Goal: Task Accomplishment & Management: Manage account settings

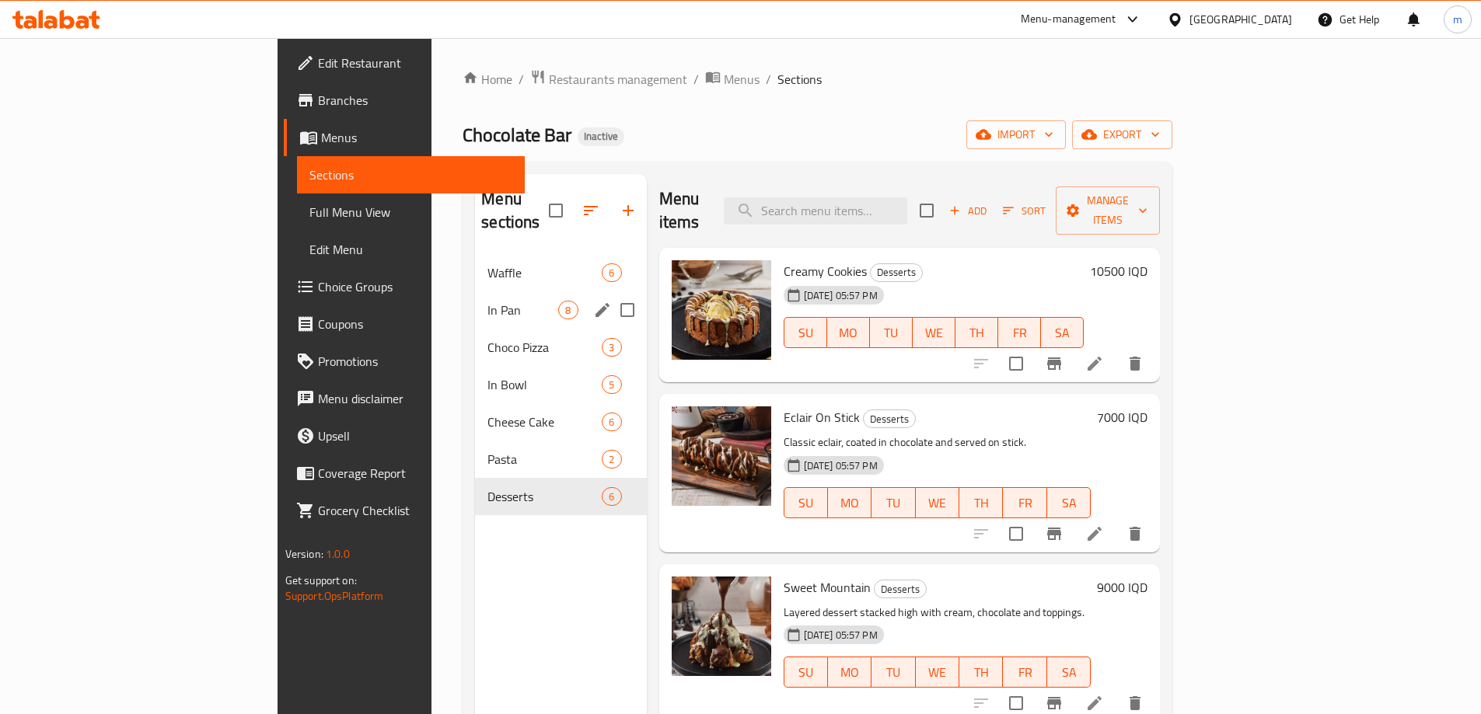
click at [487, 301] on span "In Pan" at bounding box center [522, 310] width 71 height 19
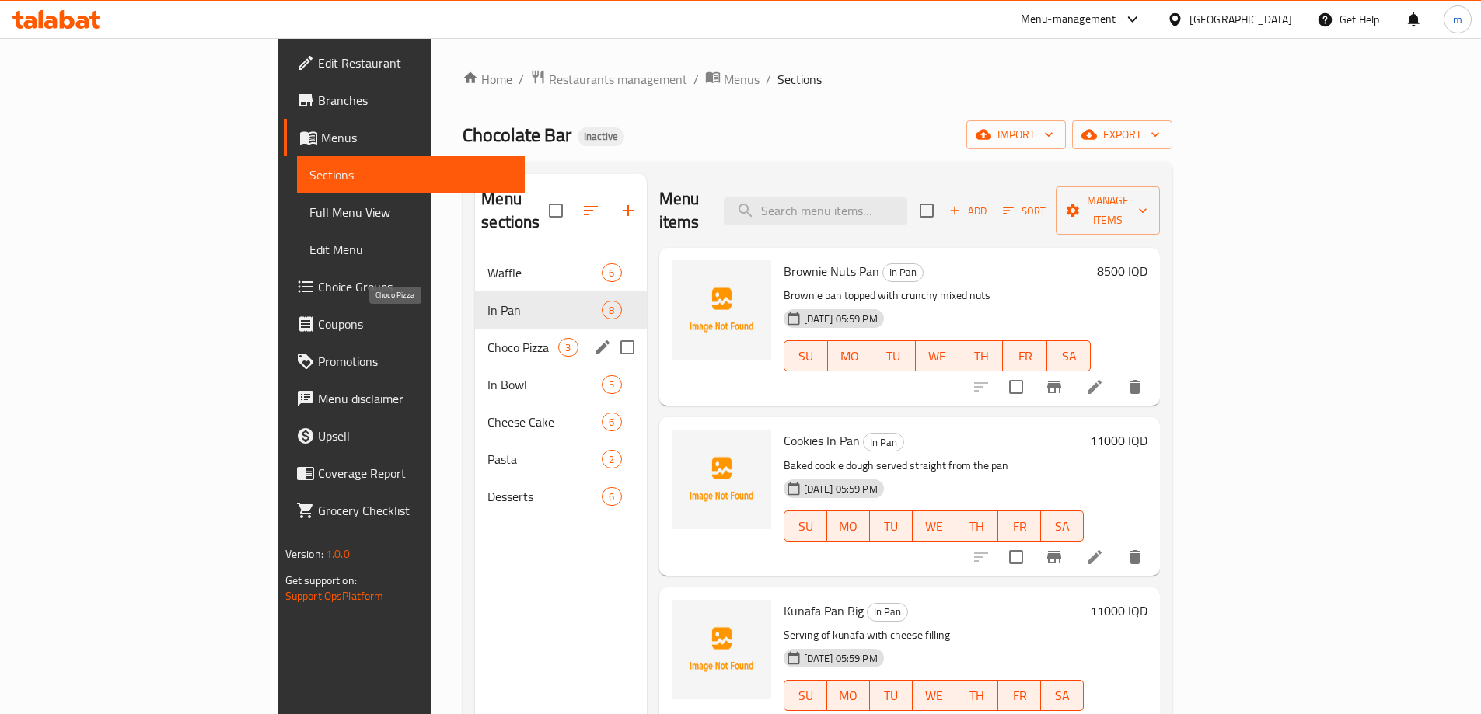
click at [487, 338] on span "Choco Pizza" at bounding box center [522, 347] width 71 height 19
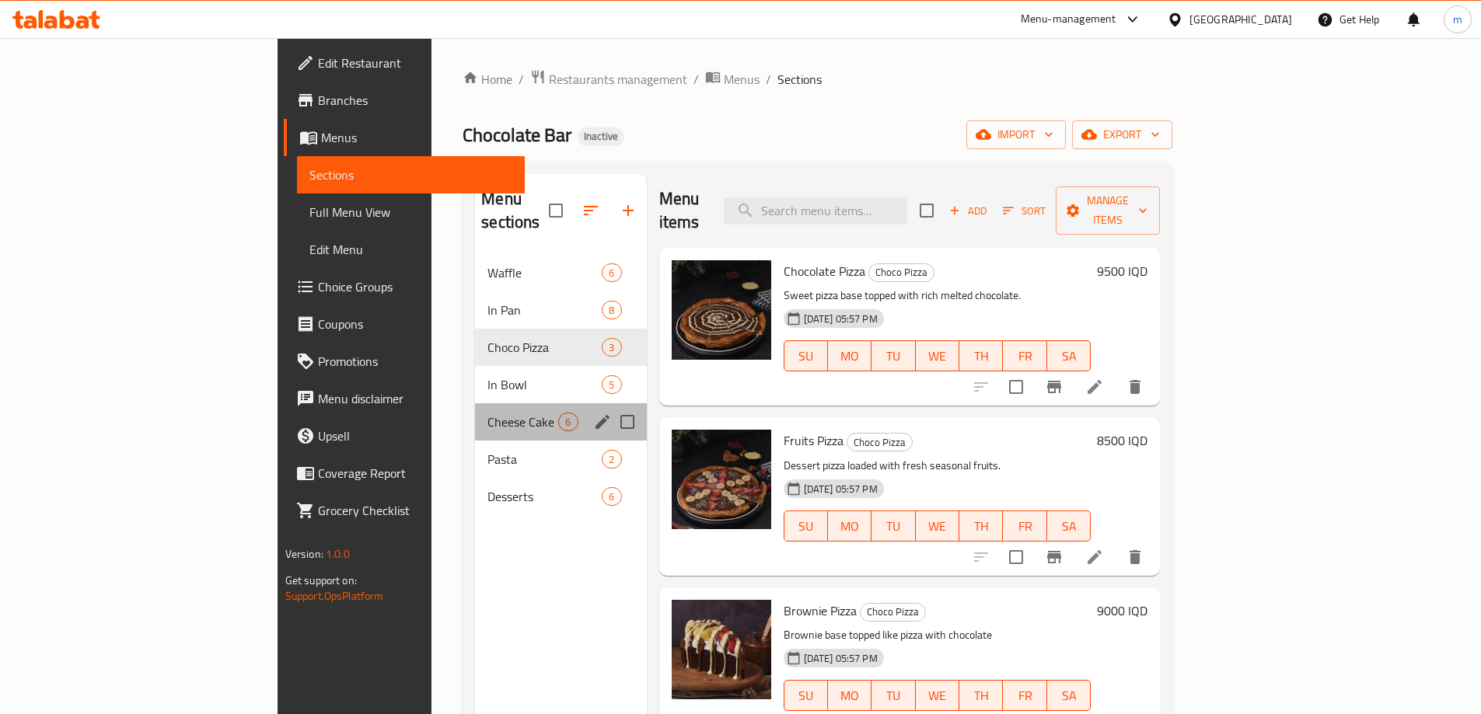
click at [475, 403] on div "Cheese Cake 6" at bounding box center [560, 421] width 171 height 37
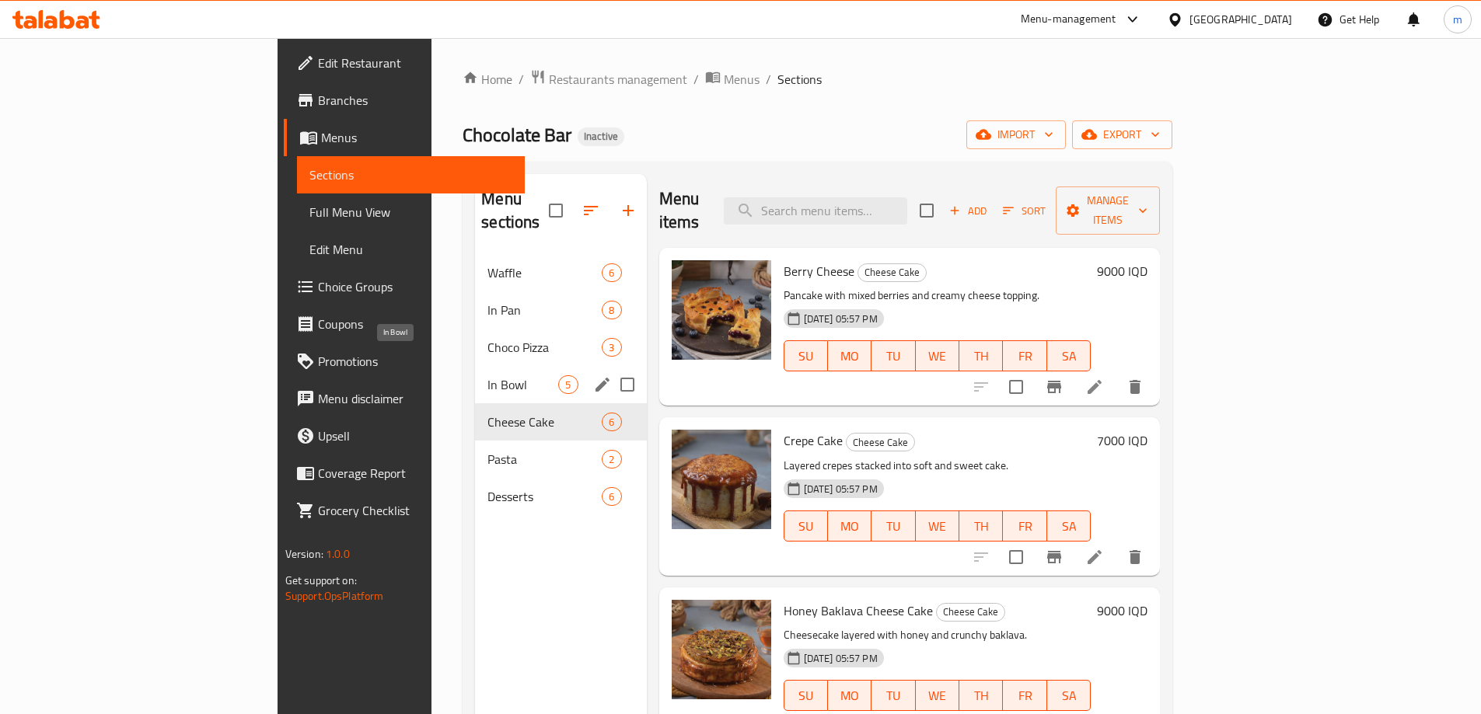
click at [487, 375] on span "In Bowl" at bounding box center [522, 384] width 71 height 19
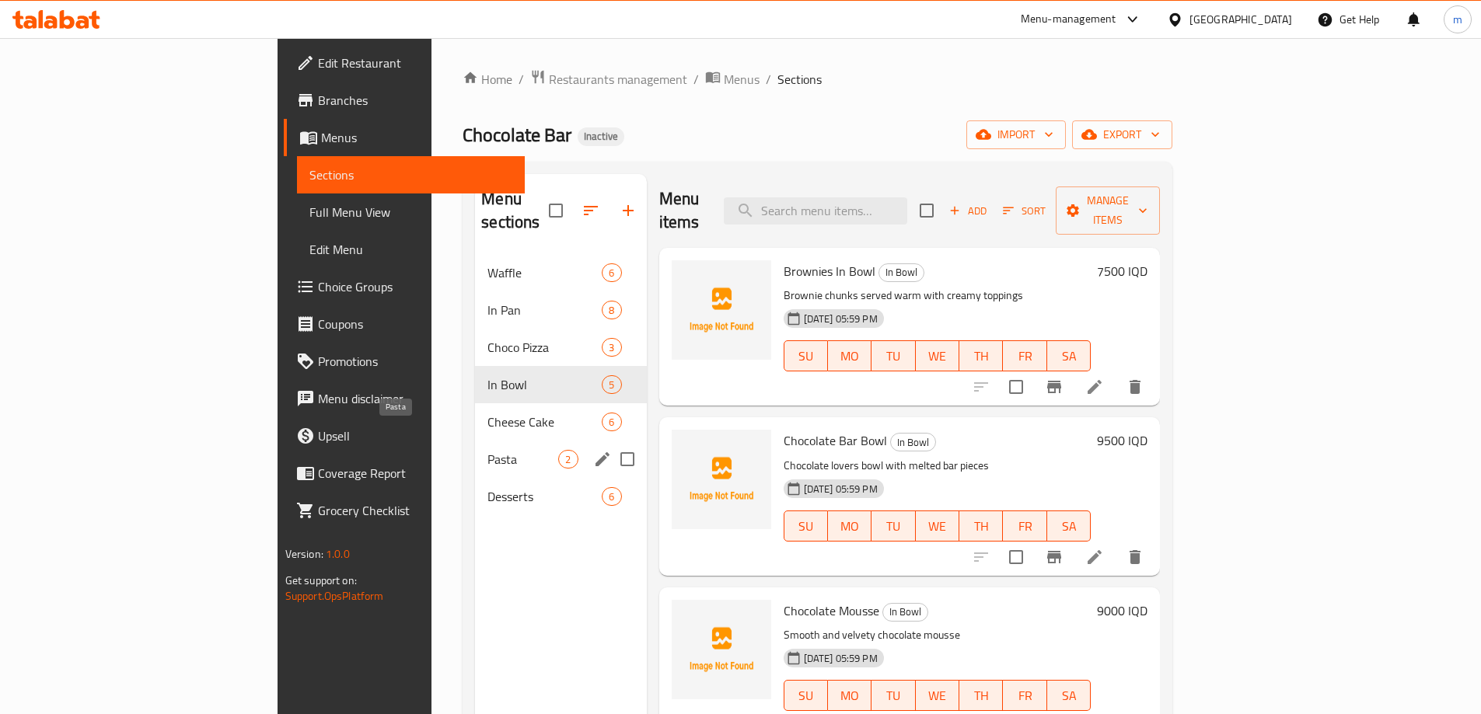
click at [475, 445] on div "Pasta 2" at bounding box center [560, 459] width 171 height 37
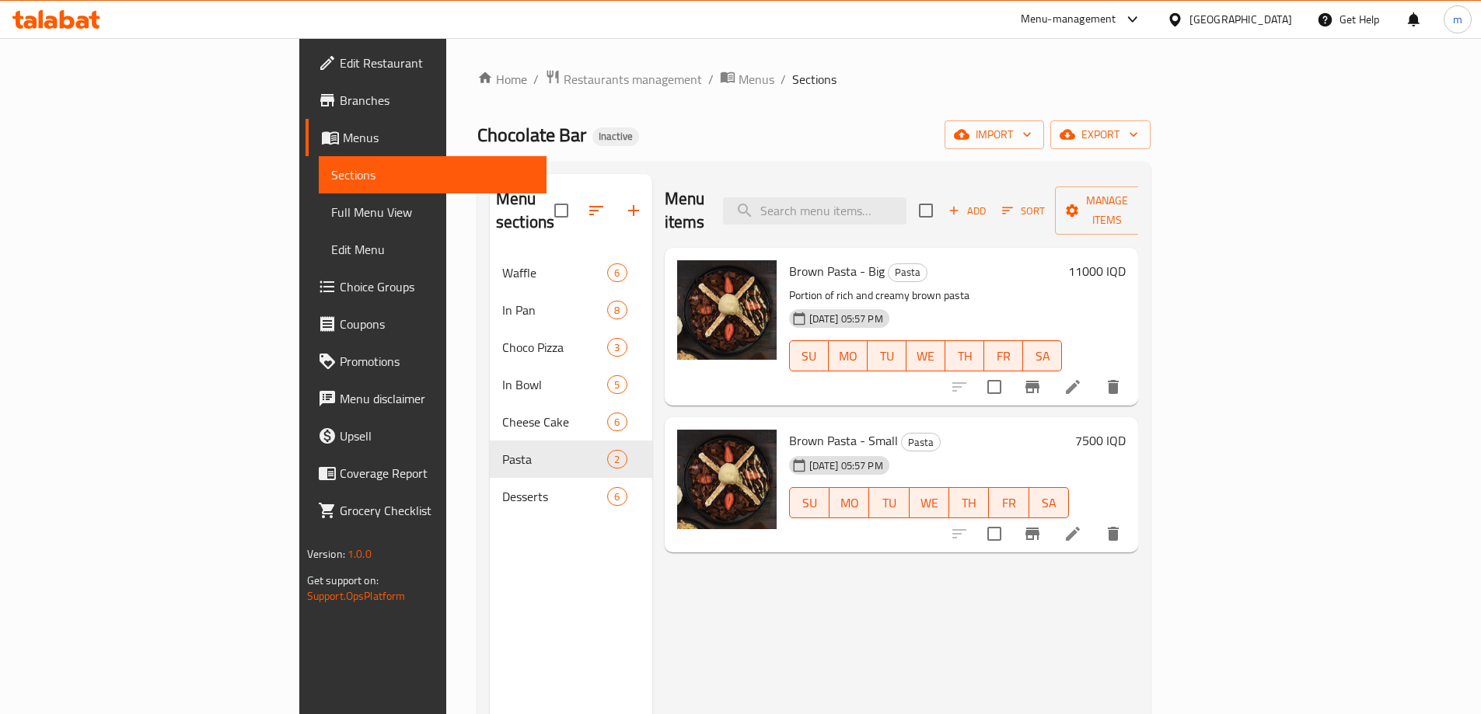
click at [490, 504] on div "Menu sections Waffle 6 In Pan 8 Choco Pizza 3 In Bowl 5 Cheese Cake 6 Pasta 2 D…" at bounding box center [571, 531] width 162 height 714
click at [502, 487] on span "Desserts" at bounding box center [554, 496] width 105 height 19
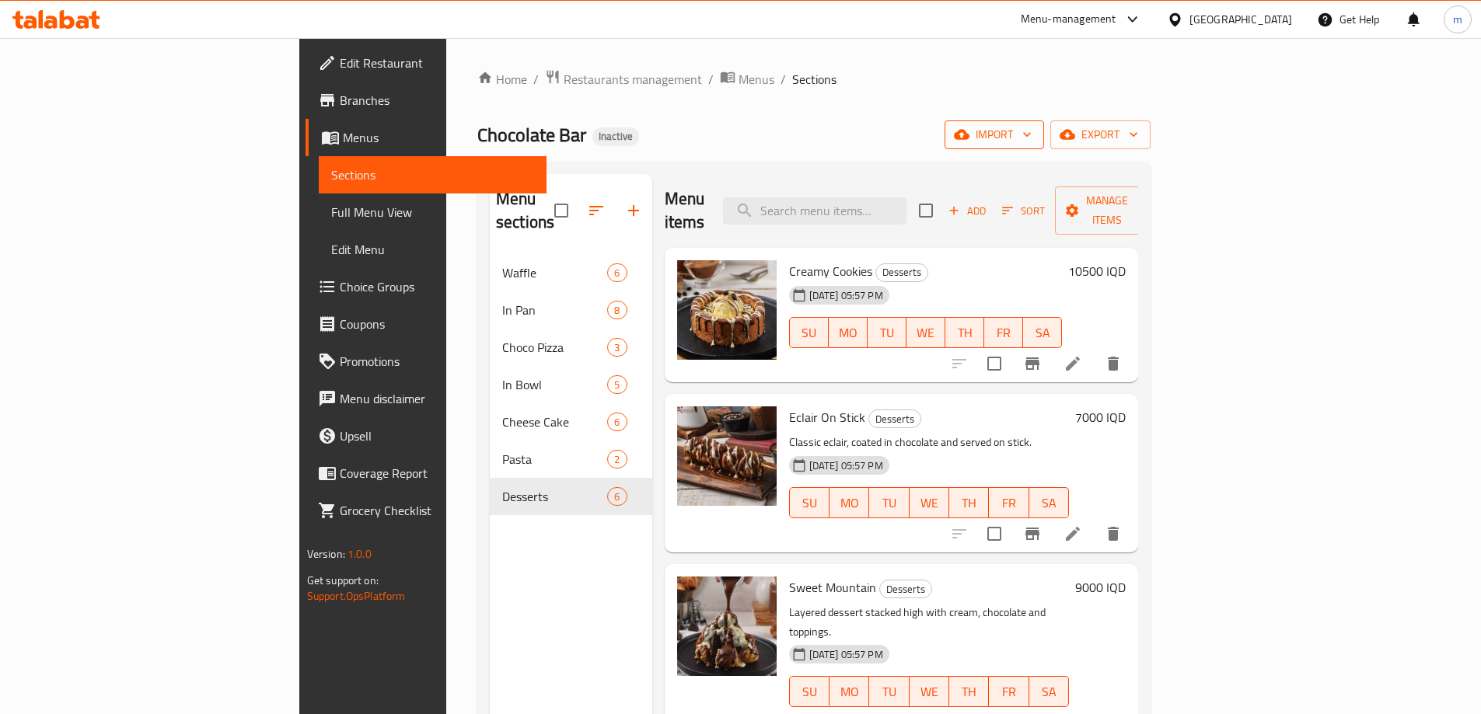
click at [1031, 142] on span "import" at bounding box center [994, 134] width 75 height 19
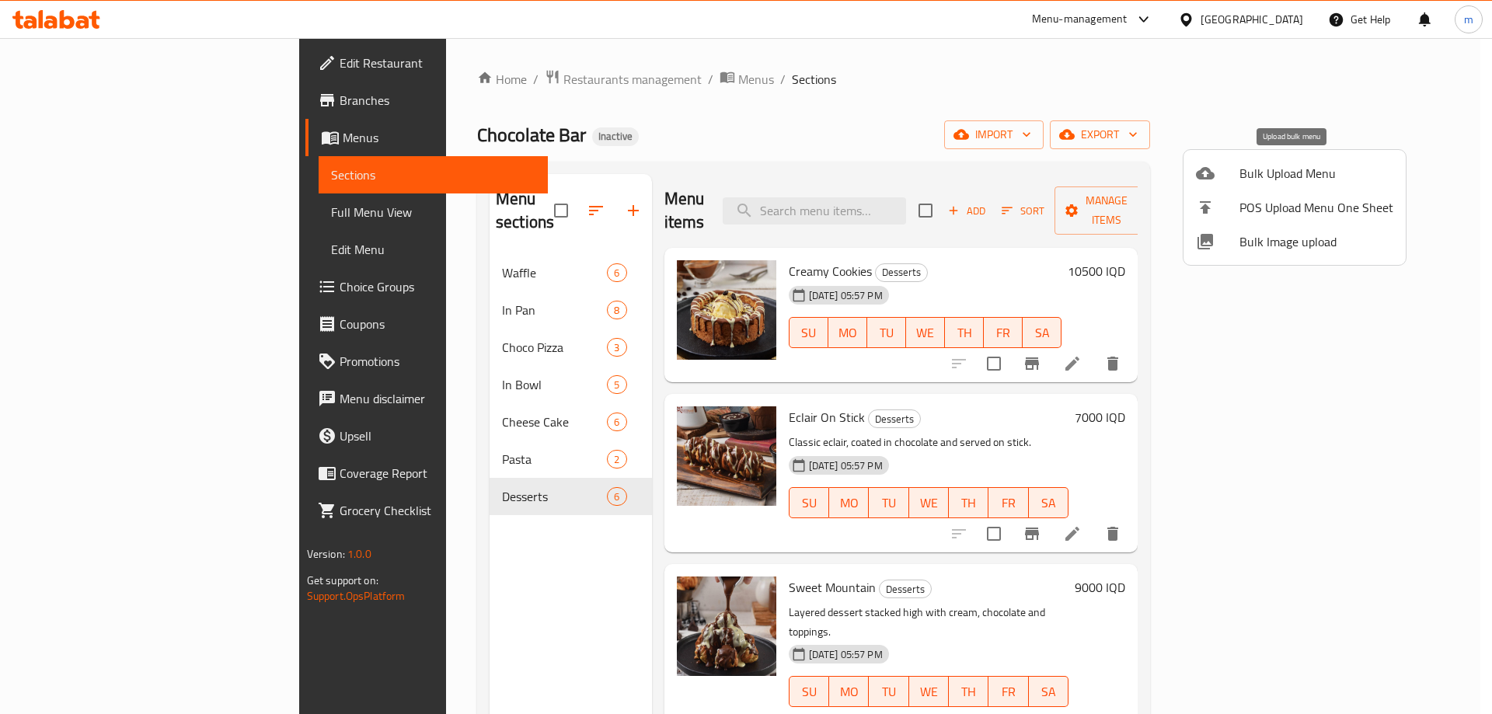
click at [1257, 164] on span "Bulk Upload Menu" at bounding box center [1317, 173] width 154 height 19
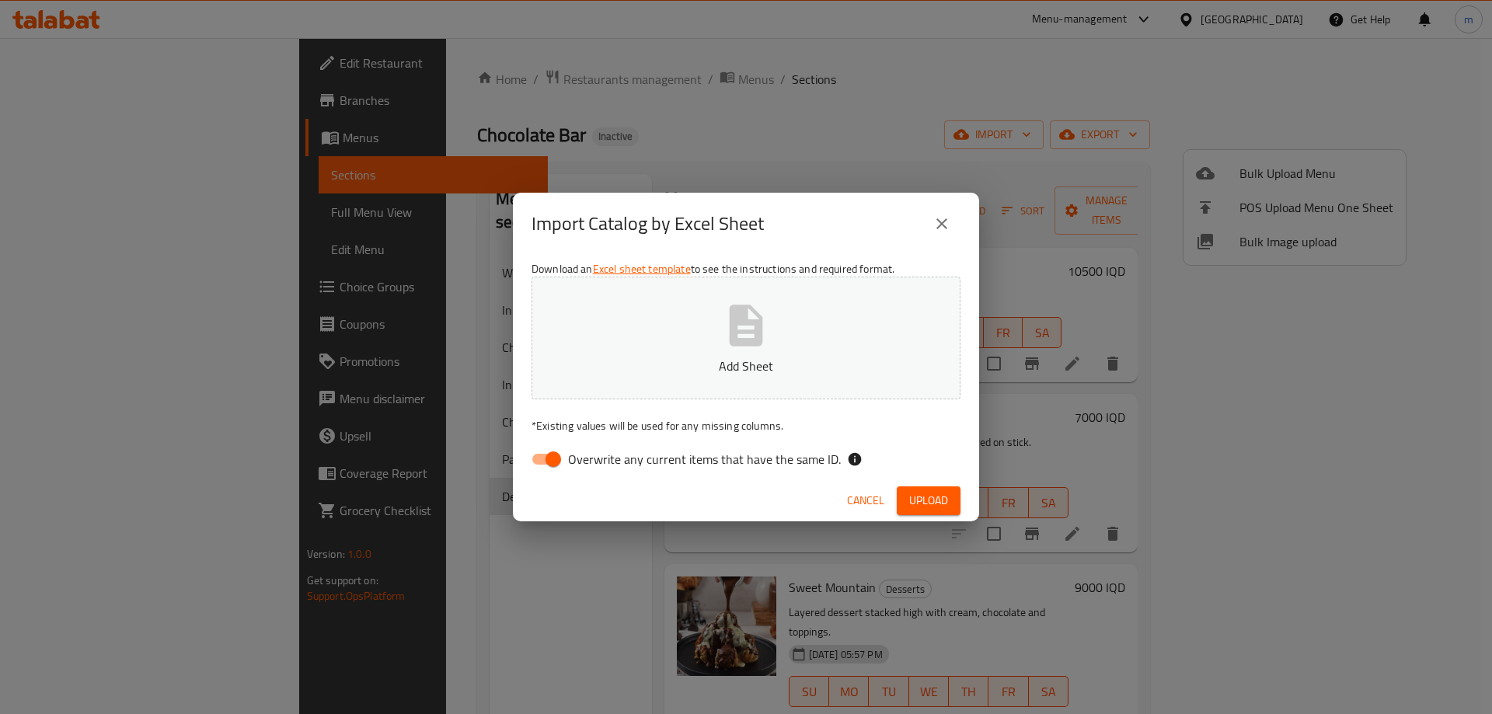
click at [559, 457] on input "Overwrite any current items that have the same ID." at bounding box center [553, 460] width 89 height 30
checkbox input "false"
click at [762, 363] on p "Add Sheet" at bounding box center [746, 366] width 381 height 19
click at [920, 492] on span "Upload" at bounding box center [928, 500] width 39 height 19
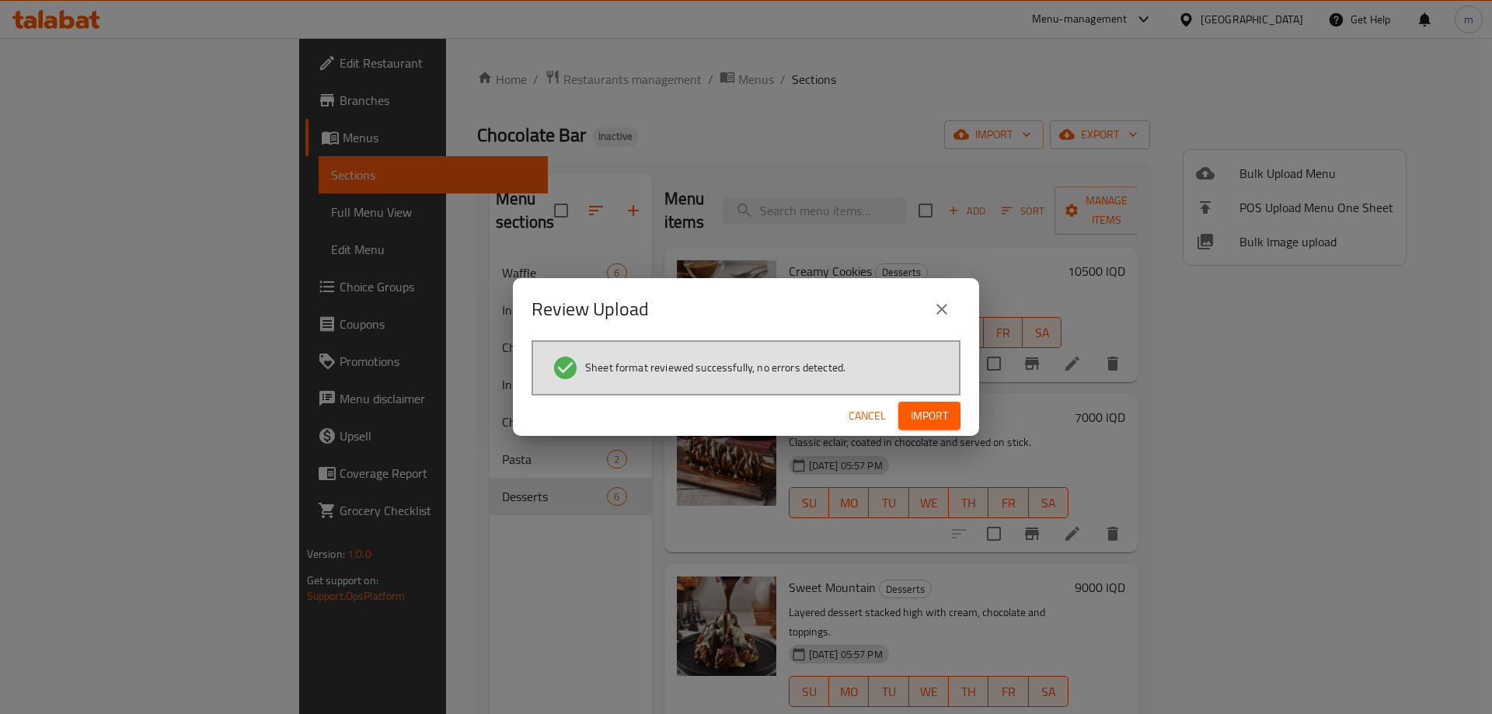
click at [926, 417] on span "Import" at bounding box center [929, 416] width 37 height 19
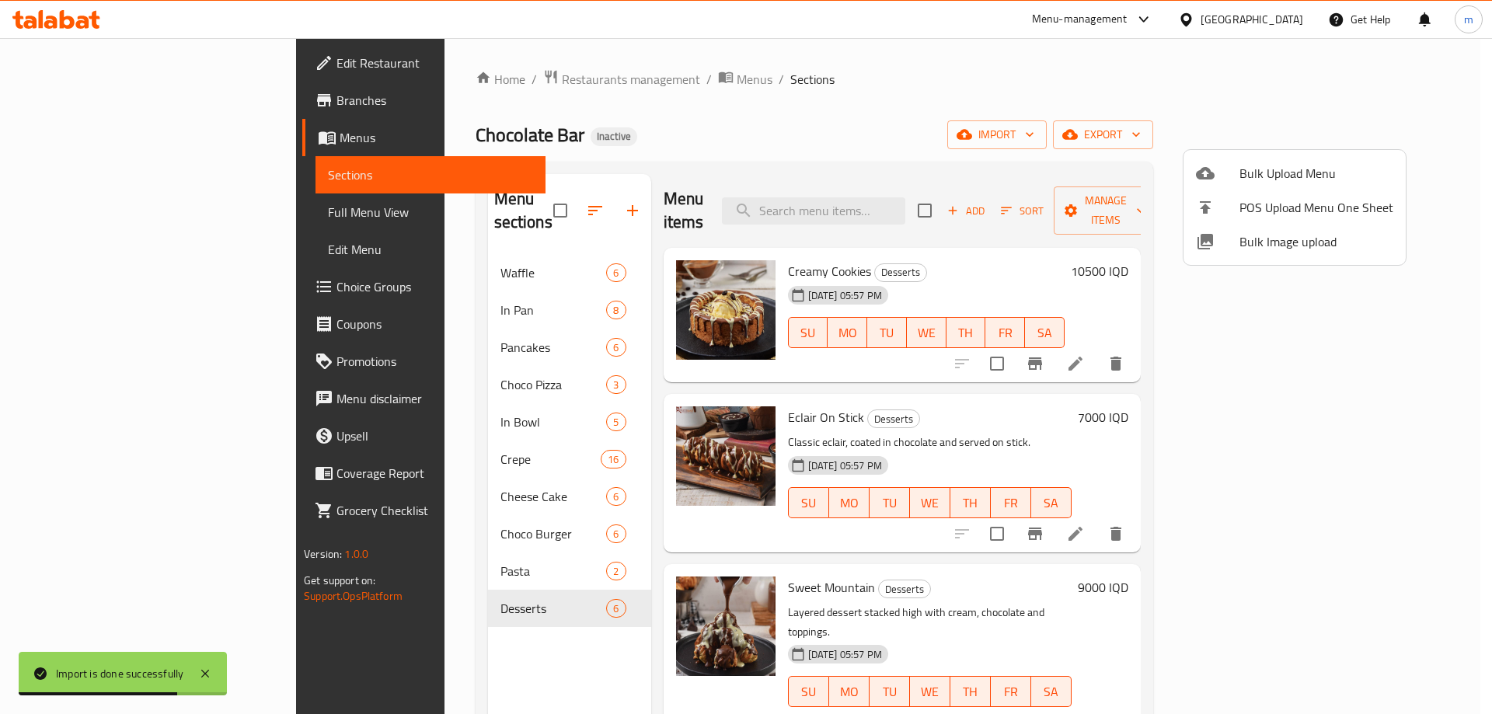
click at [99, 212] on div at bounding box center [746, 357] width 1492 height 714
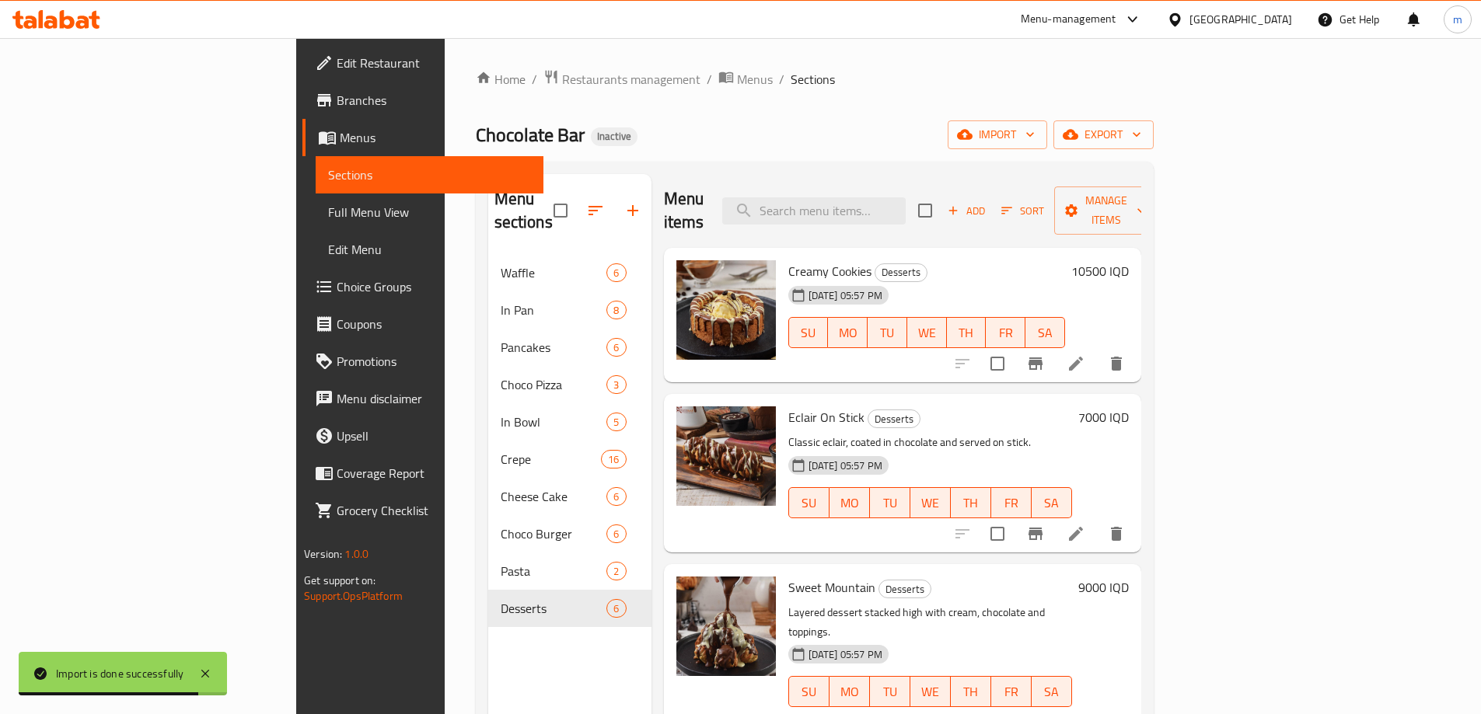
click at [328, 212] on span "Full Menu View" at bounding box center [429, 212] width 203 height 19
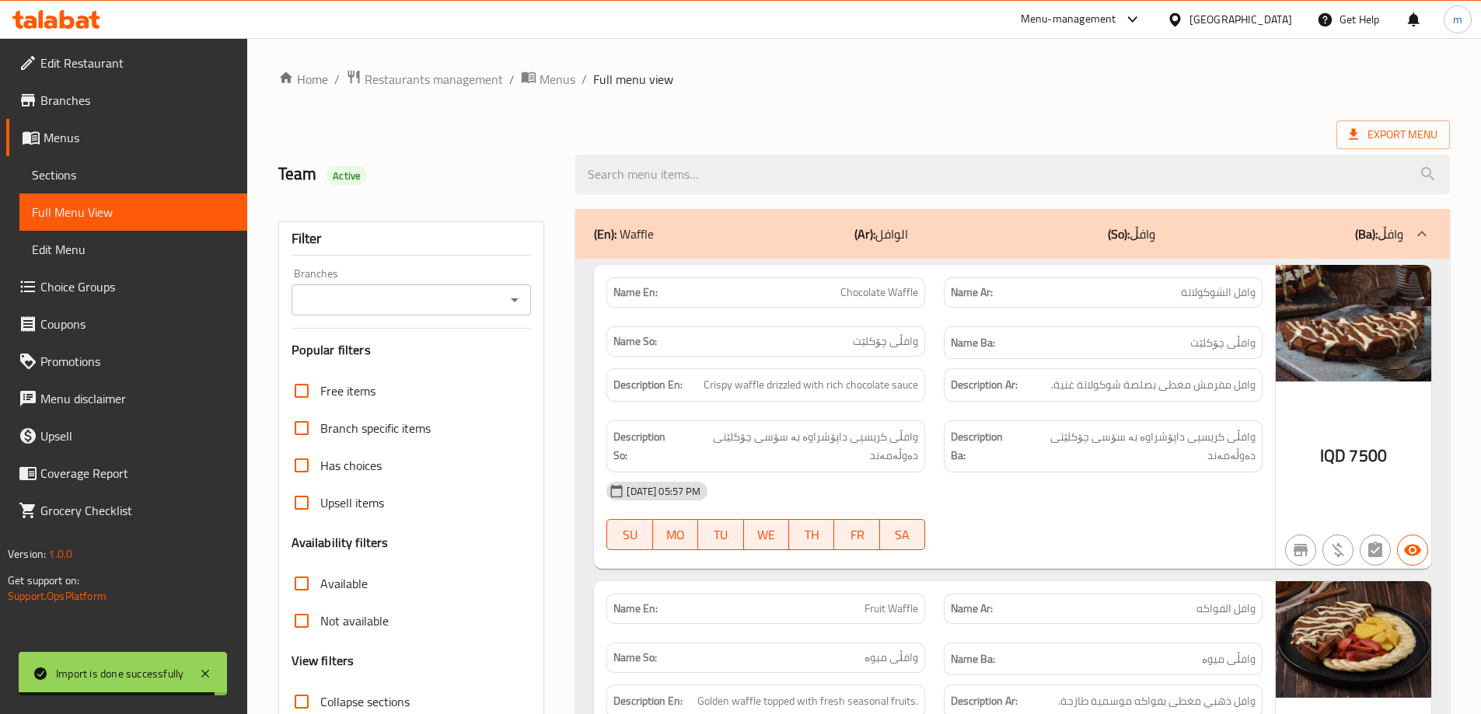
click at [132, 186] on link "Sections" at bounding box center [133, 174] width 228 height 37
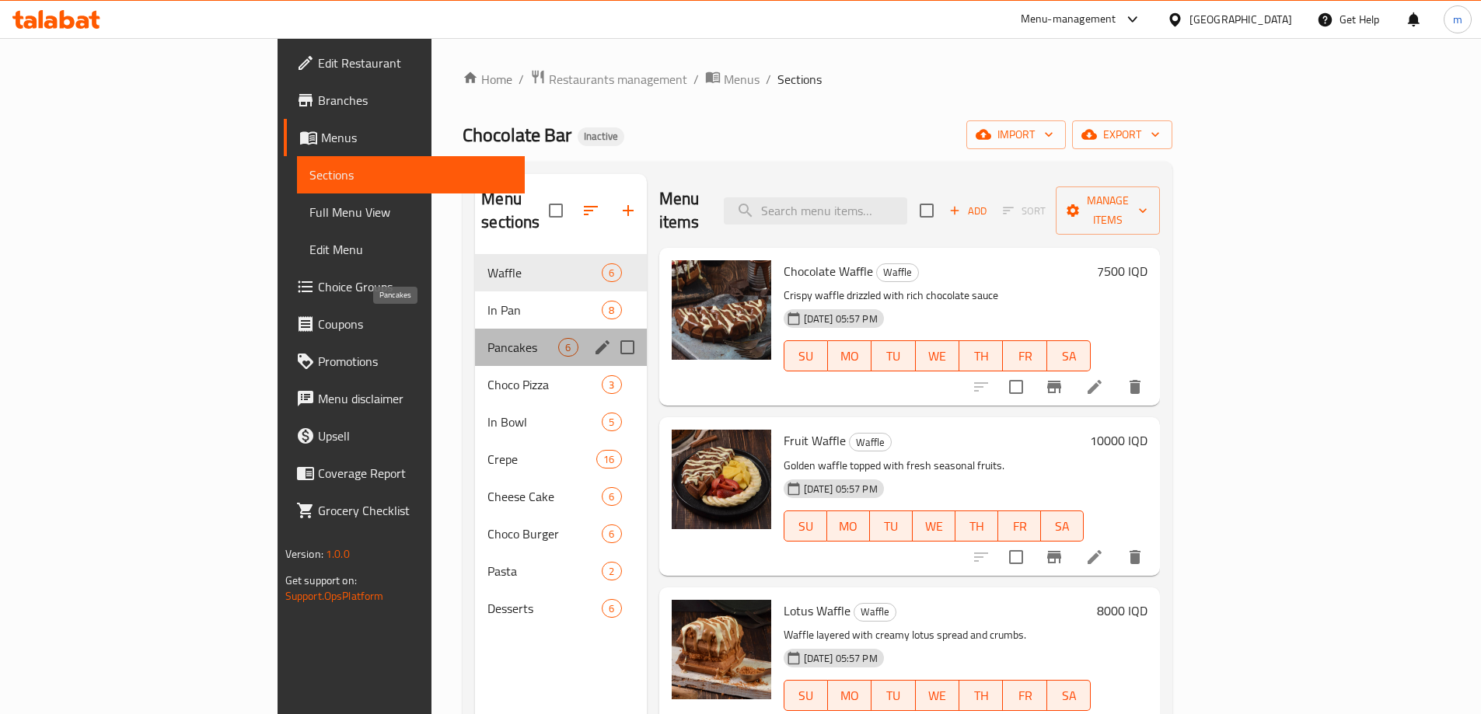
click at [487, 338] on span "Pancakes" at bounding box center [522, 347] width 71 height 19
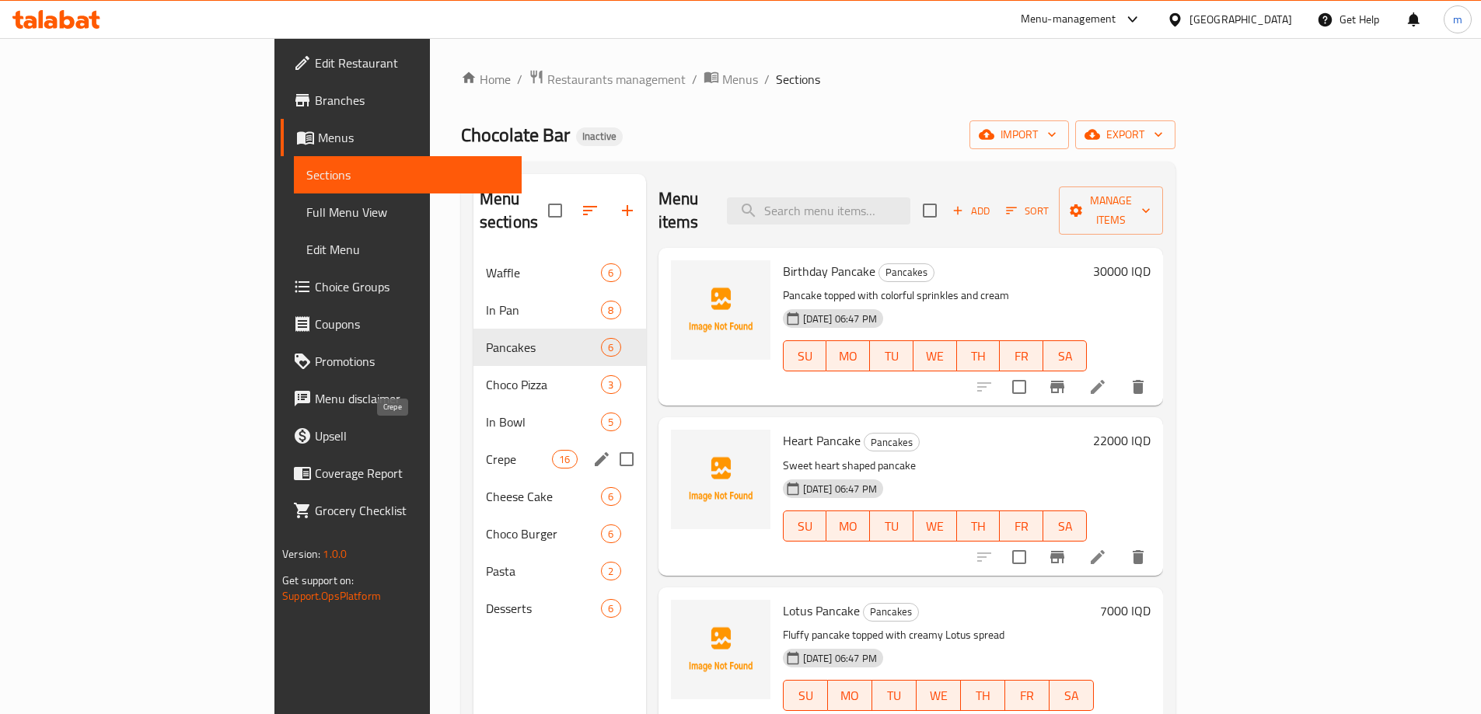
click at [486, 450] on span "Crepe" at bounding box center [519, 459] width 66 height 19
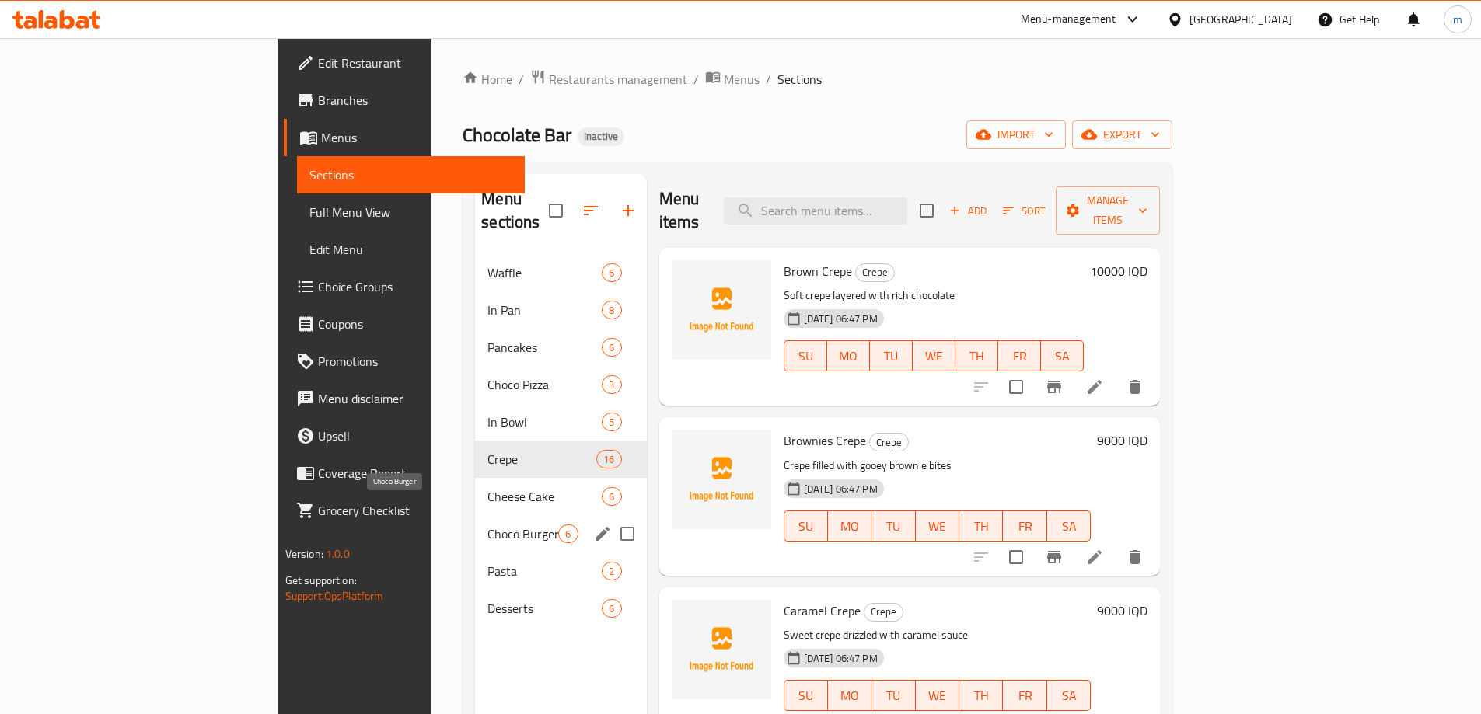
click at [487, 525] on span "Choco Burger" at bounding box center [522, 534] width 71 height 19
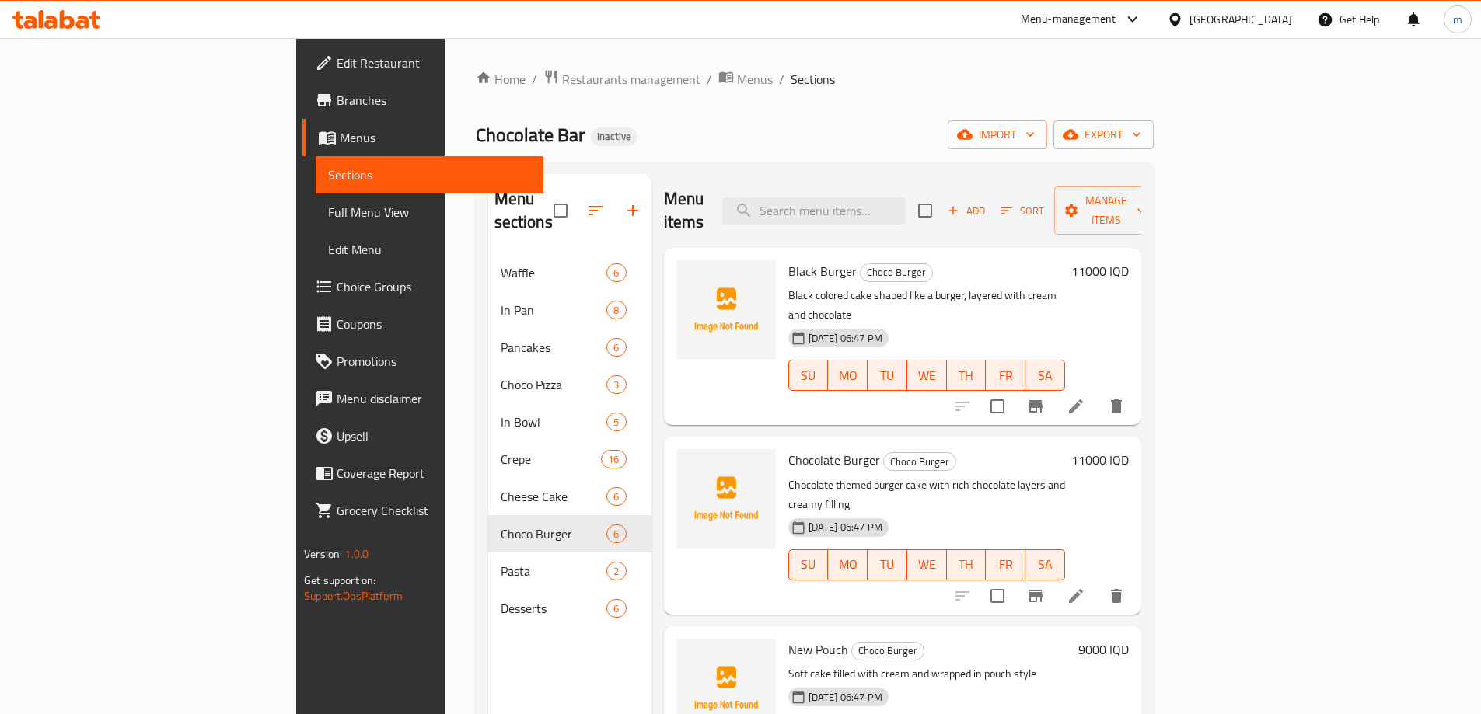
click at [328, 213] on span "Full Menu View" at bounding box center [429, 212] width 203 height 19
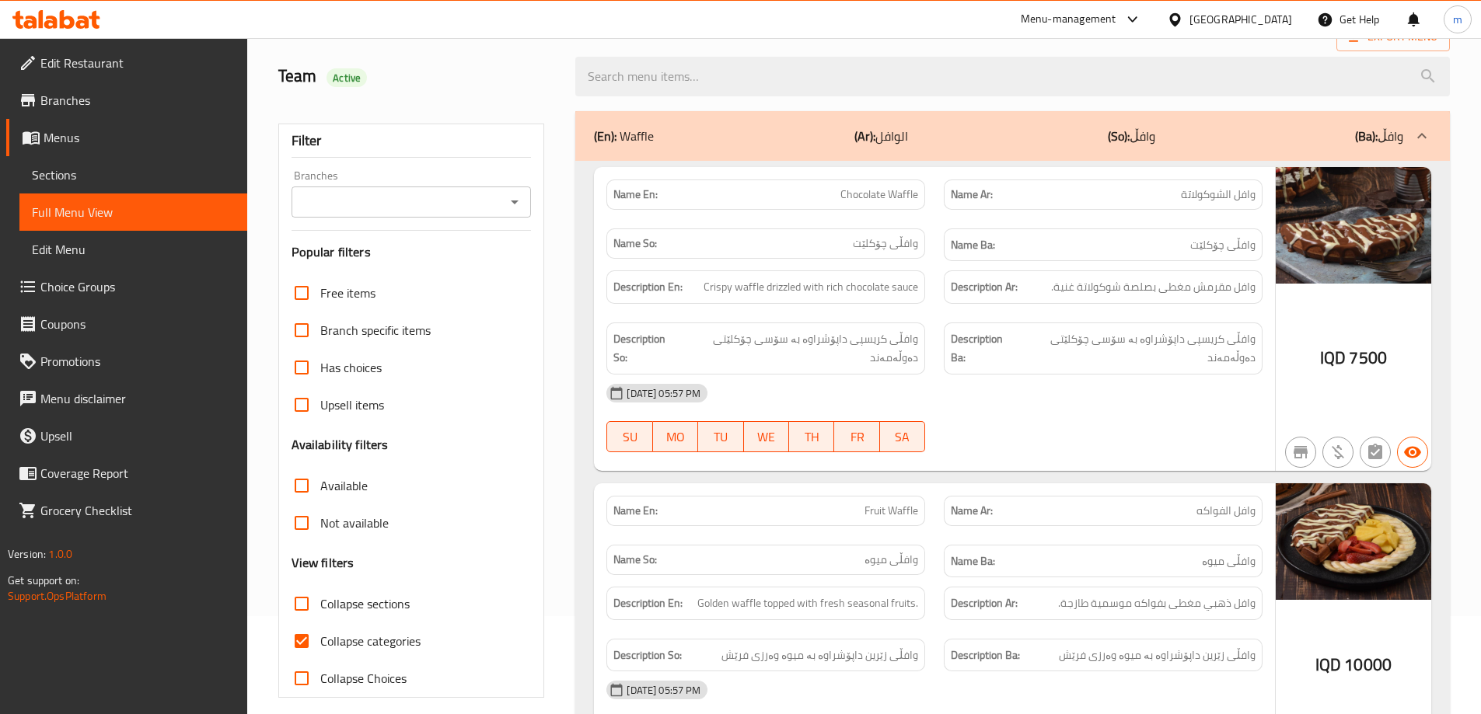
scroll to position [103, 0]
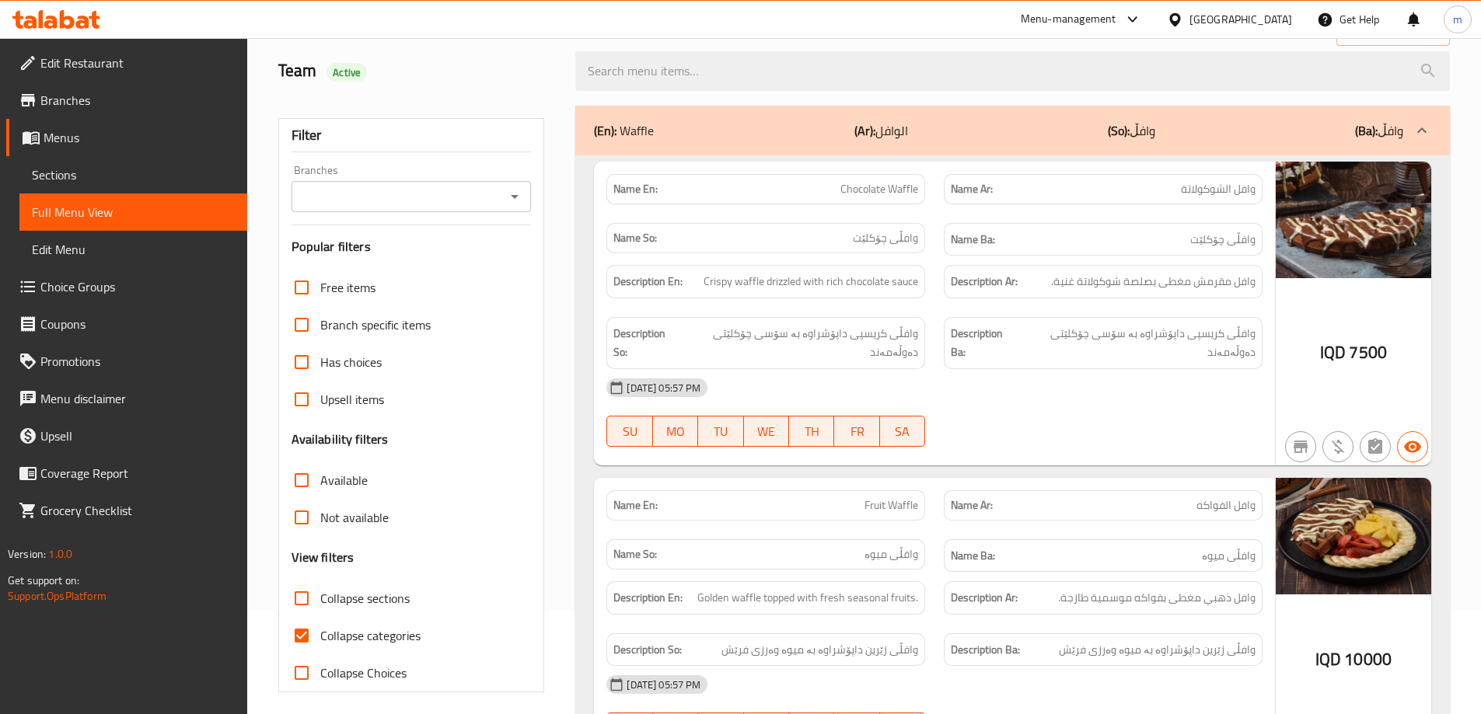
click at [497, 190] on input "Branches" at bounding box center [398, 197] width 205 height 22
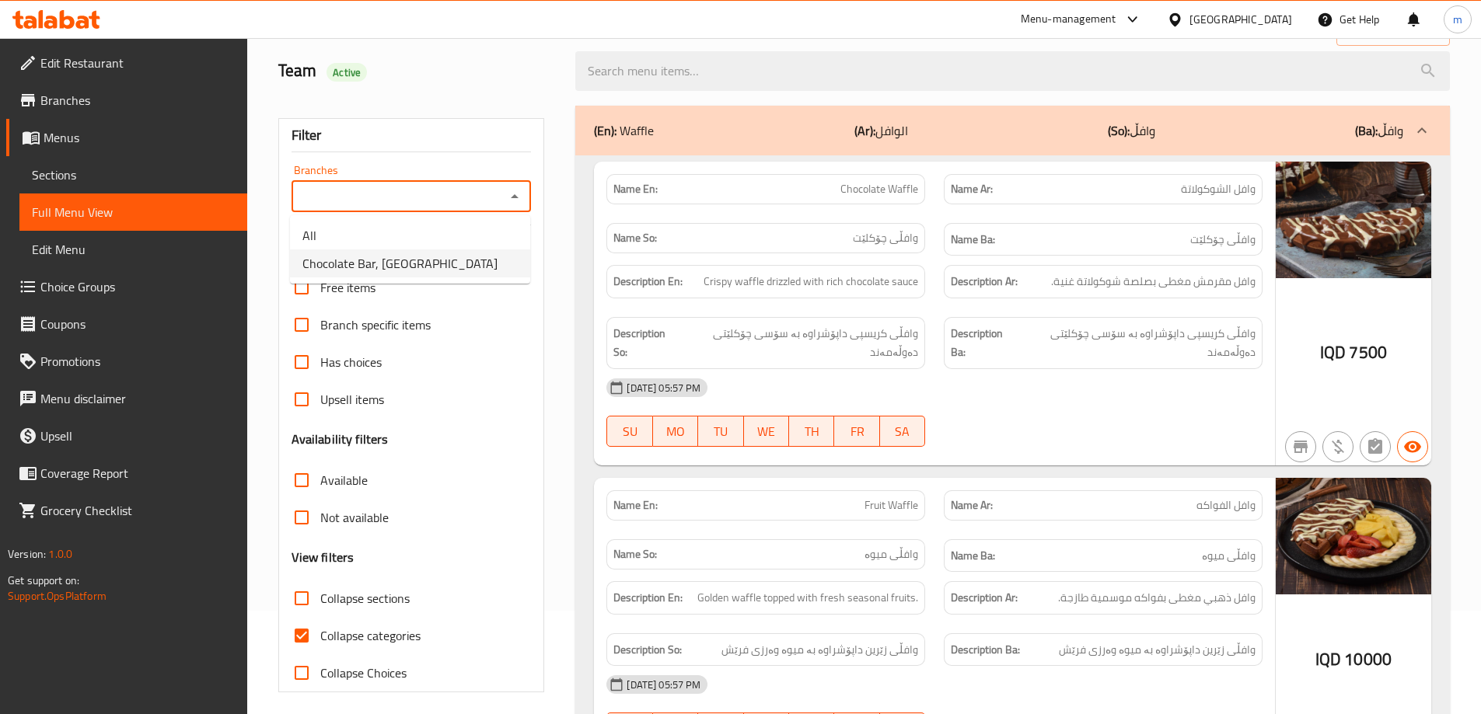
click at [338, 257] on span "Chocolate Bar, Malta Street" at bounding box center [399, 263] width 195 height 19
type input "Chocolate Bar, Malta Street"
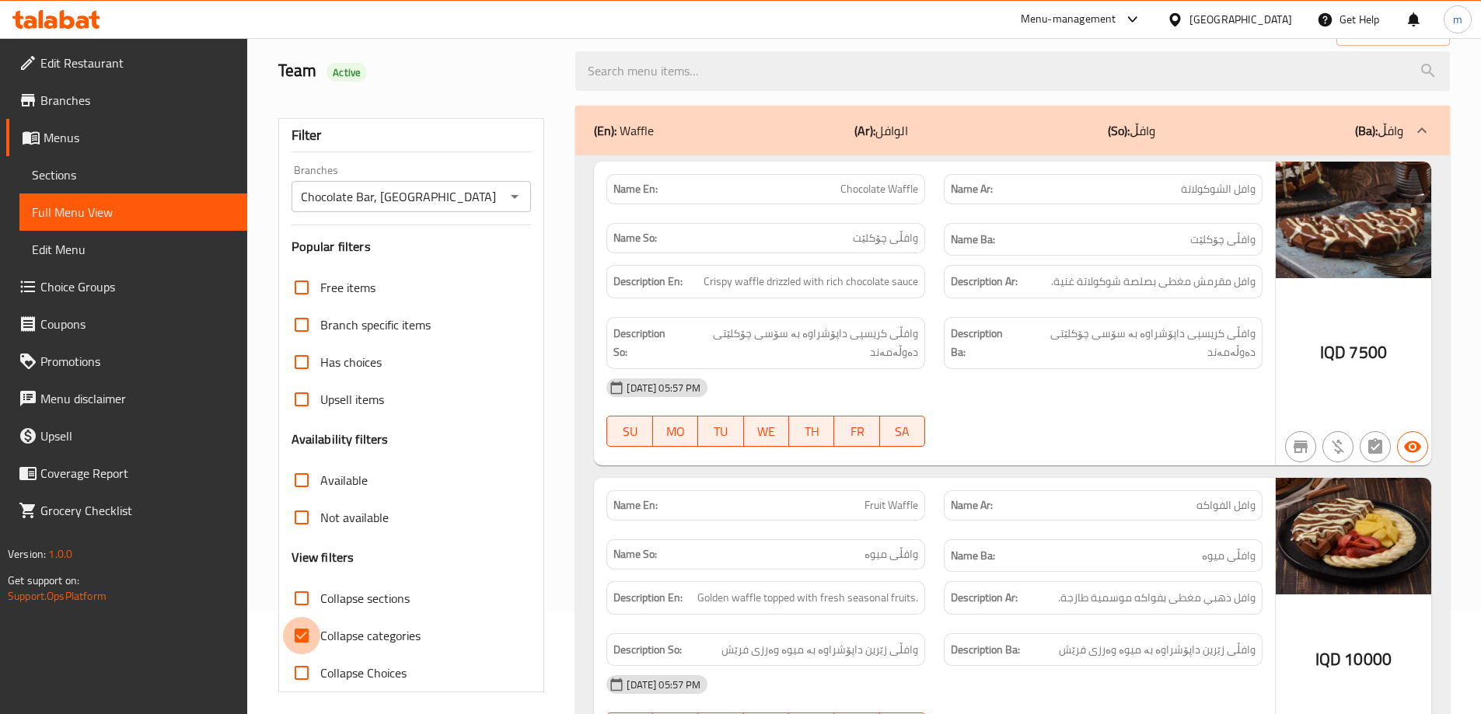
click at [297, 634] on input "Collapse categories" at bounding box center [301, 635] width 37 height 37
checkbox input "false"
click at [301, 596] on input "Collapse sections" at bounding box center [301, 598] width 37 height 37
checkbox input "true"
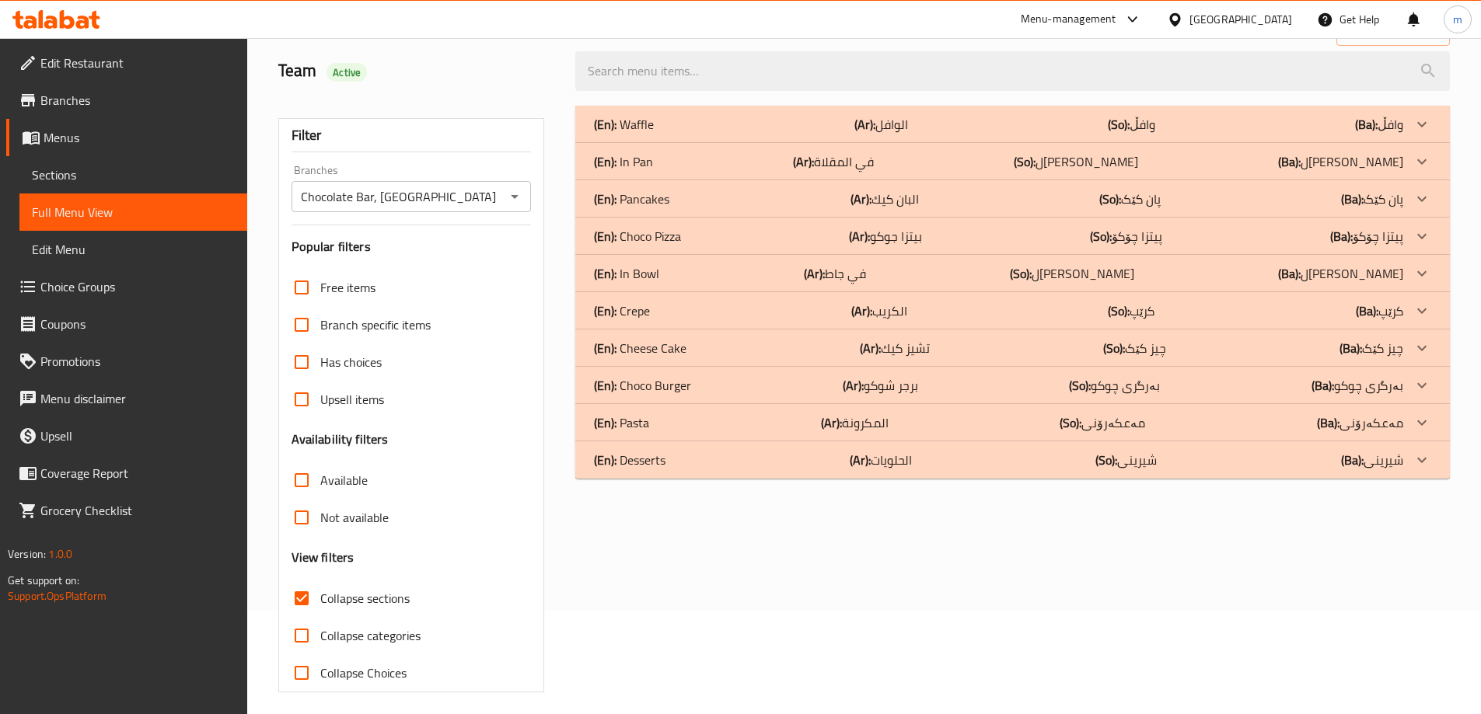
click at [692, 390] on div "(En): Choco Burger (Ar): برجر شوكو (So): بەرگری چوکو (Ba): بەرگری چوکو" at bounding box center [998, 385] width 809 height 19
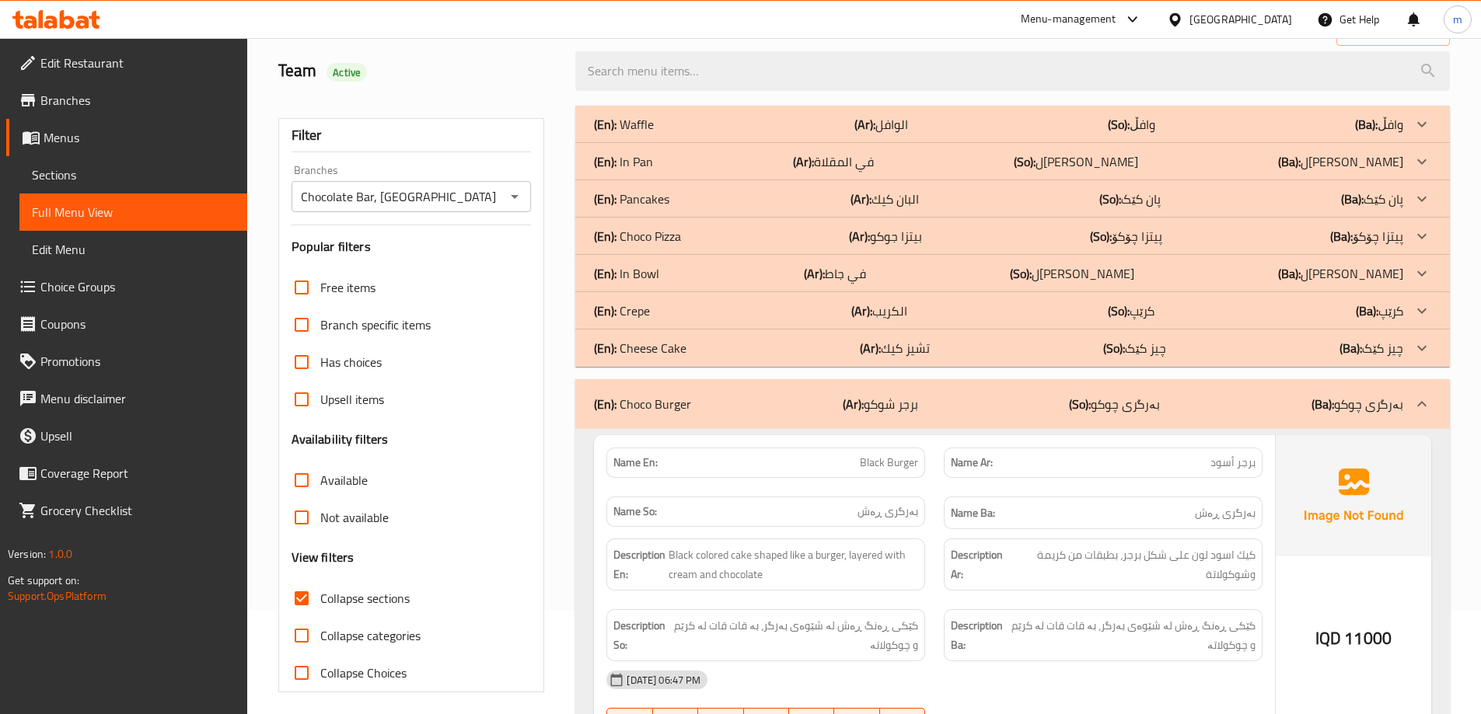
click at [701, 197] on div "(En): Pancakes (Ar): البان كيك (So): پان کێک (Ba): پان کێک" at bounding box center [998, 199] width 809 height 19
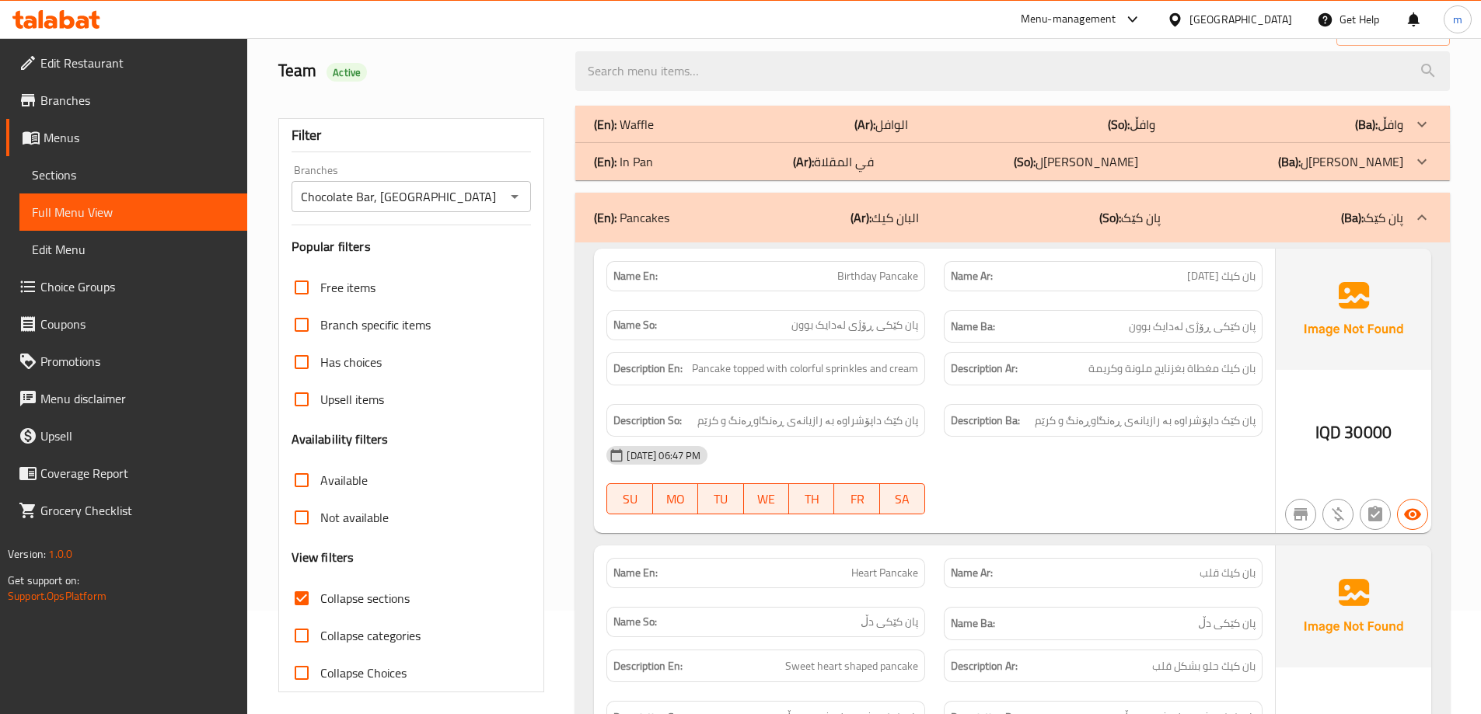
click at [680, 123] on div "(En): Waffle (Ar): الوافل (So): وافڵ (Ba): وافڵ" at bounding box center [998, 124] width 809 height 19
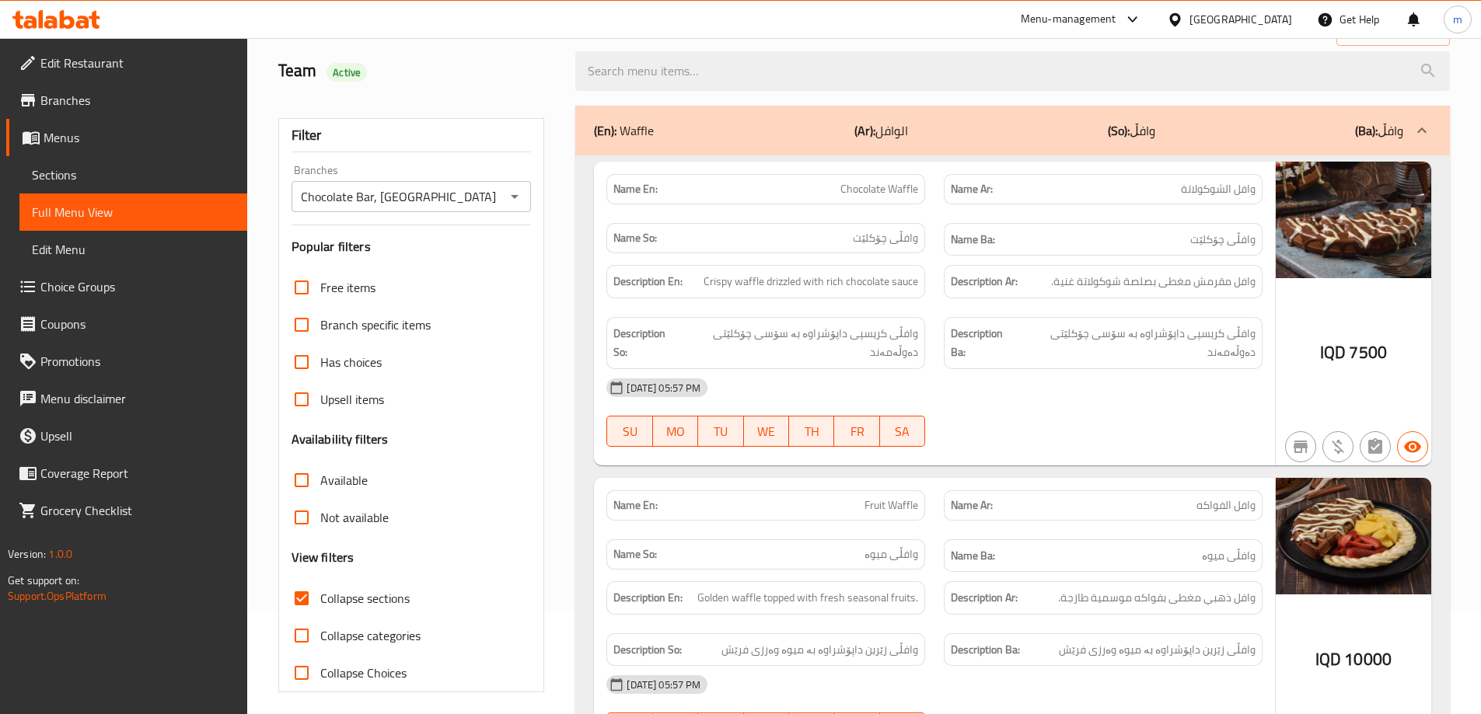
click at [696, 137] on div "(En): Waffle (Ar): الوافل (So): وافڵ (Ba): وافڵ" at bounding box center [998, 130] width 809 height 19
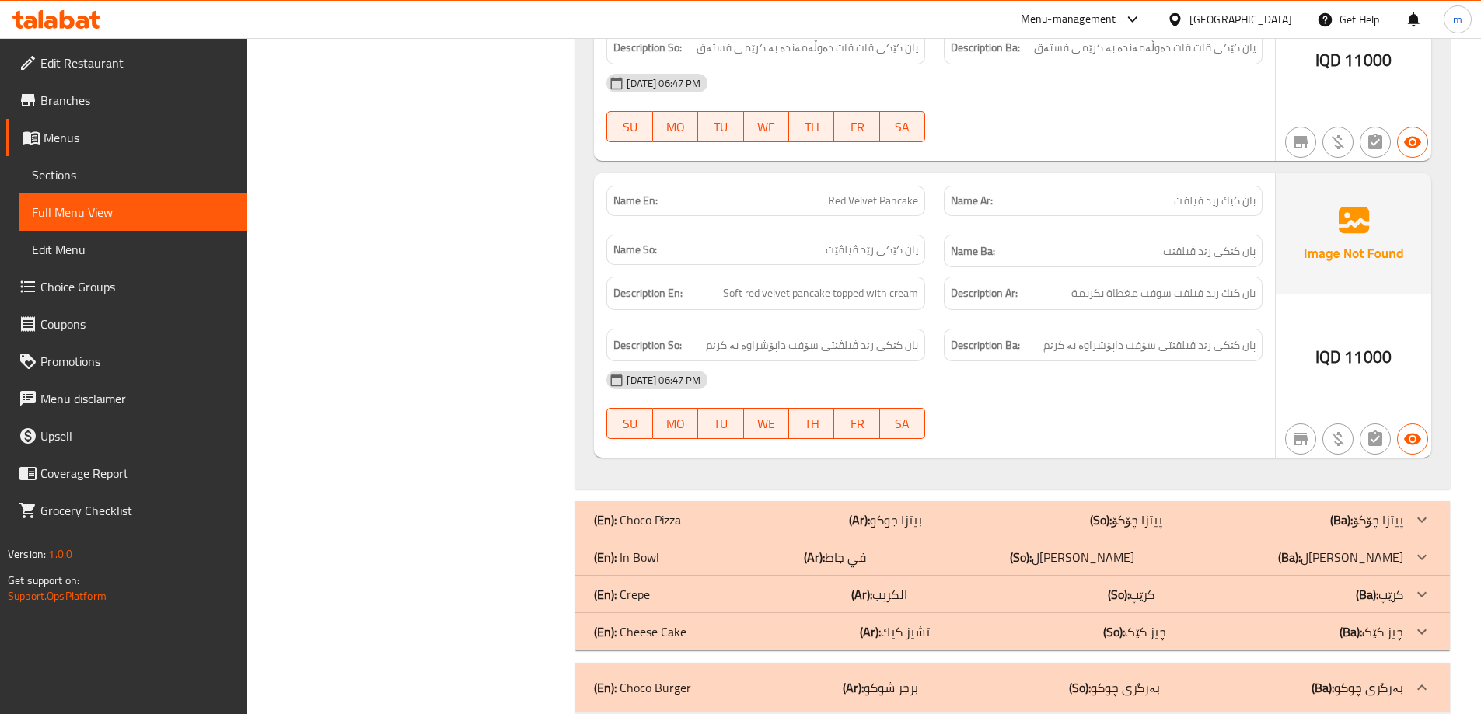
scroll to position [2021, 0]
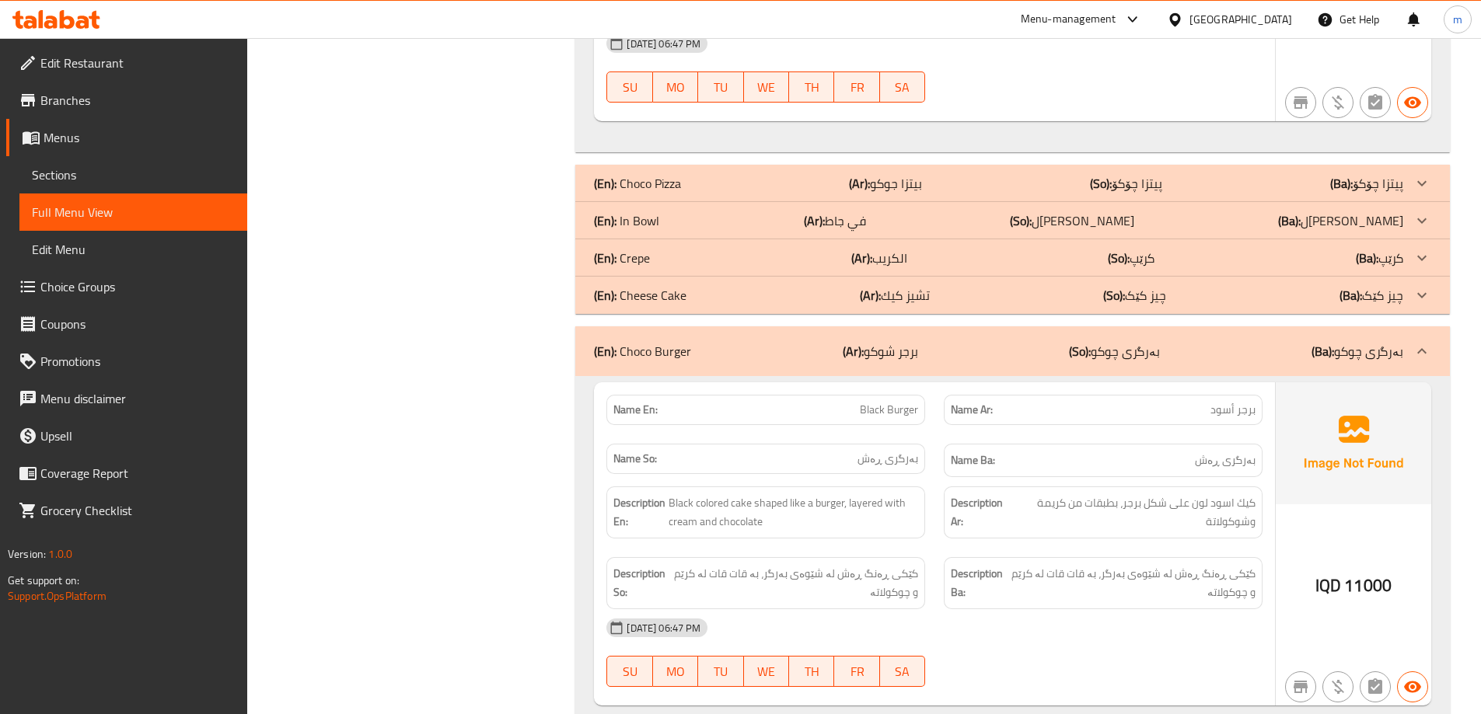
click at [668, 249] on div "(En): Crepe (Ar): الكريب (So): کرێپ (Ba): کرێپ" at bounding box center [998, 258] width 809 height 19
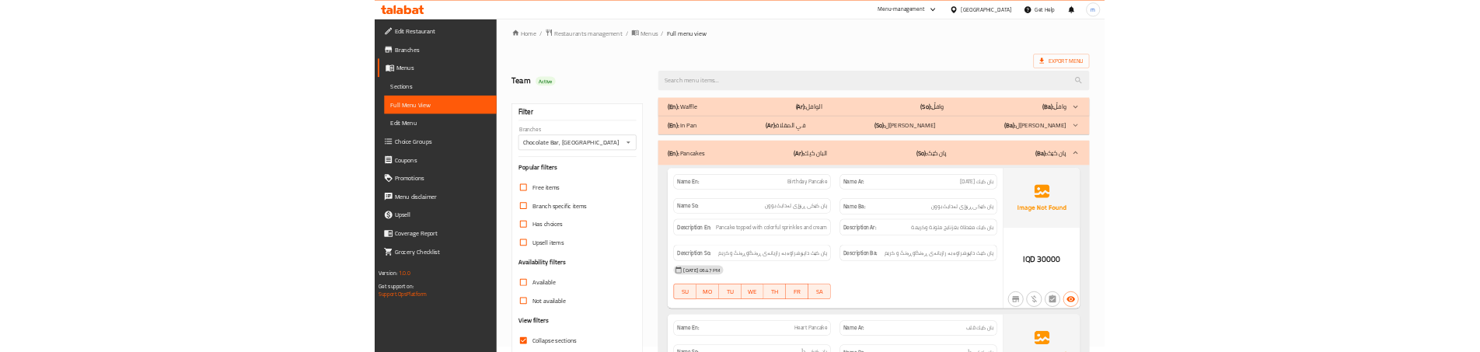
scroll to position [0, 0]
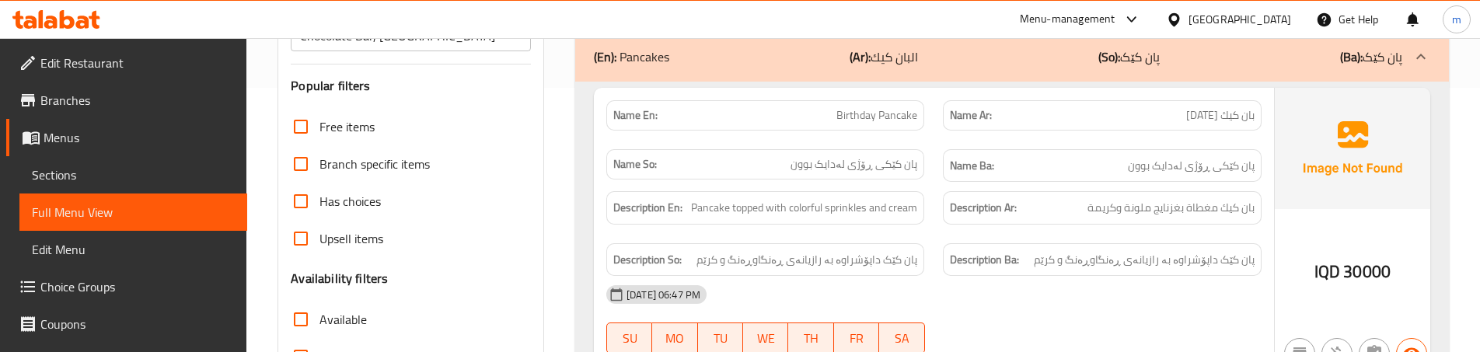
scroll to position [259, 0]
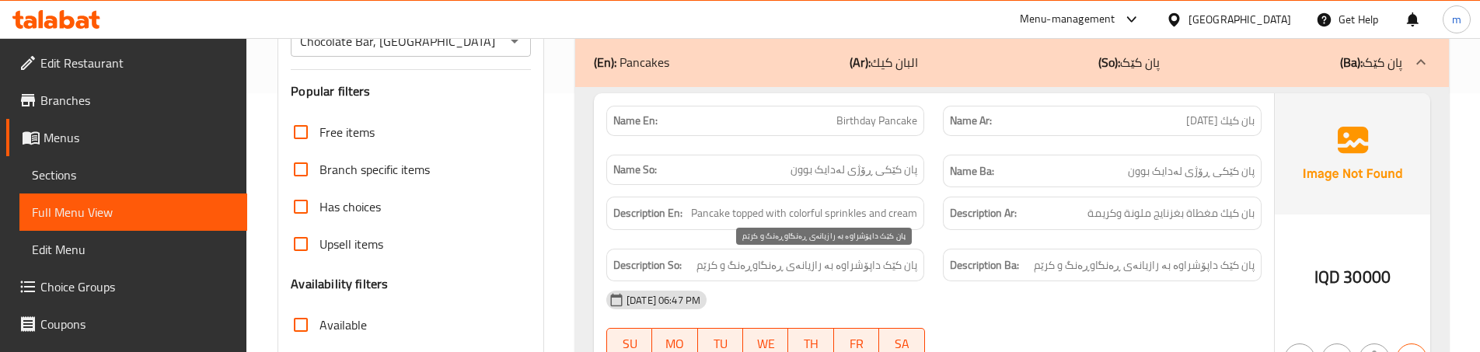
click at [838, 264] on span "پان کێک داپۆشراوە بە رازیانەی ڕەنگاوڕەنگ و کرێم" at bounding box center [806, 265] width 221 height 19
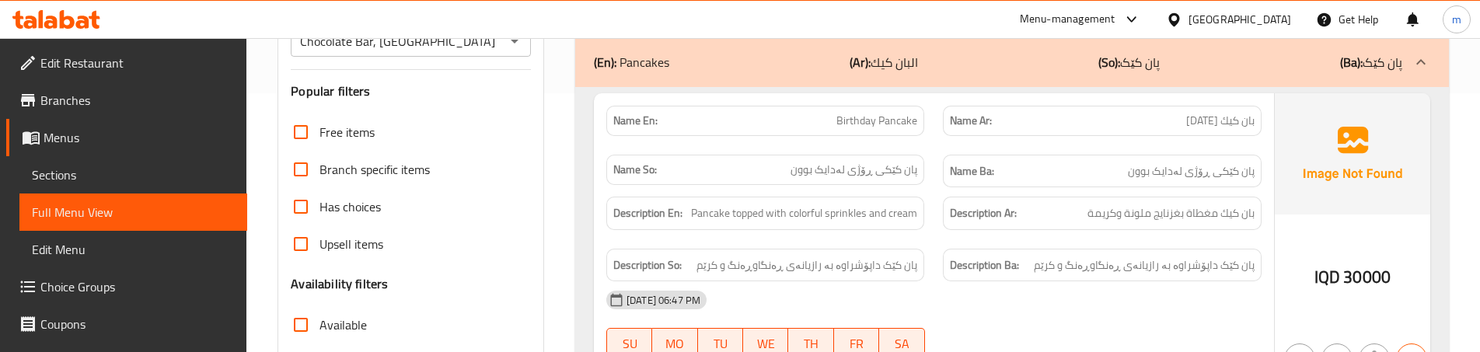
click at [950, 237] on div "Description Ar: بان كيك مغطاة بغزنايج ملونة وكريمة" at bounding box center [1102, 213] width 337 height 52
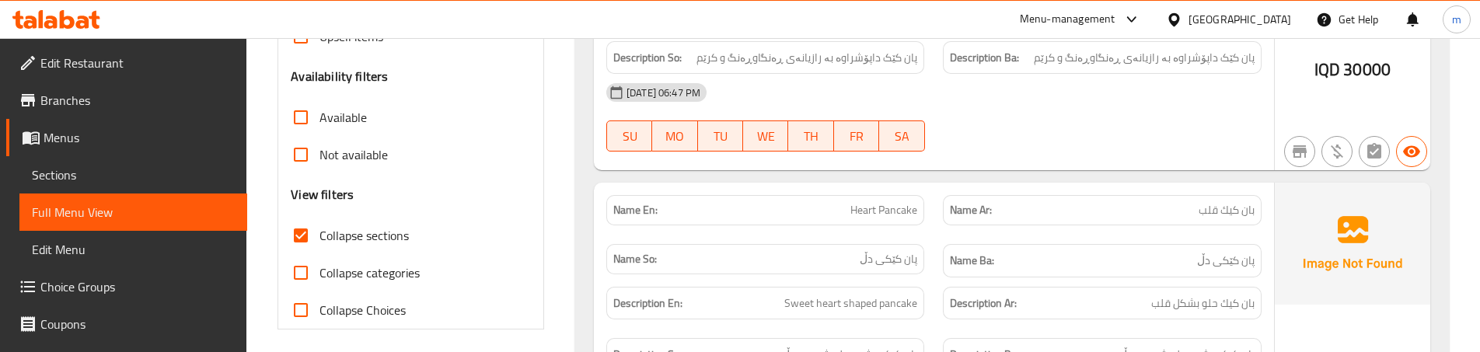
scroll to position [518, 0]
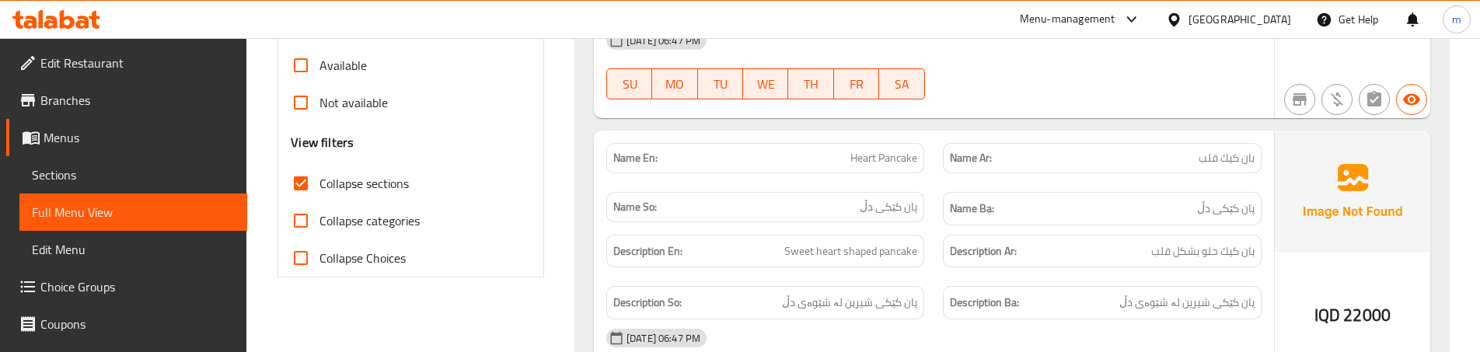
click at [929, 282] on div "Description So: پان کێکی شیرین لە شێوەی دڵ" at bounding box center [765, 303] width 337 height 52
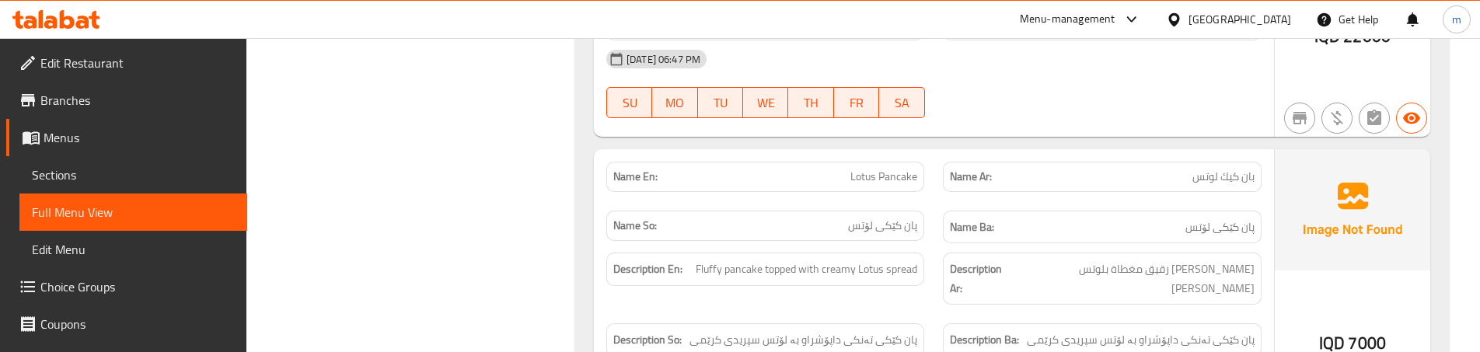
scroll to position [829, 0]
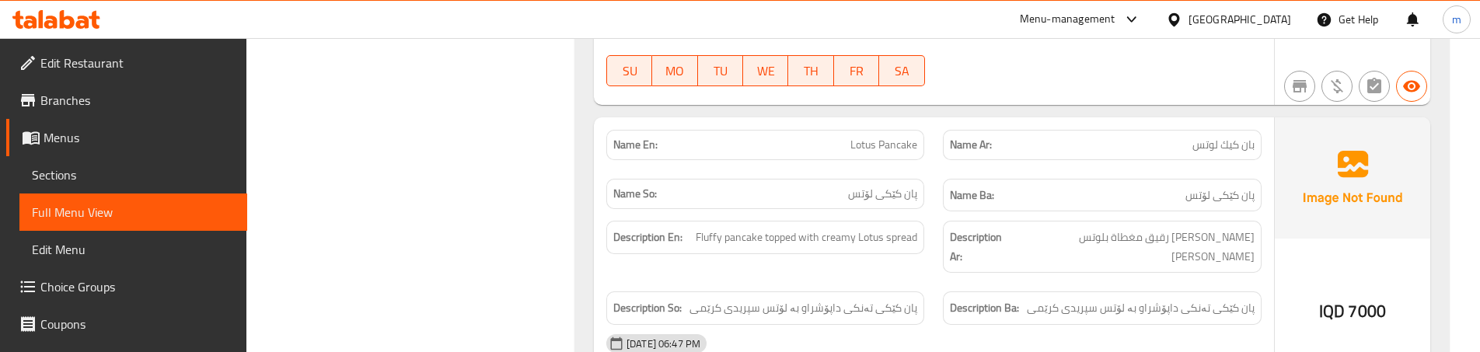
click at [934, 282] on div "Description Ba: پان کێکی تەنکی داپۆشراو بە لۆتس سپریدی کرێمی" at bounding box center [1102, 308] width 337 height 52
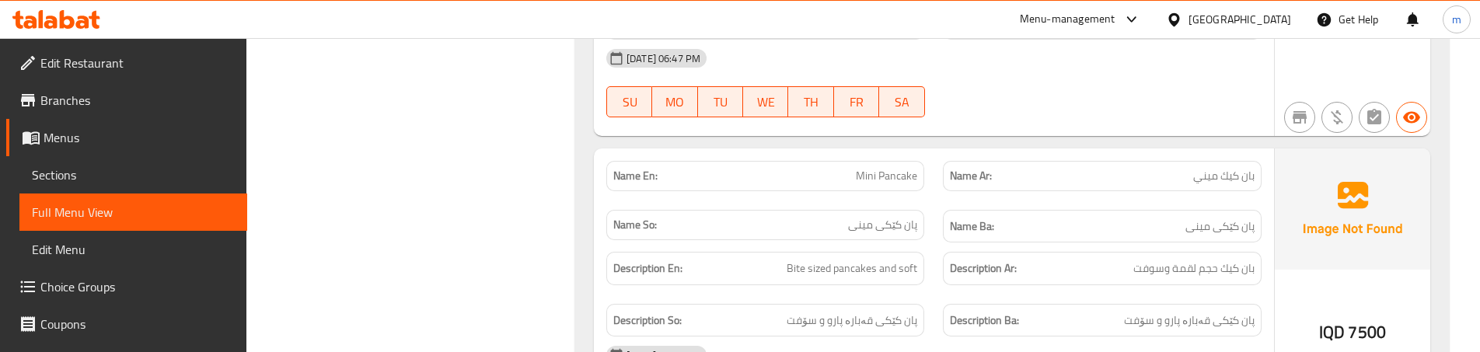
scroll to position [1140, 0]
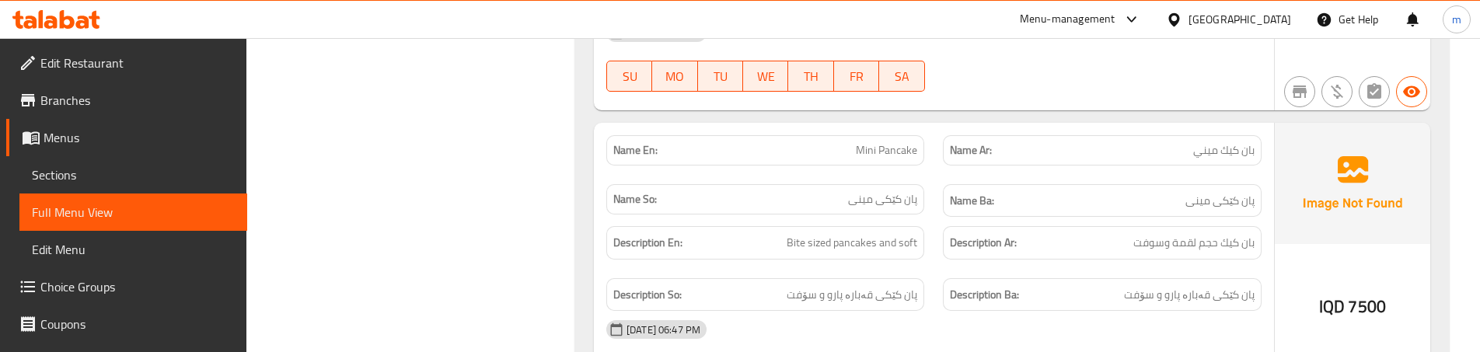
click at [930, 247] on div "Description En: Bite sized pancakes and soft" at bounding box center [765, 243] width 337 height 52
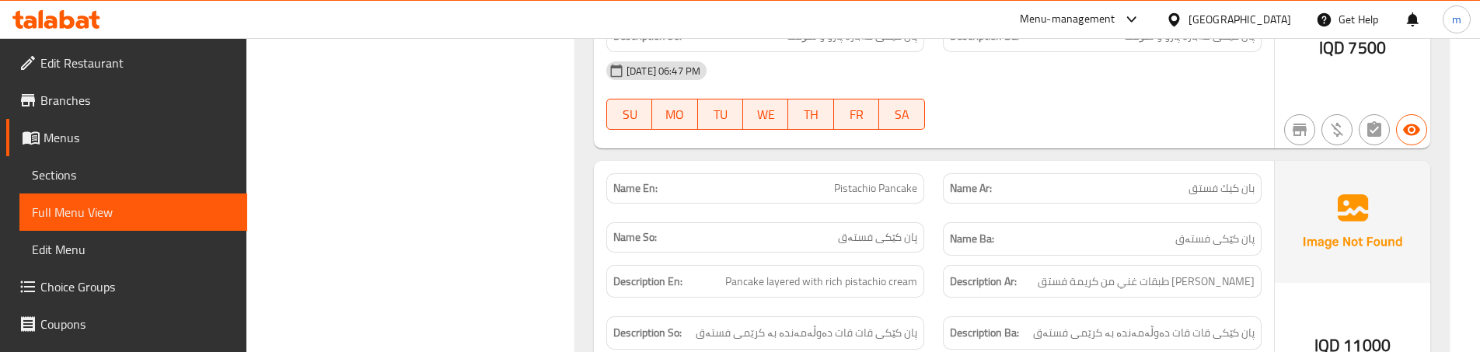
scroll to position [1451, 0]
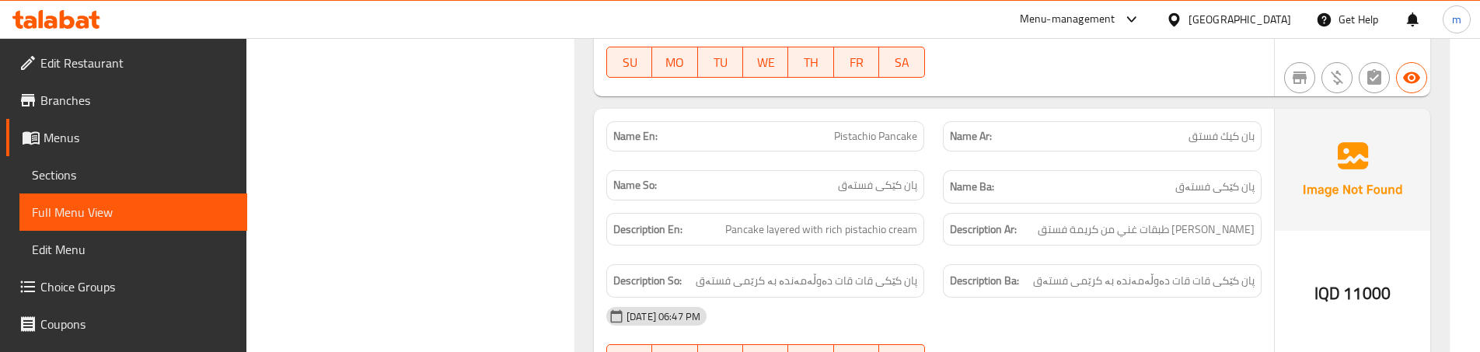
click at [930, 255] on div "Description So: پان کێکی قات قات دەوڵەمەندە بە کرێمی فستەق" at bounding box center [765, 281] width 337 height 52
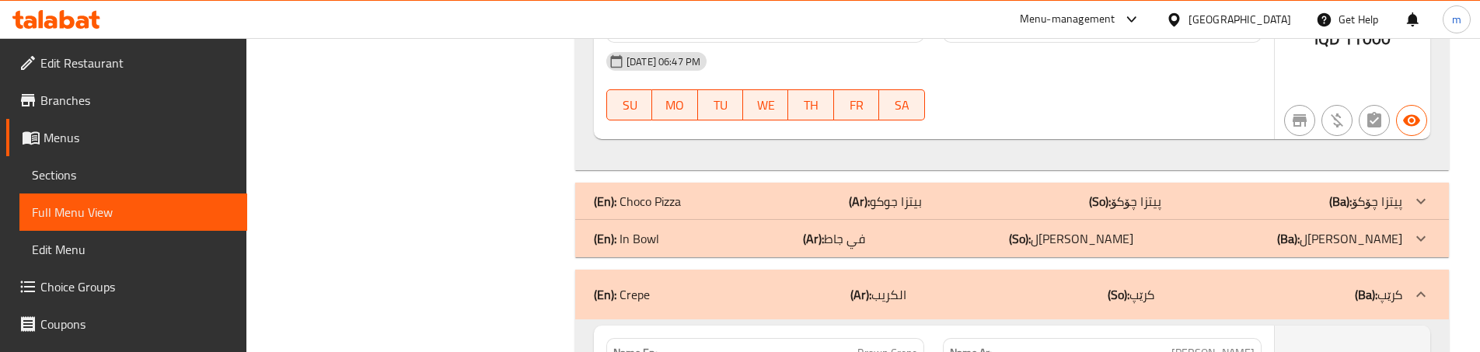
scroll to position [2021, 0]
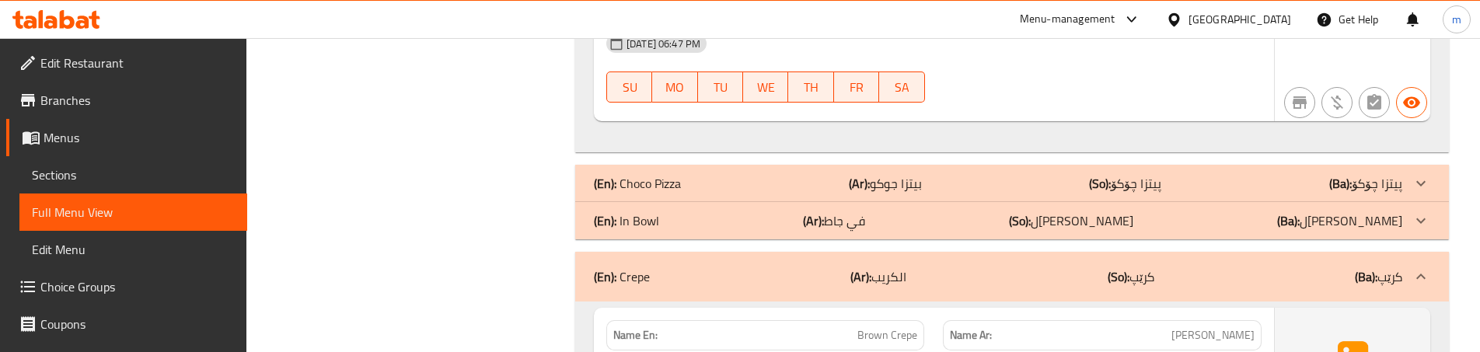
click at [920, 311] on div "Name En: Brown Crepe" at bounding box center [765, 335] width 337 height 49
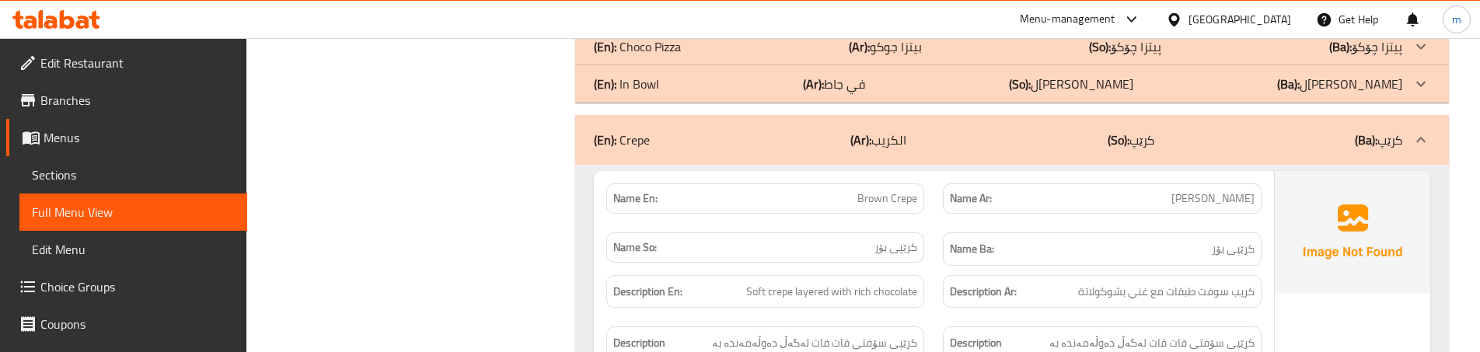
scroll to position [2176, 0]
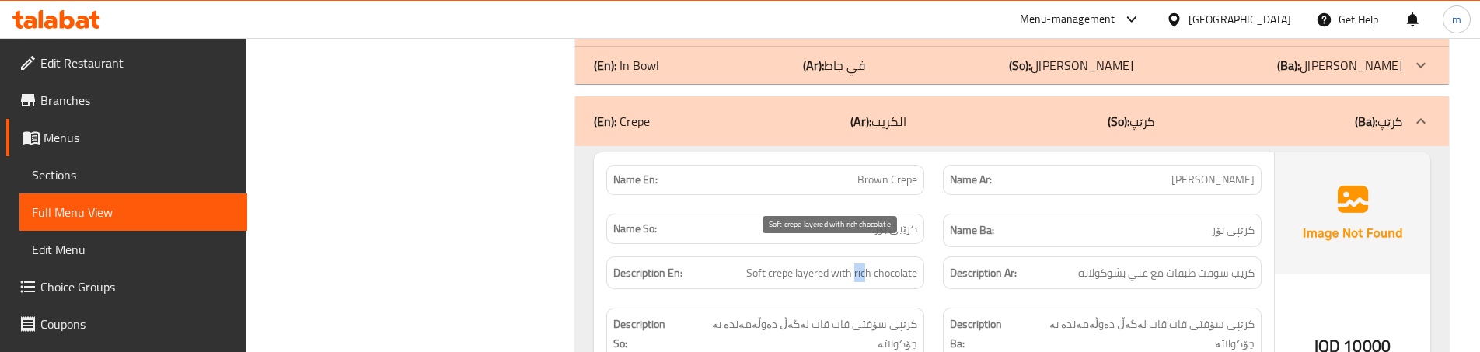
drag, startPoint x: 853, startPoint y: 257, endPoint x: 907, endPoint y: 249, distance: 54.3
click at [891, 264] on span "Soft crepe layered with rich chocolate" at bounding box center [831, 273] width 171 height 19
click at [932, 248] on div "Description En: Soft crepe layered with rich chocolate" at bounding box center [765, 273] width 337 height 52
click at [906, 264] on span "Soft crepe layered with rich chocolate" at bounding box center [831, 273] width 171 height 19
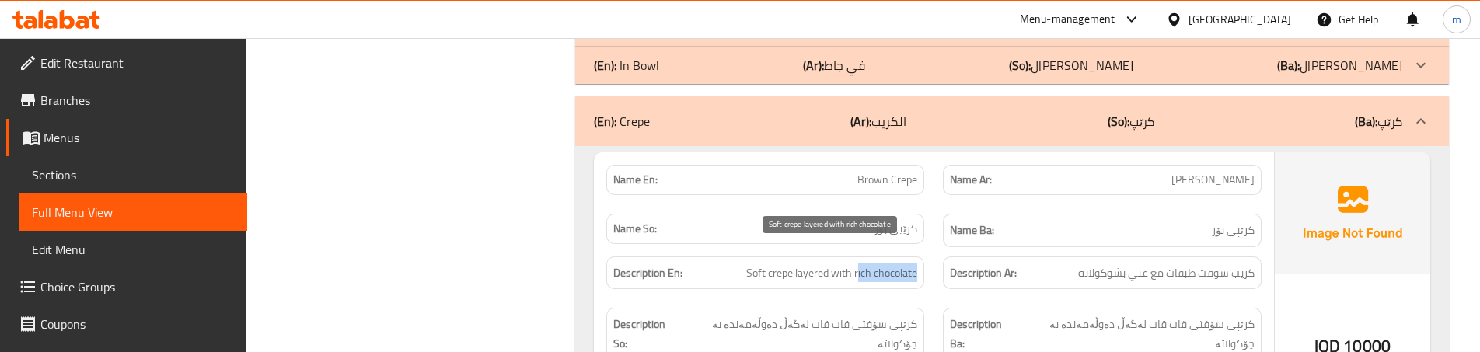
drag, startPoint x: 915, startPoint y: 251, endPoint x: 859, endPoint y: 255, distance: 56.1
click at [859, 264] on span "Soft crepe layered with rich chocolate" at bounding box center [831, 273] width 171 height 19
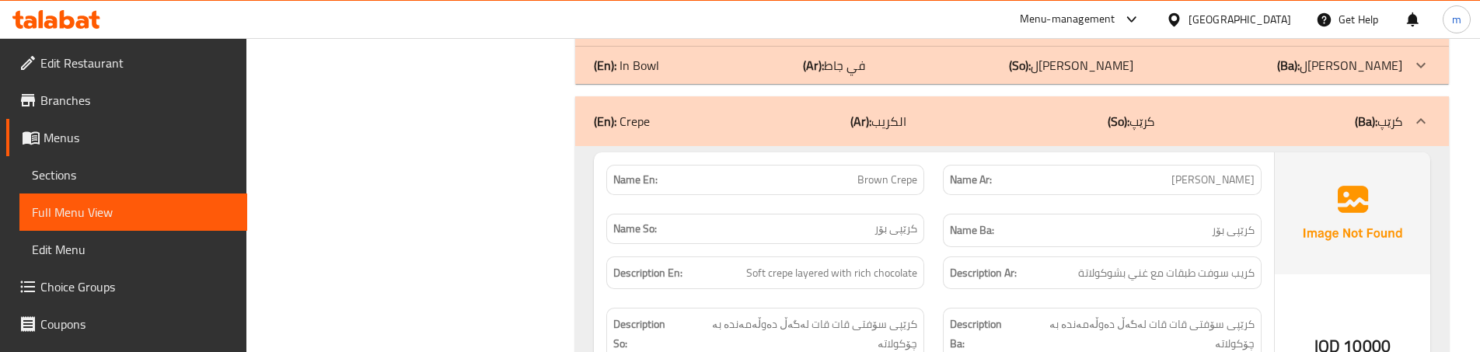
click at [982, 264] on strong "Description Ar:" at bounding box center [983, 273] width 67 height 19
click at [930, 298] on div "Description So: کرێپی سۆفتی قات قات لەگەڵ دەوڵەمەندە بە چۆکولاتە" at bounding box center [765, 333] width 337 height 71
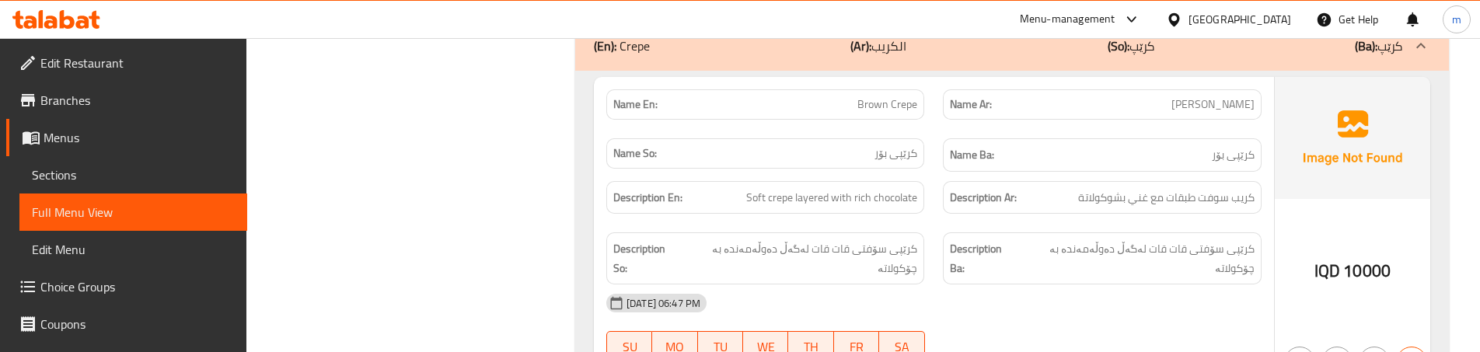
scroll to position [2228, 0]
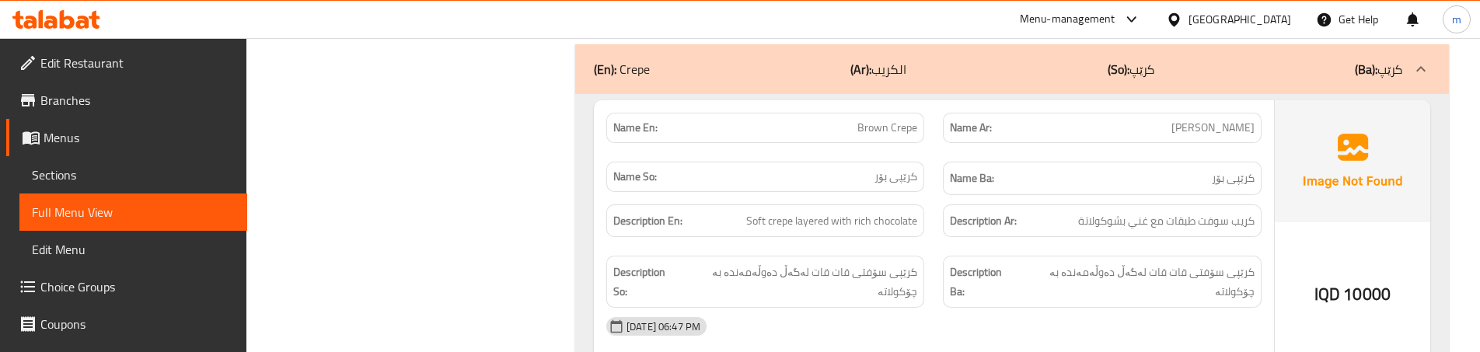
click at [925, 246] on div "Description So: کرێپی سۆفتی قات قات لەگەڵ دەوڵەمەندە بە چۆکولاتە" at bounding box center [765, 281] width 337 height 71
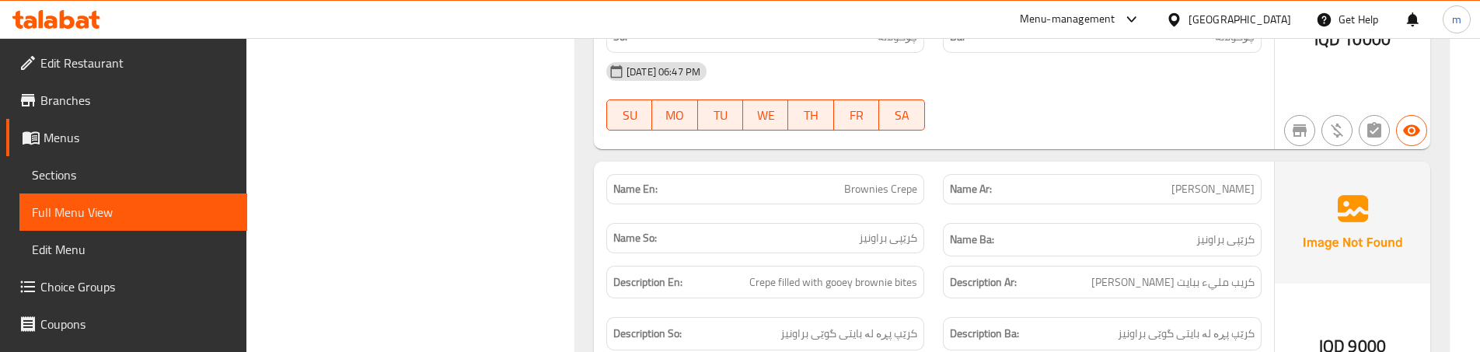
scroll to position [2487, 0]
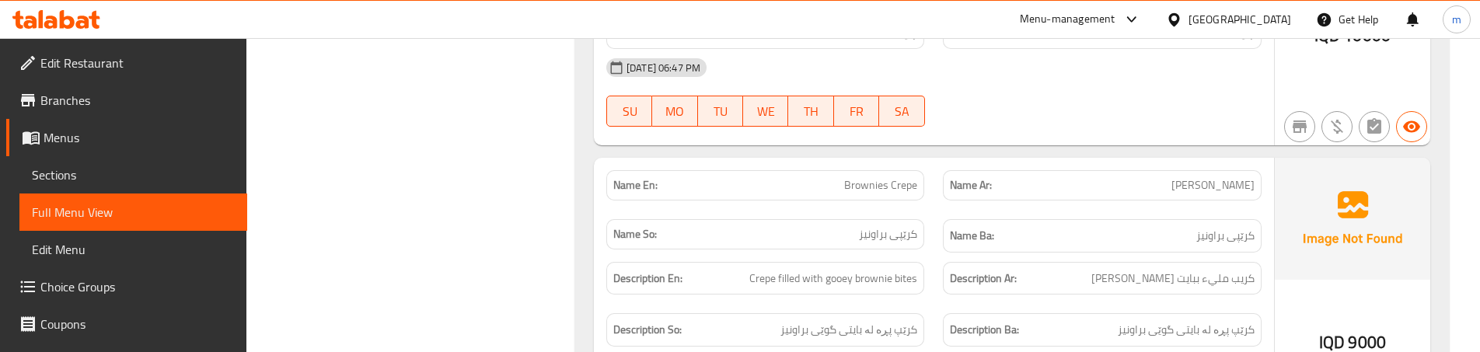
click at [938, 253] on div "Description Ar: كريب مليء ببايت جوي براونيز" at bounding box center [1102, 279] width 337 height 52
click at [926, 258] on div "Description En: Crepe filled with gooey brownie bites" at bounding box center [765, 279] width 337 height 52
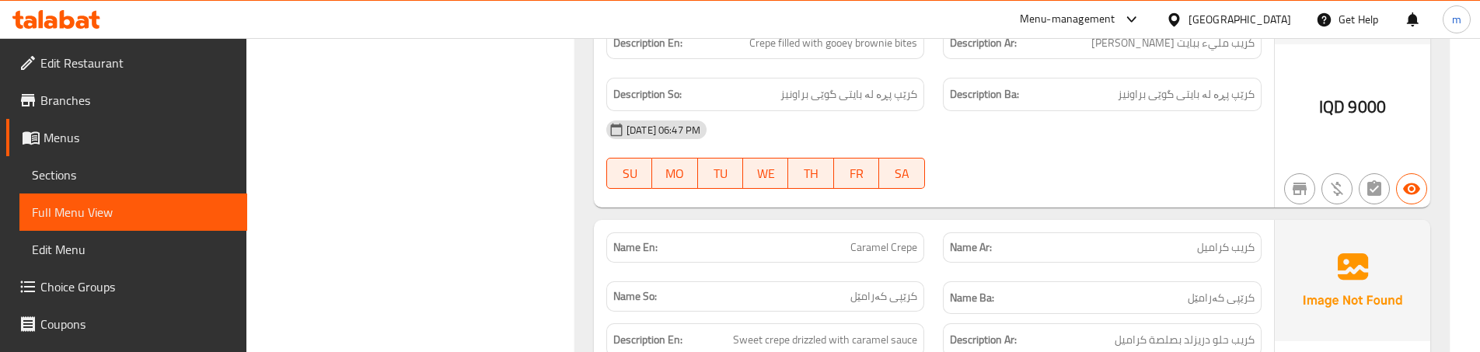
scroll to position [2746, 0]
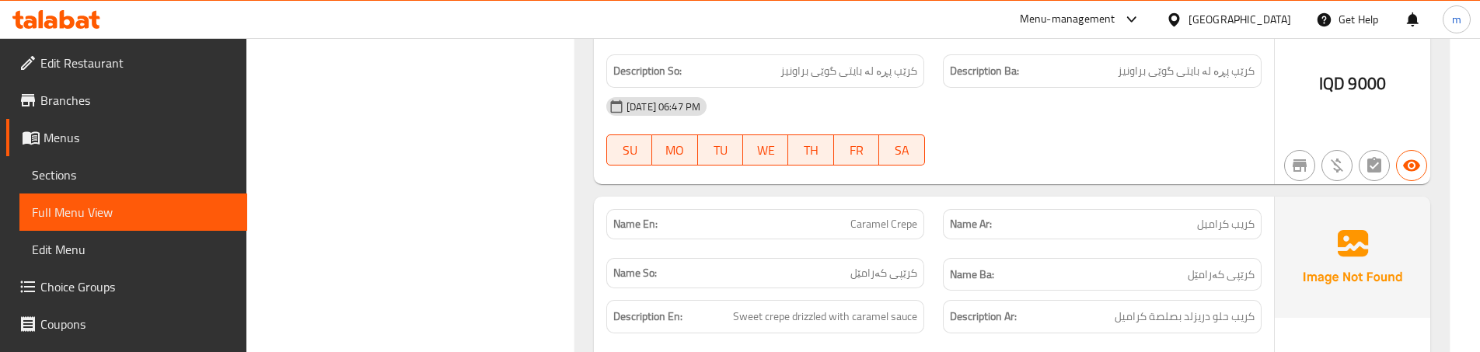
click at [928, 291] on div "Description En: Sweet crepe drizzled with caramel sauce" at bounding box center [765, 317] width 337 height 52
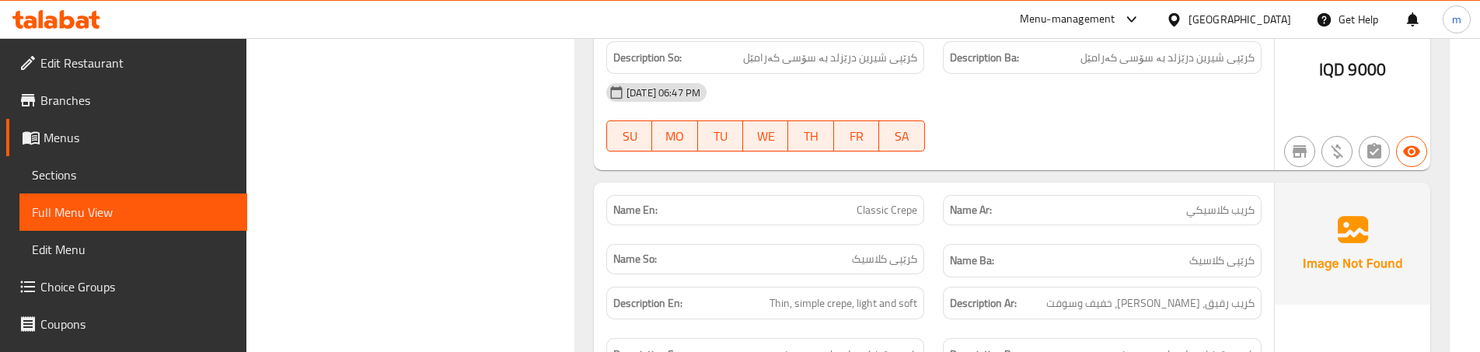
click at [887, 202] on span "Classic Crepe" at bounding box center [887, 210] width 61 height 16
copy span "Classic Crepe"
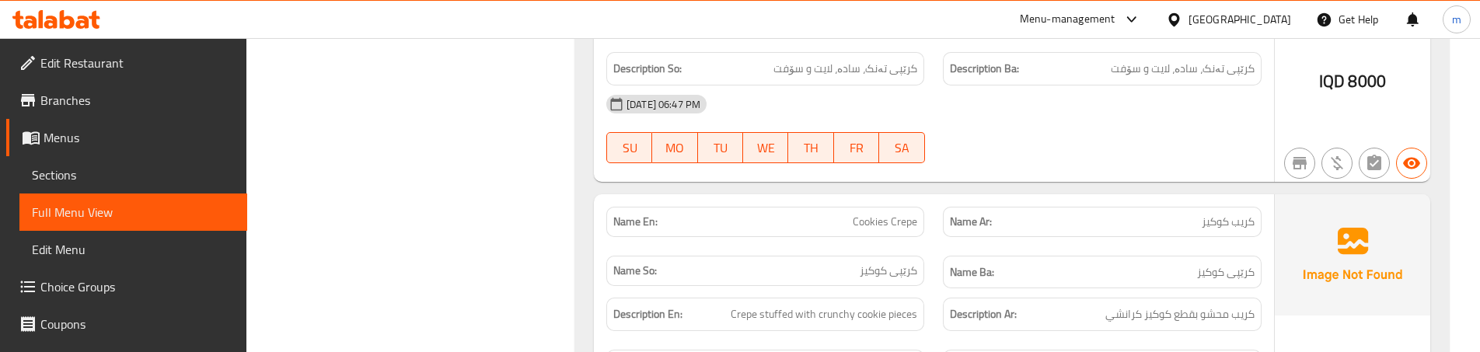
scroll to position [3368, 0]
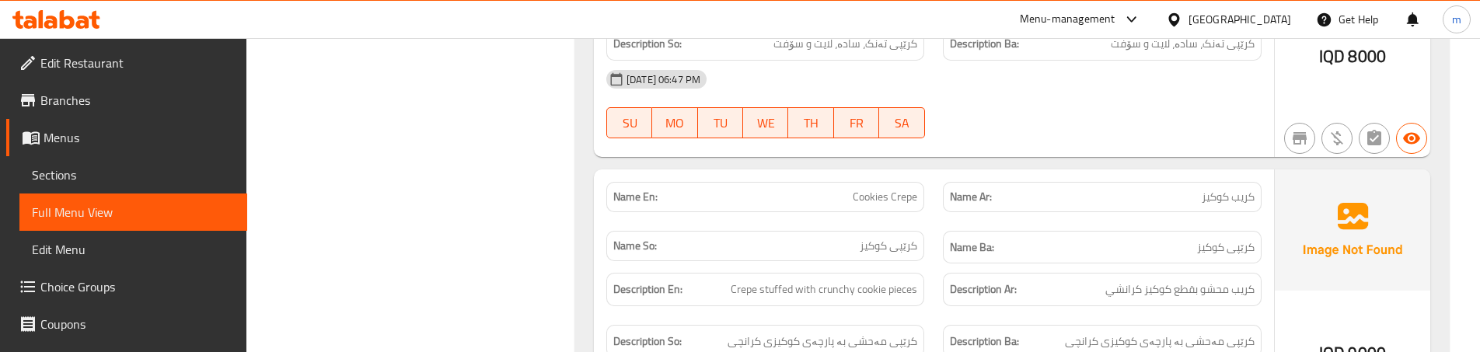
click at [940, 316] on div "Description Ba: کرێپی مەحشی بە پارچەی کوکیزی کرانچی" at bounding box center [1102, 342] width 337 height 52
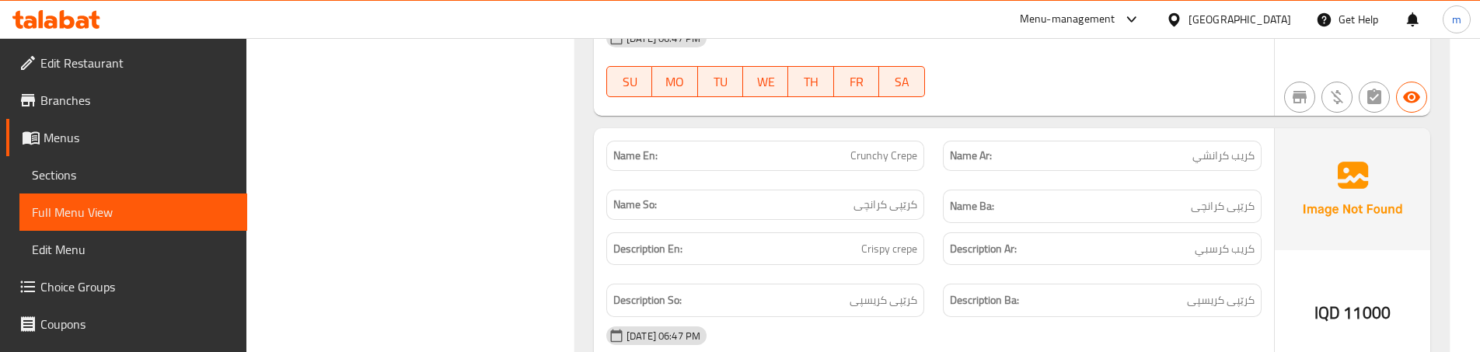
scroll to position [3731, 0]
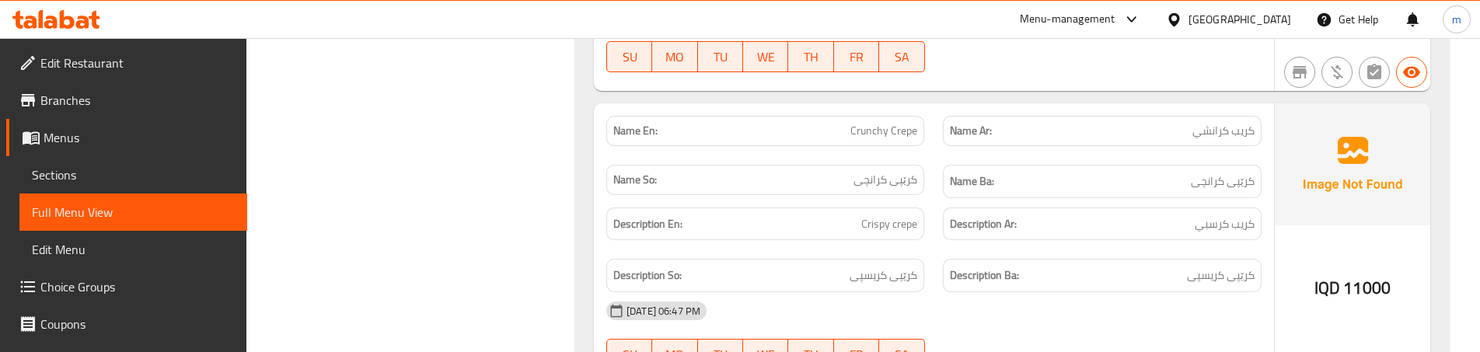
click at [861, 123] on span "Crunchy Crepe" at bounding box center [883, 131] width 67 height 16
copy span "Crunchy Crepe"
click at [1297, 277] on div "IQD 11000" at bounding box center [1352, 245] width 155 height 285
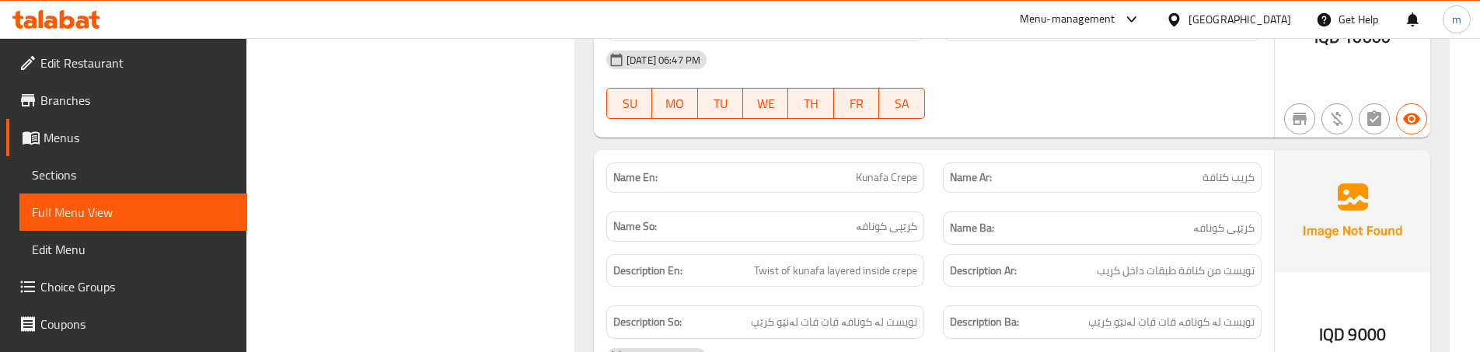
scroll to position [4301, 0]
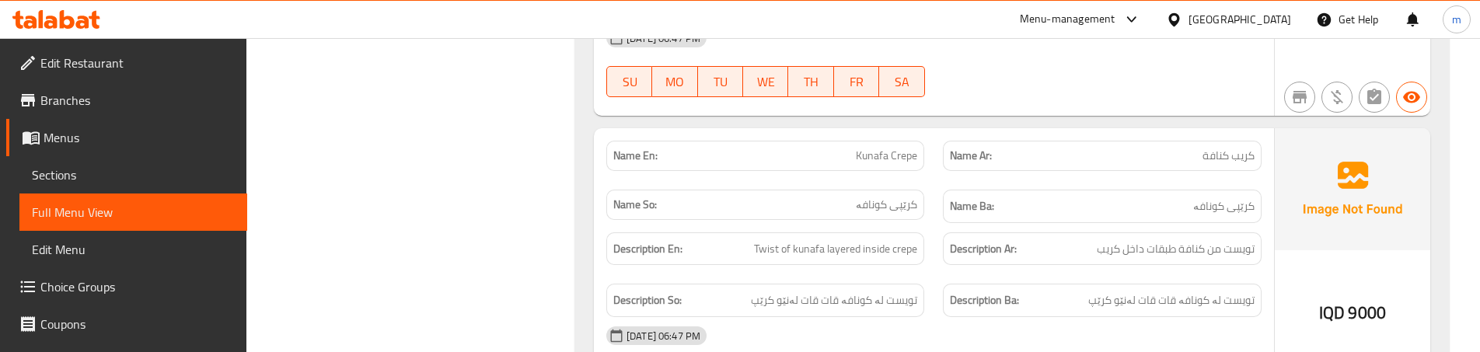
click at [908, 148] on span "Kunafa Crepe" at bounding box center [886, 156] width 61 height 16
copy span "Kunafa Crepe"
click at [919, 232] on div "Description En: Twist of kunafa layered inside crepe" at bounding box center [765, 248] width 318 height 33
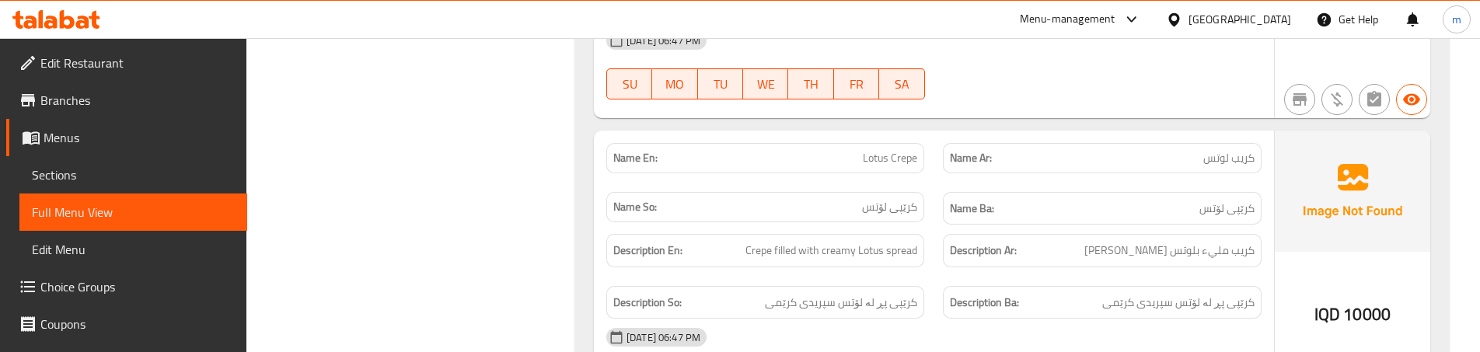
scroll to position [4612, 0]
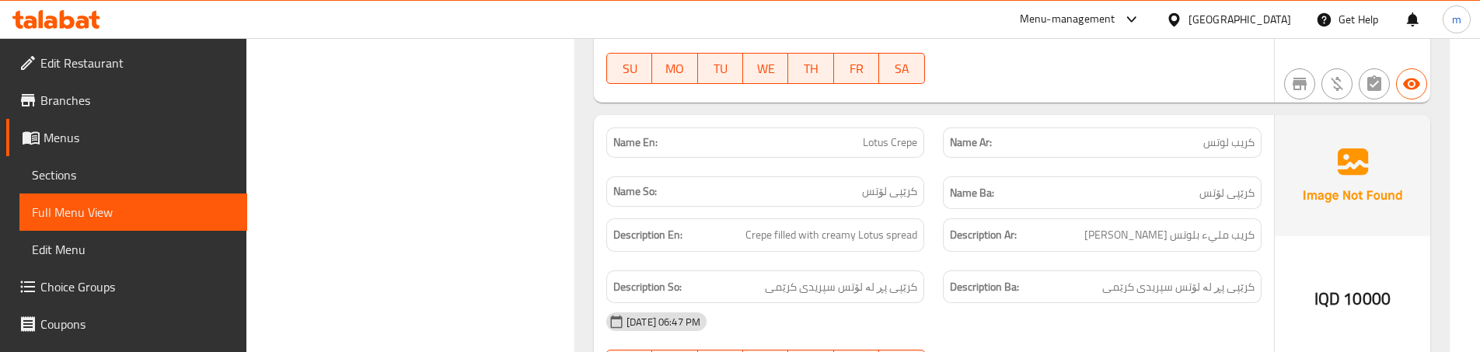
click at [926, 216] on div "Description En: Crepe filled with creamy Lotus spread" at bounding box center [765, 235] width 337 height 52
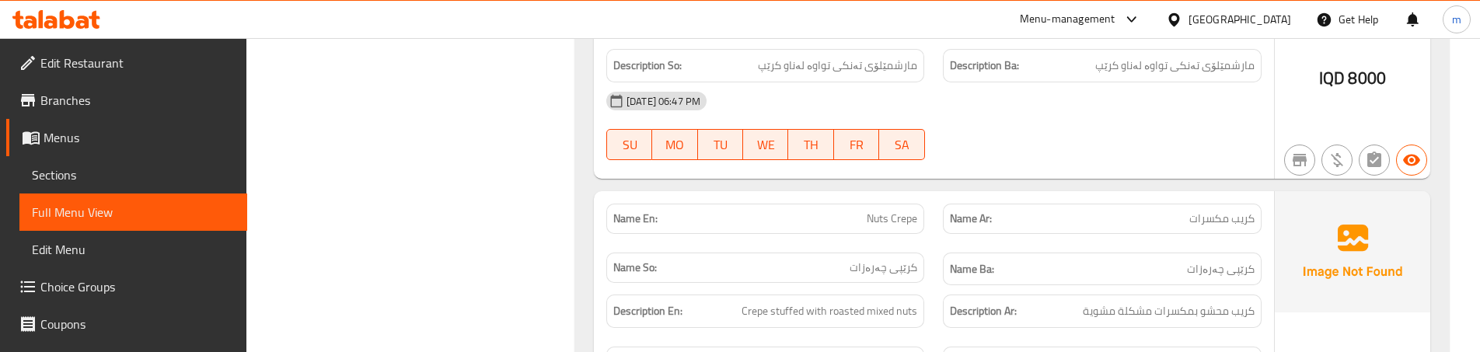
scroll to position [5182, 0]
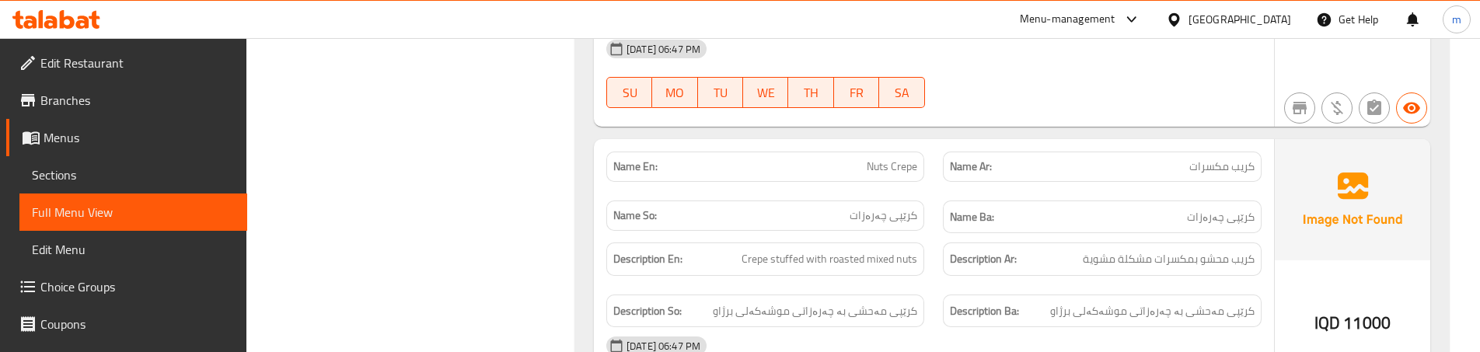
click at [914, 285] on div "Description So: کرێپی مەحشی بە چەرەزاتی موشەکەلی برژاو" at bounding box center [765, 311] width 337 height 52
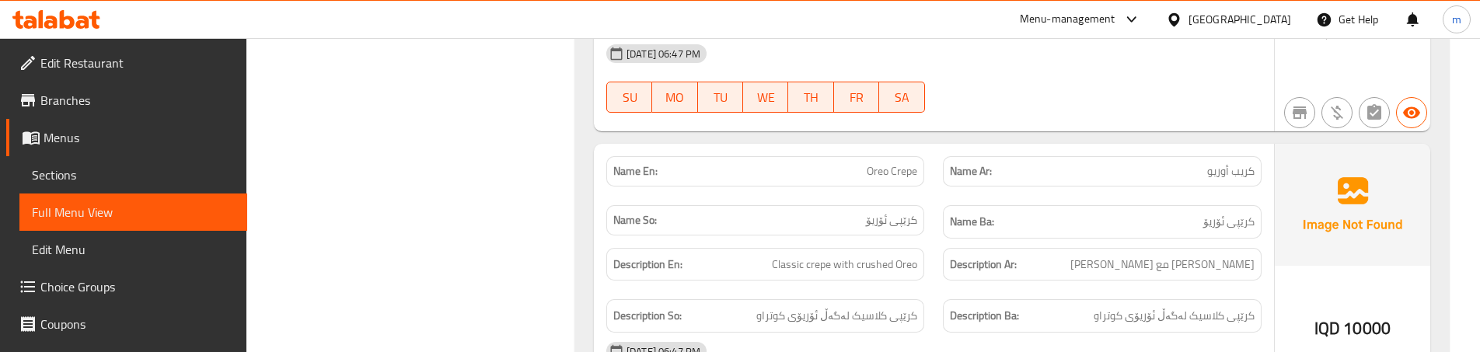
scroll to position [5493, 0]
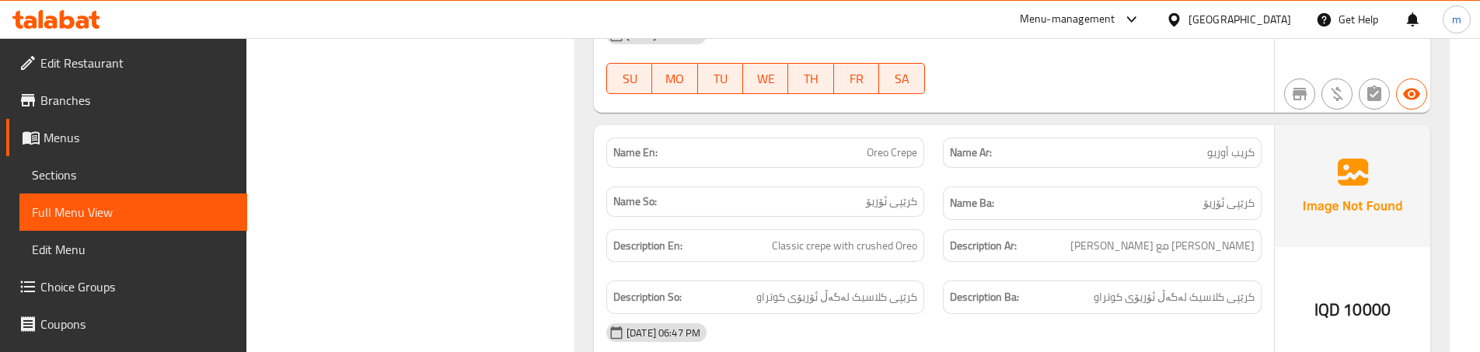
click at [900, 145] on span "Oreo Crepe" at bounding box center [892, 153] width 51 height 16
copy span "Oreo Crepe"
click at [930, 271] on div "Description So: کرێپی کلاسیک لەگەڵ ئۆریۆی کوتراو" at bounding box center [765, 297] width 337 height 52
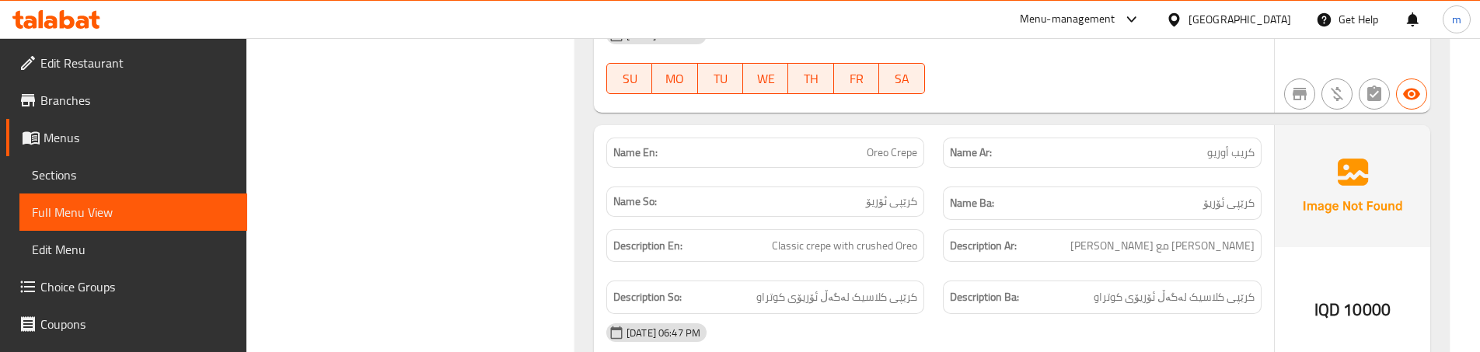
click at [944, 229] on div "Description Ar: كريب كلاسيك مع أوريو مطحونة" at bounding box center [1102, 246] width 337 height 52
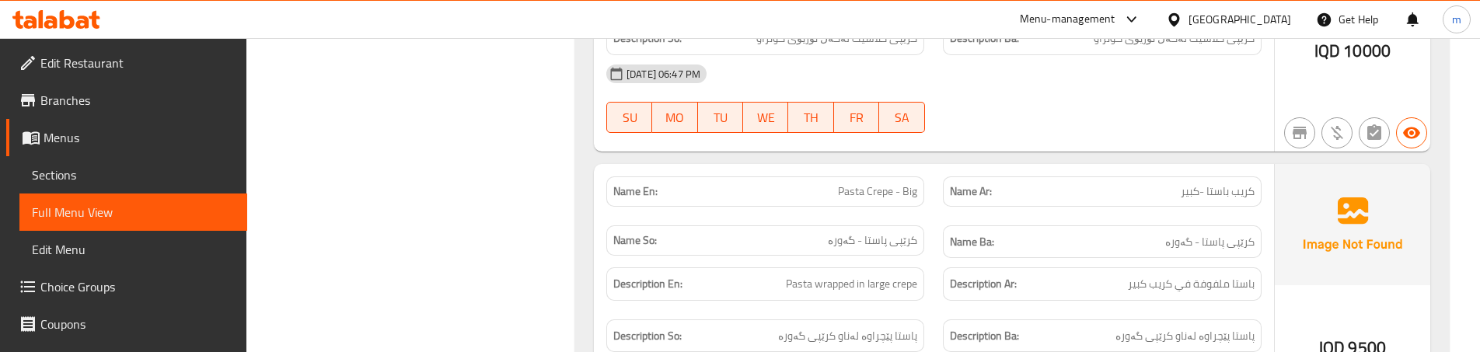
scroll to position [5804, 0]
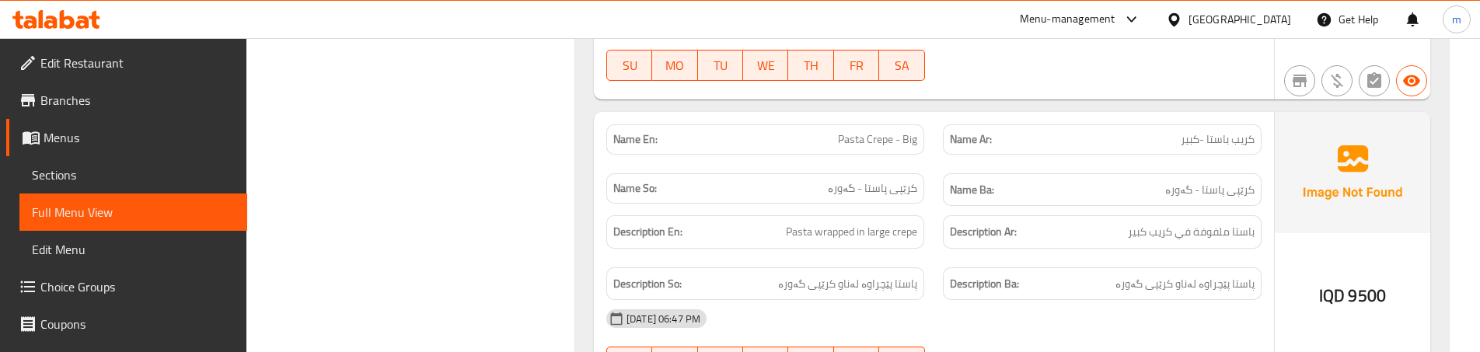
click at [885, 131] on span "Pasta Crepe - Big" at bounding box center [877, 139] width 79 height 16
copy span "Pasta Crepe - Big"
click at [930, 122] on div "Name En: Pasta Crepe - Big" at bounding box center [765, 139] width 337 height 49
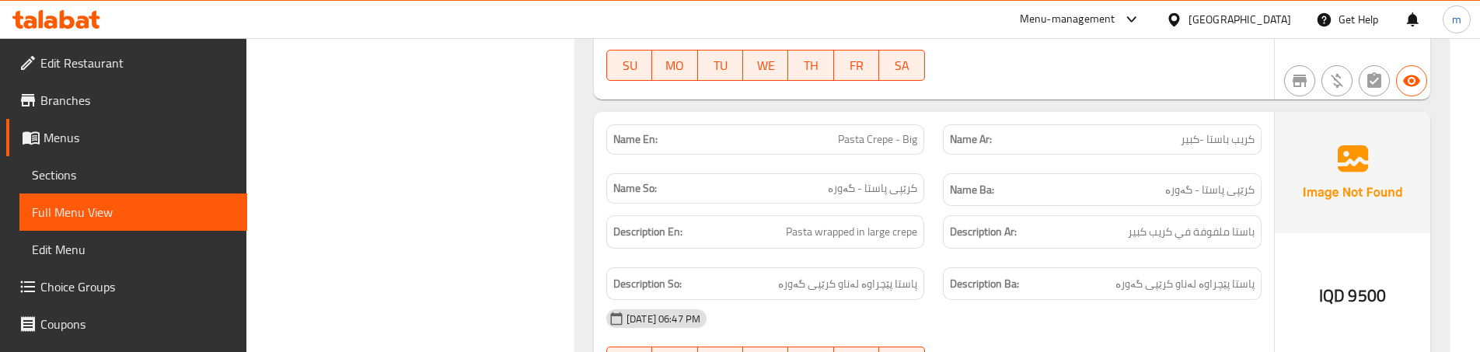
click at [860, 131] on span "Pasta Crepe - Big" at bounding box center [877, 139] width 79 height 16
copy span "Pasta"
click at [932, 209] on div "Description En: Pasta wrapped in large crepe" at bounding box center [765, 232] width 337 height 52
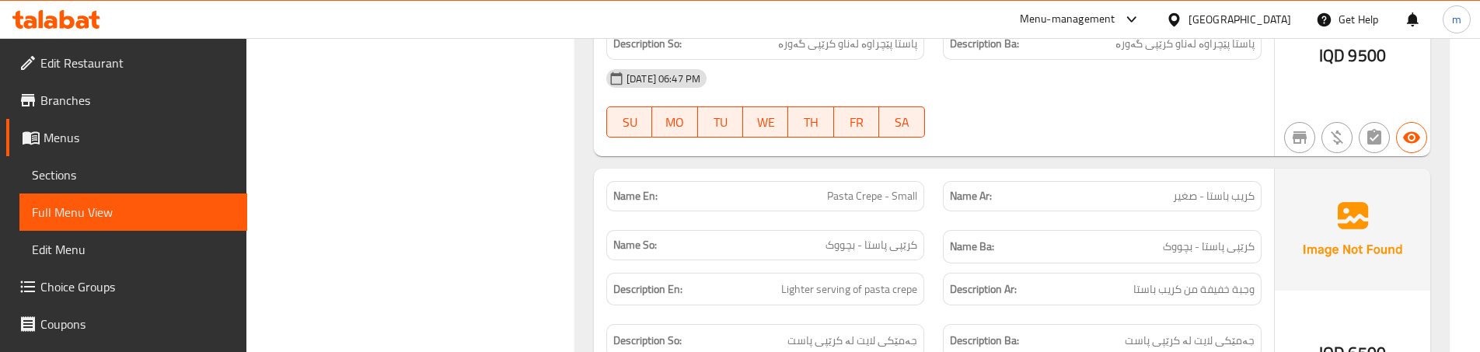
scroll to position [6063, 0]
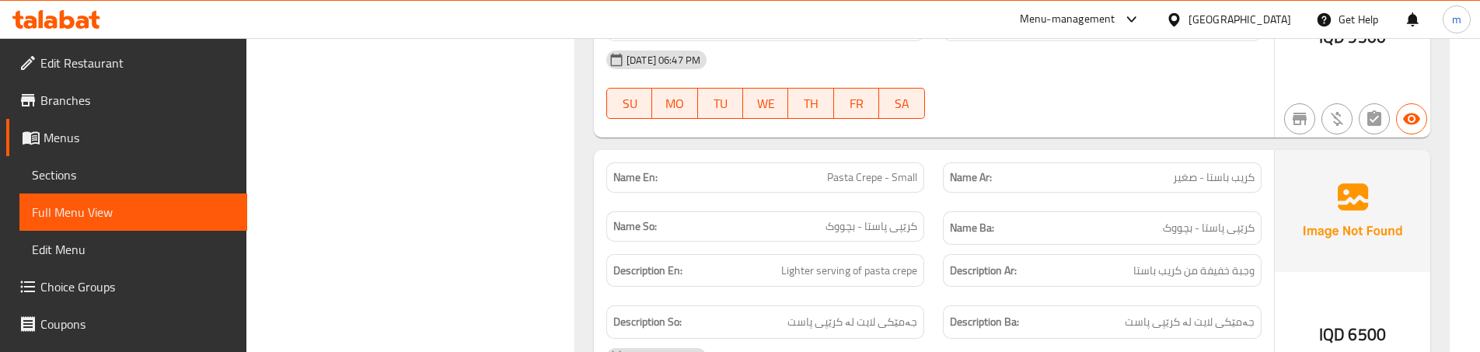
click at [950, 254] on div "Description Ar: وجبة خفيفة من كريب باستا" at bounding box center [1102, 271] width 337 height 52
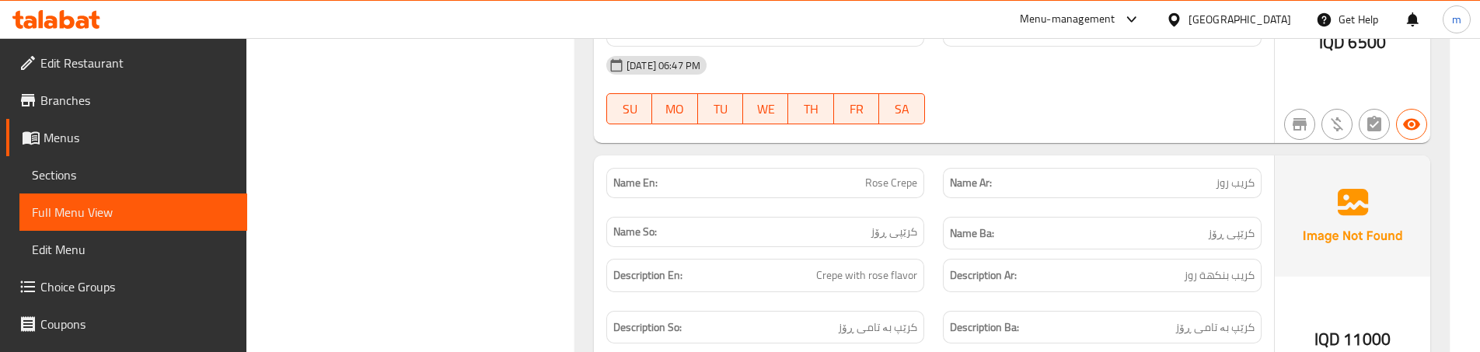
scroll to position [6374, 0]
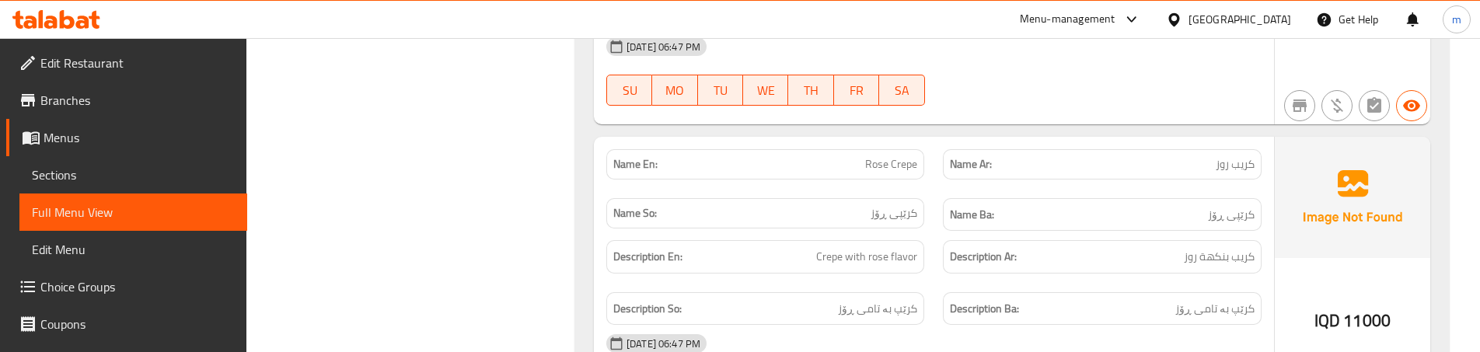
click at [923, 283] on div "Description So: کرێپ بە تامی ڕۆز" at bounding box center [765, 309] width 337 height 52
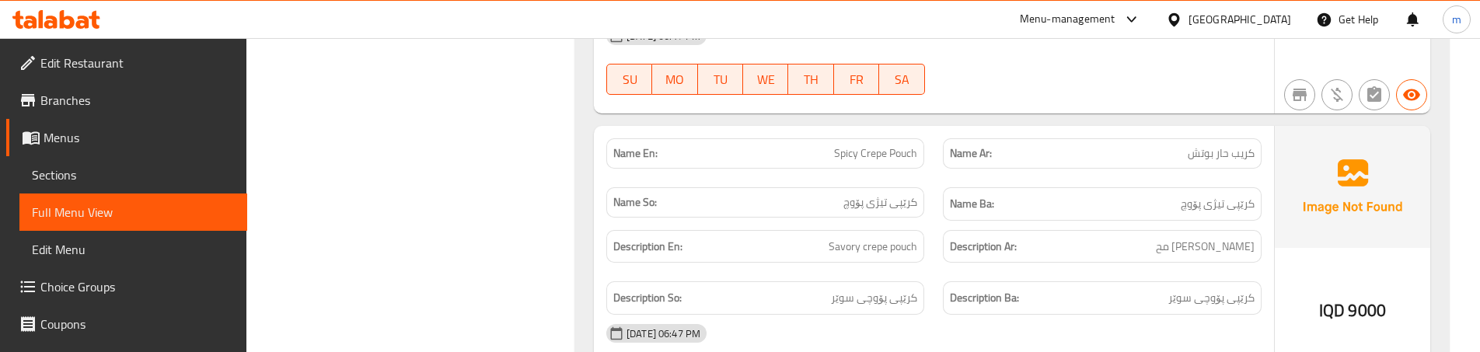
scroll to position [6685, 0]
click at [924, 132] on div "Name En: Spicy Crepe Pouch" at bounding box center [765, 150] width 337 height 49
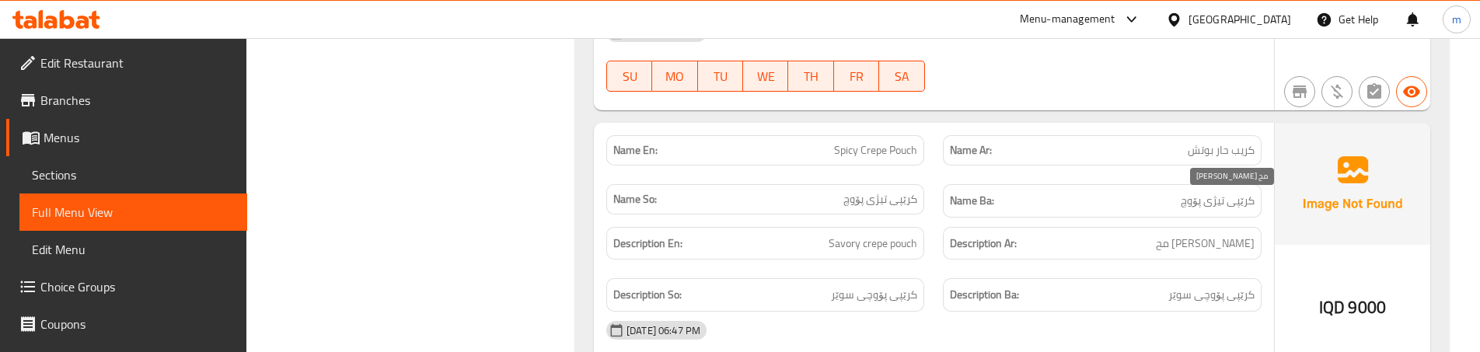
click at [1195, 234] on span "كريب بوتش مح" at bounding box center [1205, 243] width 99 height 19
click at [869, 142] on span "Spicy Crepe Pouch" at bounding box center [875, 150] width 83 height 16
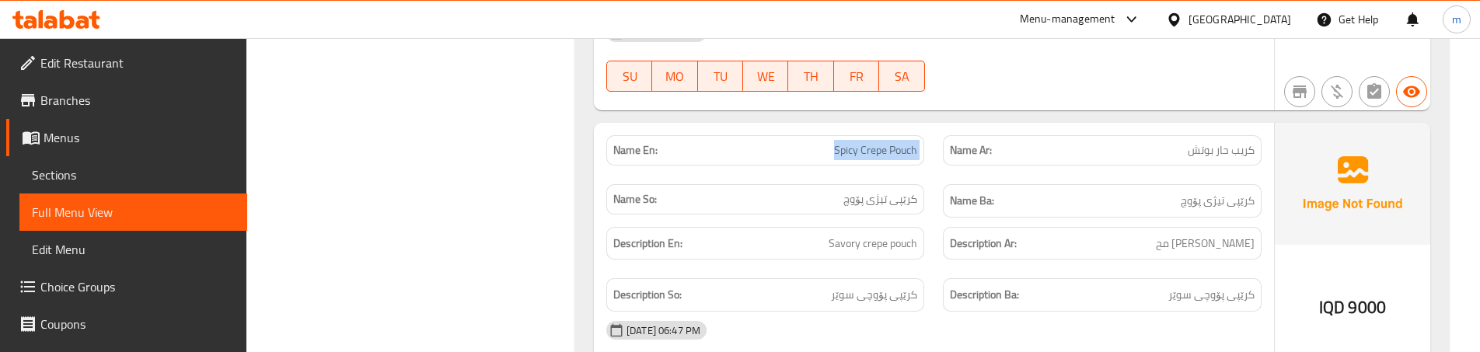
copy span "Spicy Crepe Pouch"
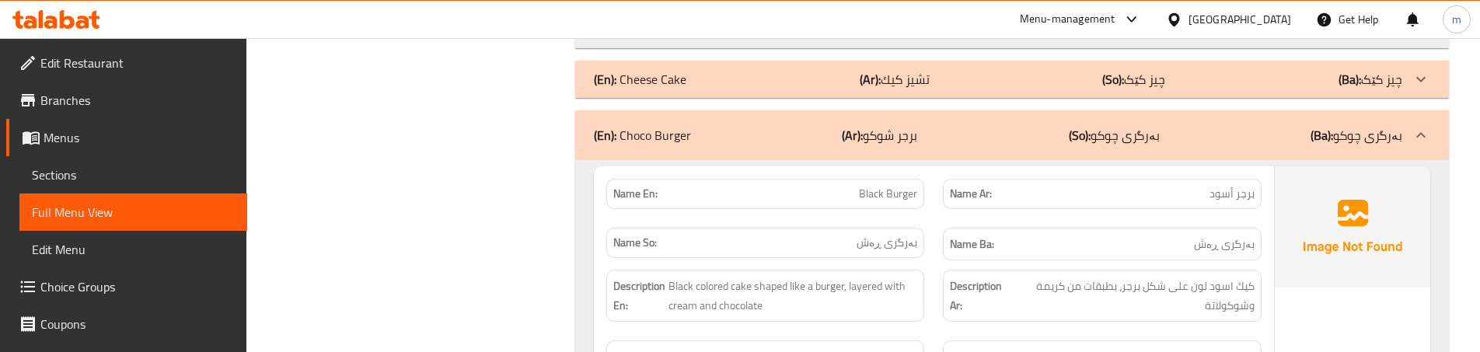
scroll to position [7099, 0]
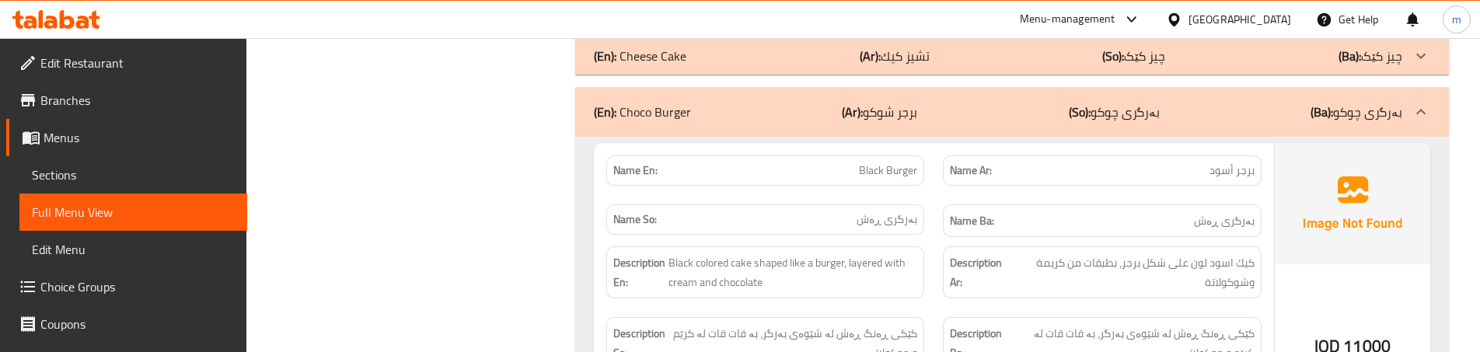
click at [943, 204] on div "Name Ba: بەرگری ڕەش" at bounding box center [1102, 220] width 318 height 33
click at [932, 237] on div "Description En: Black colored cake shaped like a burger, layered with cream and…" at bounding box center [765, 272] width 337 height 71
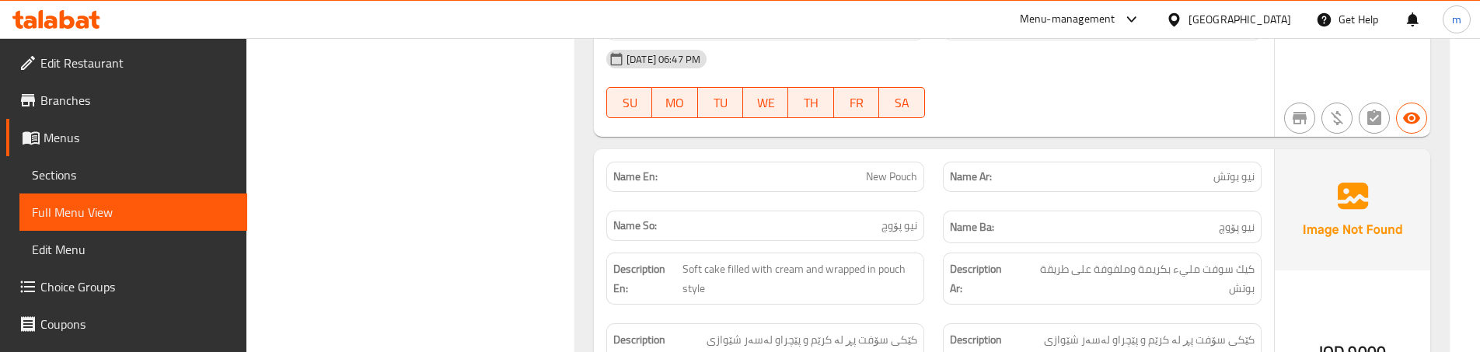
scroll to position [7773, 0]
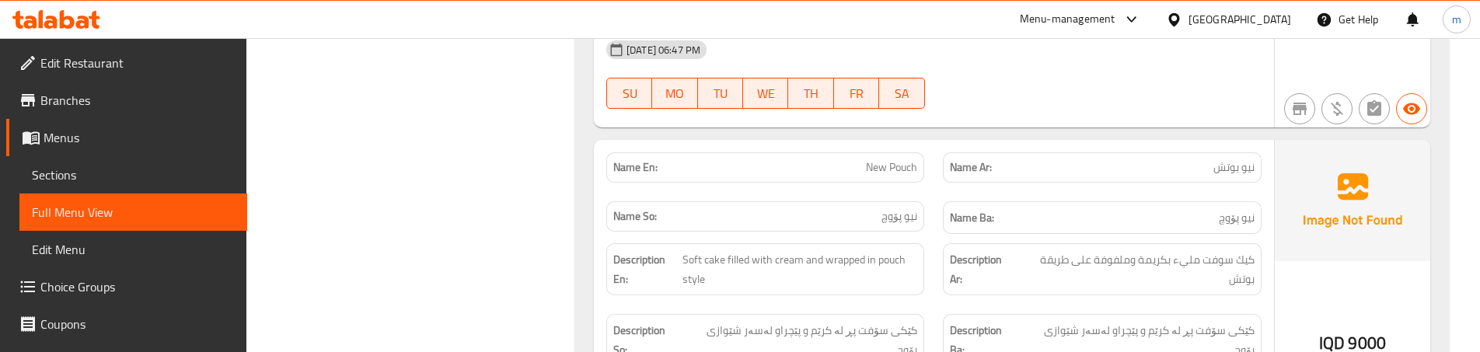
click at [949, 252] on div "Description Ar: كيك سوفت مليء بكريمة وملفوفة على طريقة بوتش" at bounding box center [1102, 269] width 318 height 52
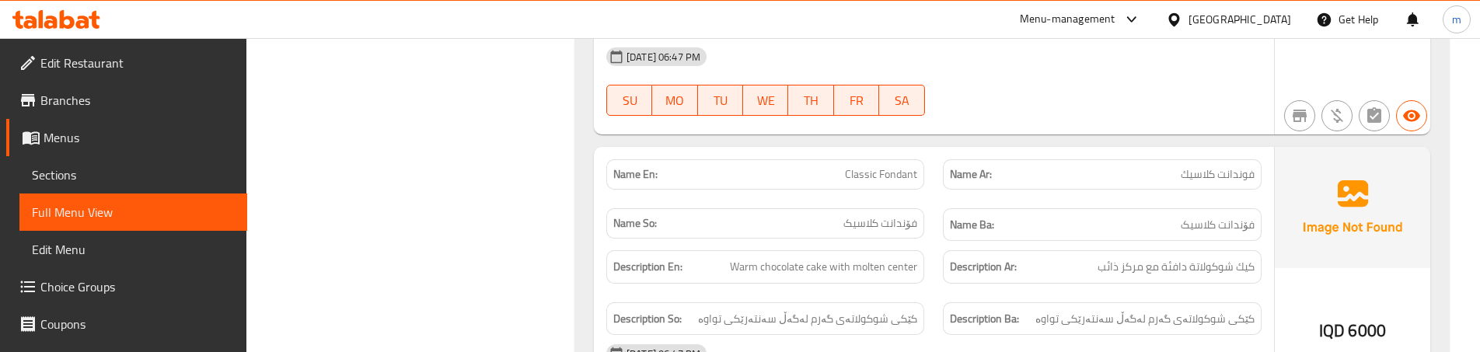
scroll to position [8447, 0]
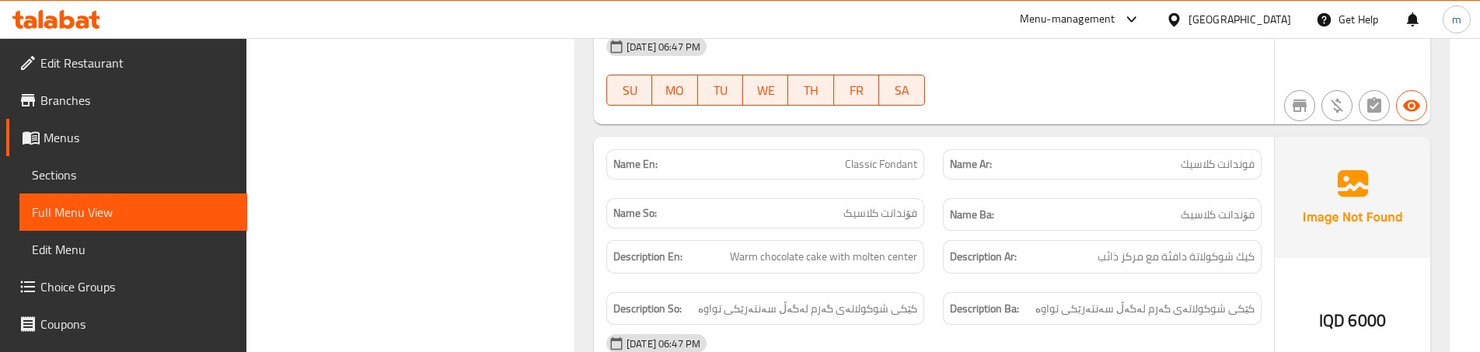
click at [926, 283] on div "Description So: کێکی شوکولاتەی گەرم لەگەڵ سەنتەرێکی تواوە" at bounding box center [765, 309] width 337 height 52
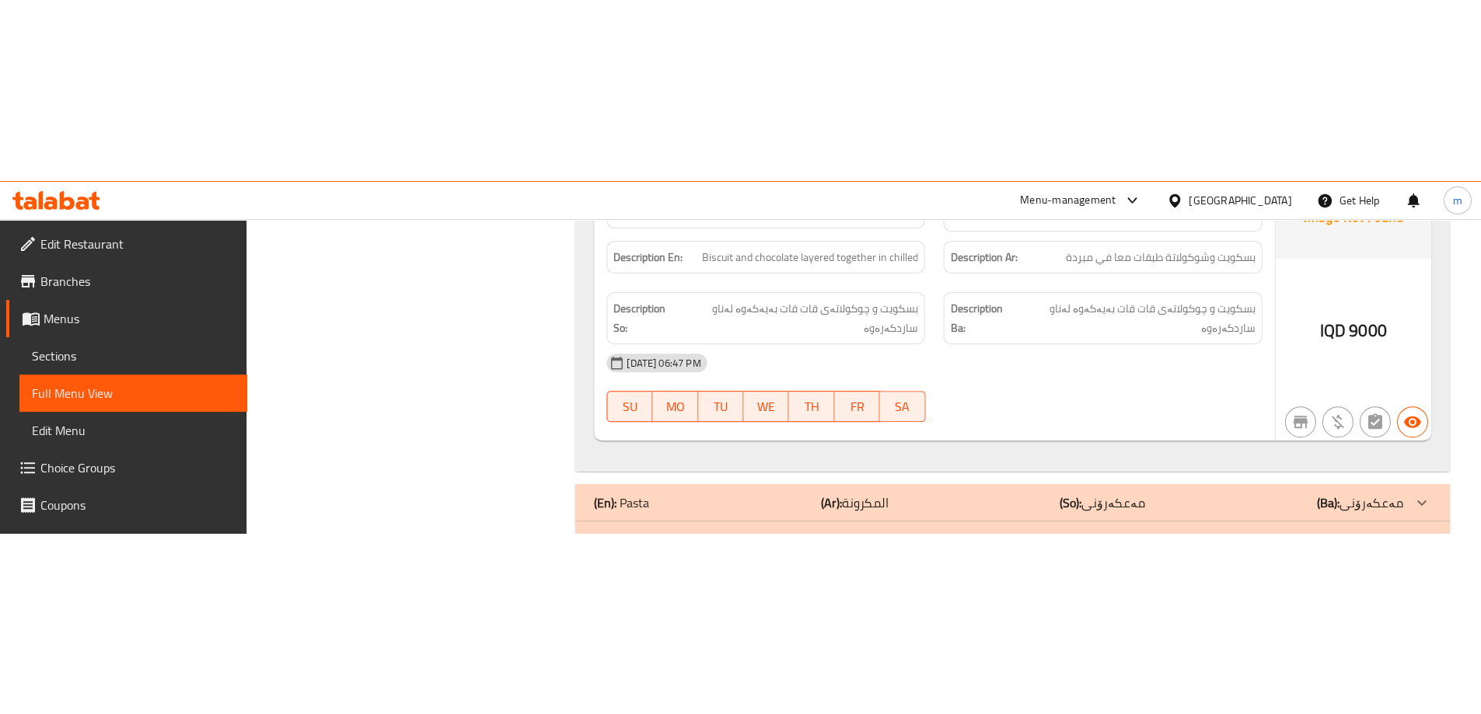
scroll to position [8563, 0]
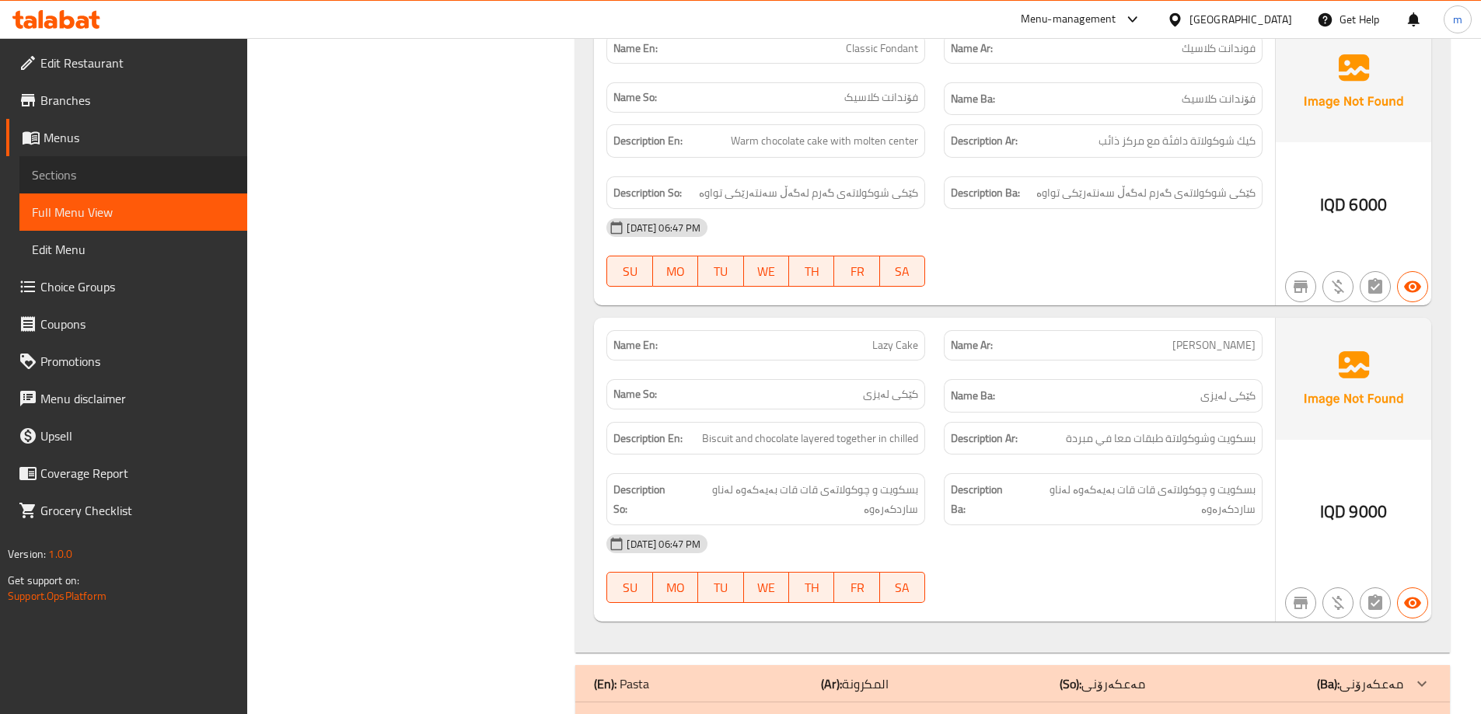
click at [121, 166] on span "Sections" at bounding box center [133, 175] width 203 height 19
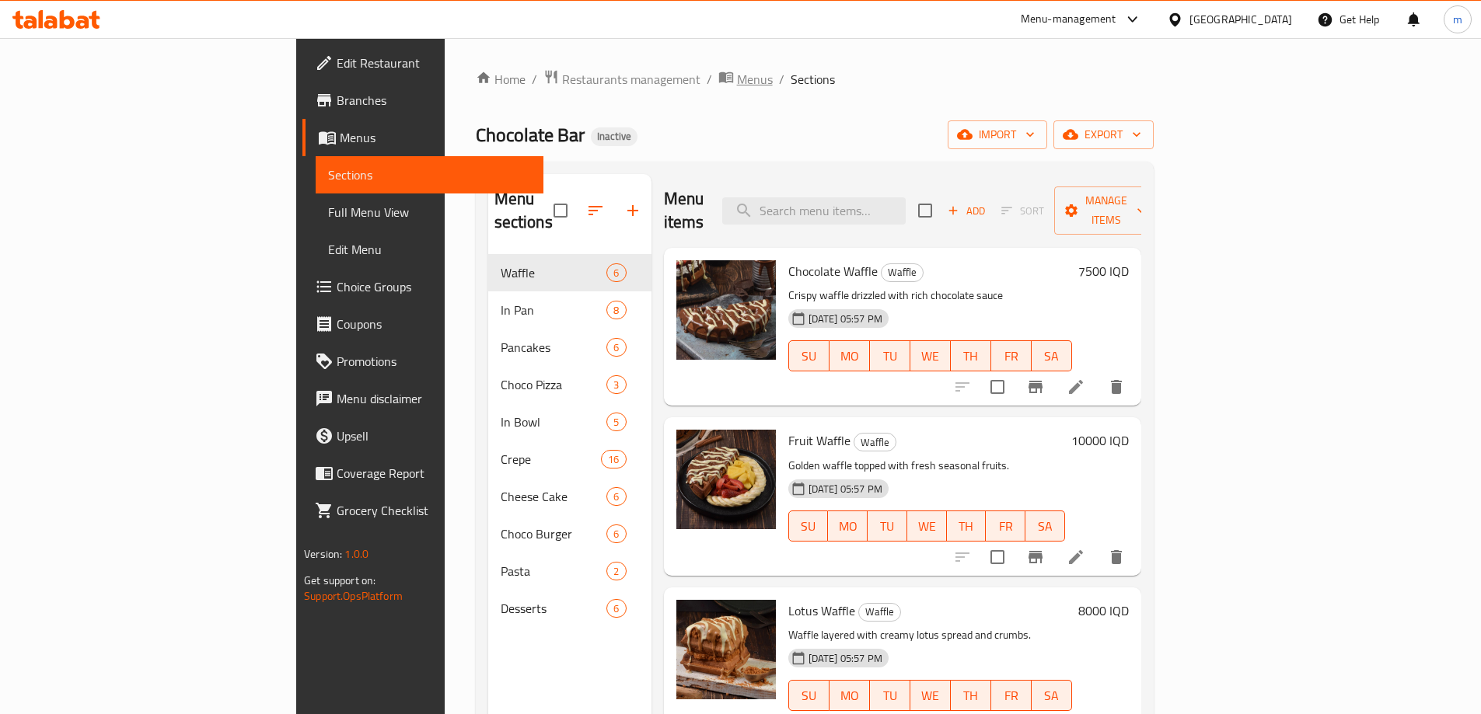
click at [737, 82] on span "Menus" at bounding box center [755, 79] width 36 height 19
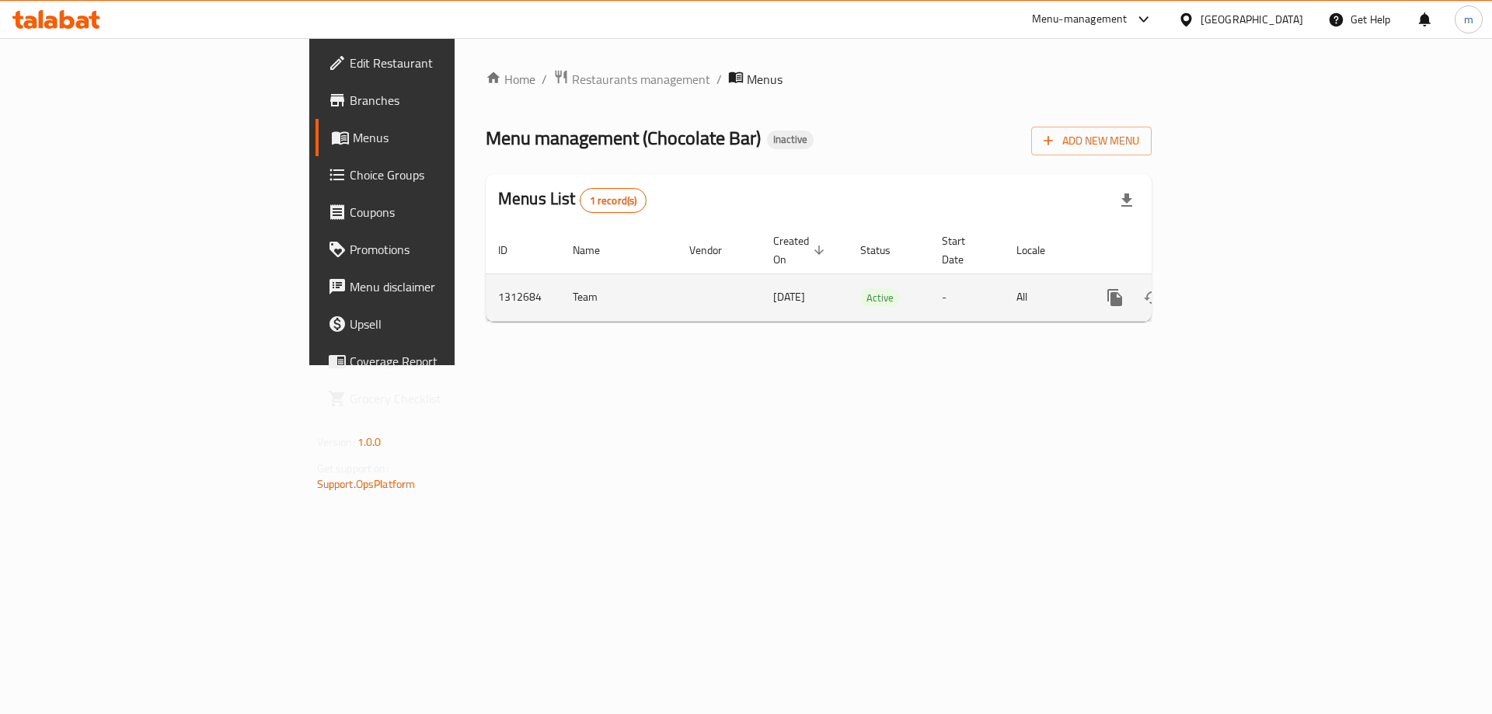
click at [1246, 279] on link "enhanced table" at bounding box center [1227, 297] width 37 height 37
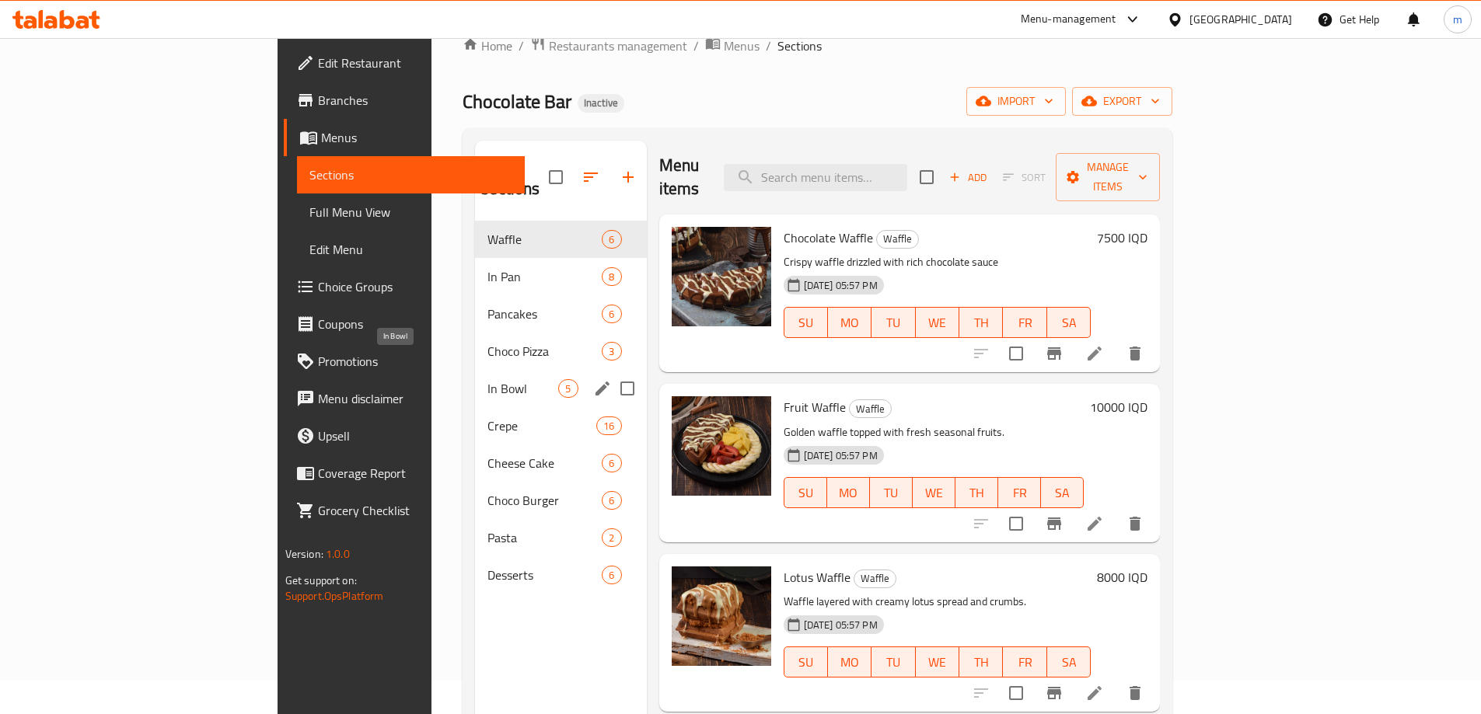
scroll to position [52, 0]
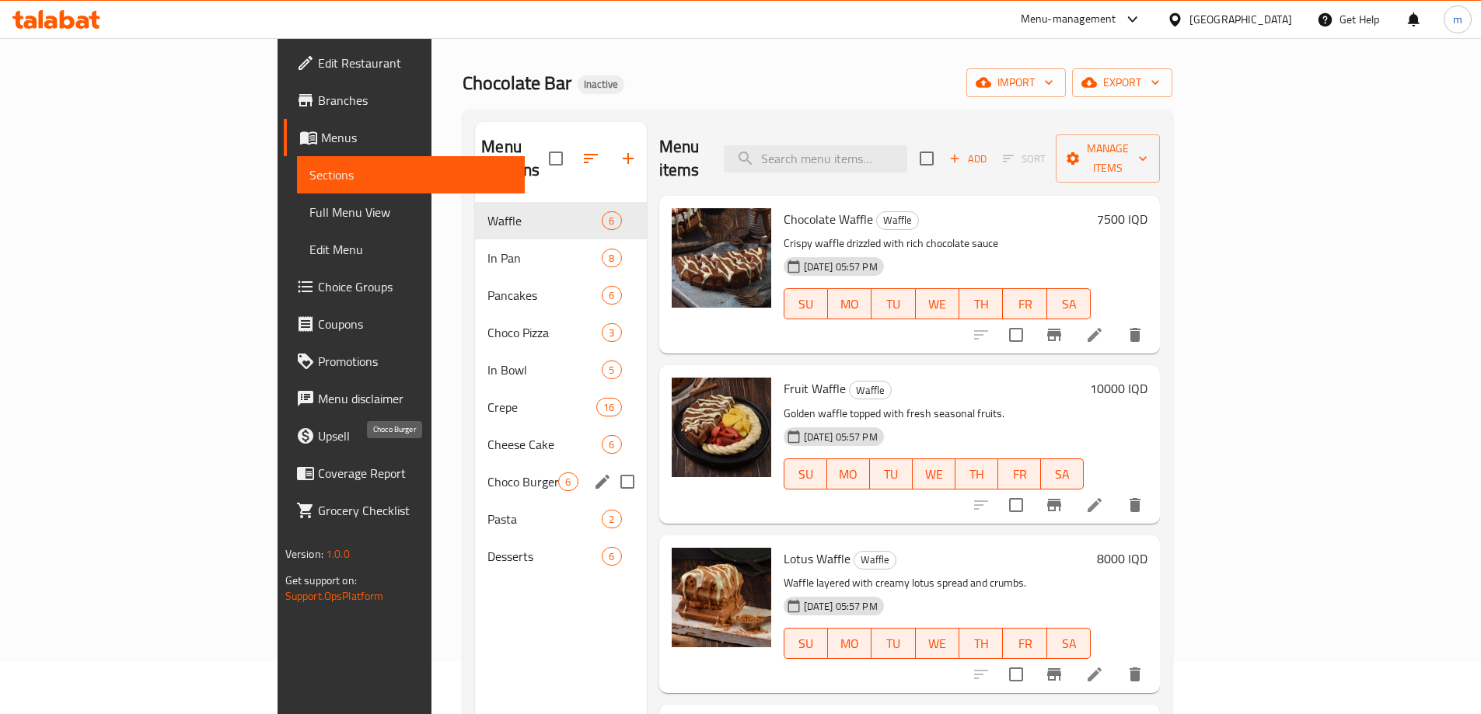
click at [487, 473] on span "Choco Burger" at bounding box center [522, 482] width 71 height 19
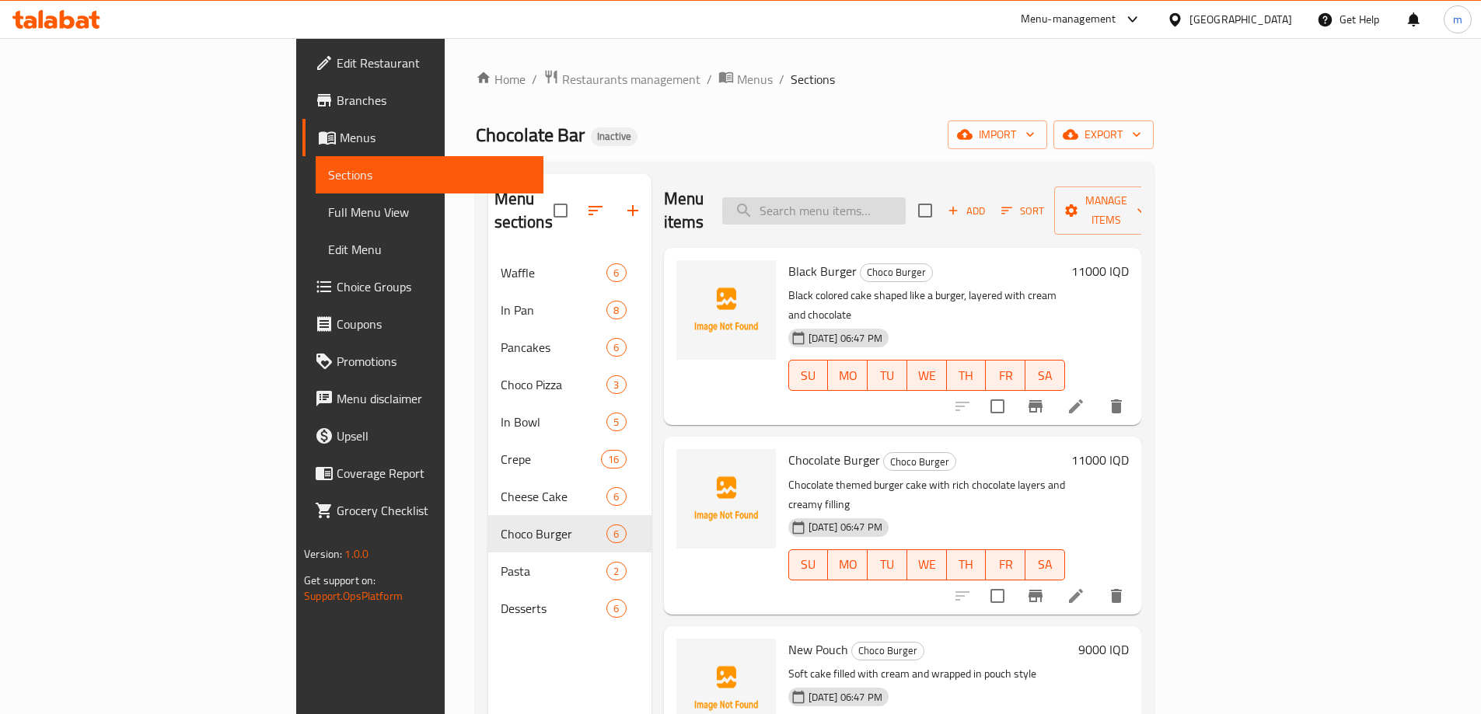
click at [871, 208] on input "search" at bounding box center [813, 210] width 183 height 27
paste input "Creamy Cookies"
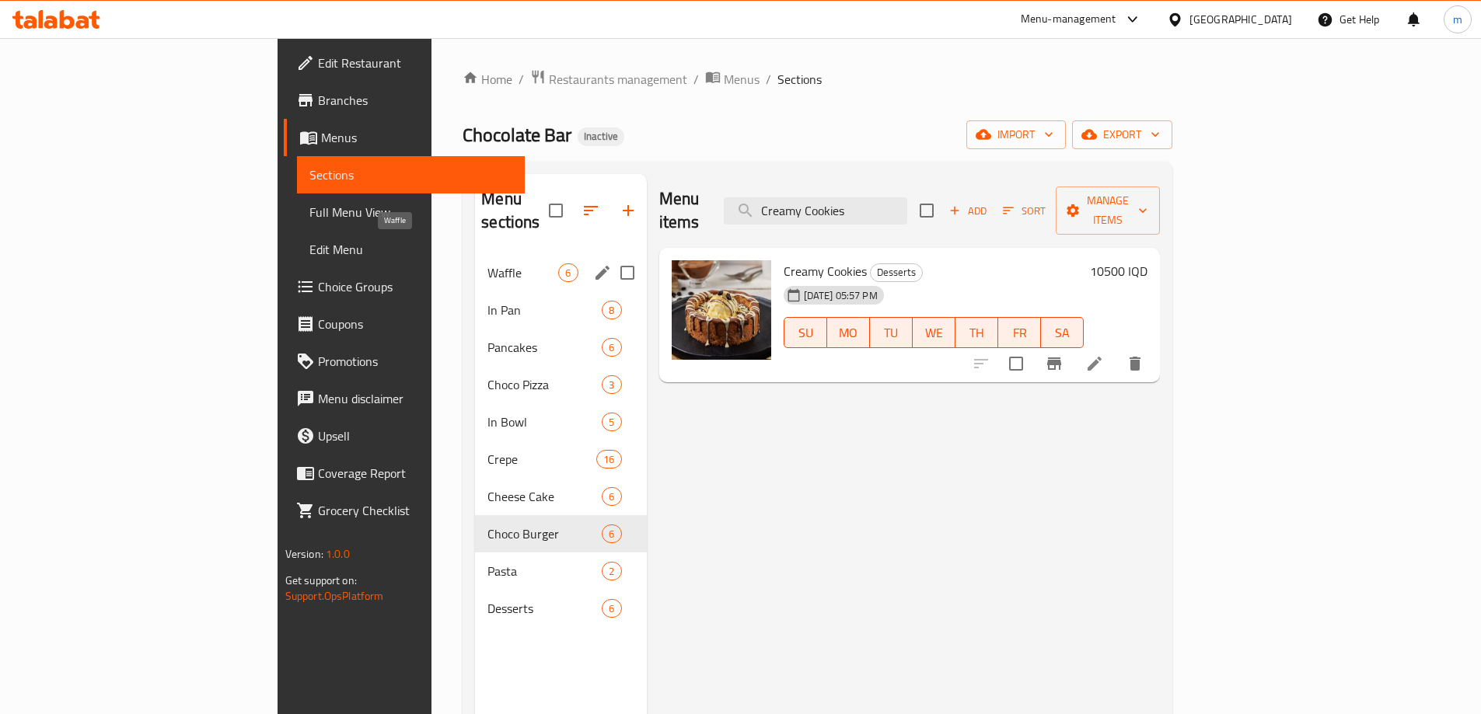
type input "Creamy Cookies"
click at [487, 264] on span "Waffle" at bounding box center [522, 273] width 71 height 19
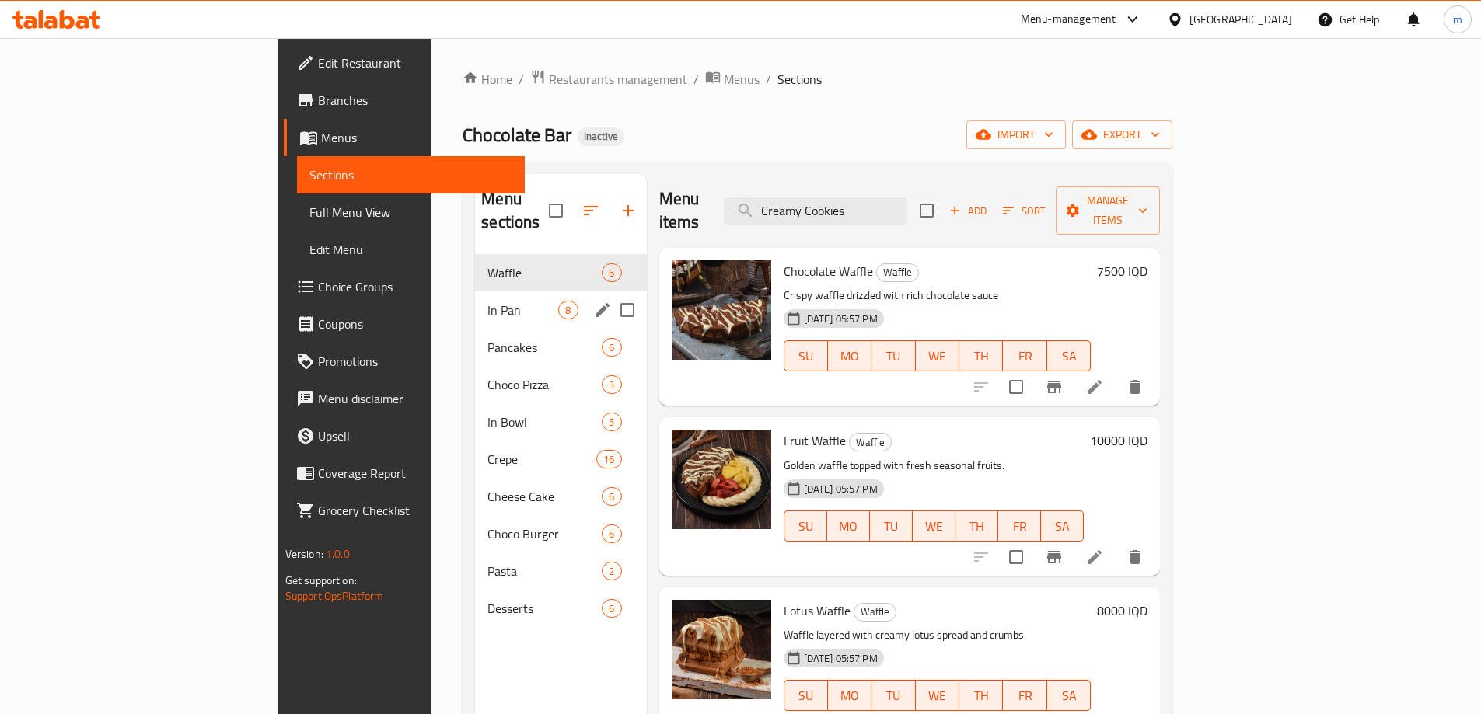
click at [475, 291] on div "In Pan 8" at bounding box center [560, 309] width 171 height 37
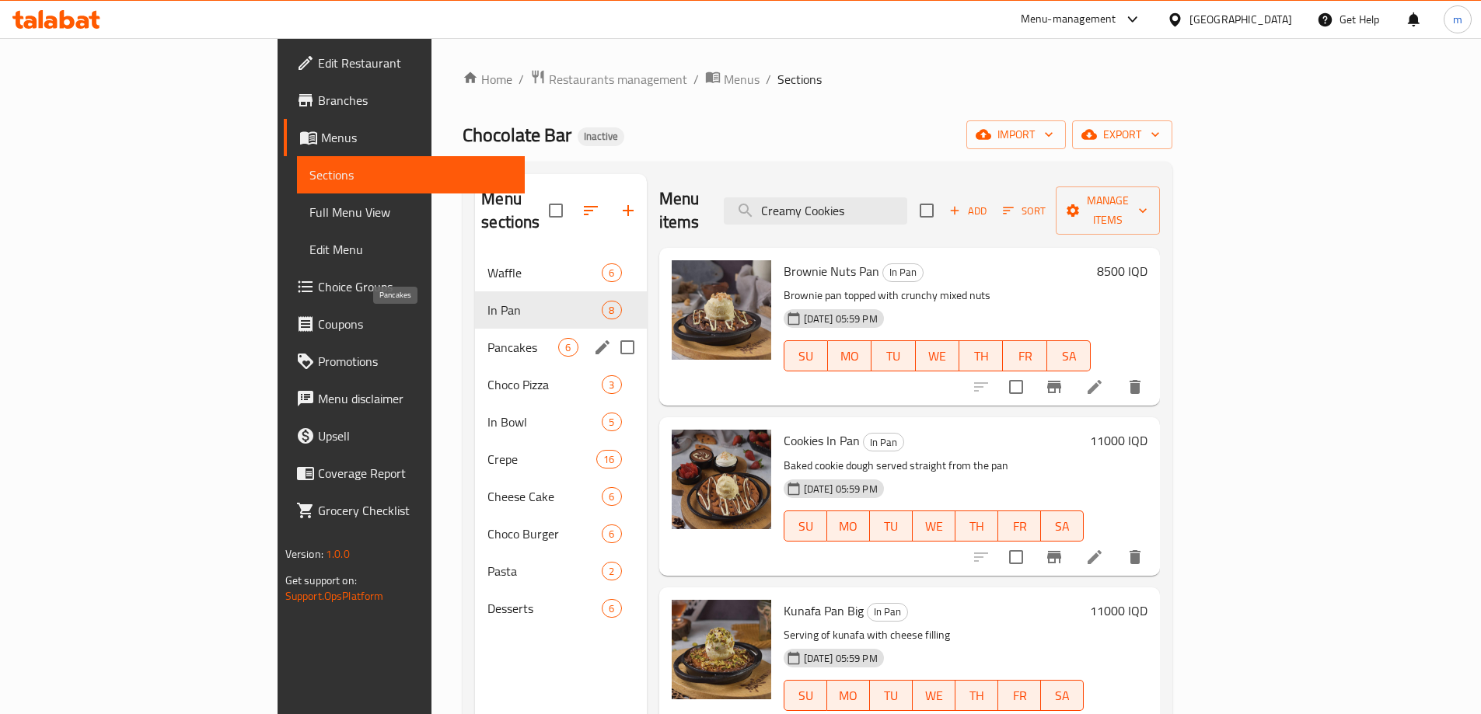
click at [487, 338] on span "Pancakes" at bounding box center [522, 347] width 71 height 19
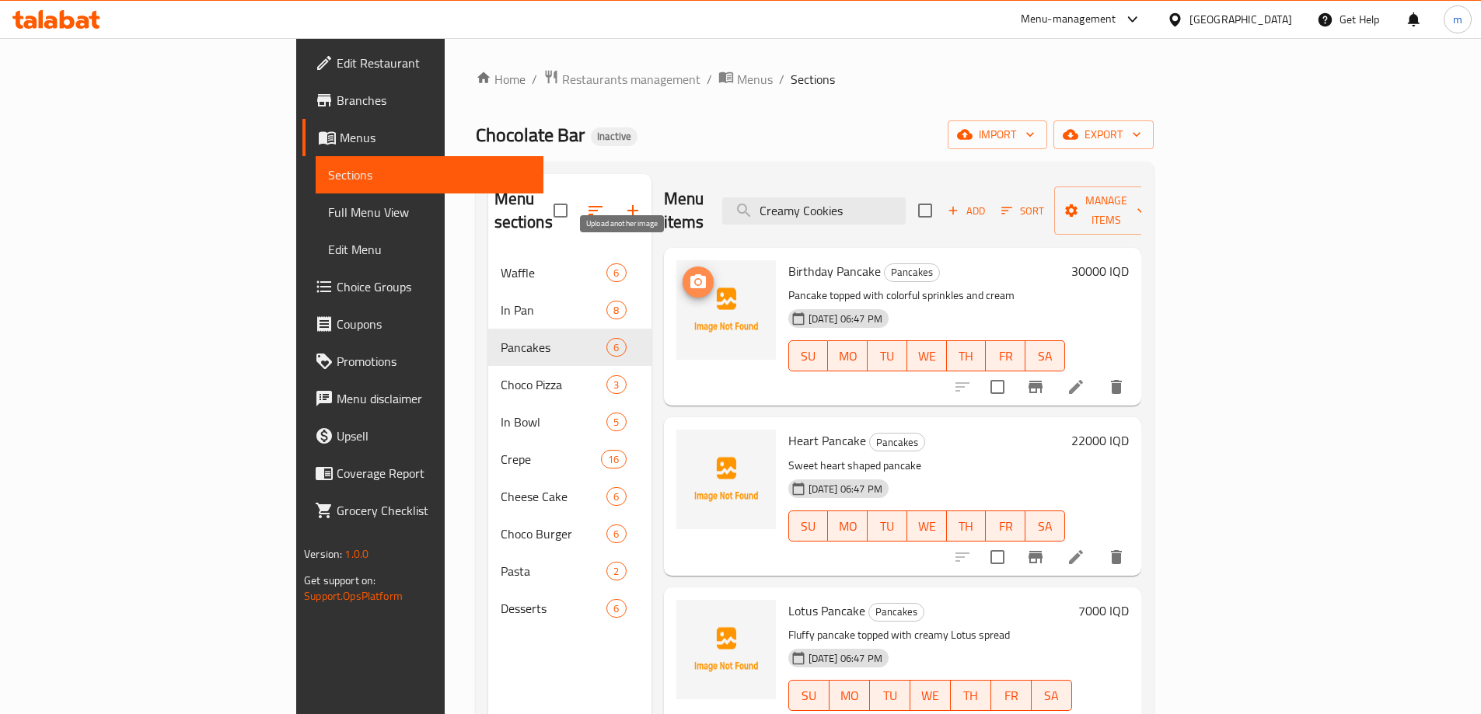
click at [690, 274] on icon "upload picture" at bounding box center [698, 281] width 16 height 14
click at [682, 272] on button "upload picture" at bounding box center [697, 282] width 31 height 31
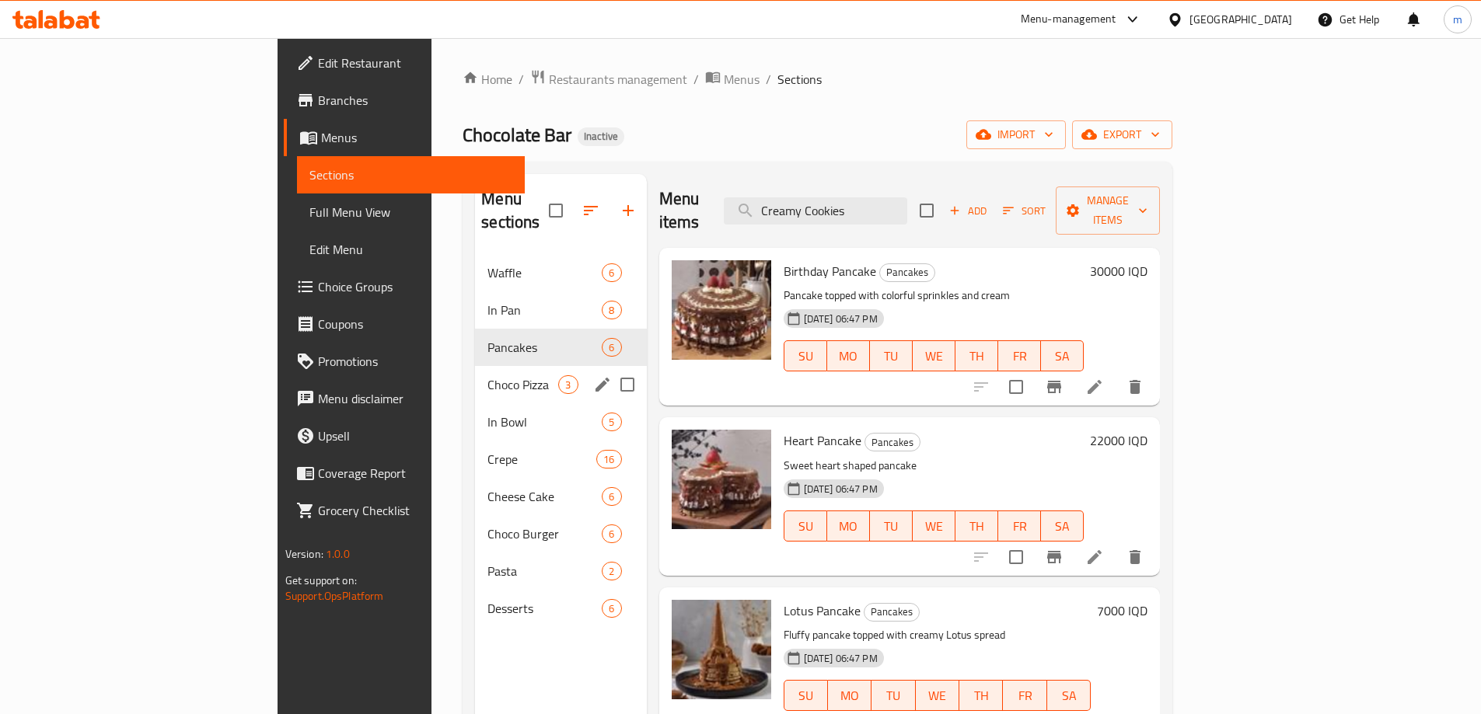
click at [487, 375] on span "Choco Pizza" at bounding box center [522, 384] width 71 height 19
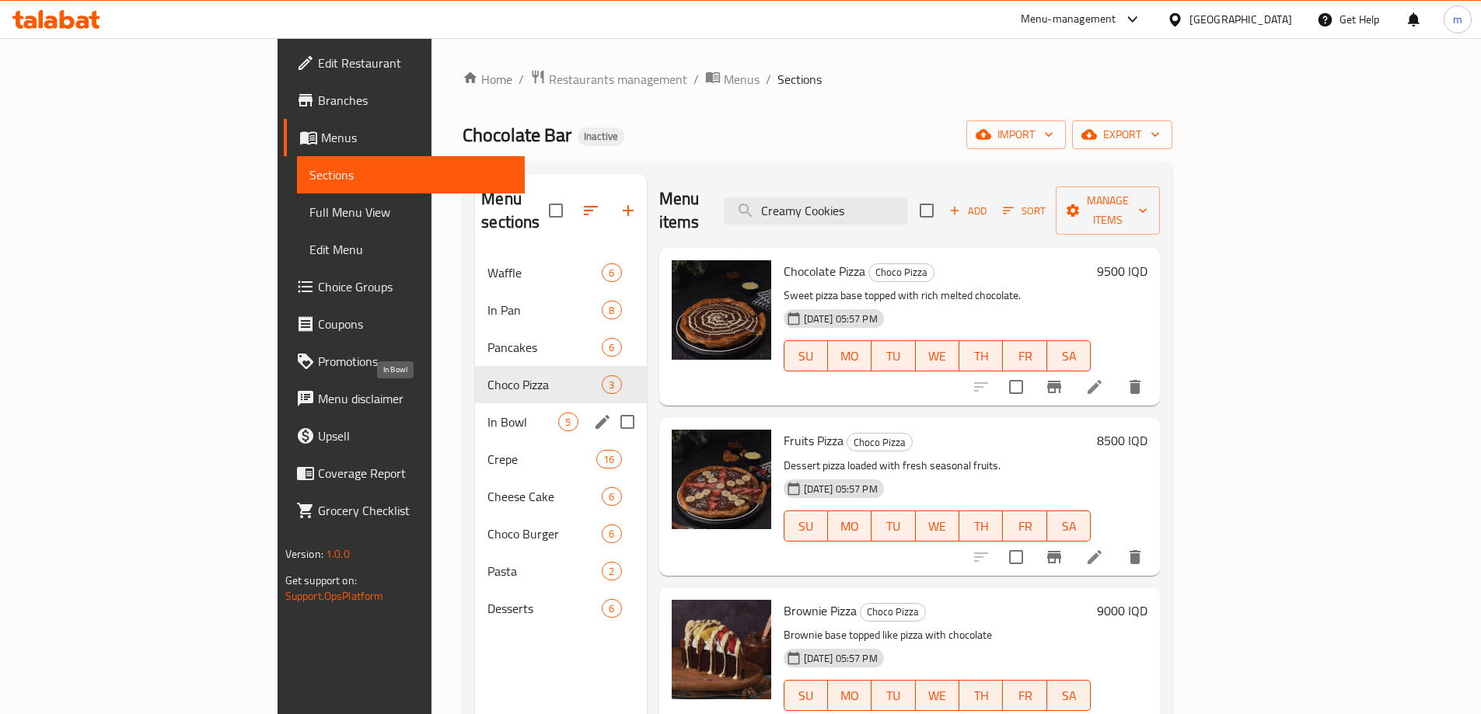
click at [487, 413] on span "In Bowl" at bounding box center [522, 422] width 71 height 19
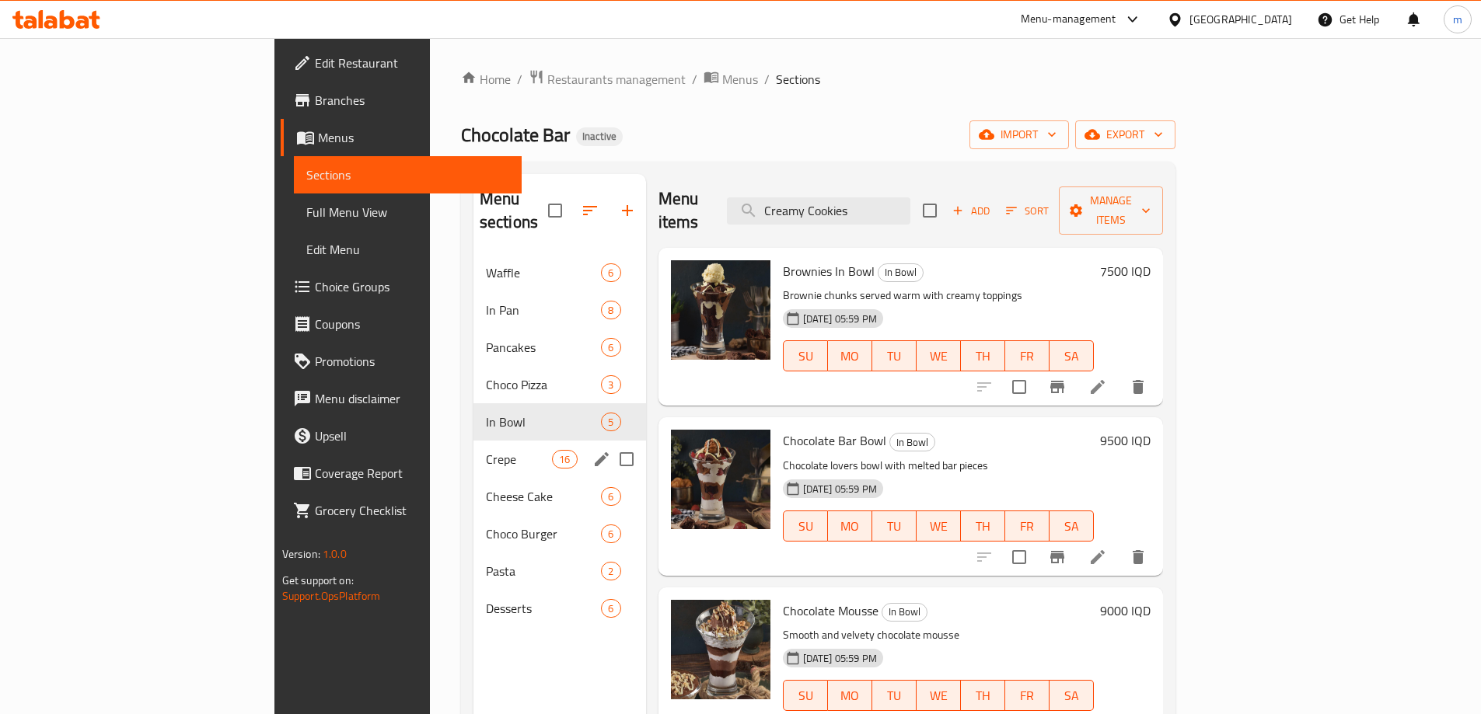
click at [473, 441] on div "Crepe 16" at bounding box center [559, 459] width 173 height 37
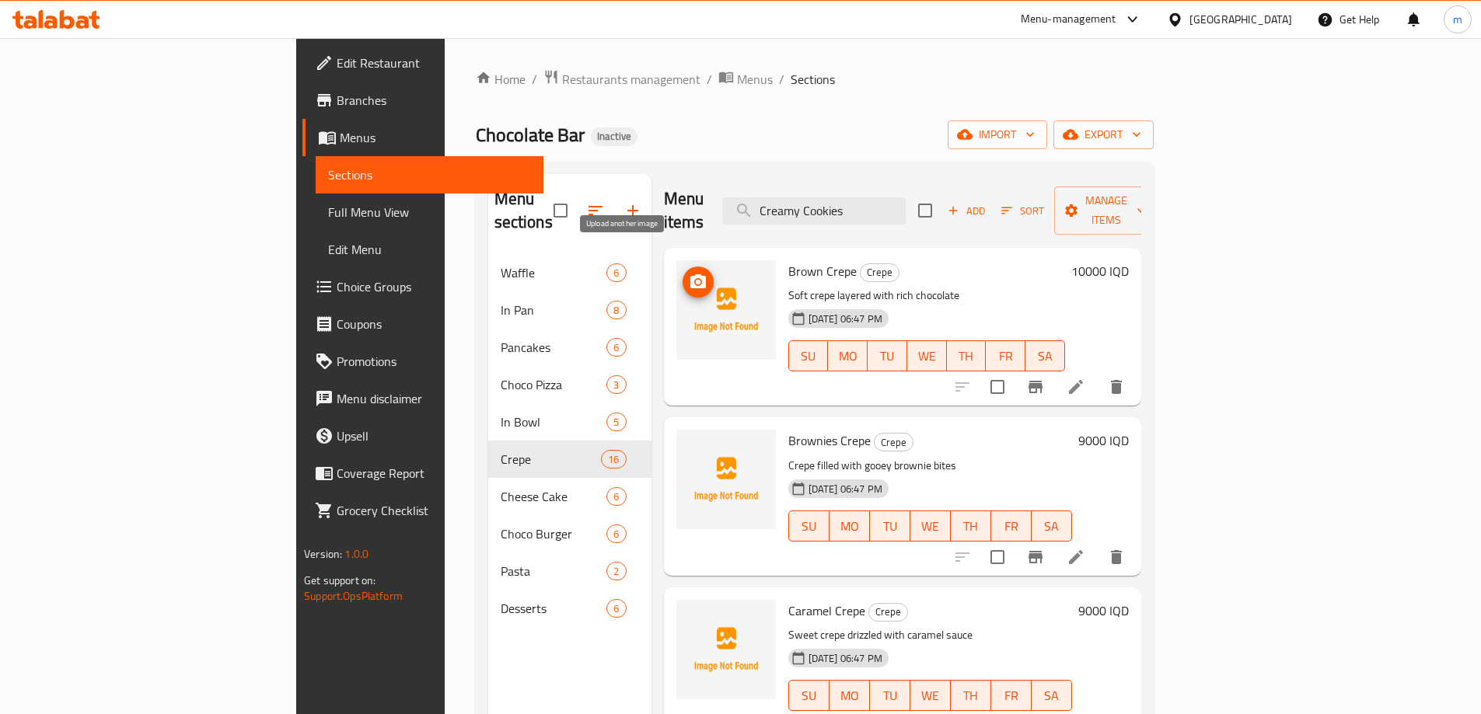
click at [690, 274] on icon "upload picture" at bounding box center [698, 281] width 16 height 14
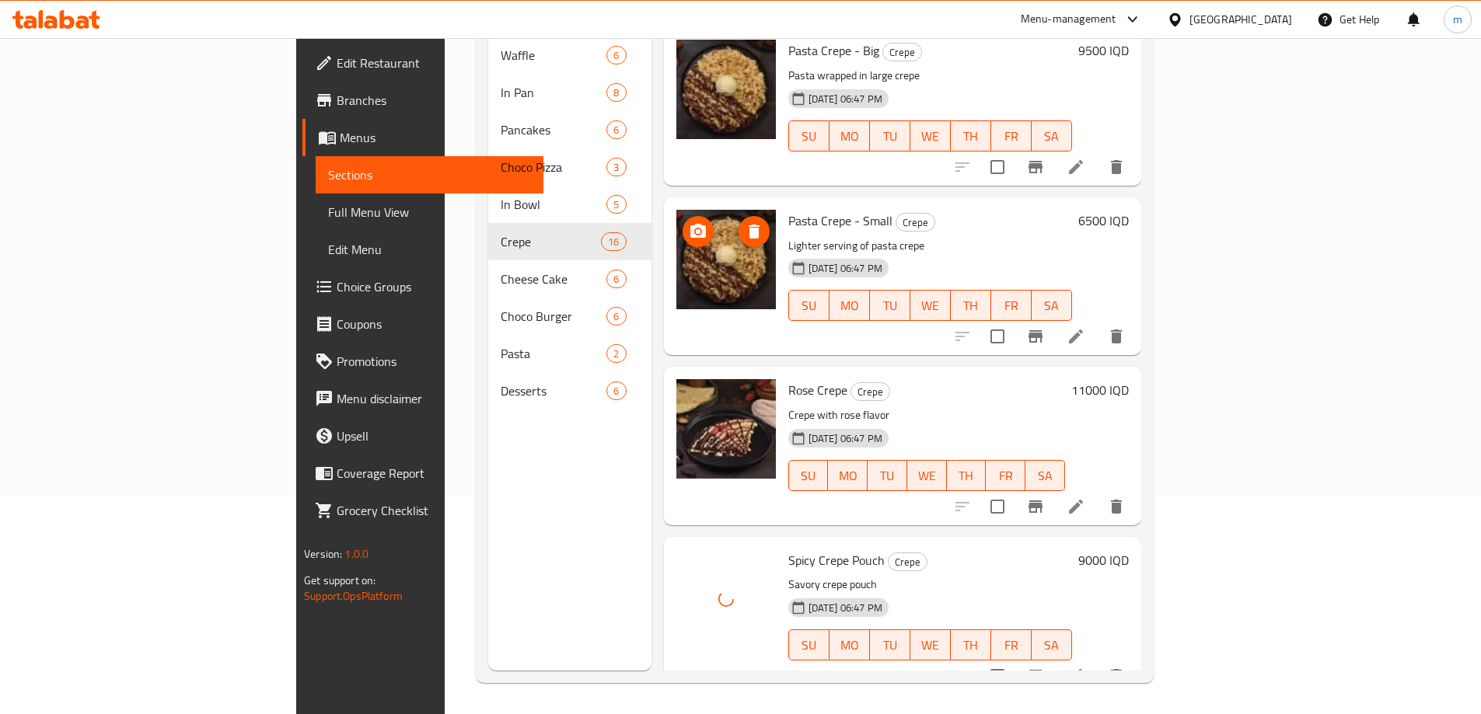
scroll to position [2041, 0]
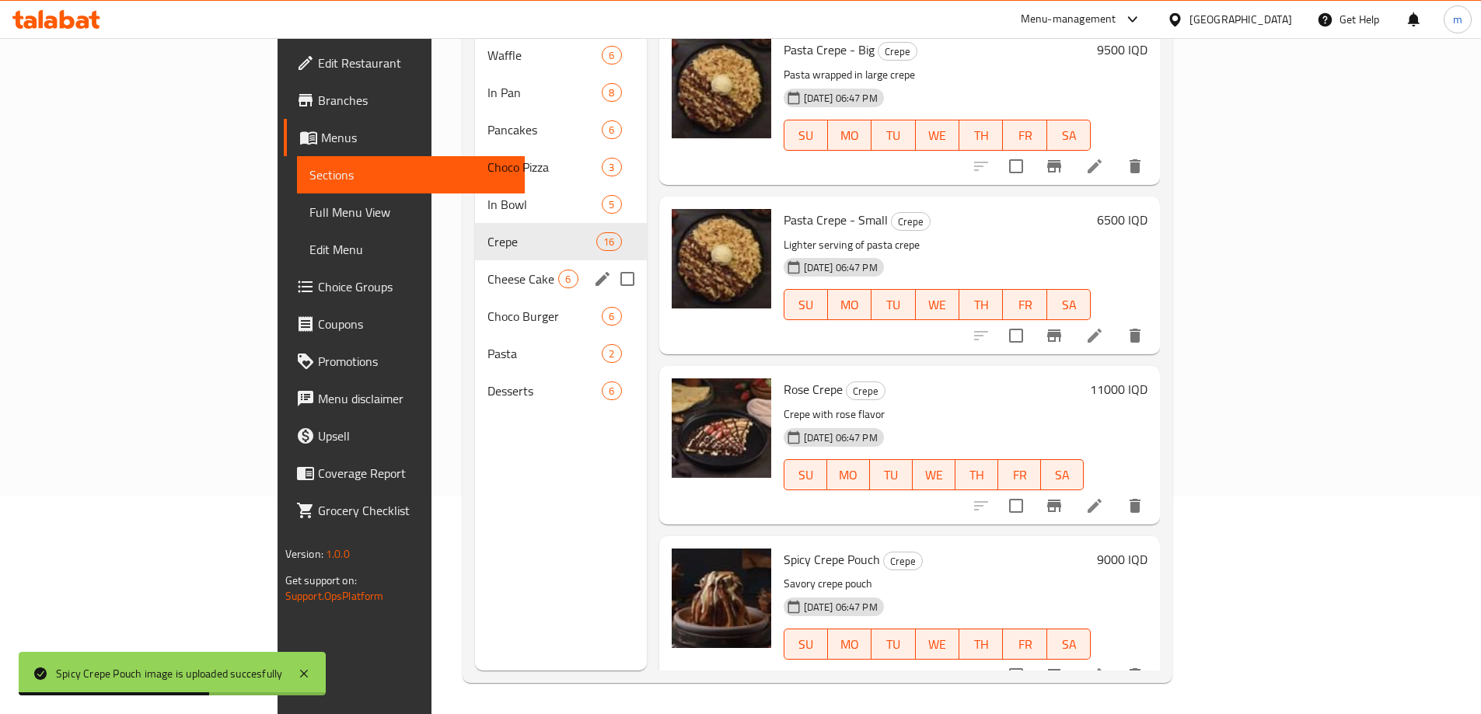
click at [487, 270] on span "Cheese Cake" at bounding box center [522, 279] width 71 height 19
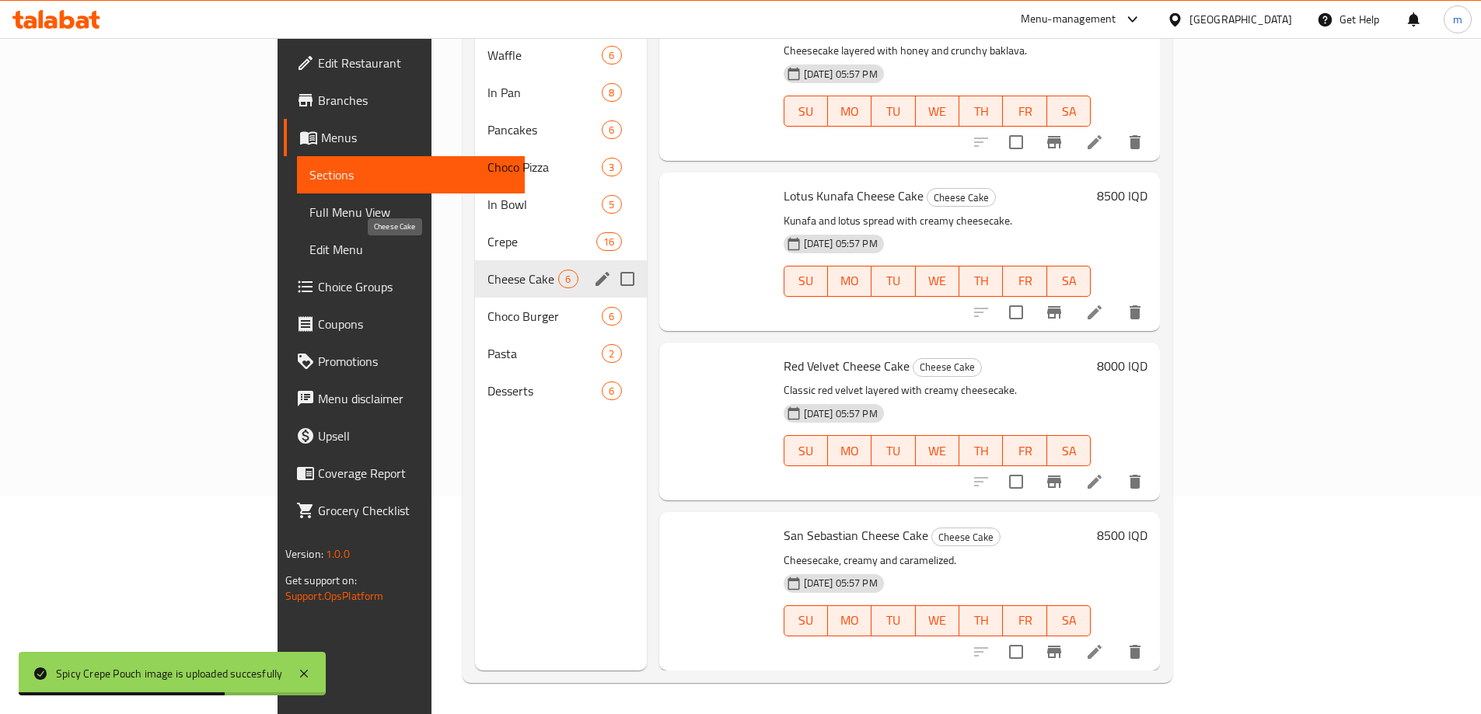
scroll to position [344, 0]
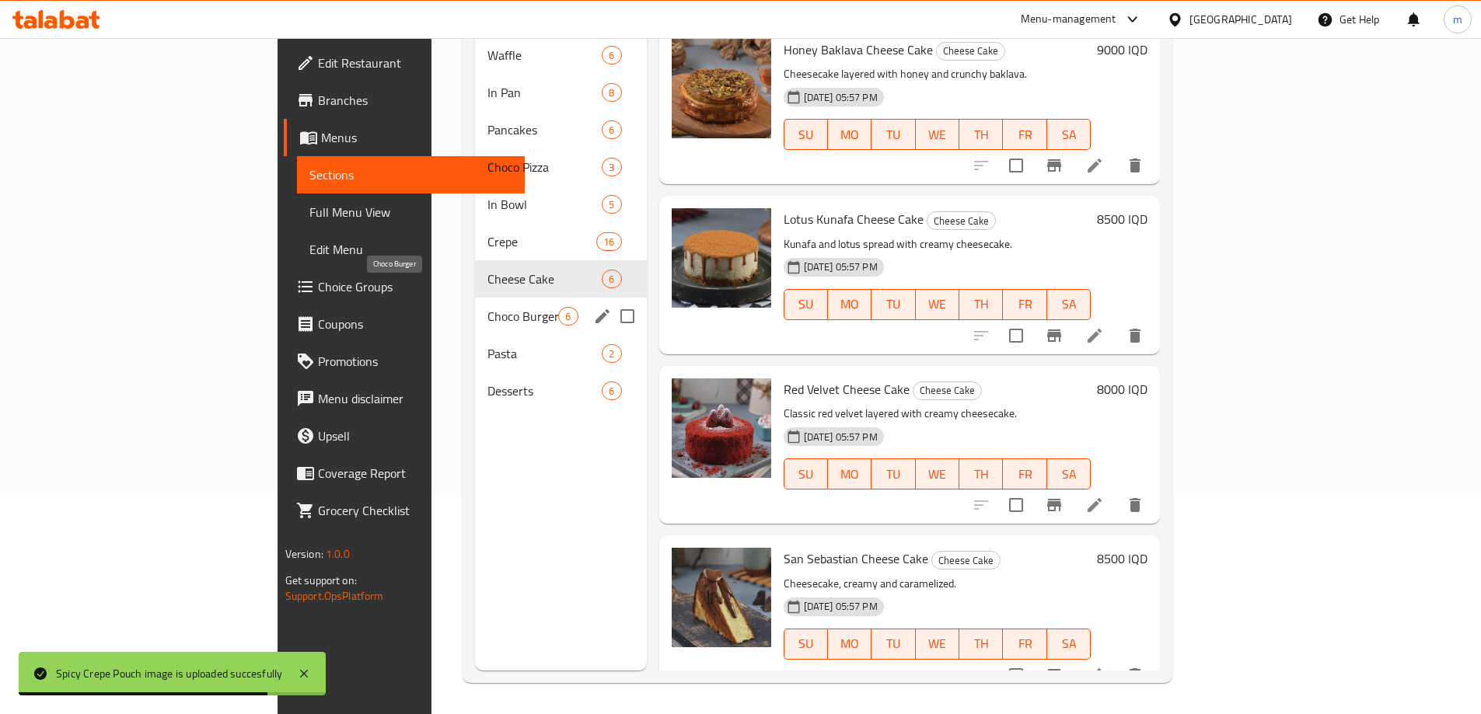
click at [487, 307] on span "Choco Burger" at bounding box center [522, 316] width 71 height 19
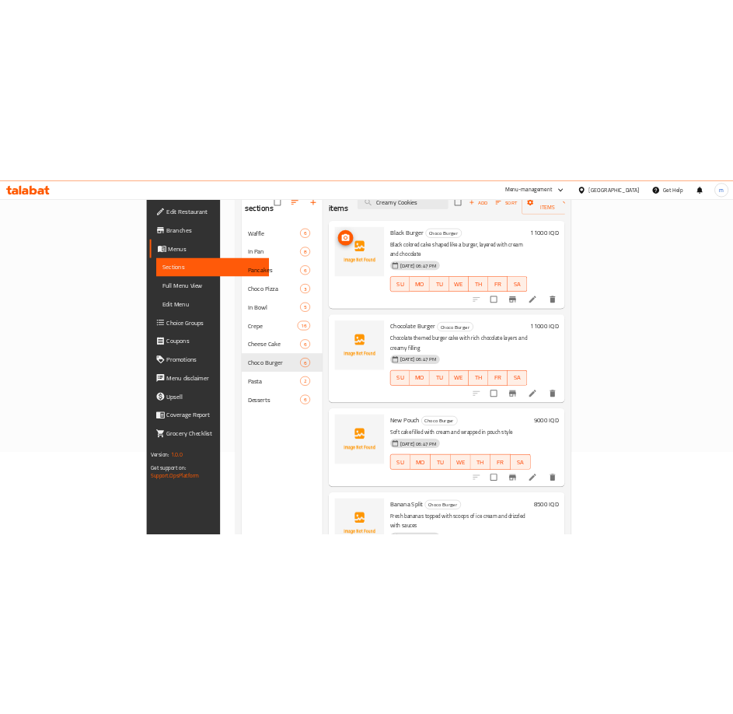
scroll to position [62, 0]
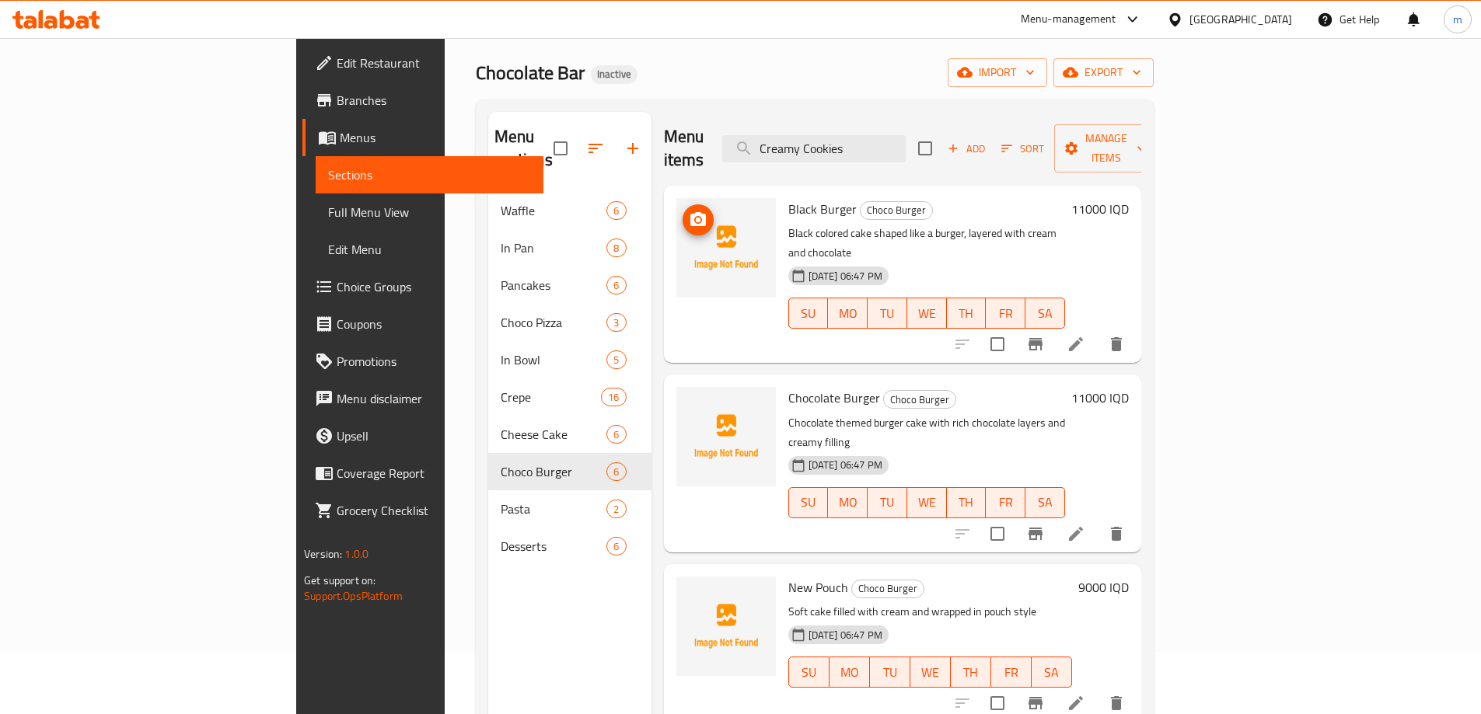
click at [689, 211] on icon "upload picture" at bounding box center [698, 220] width 19 height 19
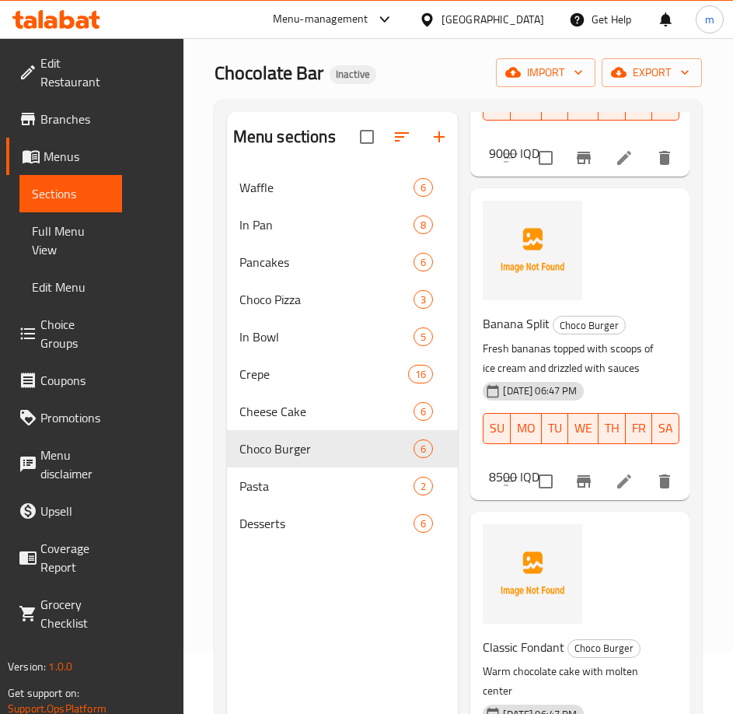
scroll to position [985, 0]
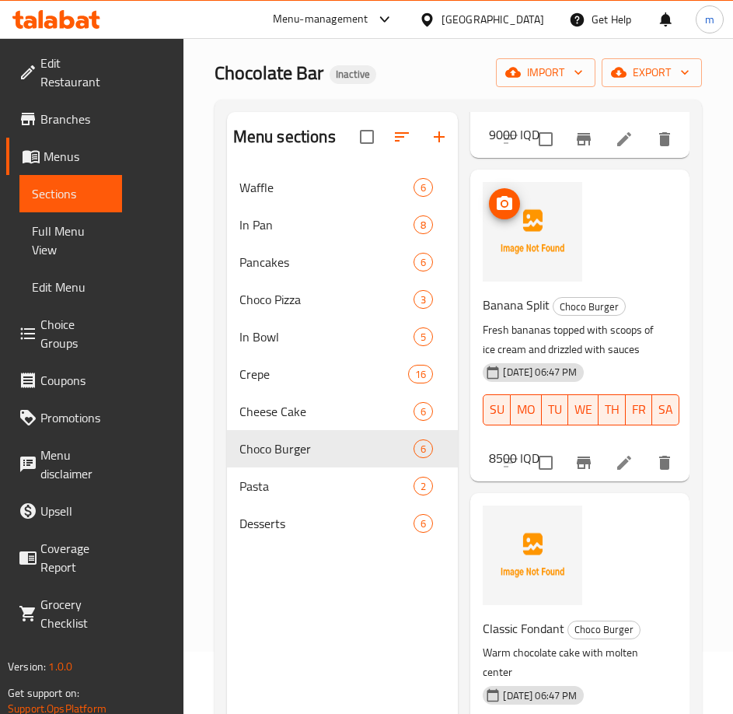
click at [505, 213] on icon "upload picture" at bounding box center [504, 203] width 19 height 19
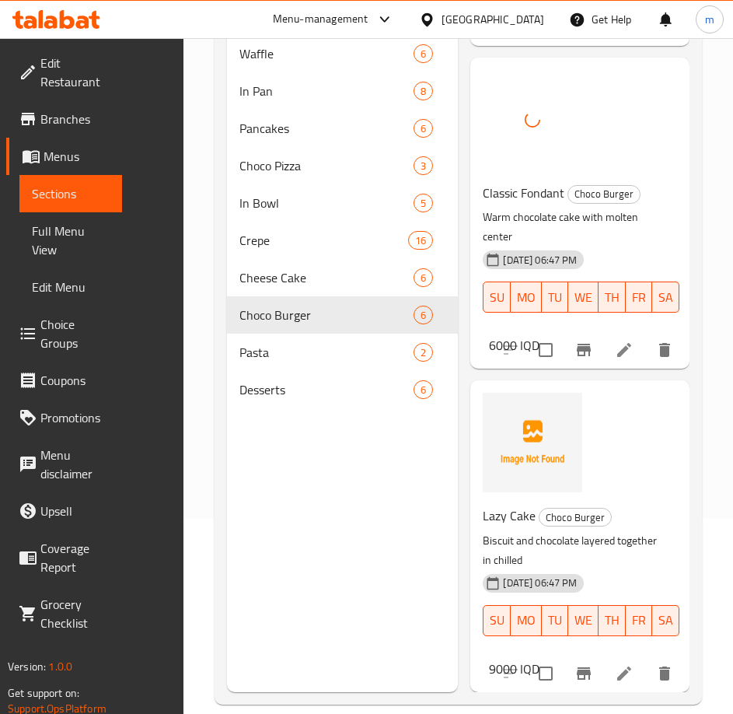
scroll to position [218, 0]
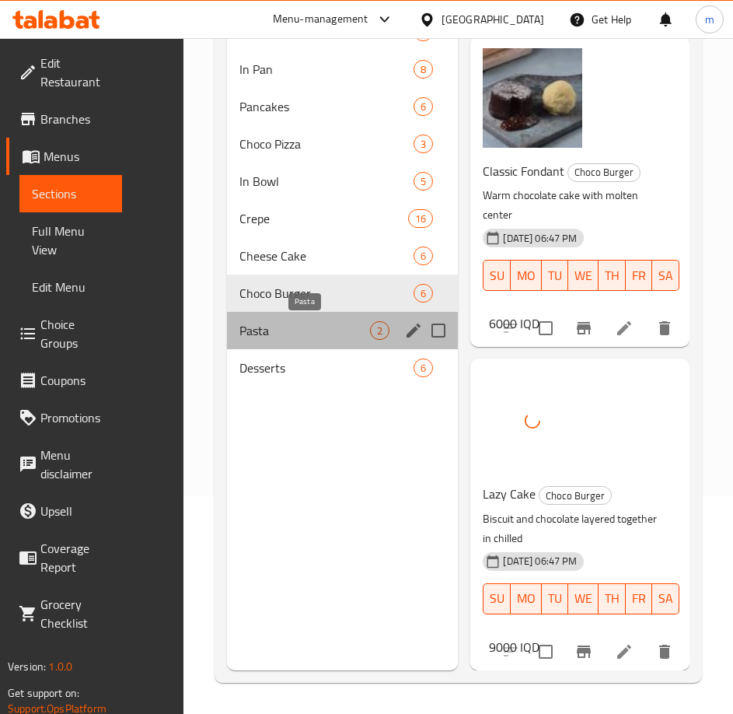
click at [289, 329] on span "Pasta" at bounding box center [304, 330] width 131 height 19
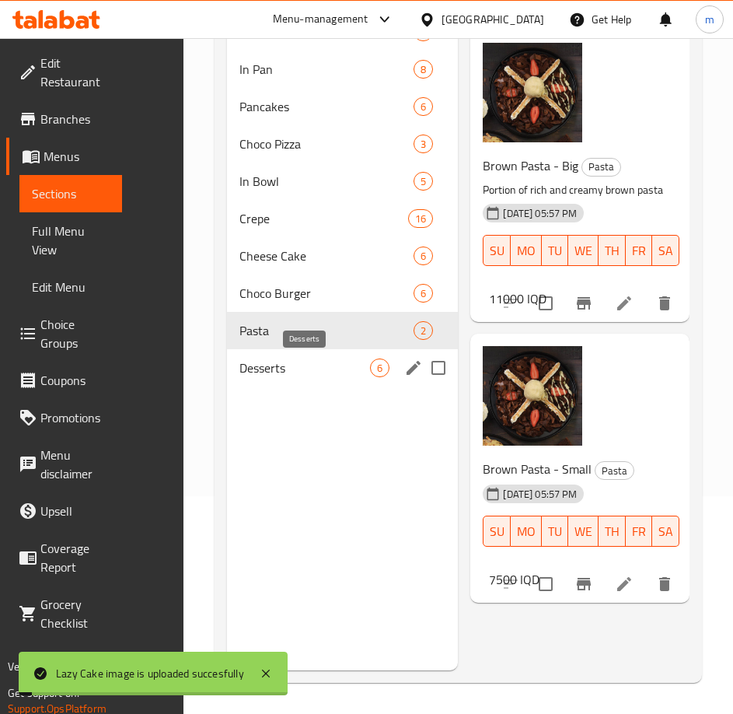
click at [263, 372] on span "Desserts" at bounding box center [304, 367] width 131 height 19
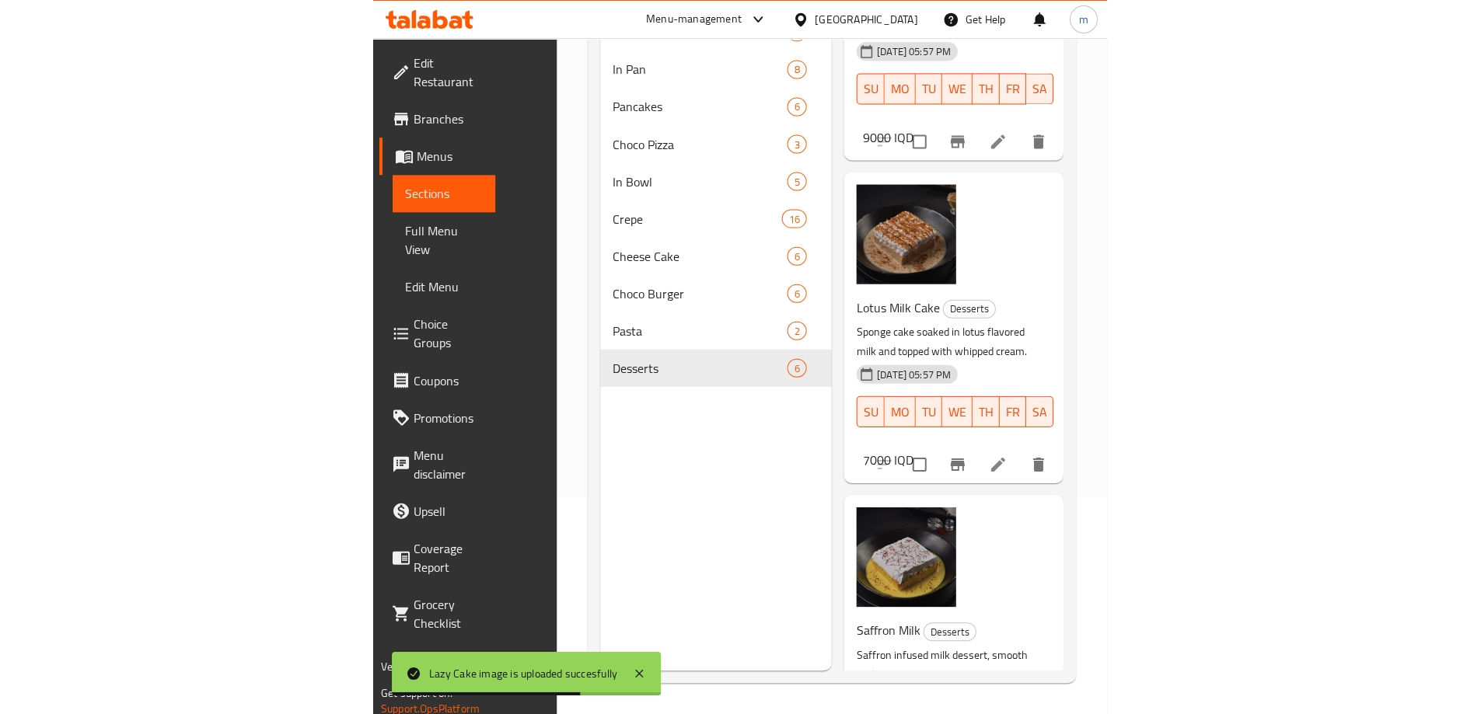
scroll to position [320, 0]
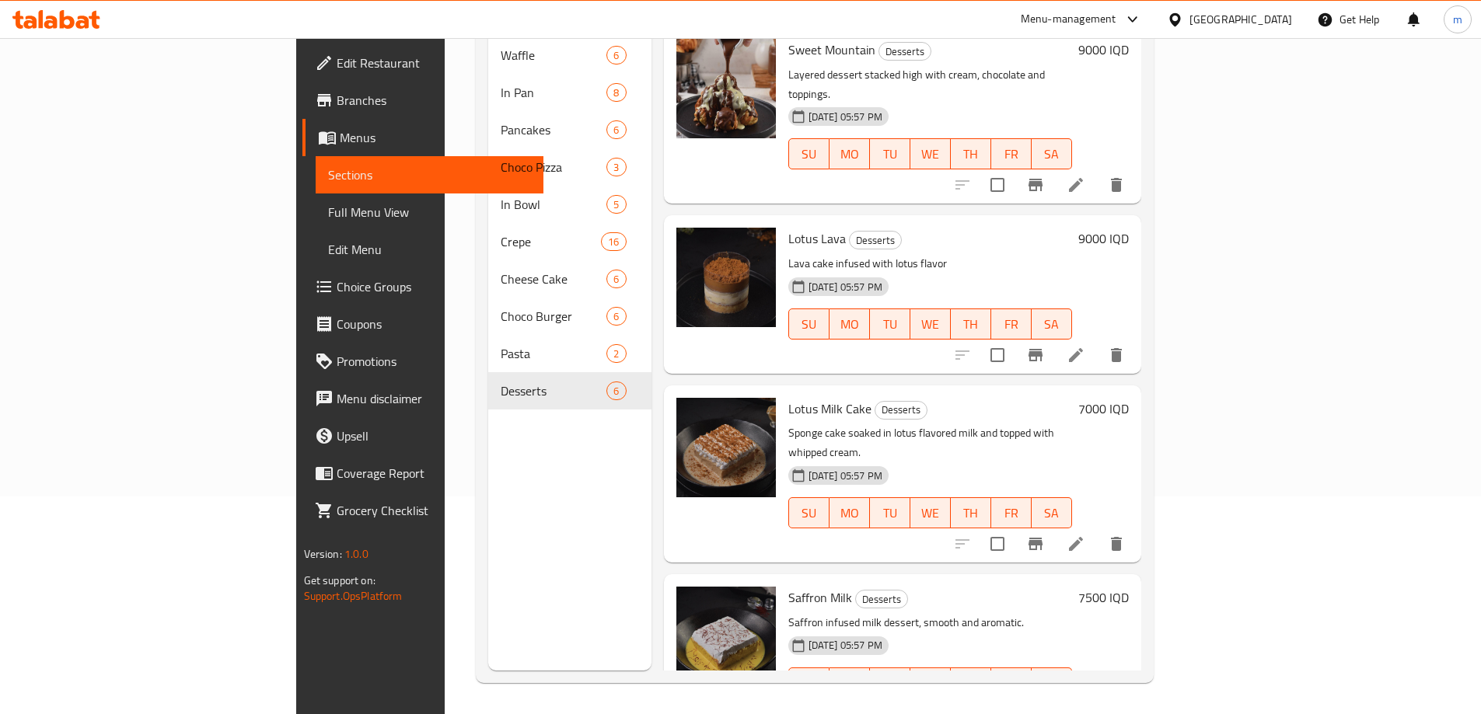
click at [316, 222] on link "Full Menu View" at bounding box center [430, 212] width 228 height 37
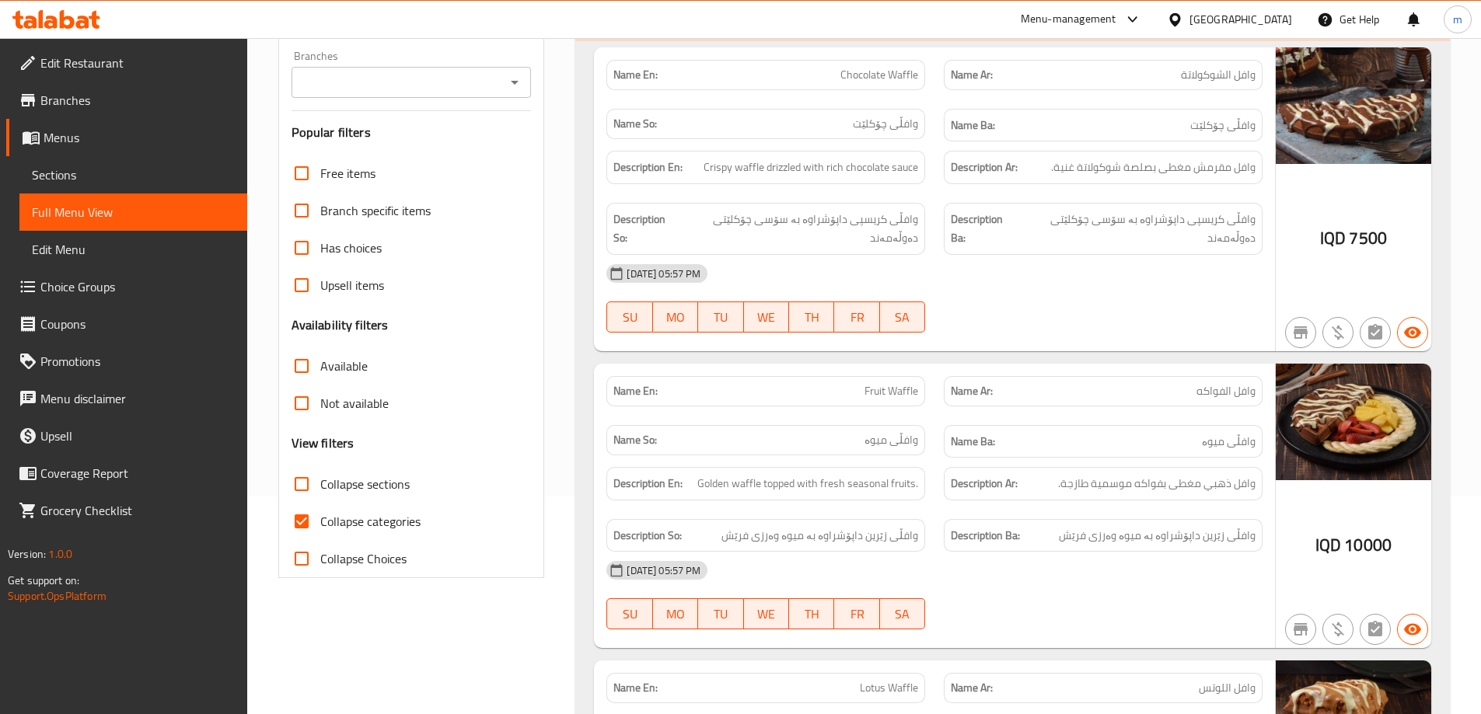
drag, startPoint x: 302, startPoint y: 521, endPoint x: 300, endPoint y: 508, distance: 12.7
click at [302, 521] on input "Collapse categories" at bounding box center [301, 521] width 37 height 37
checkbox input "false"
click at [300, 490] on input "Collapse sections" at bounding box center [301, 484] width 37 height 37
checkbox input "true"
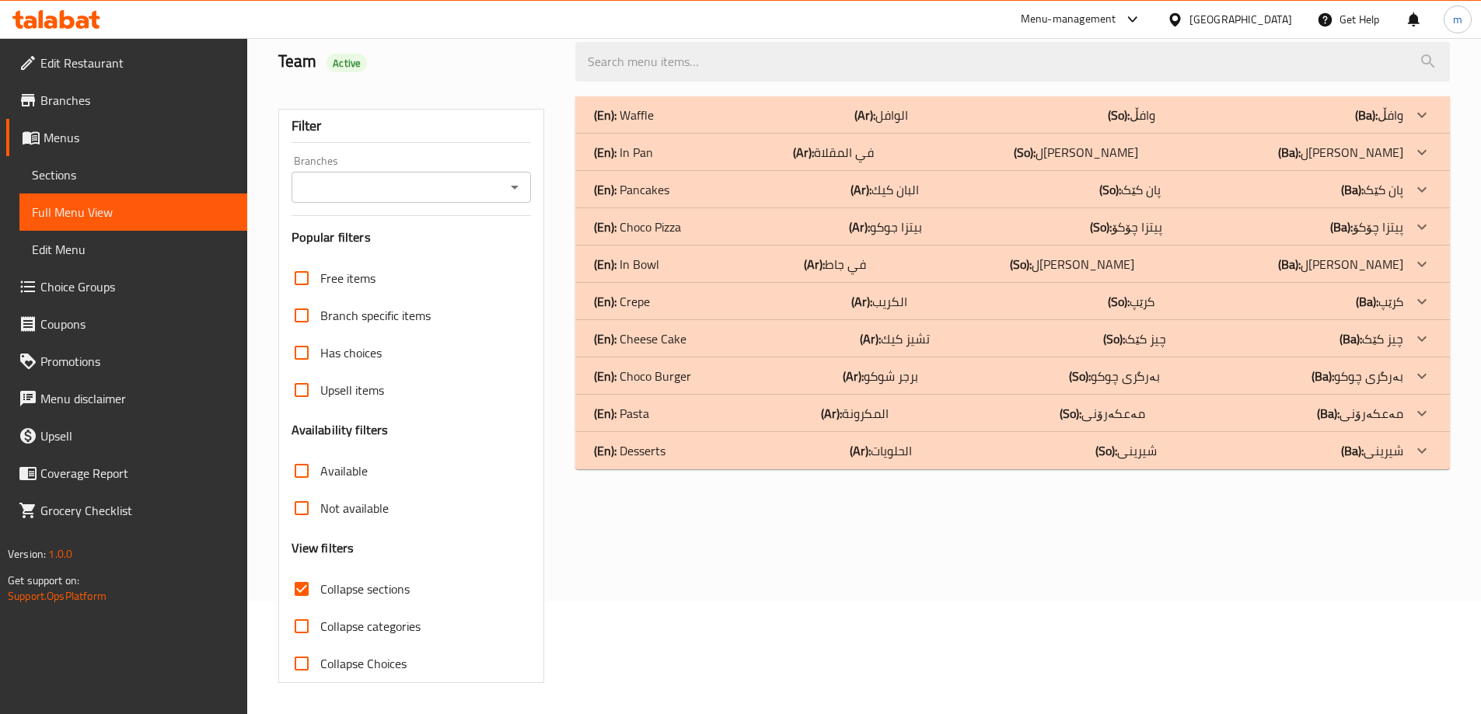
scroll to position [113, 0]
click at [735, 374] on div "(En): Choco Burger (Ar): برجر شوكو (So): بەرگری چوکو (Ba): بەرگری چوکو" at bounding box center [998, 376] width 809 height 19
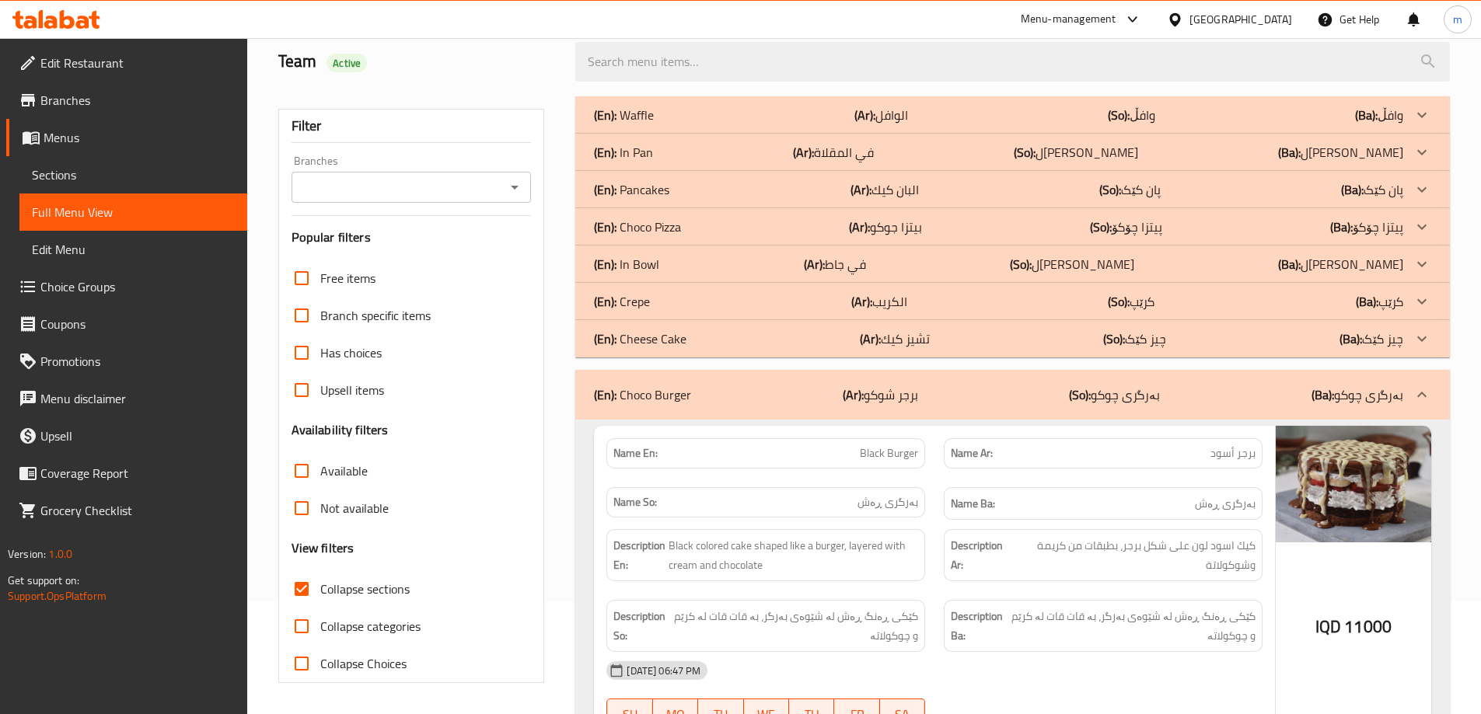
click at [670, 294] on div "(En): Crepe (Ar): الكريب (So): کرێپ (Ba): کرێپ" at bounding box center [998, 301] width 809 height 19
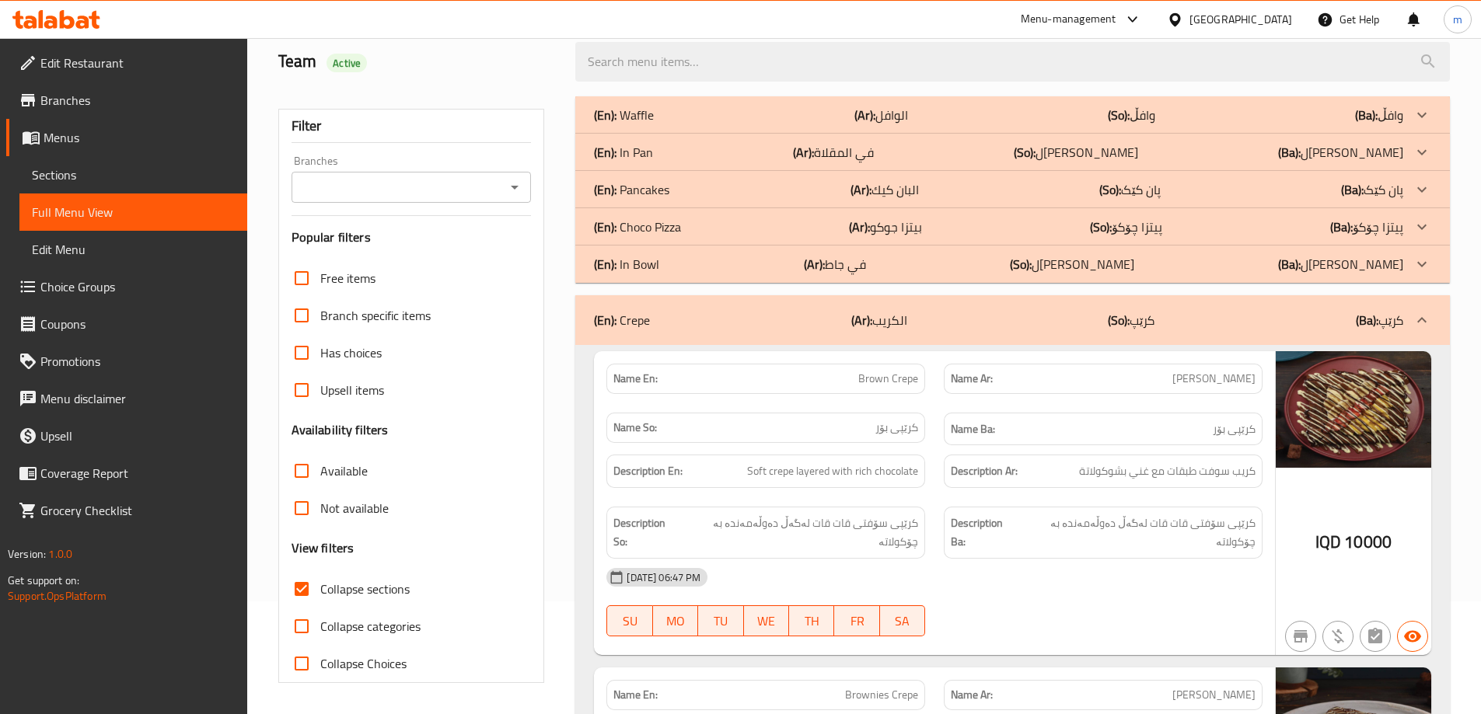
click at [672, 191] on div "(En): Pancakes (Ar): البان كيك (So): پان کێک (Ba): پان کێک" at bounding box center [998, 189] width 809 height 19
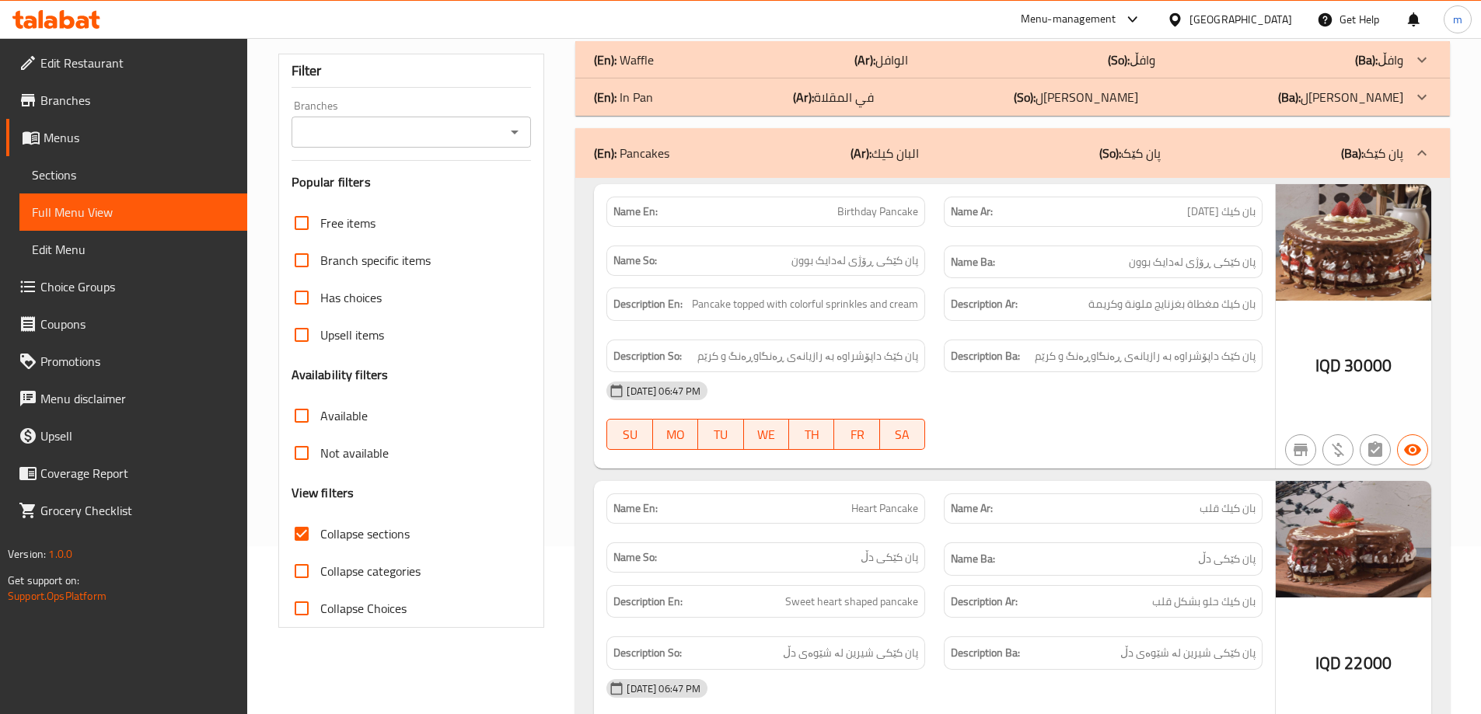
scroll to position [0, 0]
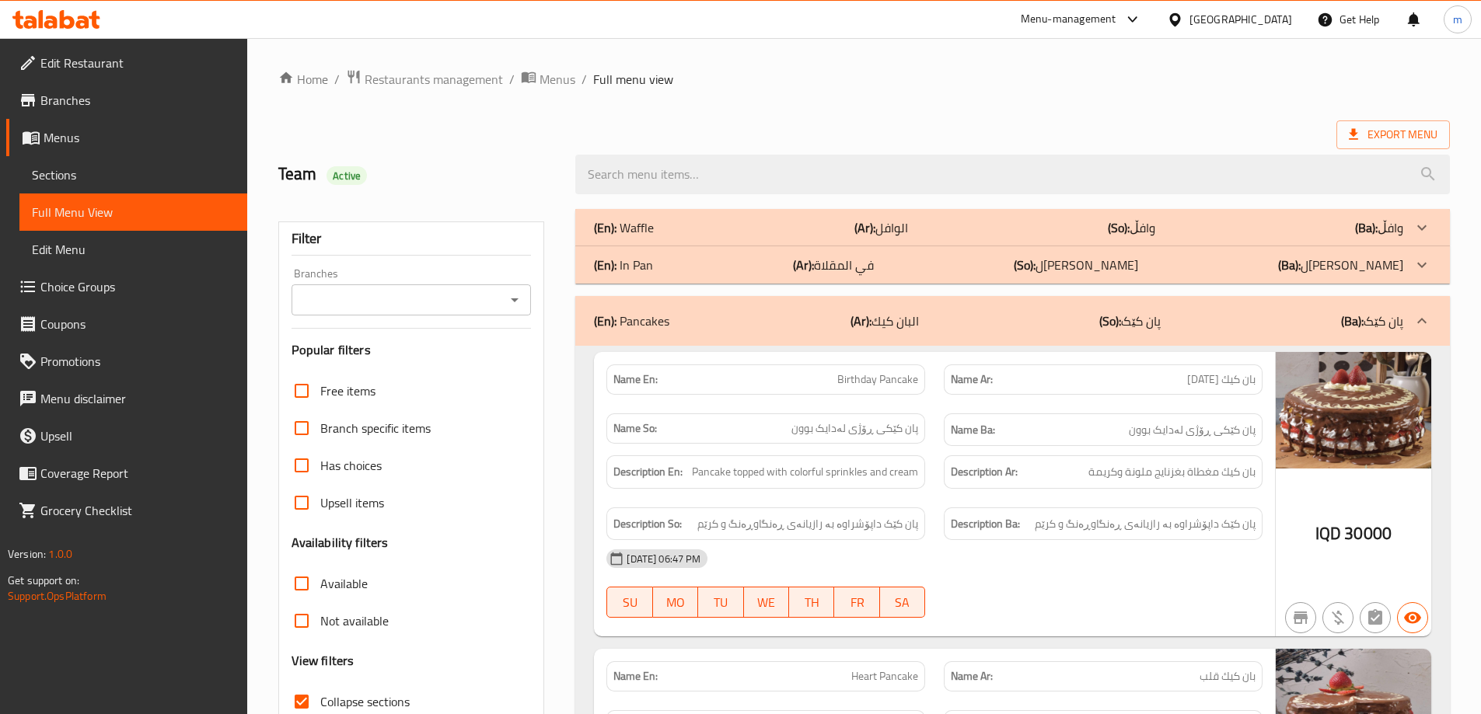
click at [515, 305] on icon "Open" at bounding box center [514, 300] width 19 height 19
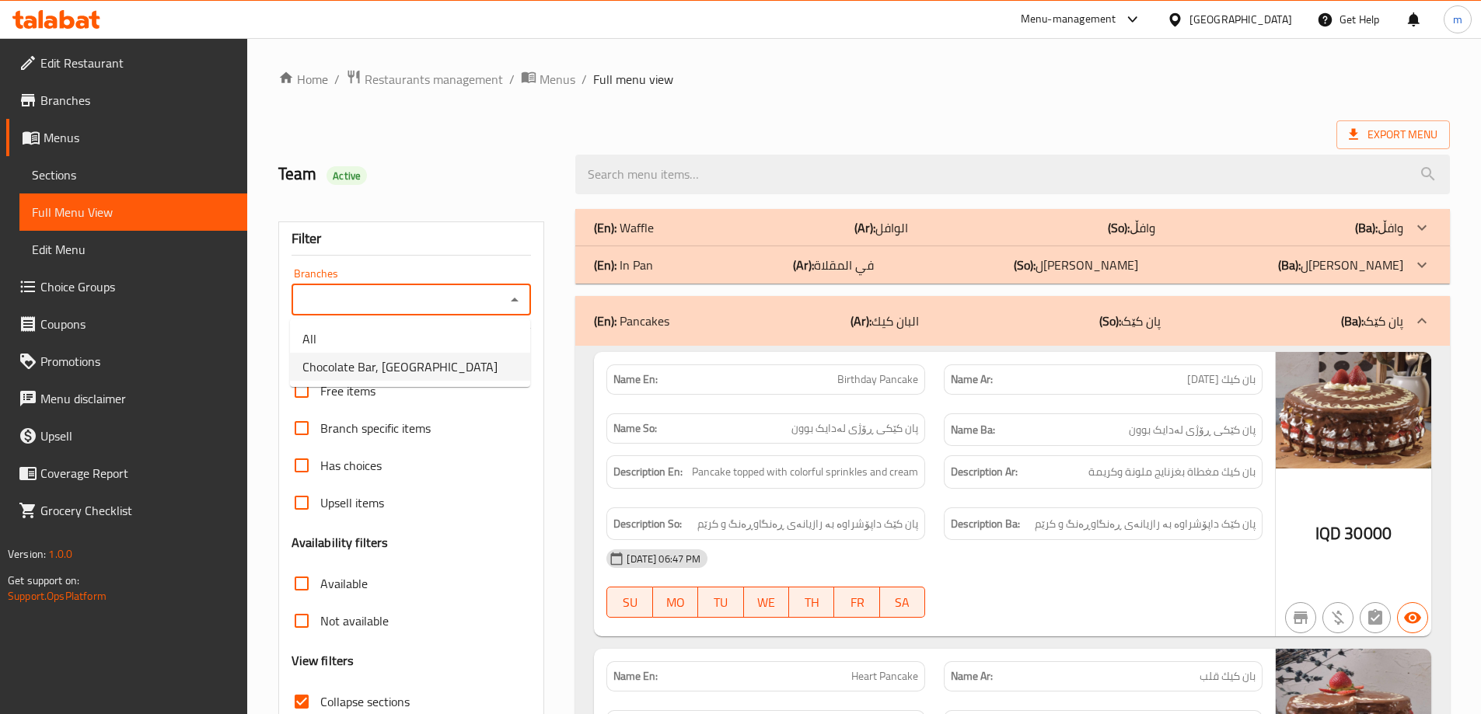
click at [383, 358] on span "Chocolate Bar, Malta Street" at bounding box center [399, 367] width 195 height 19
type input "Chocolate Bar, Malta Street"
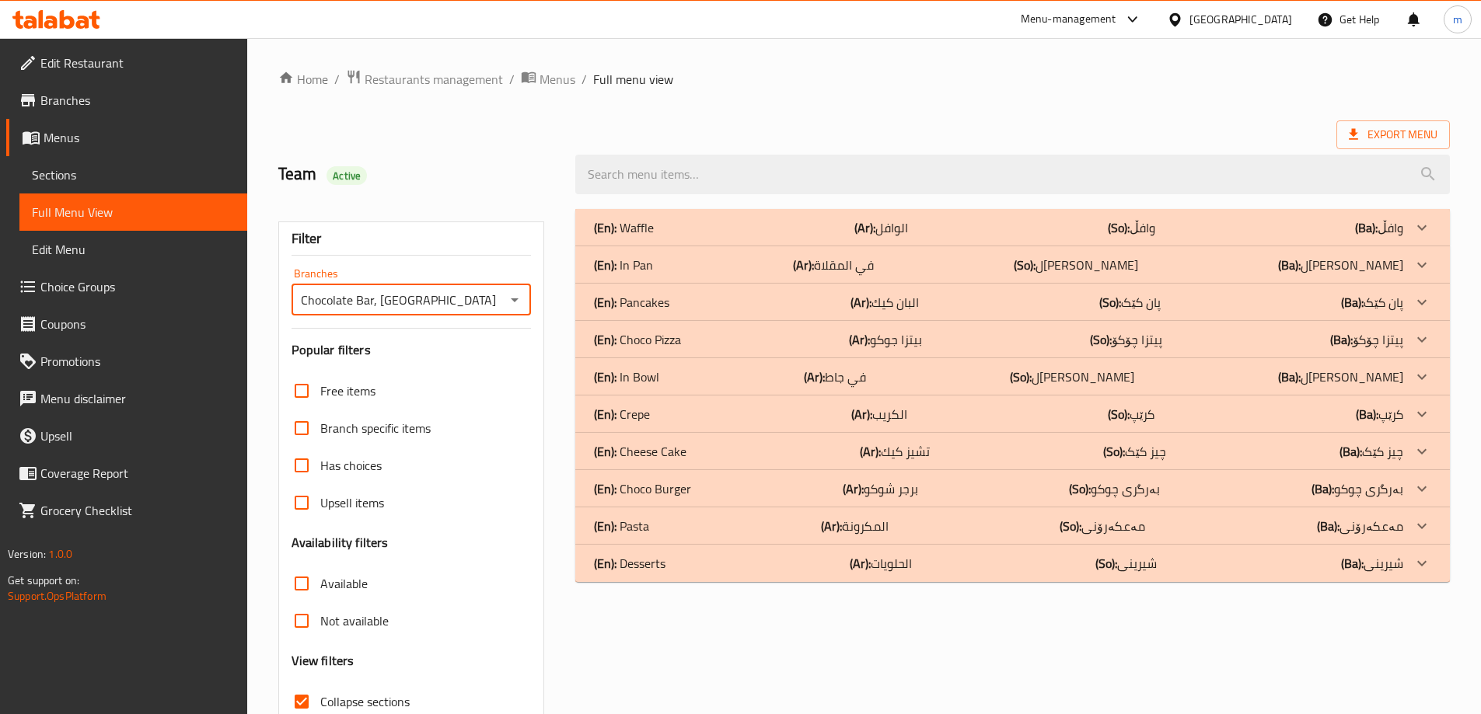
scroll to position [113, 0]
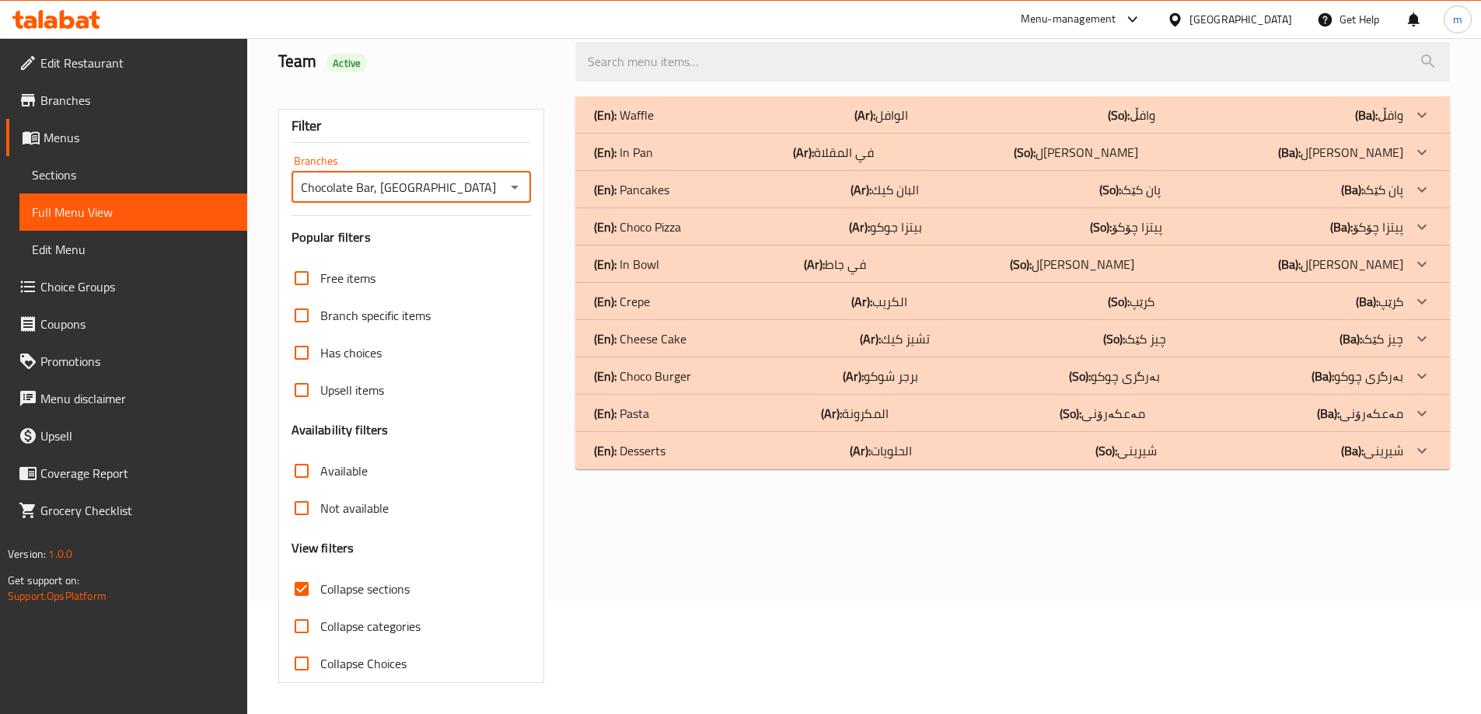
click at [691, 375] on div "(En): Choco Burger (Ar): برجر شوكو (So): بەرگری چوکو (Ba): بەرگری چوکو" at bounding box center [998, 376] width 809 height 19
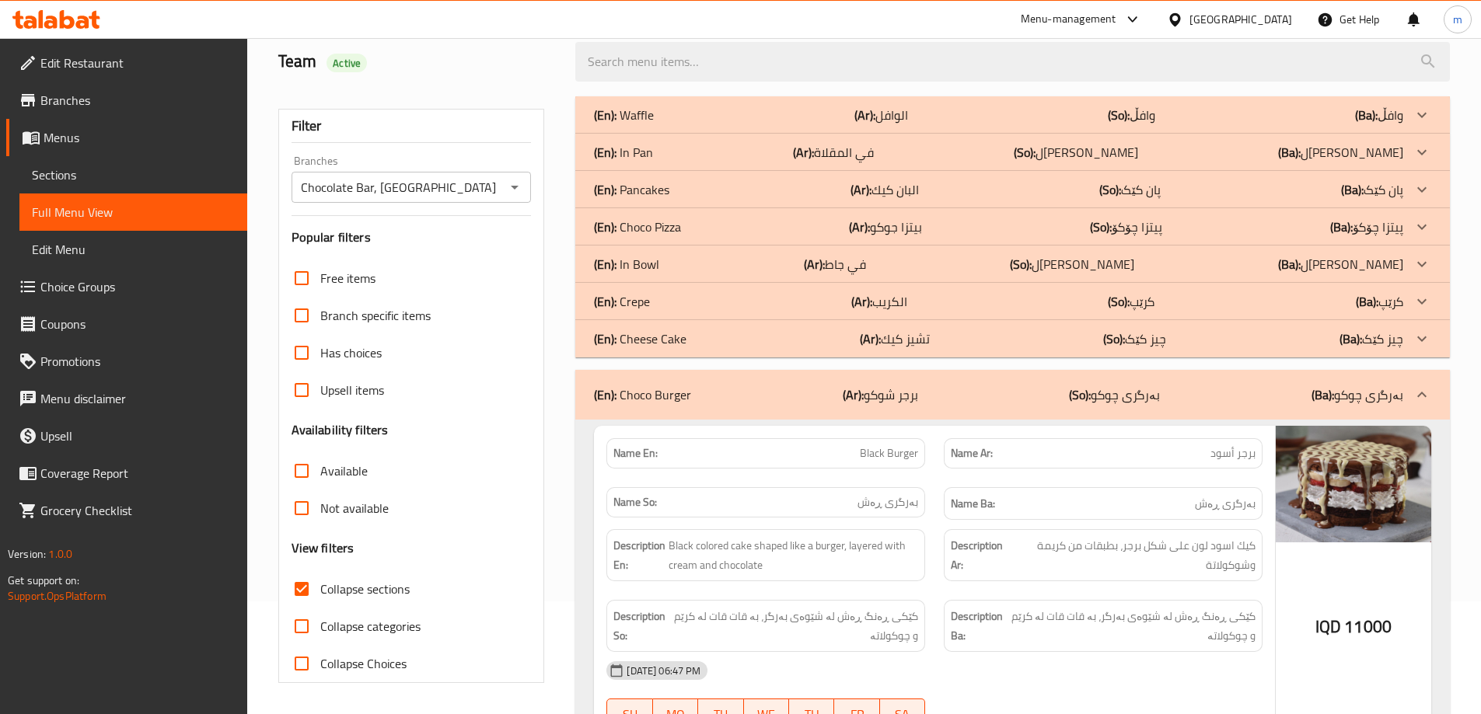
click at [666, 293] on div "(En): Crepe (Ar): الكريب (So): کرێپ (Ba): کرێپ" at bounding box center [998, 301] width 809 height 19
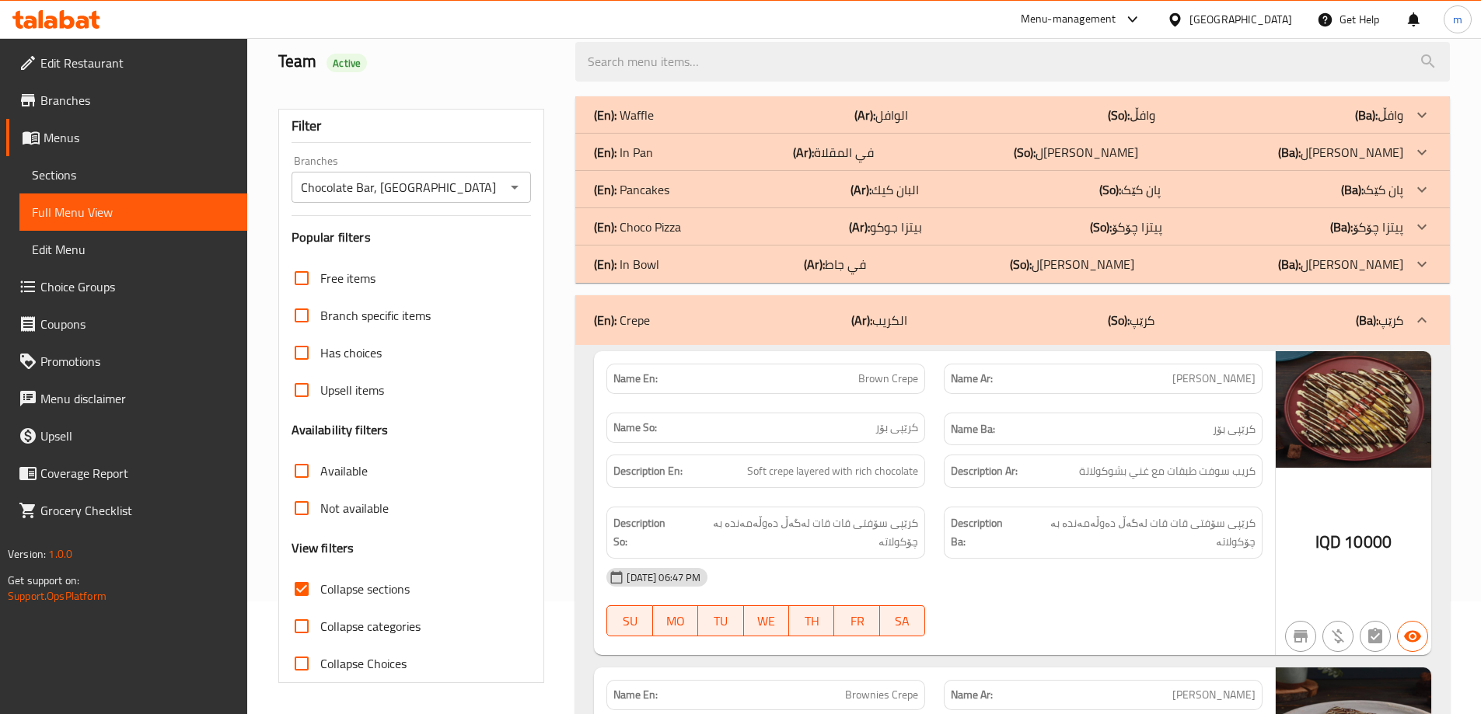
click at [675, 186] on div "(En): Pancakes (Ar): البان كيك (So): پان کێک (Ba): پان کێک" at bounding box center [998, 189] width 809 height 19
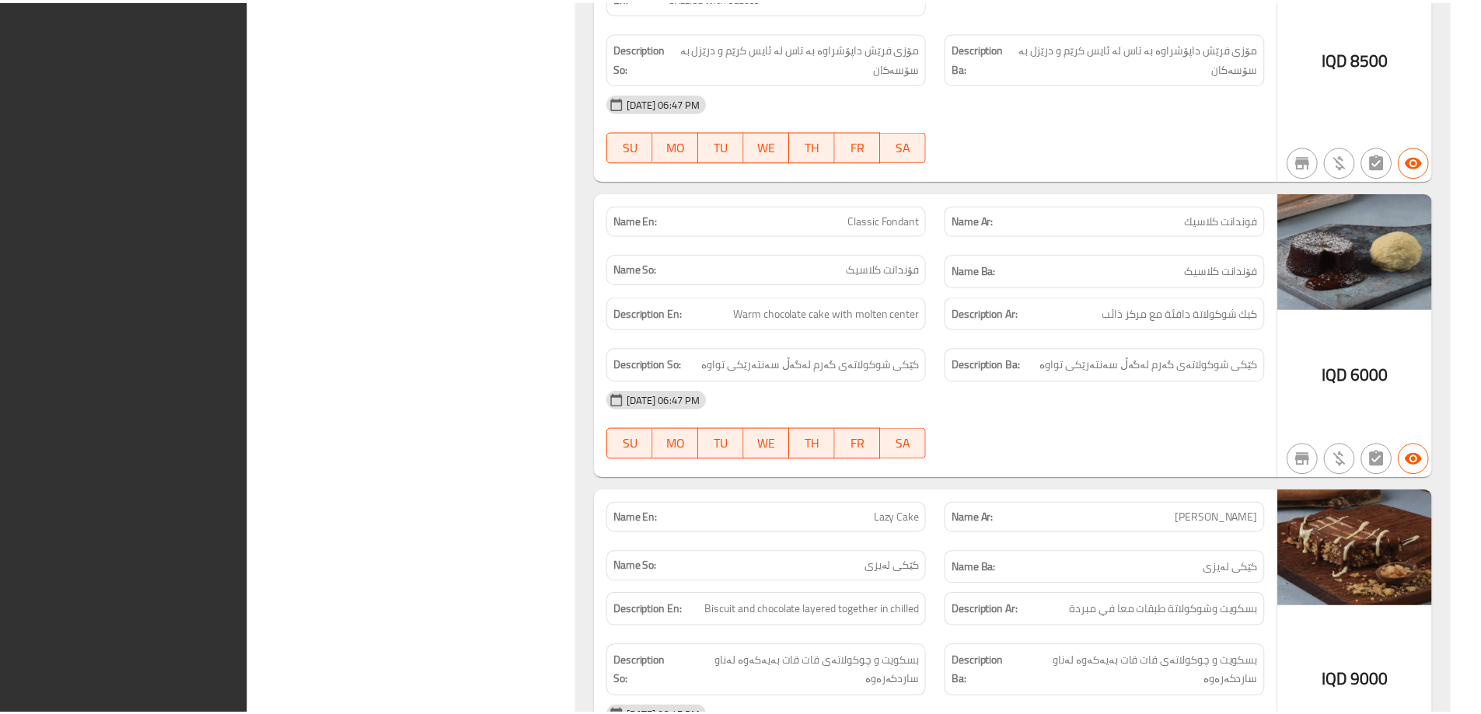
scroll to position [8563, 0]
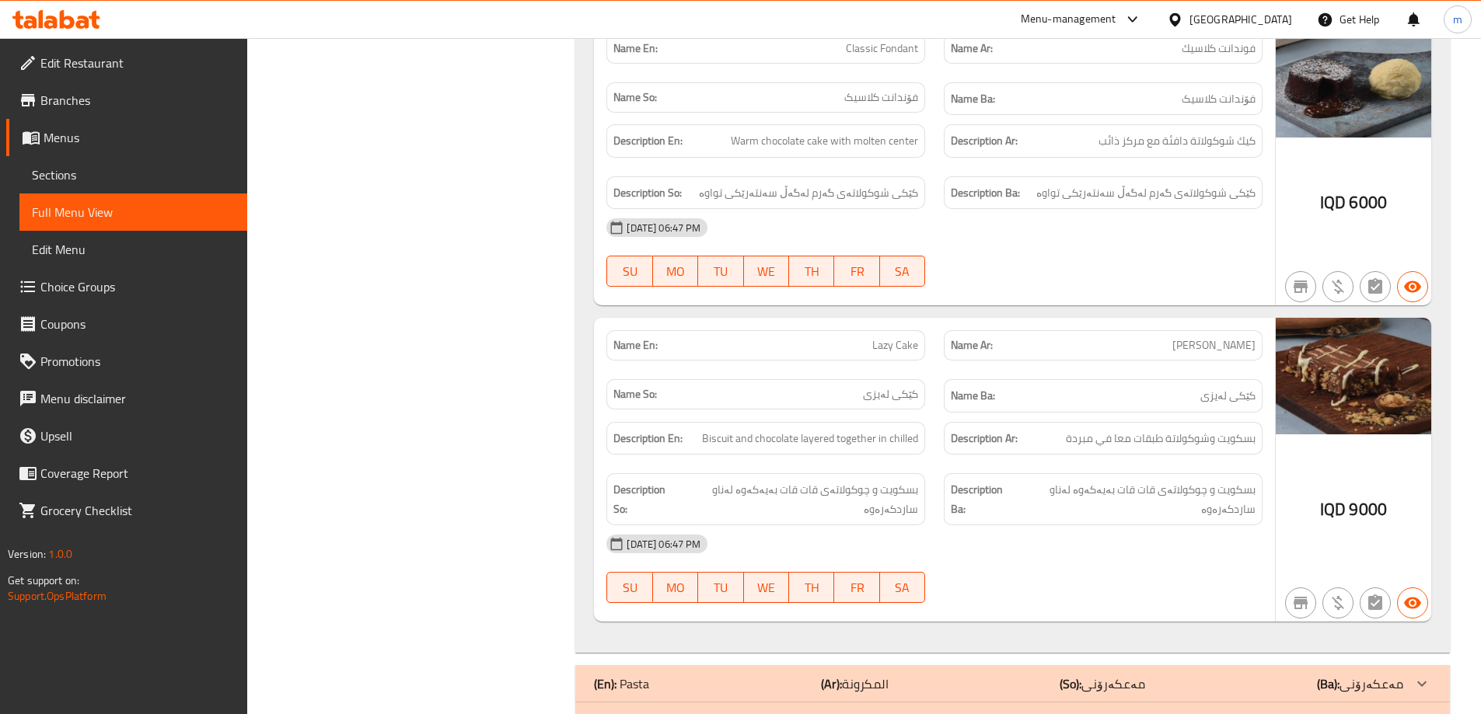
click at [96, 200] on link "Full Menu View" at bounding box center [133, 212] width 228 height 37
click at [76, 165] on link "Sections" at bounding box center [133, 174] width 228 height 37
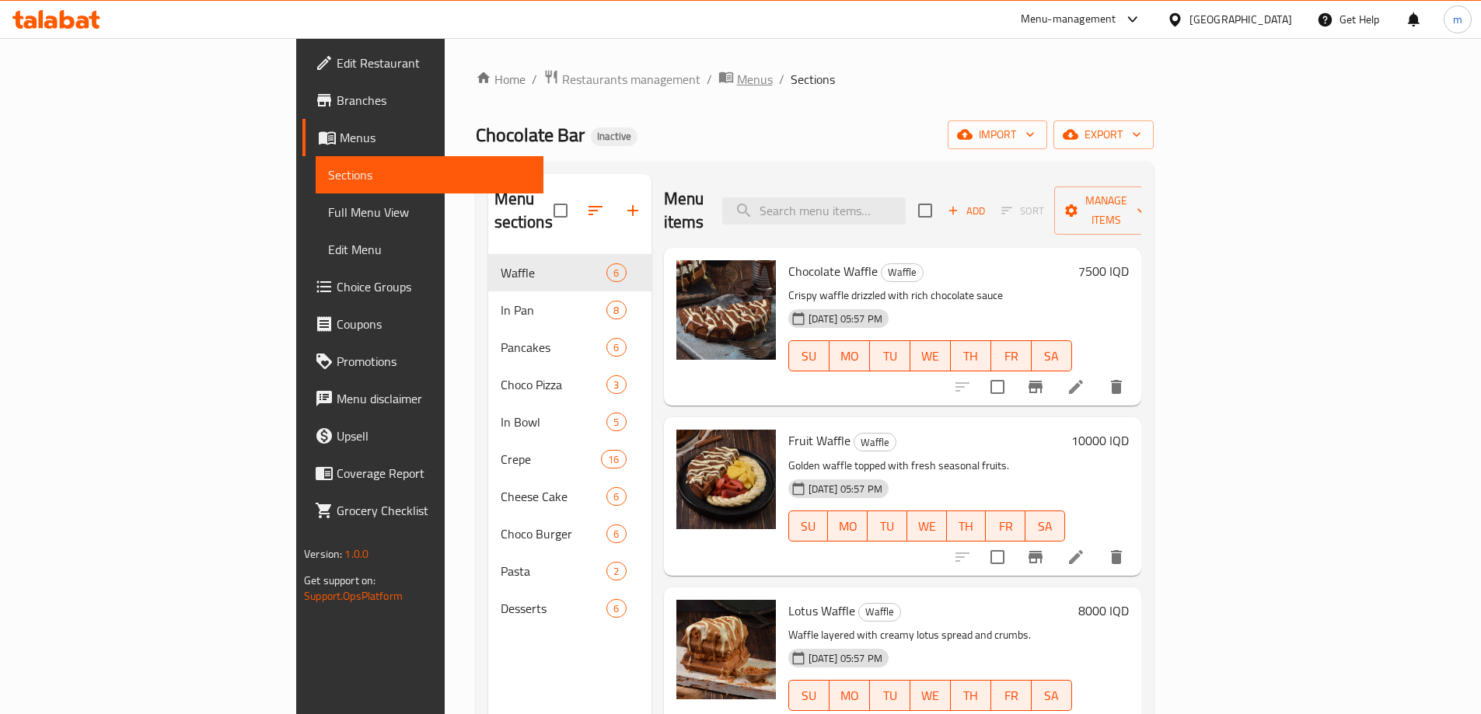
click at [737, 89] on span "Menus" at bounding box center [755, 79] width 36 height 19
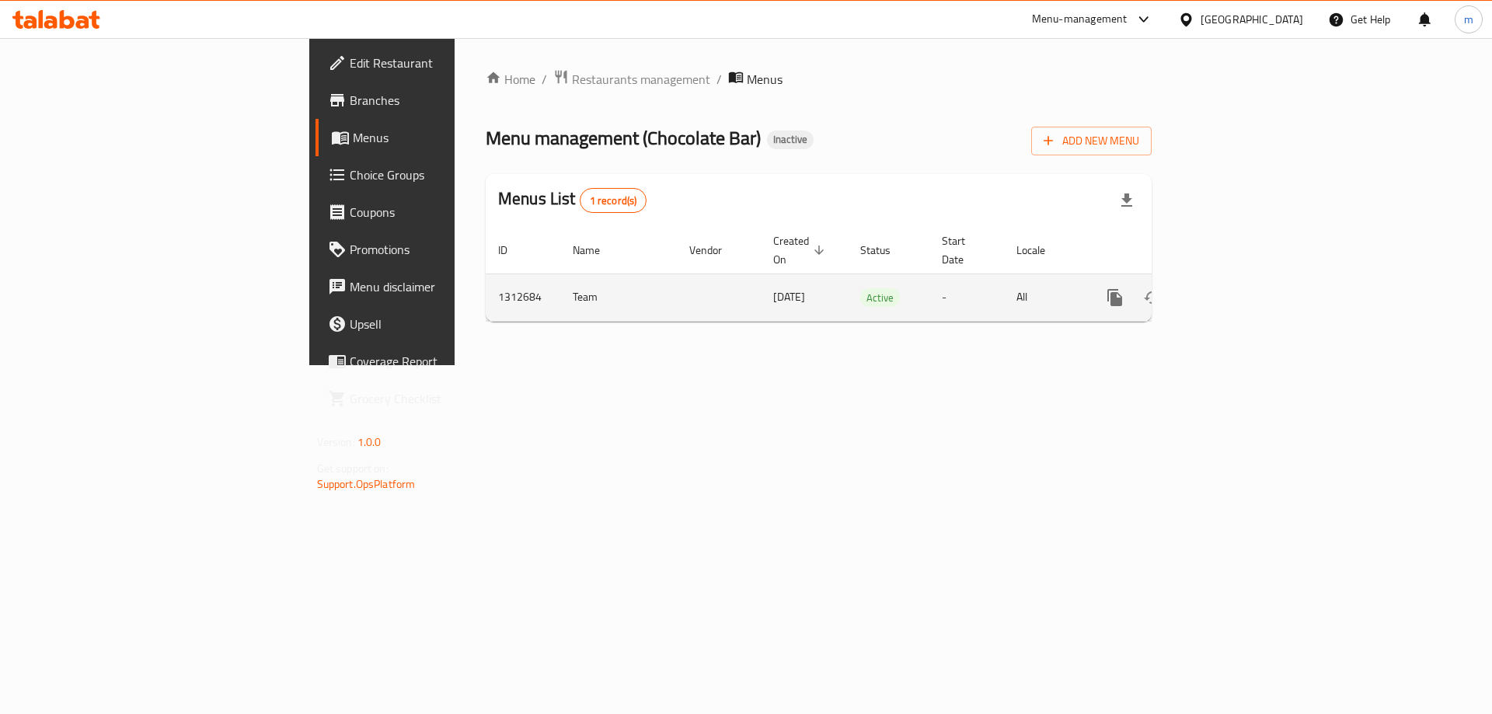
click at [1246, 279] on link "enhanced table" at bounding box center [1227, 297] width 37 height 37
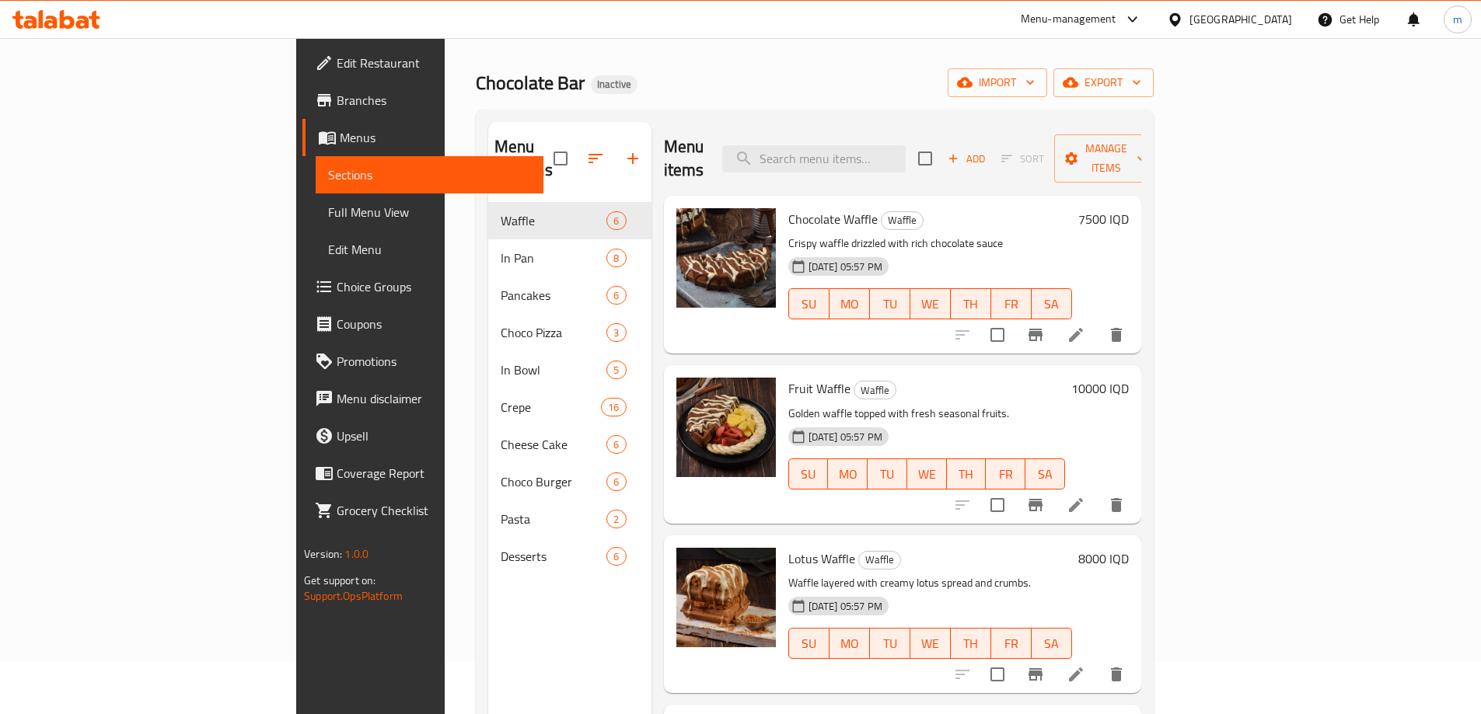
click at [900, 128] on div "Menu items Add Sort Manage items" at bounding box center [902, 159] width 477 height 74
click at [906, 145] on input "search" at bounding box center [813, 158] width 183 height 27
paste input "Saffron Milk"
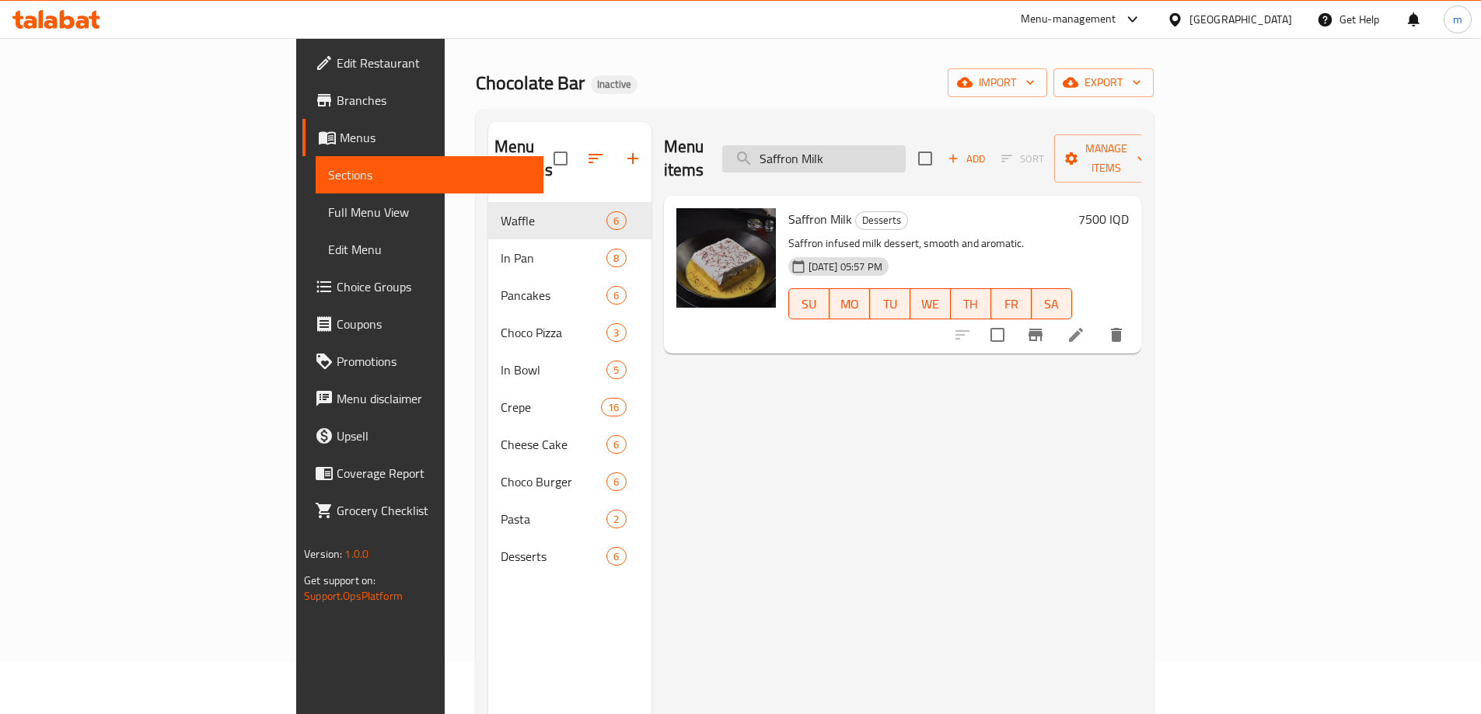
click at [895, 148] on input "Saffron Milk" at bounding box center [813, 158] width 183 height 27
paste input "Lotus Milk Cake"
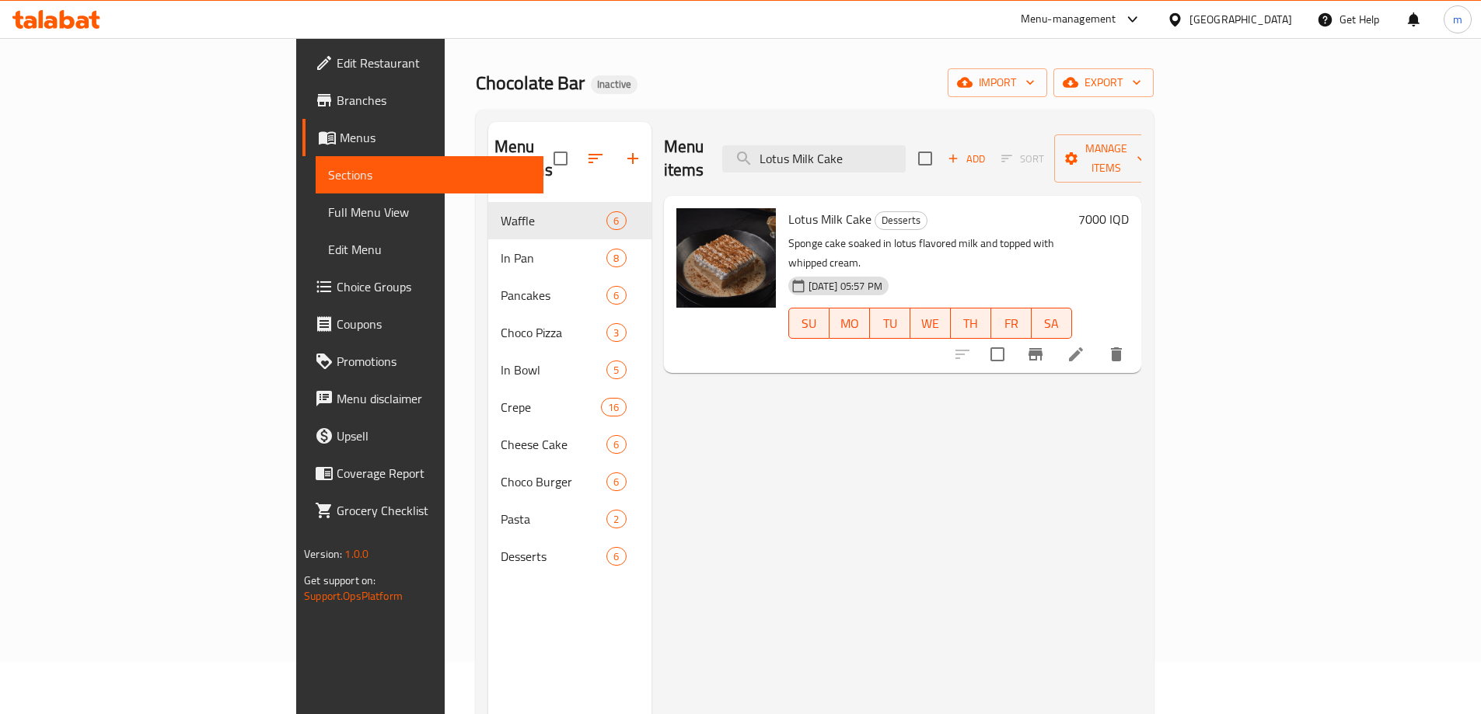
type input "Lotus Milk Cake"
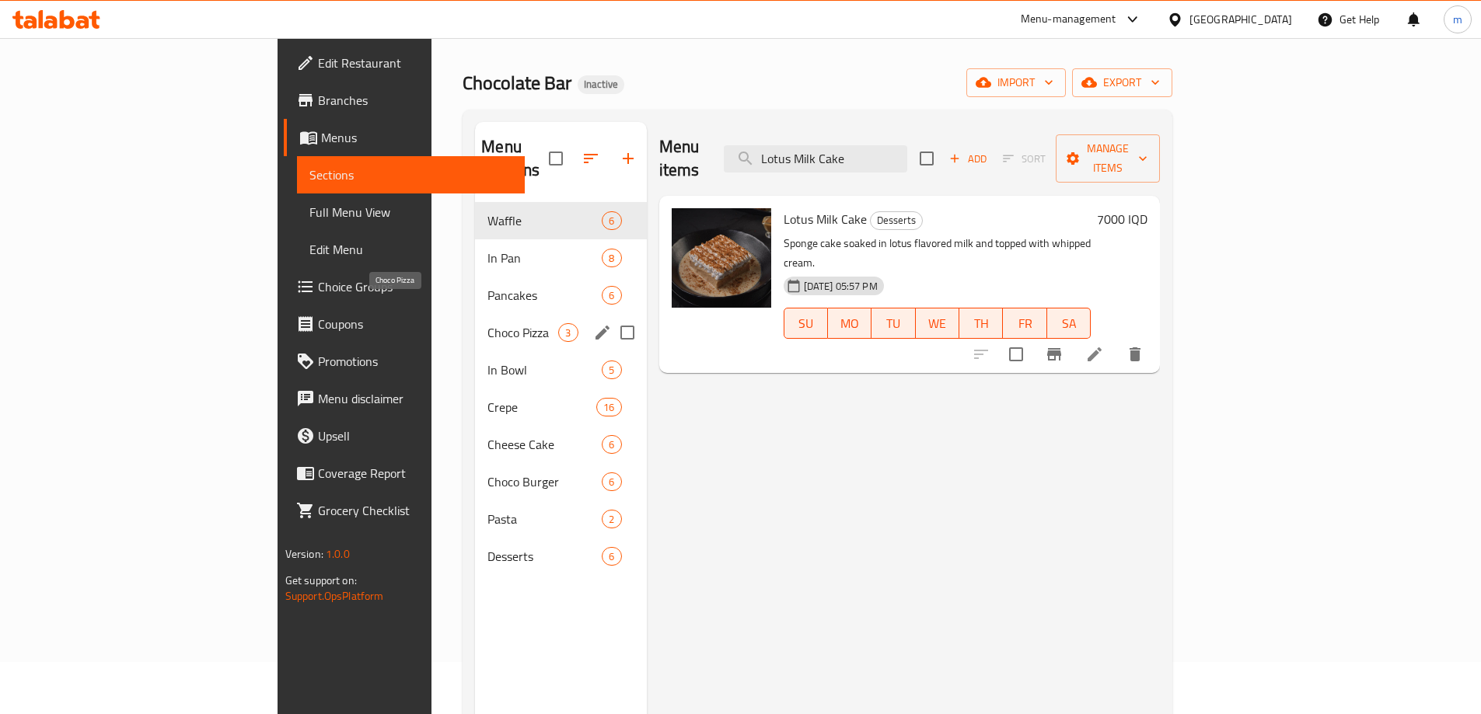
click at [487, 323] on span "Choco Pizza" at bounding box center [522, 332] width 71 height 19
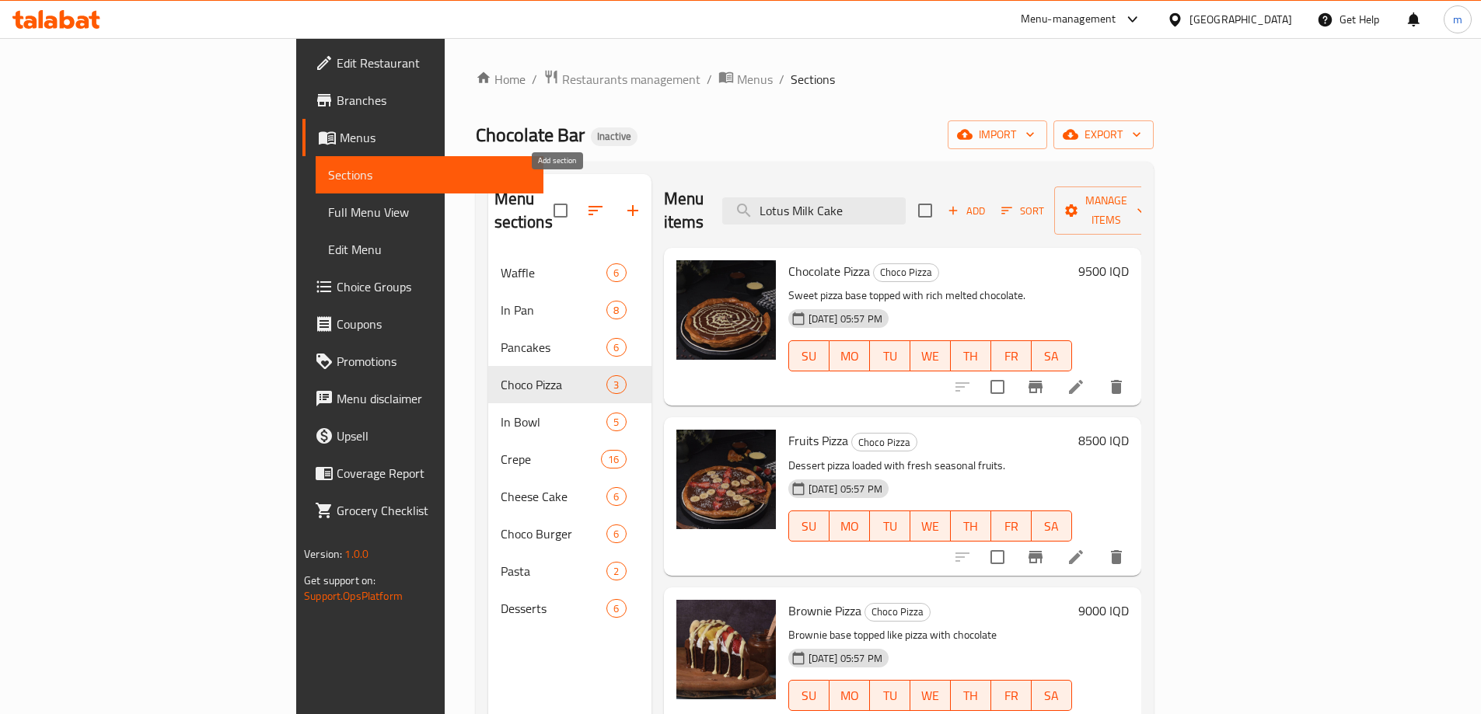
click at [623, 201] on icon "button" at bounding box center [632, 210] width 19 height 19
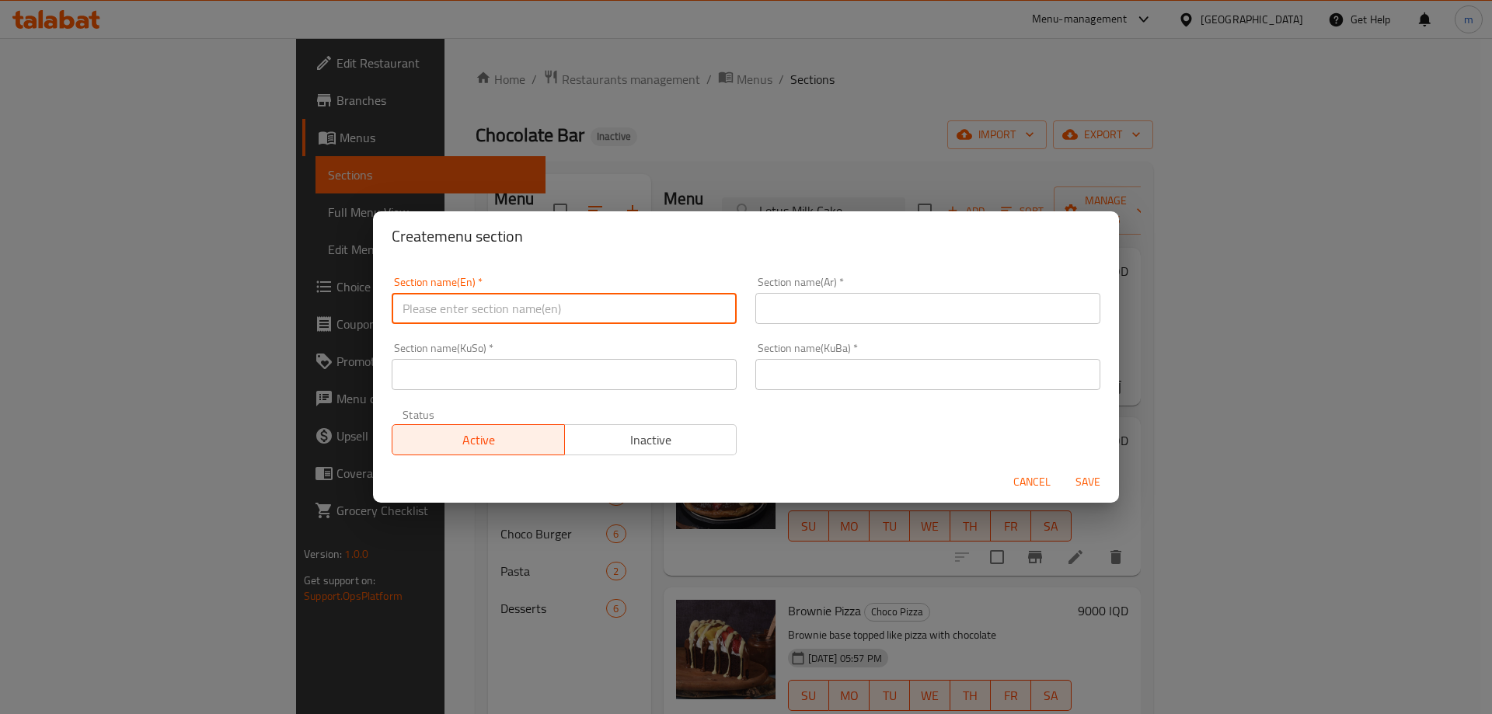
click at [656, 307] on input "text" at bounding box center [564, 308] width 345 height 31
type input "Roll"
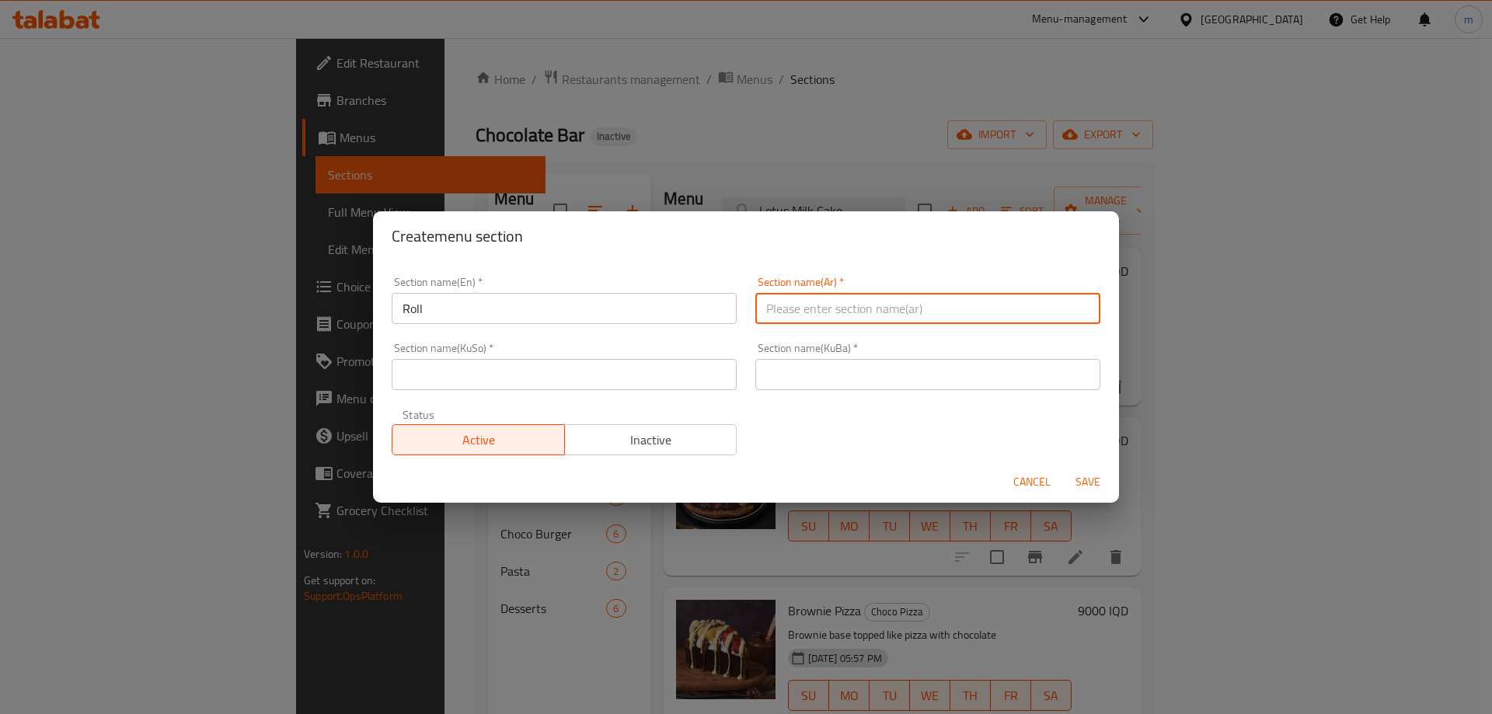
click at [420, 316] on input "Roll" at bounding box center [564, 308] width 345 height 31
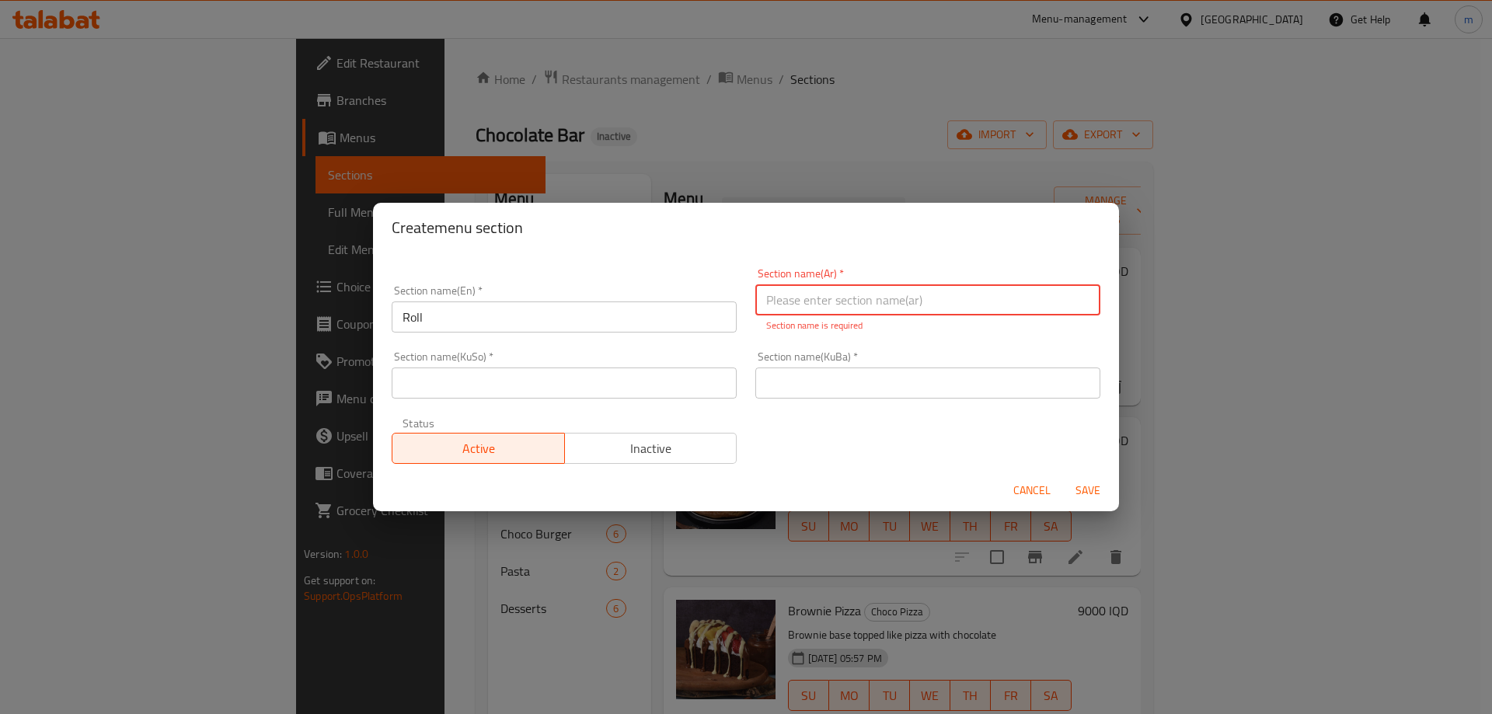
click at [812, 315] on input "text" at bounding box center [928, 299] width 345 height 31
paste input "رۆلز"
type input "رۆلز"
click at [806, 385] on input "text" at bounding box center [928, 383] width 345 height 31
paste input "رۆلز"
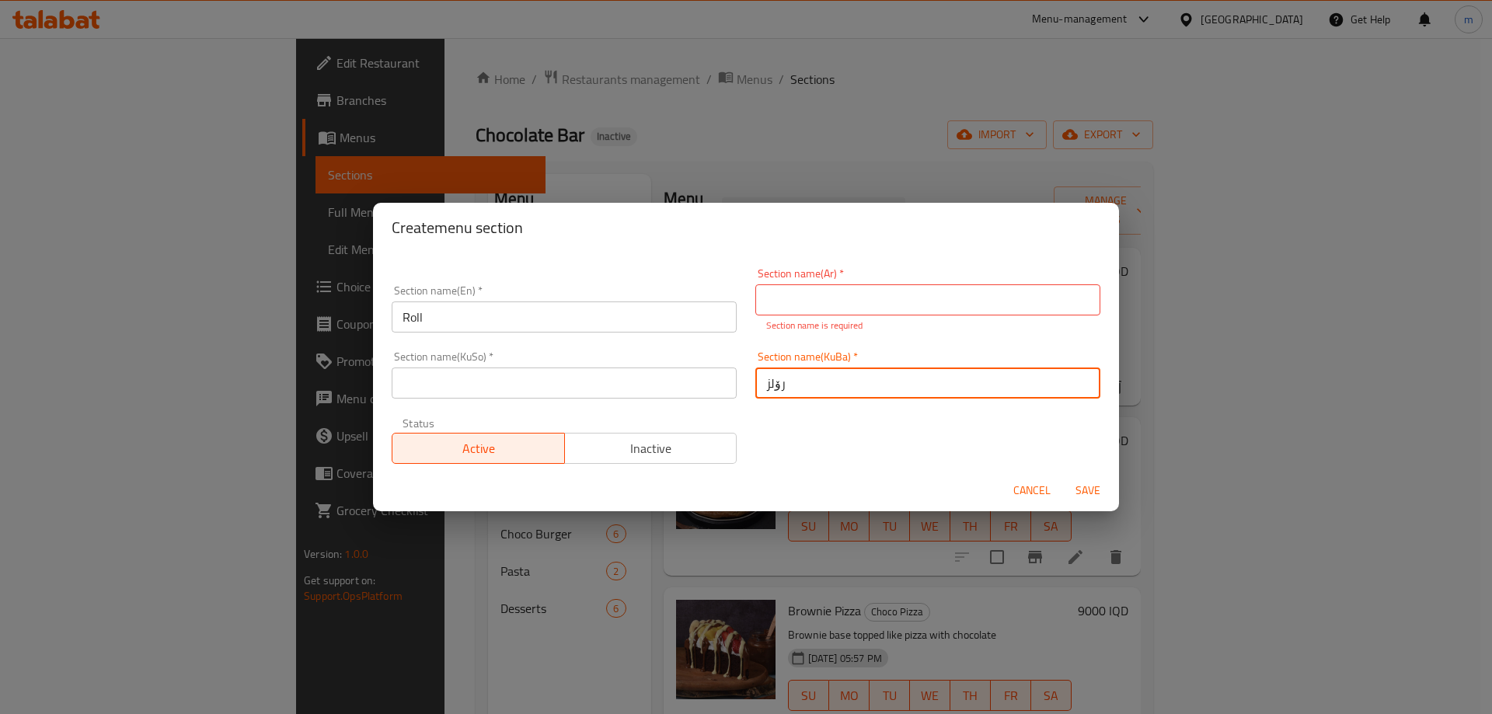
type input "رۆلز"
click at [639, 389] on input "text" at bounding box center [564, 383] width 345 height 31
paste input "رۆلز"
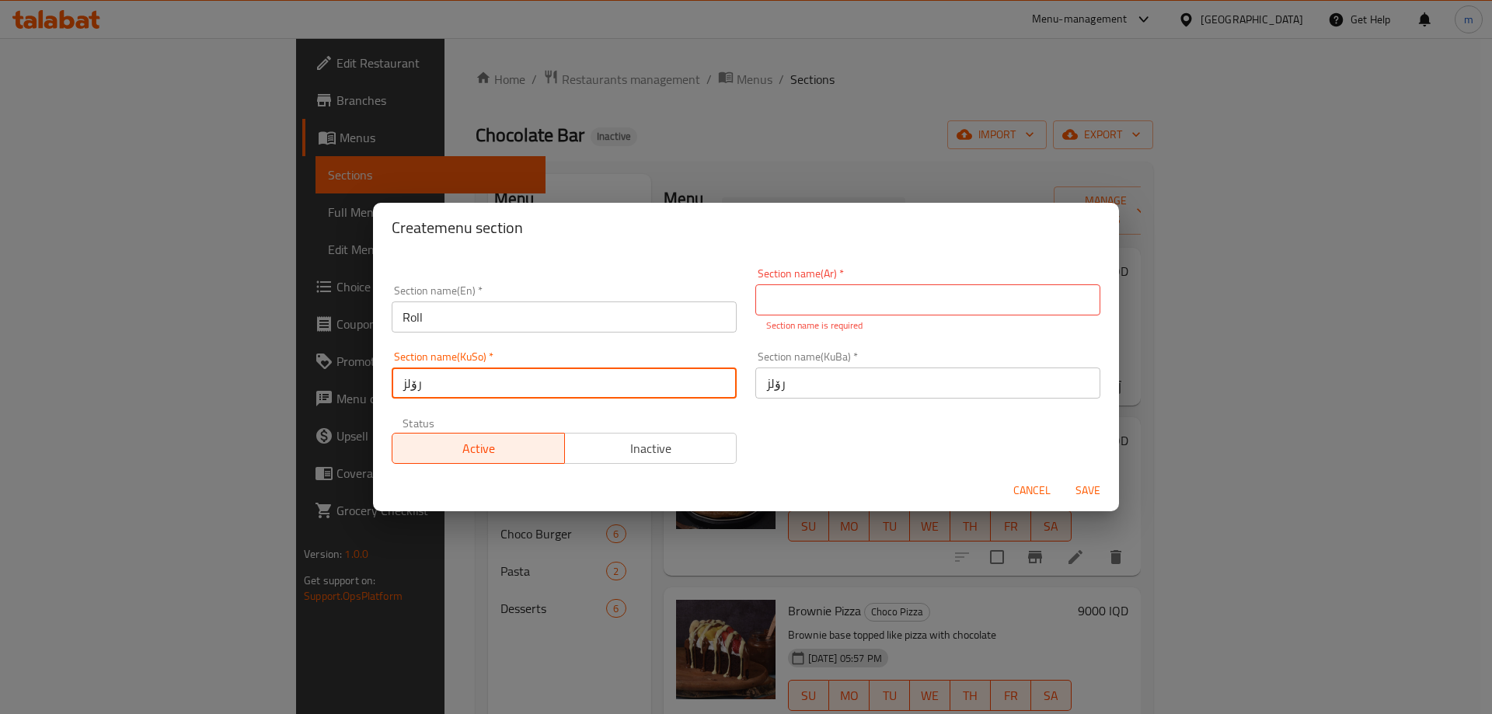
type input "رۆلز"
click at [831, 299] on input "text" at bounding box center [928, 299] width 345 height 31
paste input "رولز"
type input "رولز"
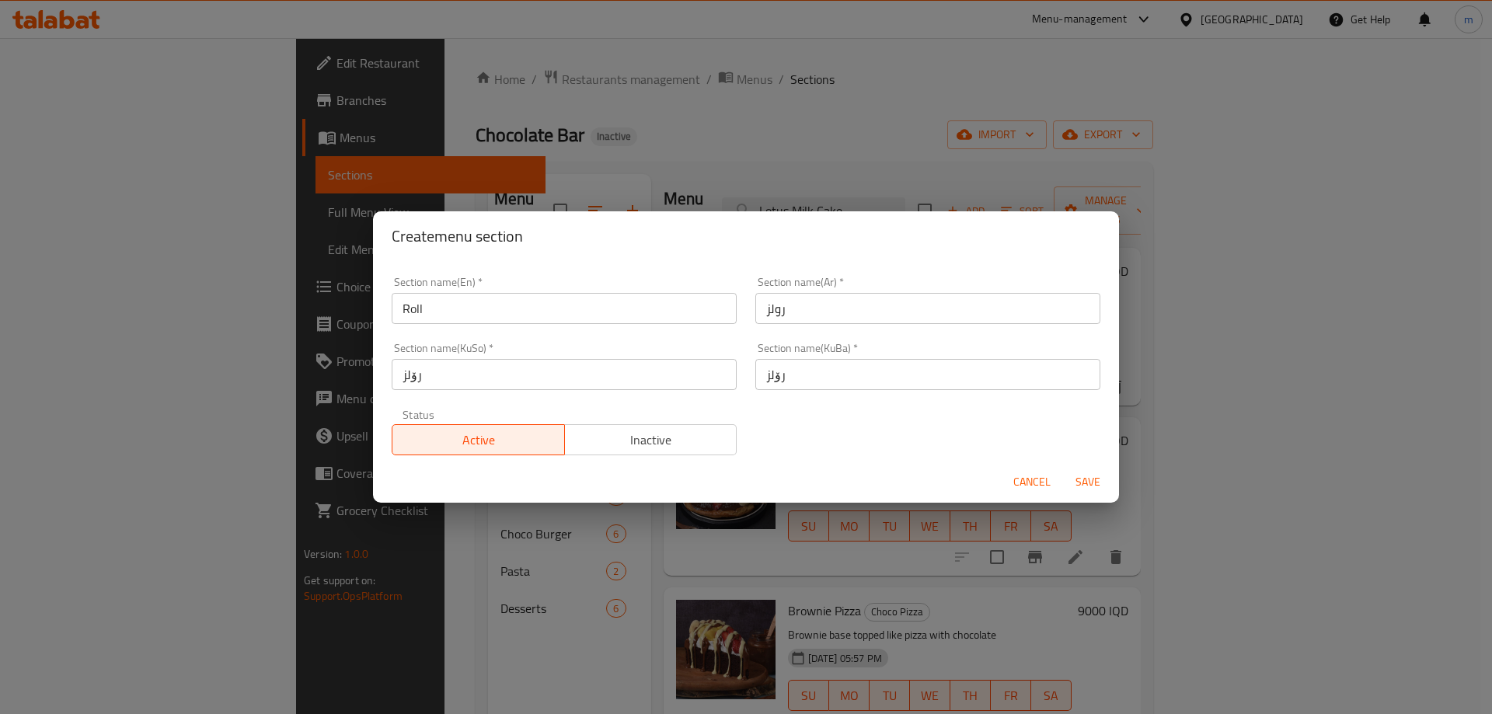
click at [780, 417] on div "Section name(En)   * Roll Section name(En) * Section name(Ar)   * رولز Section …" at bounding box center [746, 365] width 728 height 197
click at [1091, 483] on span "Save" at bounding box center [1088, 482] width 37 height 19
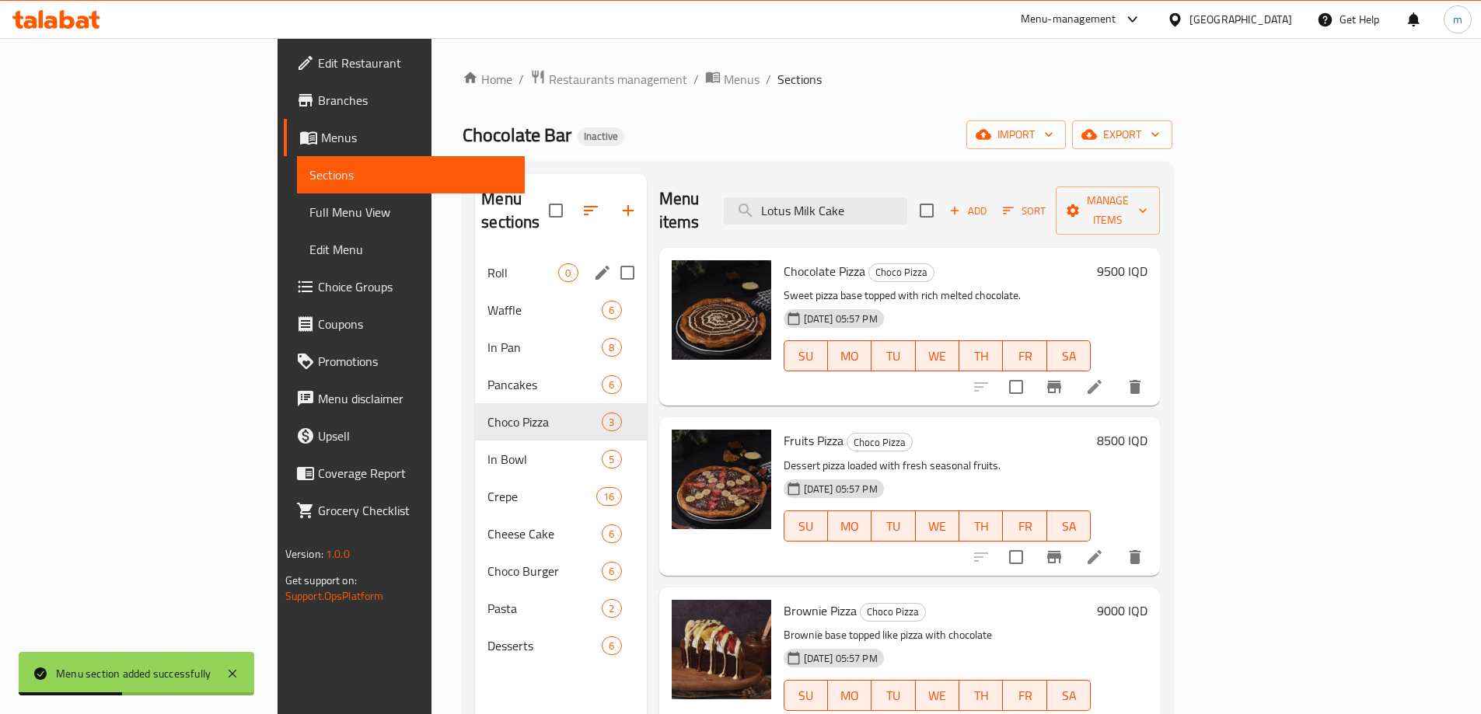
click at [487, 264] on span "Roll" at bounding box center [522, 273] width 71 height 19
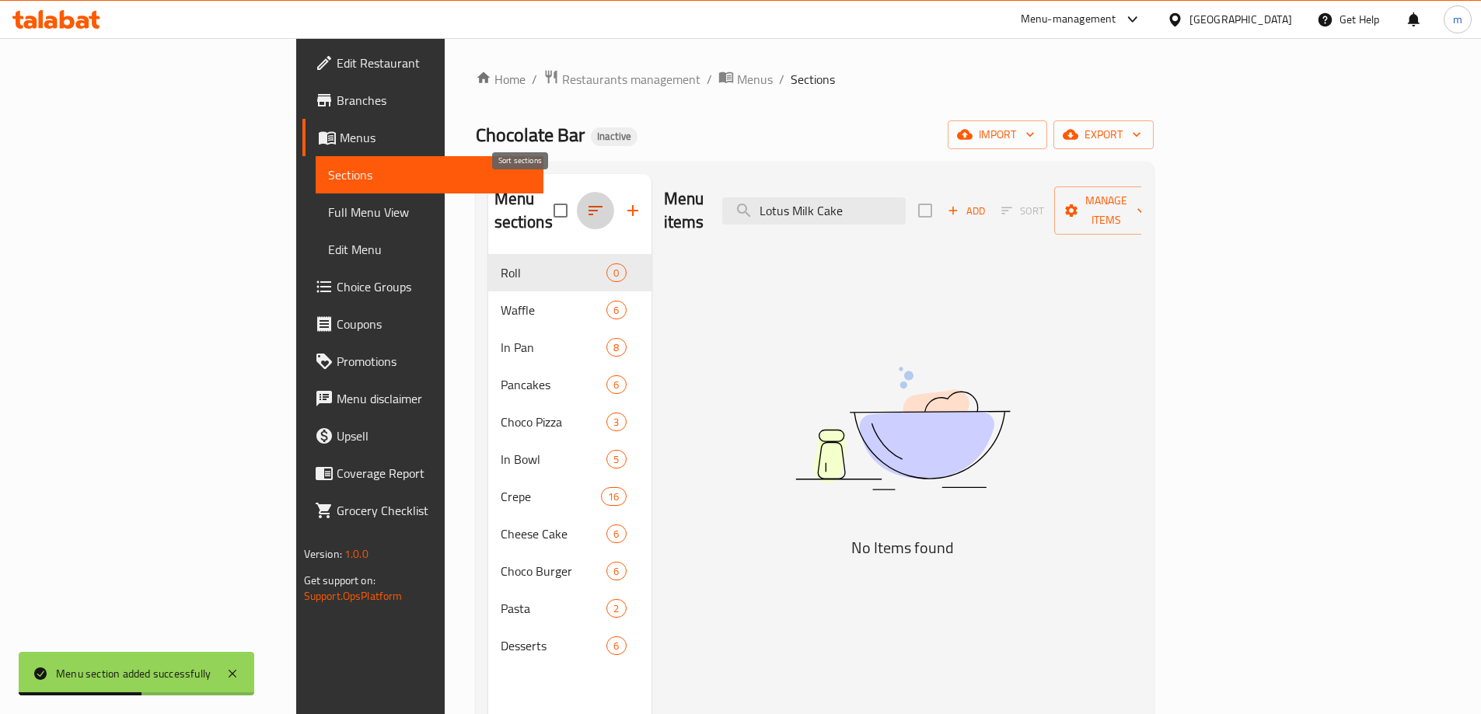
click at [586, 207] on icon "button" at bounding box center [595, 210] width 19 height 19
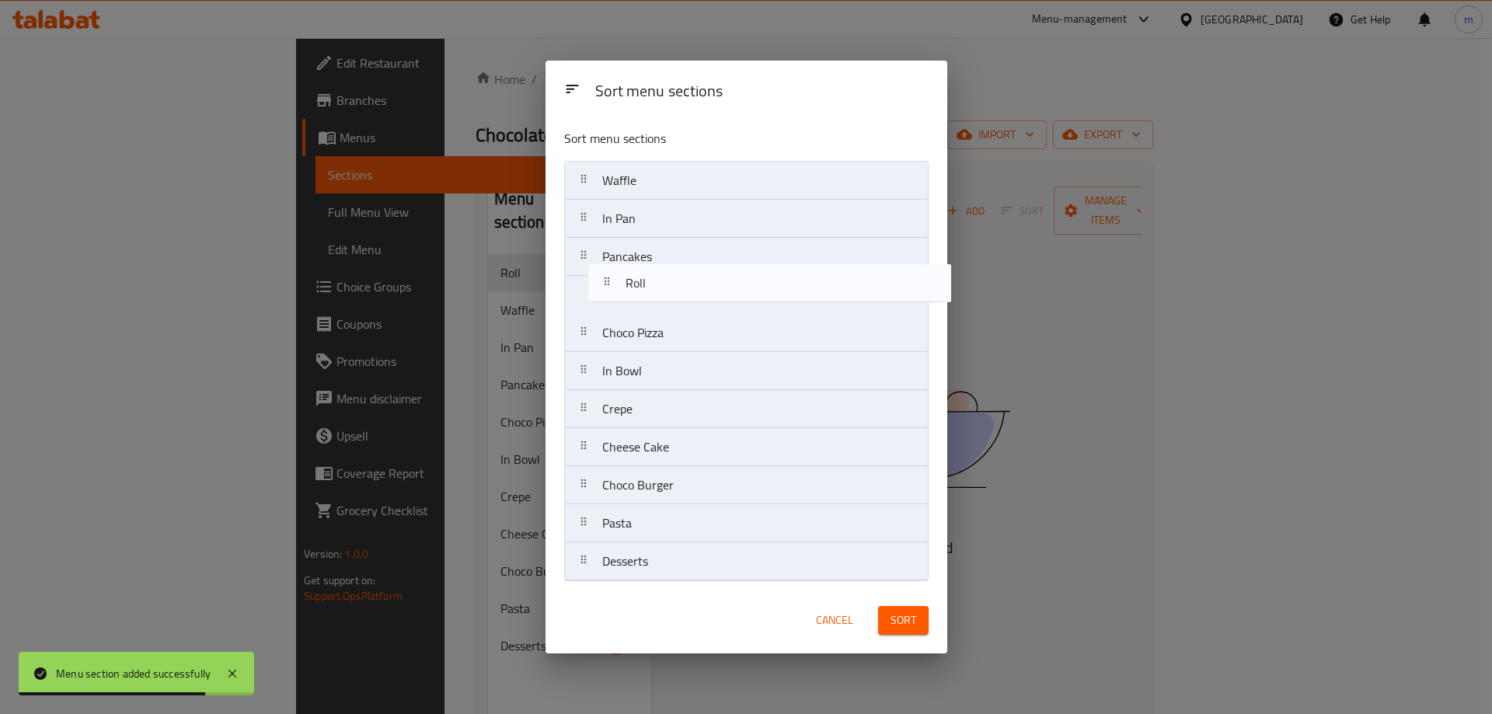
drag, startPoint x: 623, startPoint y: 189, endPoint x: 657, endPoint y: 304, distance: 119.8
click at [657, 304] on nav "Roll Waffle In Pan Pancakes Choco Pizza In Bowl Crepe Cheese Cake Choco Burger …" at bounding box center [746, 371] width 365 height 421
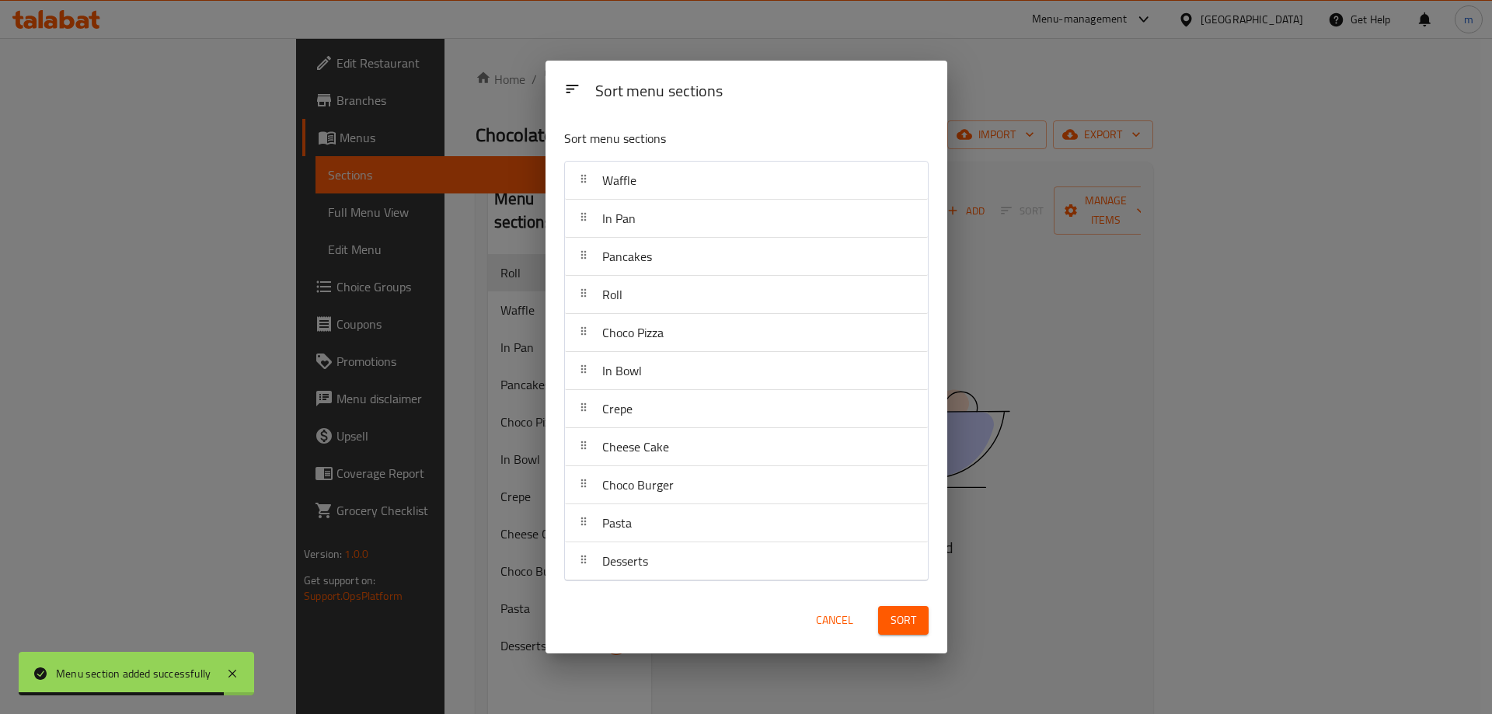
click at [920, 629] on button "Sort" at bounding box center [903, 620] width 51 height 29
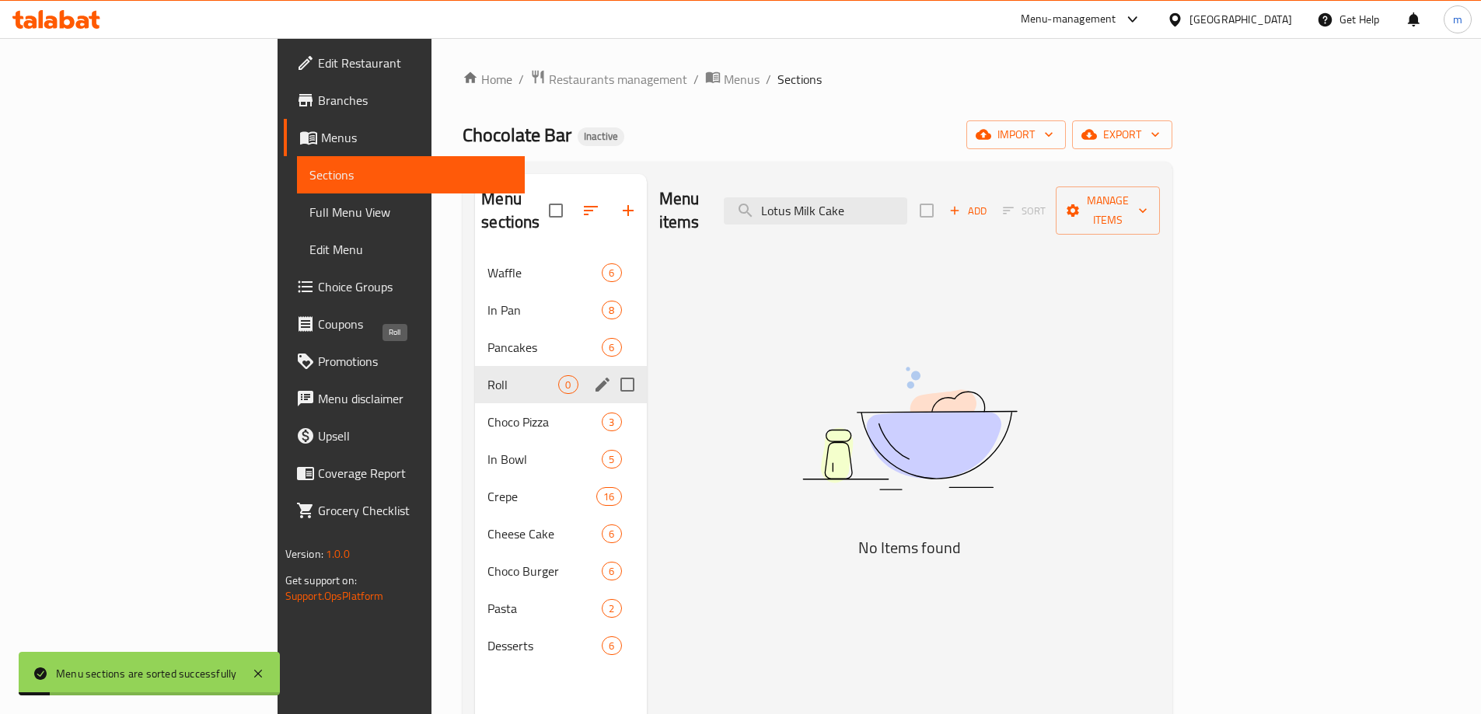
click at [487, 375] on span "Roll" at bounding box center [522, 384] width 71 height 19
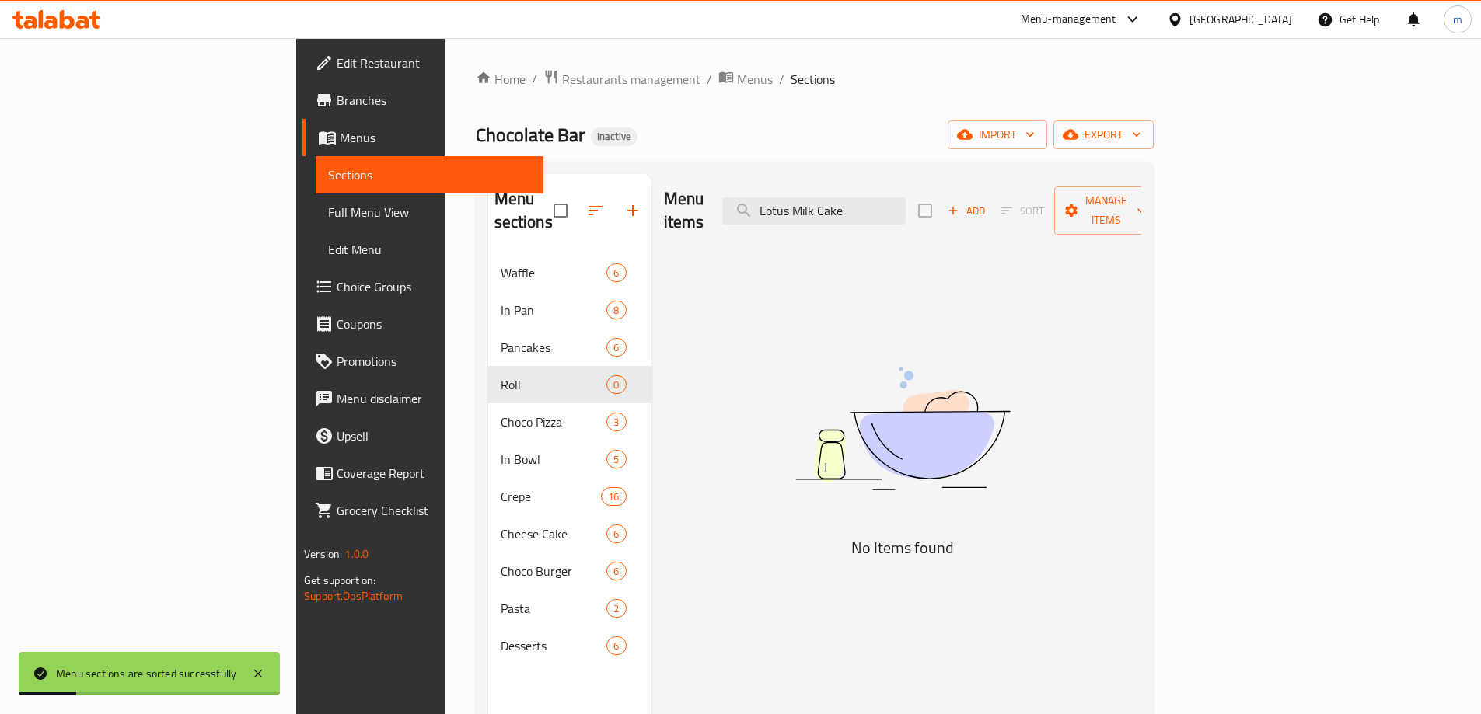
click at [987, 207] on span "Add" at bounding box center [966, 211] width 42 height 18
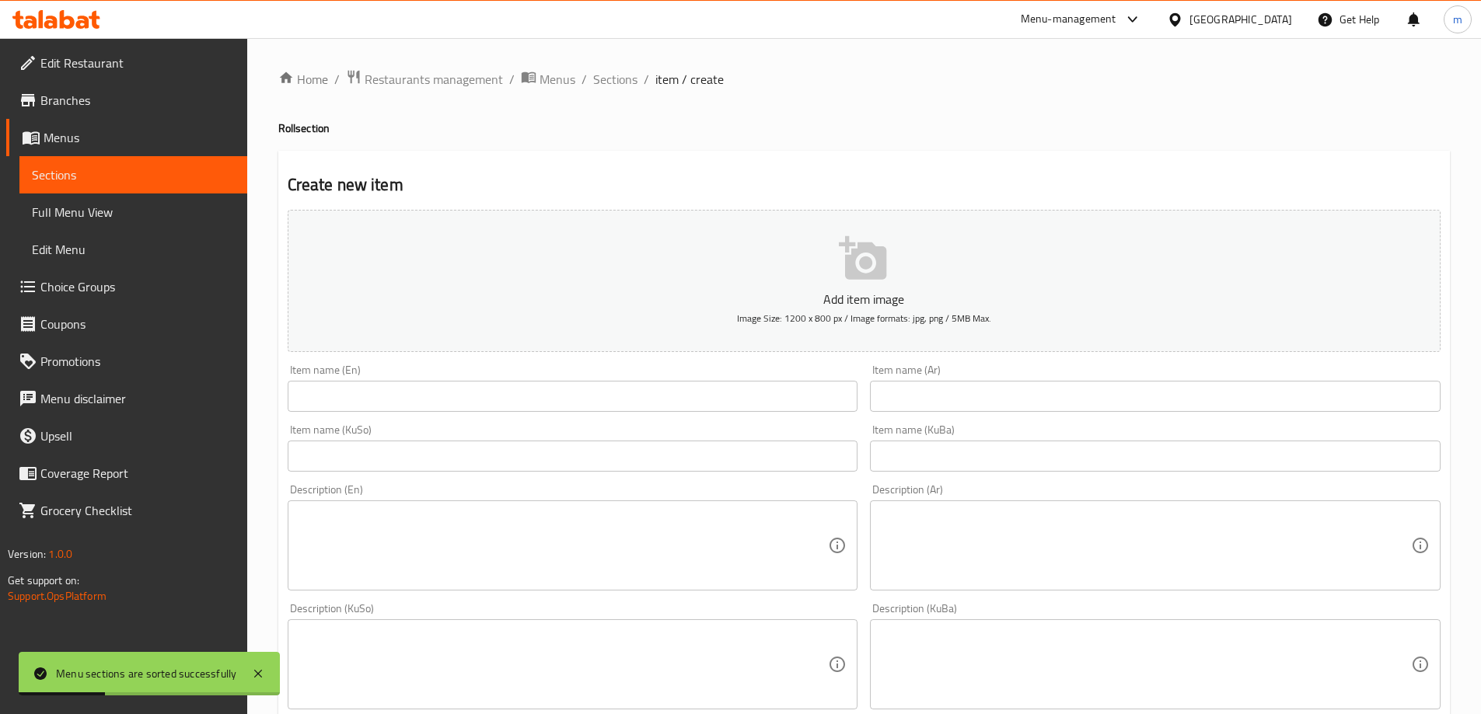
click at [536, 414] on div "Item name (En) Item name (En)" at bounding box center [572, 388] width 583 height 60
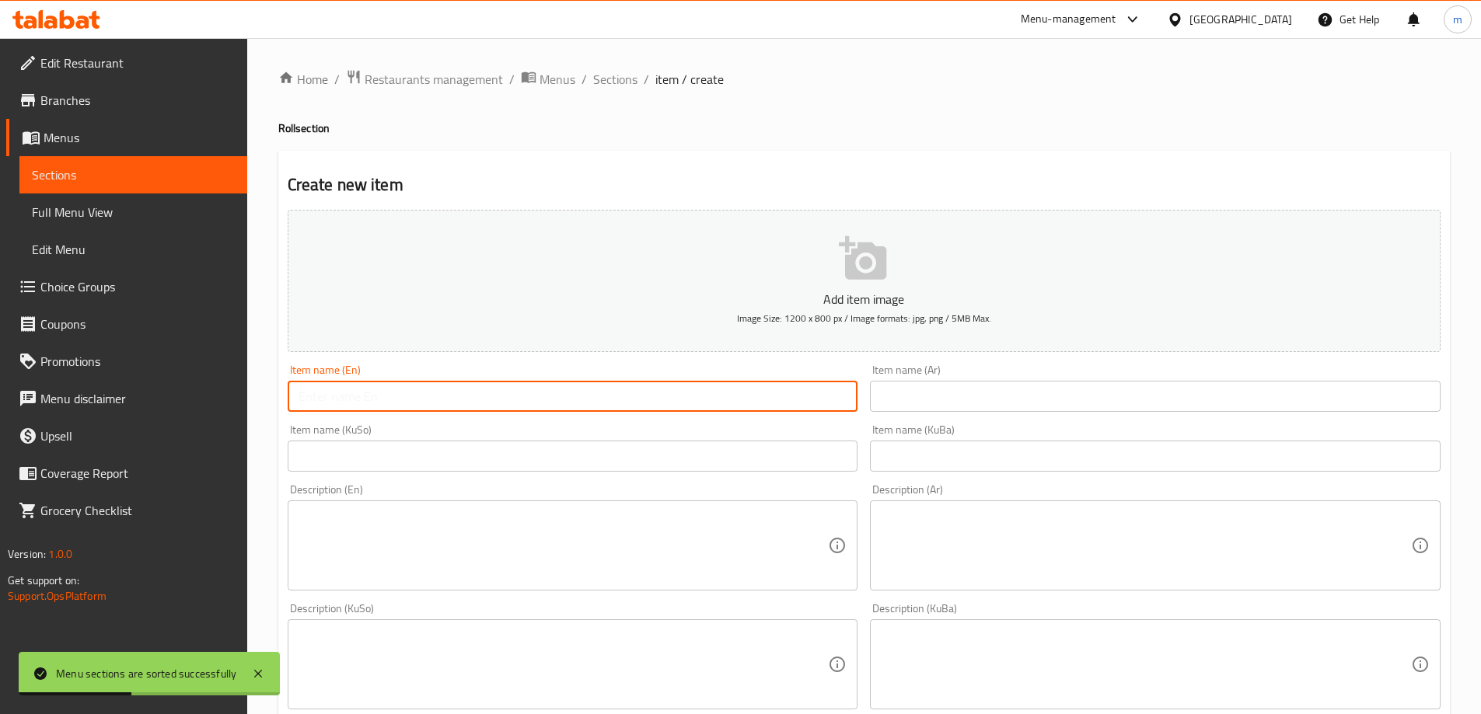
click at [537, 400] on input "text" at bounding box center [573, 396] width 571 height 31
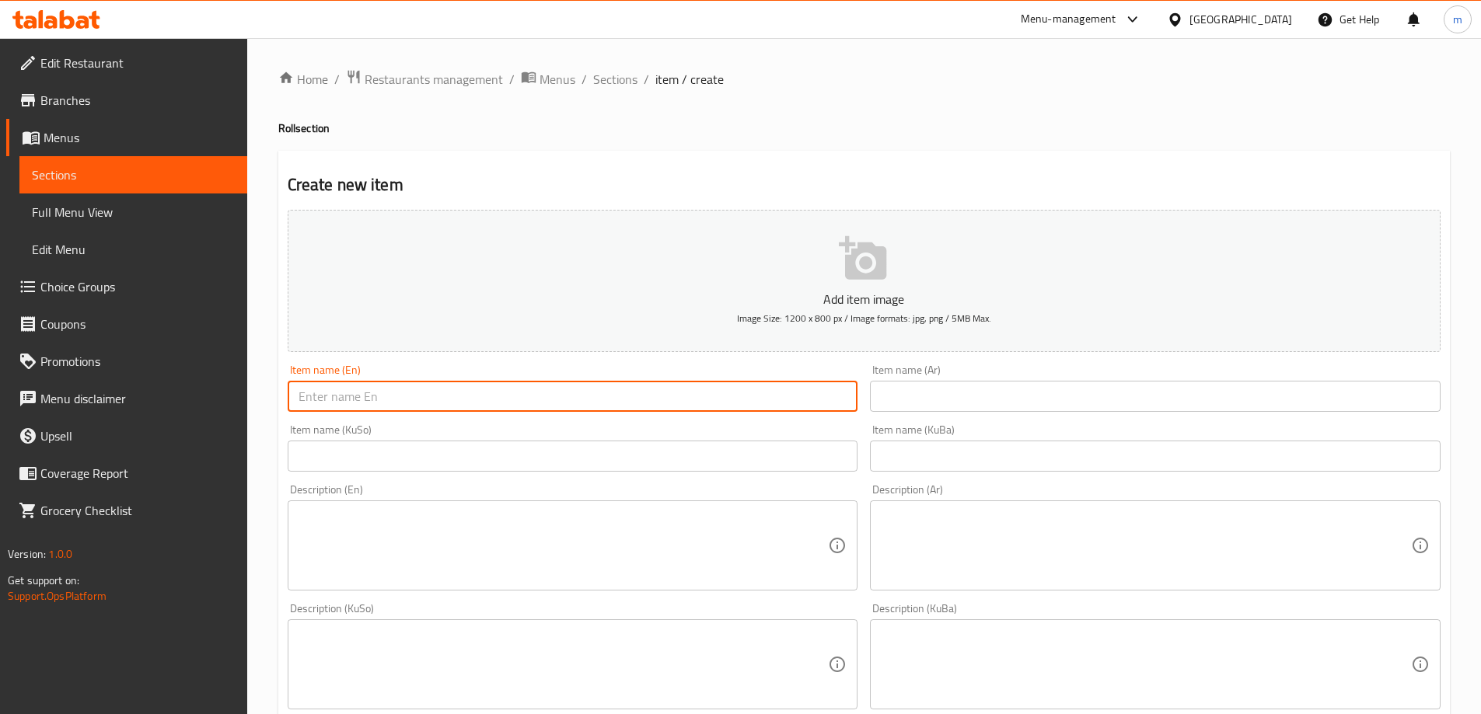
paste input "Chocolate Bar Roll"
type input "Chocolate Bar Roll"
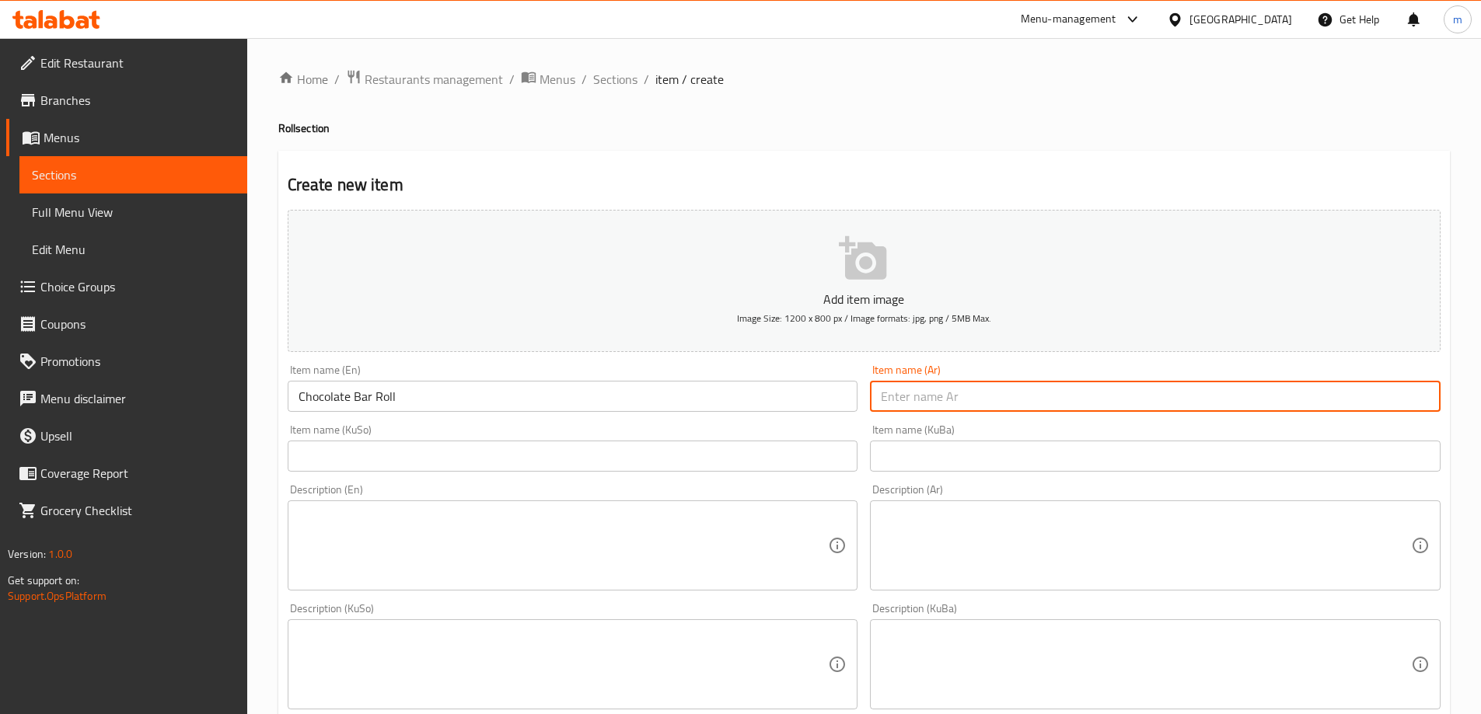
click at [1005, 403] on input "text" at bounding box center [1155, 396] width 571 height 31
paste input "شوكليت بار"
type input "شوكليت بار"
click at [926, 455] on input "text" at bounding box center [1155, 456] width 571 height 31
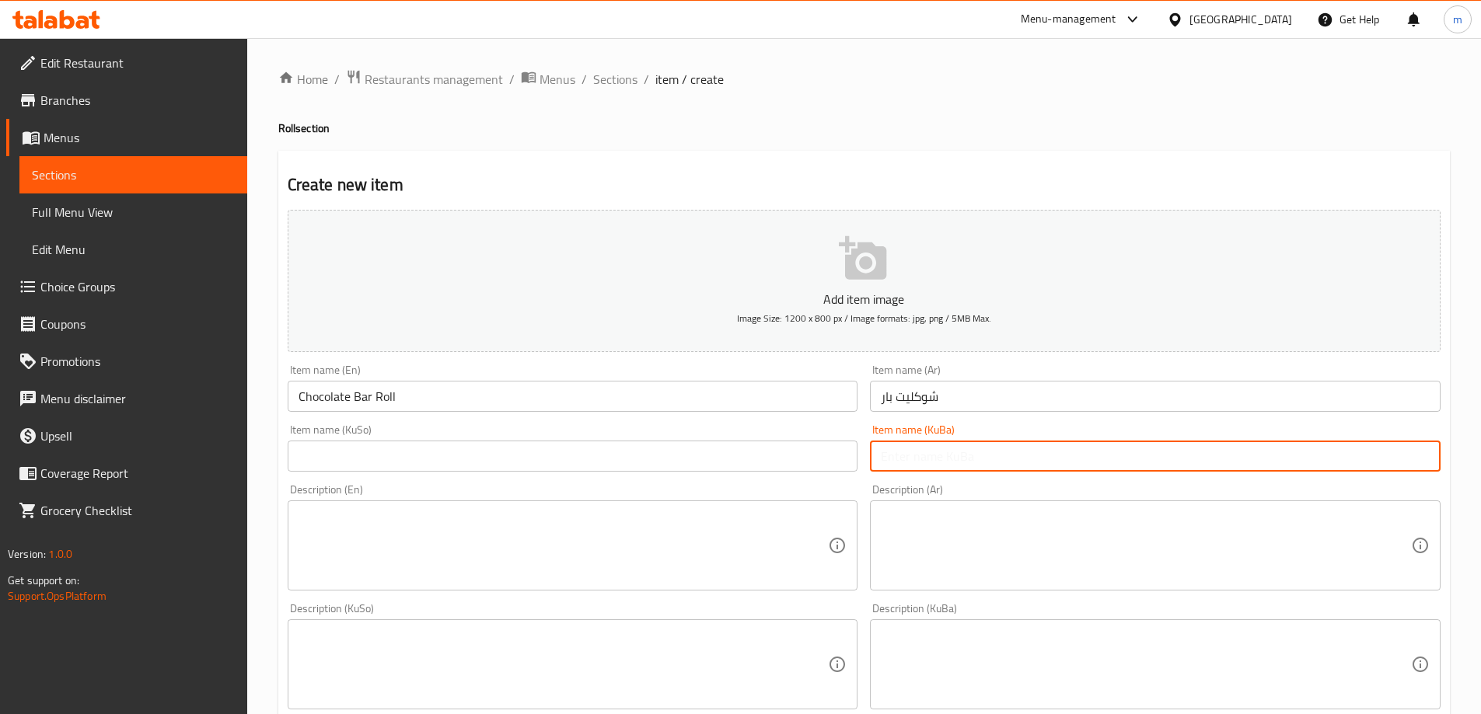
paste input "چوکلێت بار"
type input "چوکلێت بار"
click at [790, 460] on input "text" at bounding box center [573, 456] width 571 height 31
paste input "چوکلێت بار"
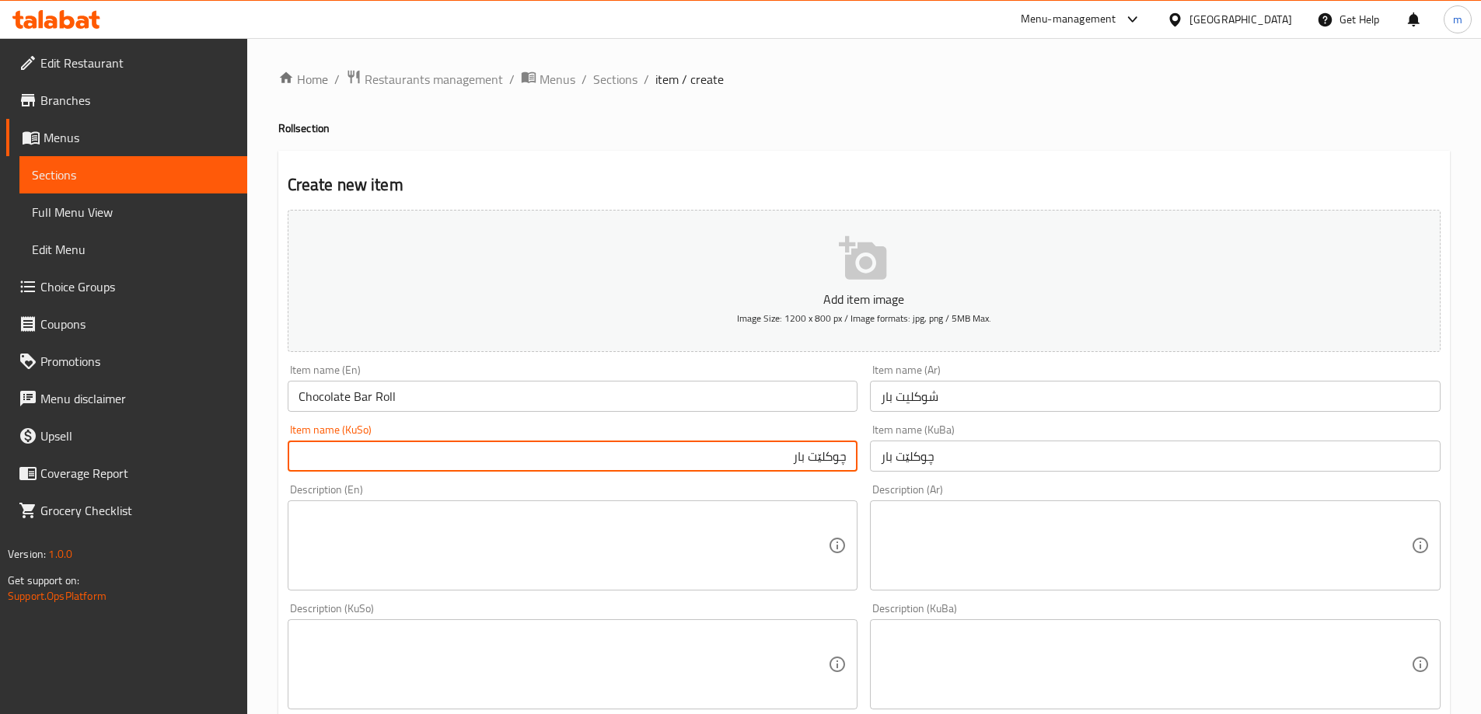
click at [426, 469] on input "چوکلێت بار" at bounding box center [573, 456] width 571 height 31
type input "چوکلێت بار ڕۆڵ"
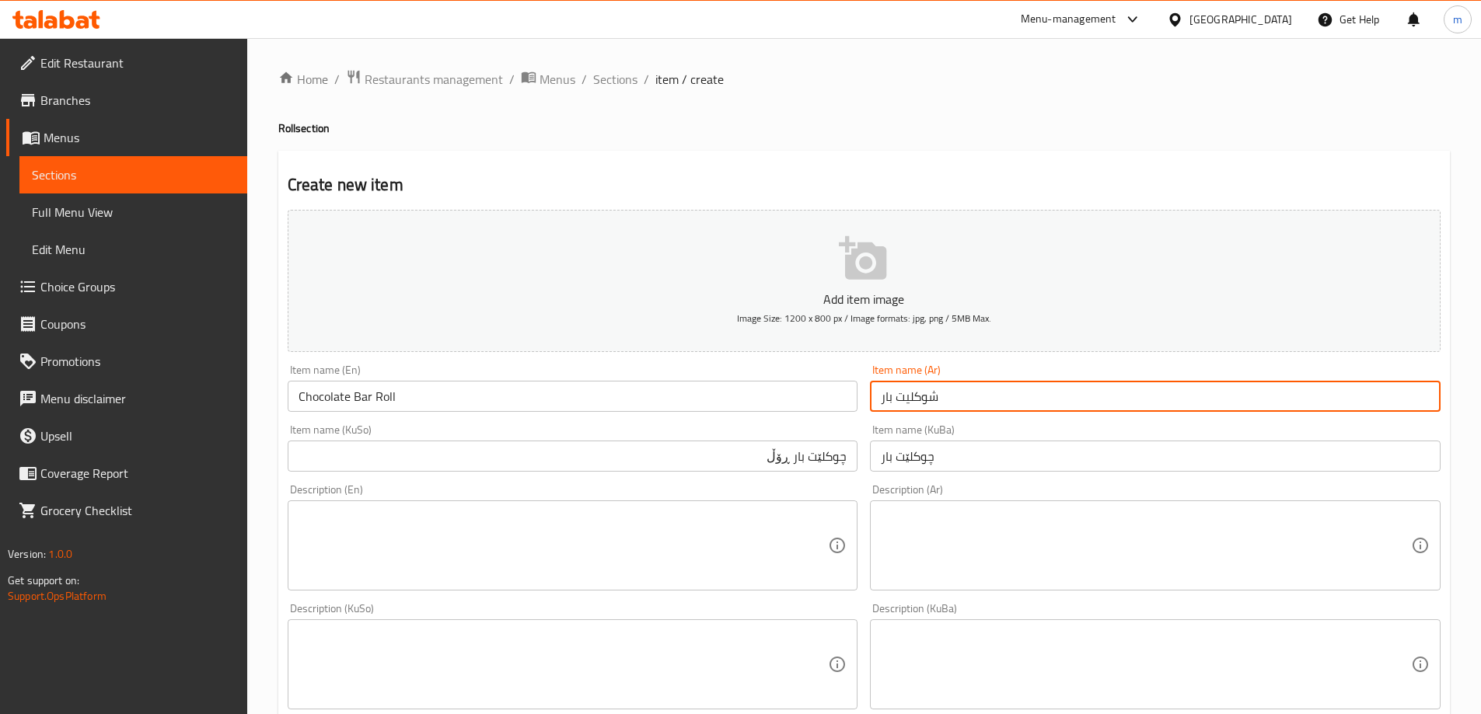
click at [920, 398] on input "شوكليت بار" at bounding box center [1155, 396] width 571 height 31
click at [1018, 393] on input "شوكليت بار" at bounding box center [1155, 396] width 571 height 31
type input "شوكليت بار رول"
click at [735, 455] on input "چوکلێت بار ڕۆڵ" at bounding box center [573, 456] width 571 height 31
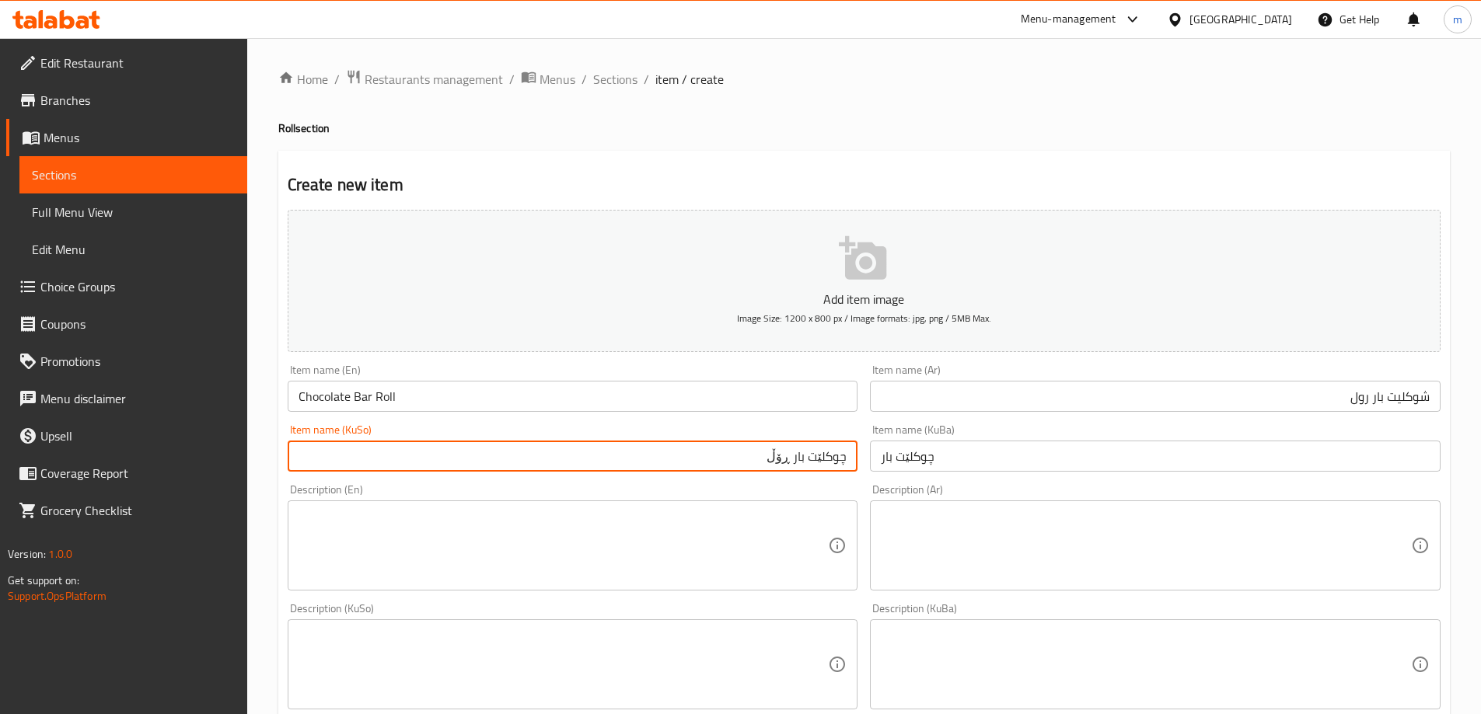
click at [1059, 466] on input "چوکلێت بار" at bounding box center [1155, 456] width 571 height 31
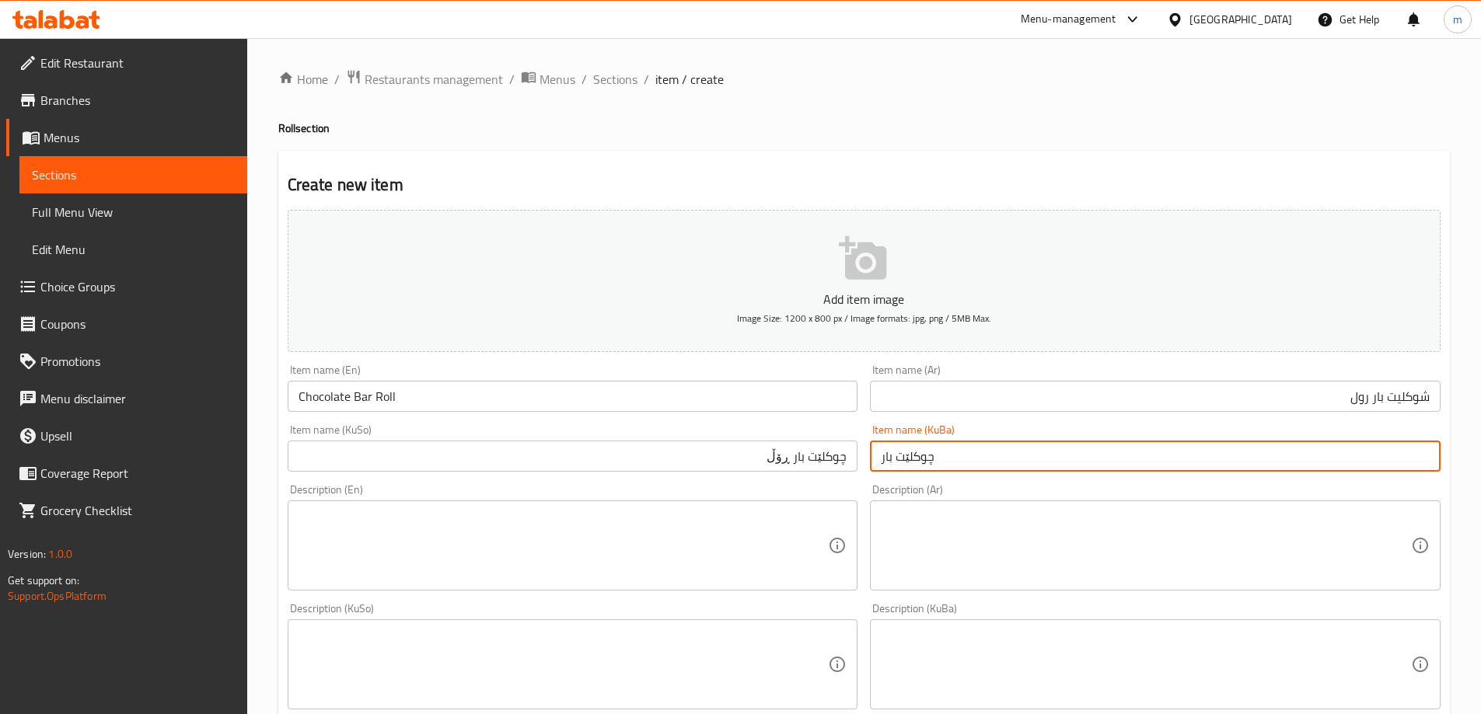
paste input "ڕۆڵ"
type input "چوکلێت بار ڕۆڵ"
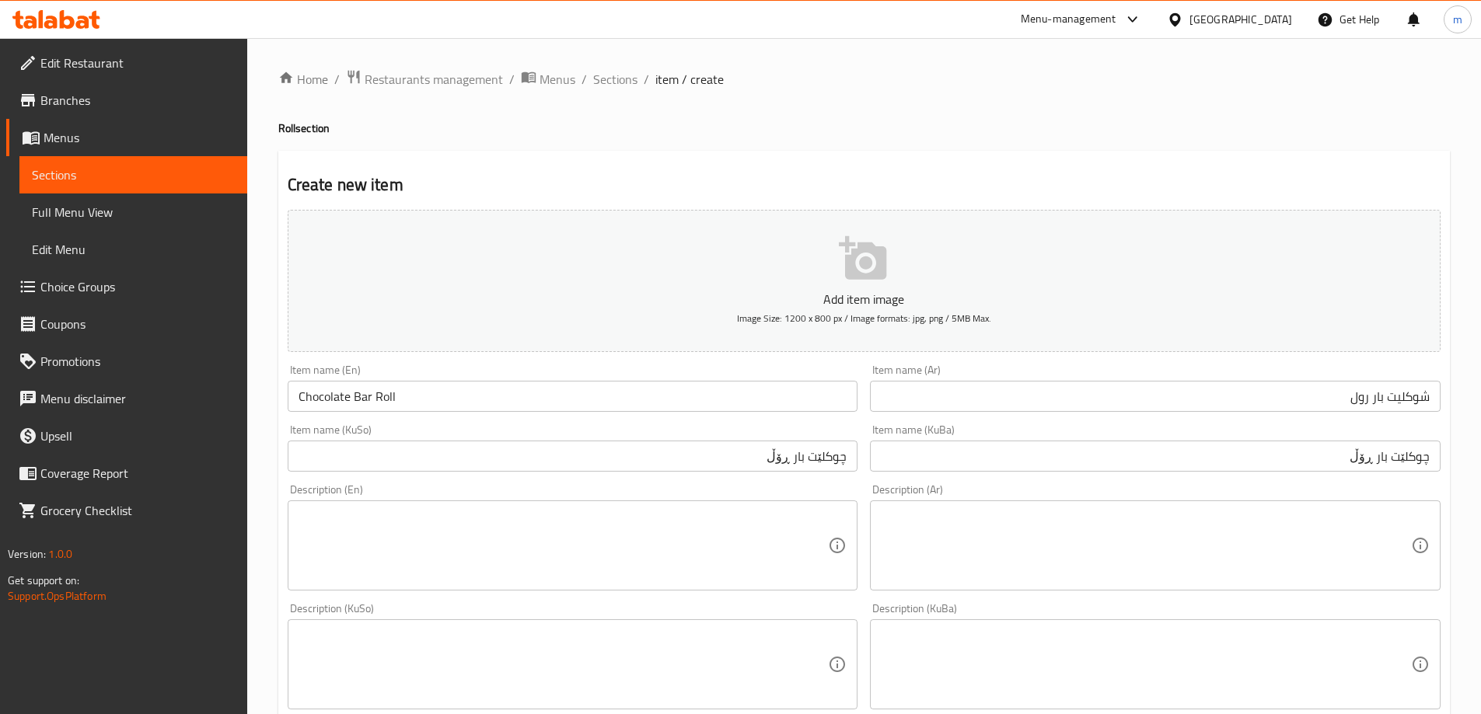
drag, startPoint x: 876, startPoint y: 429, endPoint x: 941, endPoint y: 428, distance: 64.5
click at [877, 428] on div "Item name (KuBa) چوکلێت بار ڕۆڵ Item name (KuBa)" at bounding box center [1155, 447] width 571 height 47
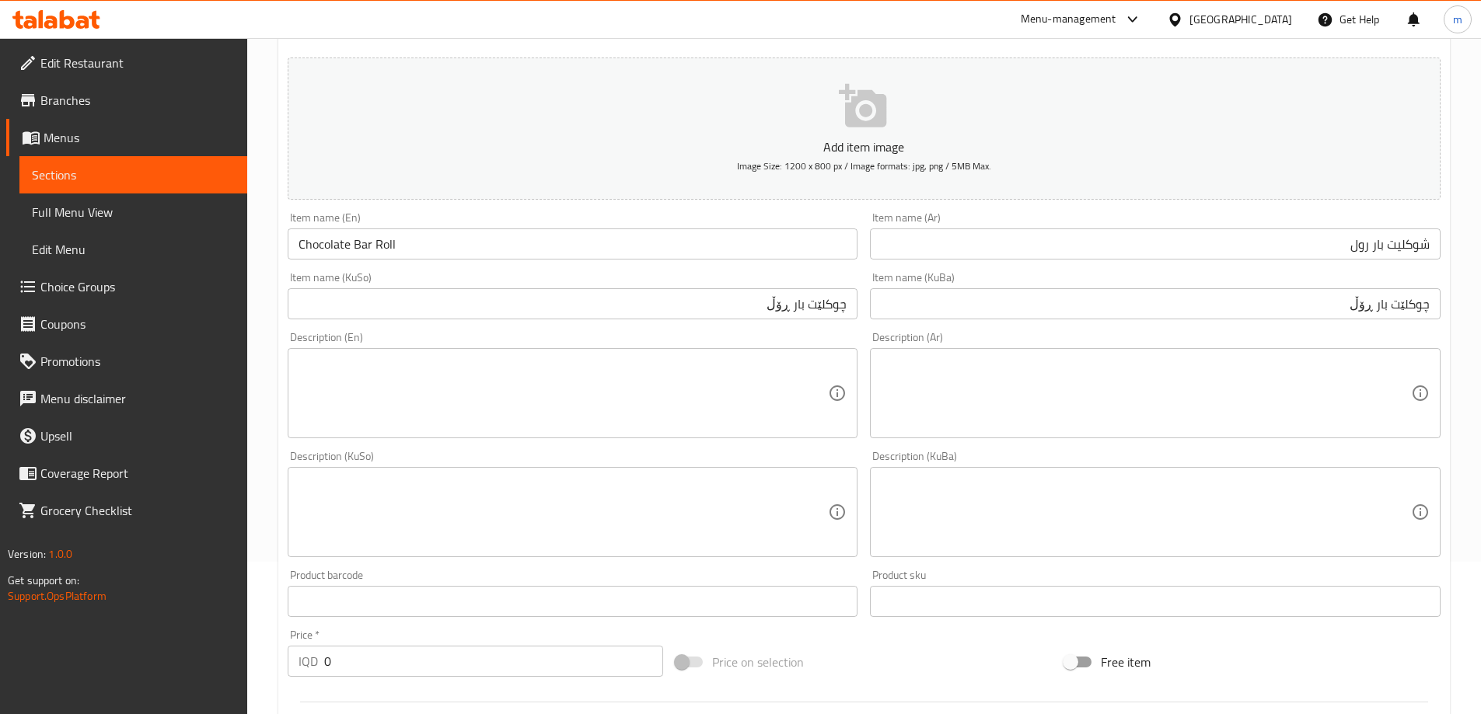
scroll to position [155, 0]
click at [462, 382] on textarea at bounding box center [563, 391] width 530 height 74
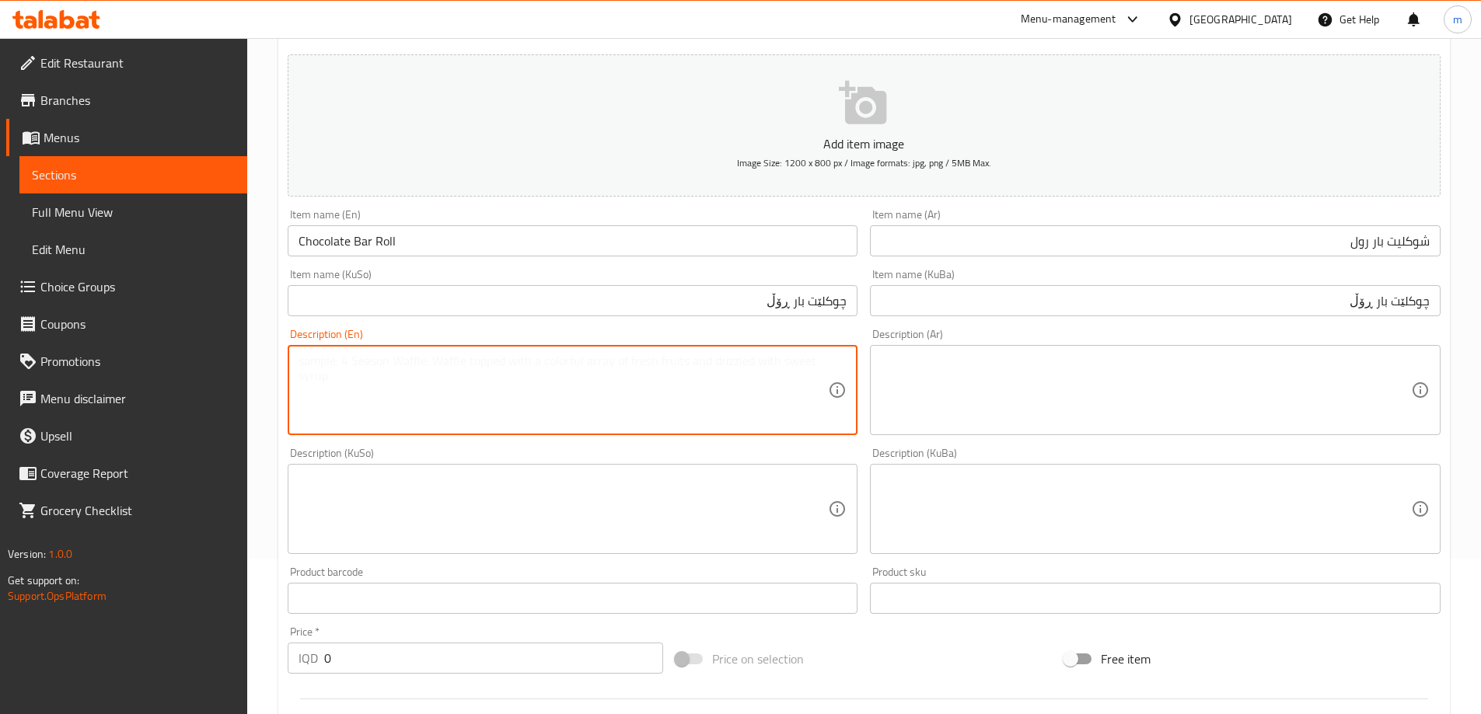
paste textarea "Crepe roll packed with rich chocolate bar pieces."
type textarea "Crepe roll packed with rich chocolate bar pieces"
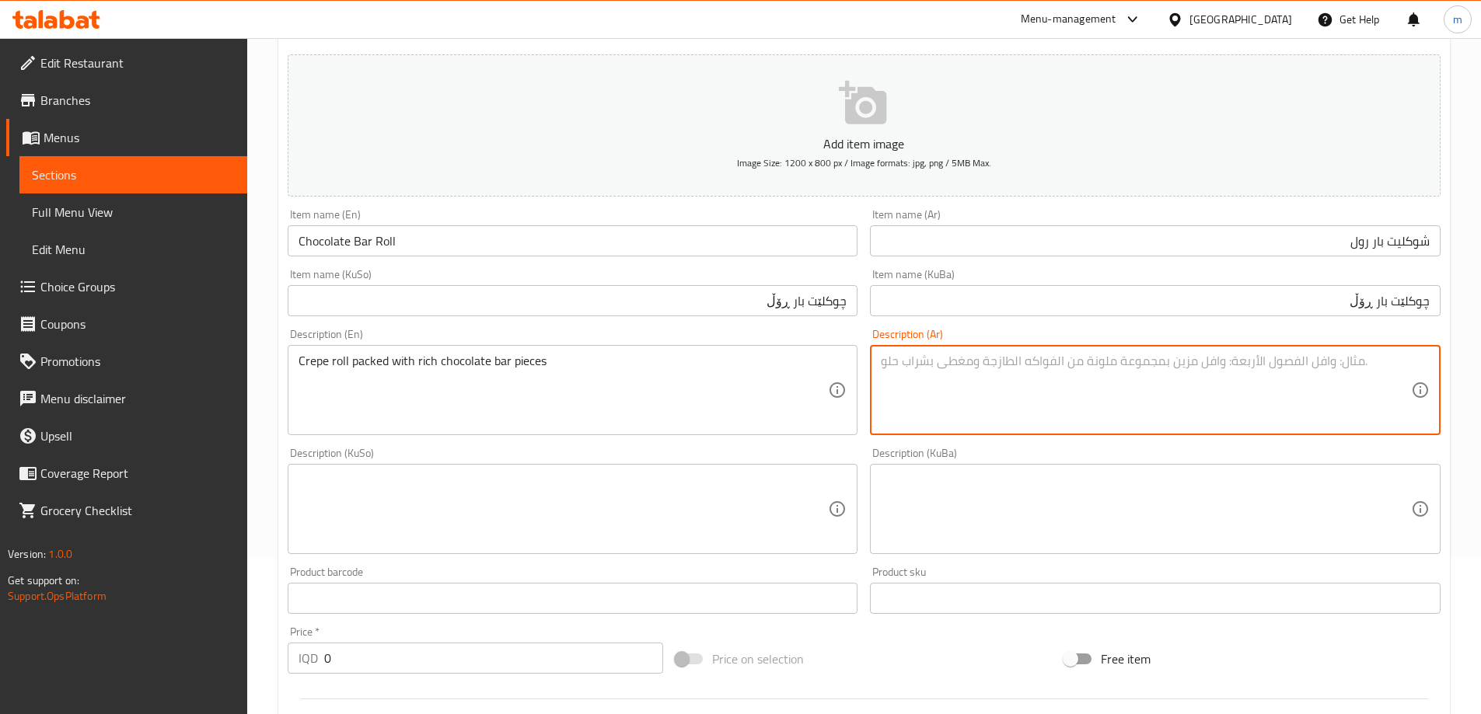
click at [917, 382] on textarea at bounding box center [1146, 391] width 530 height 74
paste textarea "لفائف الكريب محشوة بقطع الشوكولاتة الغنية"
drag, startPoint x: 1372, startPoint y: 360, endPoint x: 1430, endPoint y: 361, distance: 58.3
click at [1430, 361] on div "لفائف الكريب محشوة بقطع الشوكولاتة الغنية Description (Ar)" at bounding box center [1155, 390] width 571 height 90
click at [1385, 358] on textarea "كريب محشوة بقطع الشوكولاتة الغنية" at bounding box center [1146, 391] width 530 height 74
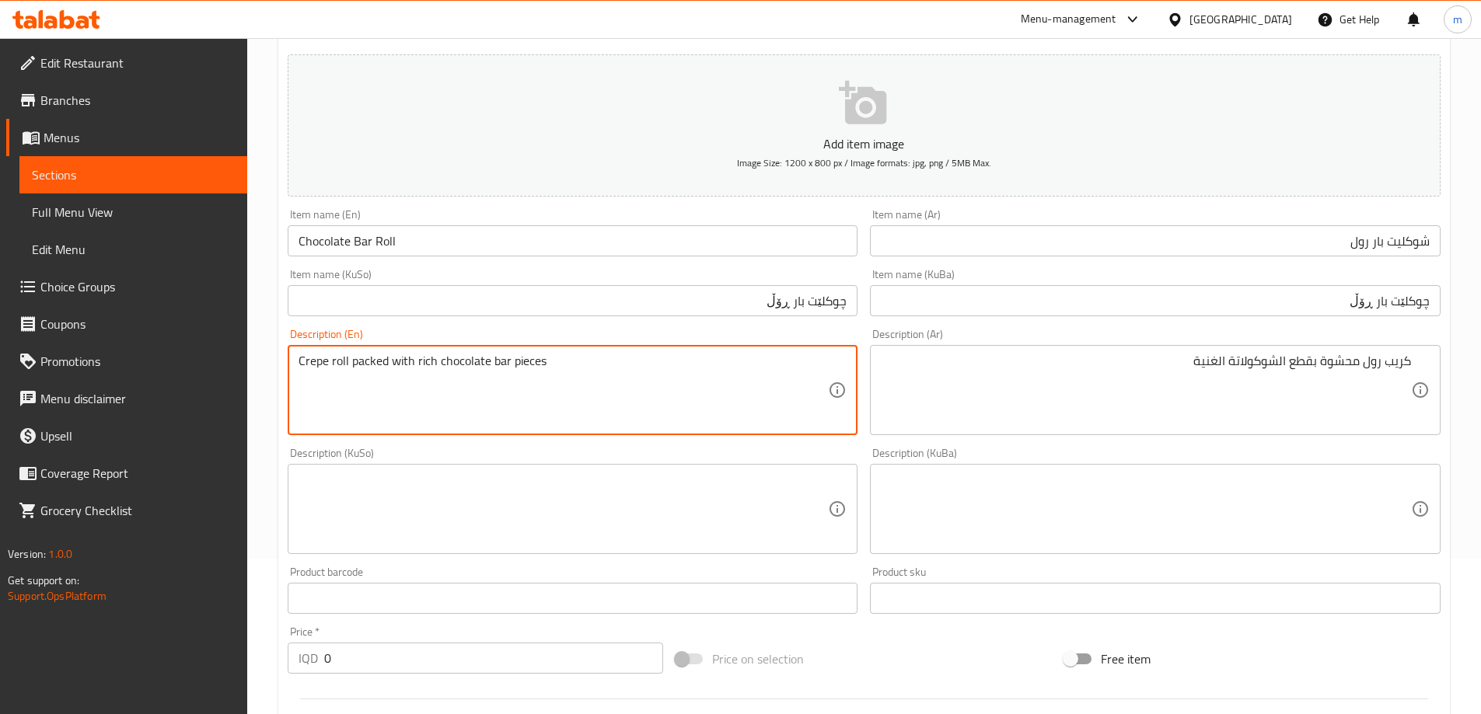
click at [356, 362] on textarea "Crepe roll packed with rich chocolate bar pieces" at bounding box center [563, 391] width 530 height 74
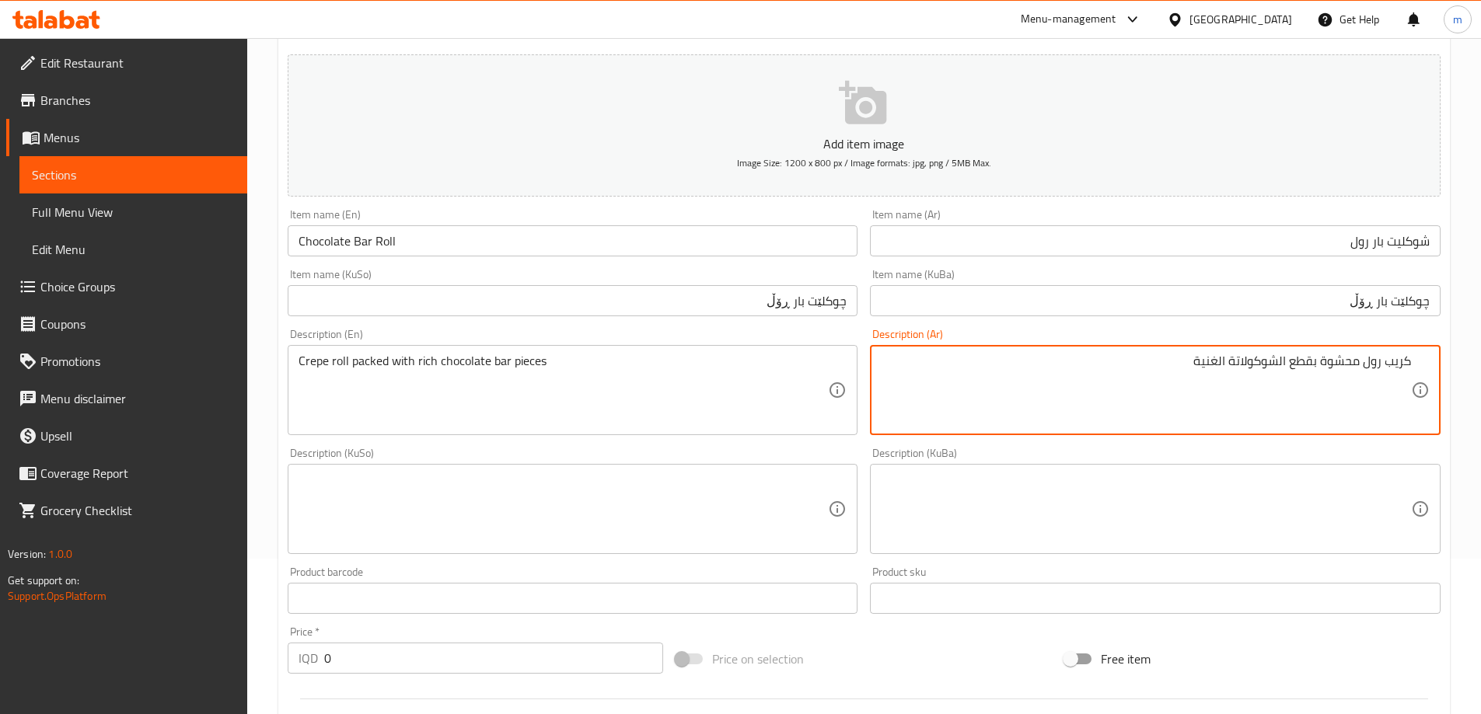
click at [1216, 356] on textarea "كريب رول محشوة بقطع الشوكولاتة الغنية" at bounding box center [1146, 391] width 530 height 74
click at [1280, 360] on textarea "كريب رول محشوة بقطع الشوكولاتة غنية" at bounding box center [1146, 391] width 530 height 74
click at [1181, 359] on textarea "كريب رول محشوة بقطع شوكولاتة غنية" at bounding box center [1146, 391] width 530 height 74
type textarea "كريب رول محشوة بقطع شوكولاتة غنية"
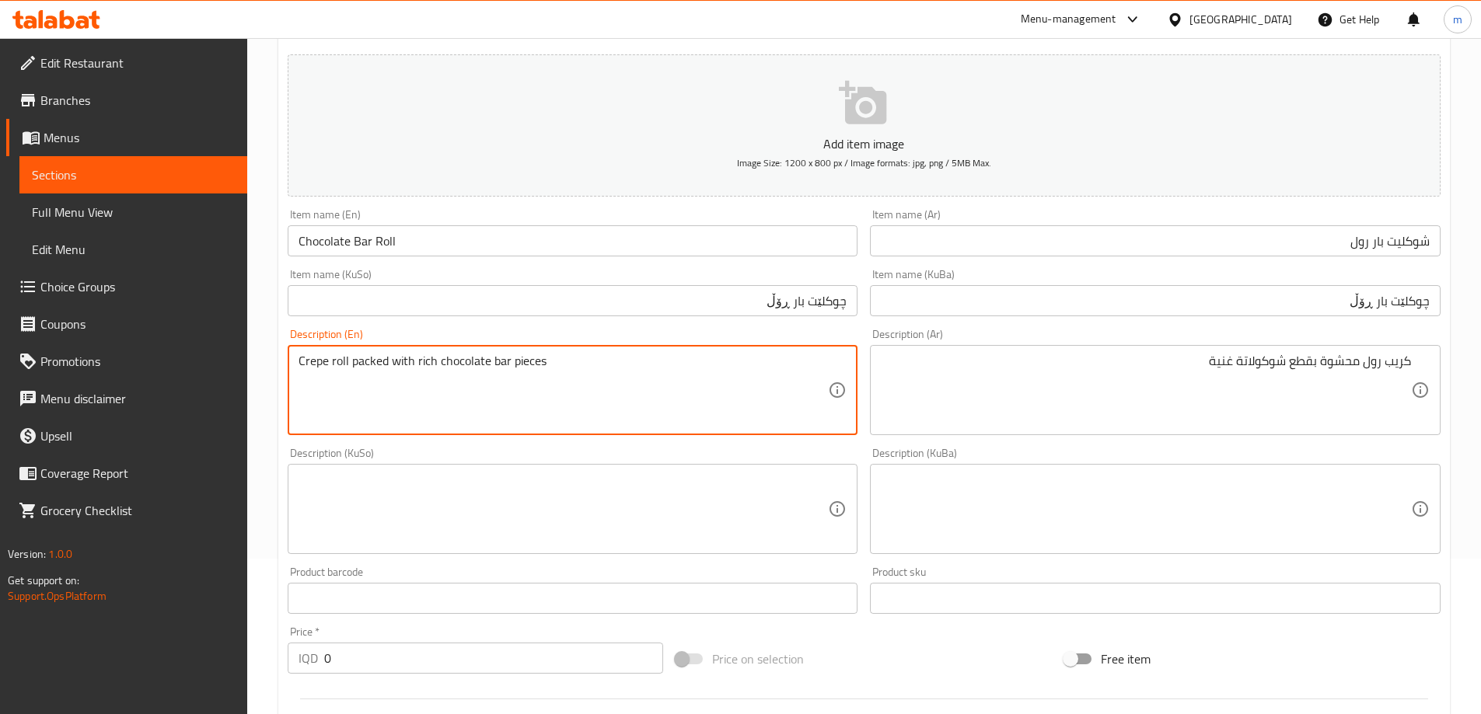
click at [426, 363] on textarea "Crepe roll packed with rich chocolate bar pieces" at bounding box center [563, 391] width 530 height 74
type textarea "Crepe roll packed with chocolate bar pieces"
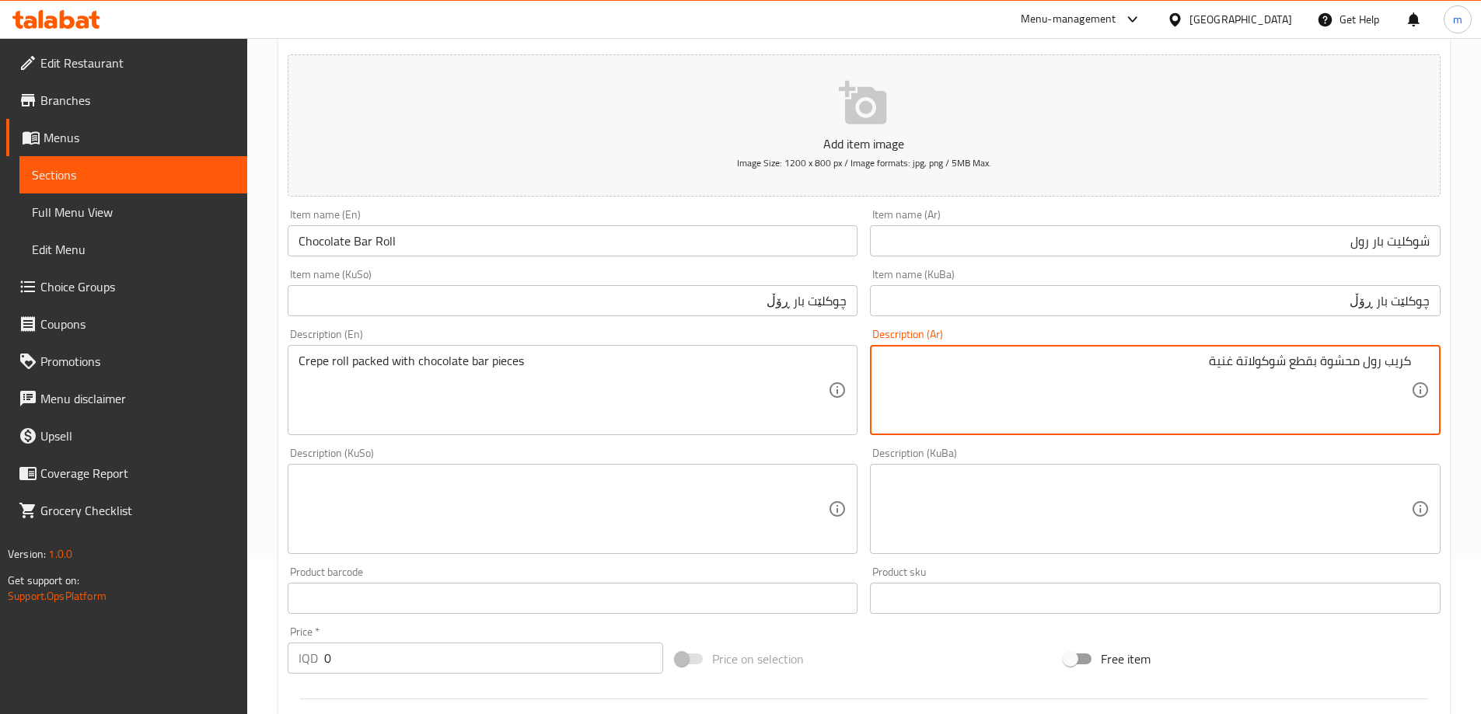
click at [1209, 368] on textarea "كريب رول محشوة بقطع شوكولاتة غنية" at bounding box center [1146, 391] width 530 height 74
type textarea "كريب رول محشوة بقطع شوكولاتة بار"
click at [1164, 497] on textarea at bounding box center [1146, 510] width 530 height 74
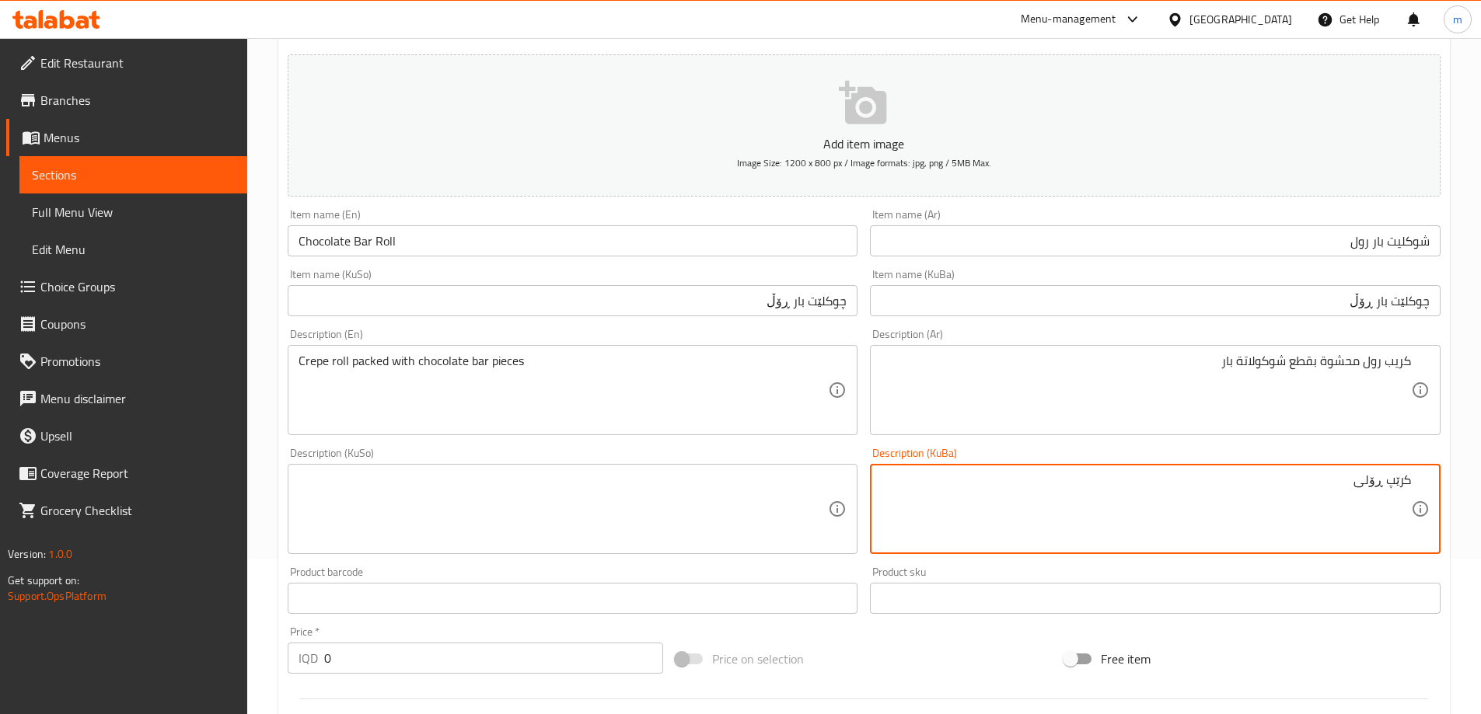
type textarea "کرێپ ڕۆلی"
drag, startPoint x: 1354, startPoint y: 295, endPoint x: 1357, endPoint y: 322, distance: 27.4
click at [1353, 295] on input "چوکلێت بار ڕۆڵ" at bounding box center [1155, 300] width 571 height 31
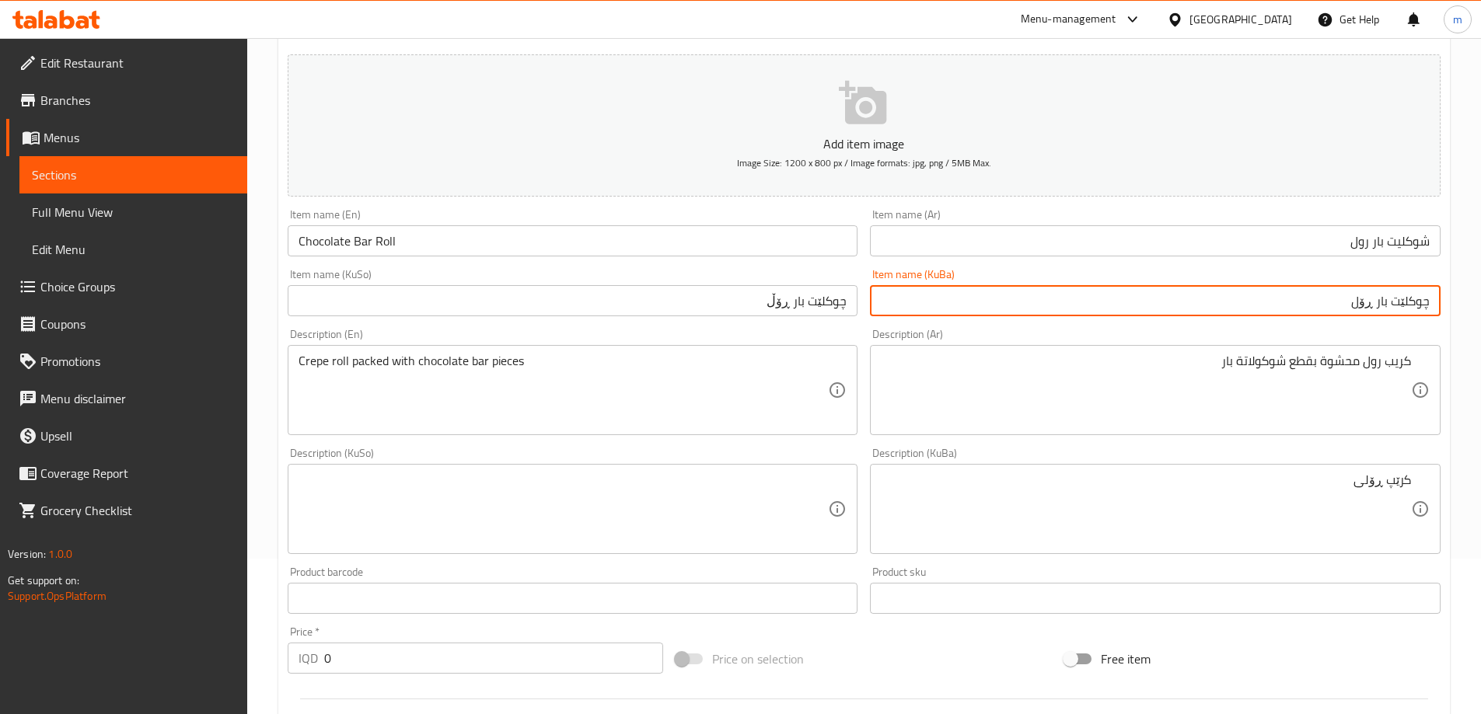
type input "چوکلێت بار ڕۆل"
click at [715, 312] on input "چوکلێت بار ڕۆڵ" at bounding box center [573, 300] width 571 height 31
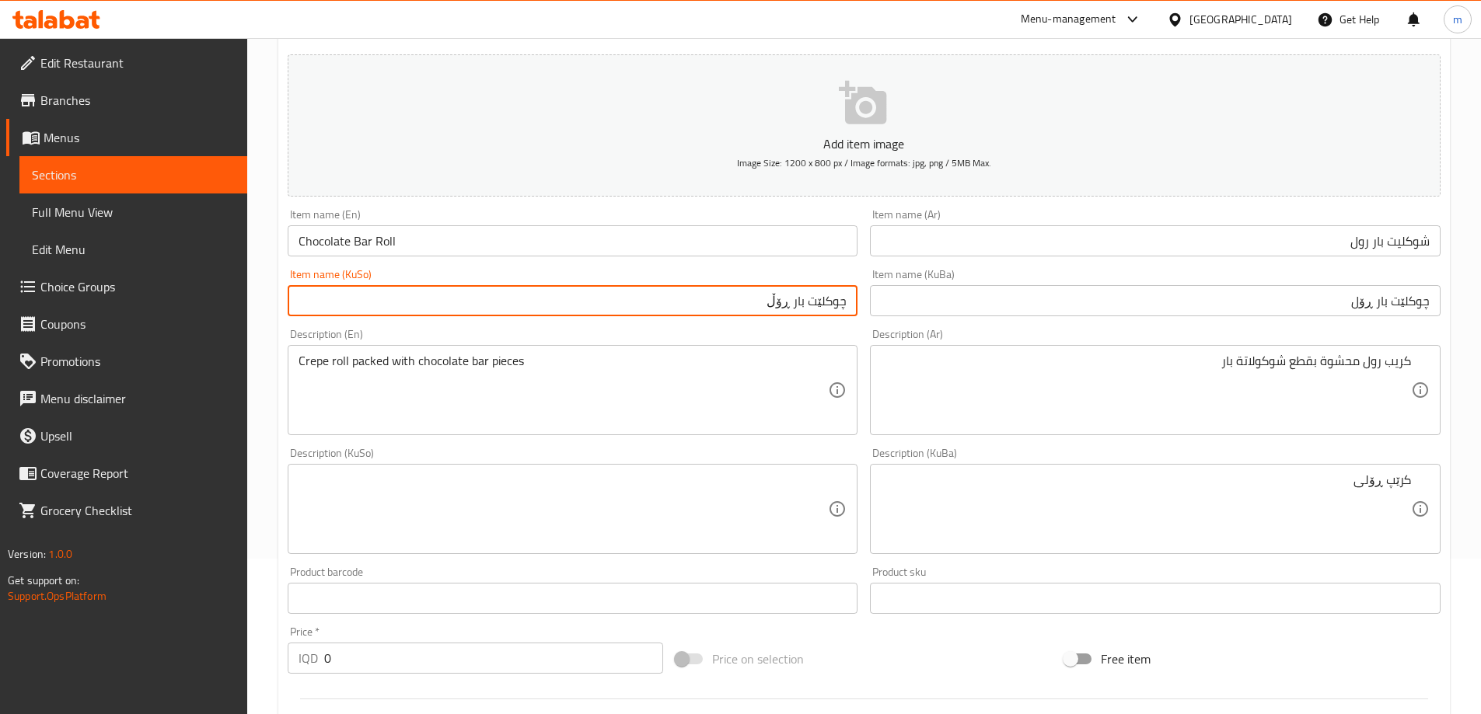
paste input "ل"
type input "چوکلێت بار ڕۆل"
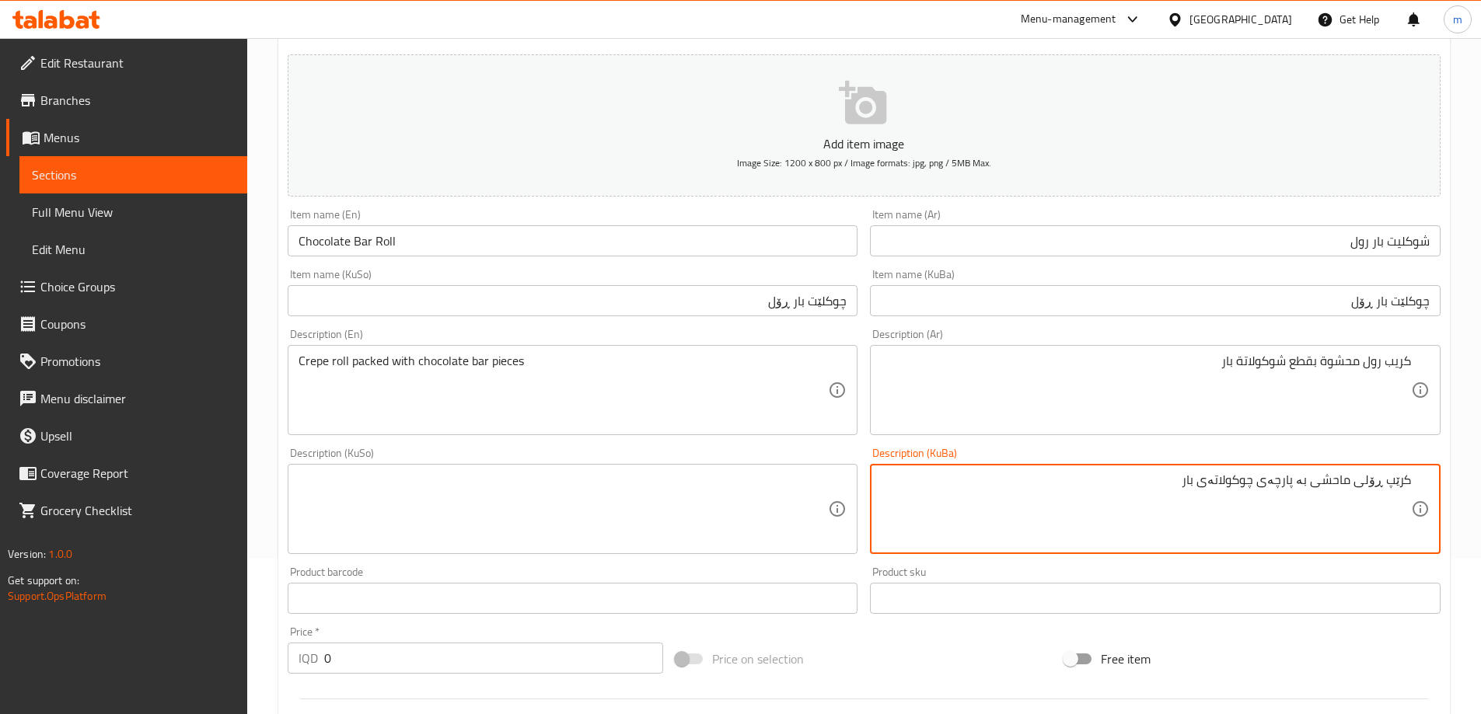
type textarea "کرێپ ڕۆلی ماحشی بە پارچەی چوکولاتەی بار"
click at [689, 487] on textarea at bounding box center [563, 510] width 530 height 74
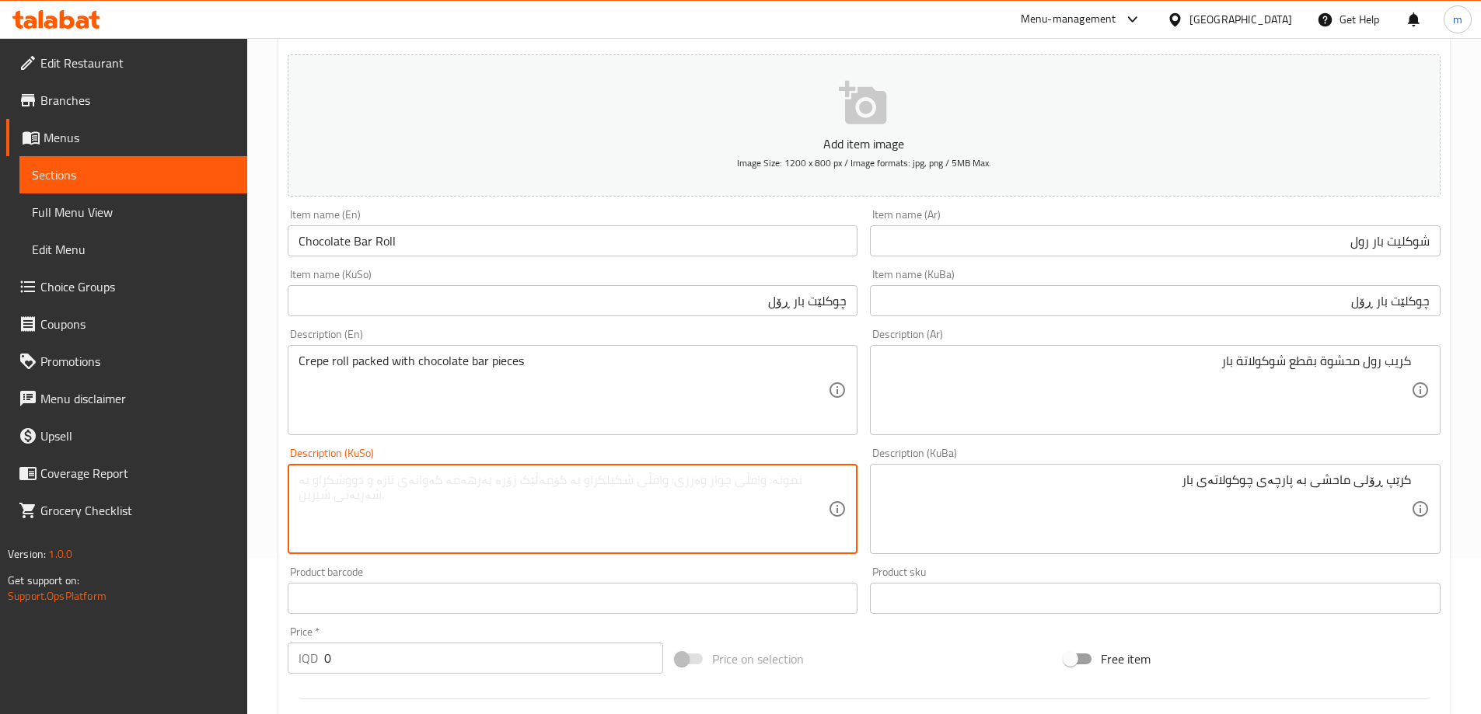
paste textarea "کرێپ ڕۆلی ماحشی بە پارچەی چوکولاتەی بار"
click at [545, 448] on div "Description (KuSo) کرێپ ڕۆلی ماحشی بە پارچەی چوکولاتەی بار Description (KuSo)" at bounding box center [573, 501] width 571 height 106
click at [446, 479] on textarea "کرێپ ڕۆلی ماحشی بە پارچەی چوکولاتەی بار" at bounding box center [563, 510] width 530 height 74
type textarea "کرێپ ڕۆلی مەحشی بە پارچەی چوکولاتەی بار"
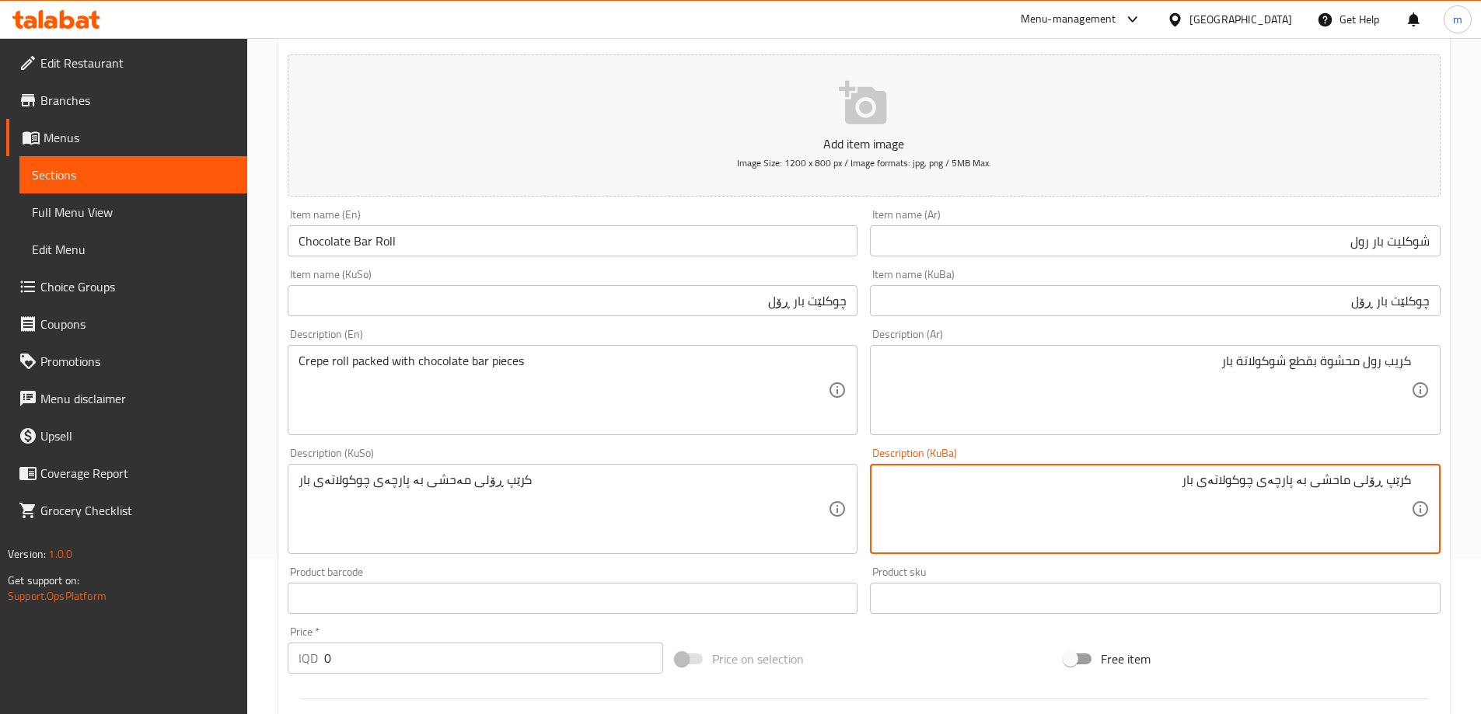
paste textarea "کرێپ ڕۆلی مەحشی بە پارچەی چوکولاتەی بار"
paste textarea
type textarea "کرێپ ڕۆلی مەحشی بە پارچەی چوکولاتەی بار"
click at [368, 362] on textarea "Crepe roll packed with chocolate bar pieces" at bounding box center [563, 391] width 530 height 74
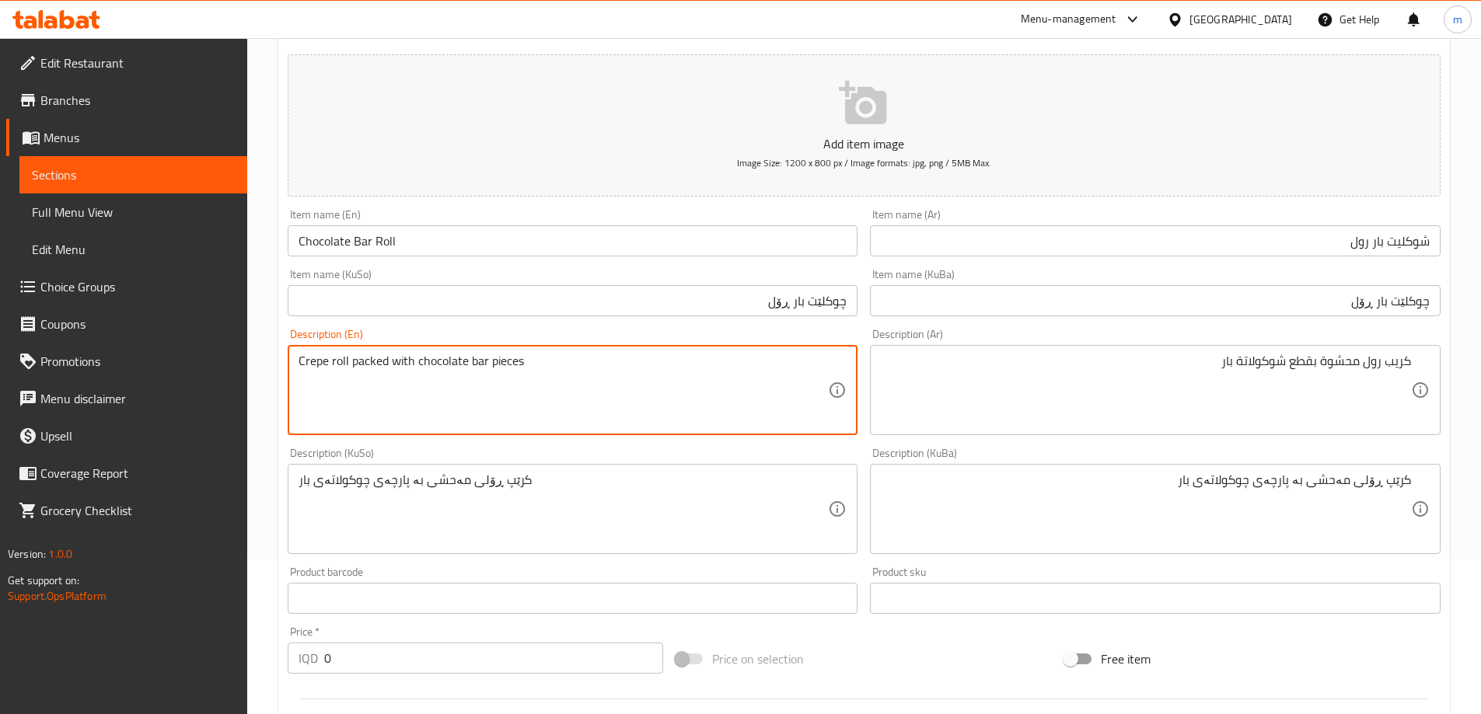
click at [860, 445] on div "Description (KuSo) کرێپ ڕۆلی مەحشی بە پارچەی چوکولاتەی بار Description (KuSo)" at bounding box center [572, 501] width 583 height 119
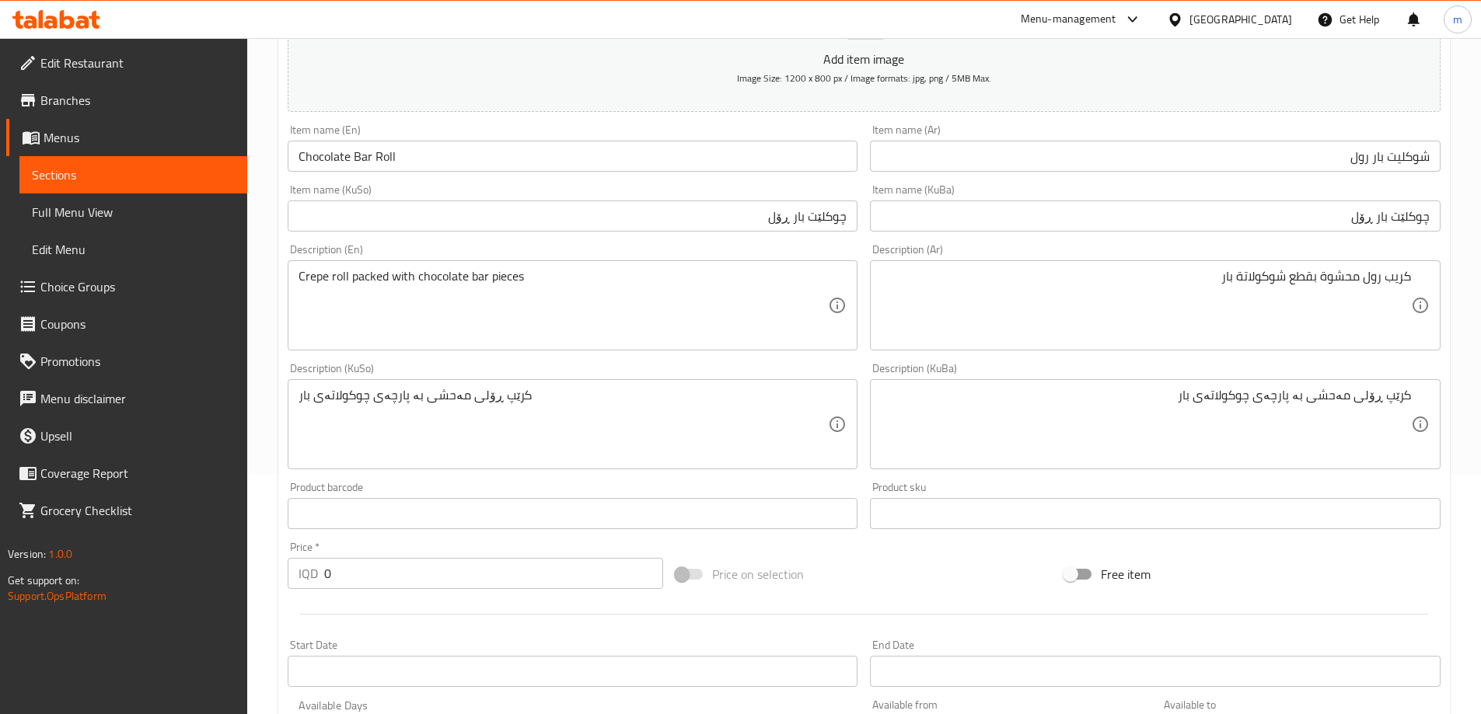
scroll to position [414, 0]
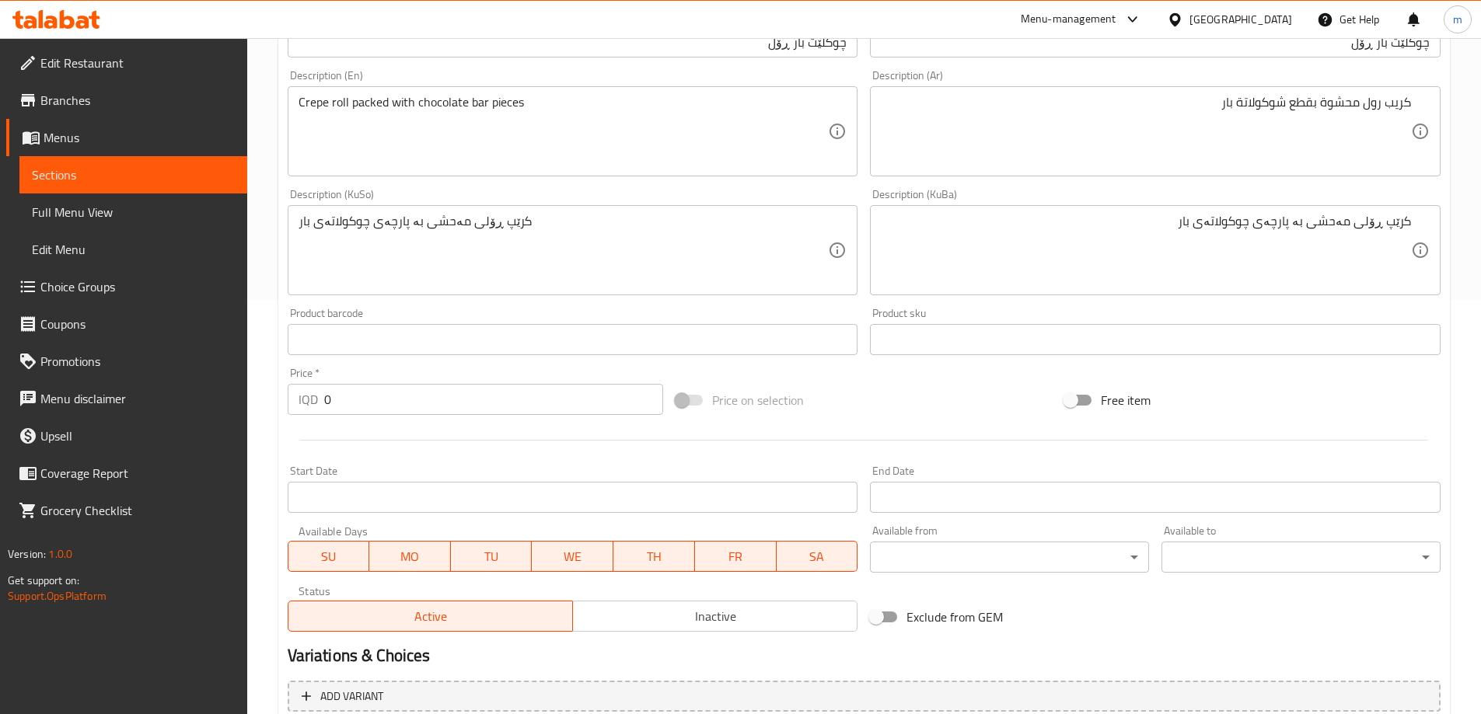
click at [384, 402] on input "0" at bounding box center [494, 399] width 340 height 31
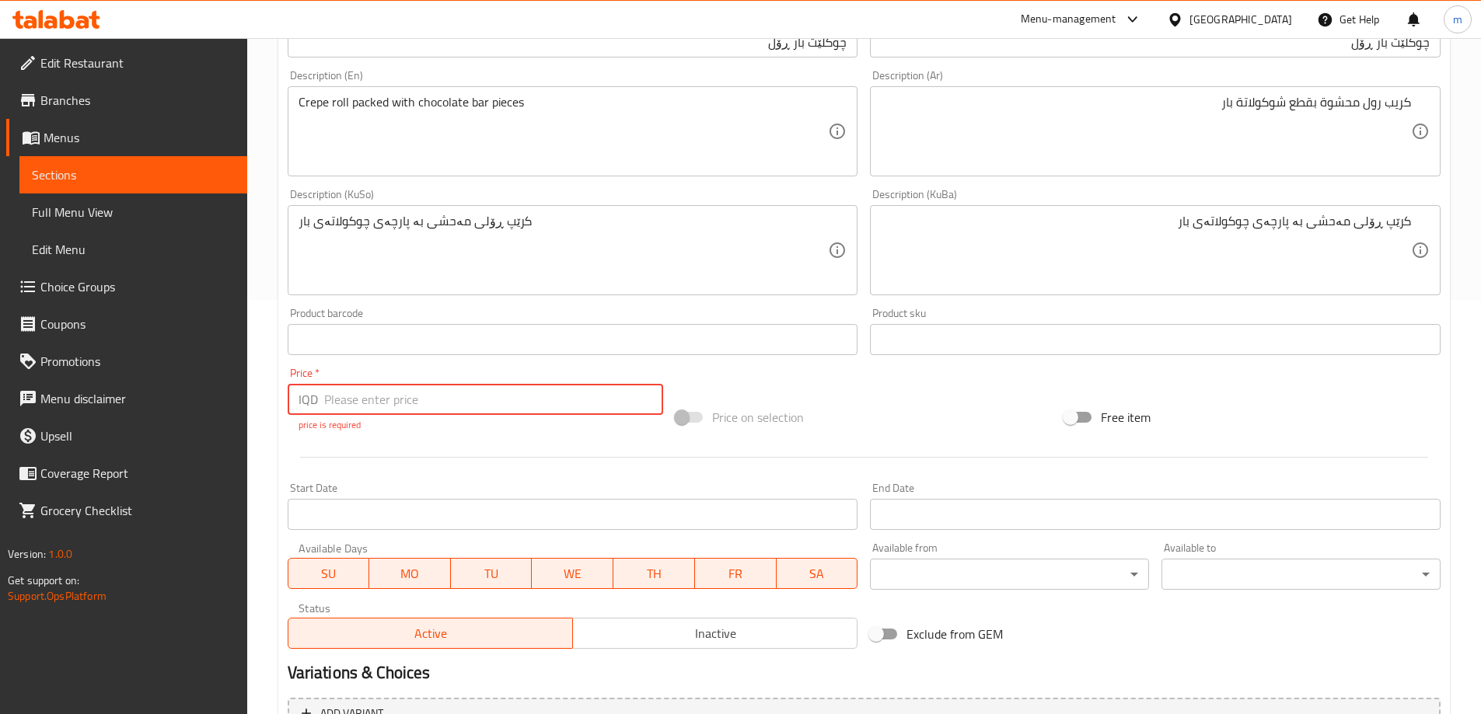
paste input "9000"
type input "9000"
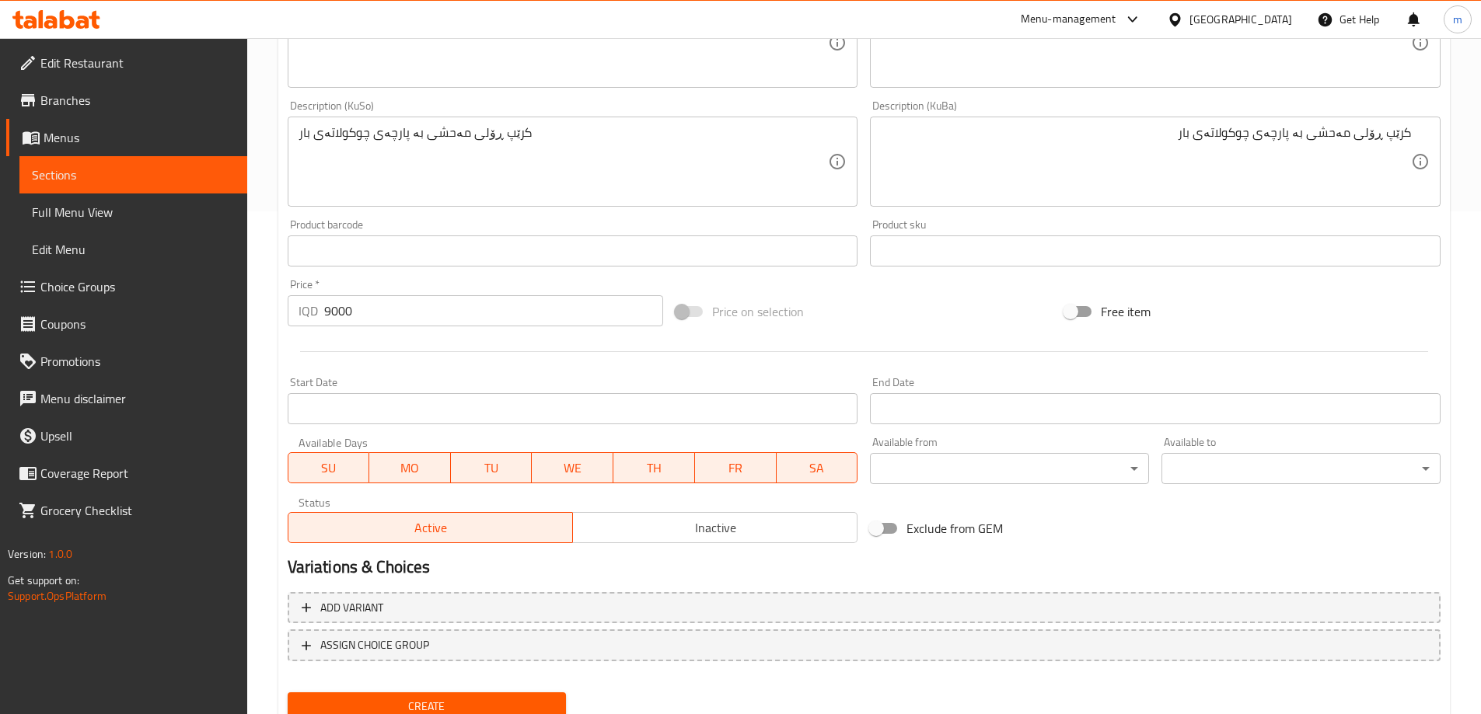
scroll to position [563, 0]
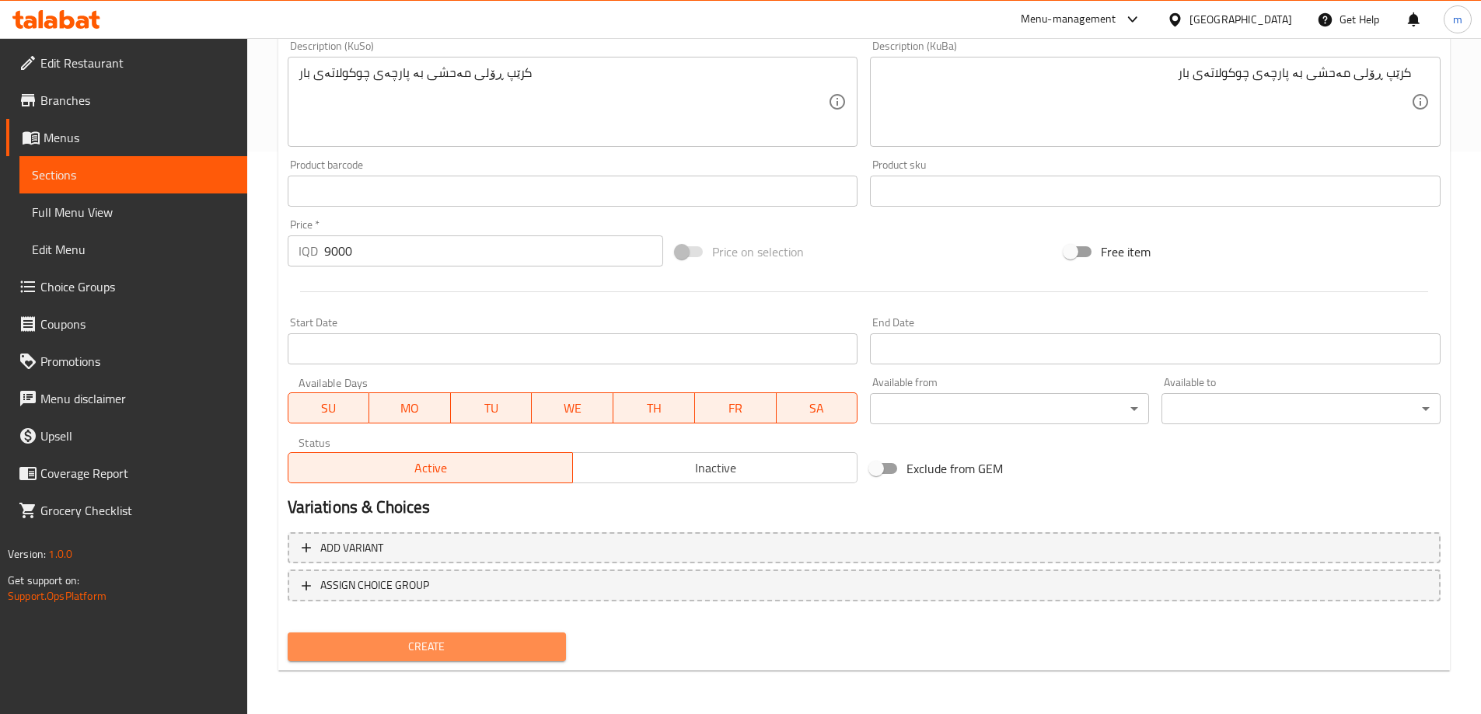
click at [436, 638] on span "Create" at bounding box center [427, 646] width 254 height 19
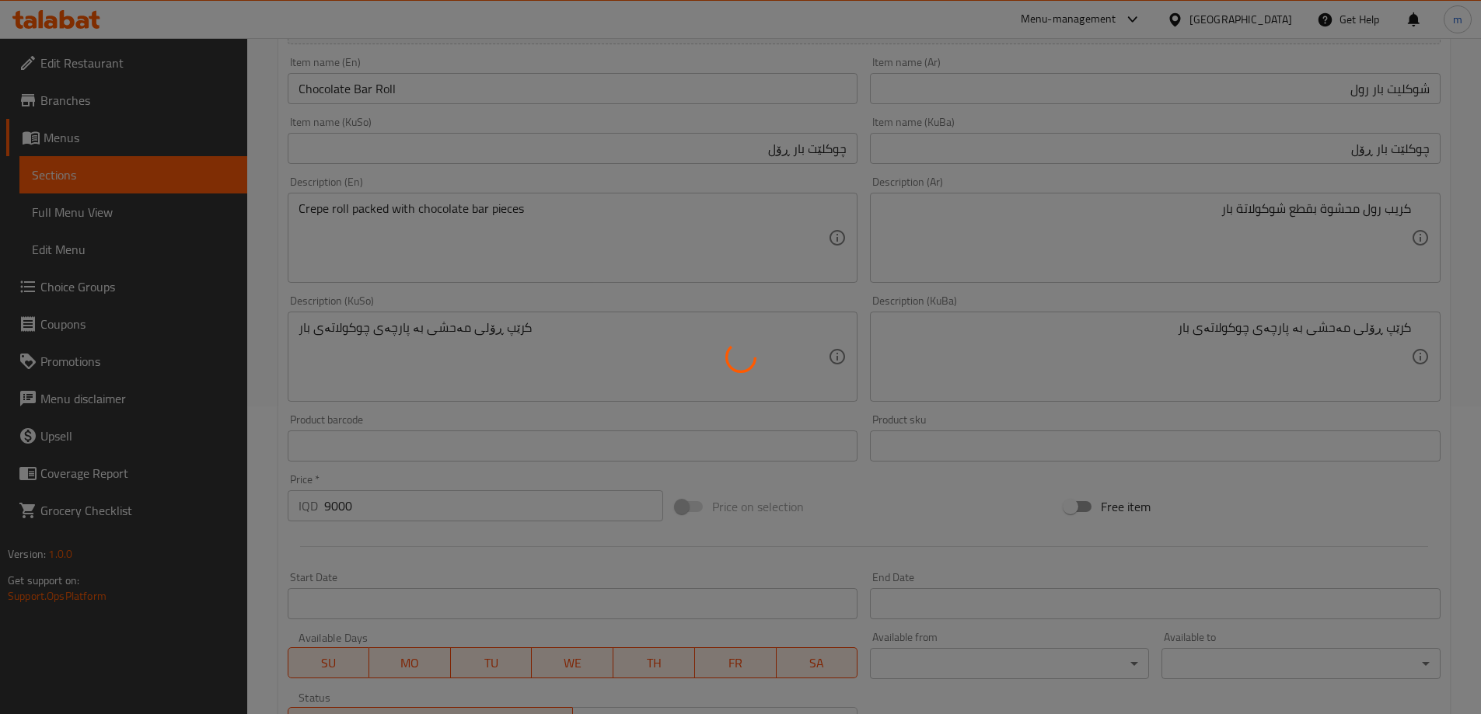
type input "0"
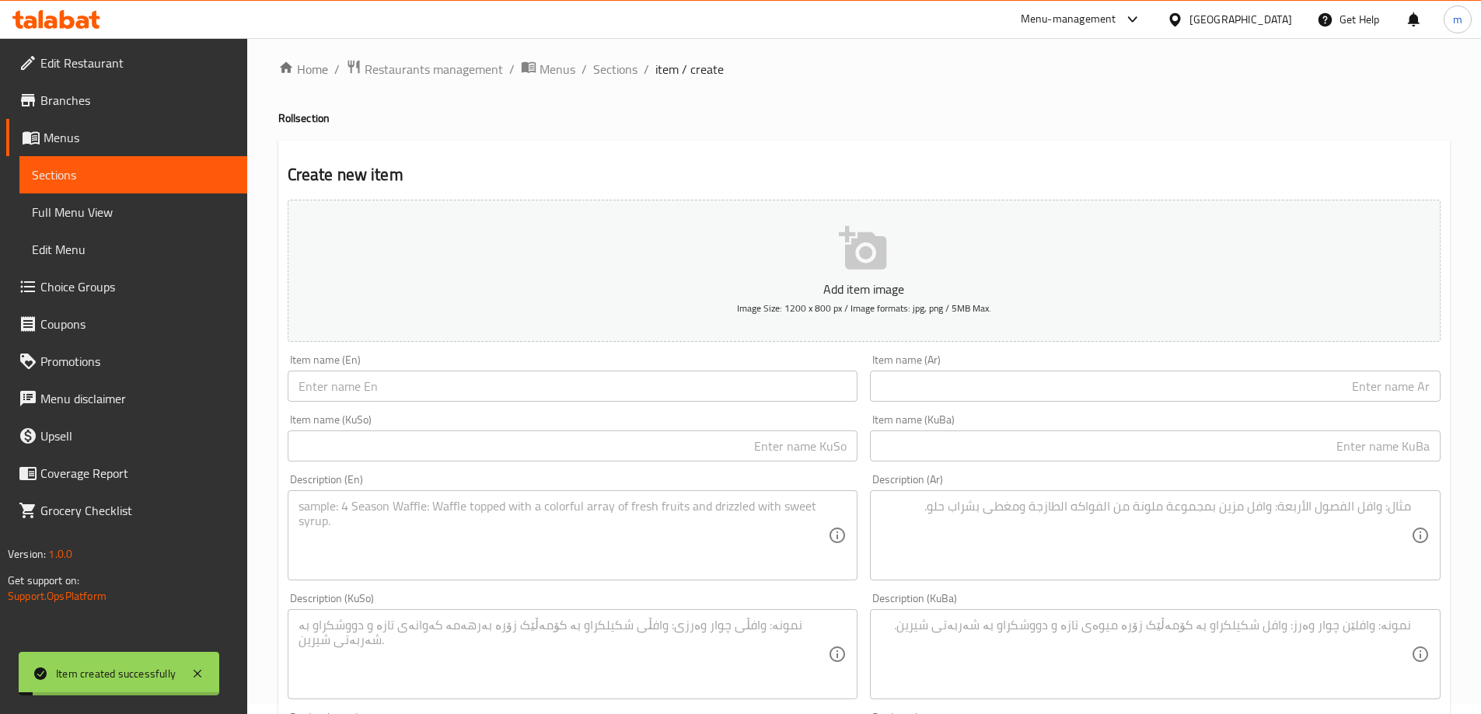
scroll to position [0, 0]
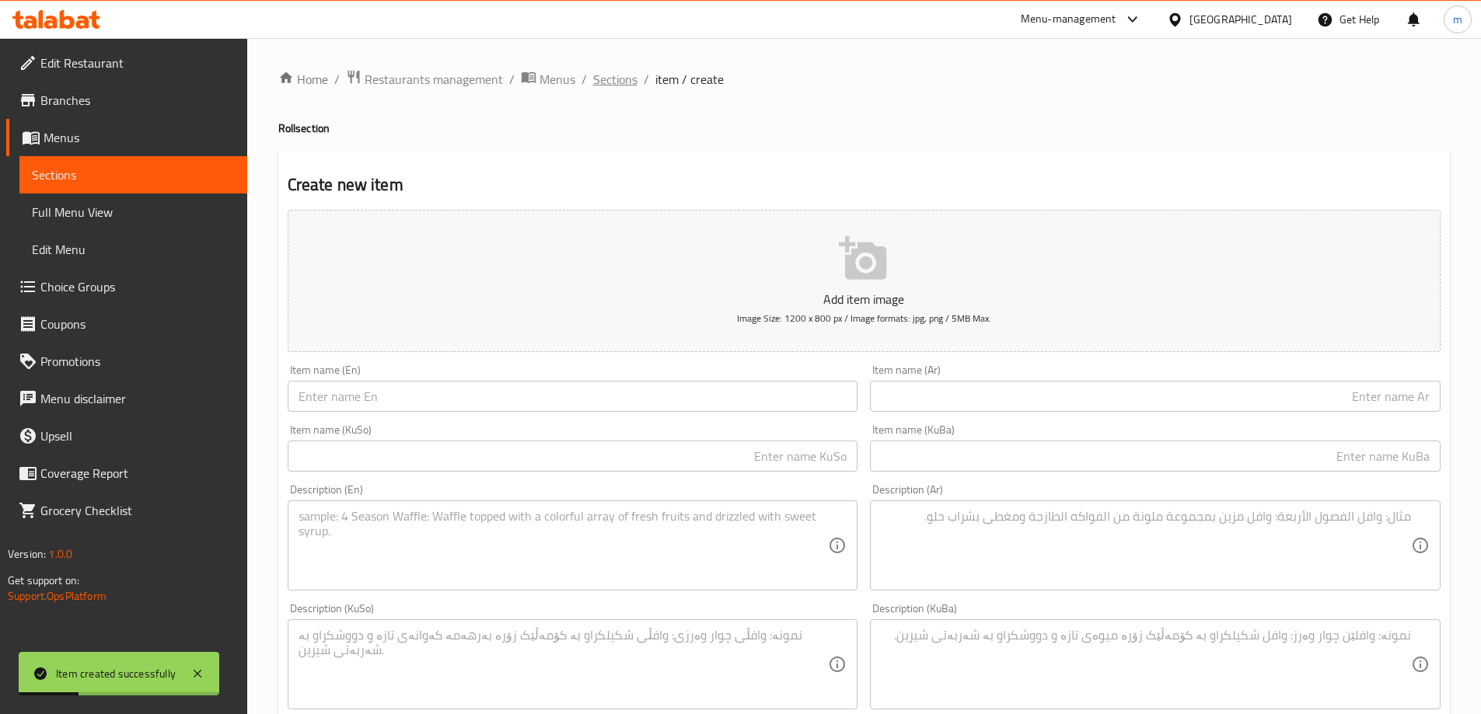
click at [626, 86] on span "Sections" at bounding box center [615, 79] width 44 height 19
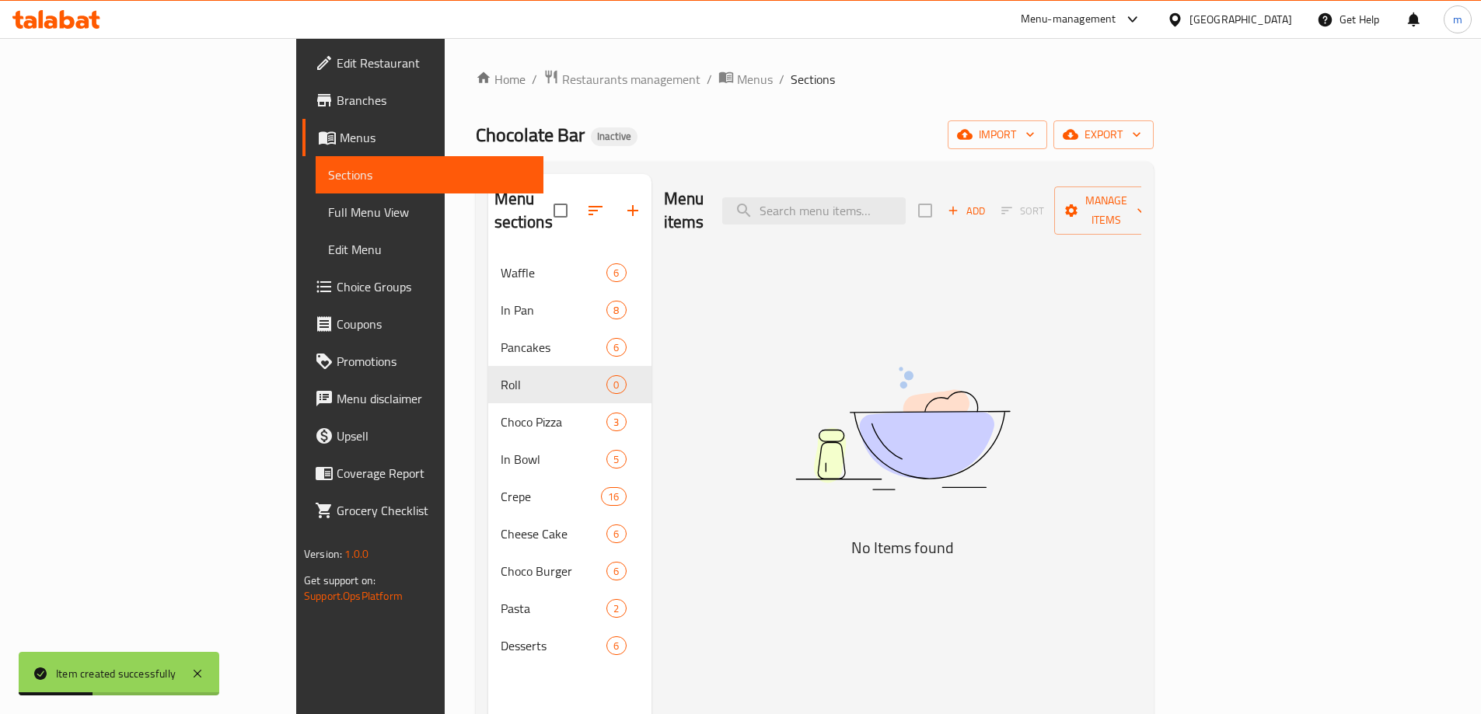
scroll to position [52, 0]
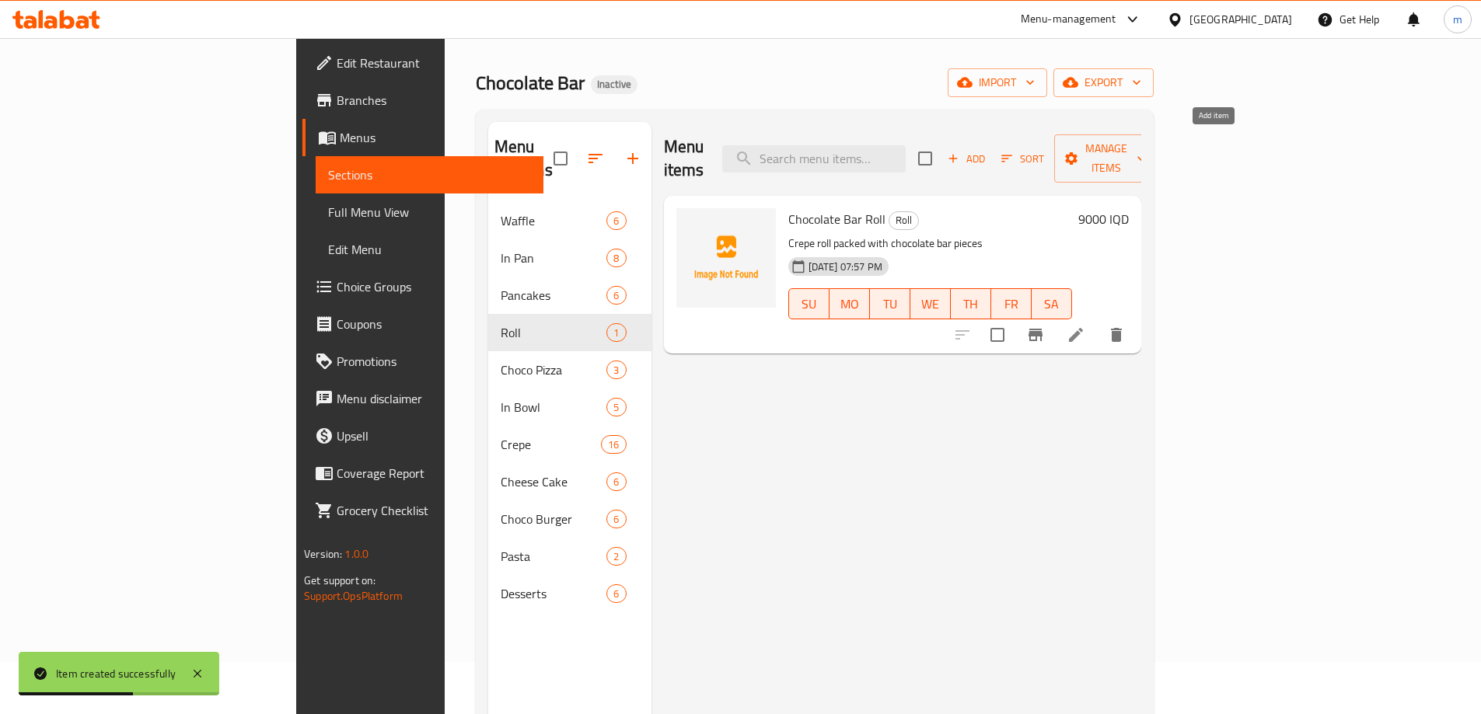
click at [987, 150] on span "Add" at bounding box center [966, 159] width 42 height 18
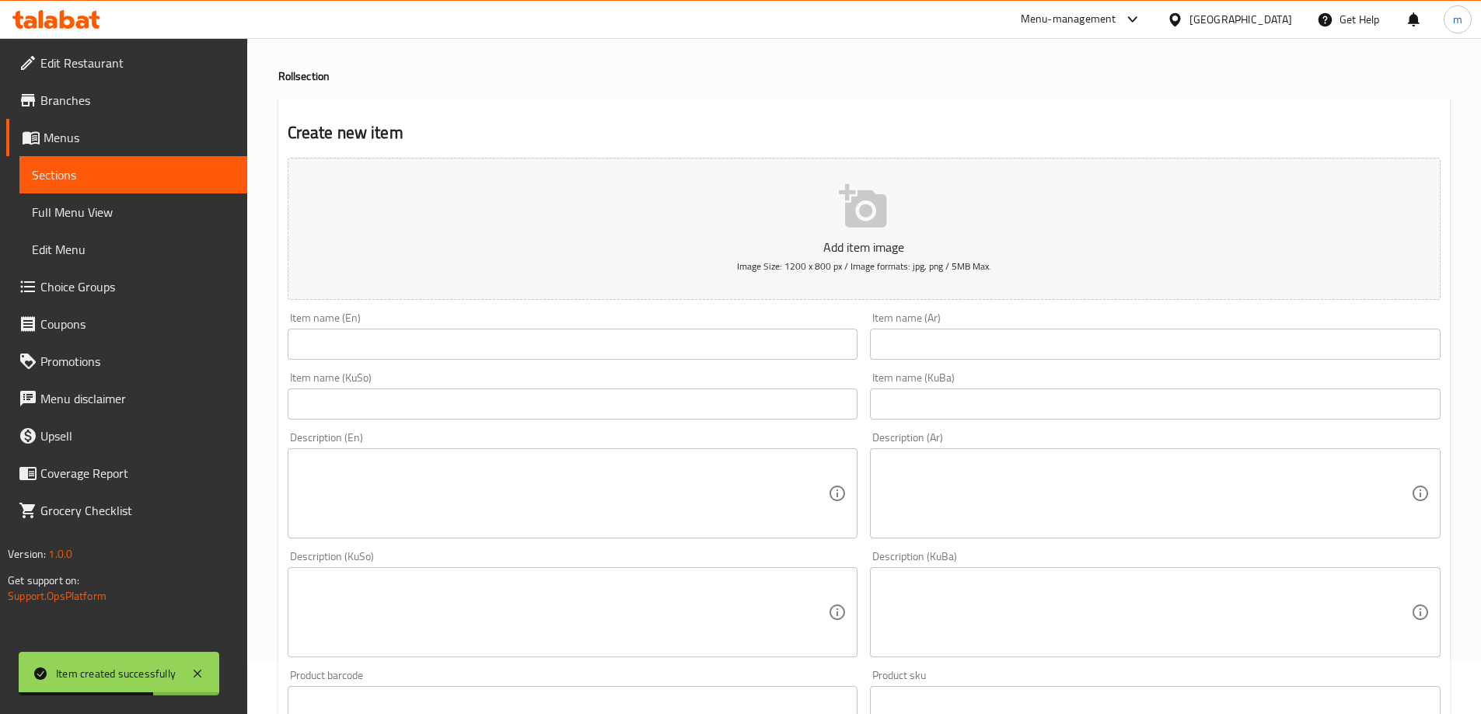
click at [420, 343] on input "text" at bounding box center [573, 344] width 571 height 31
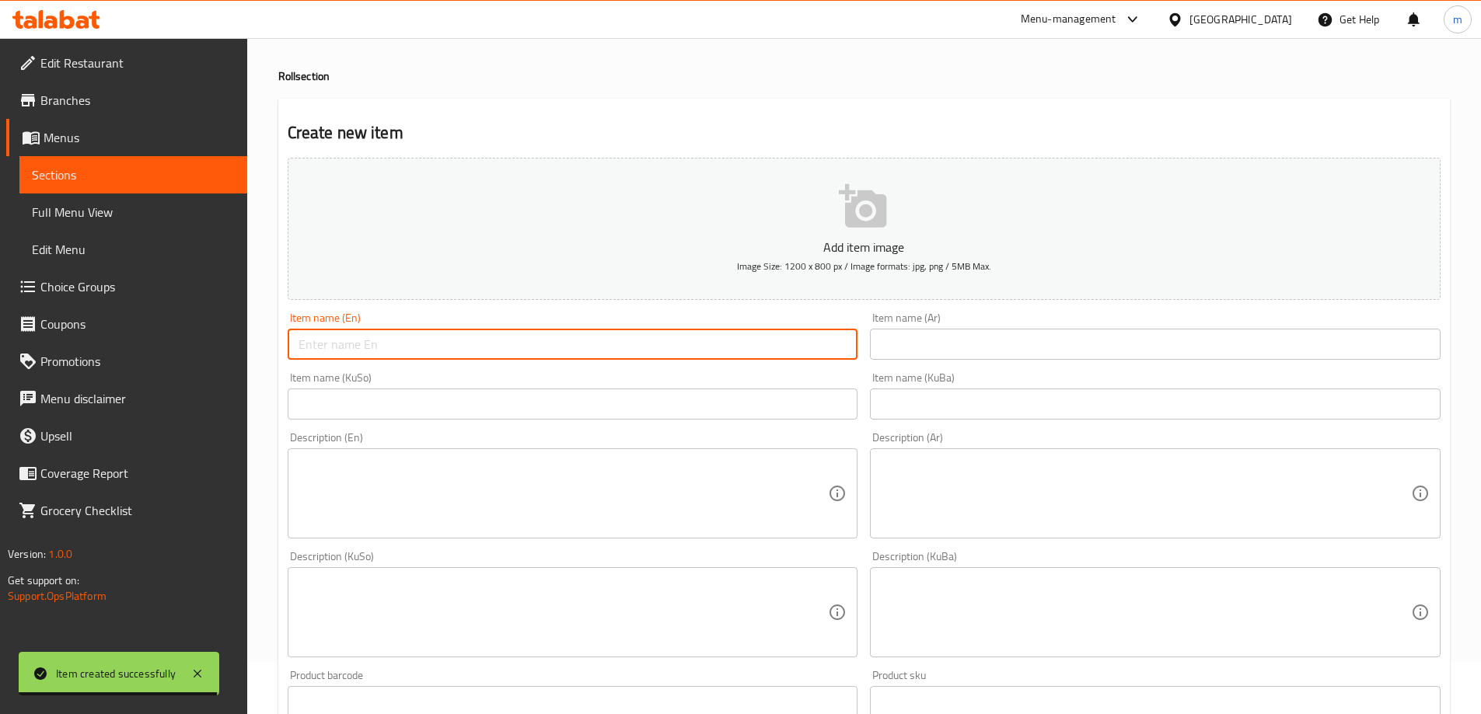
paste input "Banana Rolla"
type input "Banana Roll"
click at [941, 342] on input "text" at bounding box center [1155, 344] width 571 height 31
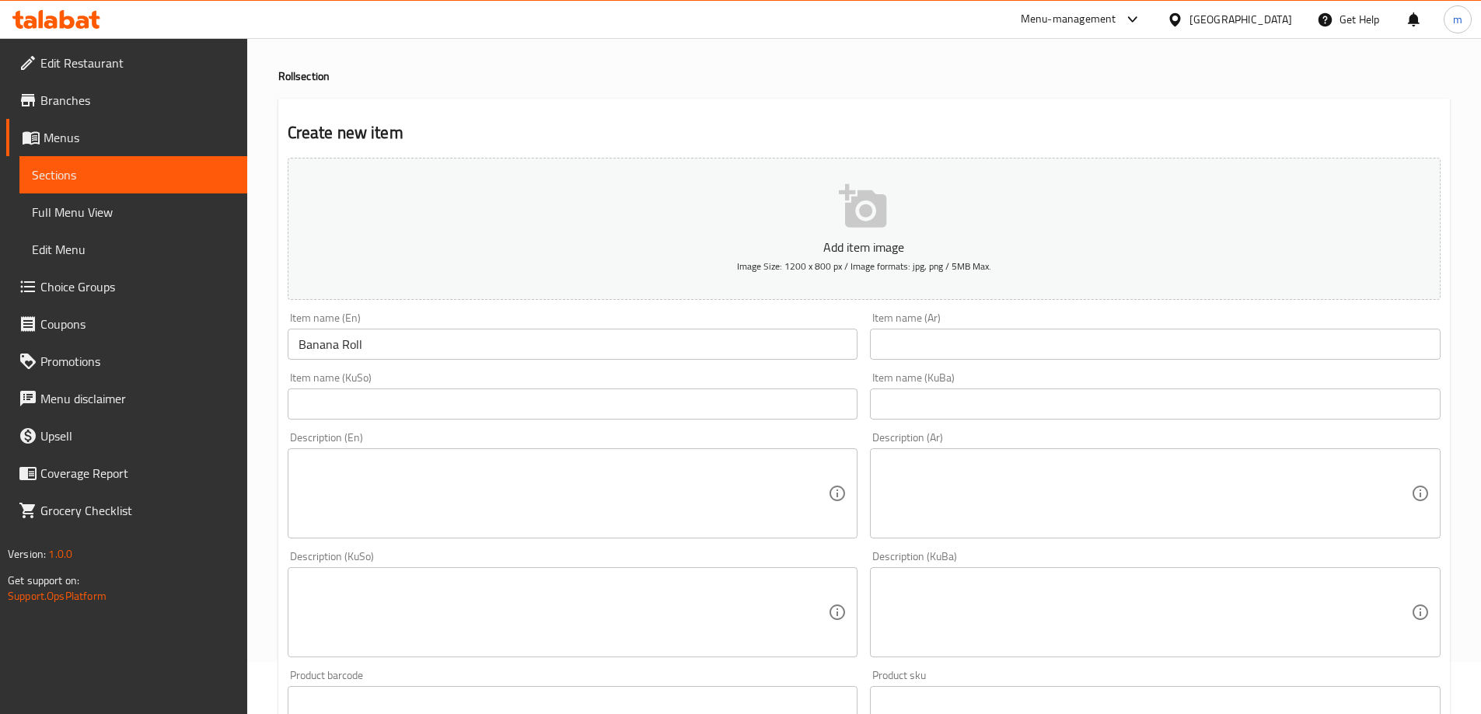
click at [921, 329] on input "text" at bounding box center [1155, 344] width 571 height 31
type input "ؤ"
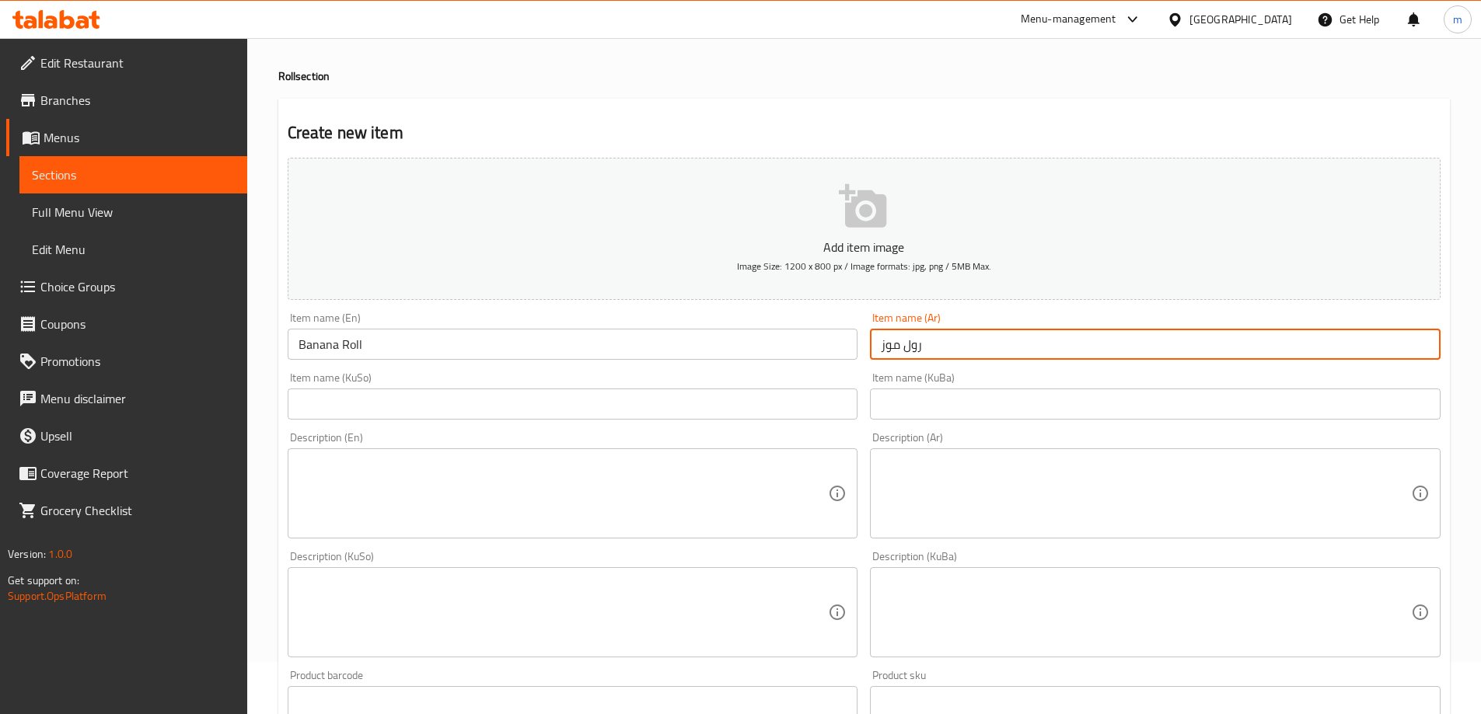
type input "رول موز"
click at [975, 396] on input "text" at bounding box center [1155, 404] width 571 height 31
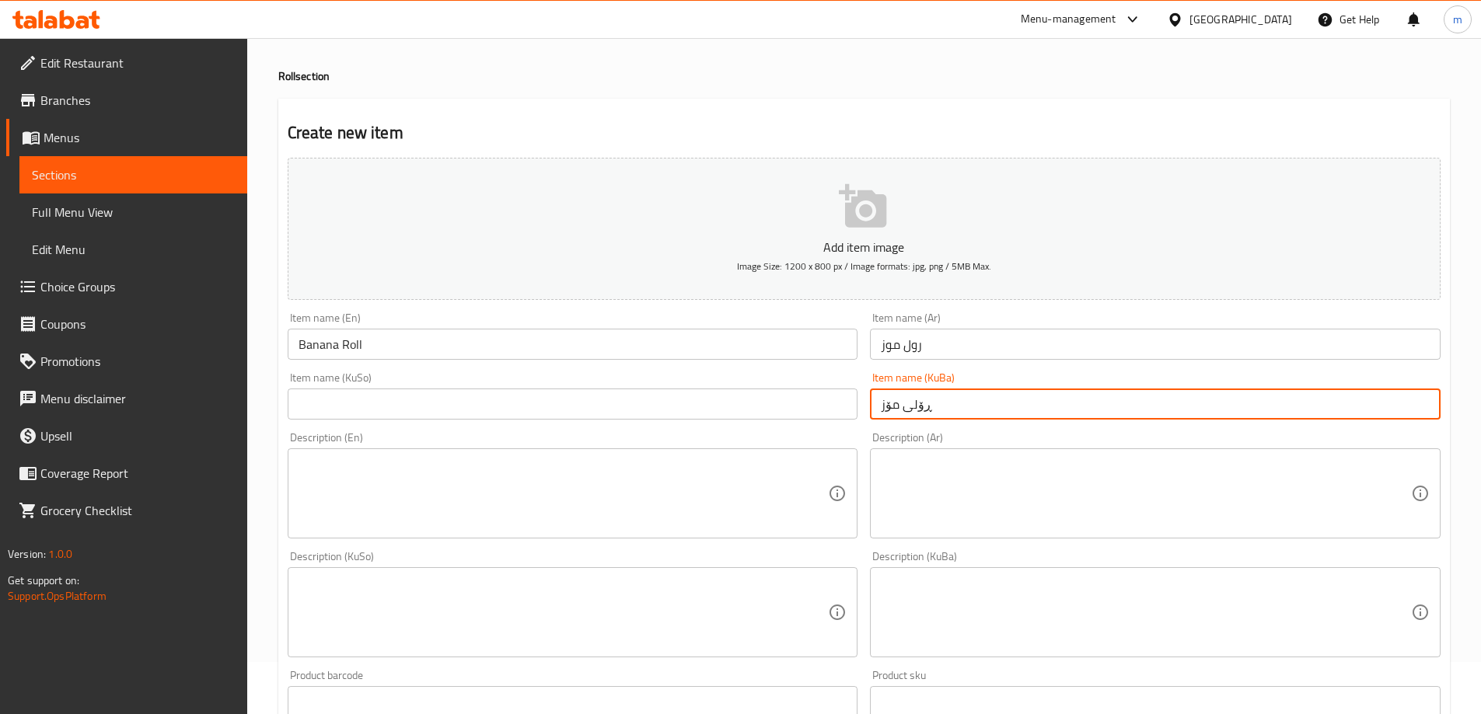
type input "ڕۆلی مۆز"
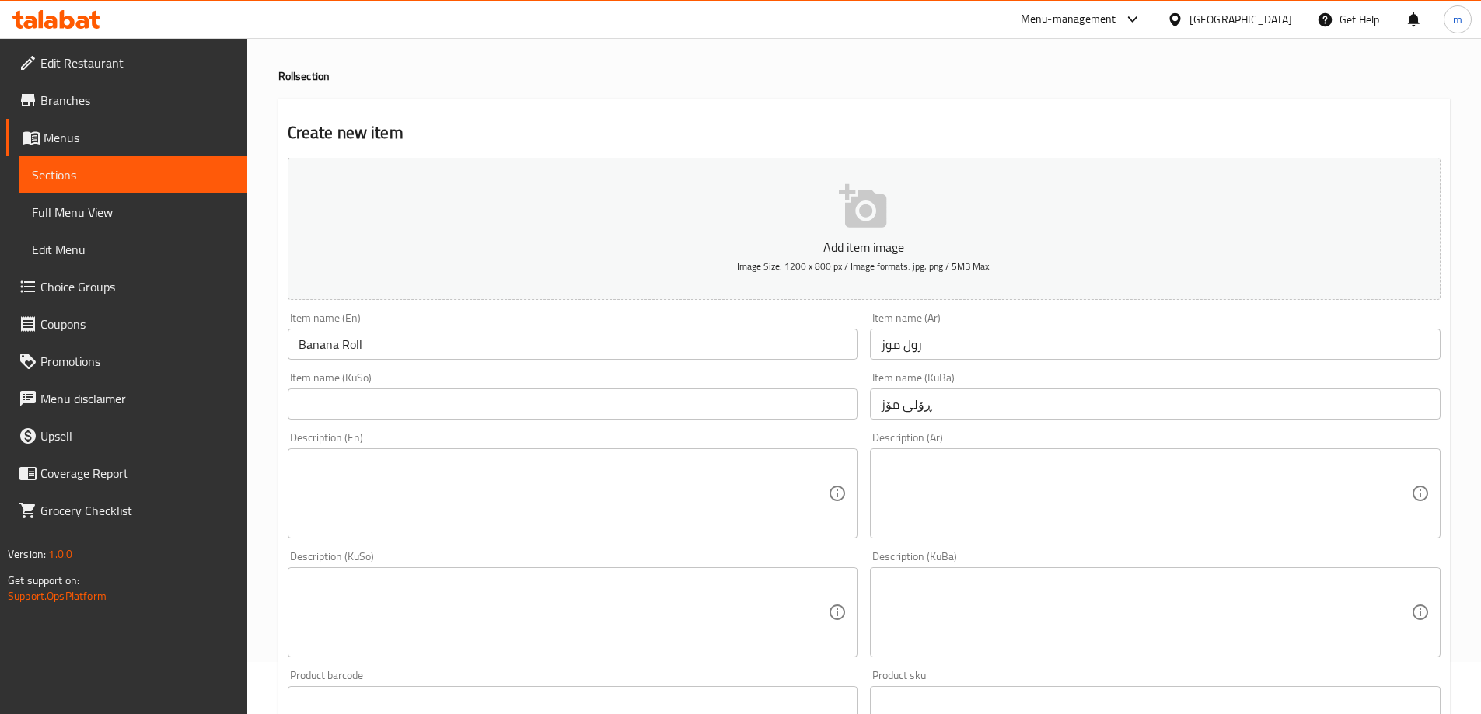
click at [735, 421] on div "Item name (KuSo) Item name (KuSo)" at bounding box center [572, 396] width 583 height 60
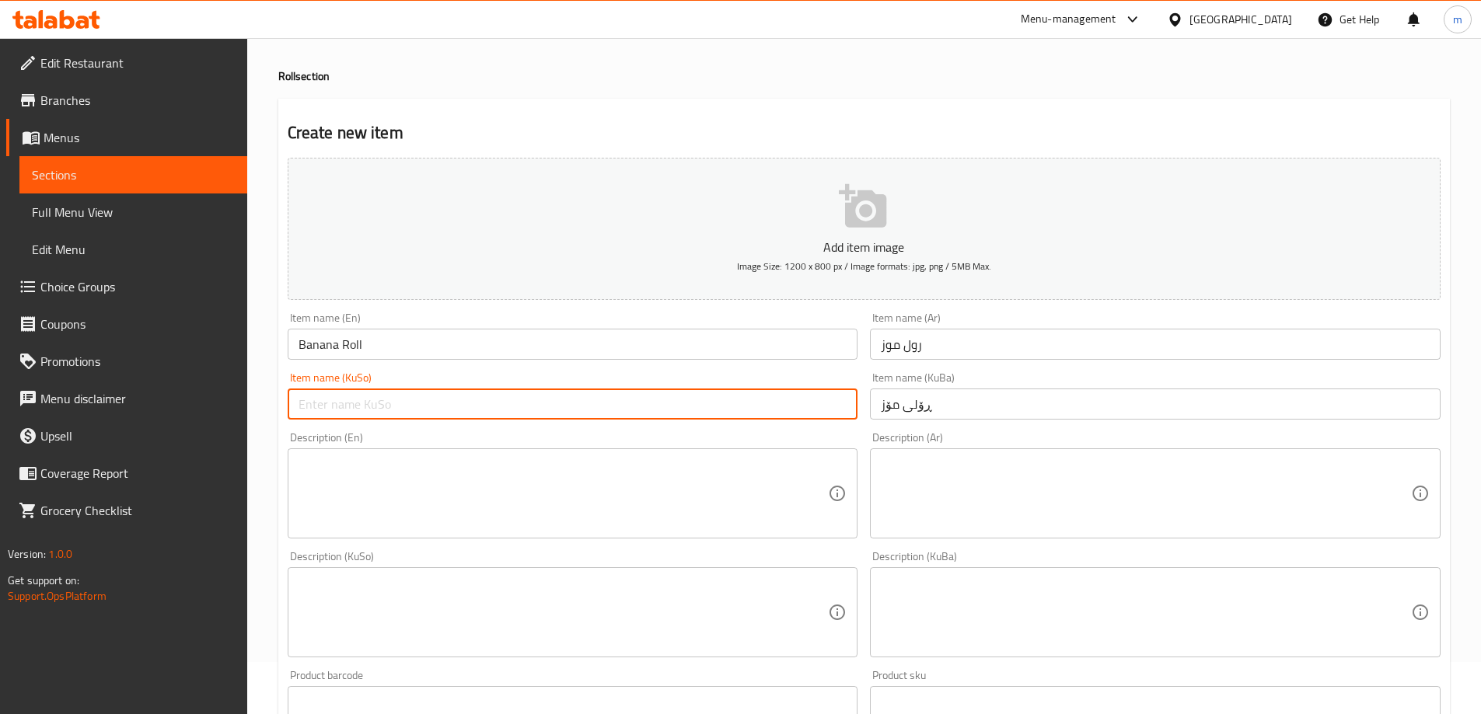
click at [735, 412] on input "text" at bounding box center [573, 404] width 571 height 31
paste input "ڕۆلی مۆز"
type input "ڕۆلی مۆز"
click at [595, 492] on textarea at bounding box center [563, 494] width 530 height 74
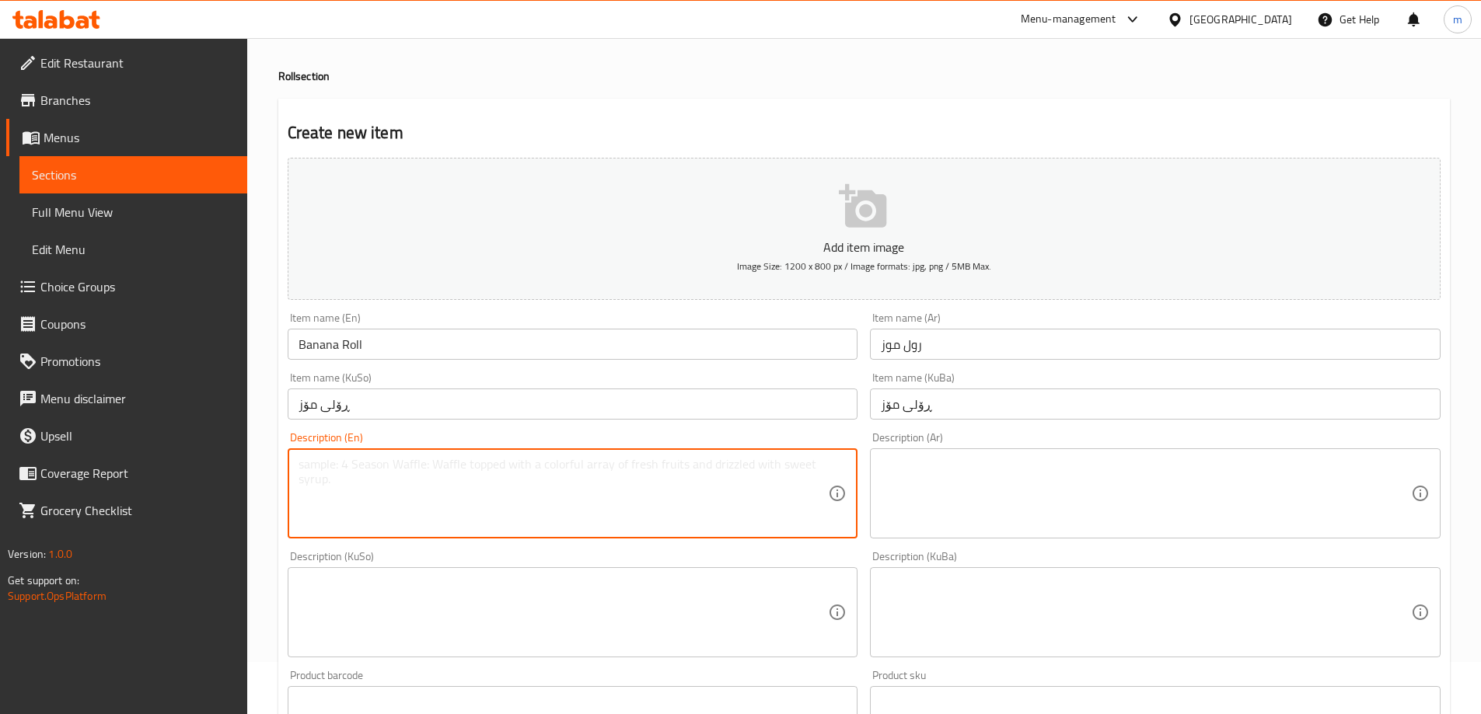
paste textarea "roll filled with fresh banana and sweet cream."
type textarea "Roll filled with fresh banana and sweet cream"
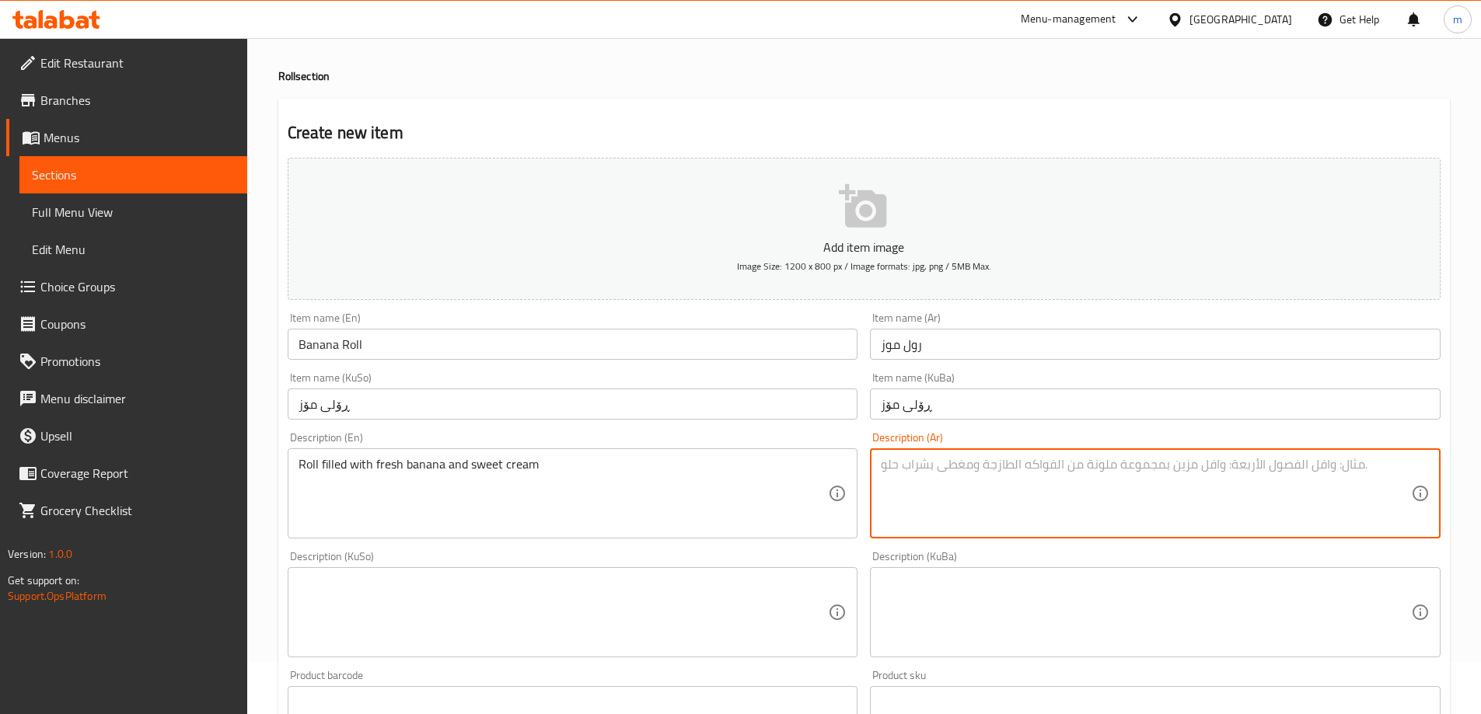
click at [1030, 487] on textarea at bounding box center [1146, 494] width 530 height 74
click at [486, 419] on input "ڕۆلی مۆز" at bounding box center [573, 404] width 571 height 31
paste textarea "لفافة محشوة بالموز الطازج والكريمة الحلوة"
drag, startPoint x: 1383, startPoint y: 459, endPoint x: 1448, endPoint y: 471, distance: 66.5
click at [1448, 471] on div "Create new item Add item image Image Size: 1200 x 800 px / Image formats: jpg, …" at bounding box center [863, 641] width 1171 height 1084
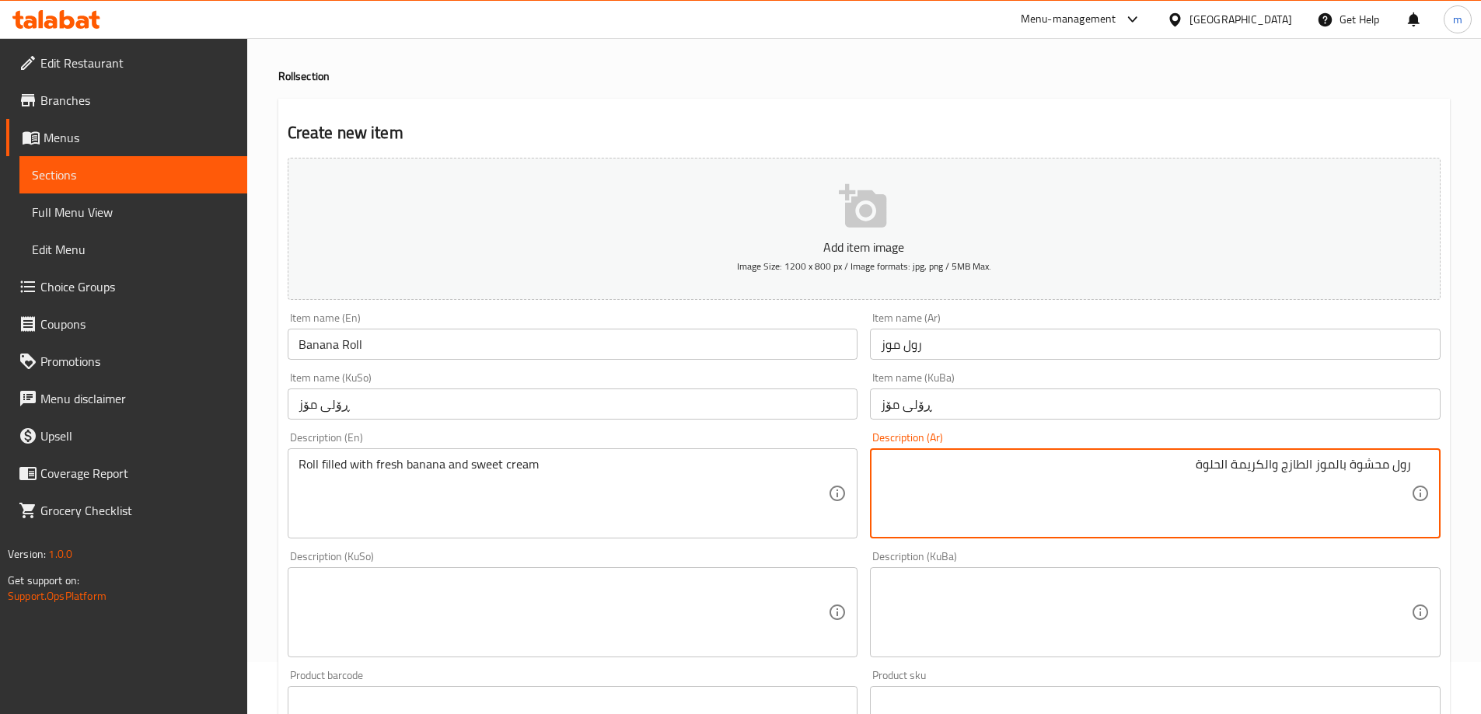
click at [1335, 459] on textarea "رول محشوة بالموز الطازج والكريمة الحلوة" at bounding box center [1146, 494] width 530 height 74
click at [1314, 460] on textarea "رول محشوة بموز الطازج والكريمة الحلوة" at bounding box center [1146, 494] width 530 height 74
click at [1282, 462] on textarea "رول محشوة بموز طازج والكريمة الحلوة" at bounding box center [1146, 494] width 530 height 74
type textarea "رول محشوة بموز طازج وكريمة حلوة"
click at [1254, 577] on textarea at bounding box center [1146, 613] width 530 height 74
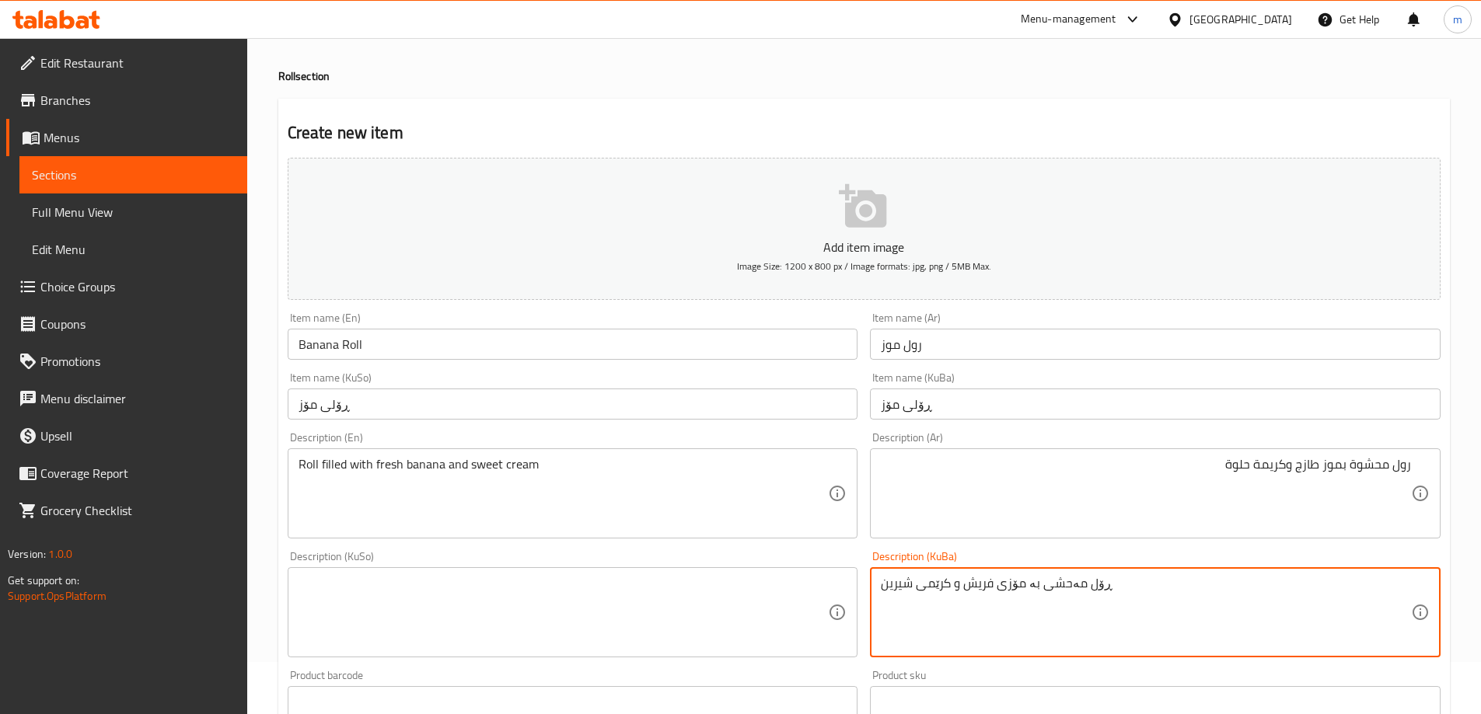
type textarea "ڕۆل مەحشی بە مۆزی فریش و کرێمی شیرین"
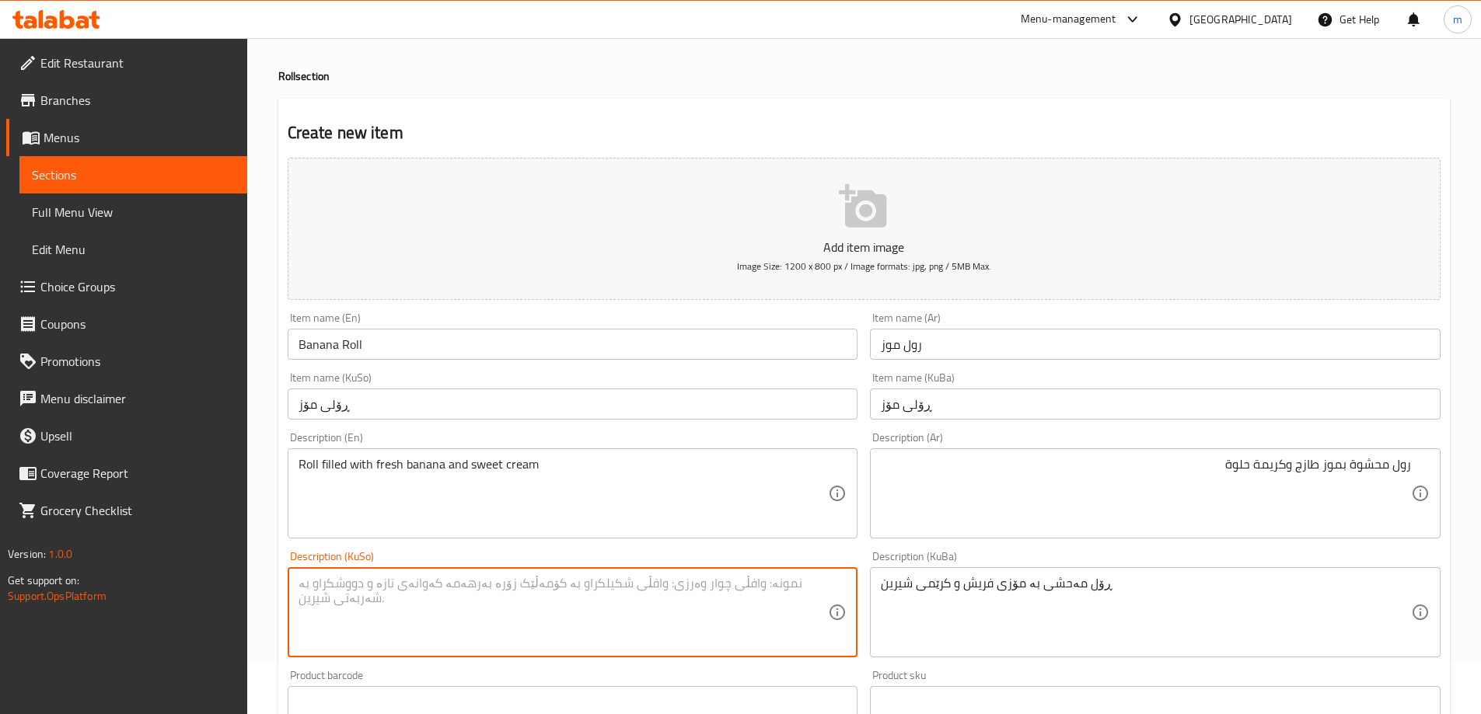
click at [616, 595] on textarea at bounding box center [563, 613] width 530 height 74
paste textarea "ڕۆل مەحشی بە مۆزی فریش و کرێمی شیرین"
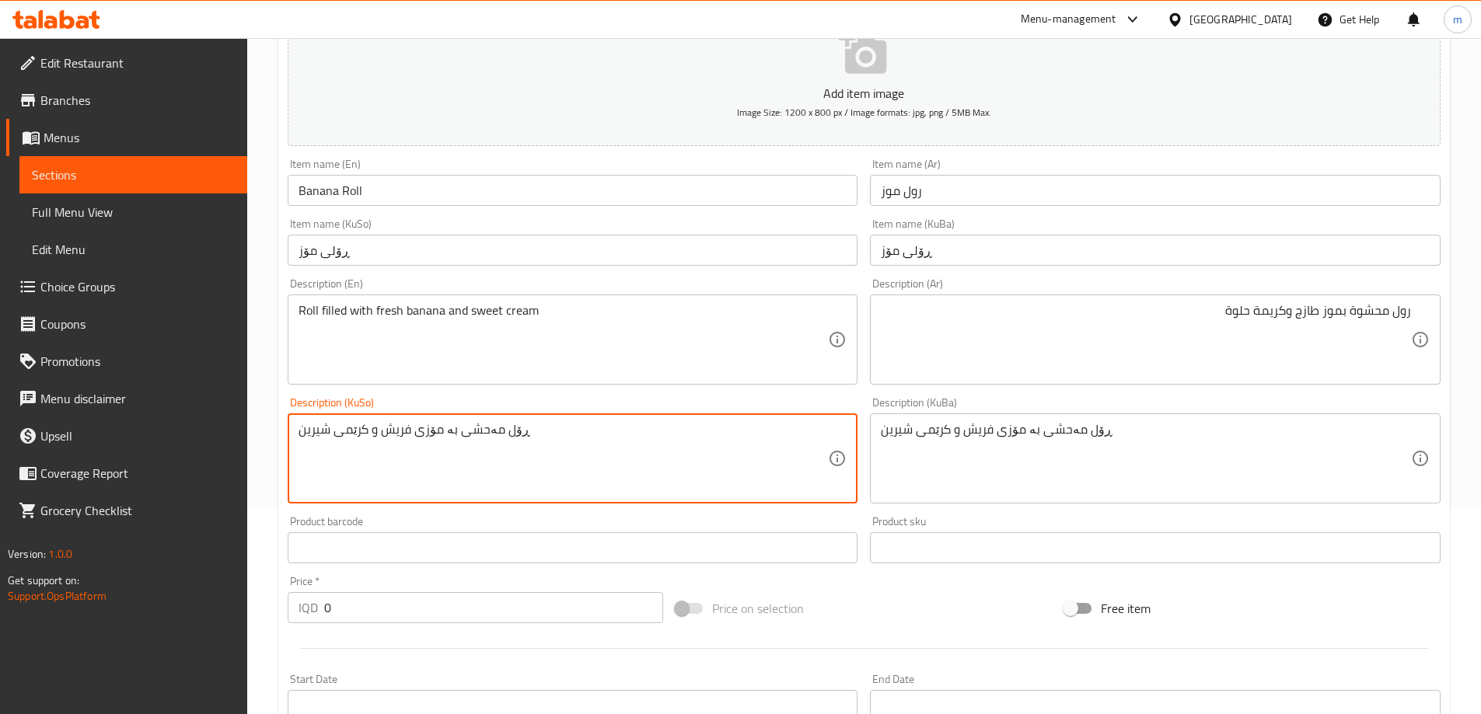
scroll to position [208, 0]
click at [394, 428] on textarea "ڕۆل مەحشی بە مۆزی فریش و کرێمی شیرین" at bounding box center [563, 458] width 530 height 74
type textarea "ڕۆل مەحشی بە مۆزی فرێش و کرێمی شیرین"
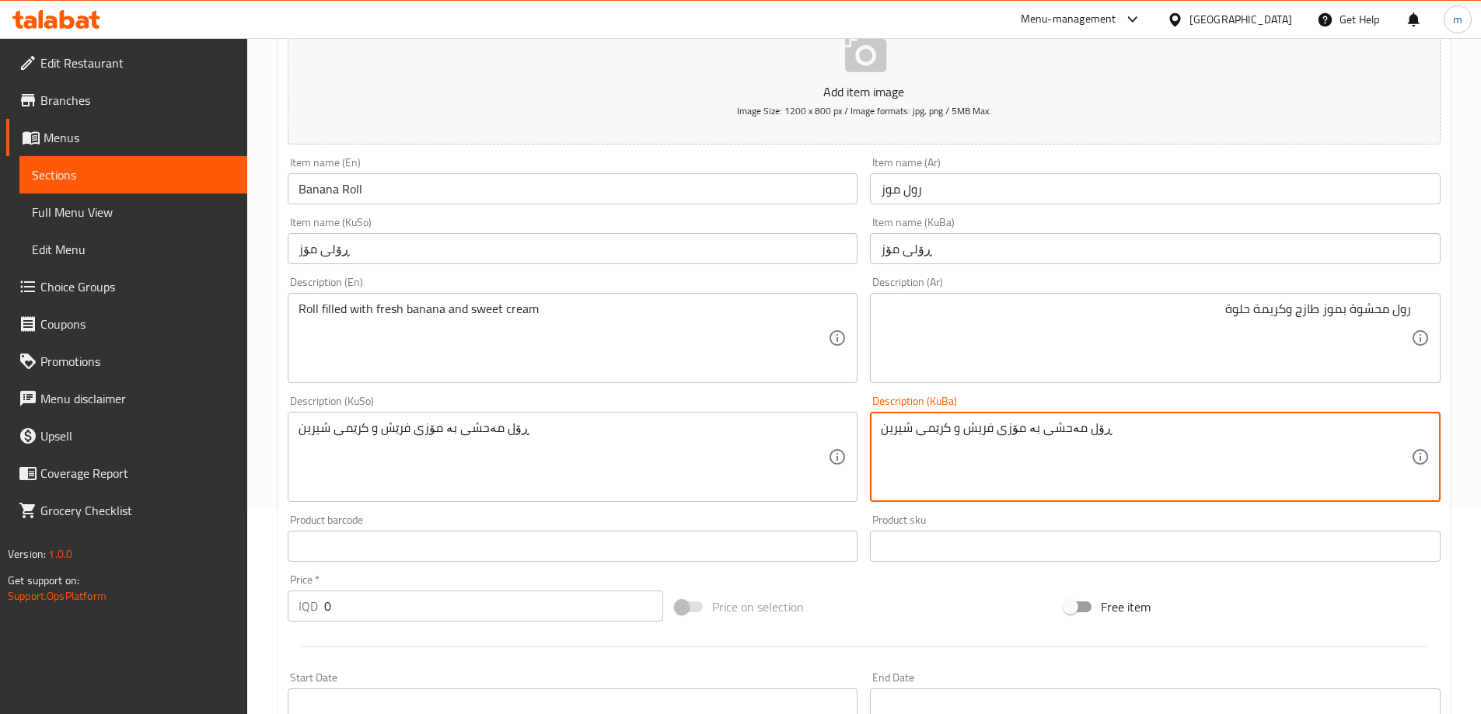
paste textarea
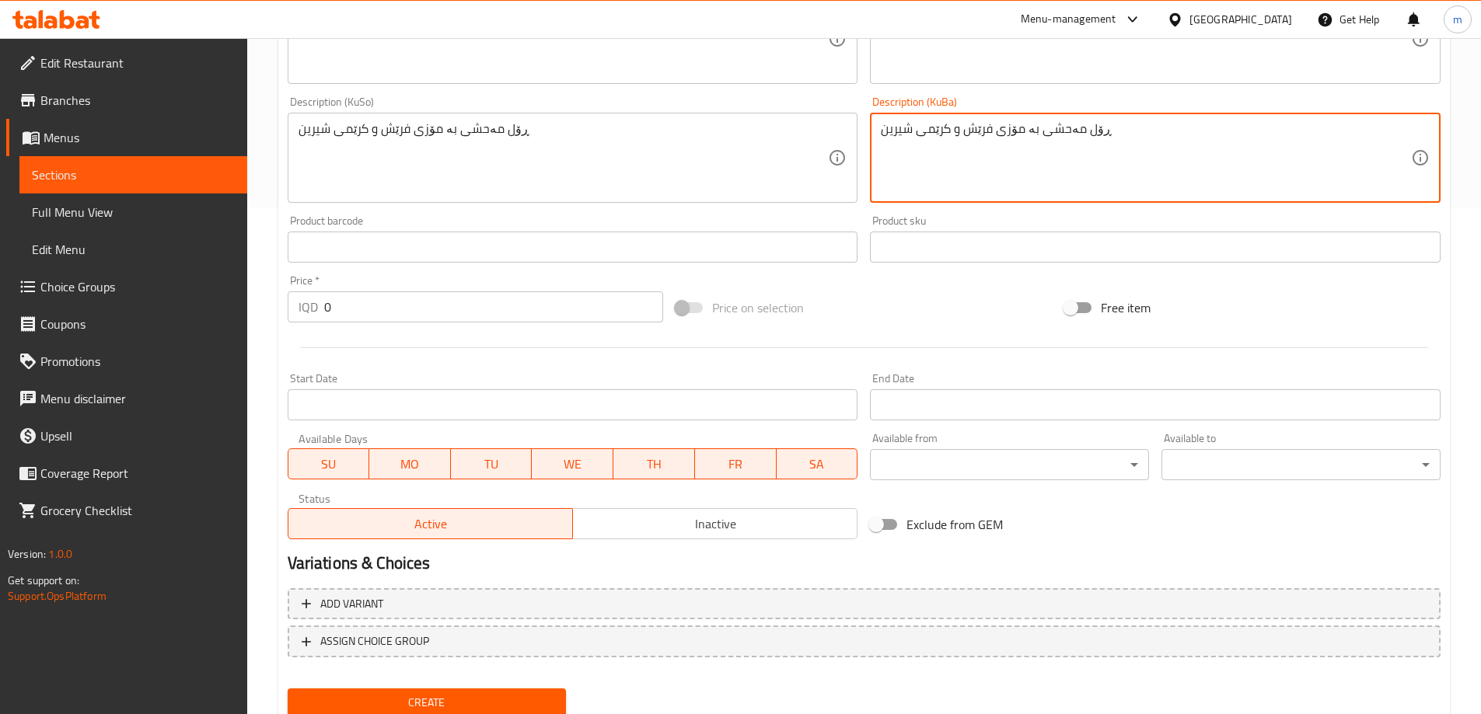
scroll to position [563, 0]
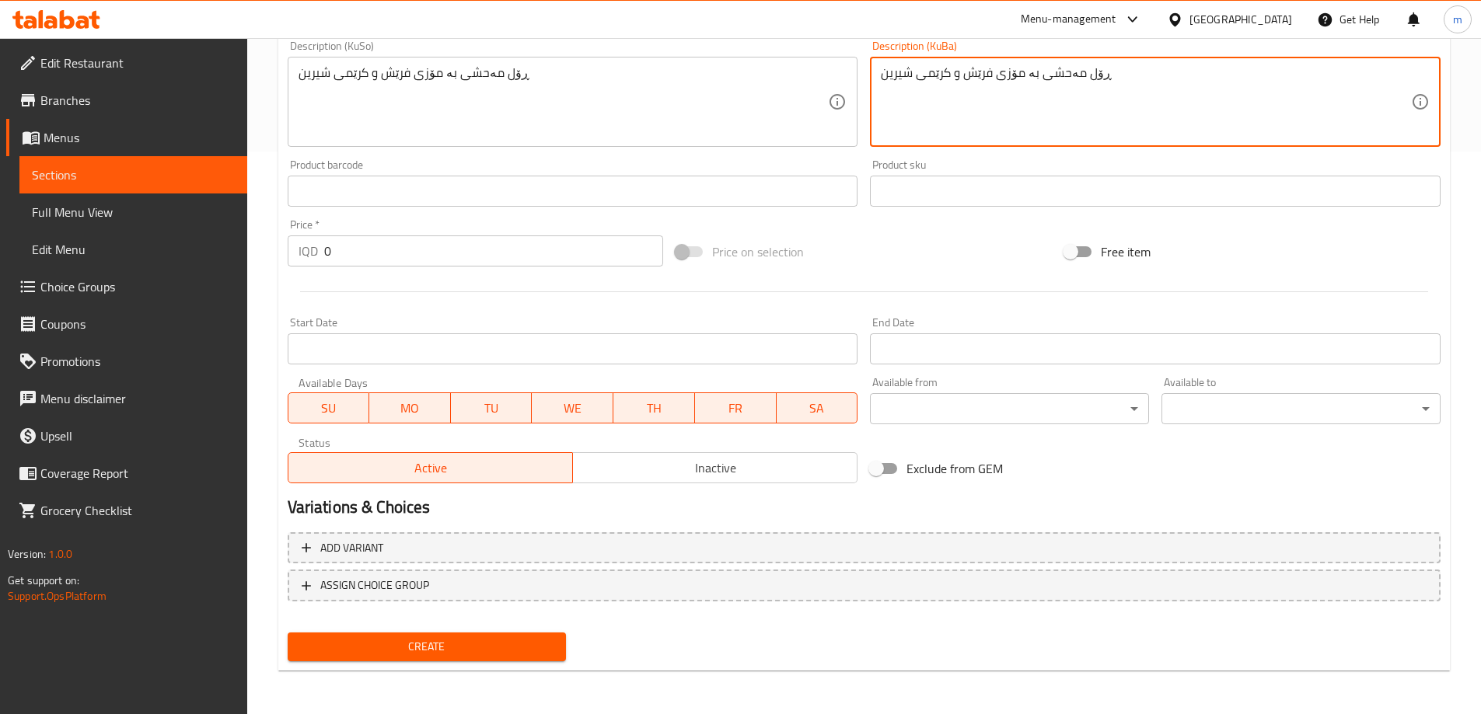
type textarea "ڕۆل مەحشی بە مۆزی فرێش و کرێمی شیرین"
click at [375, 250] on input "0" at bounding box center [494, 251] width 340 height 31
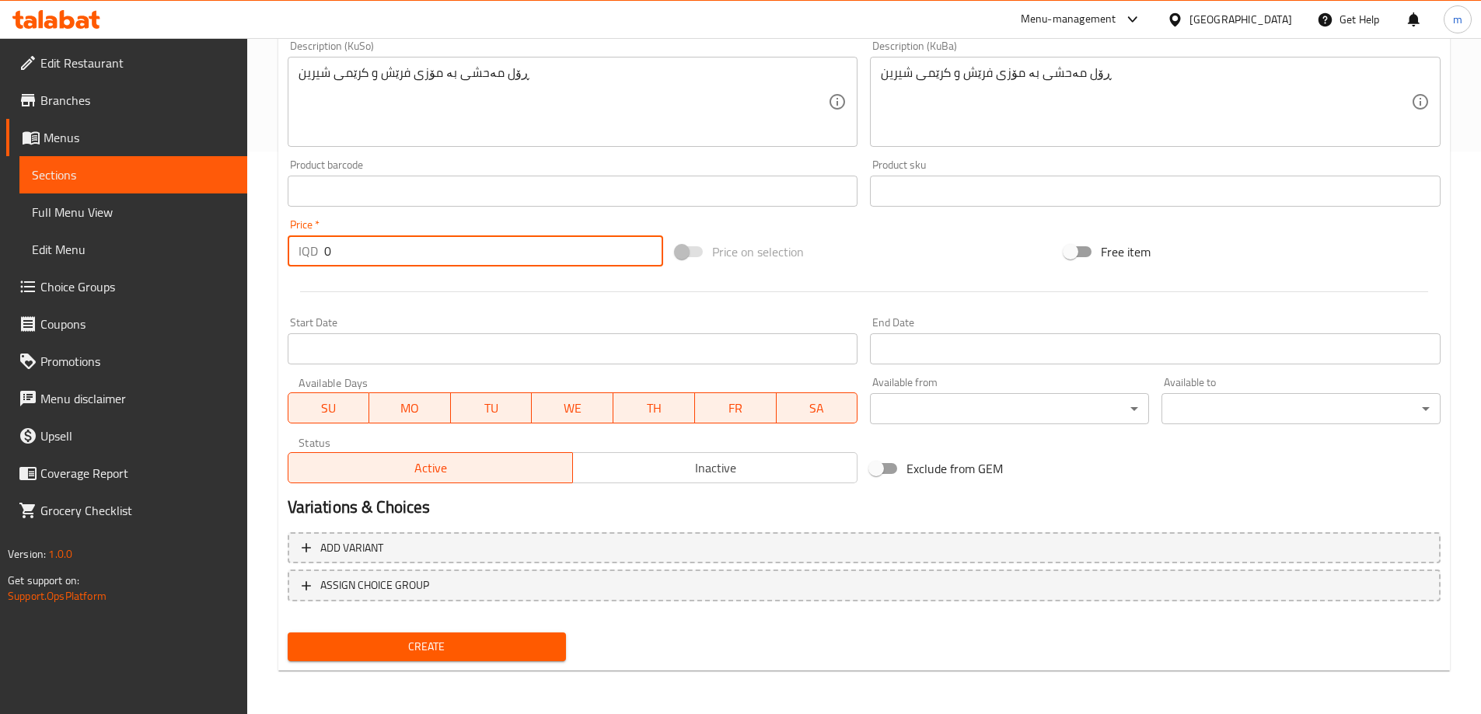
click at [375, 250] on input "0" at bounding box center [494, 251] width 340 height 31
paste input "700"
type input "7000"
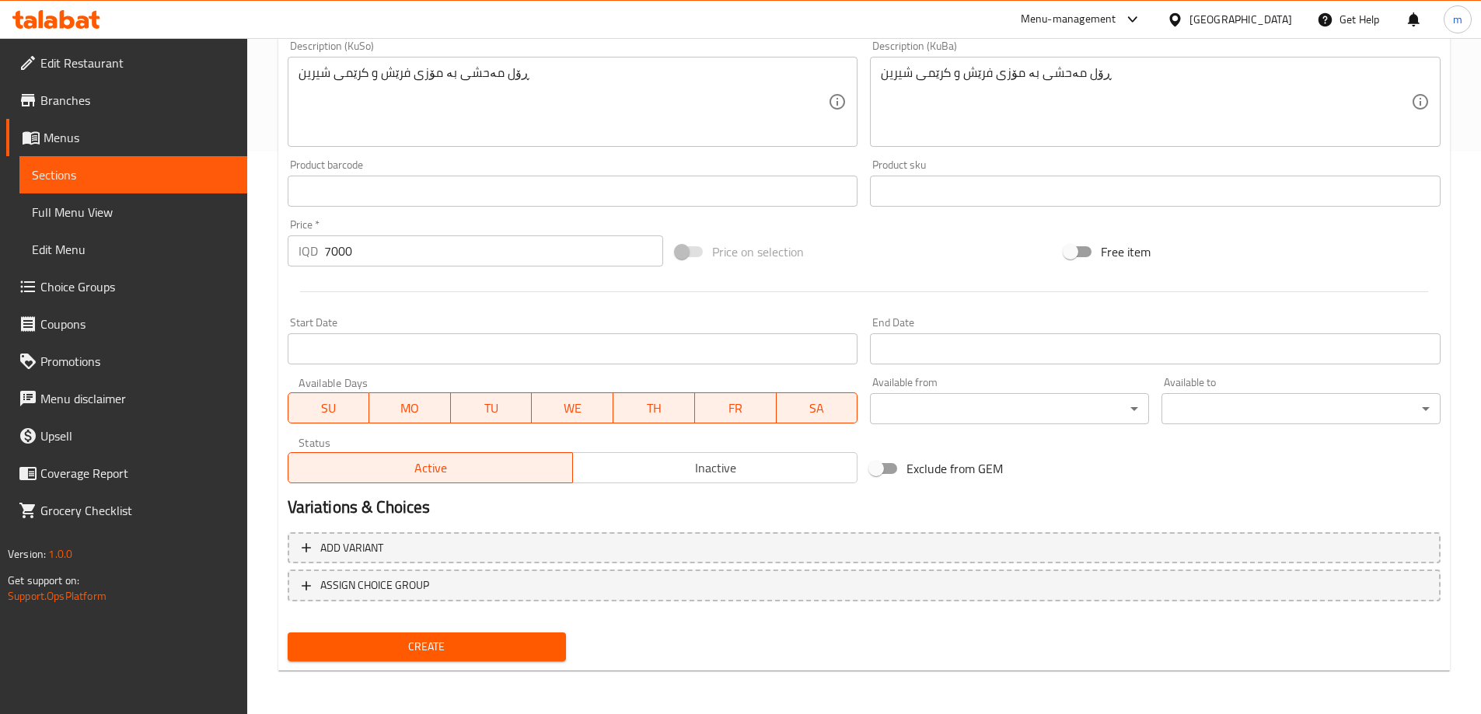
click at [422, 215] on div "Price   * IQD 7000 Price *" at bounding box center [475, 243] width 389 height 60
click at [484, 637] on button "Create" at bounding box center [427, 647] width 279 height 29
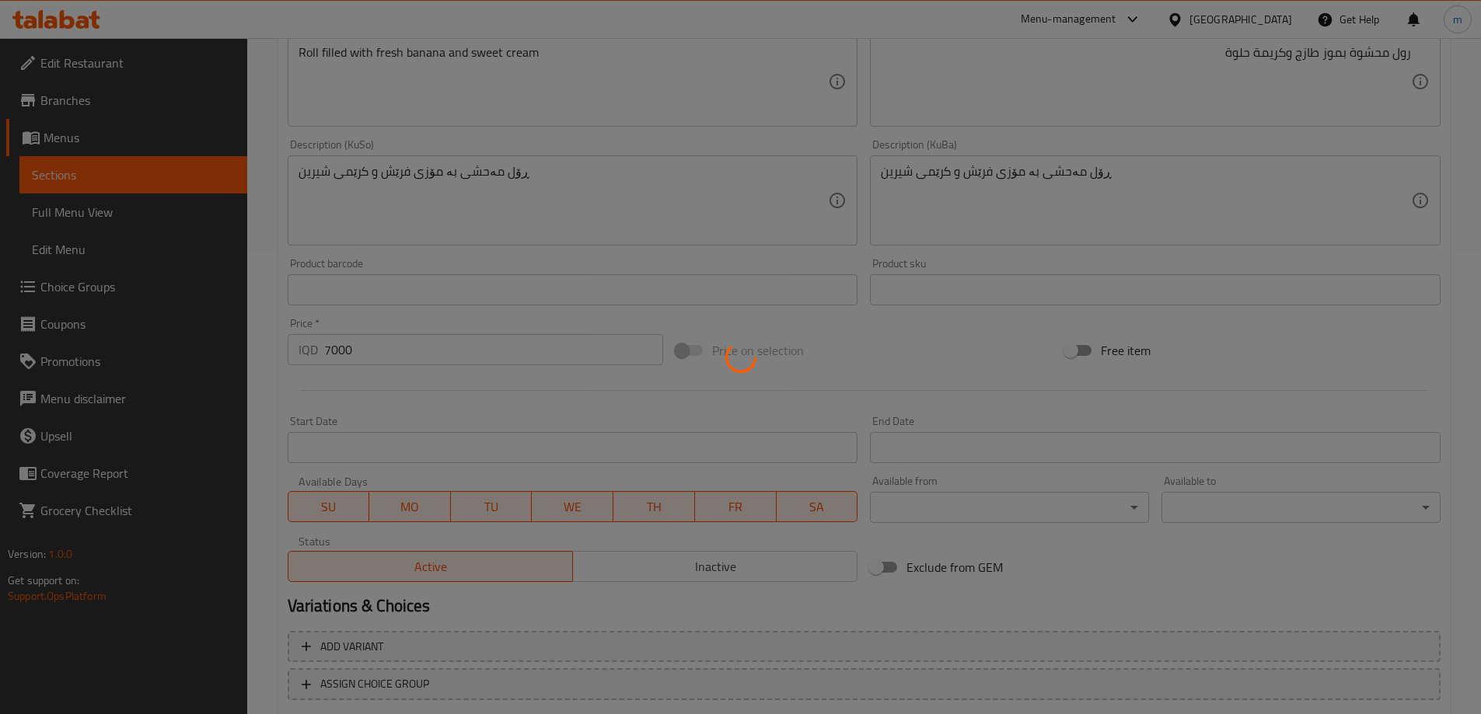
type input "0"
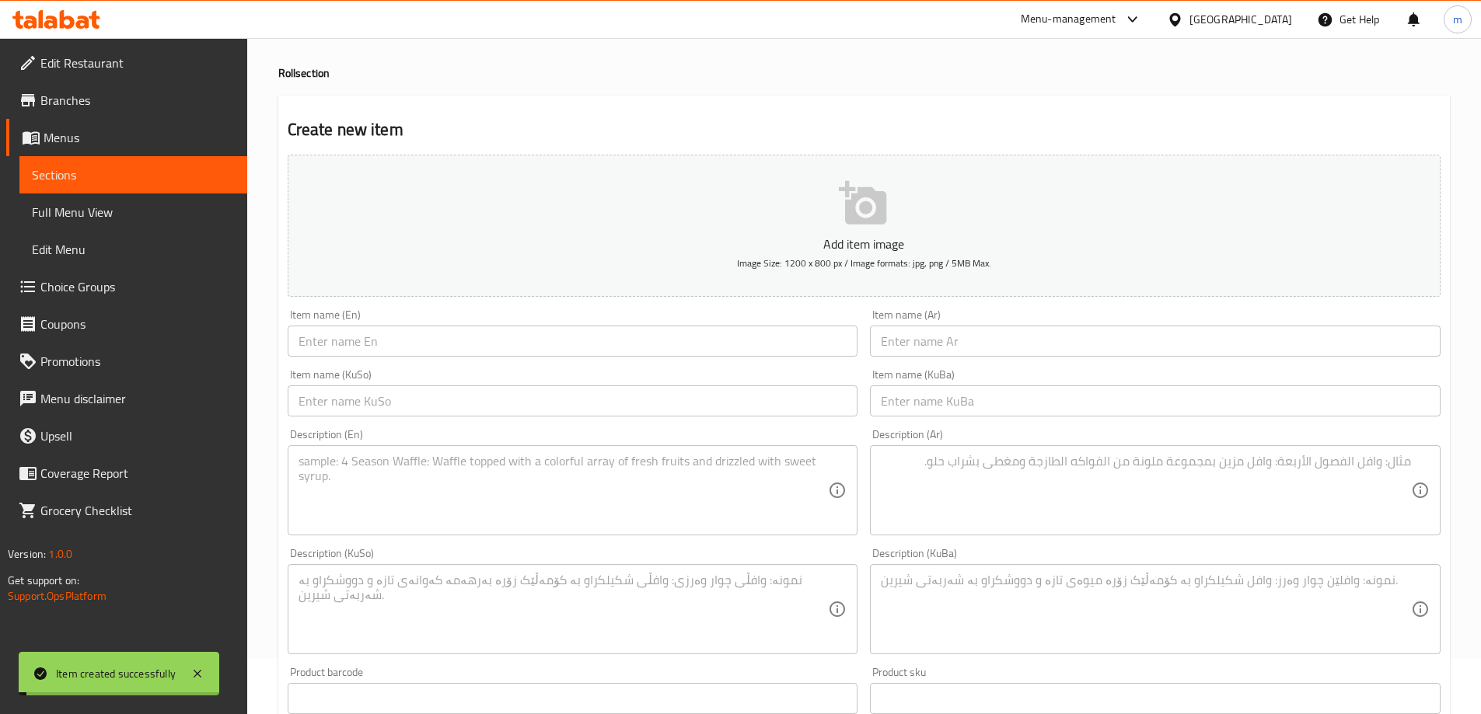
scroll to position [0, 0]
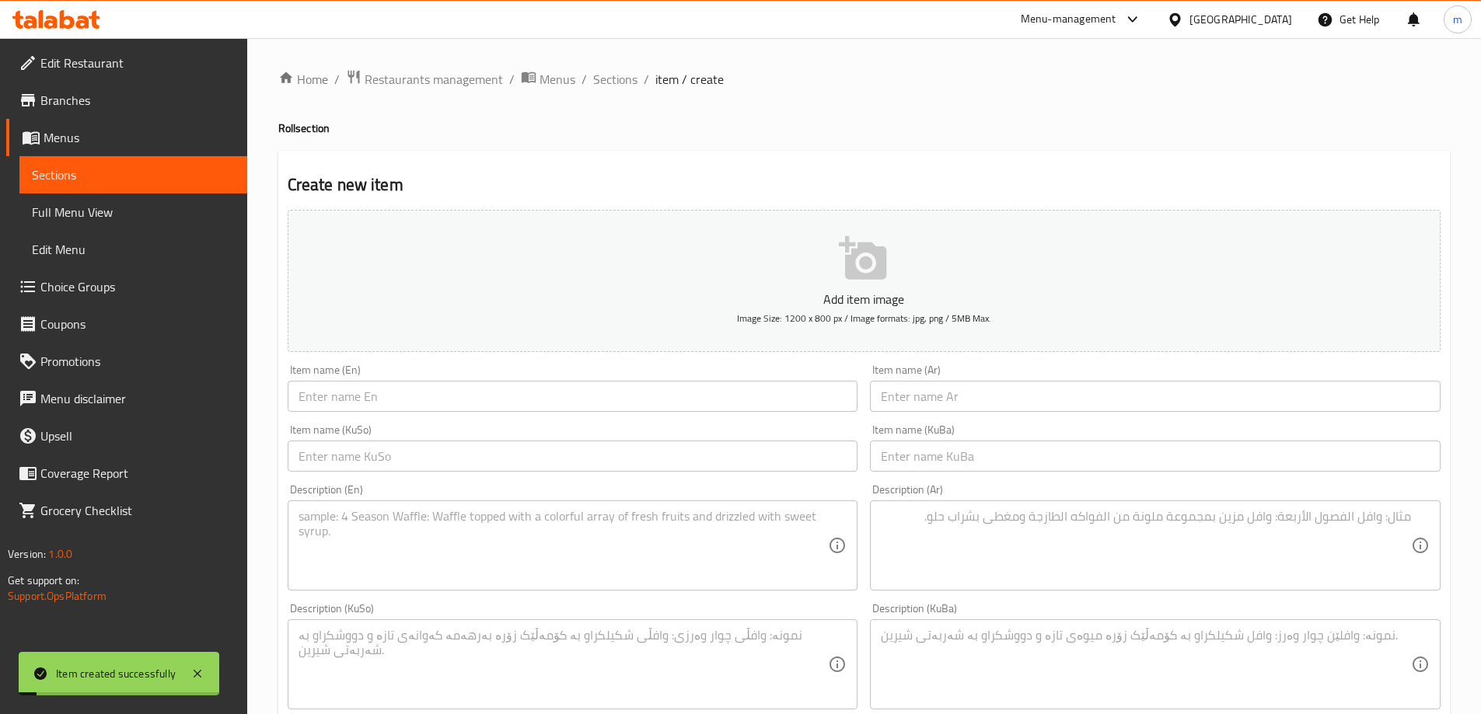
click at [371, 386] on input "text" at bounding box center [573, 396] width 571 height 31
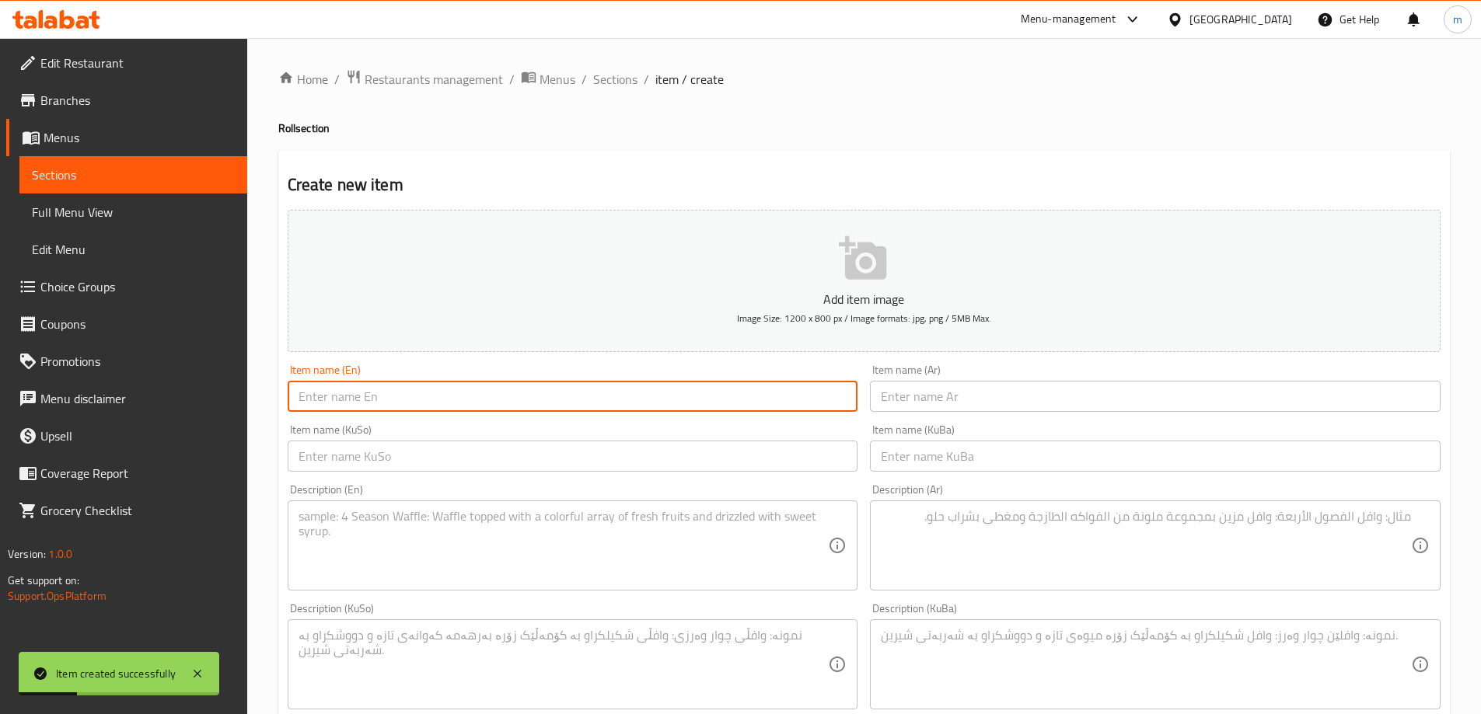
paste input "Pistachio Roll"
type input "Pistachio Roll"
click at [962, 403] on input "text" at bounding box center [1155, 396] width 571 height 31
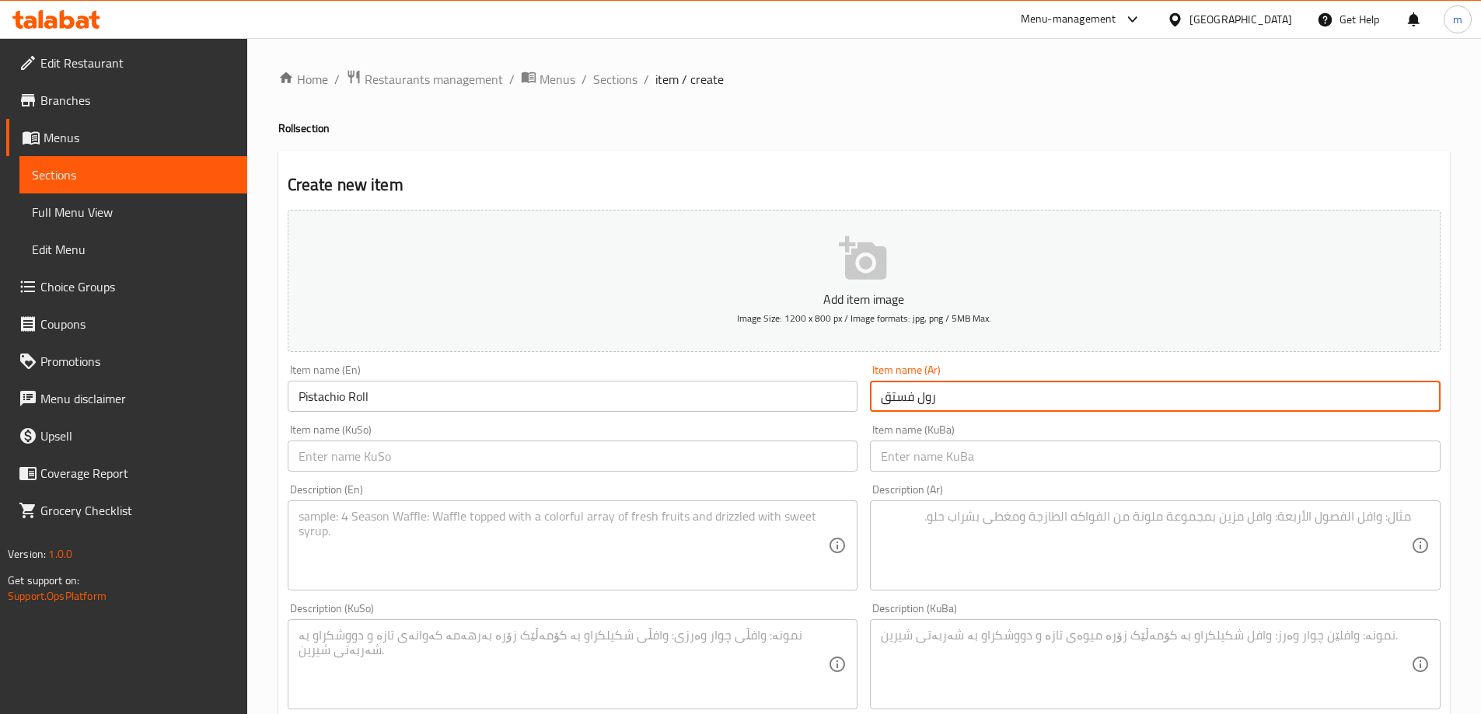
type input "رول فستق"
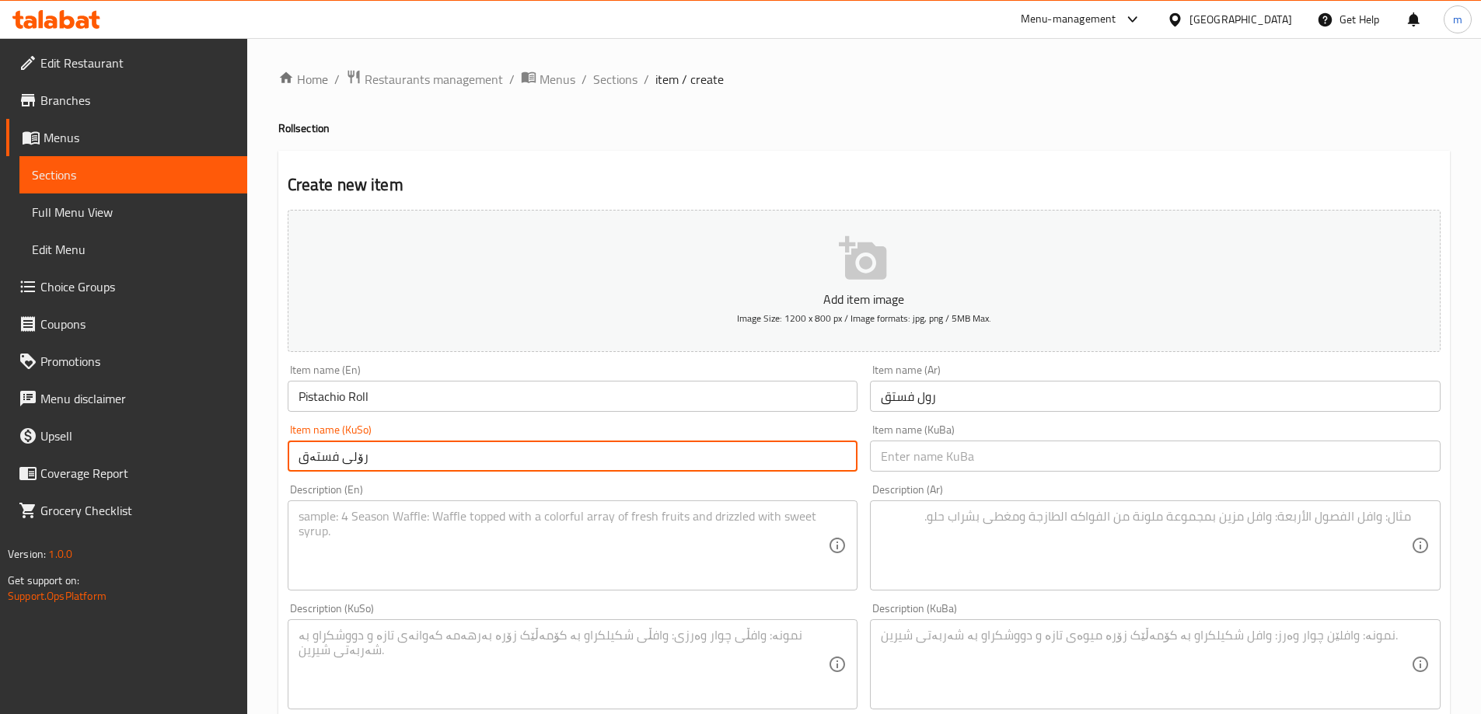
type input "رۆلی فستەق"
click at [954, 441] on div "Item name (KuBa) Item name (KuBa)" at bounding box center [1155, 447] width 571 height 47
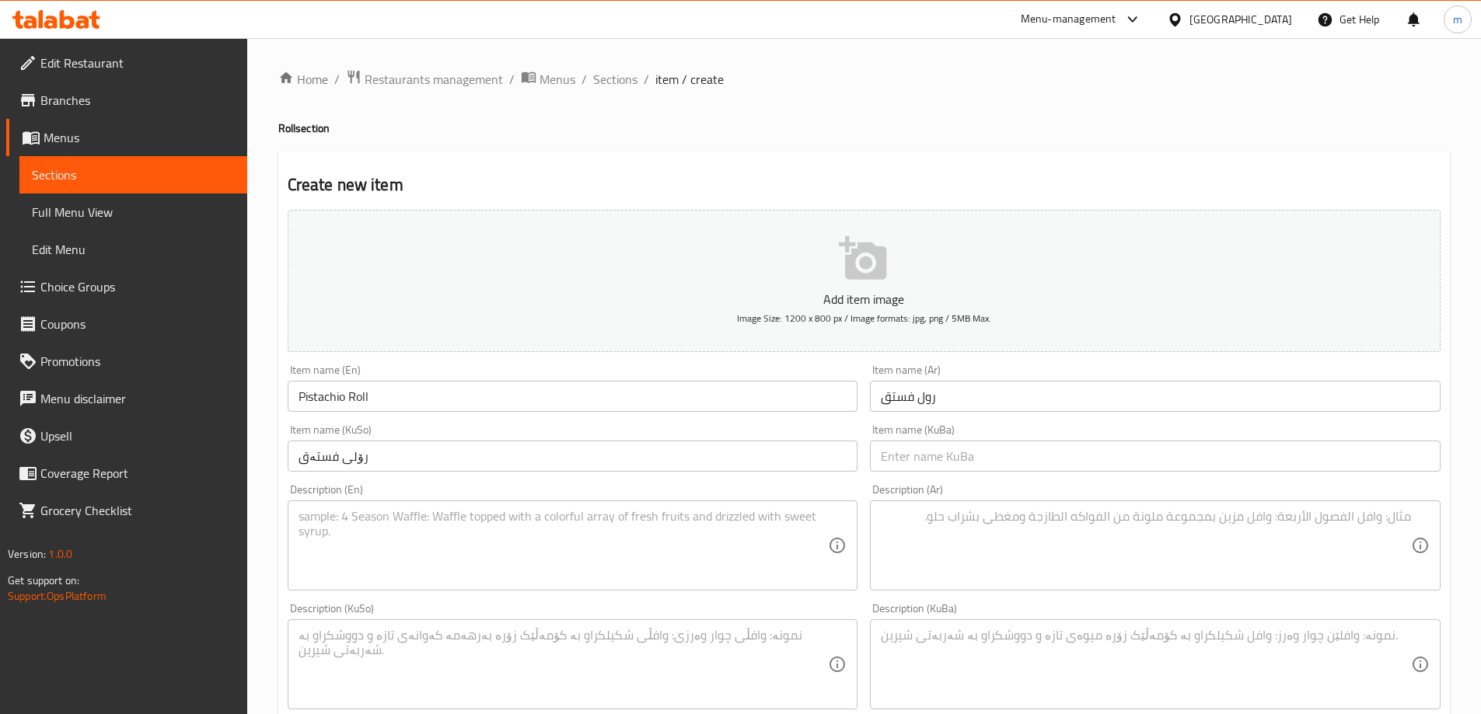
click at [945, 448] on input "text" at bounding box center [1155, 456] width 571 height 31
paste input "رۆلی فستەق"
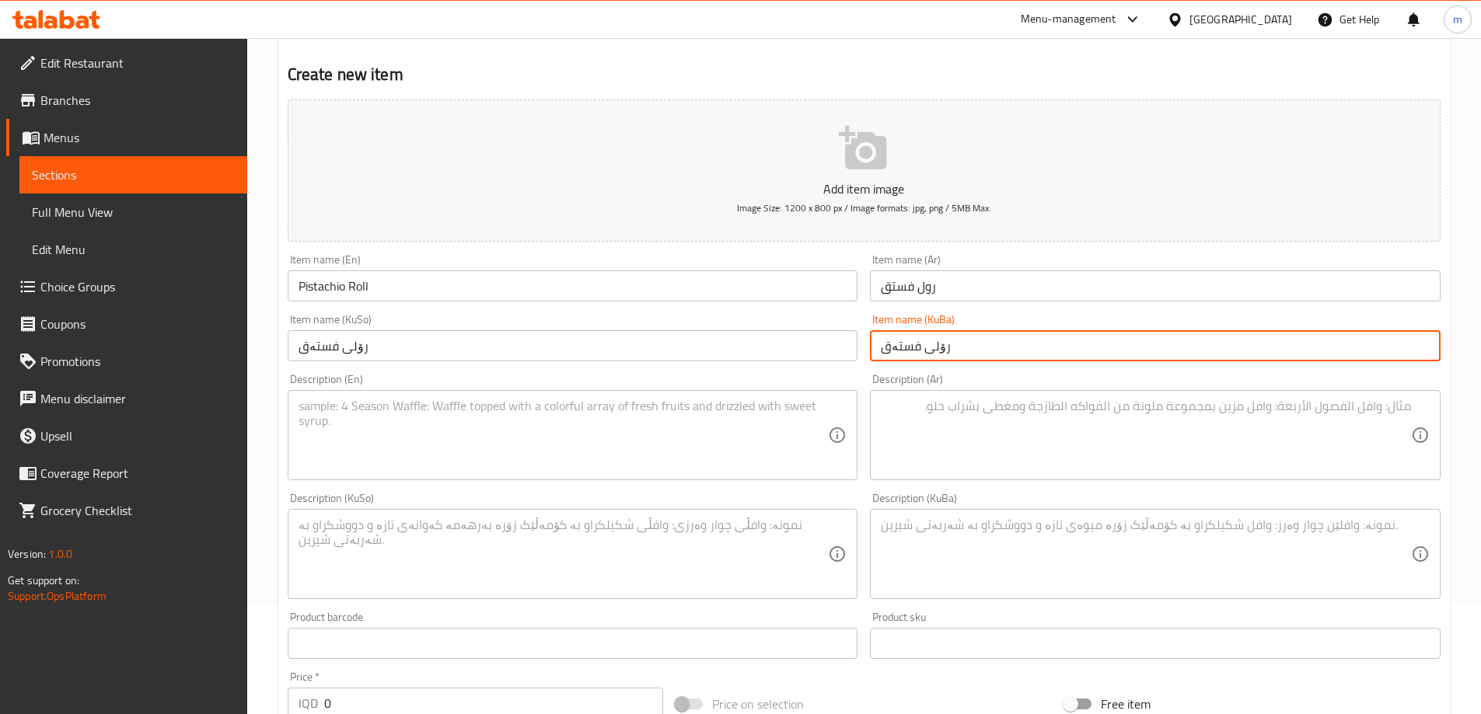
scroll to position [259, 0]
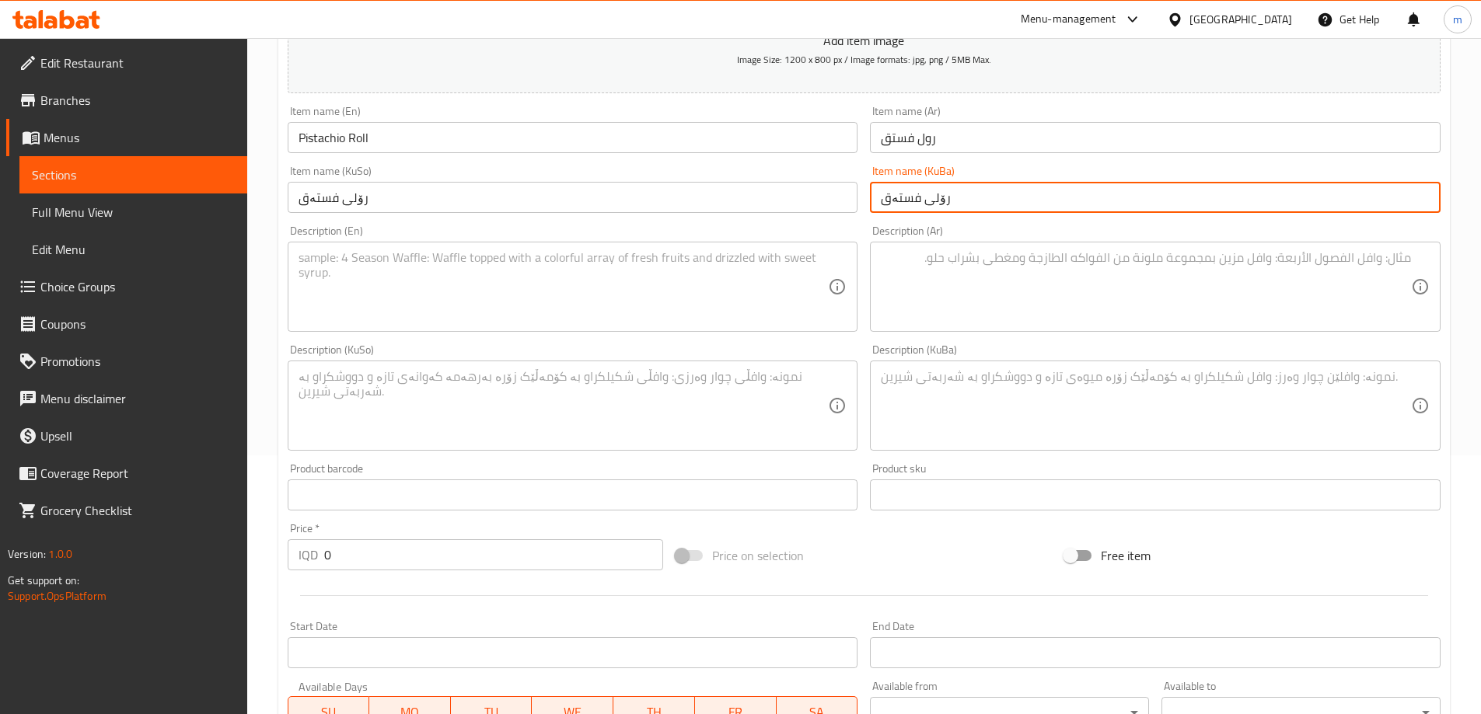
type input "رۆلی فستەق"
click at [450, 273] on textarea at bounding box center [563, 287] width 530 height 74
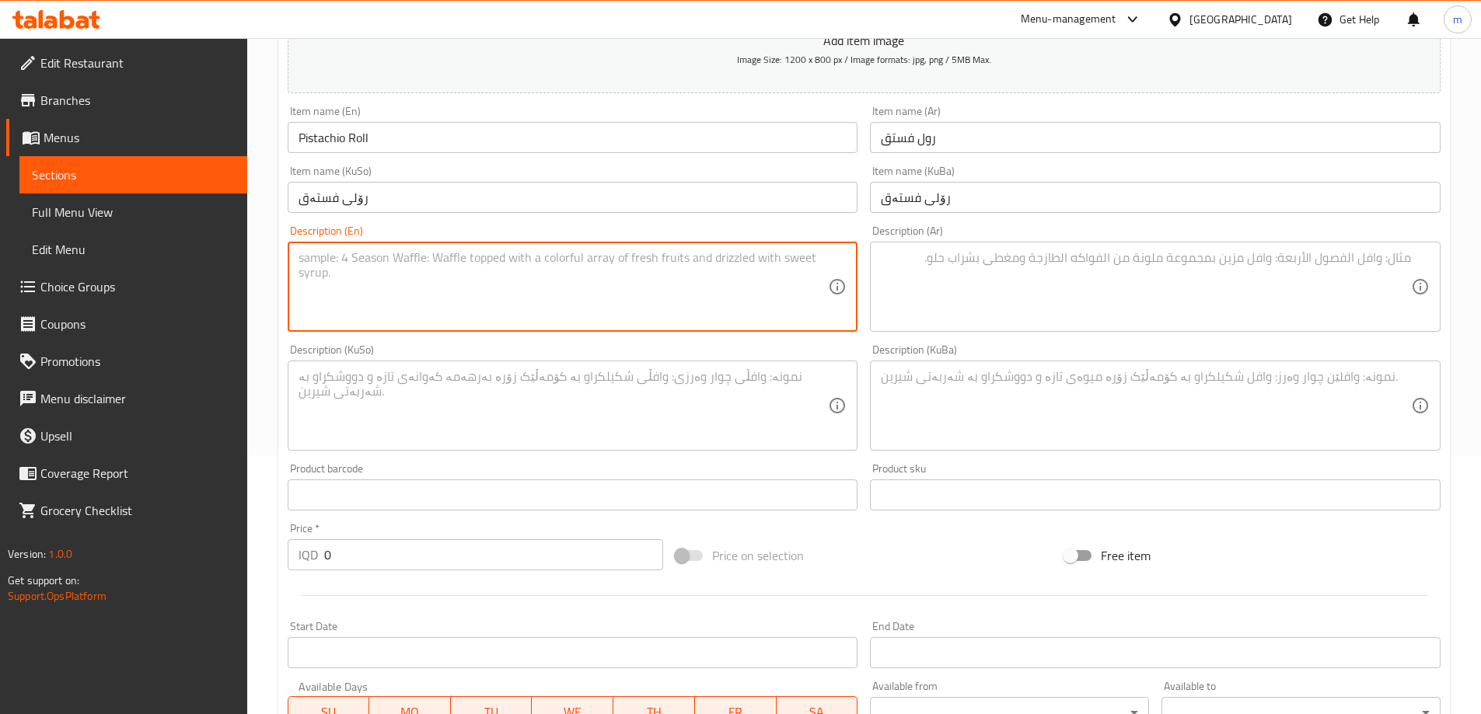
paste textarea "Creamy pistachio rolled into a light crepe wrap."
click at [450, 257] on textarea "Creamy pistachio rolled into a light crepe wrap." at bounding box center [563, 287] width 530 height 74
click at [543, 257] on textarea "Creamy pistachio rolled into light crepe wrap." at bounding box center [563, 287] width 530 height 74
type textarea "Creamy pistachio rolled into light crepe wrap"
click at [1014, 292] on textarea at bounding box center [1146, 287] width 530 height 74
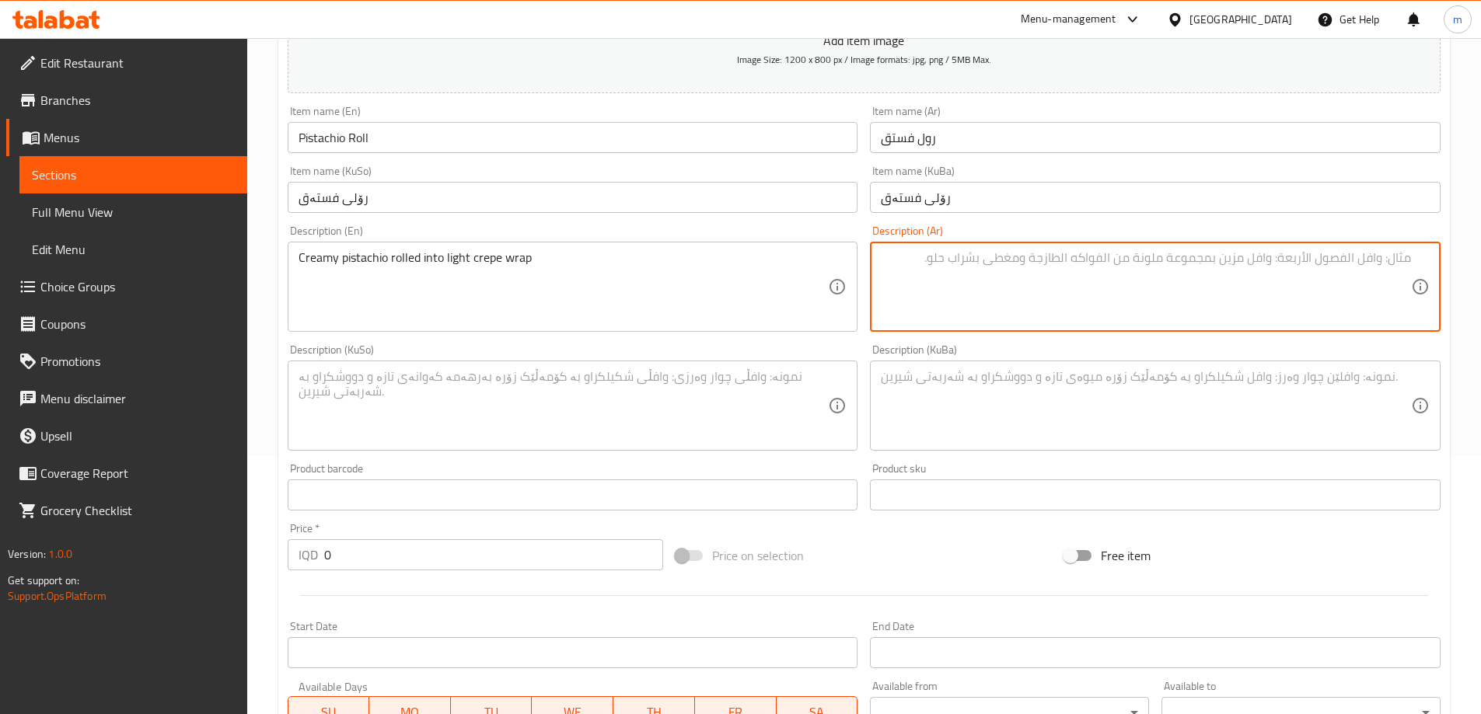
type textarea "ف"
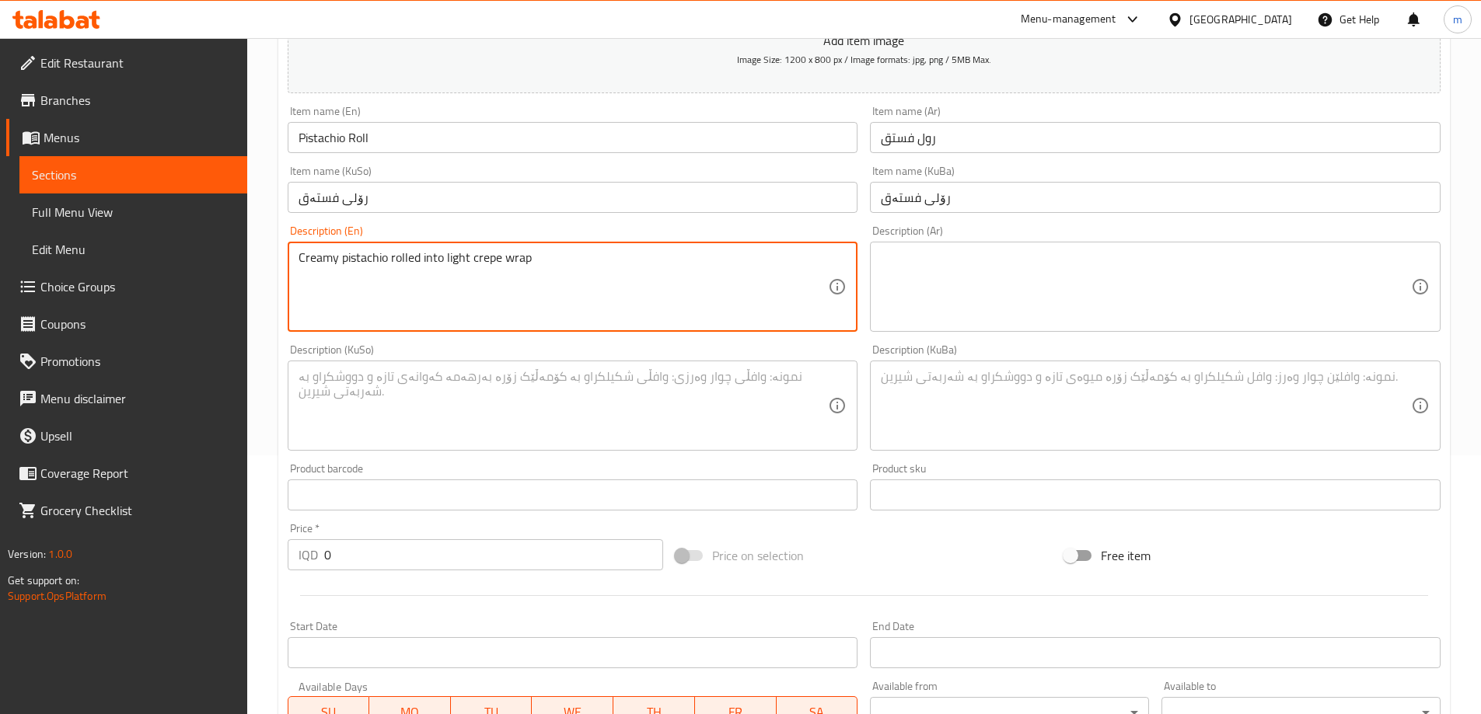
click at [965, 267] on textarea at bounding box center [1146, 287] width 530 height 74
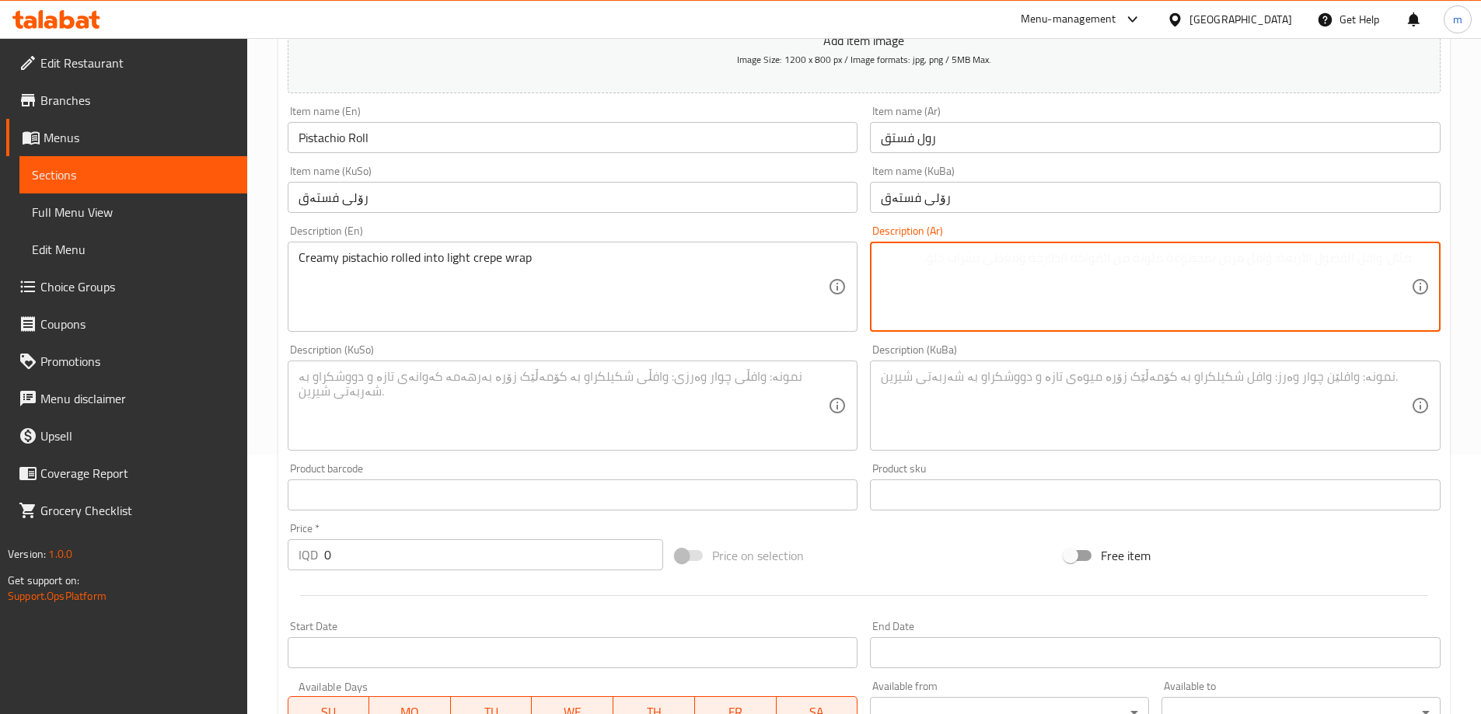
paste textarea "فستق كريمي ملفوف في لفافة كريب خفيفة"
type textarea "فستق كريمي ملفوف في لفافة كريب خفيفة"
click at [1268, 376] on textarea at bounding box center [1146, 406] width 530 height 74
paste textarea "لوولکراو"
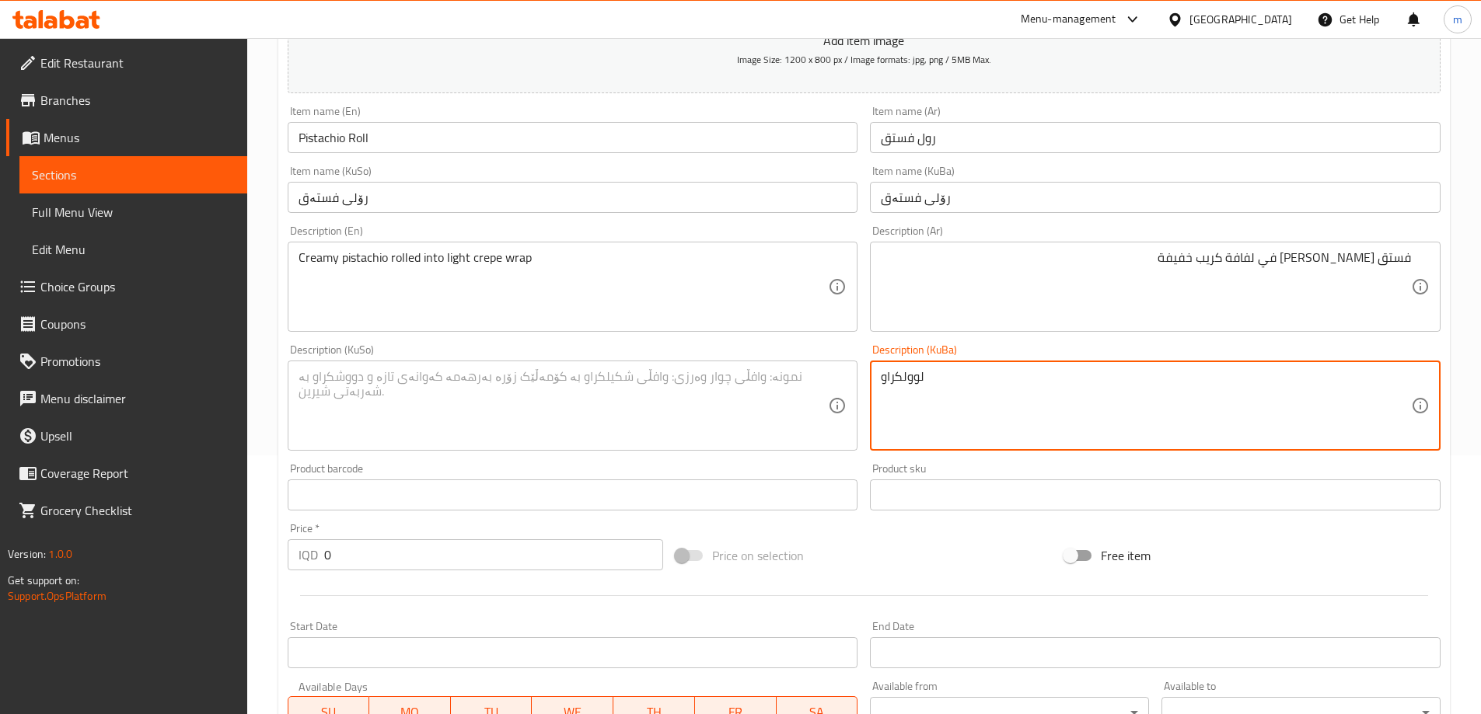
type textarea "لوولکراو"
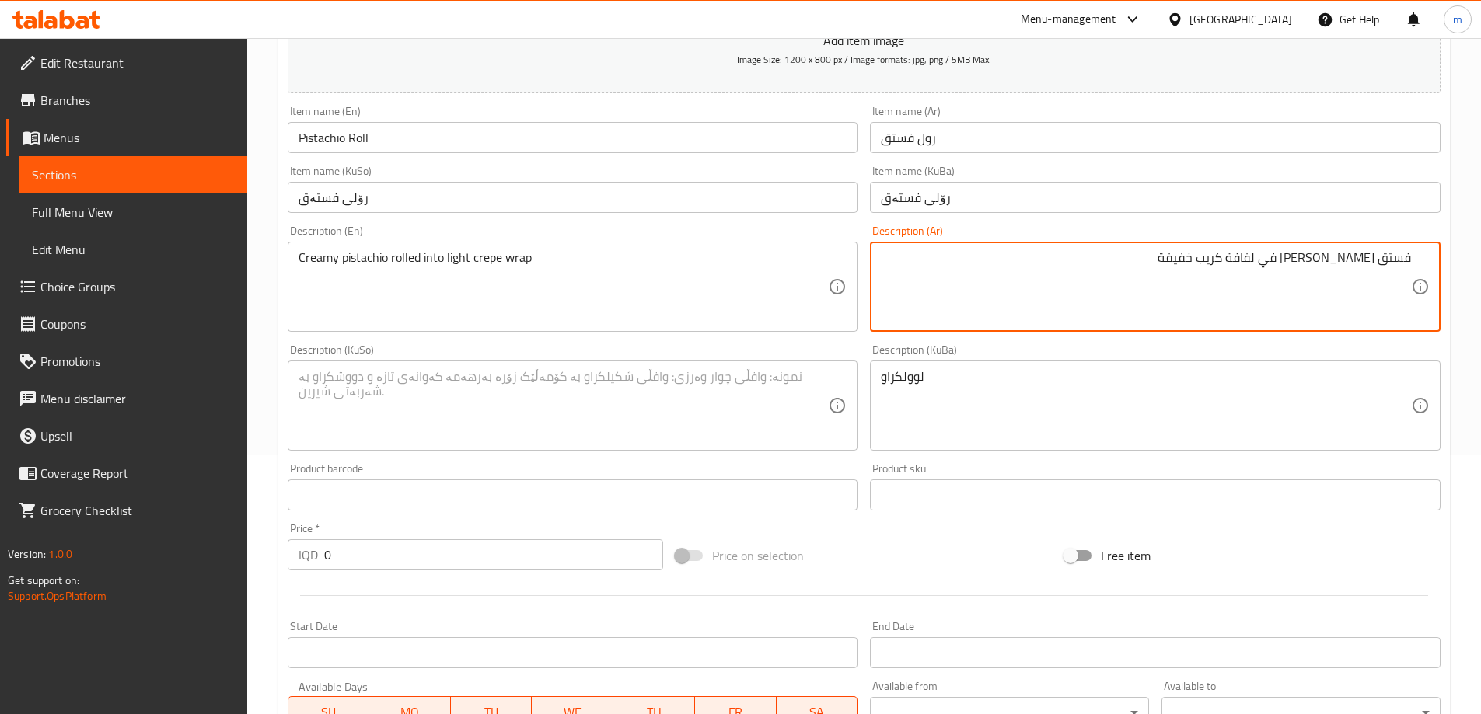
click at [1251, 256] on textarea "فستق كريمي ملفوف في لفافة كريب خفيفة" at bounding box center [1146, 287] width 530 height 74
type textarea "فستق كريمي ملفوف في راب كريب خفيفة"
click at [523, 257] on textarea "Creamy pistachio rolled into light crepe wrap" at bounding box center [563, 287] width 530 height 74
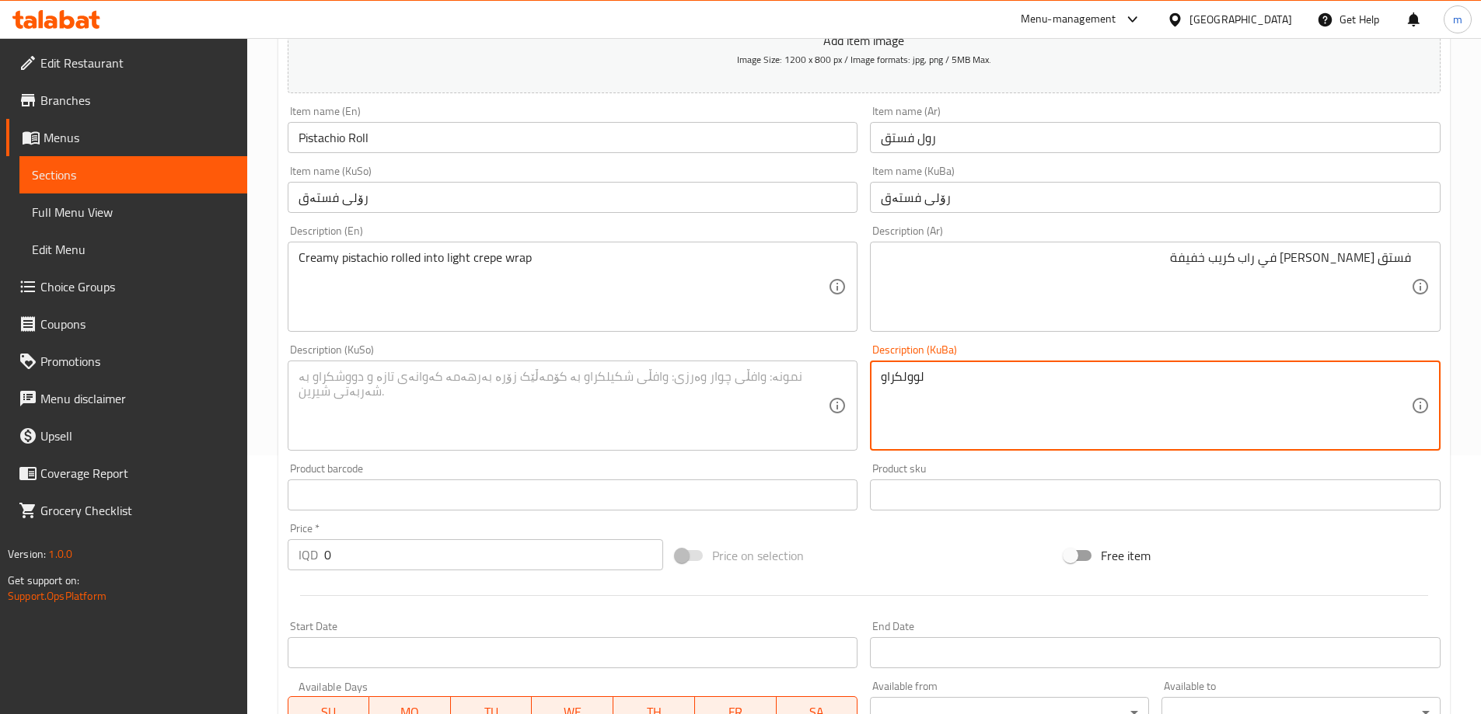
paste textarea "بابۆڵە"
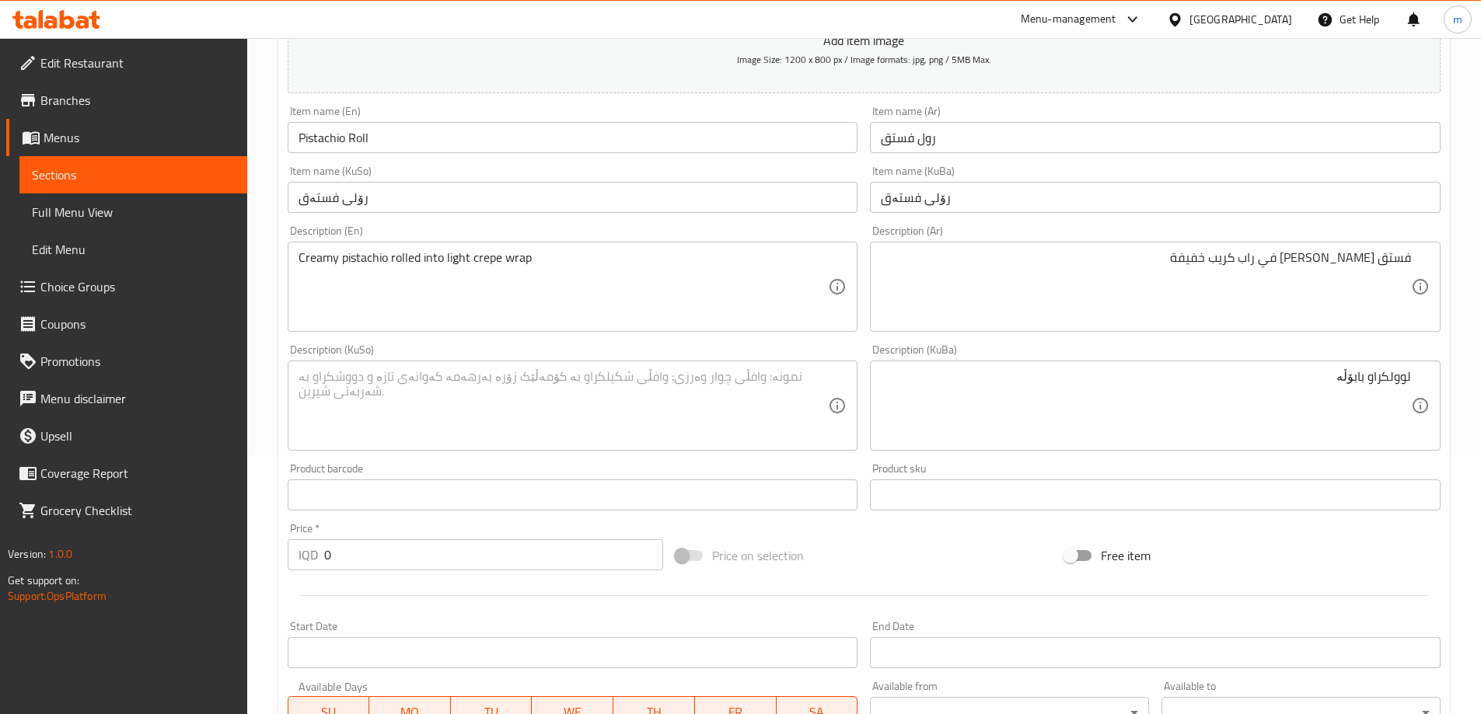
click at [1413, 377] on div "لوولکراو بابۆڵە Description (KuBa)" at bounding box center [1155, 406] width 571 height 90
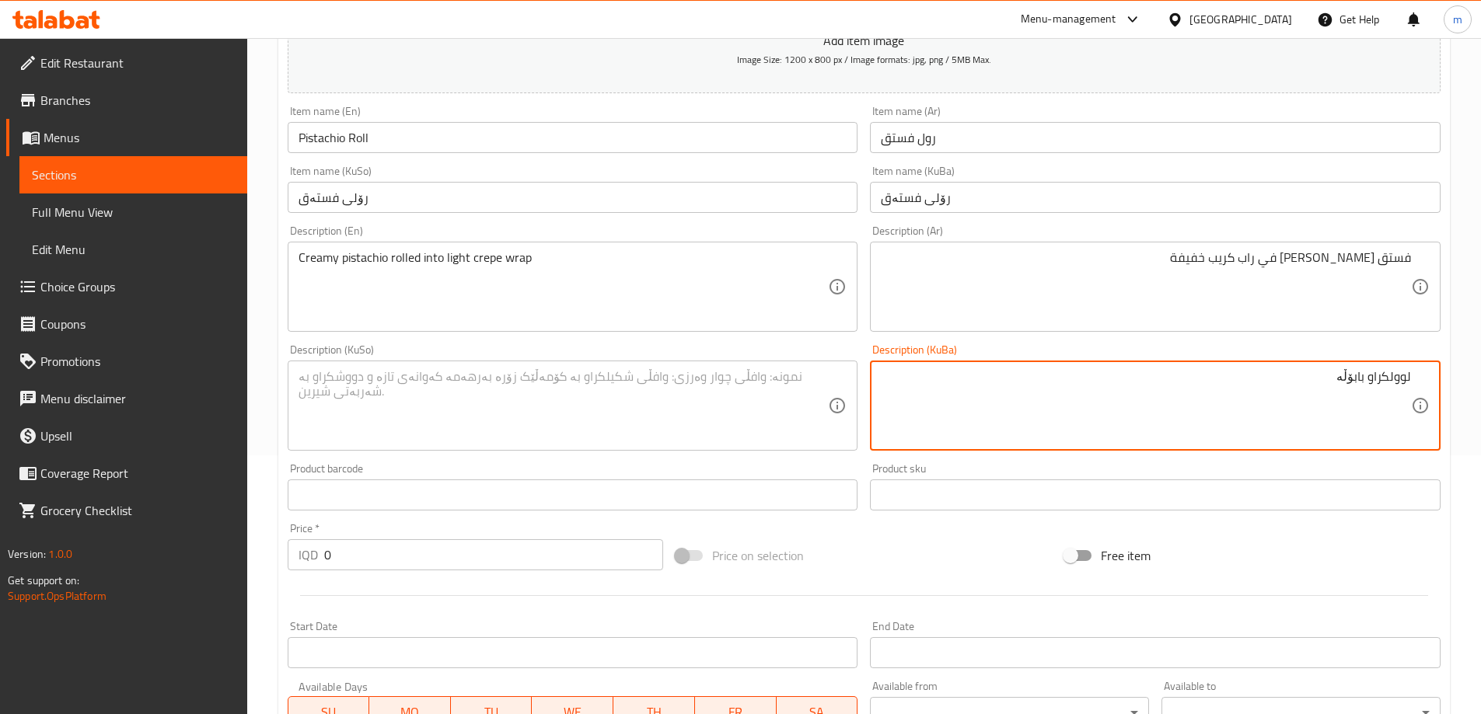
click at [1410, 371] on textarea "لوولکراو بابۆڵە" at bounding box center [1146, 406] width 530 height 74
drag, startPoint x: 1113, startPoint y: 633, endPoint x: 1035, endPoint y: 421, distance: 226.0
type textarea "فستەقی کرێمی لوولکراو لەناو بابۆڵەی کرێپی لایت"
click at [685, 386] on textarea at bounding box center [563, 406] width 530 height 74
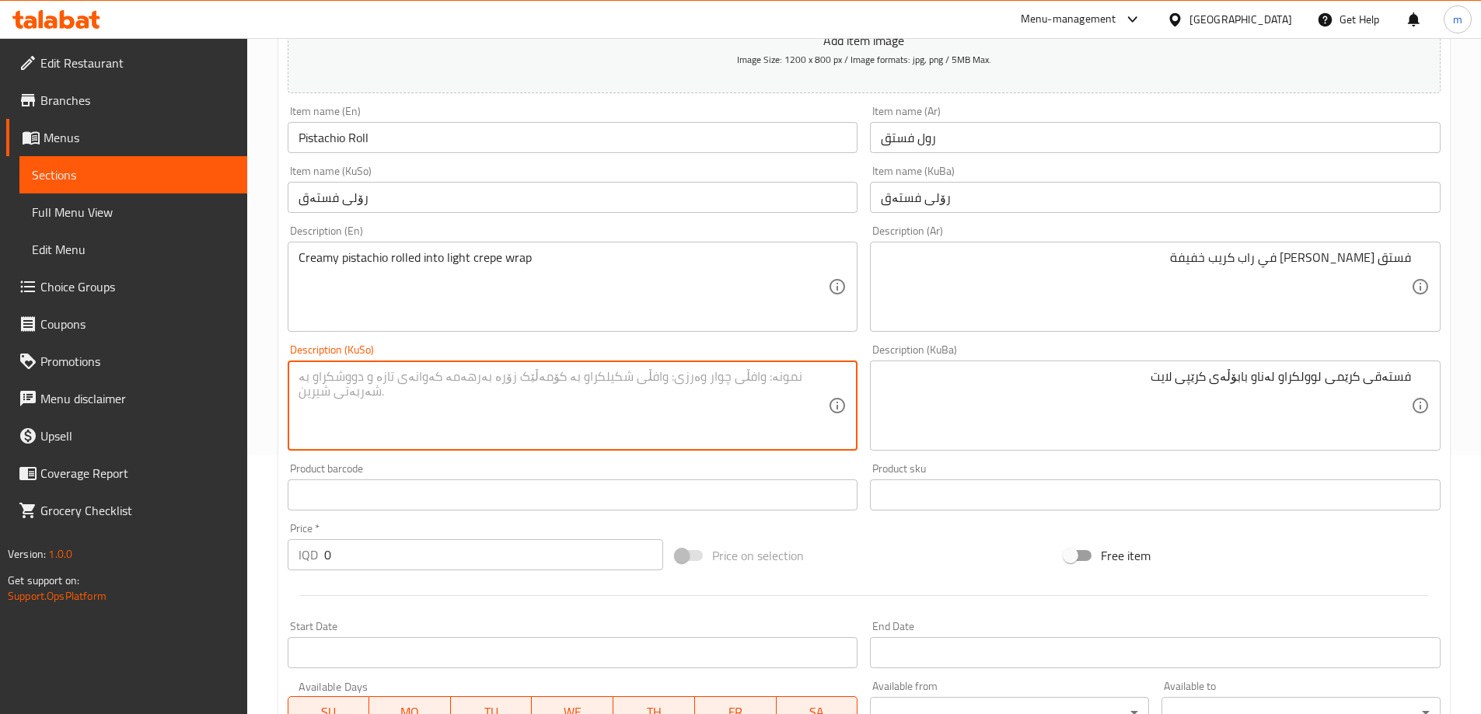
paste textarea "فستەقی کرێمی لوولکراو لەناو بابۆڵەی کرێپی لایت"
type textarea "فستەقی کرێمی لوولکراو لەناو بابۆڵەی کرێپی لایت"
click at [615, 364] on div "فستەقی کرێمی لوولکراو لەناو بابۆڵەی کرێپی لایت Description (KuSo)" at bounding box center [573, 406] width 571 height 90
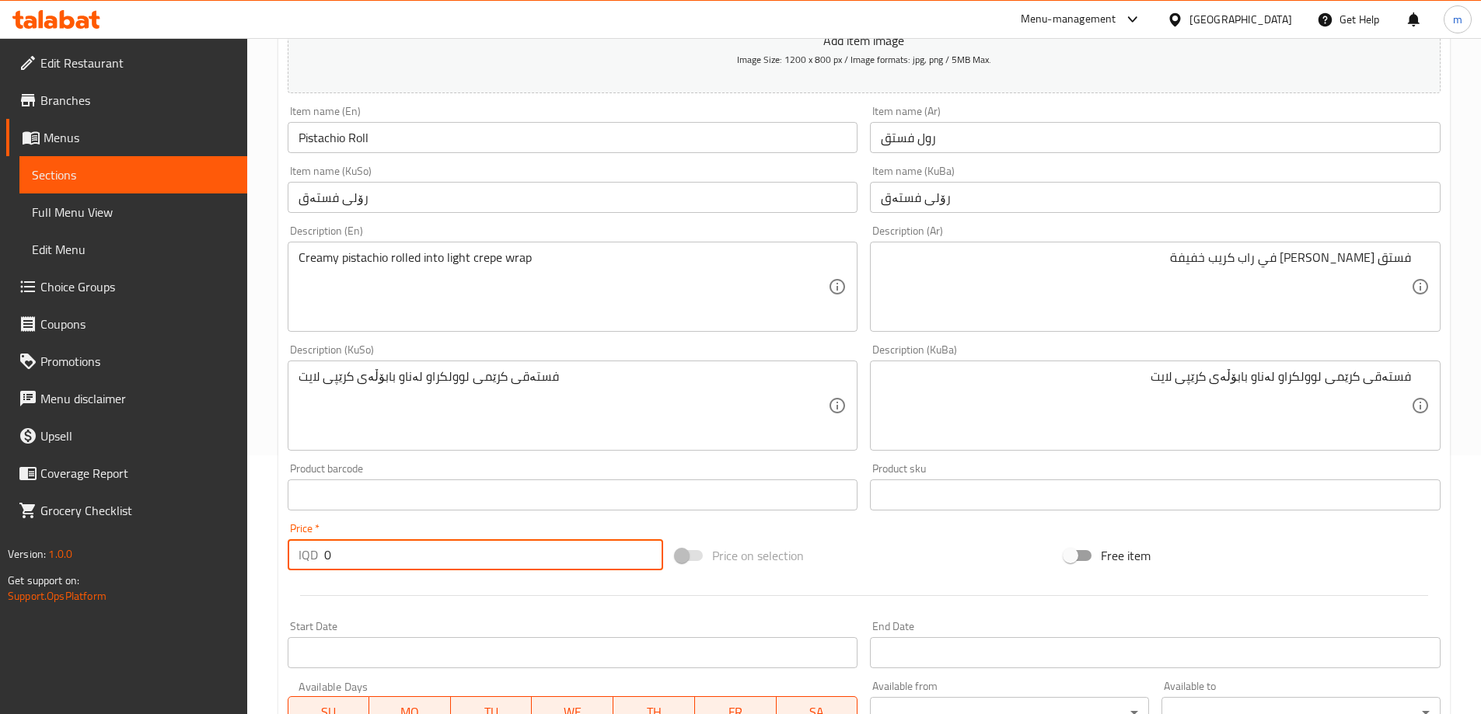
click at [348, 560] on input "0" at bounding box center [494, 554] width 340 height 31
paste input "900"
type input "9000"
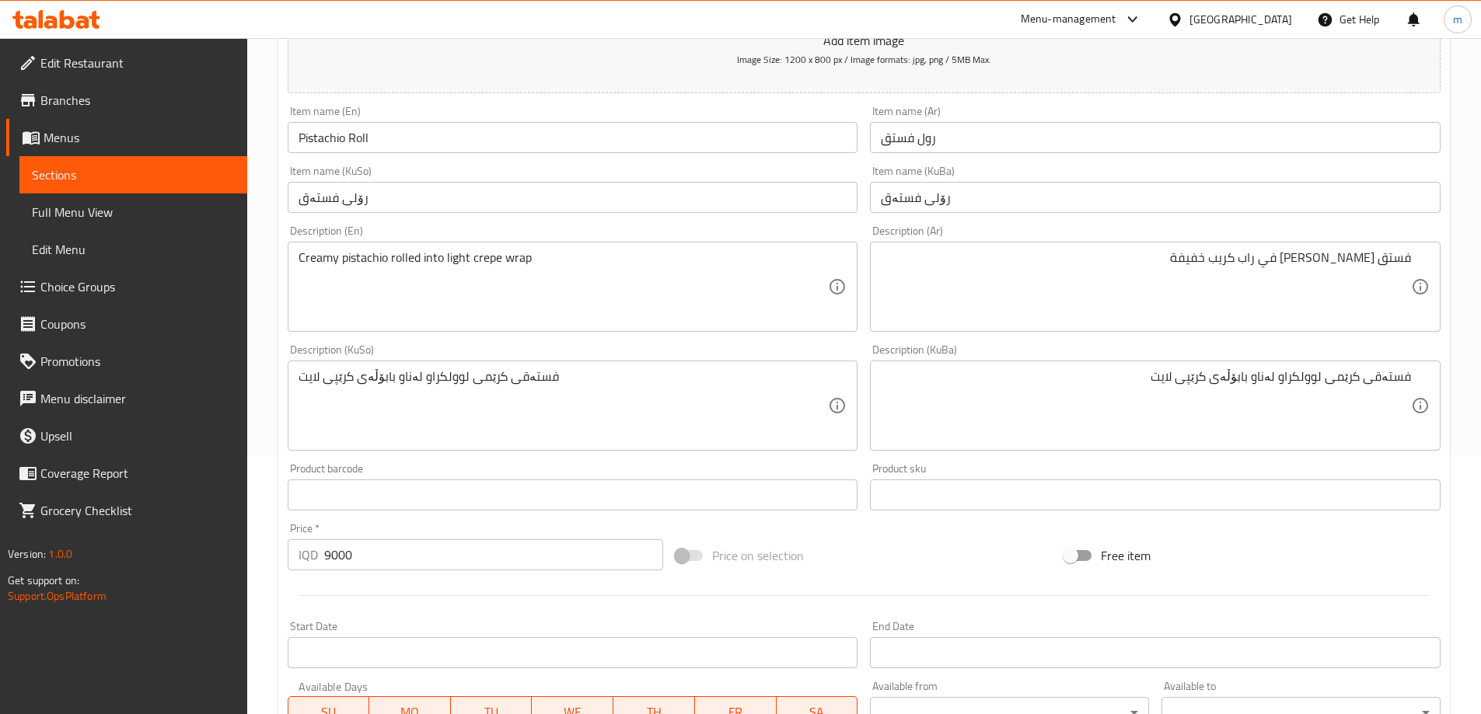
click at [392, 532] on div "Price   * IQD 9000 Price *" at bounding box center [476, 546] width 376 height 47
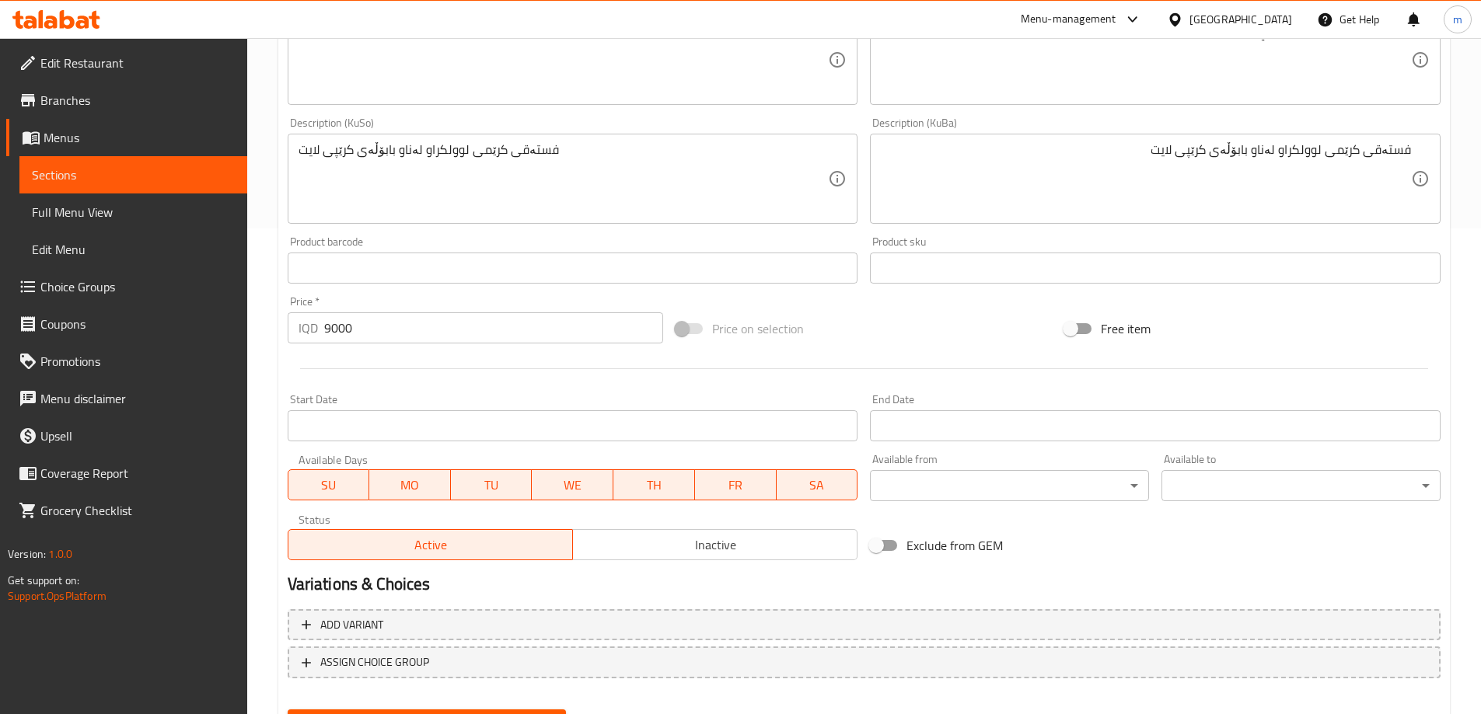
scroll to position [563, 0]
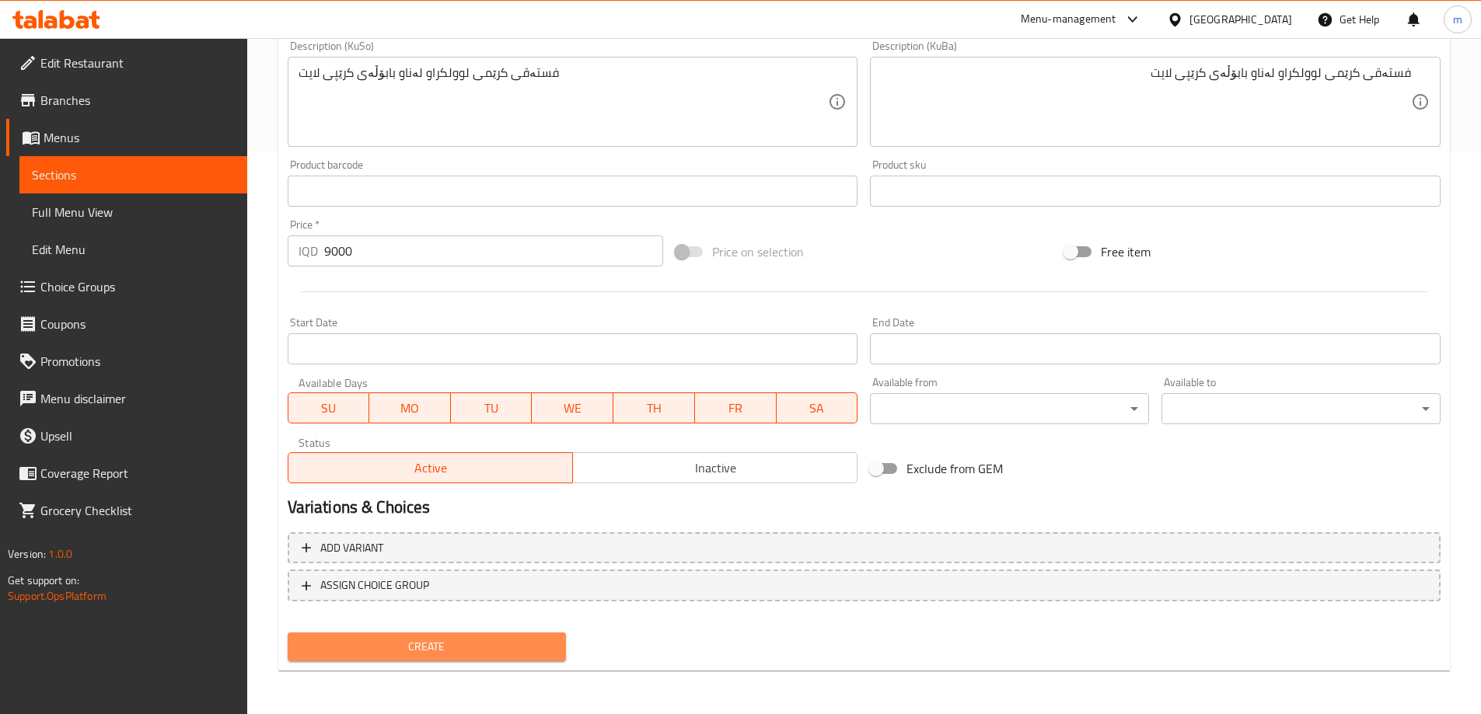
click at [455, 649] on span "Create" at bounding box center [427, 646] width 254 height 19
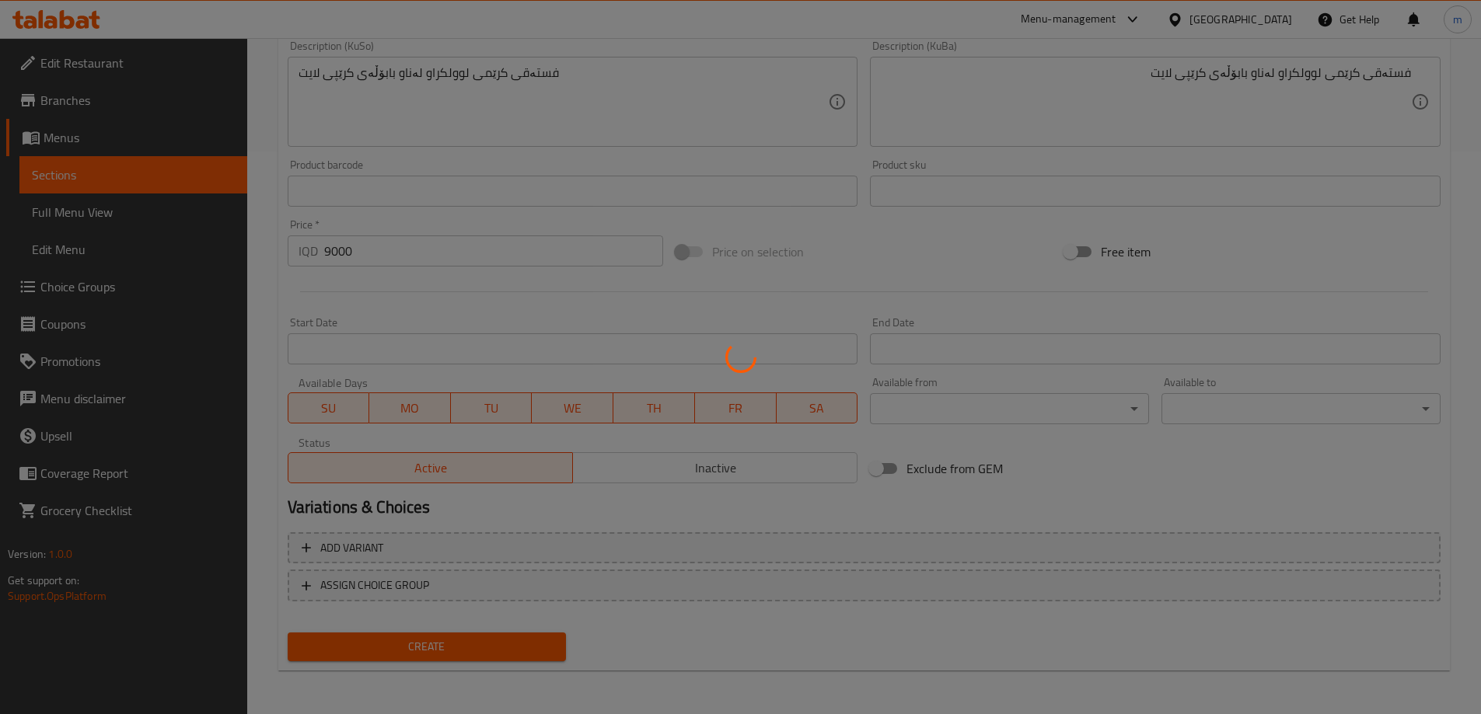
type input "0"
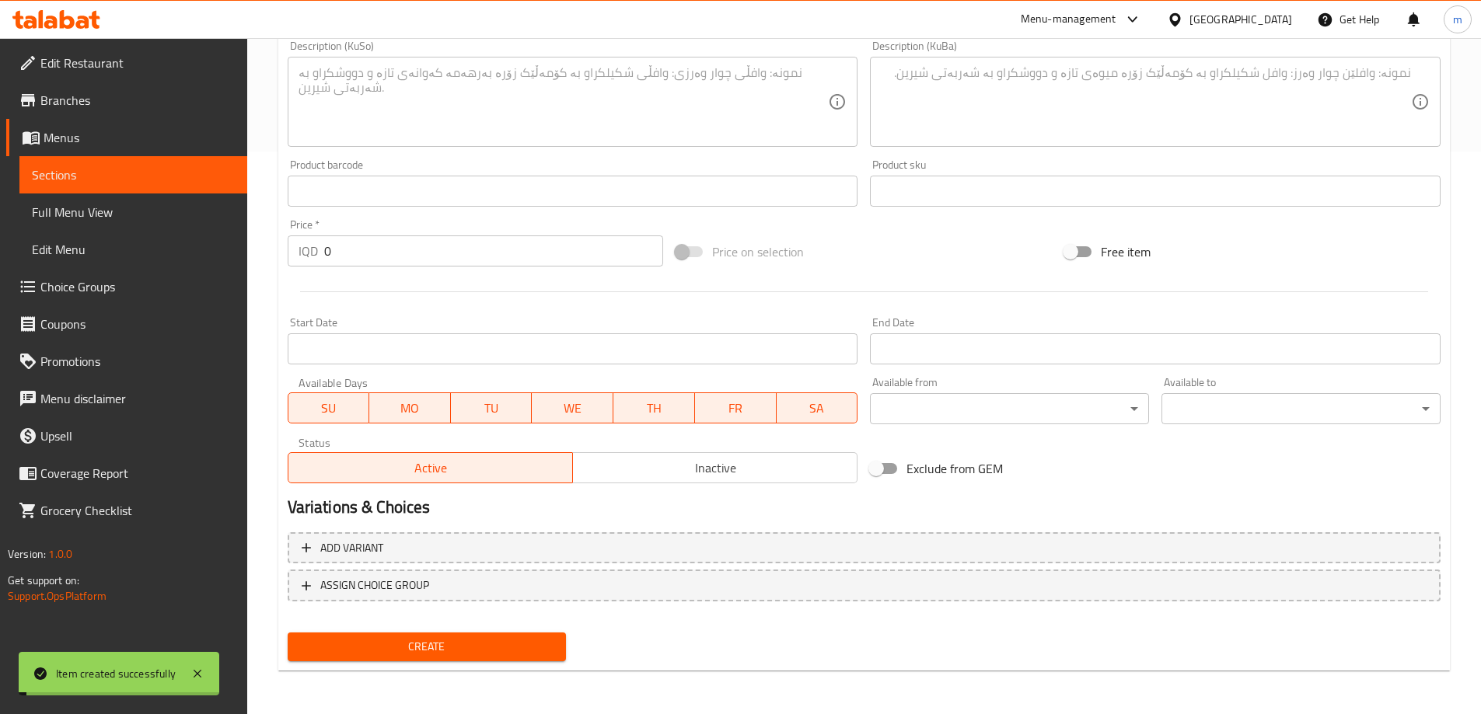
click at [114, 176] on span "Sections" at bounding box center [133, 175] width 203 height 19
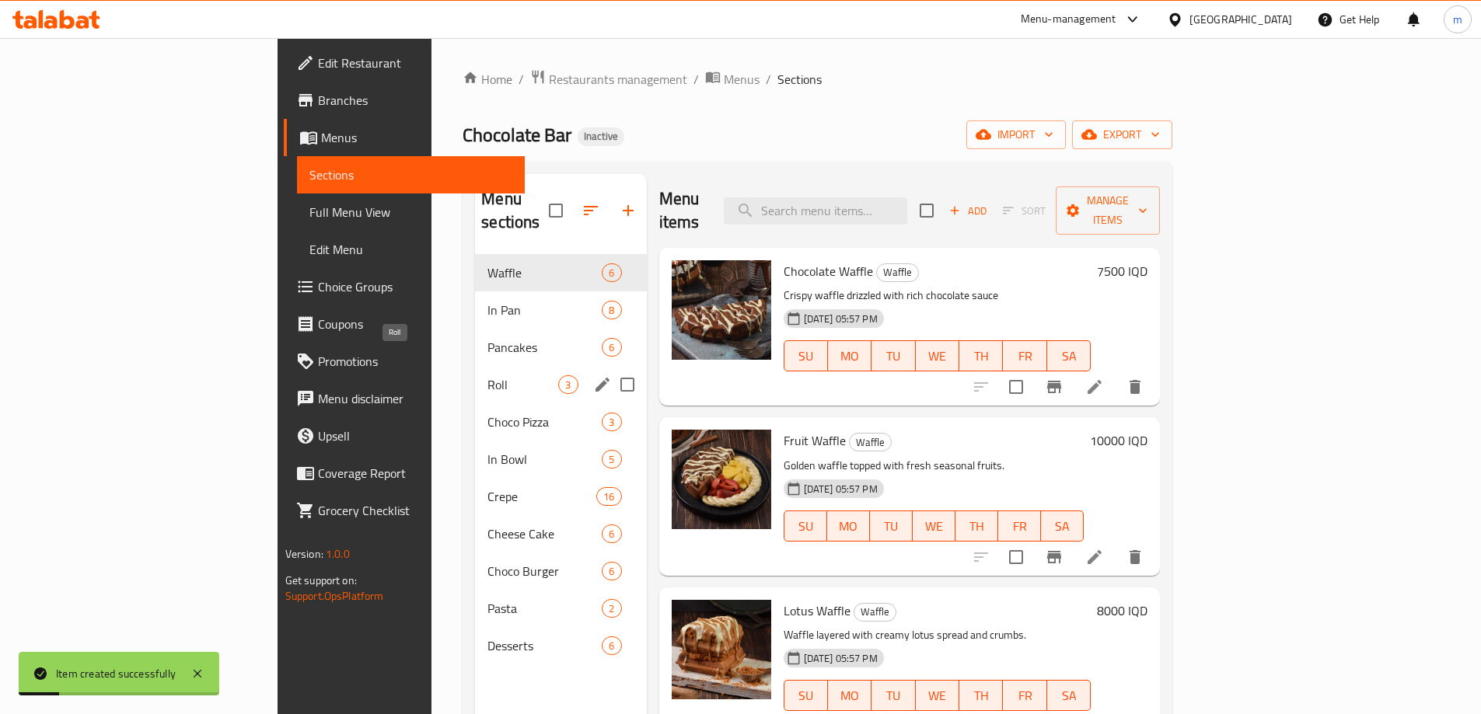
click at [487, 375] on span "Roll" at bounding box center [522, 384] width 71 height 19
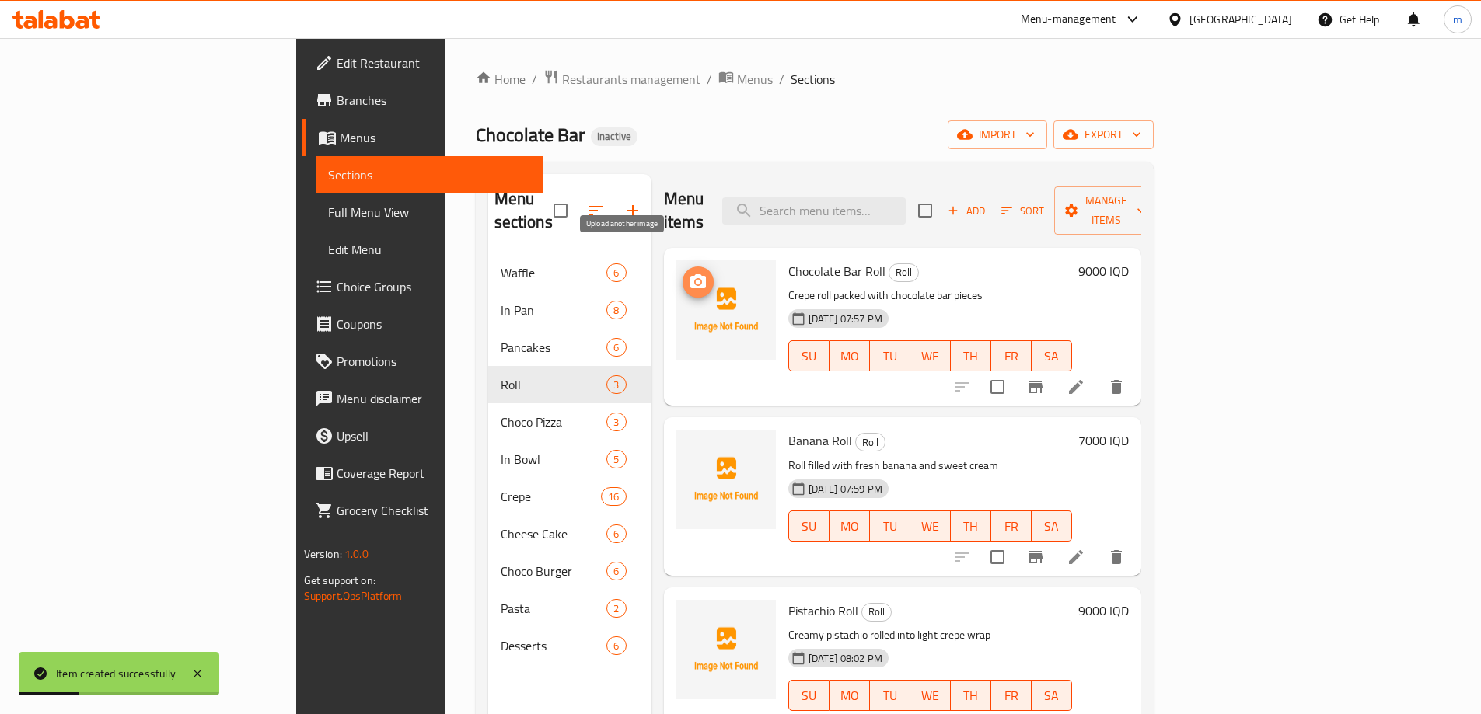
click at [690, 274] on icon "upload picture" at bounding box center [698, 281] width 16 height 14
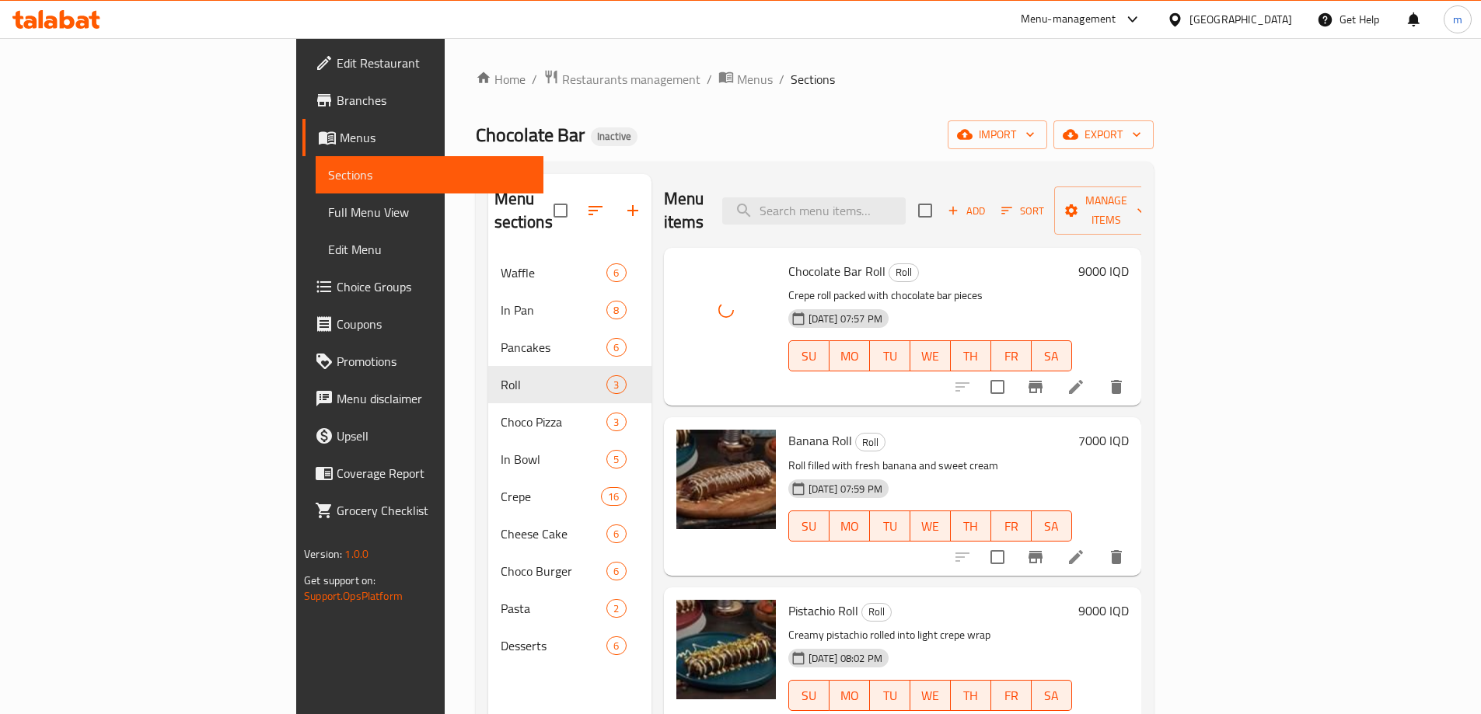
click at [316, 196] on link "Full Menu View" at bounding box center [430, 212] width 228 height 37
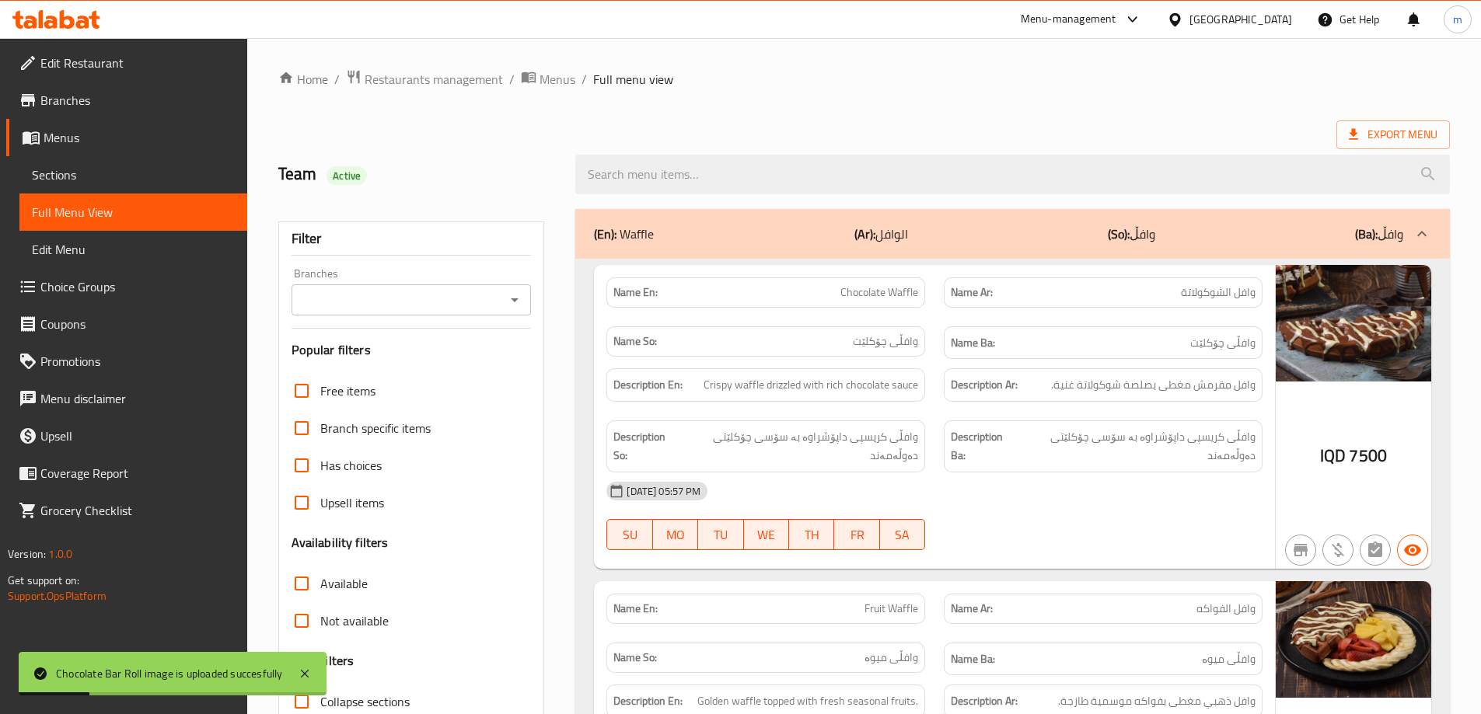
click at [501, 300] on div "Branches" at bounding box center [411, 299] width 240 height 31
click at [517, 302] on icon "Open" at bounding box center [514, 300] width 19 height 19
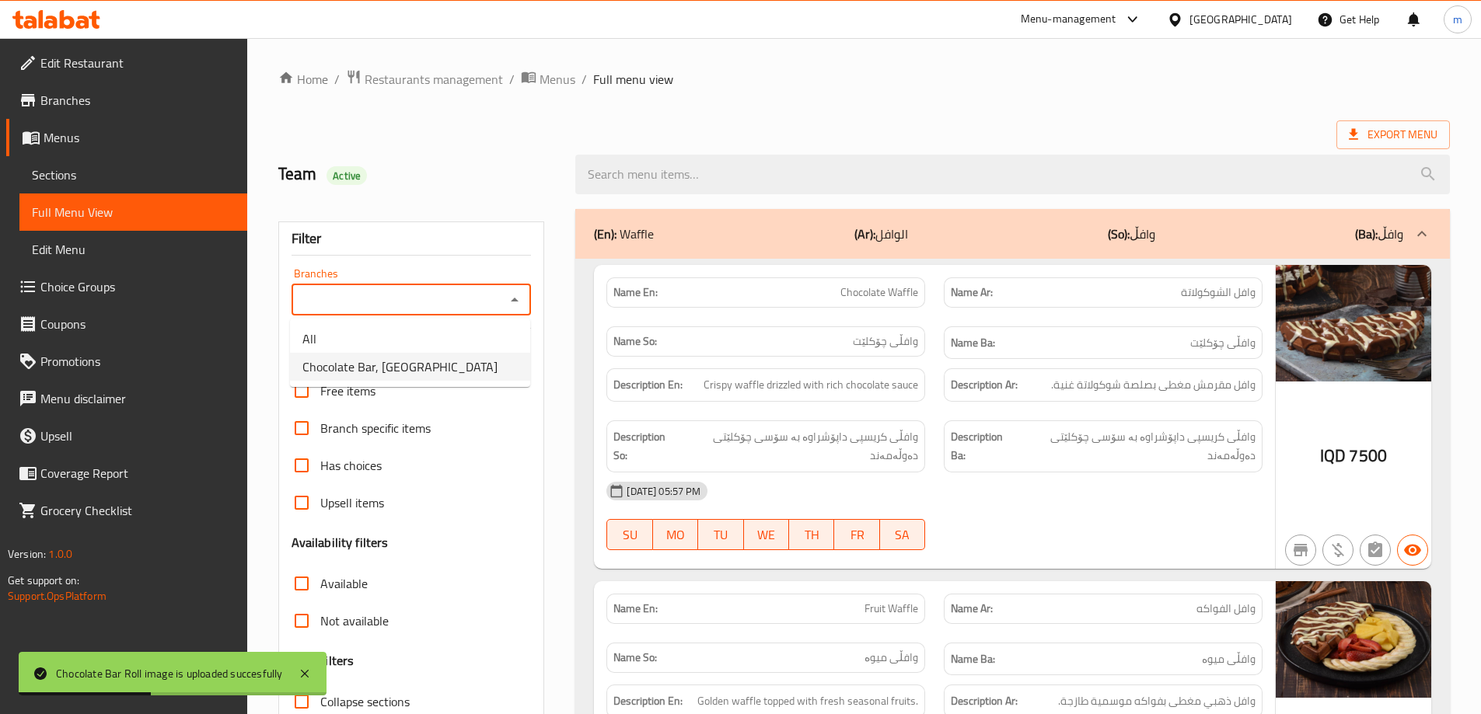
click at [412, 369] on span "Chocolate Bar, Malta Street" at bounding box center [399, 367] width 195 height 19
type input "Chocolate Bar, Malta Street"
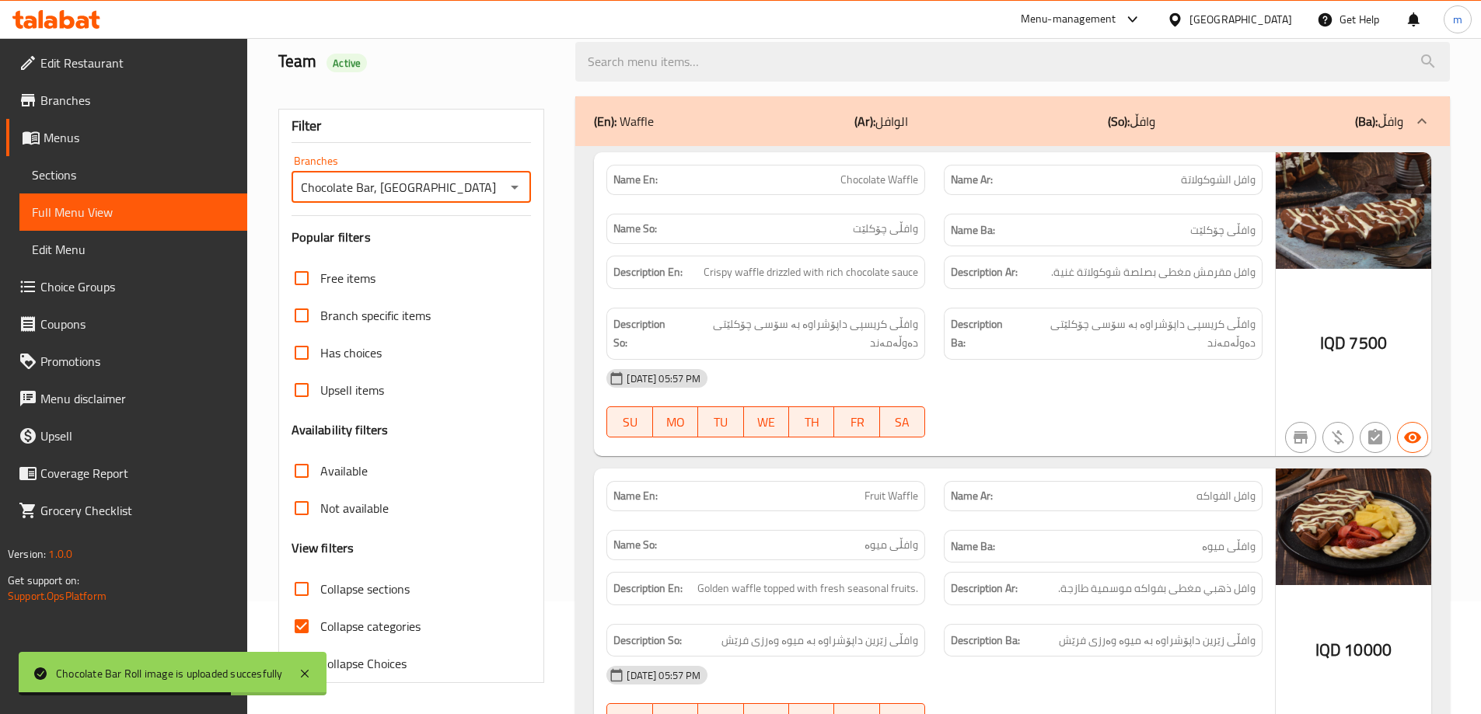
click at [308, 616] on input "Collapse categories" at bounding box center [301, 626] width 37 height 37
checkbox input "false"
click at [305, 589] on input "Collapse sections" at bounding box center [301, 589] width 37 height 37
checkbox input "true"
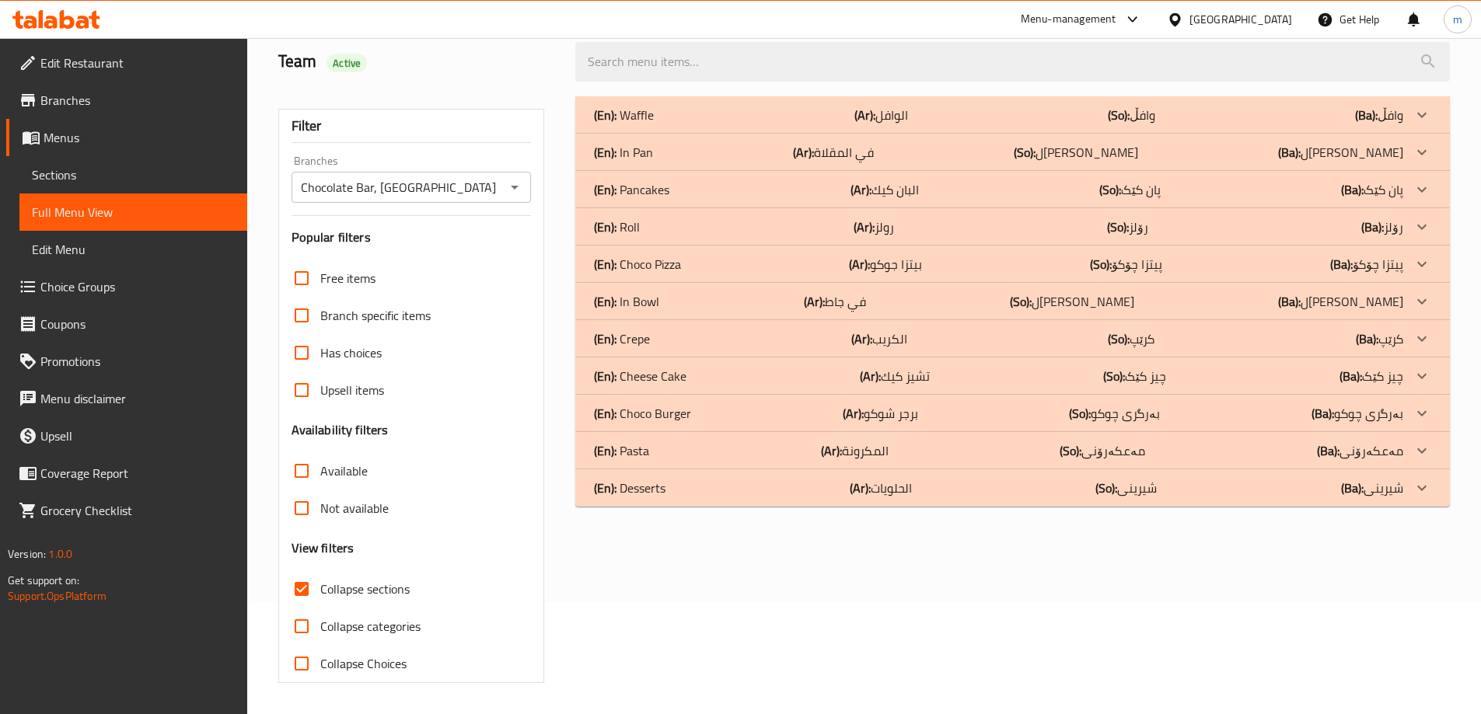
click at [710, 411] on div "(En): Choco Burger (Ar): برجر شوكو (So): بەرگری چوکو (Ba): بەرگری چوکو" at bounding box center [998, 413] width 809 height 19
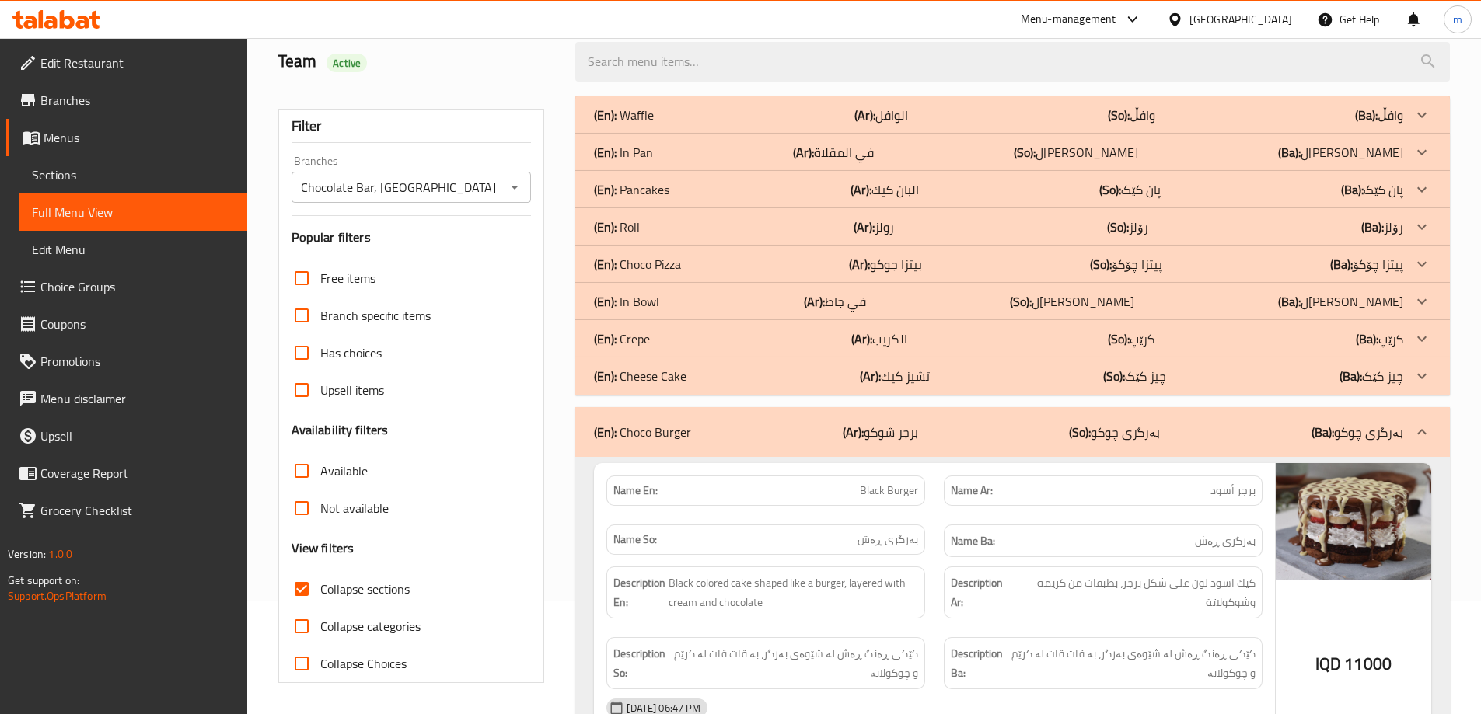
click at [693, 339] on div "(En): Crepe (Ar): الكريب (So): کرێپ (Ba): کرێپ" at bounding box center [998, 339] width 809 height 19
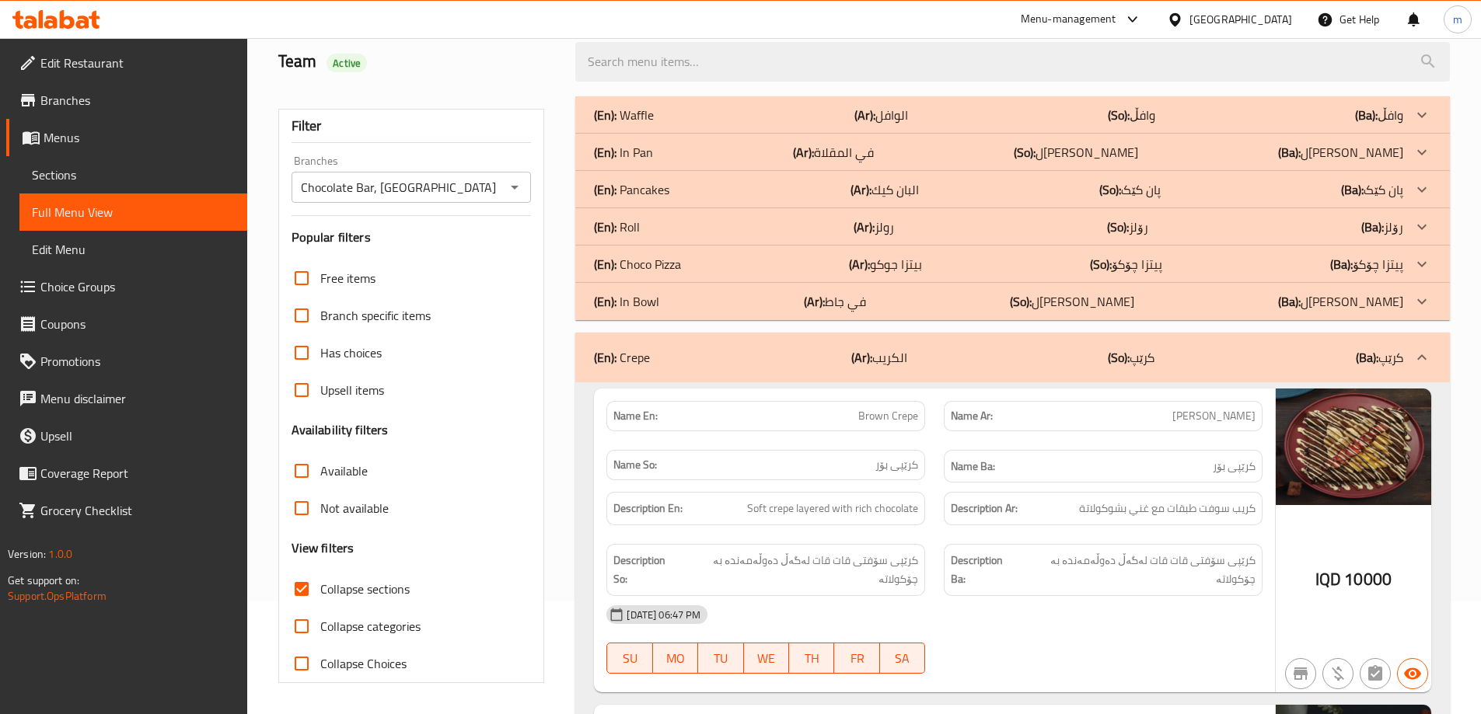
click at [668, 216] on div "(En): Roll (Ar): رولز (So): رۆلز (Ba): رۆلز" at bounding box center [1012, 226] width 874 height 37
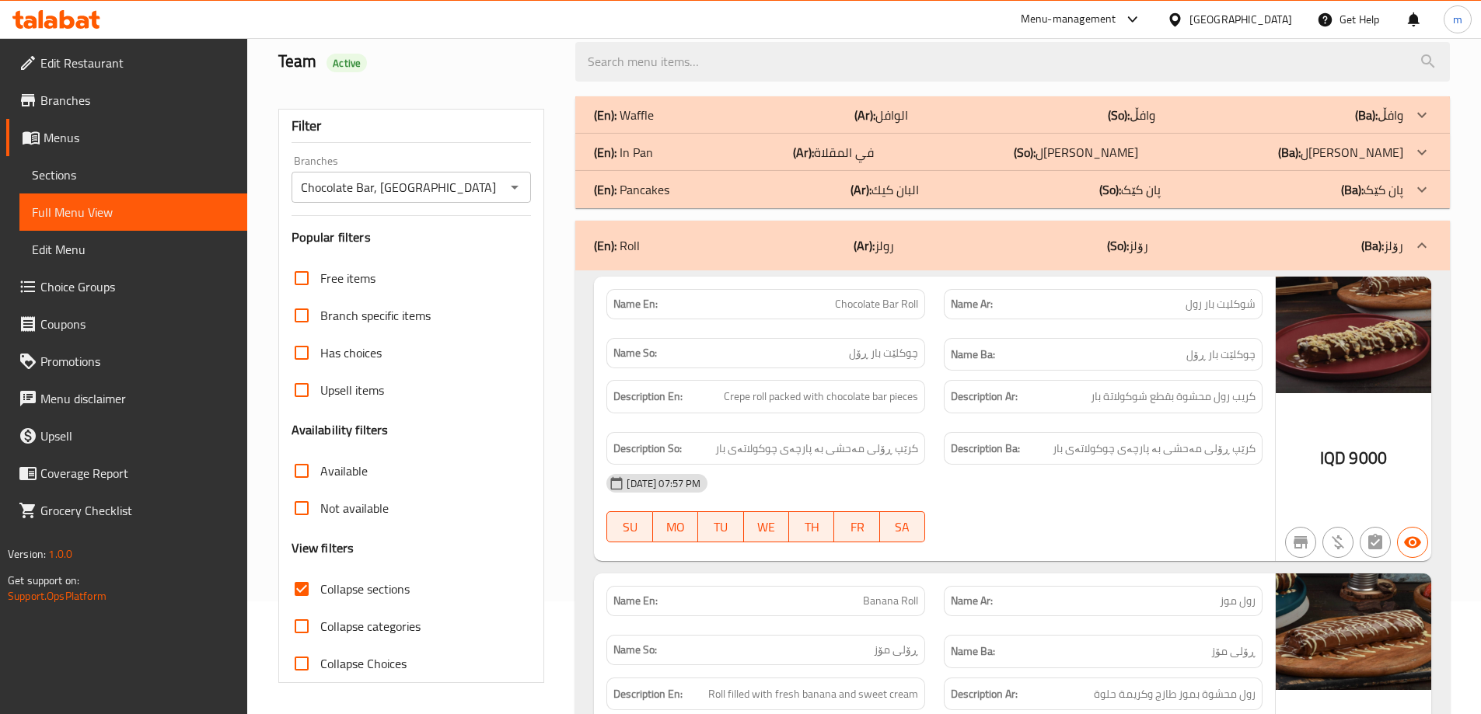
click at [668, 185] on p "(En): Pancakes" at bounding box center [631, 189] width 75 height 19
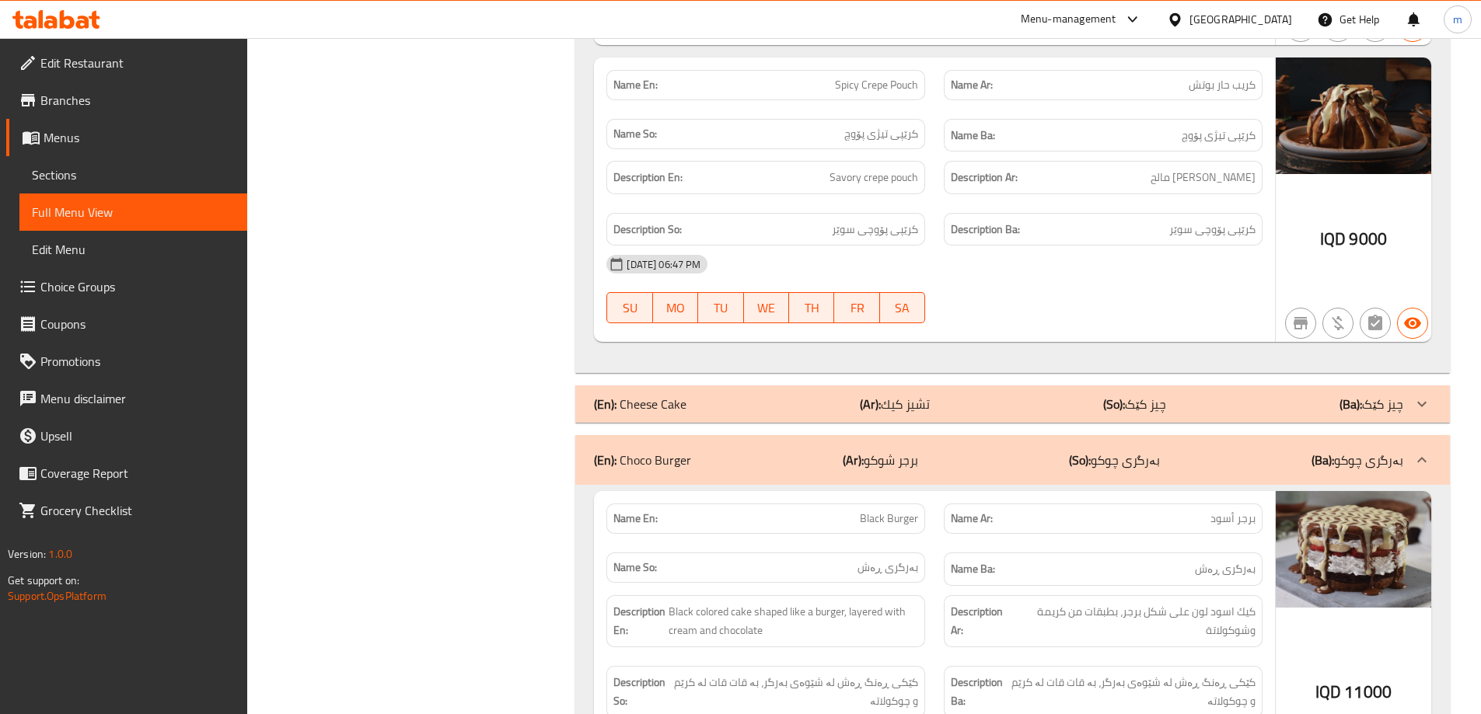
scroll to position [7728, 0]
click at [127, 173] on span "Sections" at bounding box center [133, 175] width 203 height 19
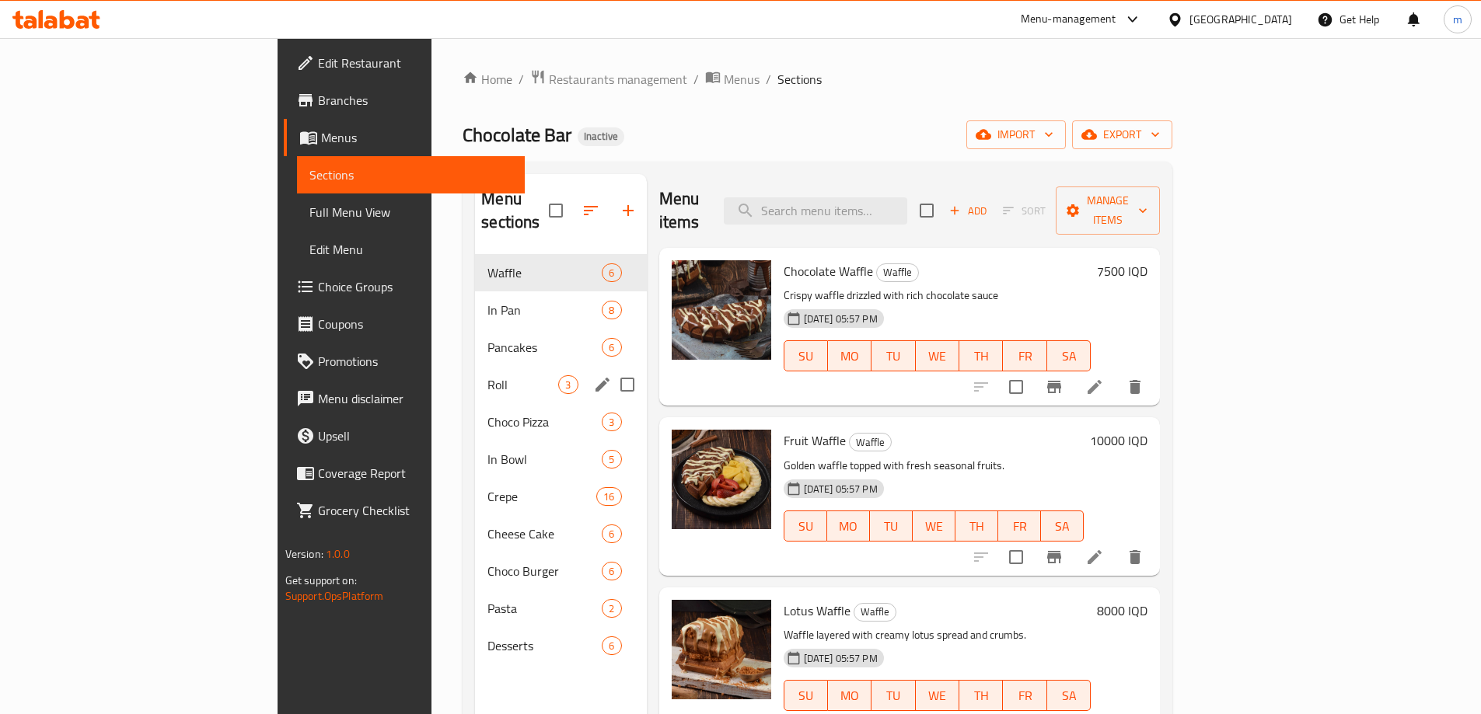
click at [595, 378] on icon "edit" at bounding box center [602, 385] width 14 height 14
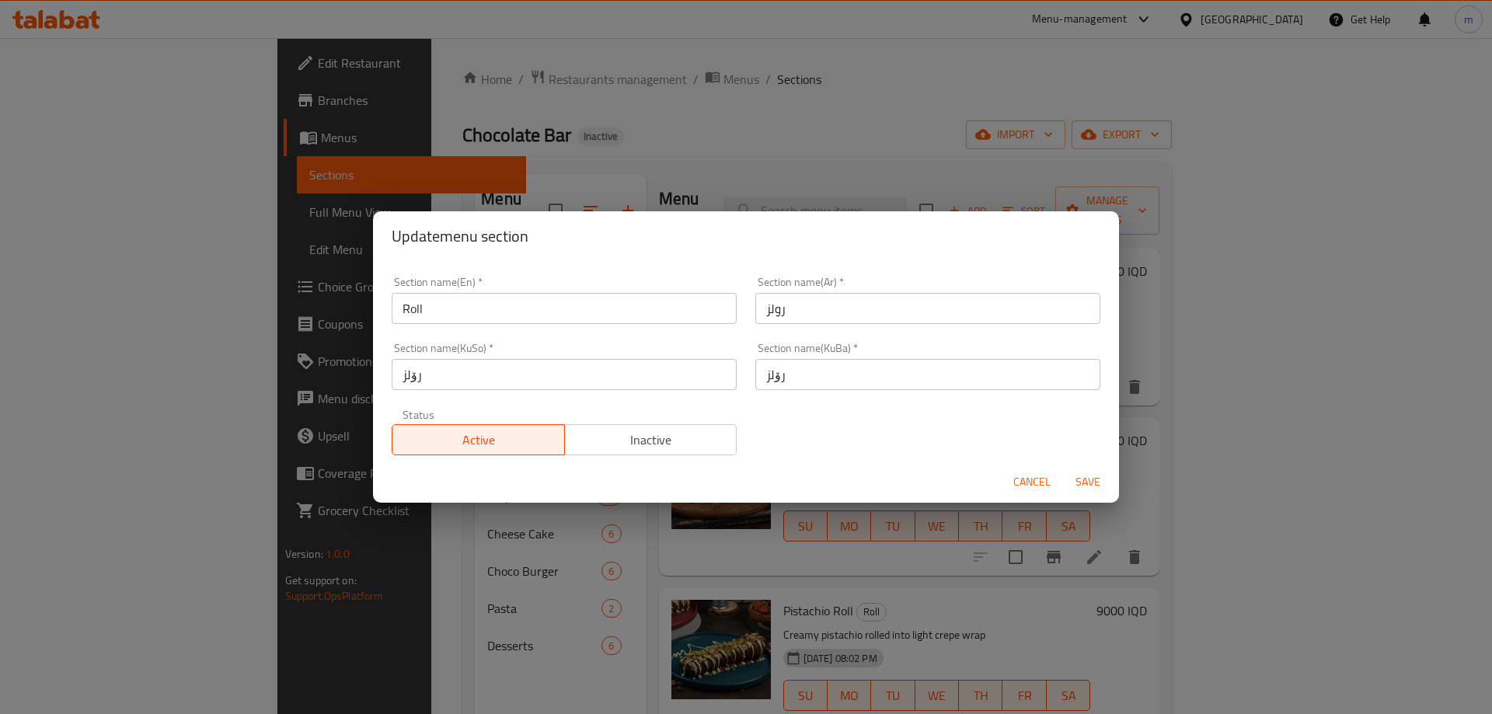
click at [787, 301] on input "رولز" at bounding box center [928, 308] width 345 height 31
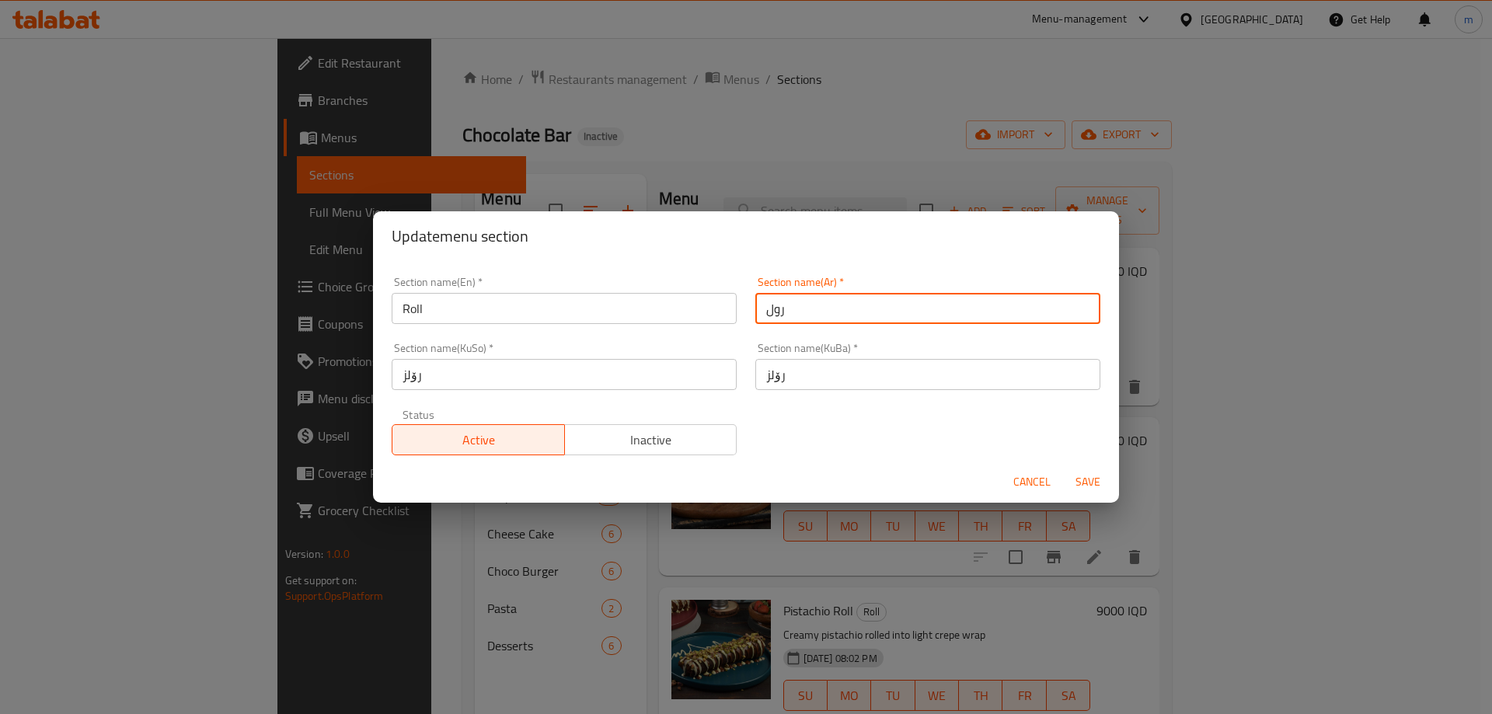
type input "رول"
click at [791, 377] on input "رۆلز" at bounding box center [928, 374] width 345 height 31
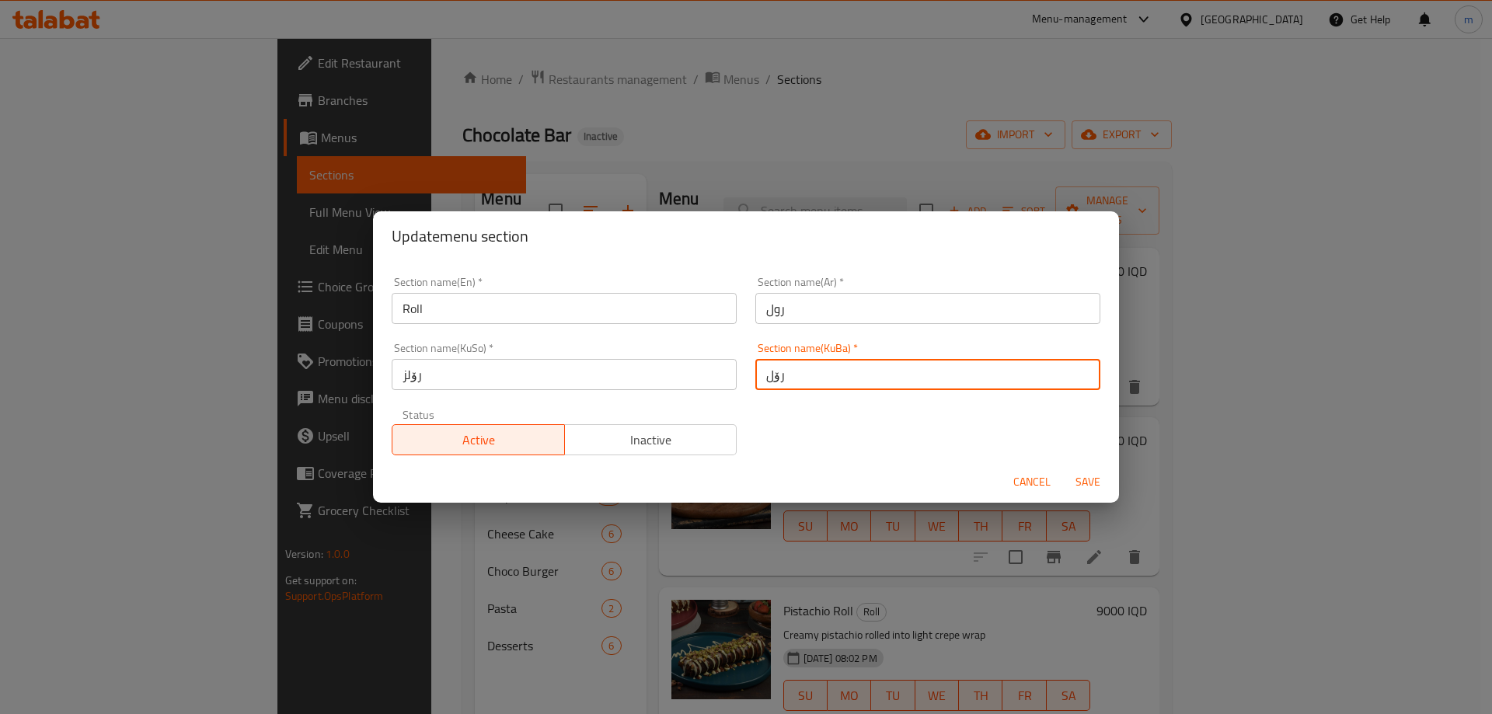
type input "رۆل"
click at [585, 372] on input "رۆلز" at bounding box center [564, 374] width 345 height 31
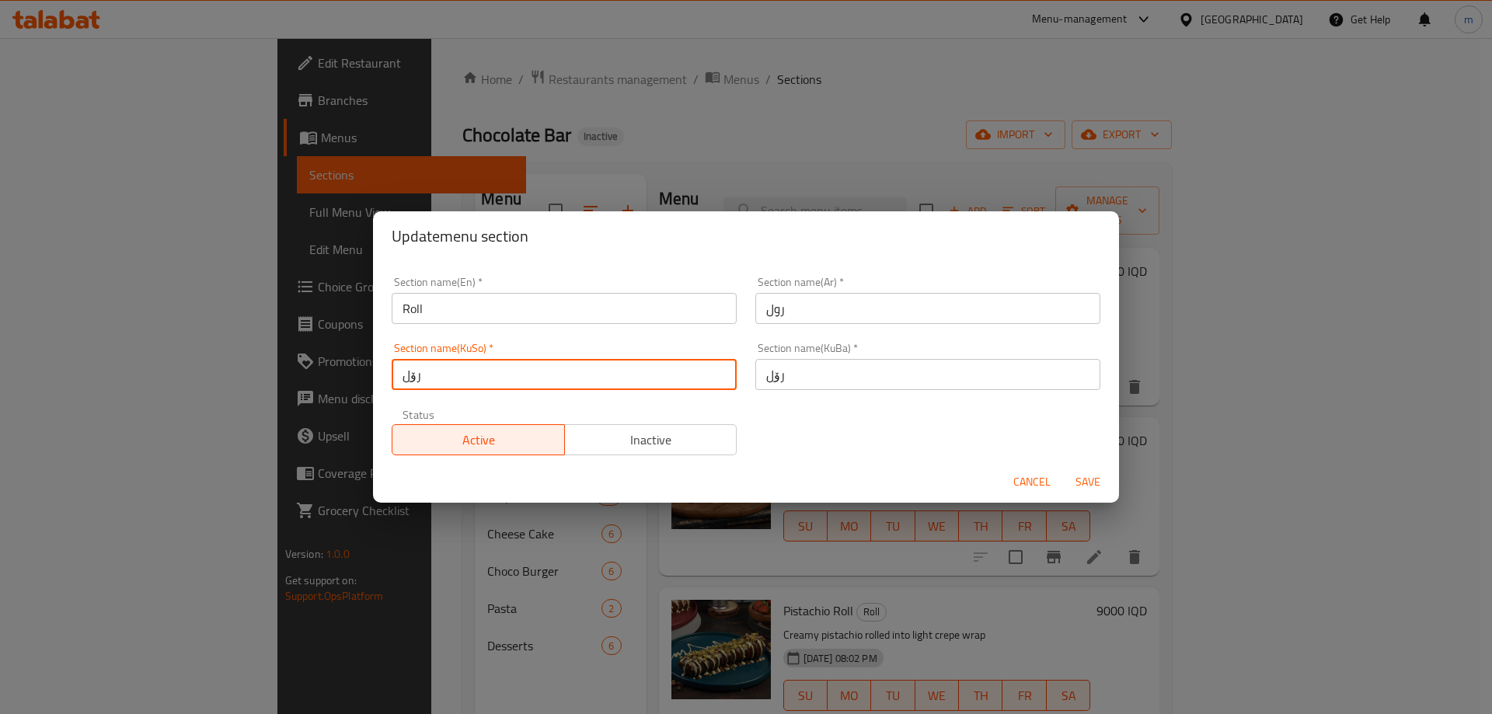
type input "رۆل"
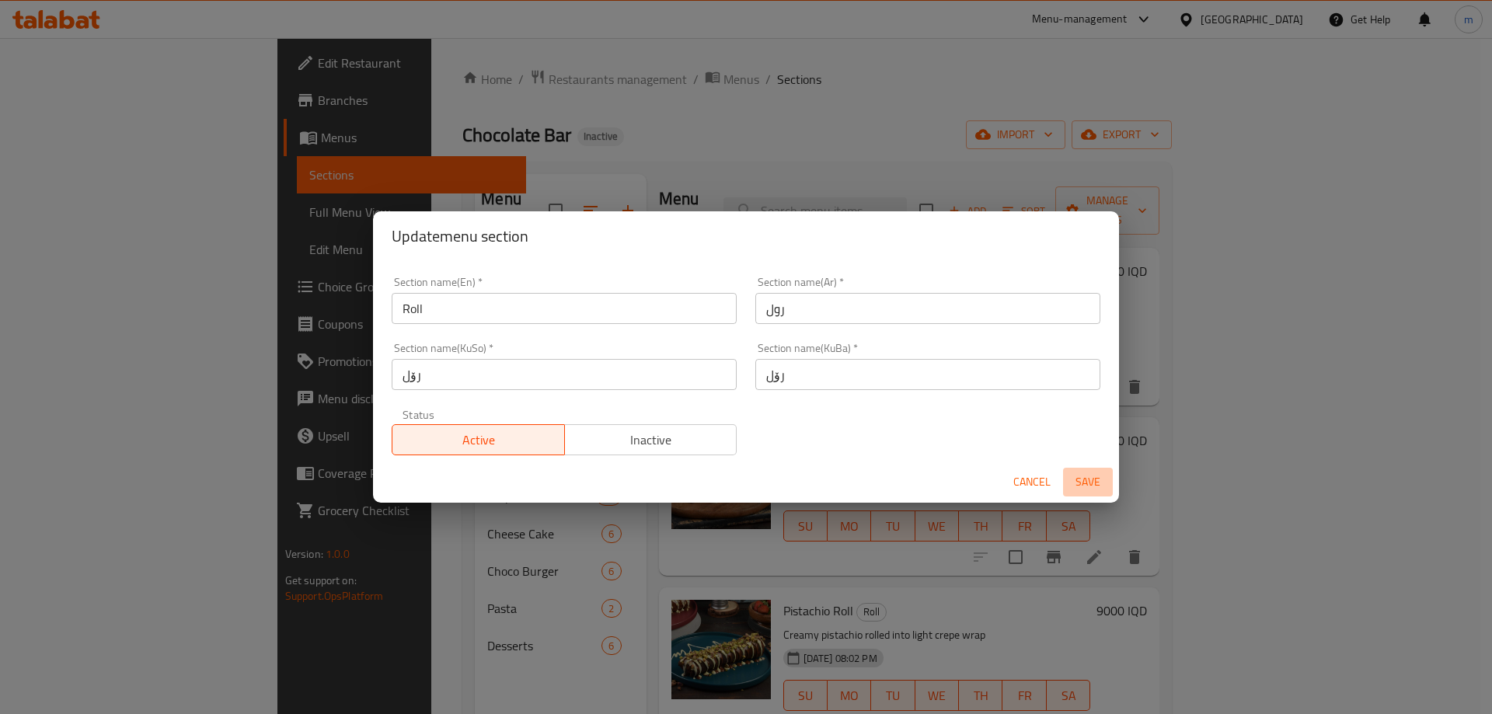
click at [1086, 479] on span "Save" at bounding box center [1088, 482] width 37 height 19
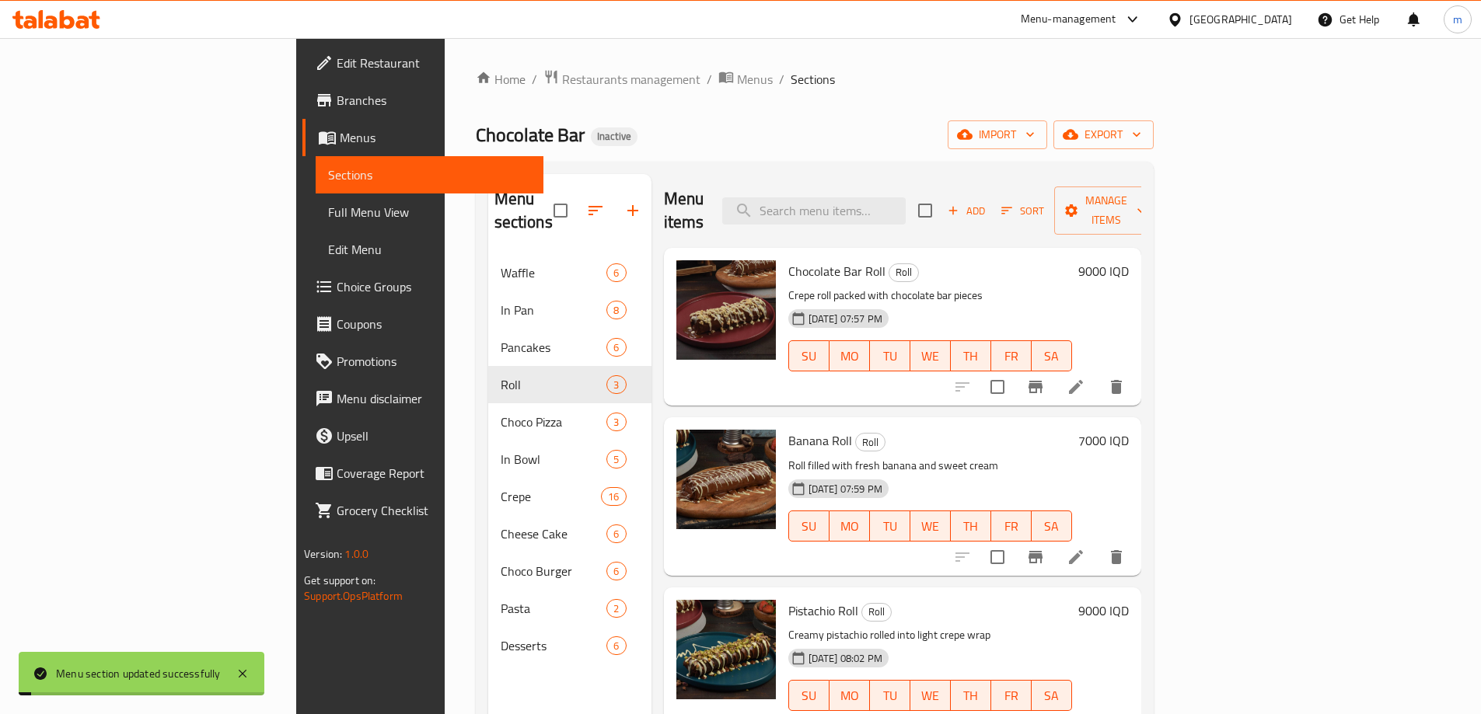
click at [328, 217] on span "Full Menu View" at bounding box center [429, 212] width 203 height 19
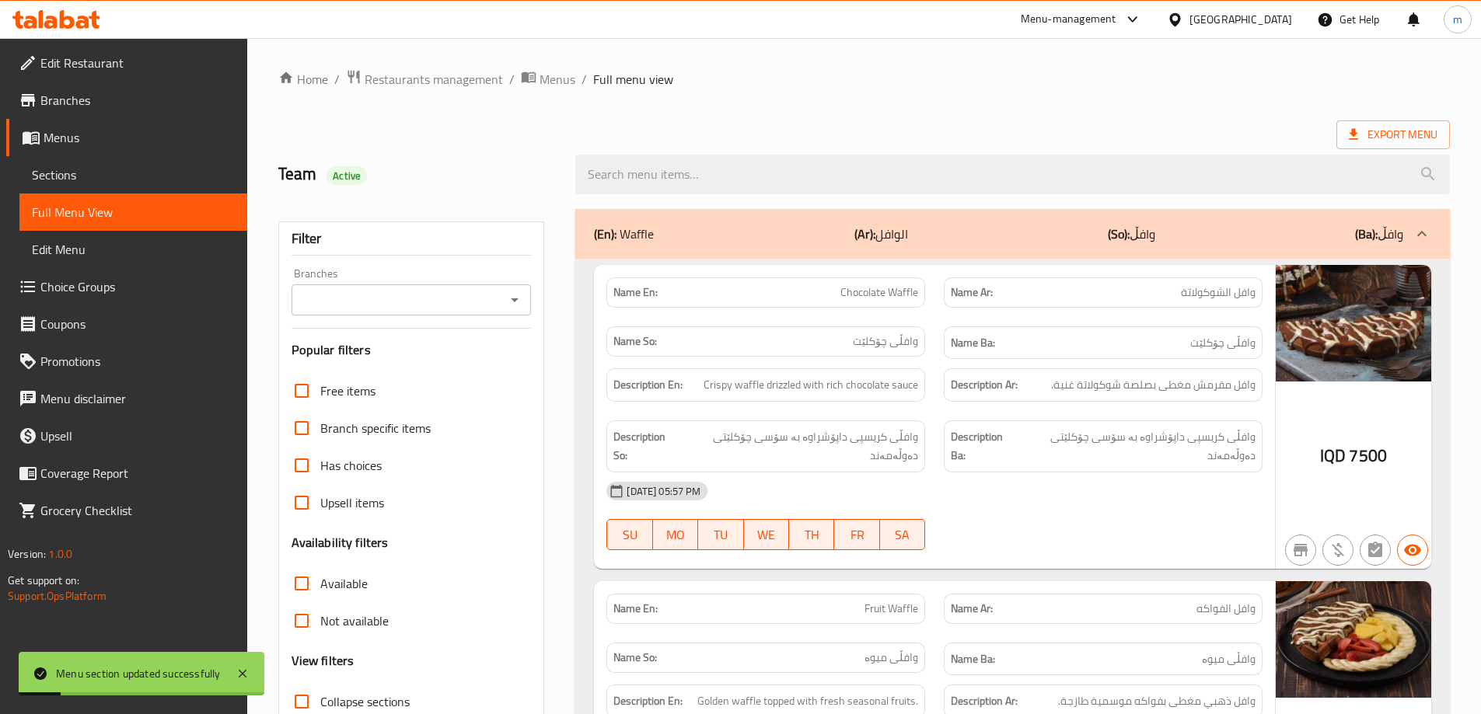
click at [864, 252] on div "(En): Waffle (Ar): الوافل (So): وافڵ (Ba): وافڵ" at bounding box center [1012, 234] width 874 height 50
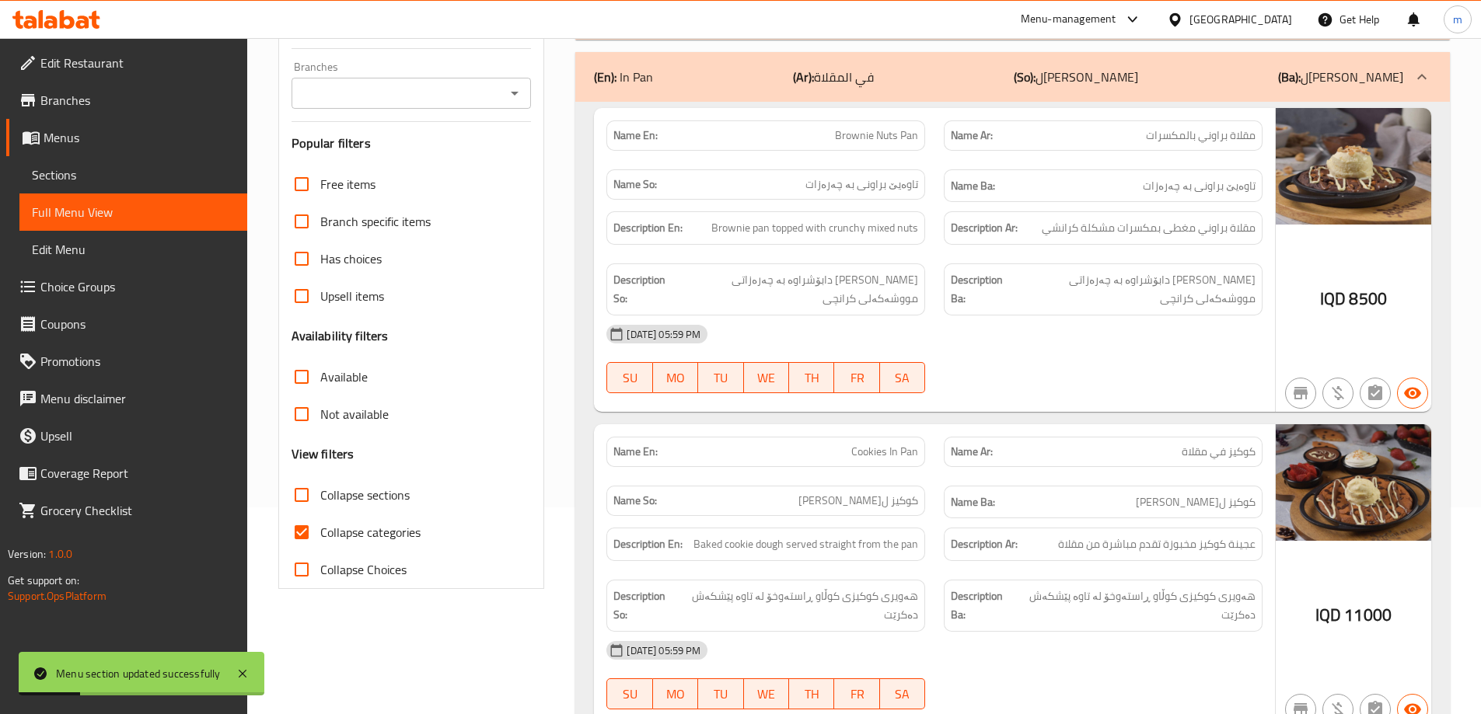
scroll to position [208, 0]
click at [305, 497] on input "Collapse sections" at bounding box center [301, 494] width 37 height 37
checkbox input "true"
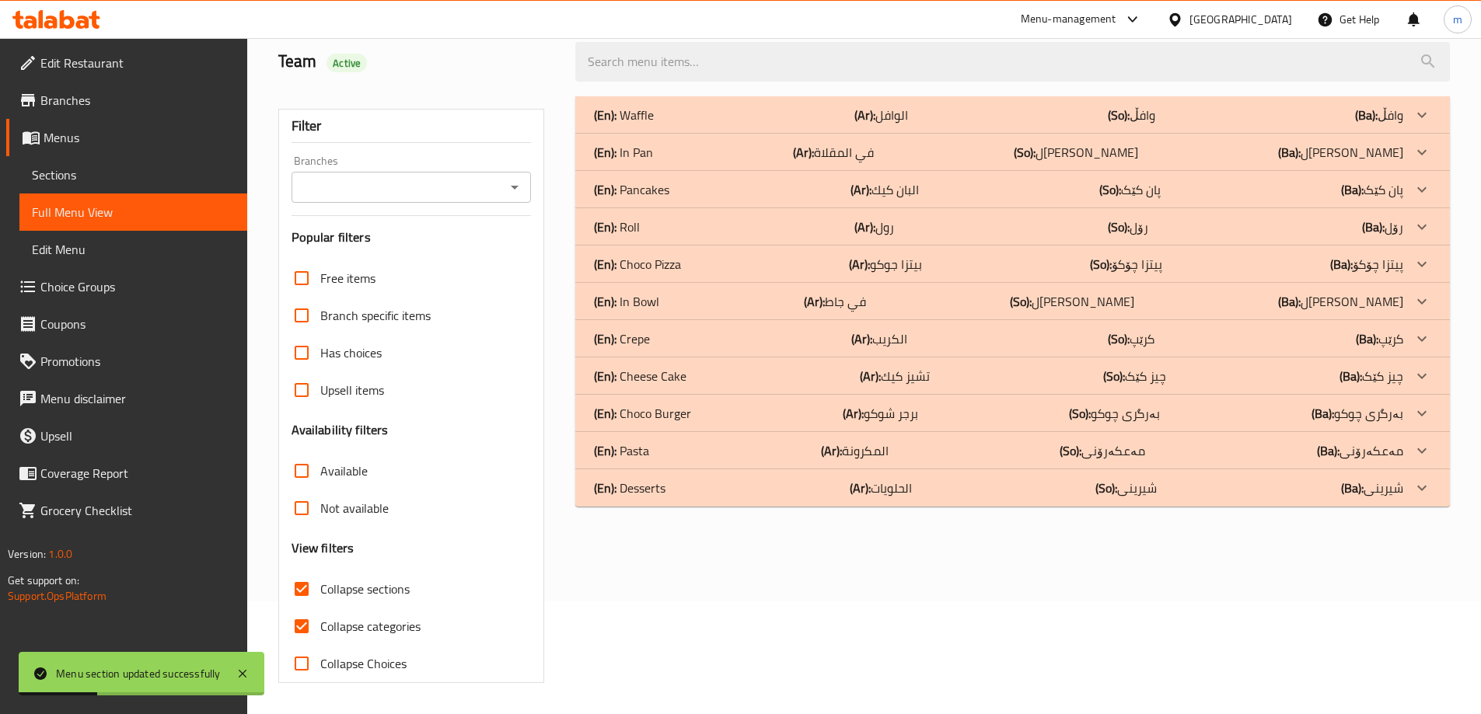
click at [305, 608] on input "Collapse categories" at bounding box center [301, 626] width 37 height 37
checkbox input "false"
click at [667, 222] on div "(En): Roll (Ar): رول (So): رۆل (Ba): رۆل" at bounding box center [998, 227] width 809 height 19
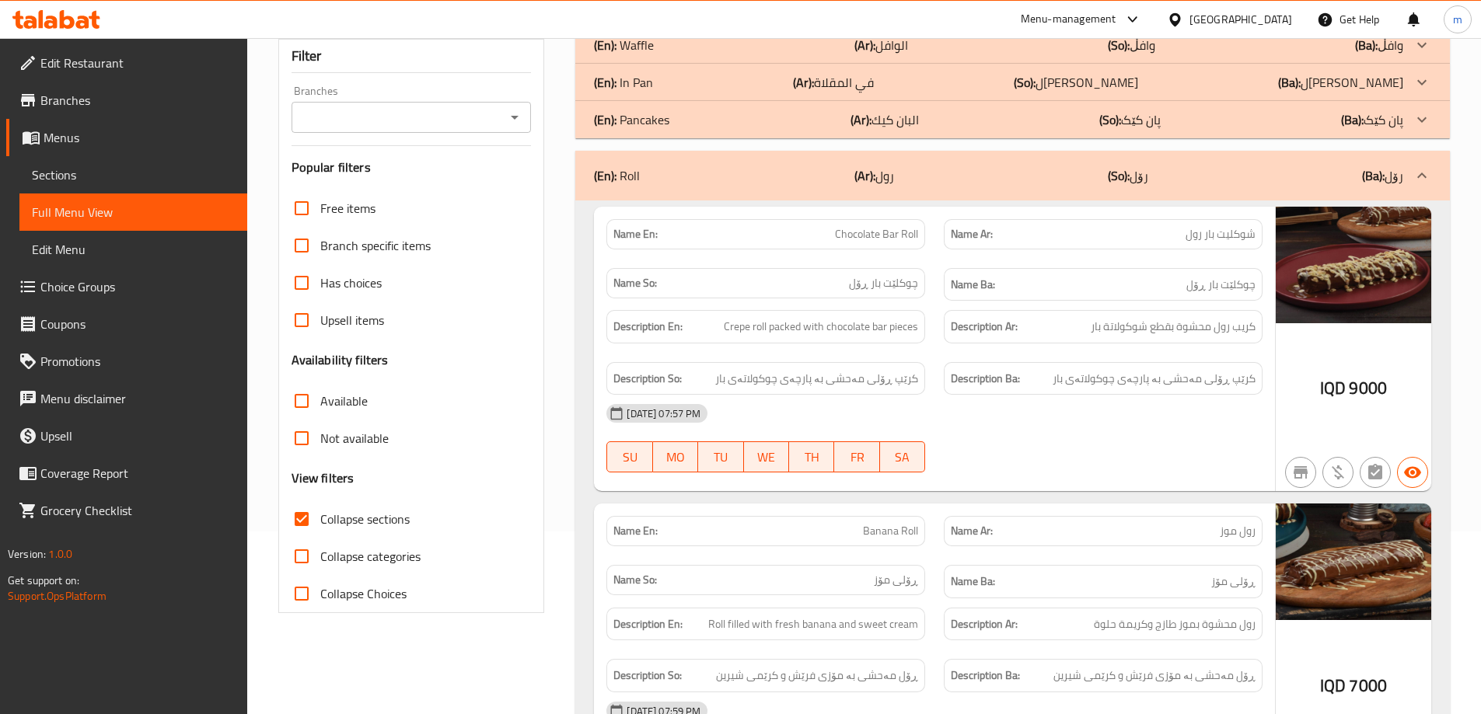
scroll to position [9, 0]
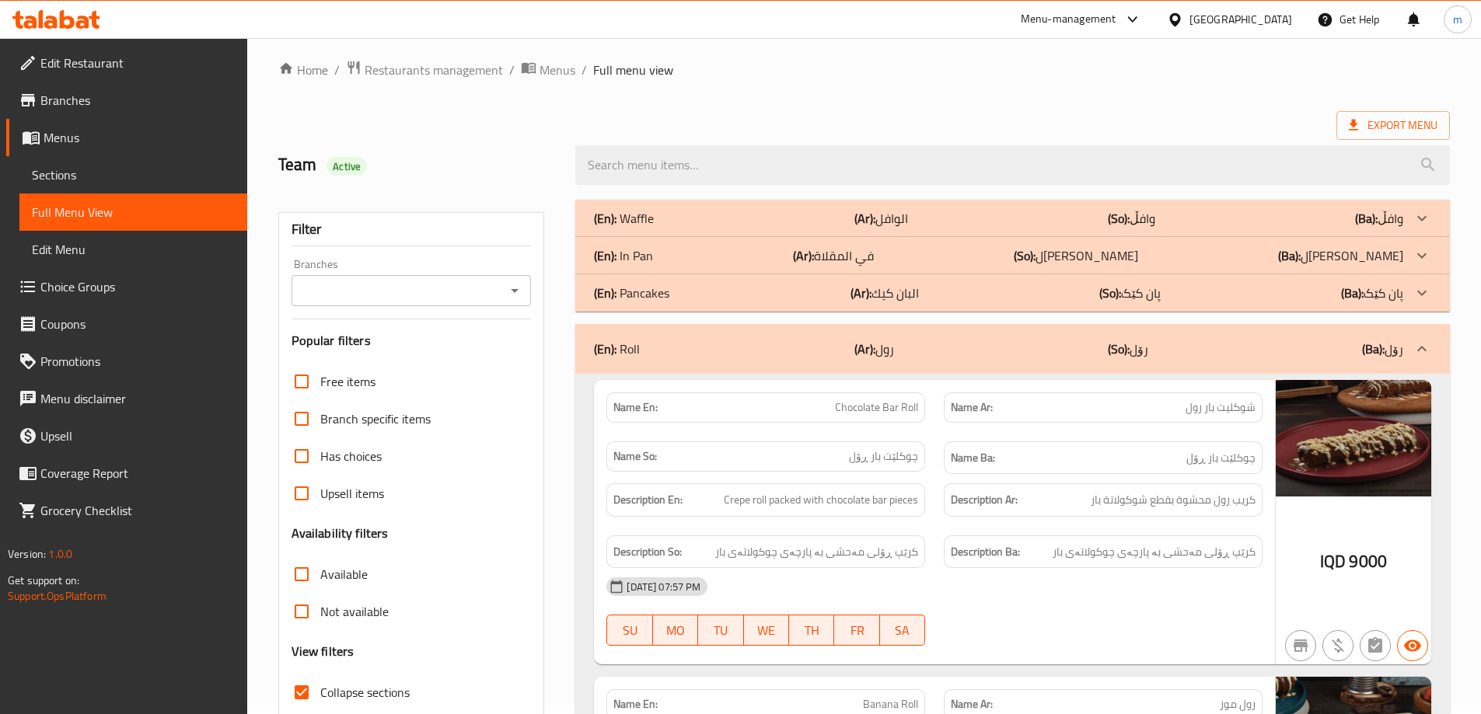
drag, startPoint x: 516, startPoint y: 287, endPoint x: 508, endPoint y: 302, distance: 16.7
click at [515, 287] on icon "Open" at bounding box center [514, 290] width 19 height 19
click at [404, 355] on span "Chocolate Bar, Malta Street" at bounding box center [399, 357] width 195 height 19
type input "Chocolate Bar, Malta Street"
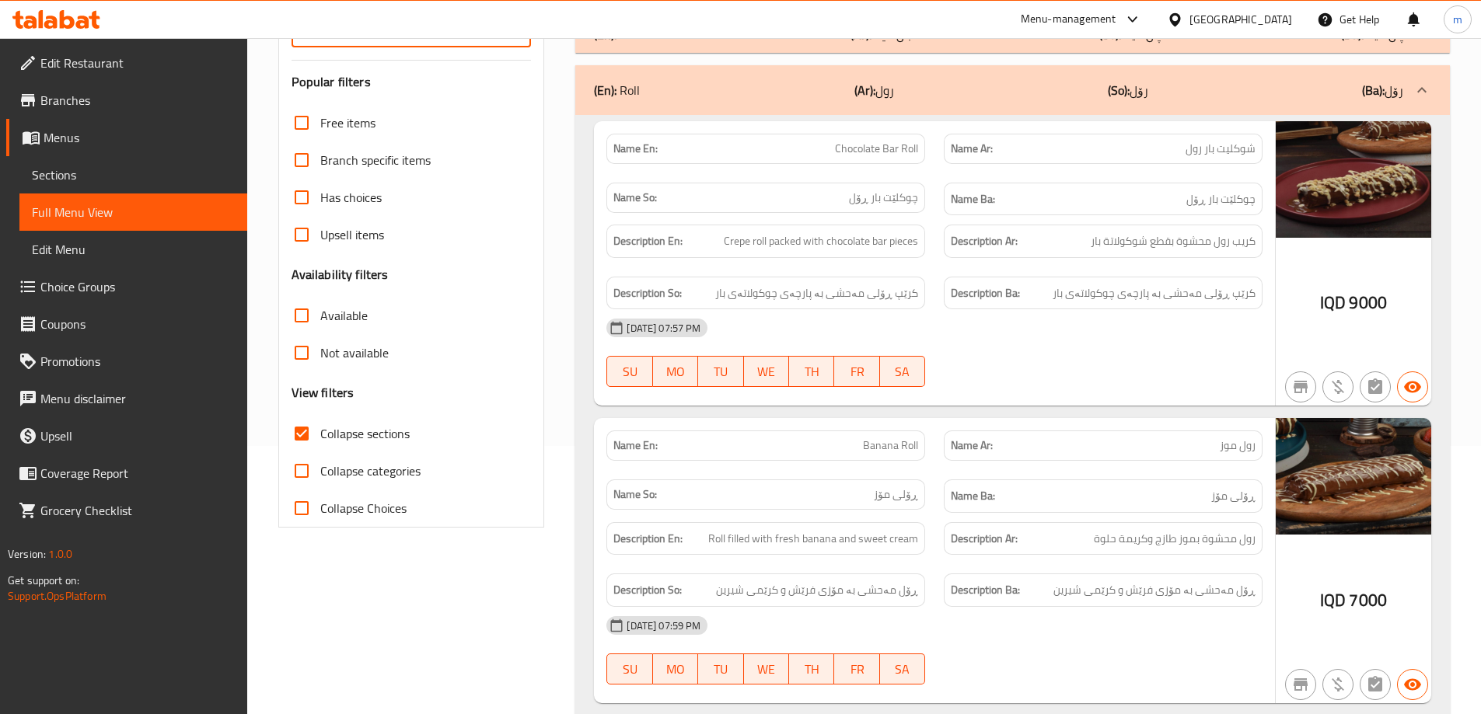
click at [543, 294] on div "Filter Branches Chocolate Bar, Malta Street Branches Popular filters Free items…" at bounding box center [411, 240] width 267 height 574
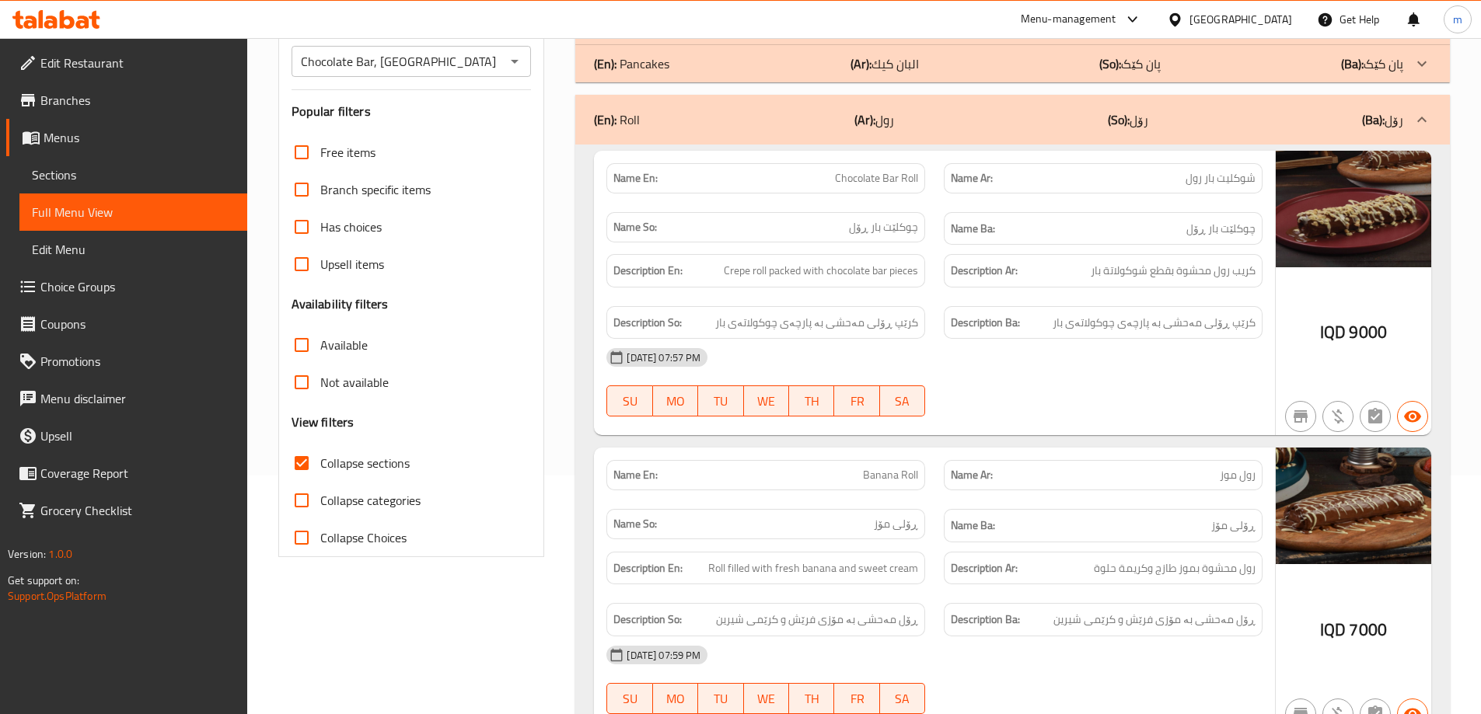
scroll to position [216, 0]
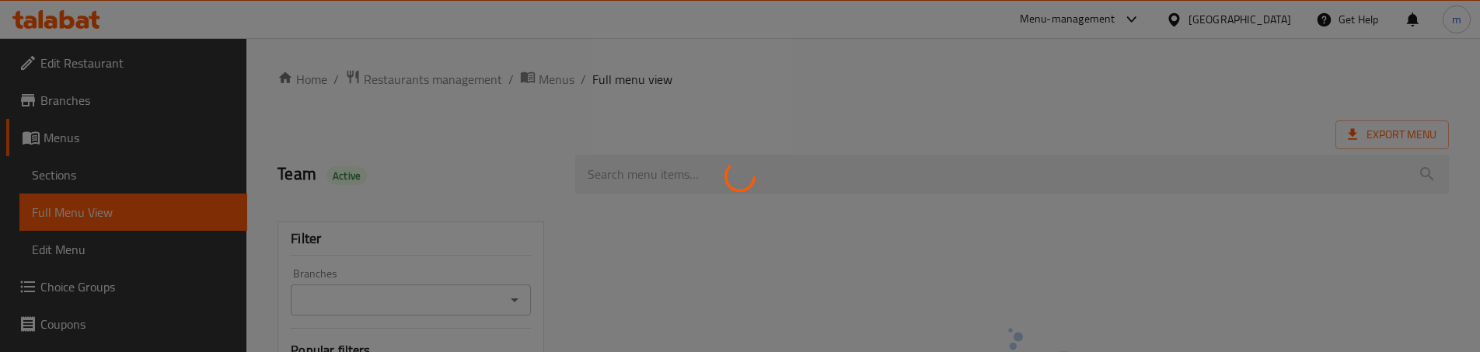
click at [88, 169] on div at bounding box center [740, 176] width 1480 height 352
click at [92, 179] on div at bounding box center [740, 176] width 1480 height 352
click at [92, 171] on div at bounding box center [740, 176] width 1480 height 352
click at [113, 194] on div at bounding box center [740, 176] width 1480 height 352
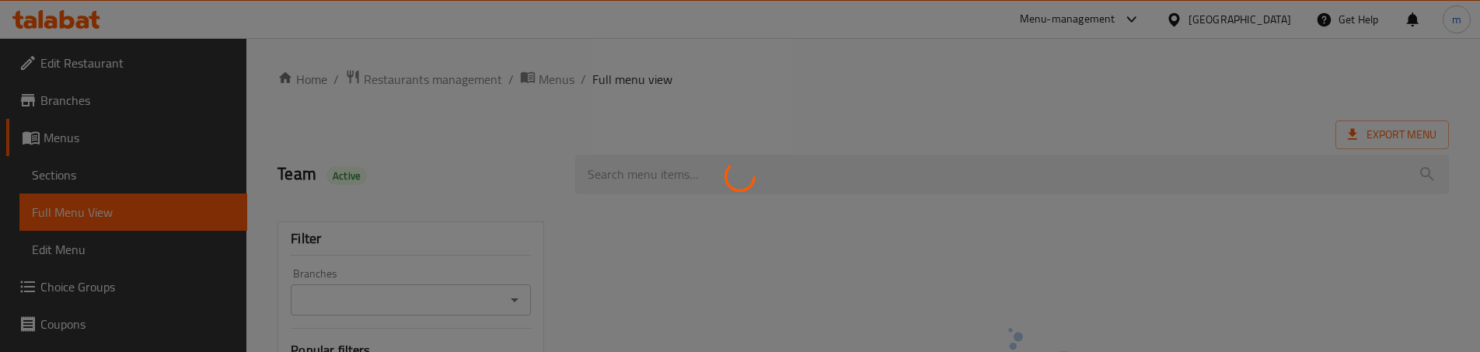
click at [141, 184] on div at bounding box center [740, 176] width 1480 height 352
click at [142, 182] on div at bounding box center [740, 176] width 1480 height 352
click at [142, 176] on div at bounding box center [740, 176] width 1480 height 352
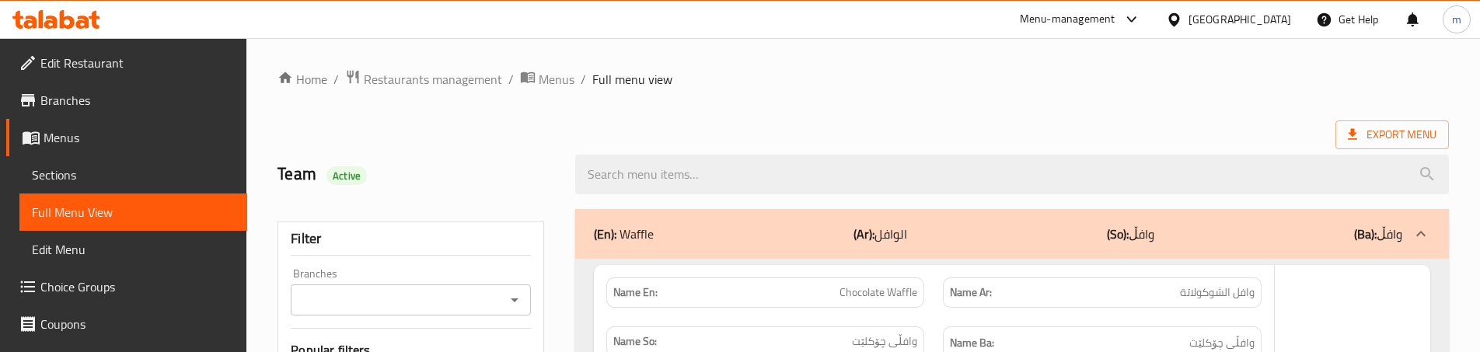
click at [142, 176] on div at bounding box center [740, 176] width 1480 height 352
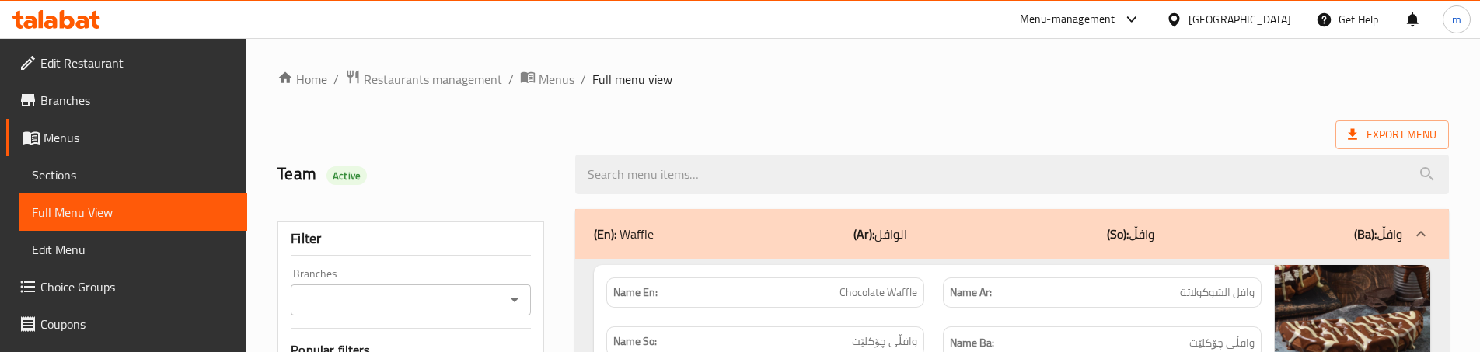
click at [134, 172] on span "Sections" at bounding box center [133, 175] width 203 height 19
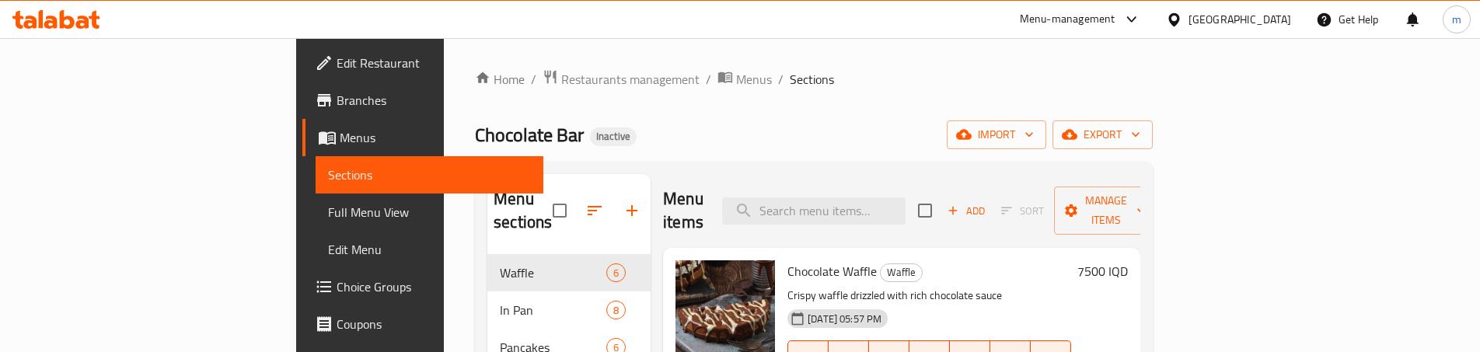
click at [856, 181] on div "Menu items Add Sort Manage items" at bounding box center [901, 211] width 477 height 74
click at [871, 197] on input "search" at bounding box center [813, 210] width 183 height 27
paste input "Classic Crepe"
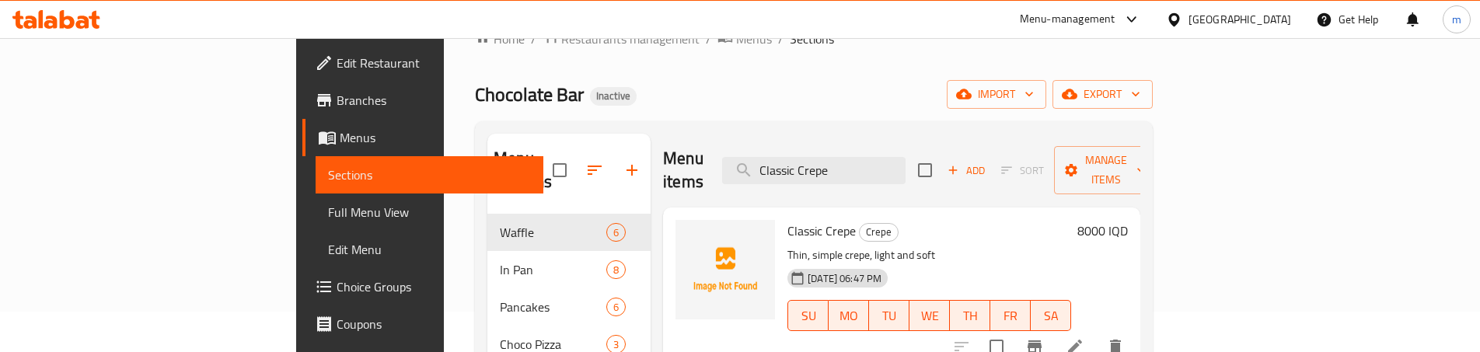
scroll to position [103, 0]
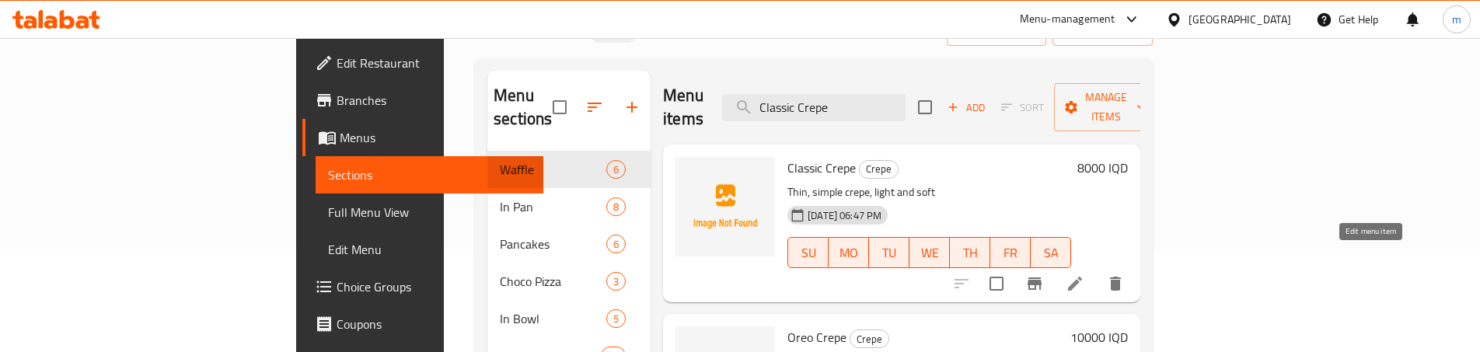
type input "Classic Crepe"
click at [1084, 274] on icon at bounding box center [1075, 283] width 19 height 19
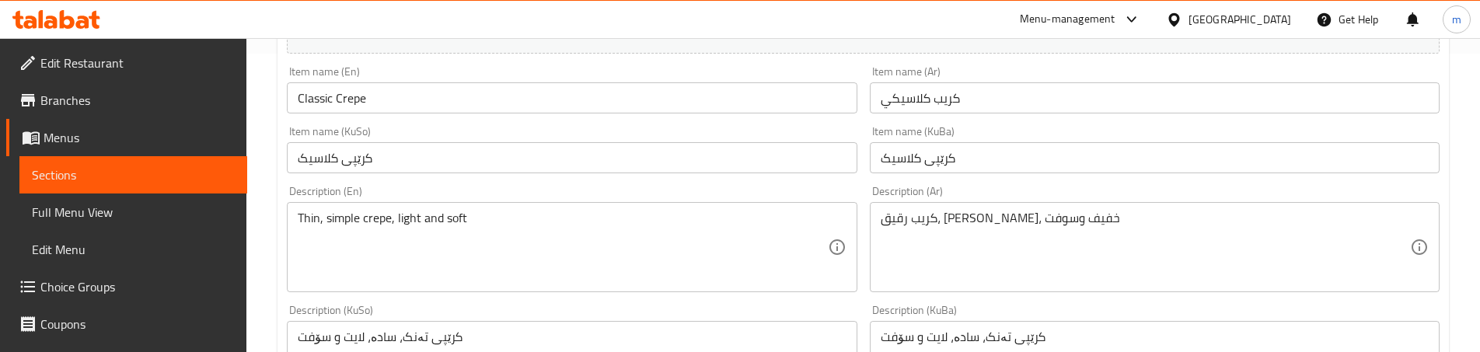
scroll to position [311, 0]
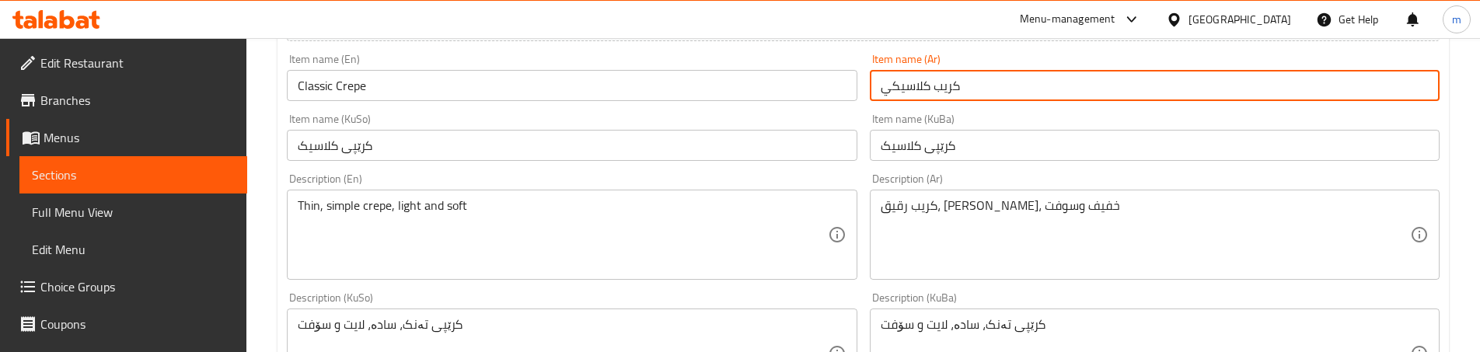
drag, startPoint x: 889, startPoint y: 89, endPoint x: 874, endPoint y: 87, distance: 15.6
click at [874, 87] on input "كريب كلاسيكي" at bounding box center [1155, 85] width 570 height 31
type input "كريب كلاسيك"
click at [860, 127] on div "Item name (KuSo) کرێپی کلاسیک Item name (KuSo)" at bounding box center [572, 137] width 582 height 60
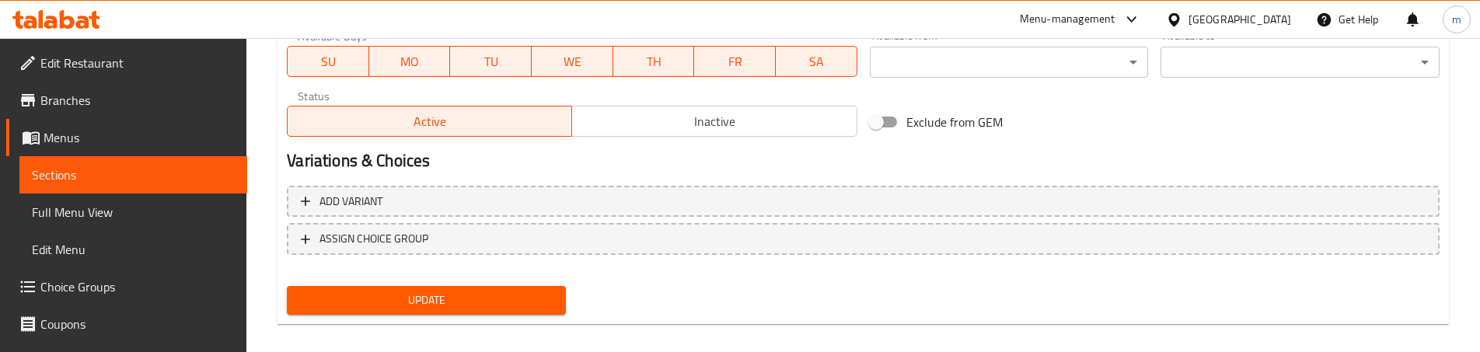
scroll to position [925, 0]
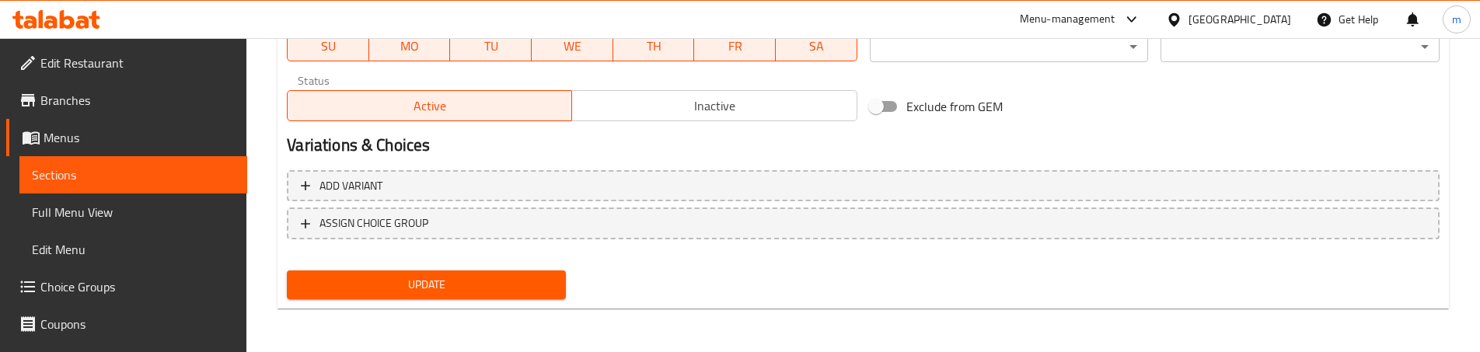
click at [474, 271] on button "Update" at bounding box center [426, 284] width 279 height 29
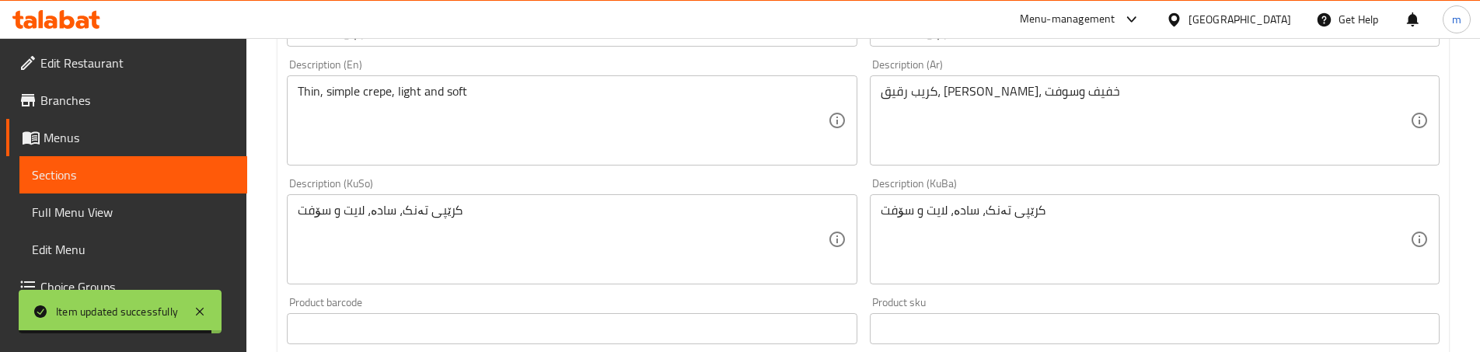
scroll to position [407, 0]
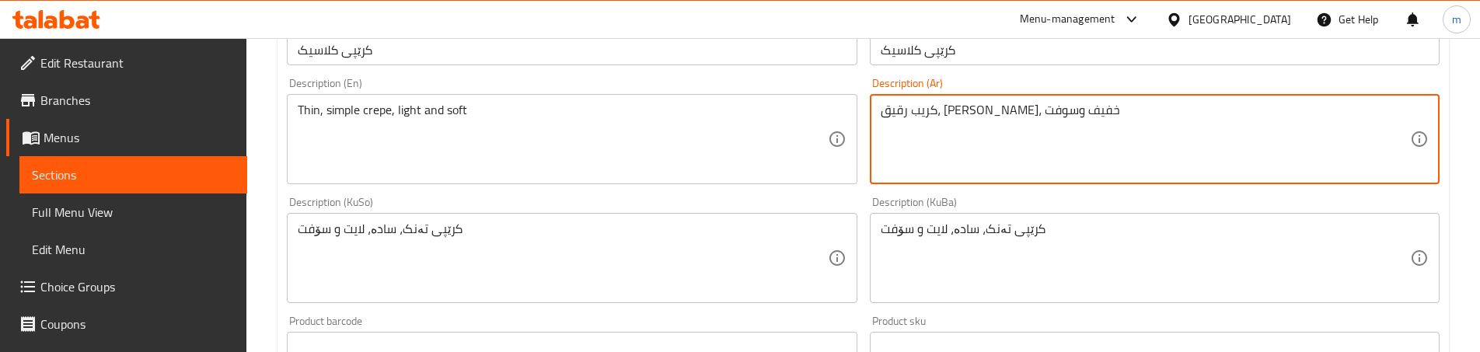
drag, startPoint x: 1025, startPoint y: 107, endPoint x: 1076, endPoint y: 107, distance: 50.5
click at [1407, 106] on textarea "رقيق، بسيط، خفيف وسوفت" at bounding box center [1145, 140] width 529 height 74
click at [1380, 103] on textarea "رقيق، بسيط، خفيف وسوفت" at bounding box center [1145, 140] width 529 height 74
click at [1255, 123] on textarea "رقيق، كريب بسيط، خفيف وسوفت" at bounding box center [1145, 140] width 529 height 74
type textarea "رقيق، كريب بسيط، خفيف وسوفت"
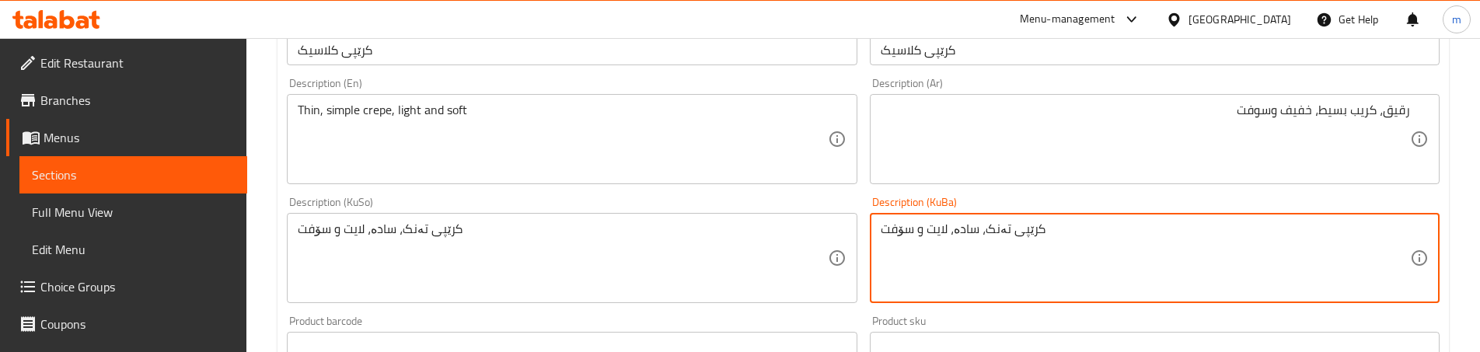
drag, startPoint x: 1045, startPoint y: 231, endPoint x: 1004, endPoint y: 231, distance: 40.4
click at [975, 231] on textarea "تەنک، سادە، لایت و سۆفت" at bounding box center [1145, 259] width 529 height 74
paste textarea "کرێپی"
type textarea "تەنک، کرێپی سادە، لایت و سۆفت"
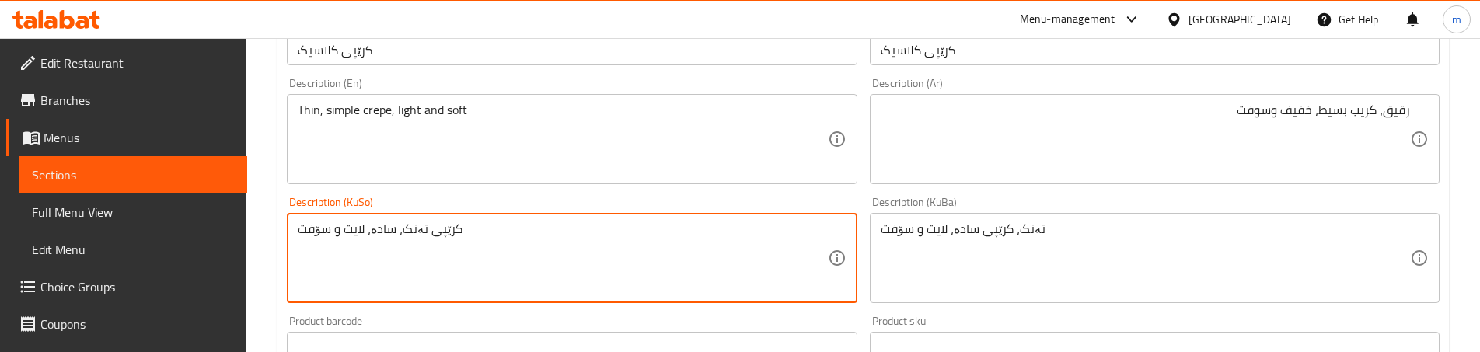
paste textarea "تەنک، کرێپ"
type textarea "تەنک، کرێپی سادە، لایت و سۆفت"
click at [843, 194] on div "Description (KuSo) تەنک، کرێپی سادە، لایت و سۆفت Description (KuSo)" at bounding box center [572, 249] width 582 height 119
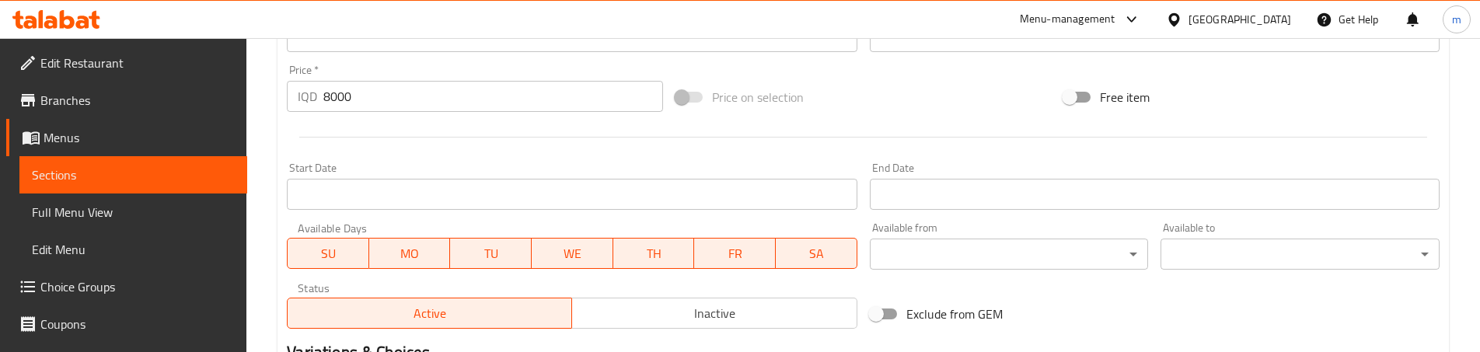
scroll to position [925, 0]
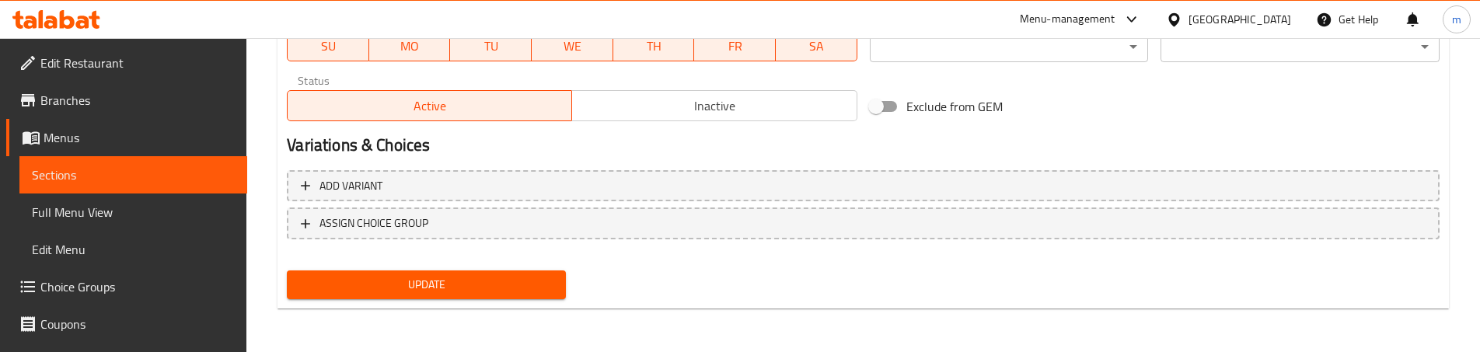
click at [541, 295] on button "Update" at bounding box center [426, 284] width 279 height 29
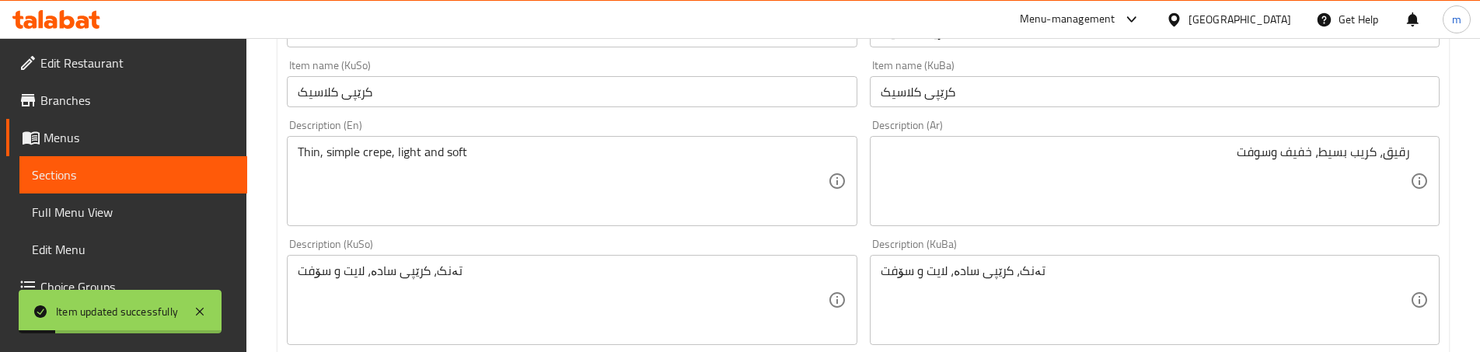
scroll to position [355, 0]
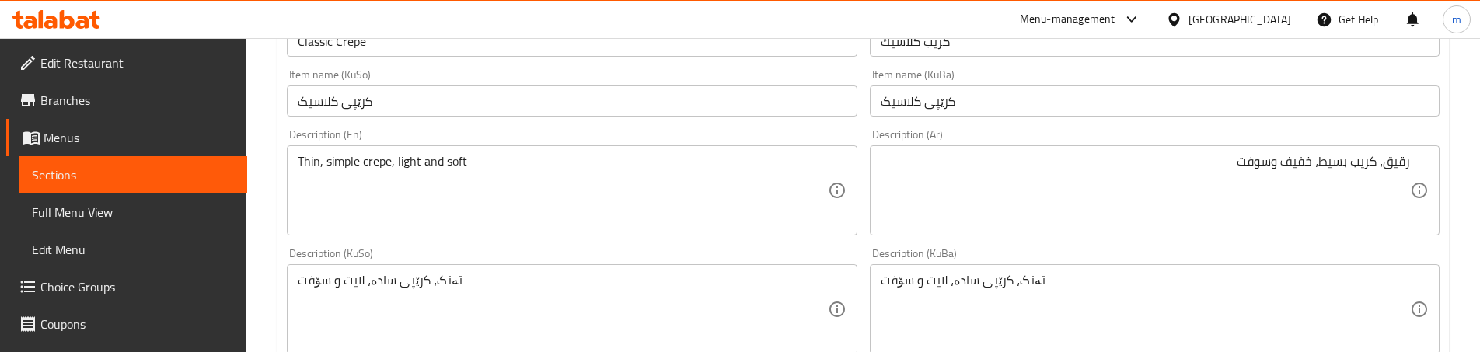
click at [847, 248] on div "Description (KuSo) تەنک، کرێپی سادە، لایت و سۆفت Description (KuSo)" at bounding box center [572, 301] width 570 height 106
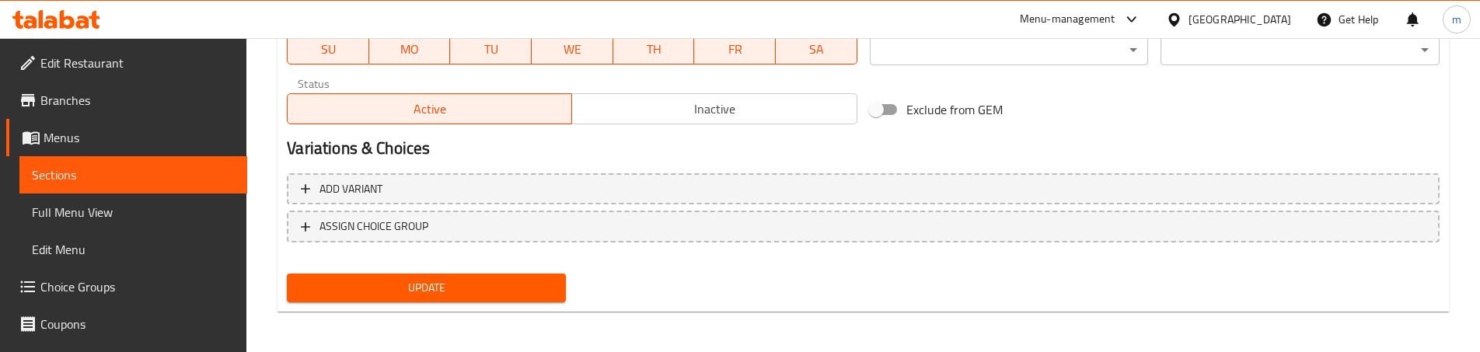
scroll to position [925, 0]
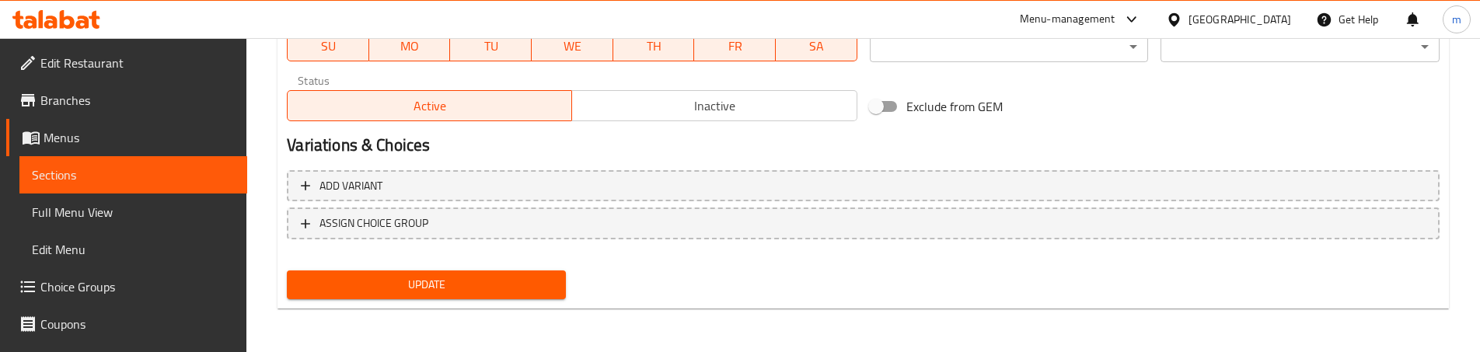
click at [518, 288] on span "Update" at bounding box center [426, 284] width 254 height 19
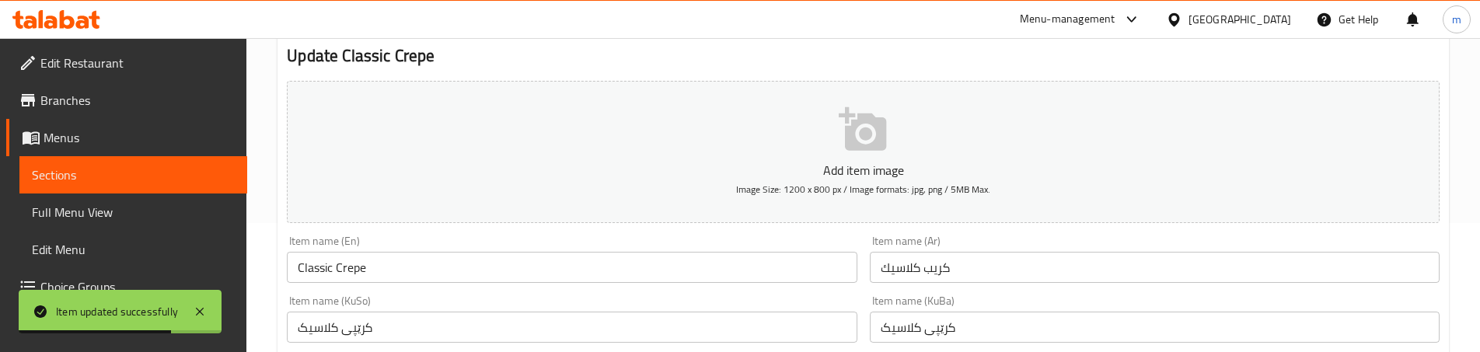
scroll to position [0, 0]
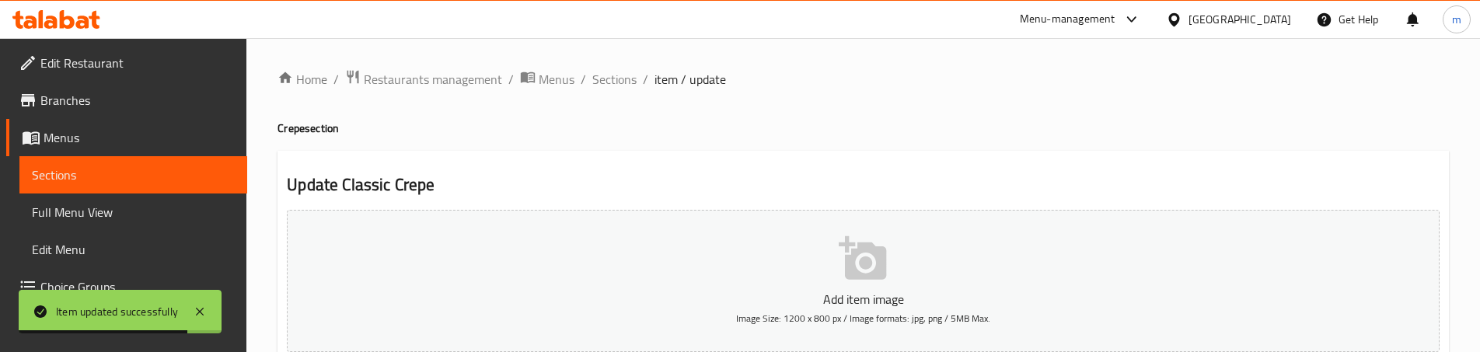
click at [645, 76] on li "/" at bounding box center [645, 79] width 5 height 19
click at [633, 76] on span "Sections" at bounding box center [614, 79] width 44 height 19
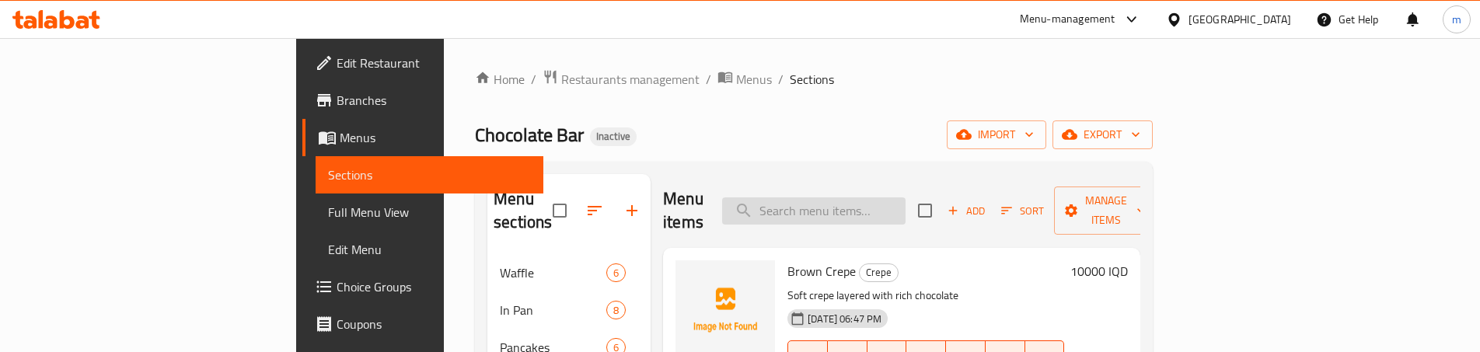
click at [881, 197] on input "search" at bounding box center [813, 210] width 183 height 27
paste input "Crunchy Crepe"
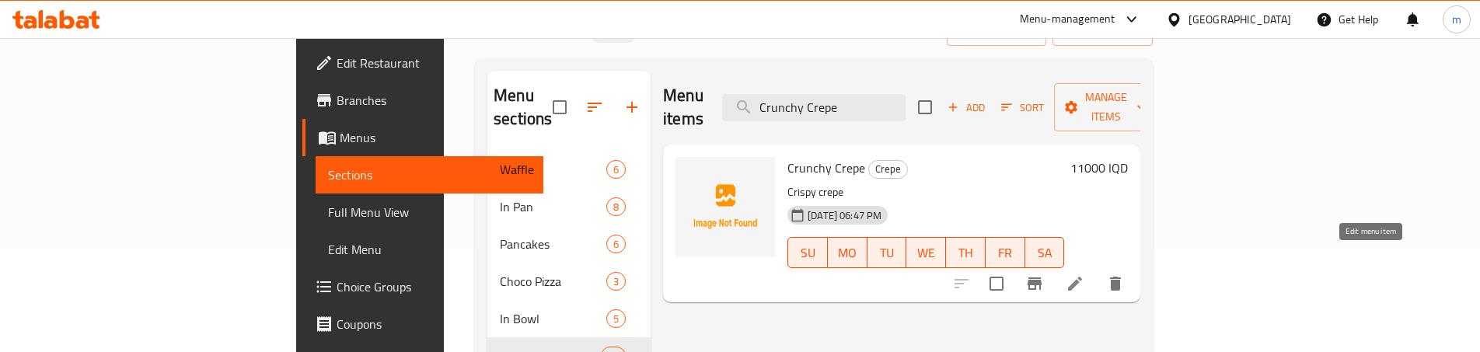
type input "Crunchy Crepe"
click at [1084, 274] on icon at bounding box center [1075, 283] width 19 height 19
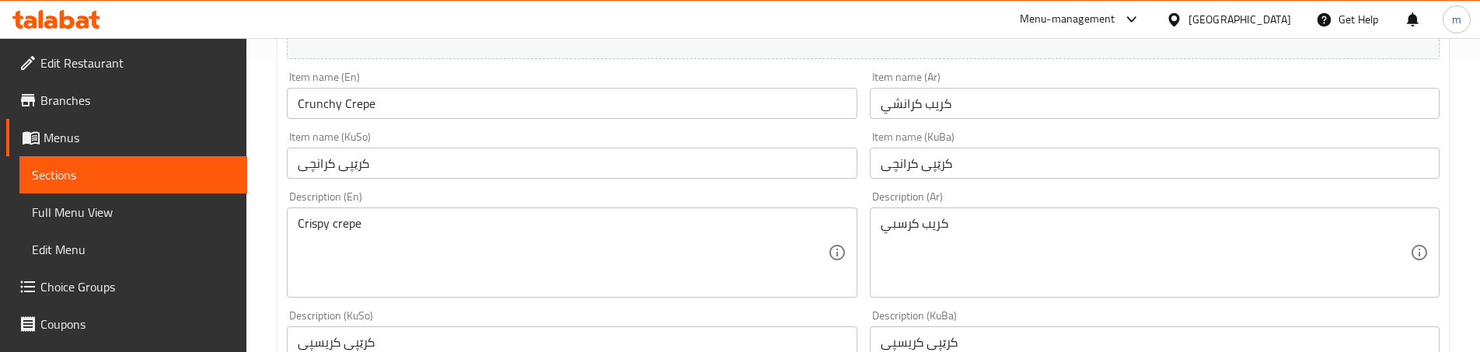
scroll to position [311, 0]
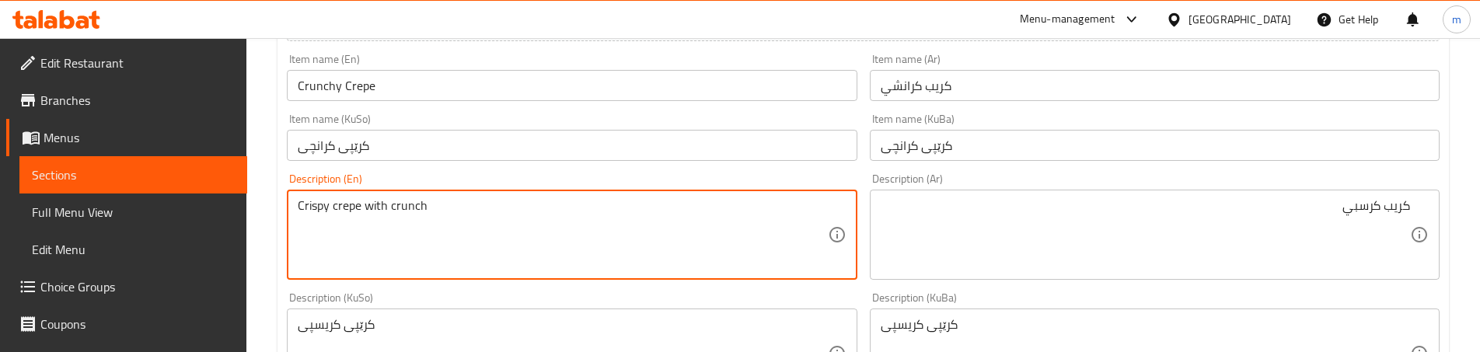
drag, startPoint x: 427, startPoint y: 204, endPoint x: 365, endPoint y: 205, distance: 62.2
type textarea "Crispy crepe"
click at [487, 166] on div "Item name (KuSo) کرێپی کرانچی Item name (KuSo)" at bounding box center [572, 137] width 582 height 60
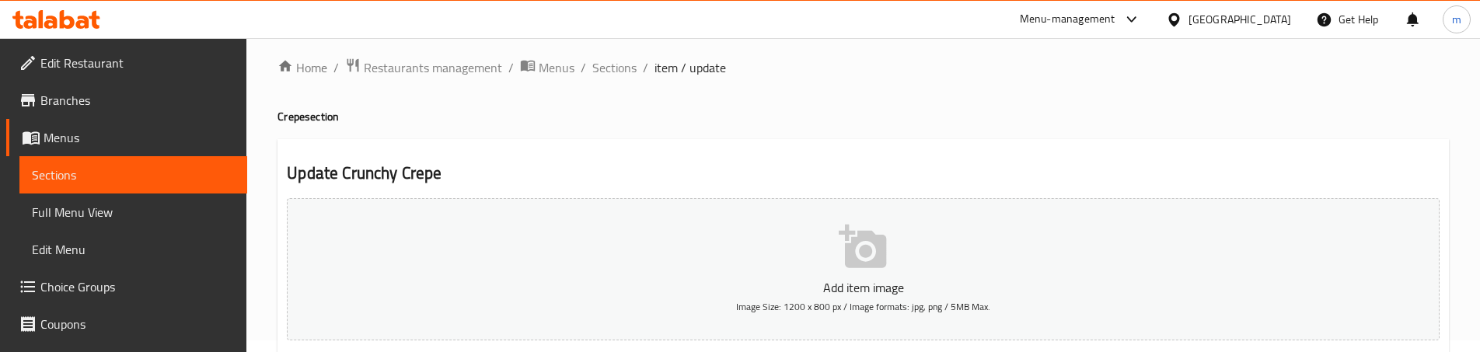
scroll to position [0, 0]
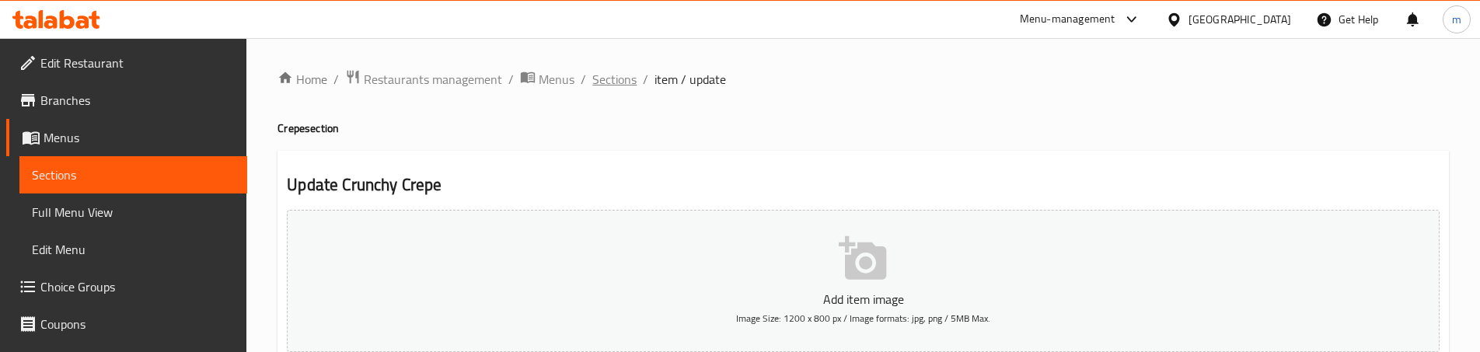
click at [606, 82] on span "Sections" at bounding box center [614, 79] width 44 height 19
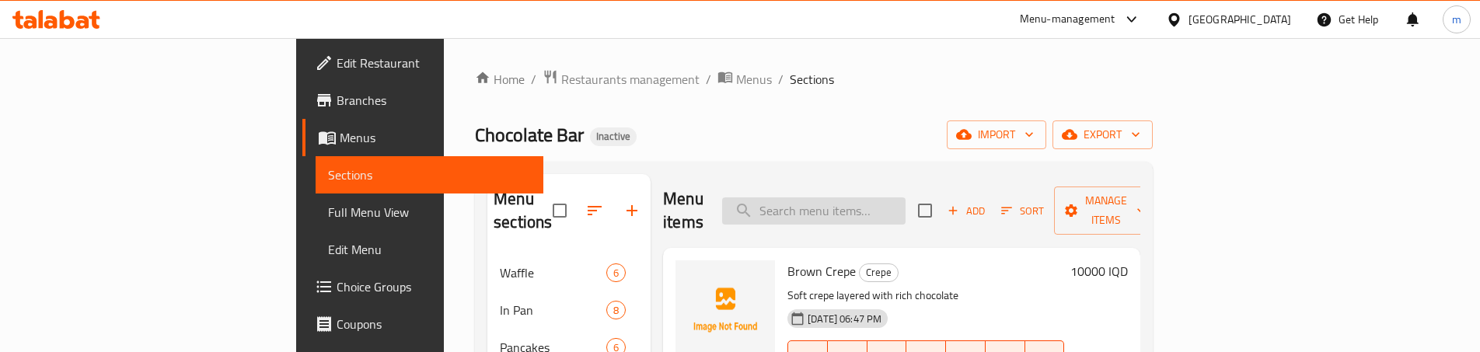
click at [906, 209] on input "search" at bounding box center [813, 210] width 183 height 27
paste input "Kunafa Crepe"
type input "Kunafa Crepe"
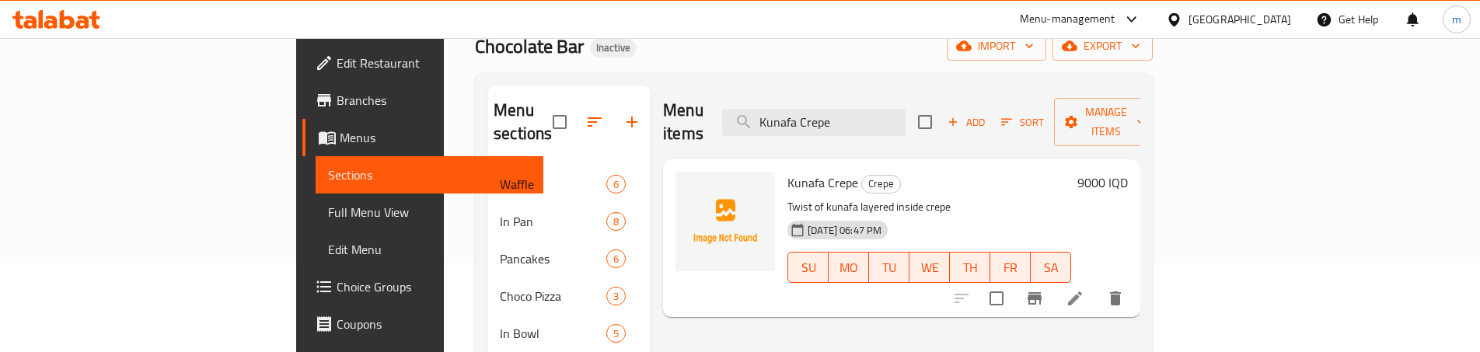
scroll to position [103, 0]
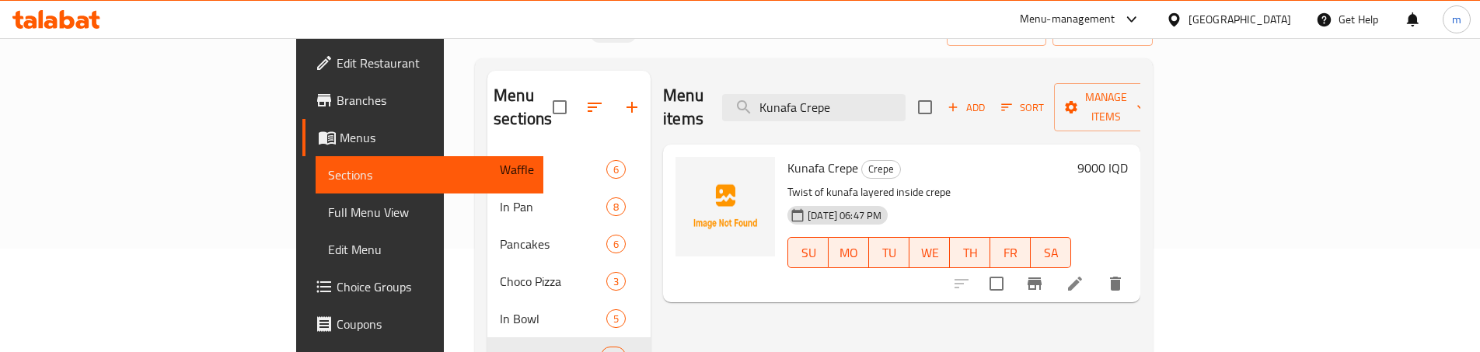
click at [1084, 274] on icon at bounding box center [1075, 283] width 19 height 19
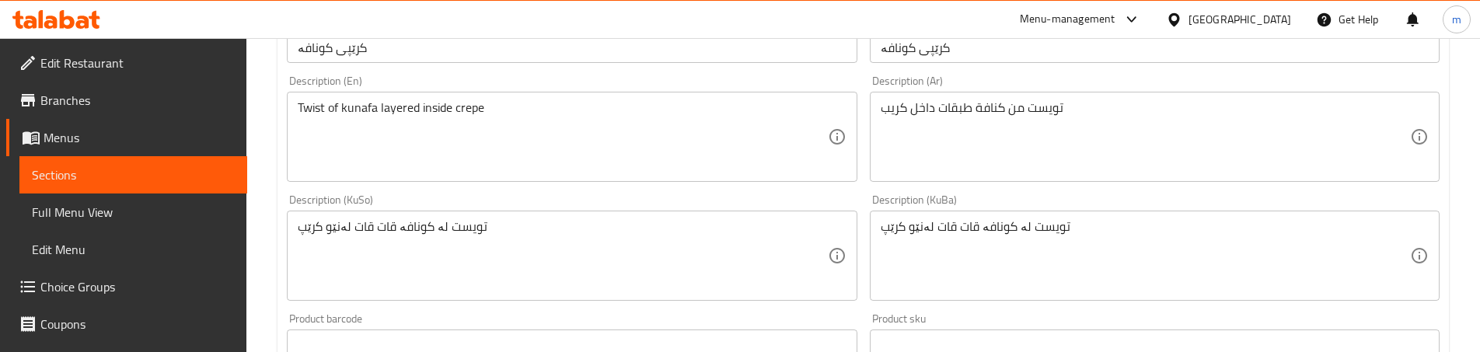
scroll to position [414, 0]
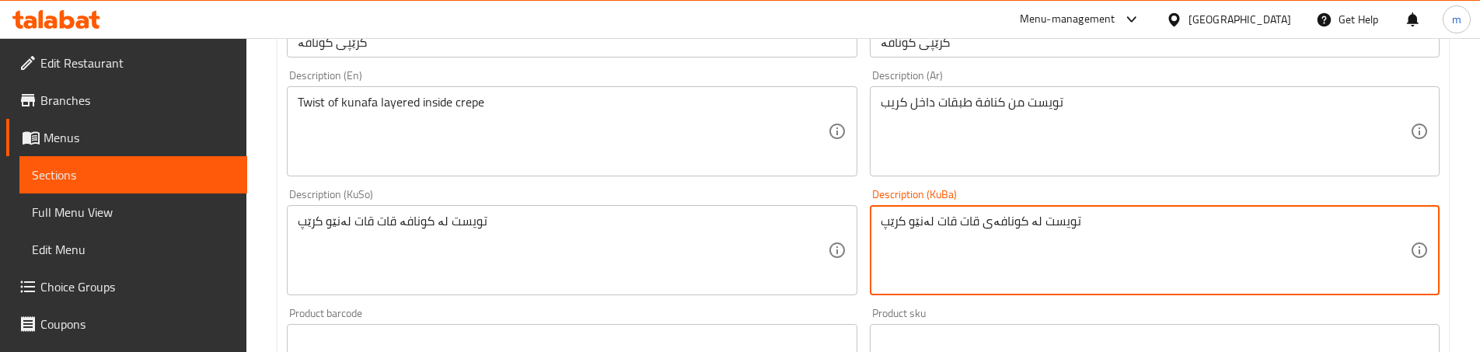
type textarea "تویست لە کونافەی قات قات لەنێو کرێپ"
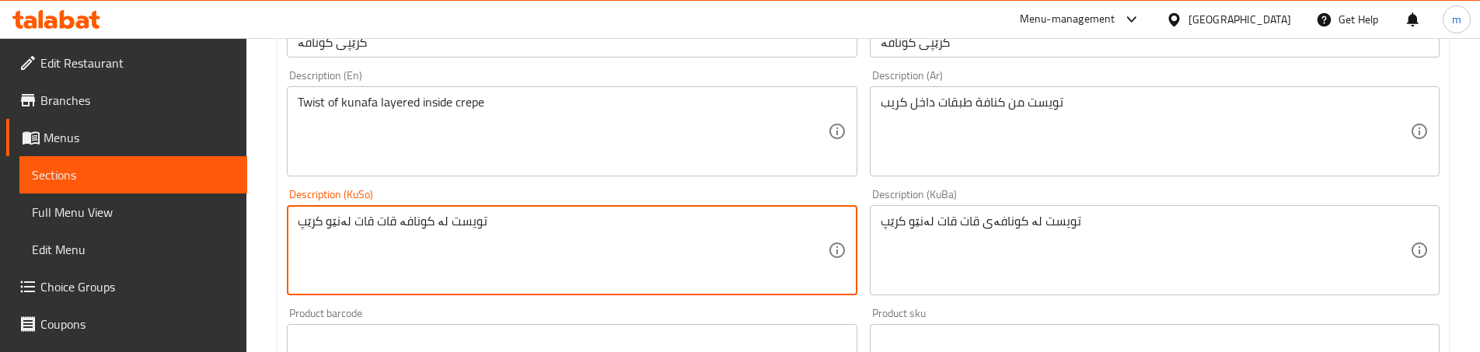
paste textarea "ی"
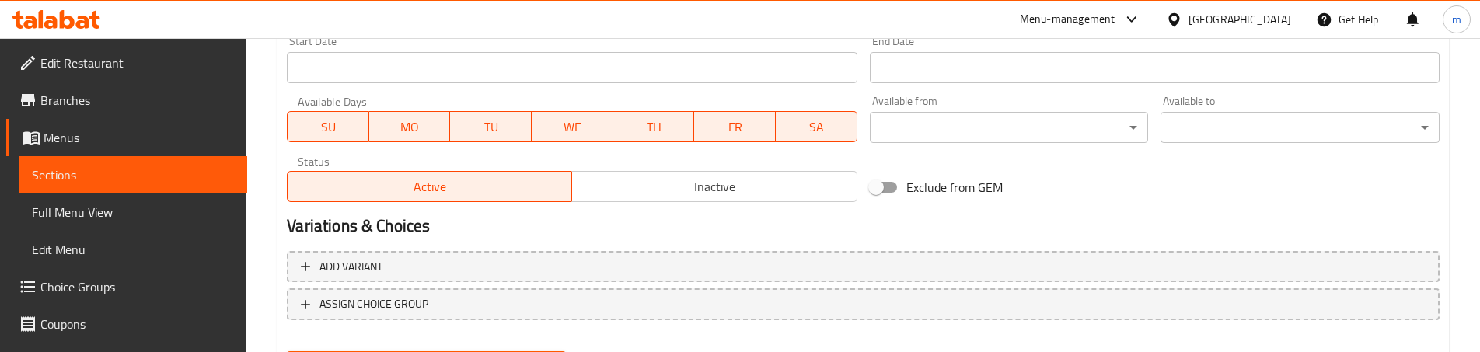
scroll to position [925, 0]
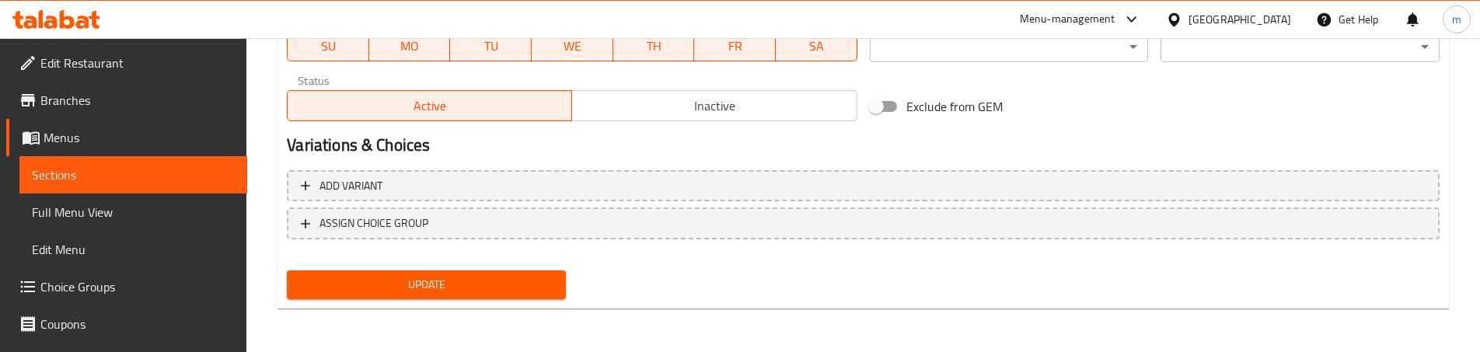
type textarea "تویست لە کونافەی قات قات لەنێو کرێپ"
click at [522, 293] on span "Update" at bounding box center [426, 284] width 254 height 19
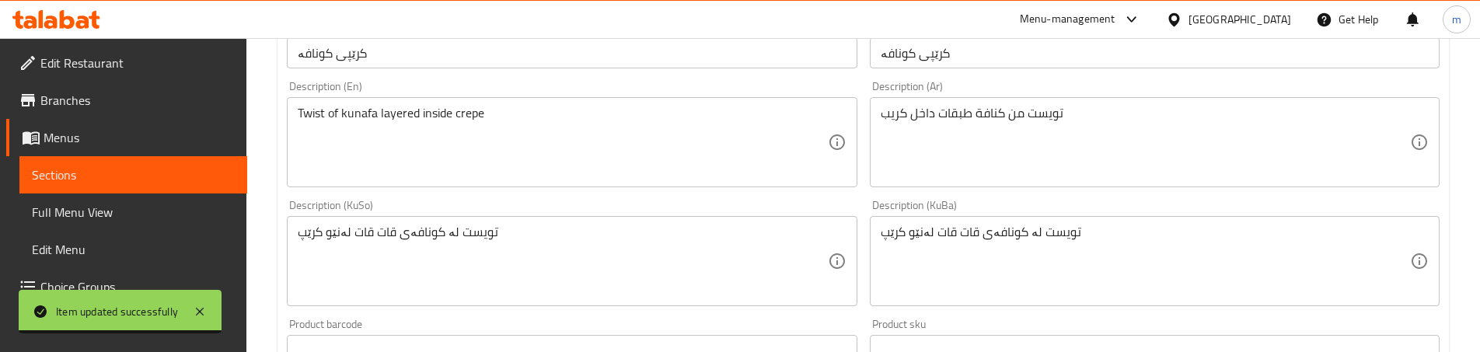
scroll to position [148, 0]
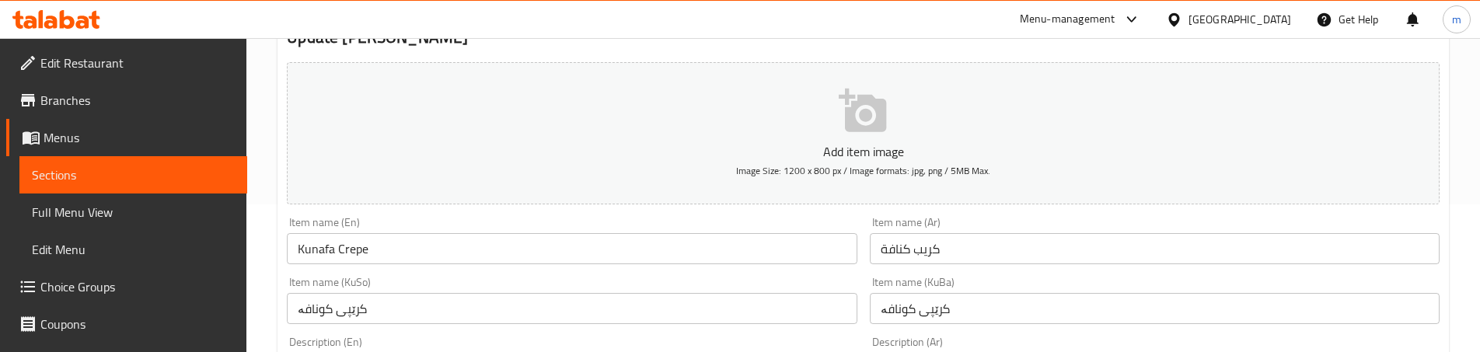
click at [113, 171] on span "Sections" at bounding box center [133, 175] width 203 height 19
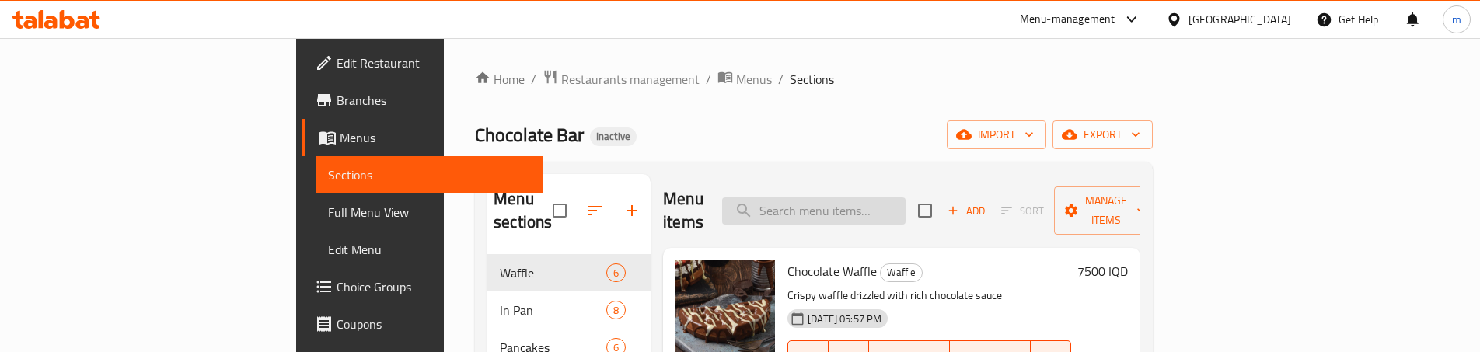
click at [874, 197] on input "search" at bounding box center [813, 210] width 183 height 27
paste input "Oreo Crepe"
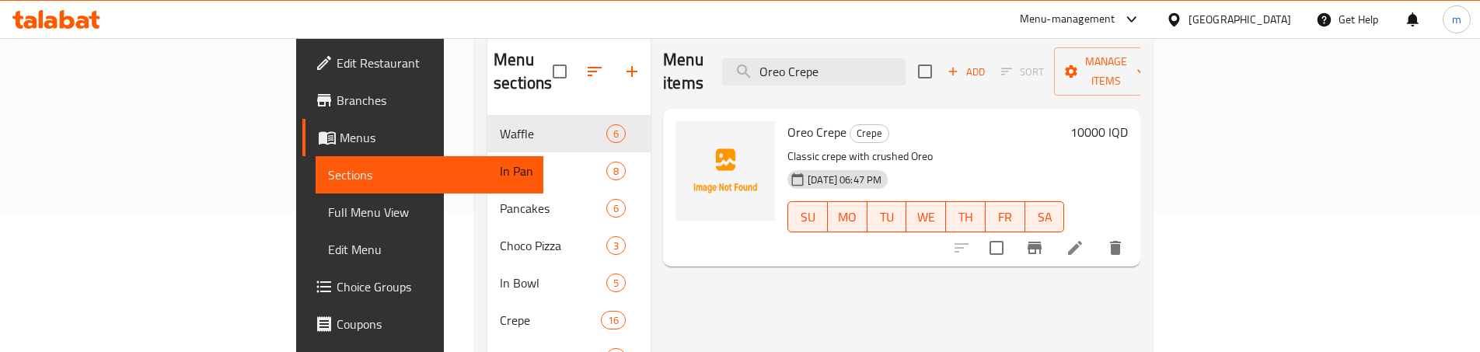
scroll to position [155, 0]
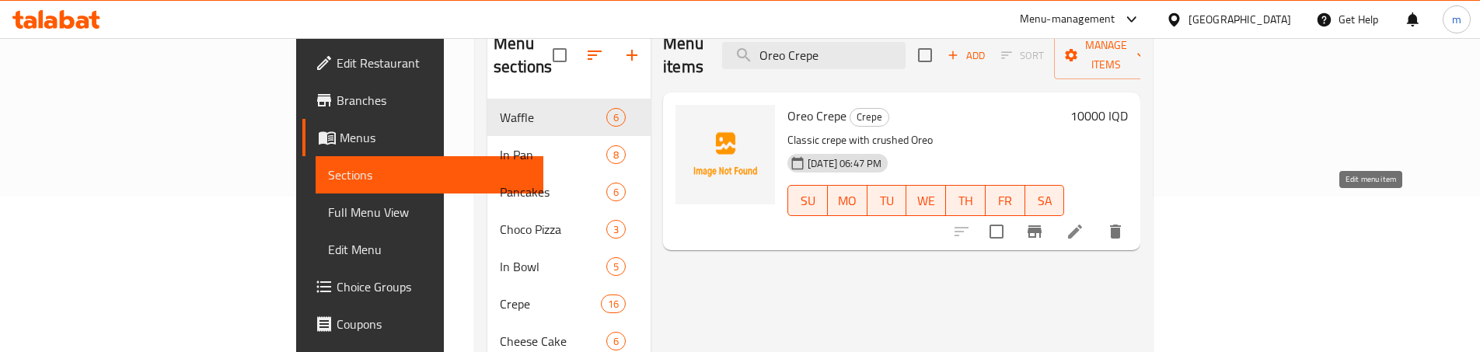
type input "Oreo Crepe"
click at [1084, 222] on icon at bounding box center [1075, 231] width 19 height 19
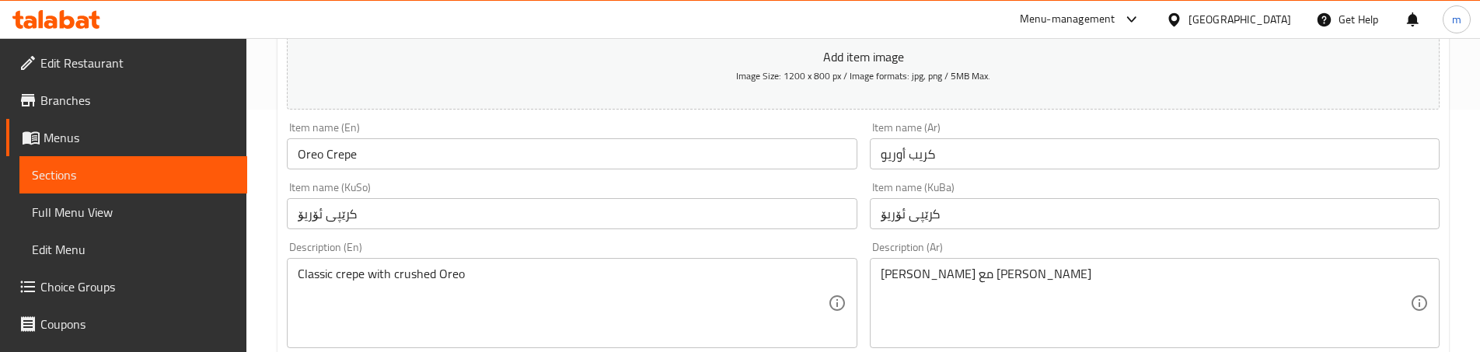
scroll to position [259, 0]
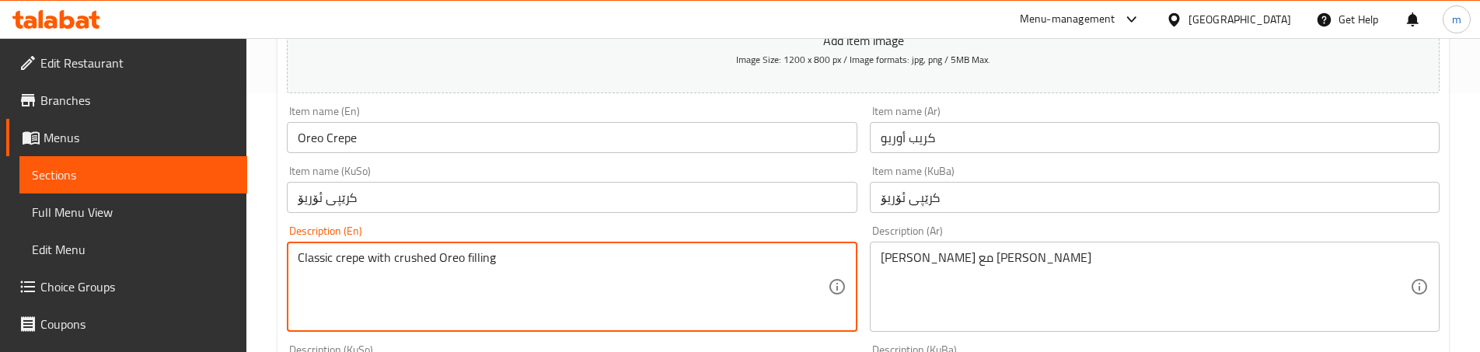
type textarea "Classic crepe with crushed Oreo filling"
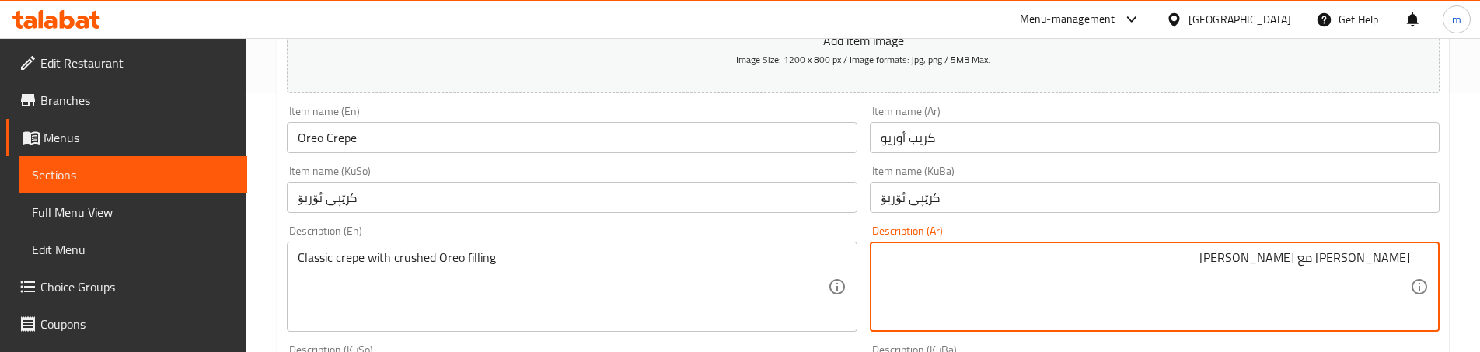
click at [1041, 257] on textarea "كريب كلاسيك مع أوريو مطحونة" at bounding box center [1145, 287] width 529 height 74
click at [1293, 257] on textarea "كريب كلاسيك مع أوريو مطحونة" at bounding box center [1145, 287] width 529 height 74
click at [1321, 257] on textarea "كريب كلاسيك مع أوريو مطحونة" at bounding box center [1145, 287] width 529 height 74
click at [1286, 256] on textarea "كريب كلاسيك مع مليء أوريو مطحونة" at bounding box center [1145, 287] width 529 height 74
type textarea "كريب كلاسيك مع مليء أوريو مطحونة"
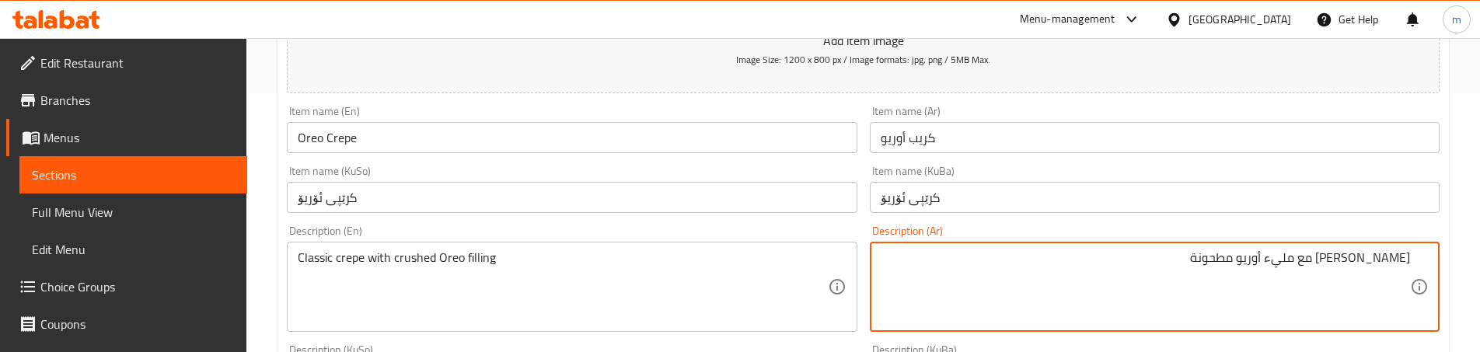
click at [865, 246] on div "Description (Ar) كريب كلاسيك مع مليء أوريو مطحونة Description (Ar)" at bounding box center [1155, 278] width 582 height 119
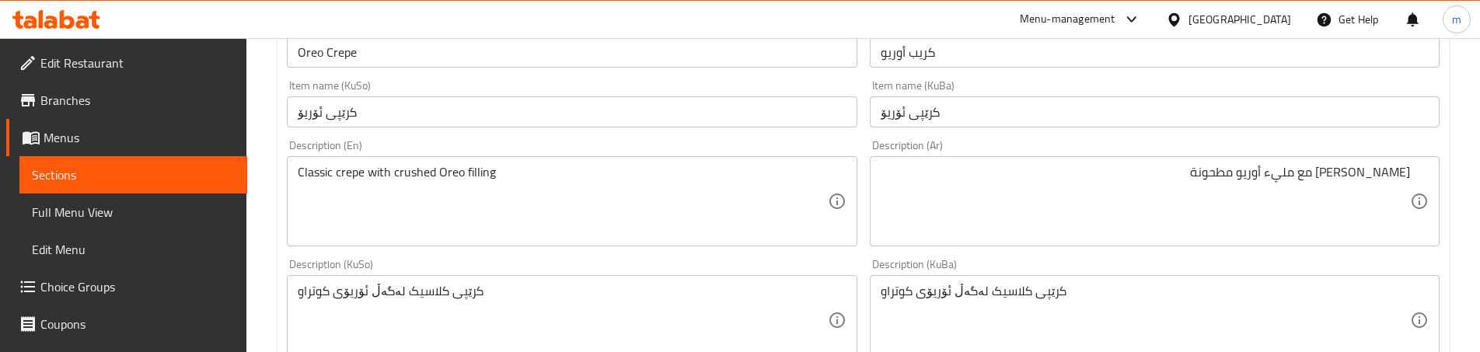
scroll to position [363, 0]
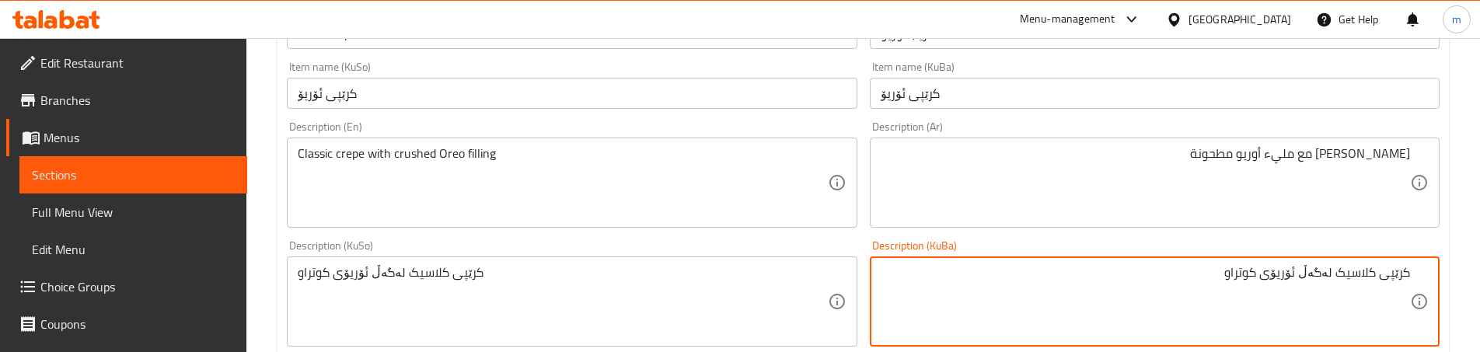
click at [1304, 274] on textarea "کرێپی کلاسیک لەگەڵ ئۆریۆی کوتراو" at bounding box center [1145, 302] width 529 height 74
type textarea "کرێپی کلاسیک لەگەڵ پڕ لە ئۆریۆی کوتراو"
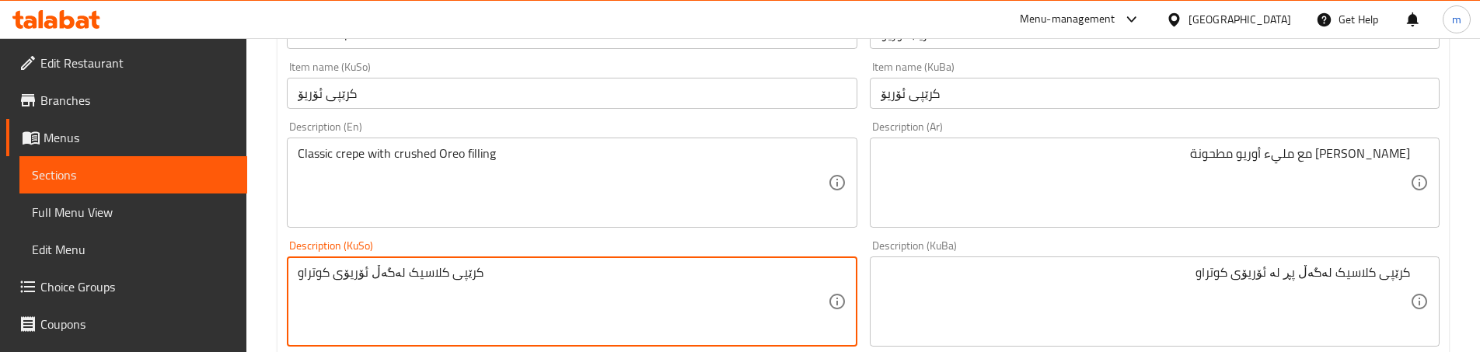
paste textarea "پڕ لە"
type textarea "کرێپی کلاسیک لەگەڵ پڕ لە ئۆریۆی کوتراو"
click at [784, 246] on div "Description (KuSo) کرێپی کلاسیک لەگەڵ پڕ لە ئۆریۆی کوتراو Description (KuSo)" at bounding box center [572, 293] width 570 height 106
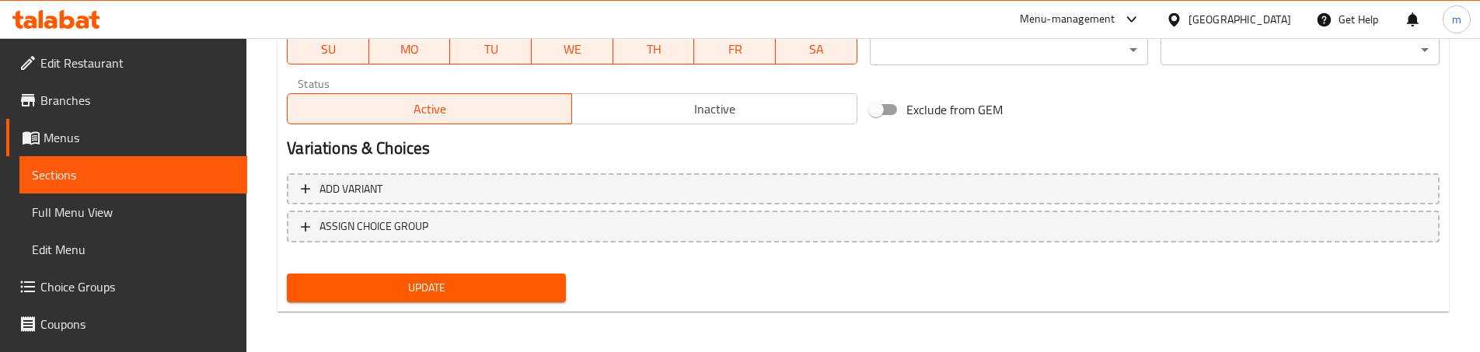
scroll to position [925, 0]
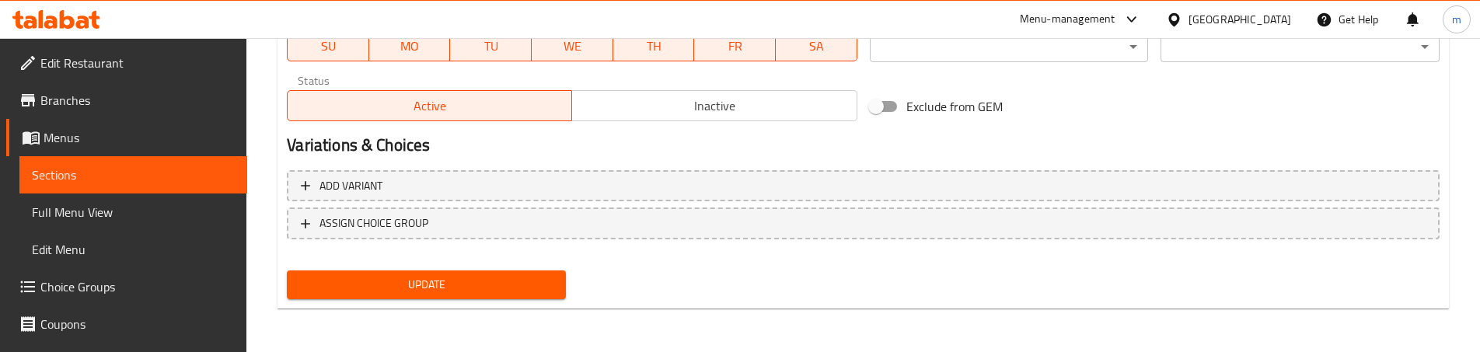
click at [422, 291] on span "Update" at bounding box center [426, 284] width 254 height 19
click at [439, 270] on button "Update" at bounding box center [426, 284] width 279 height 29
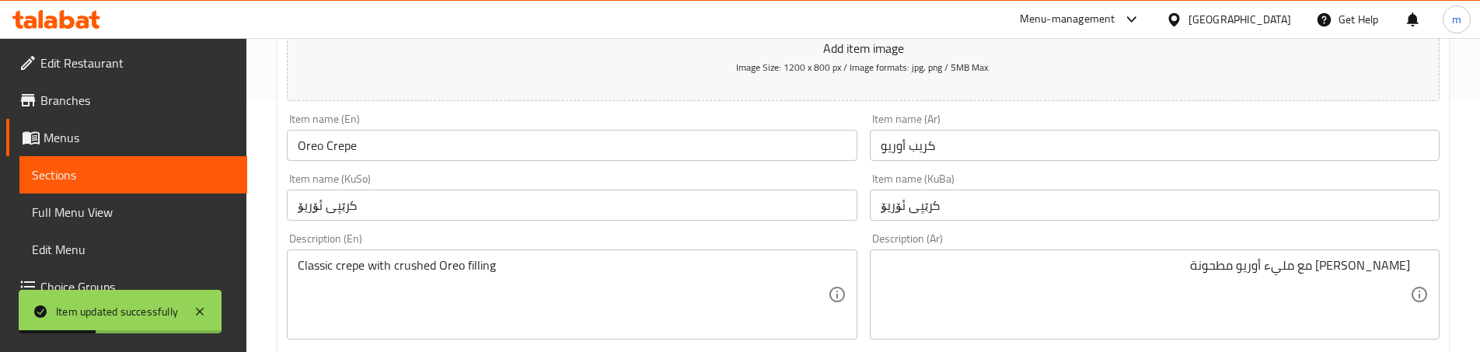
scroll to position [0, 0]
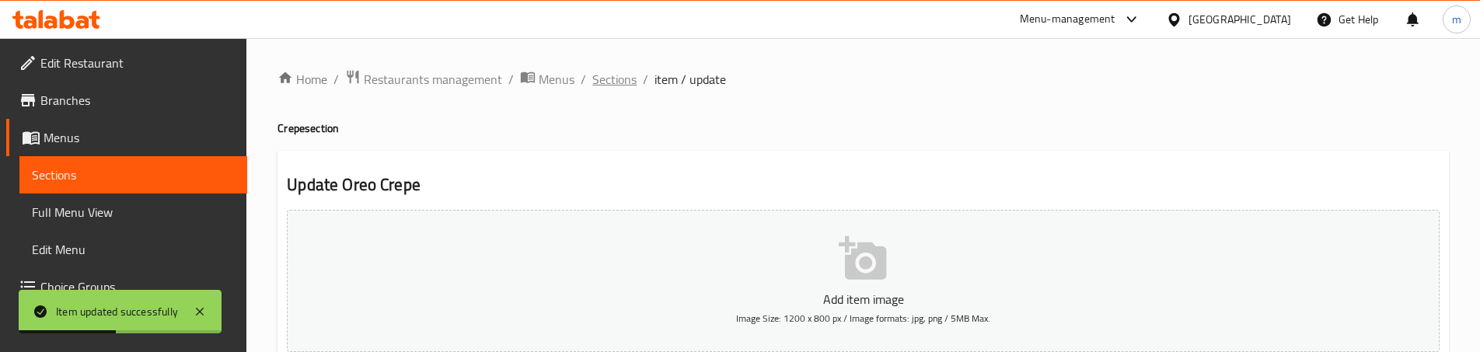
click at [606, 80] on span "Sections" at bounding box center [614, 79] width 44 height 19
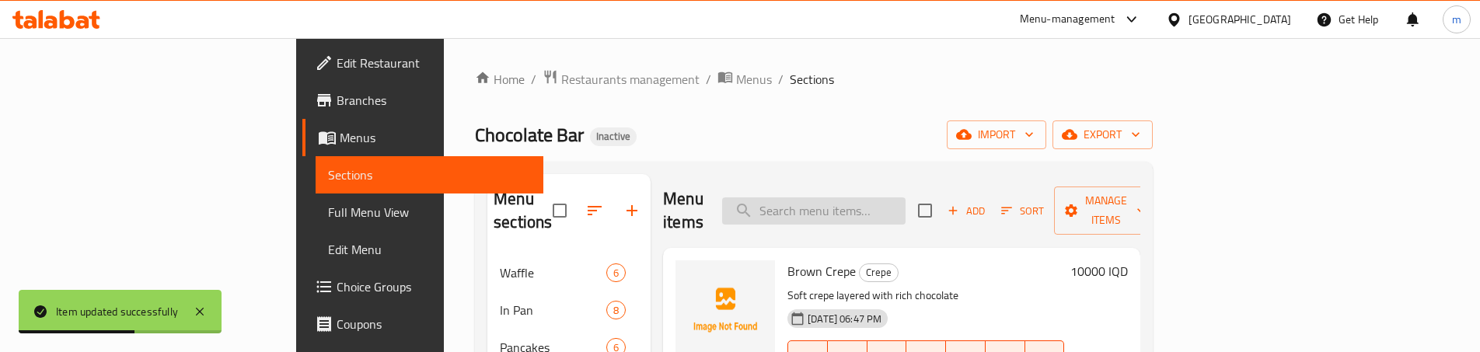
click at [906, 198] on input "search" at bounding box center [813, 210] width 183 height 27
paste input "Pasta Crepe - Big"
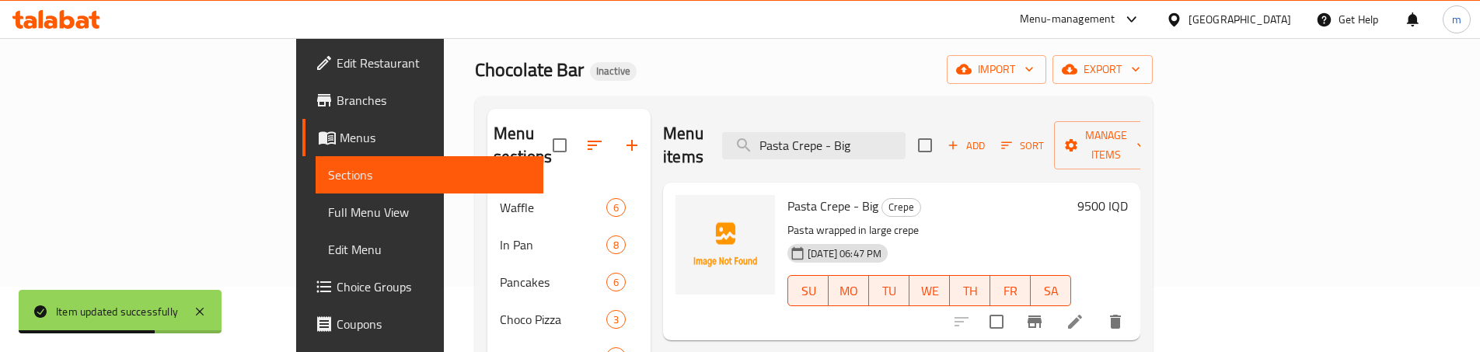
scroll to position [155, 0]
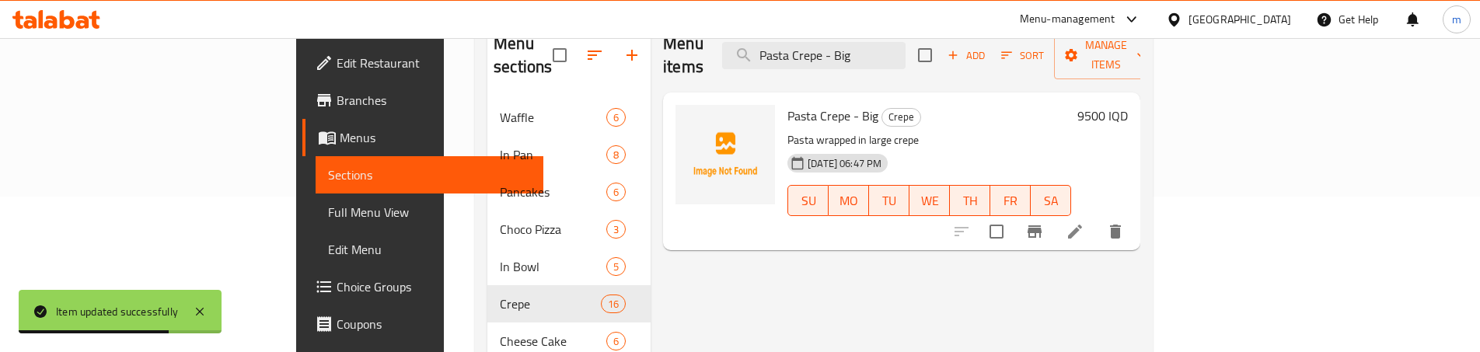
type input "Pasta Crepe - Big"
click at [1084, 222] on icon at bounding box center [1075, 231] width 19 height 19
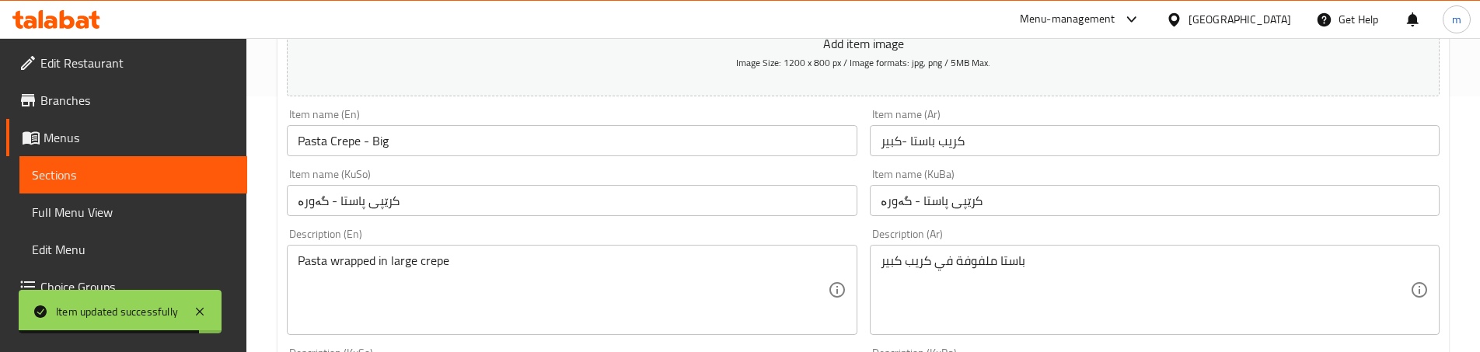
scroll to position [311, 0]
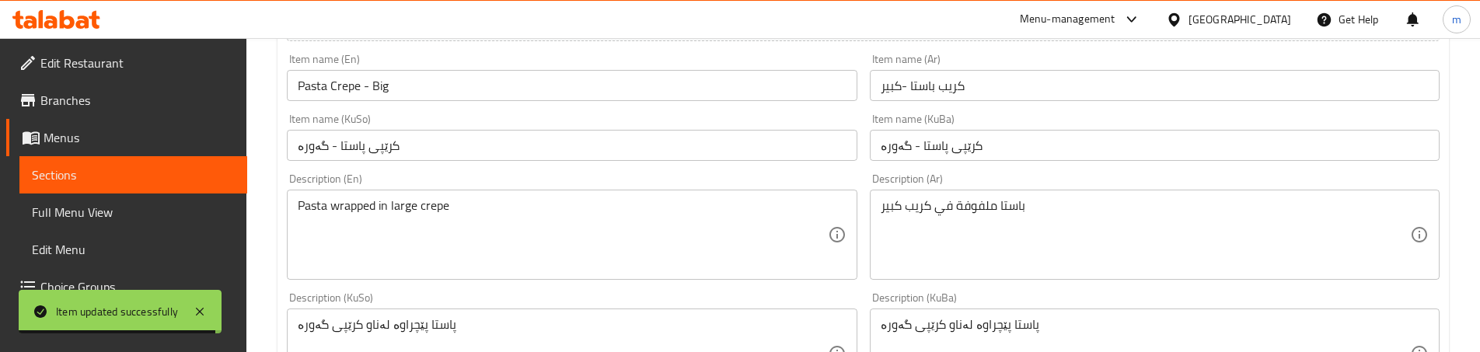
click at [902, 84] on input "كريب باستا -كبير" at bounding box center [1155, 85] width 570 height 31
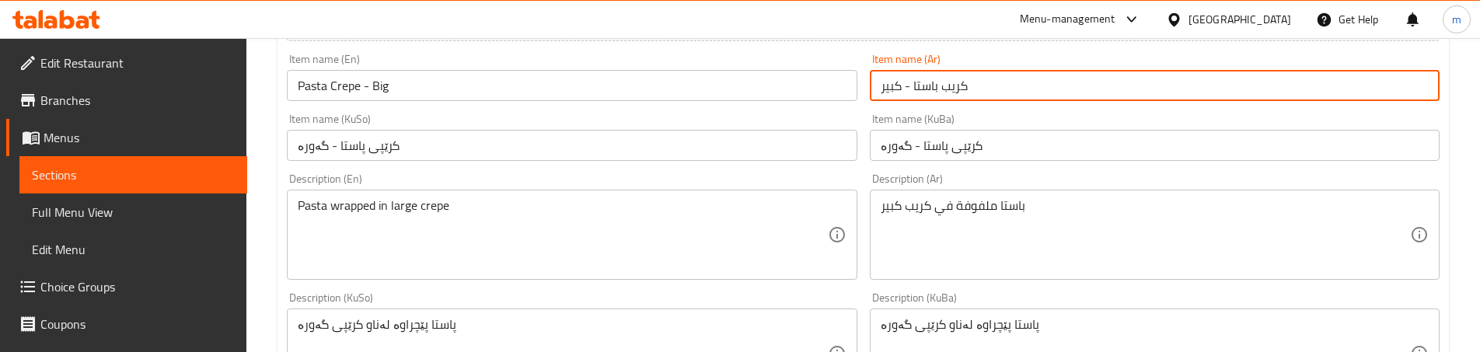
click at [627, 111] on div "Item name (KuSo) کرێپی پاستا - گەورە Item name (KuSo)" at bounding box center [572, 137] width 582 height 60
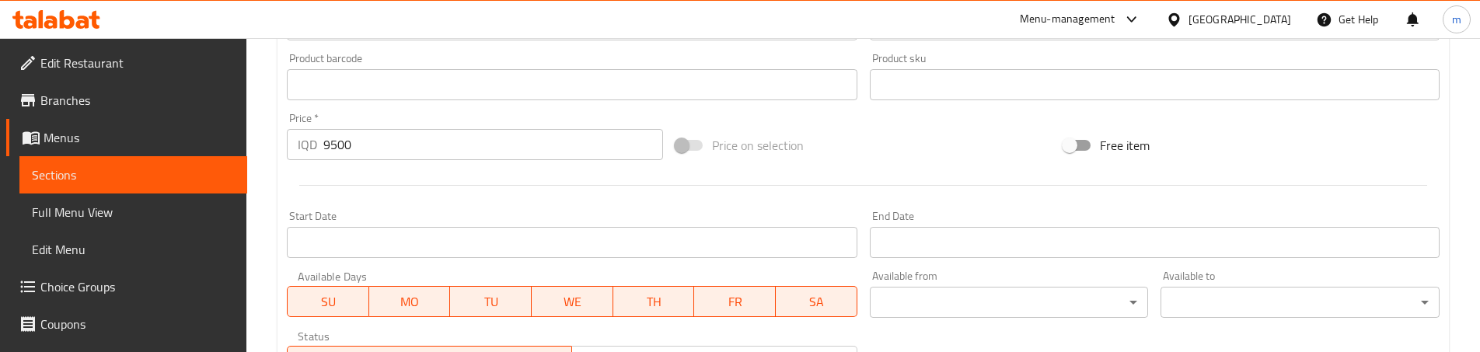
scroll to position [925, 0]
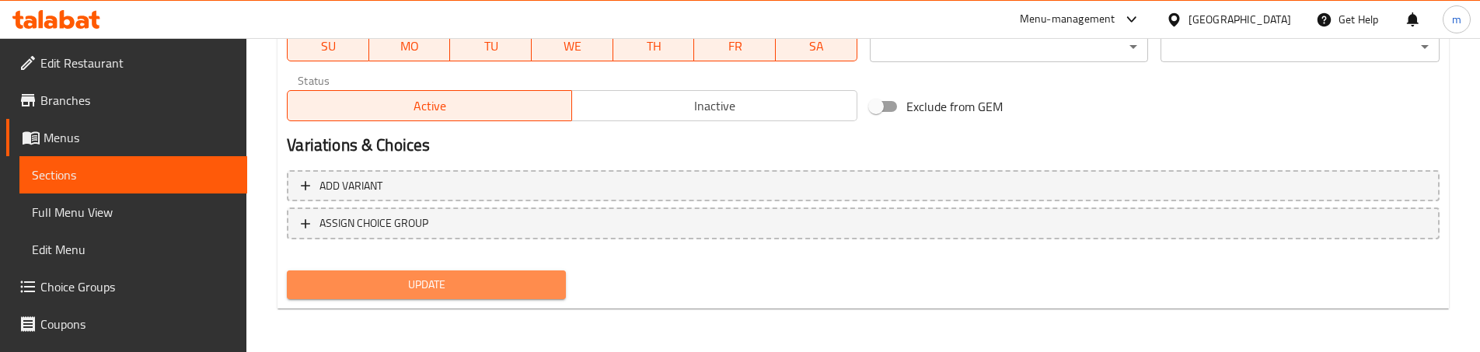
click at [430, 282] on span "Update" at bounding box center [426, 284] width 254 height 19
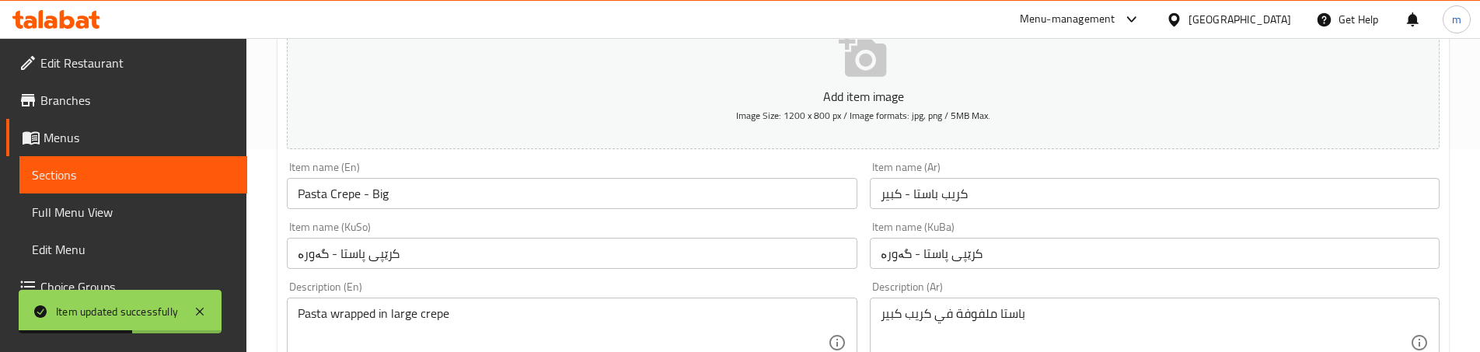
scroll to position [148, 0]
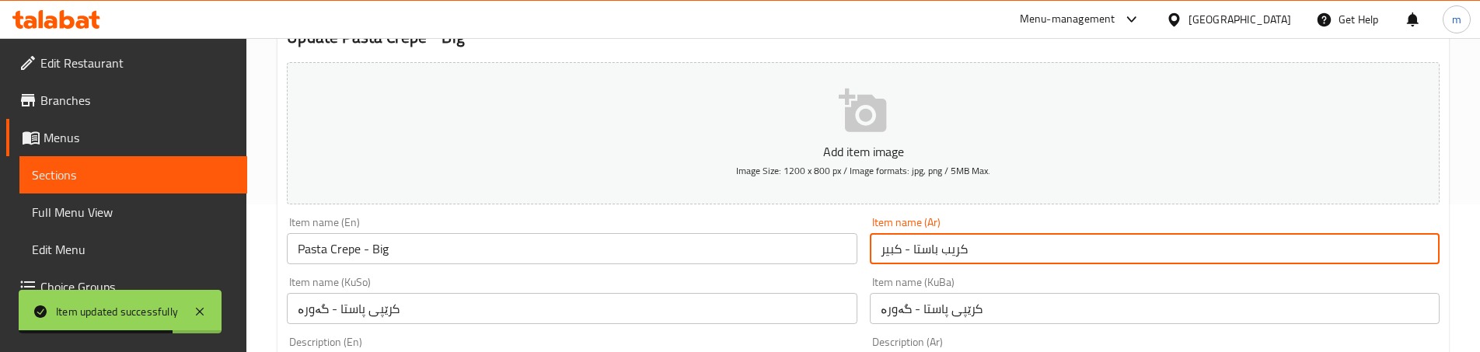
click at [930, 251] on input "كريب باستا - كبير" at bounding box center [1155, 248] width 570 height 31
paste input "مكرونة"
type input "كريب مكرونة - كبير"
click at [869, 267] on div "Item name (Ar) كريب مكرونة - كبير Item name (Ar)" at bounding box center [1155, 241] width 582 height 60
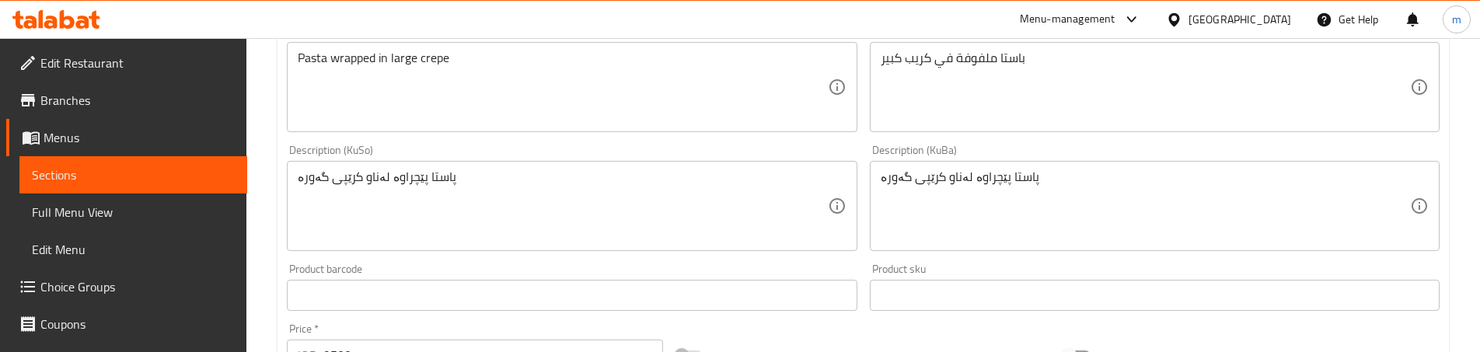
scroll to position [873, 0]
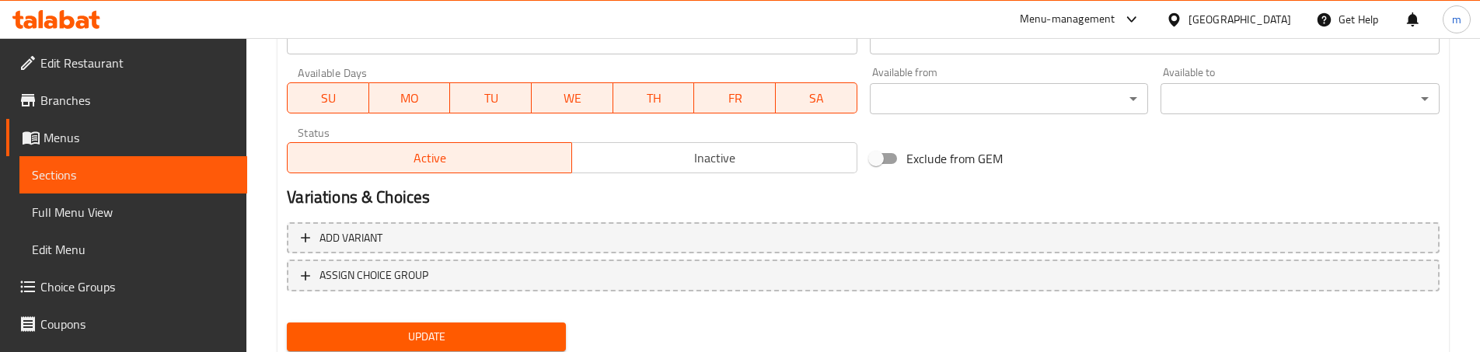
click at [405, 344] on span "Update" at bounding box center [426, 336] width 254 height 19
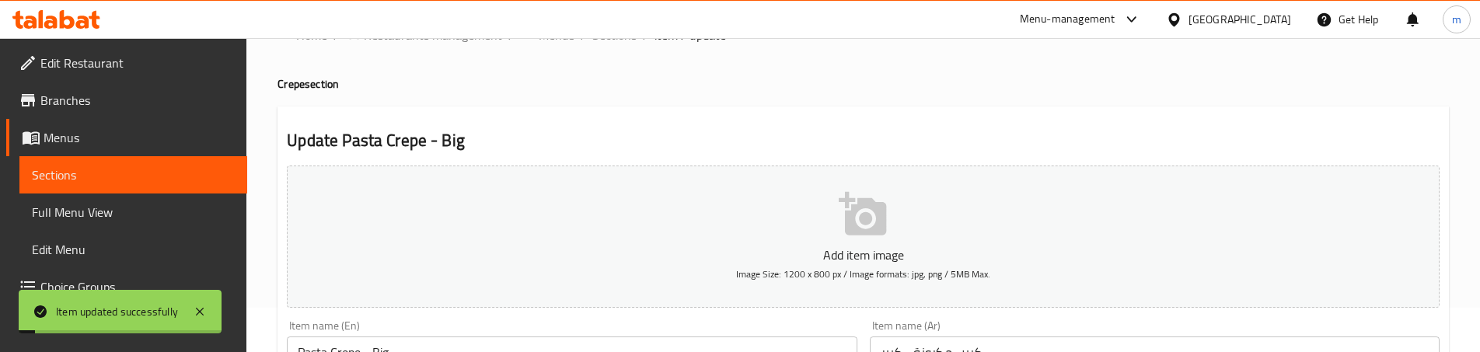
scroll to position [200, 0]
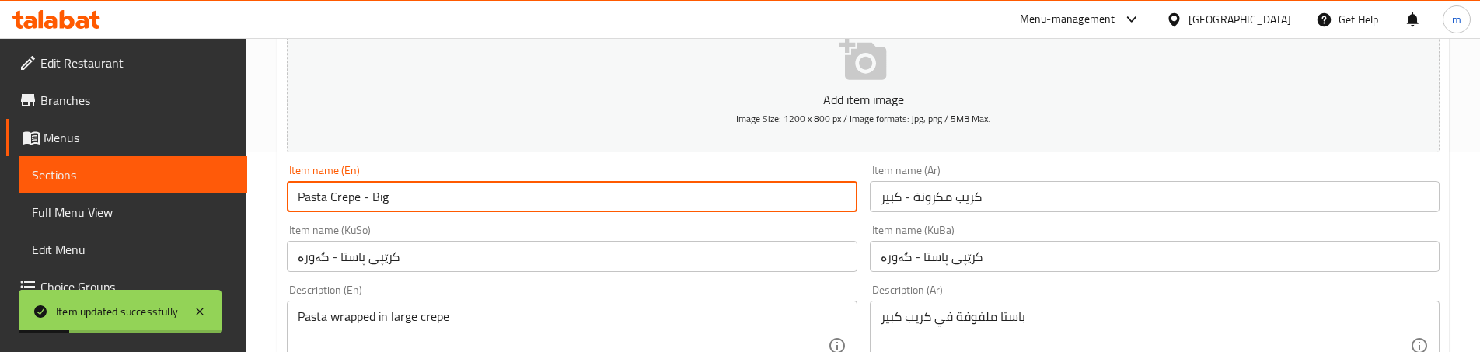
drag, startPoint x: 361, startPoint y: 195, endPoint x: 296, endPoint y: 201, distance: 65.5
click at [296, 201] on input "Pasta Crepe - Big" at bounding box center [572, 196] width 570 height 31
click at [146, 159] on link "Sections" at bounding box center [133, 174] width 228 height 37
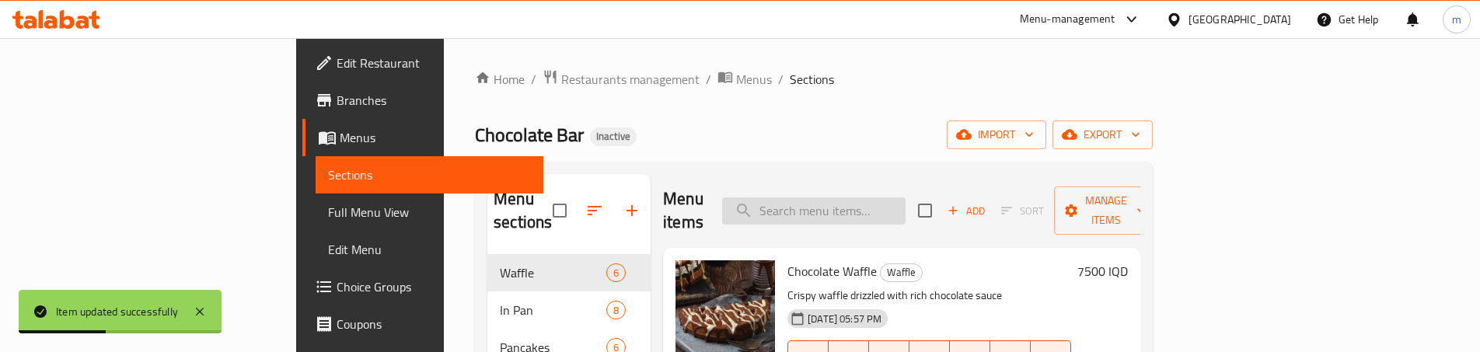
click at [878, 206] on input "search" at bounding box center [813, 210] width 183 height 27
paste input "Pasta Crepe"
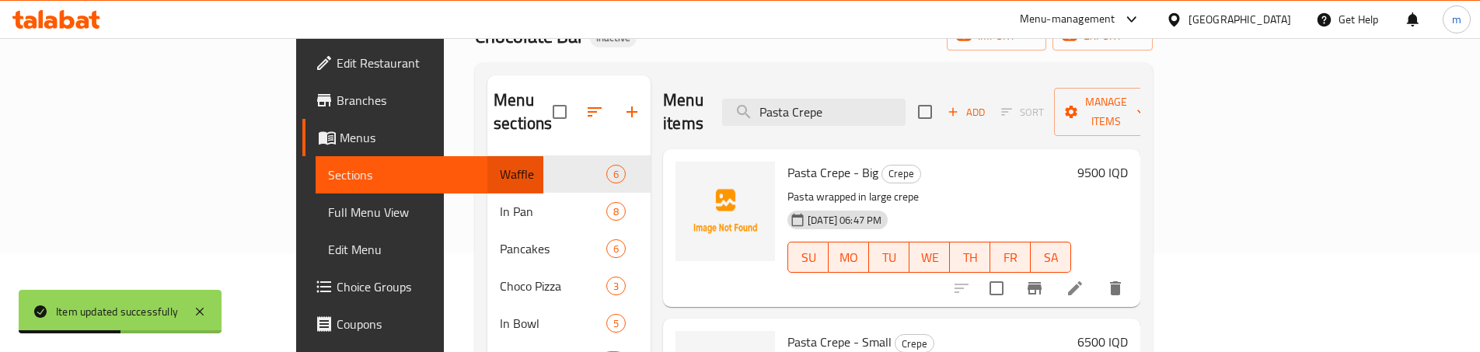
scroll to position [208, 0]
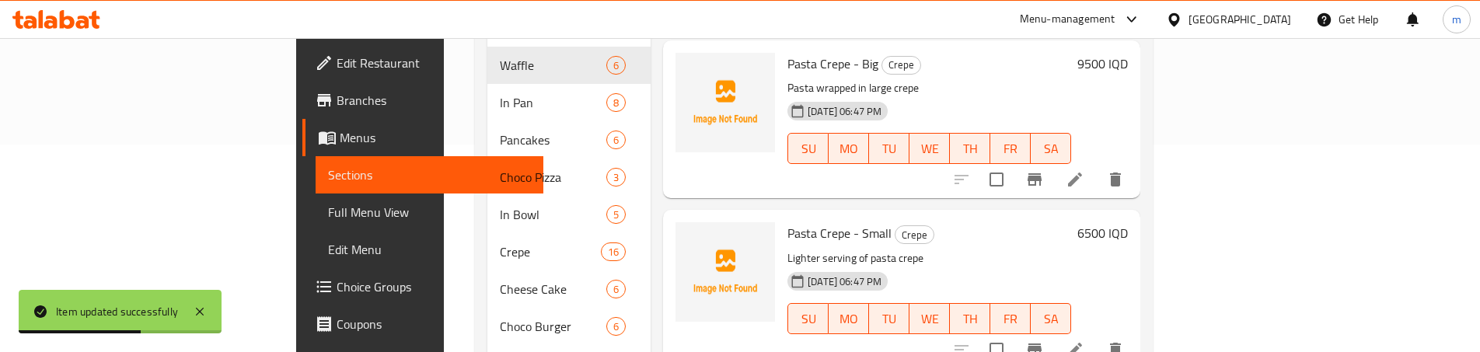
type input "Pasta Crepe"
click at [1084, 340] on icon at bounding box center [1075, 349] width 19 height 19
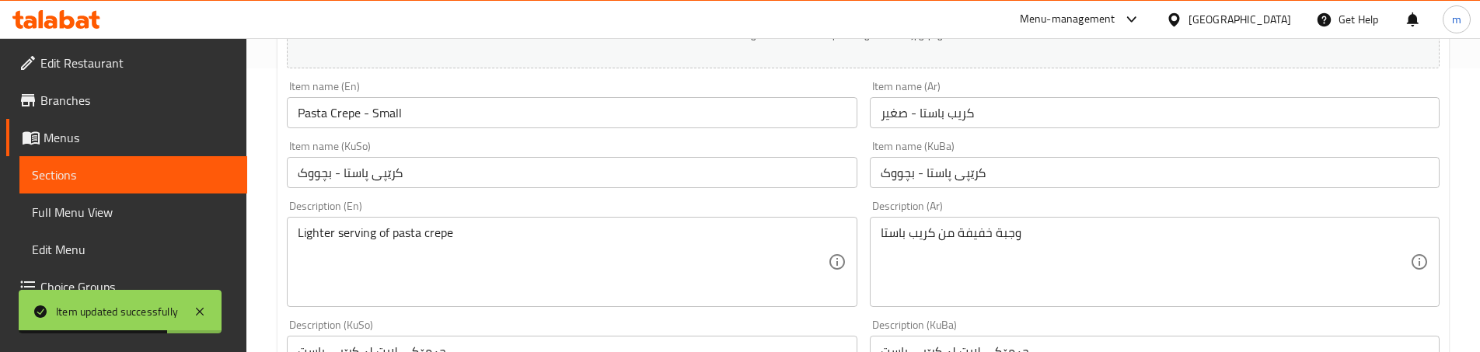
scroll to position [311, 0]
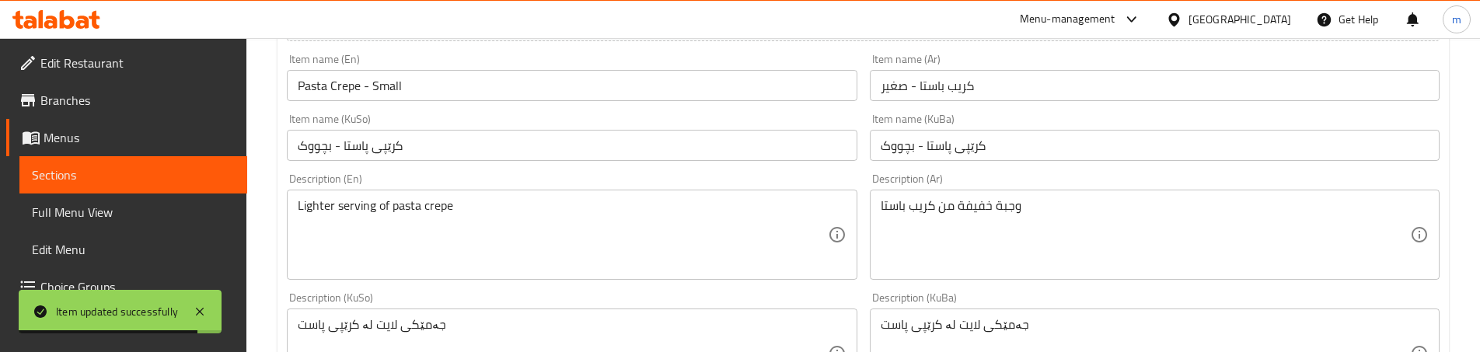
click at [891, 197] on div "وجبة خفيفة من كريب باستا Description (Ar)" at bounding box center [1155, 235] width 570 height 90
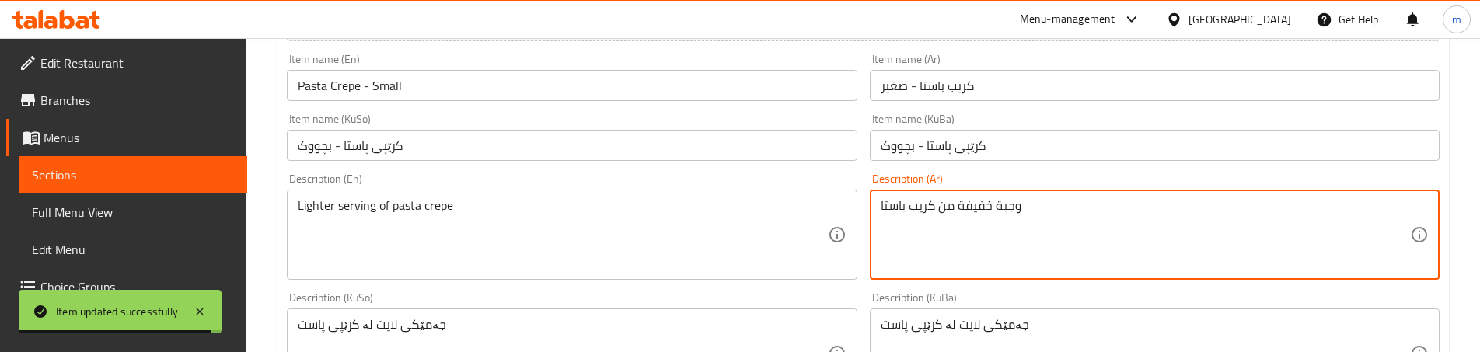
click at [892, 211] on textarea "وجبة خفيفة من كريب باستا" at bounding box center [1145, 235] width 529 height 74
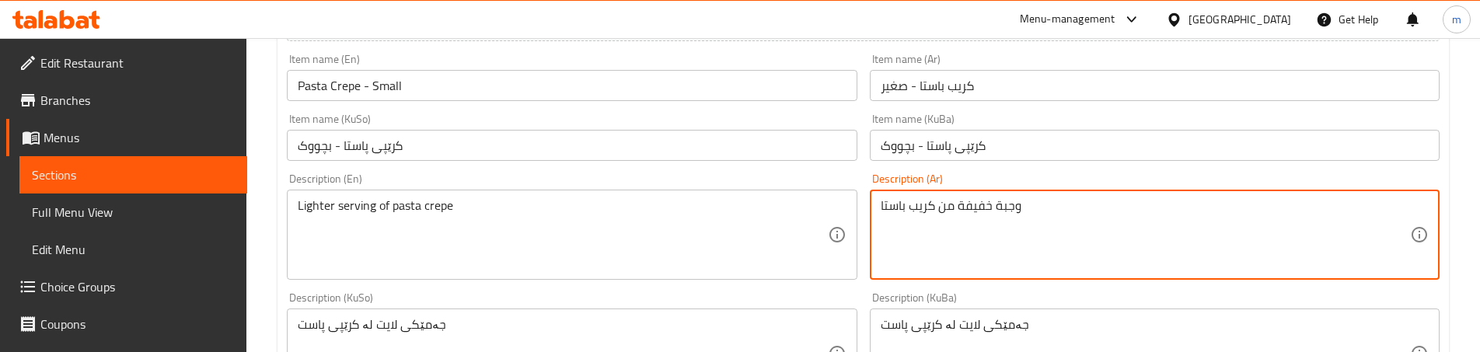
paste textarea "مكرونة"
type textarea "وجبة خفيفة من كريب مكرونة"
click at [937, 92] on input "كريب باستا - صغير" at bounding box center [1155, 85] width 570 height 31
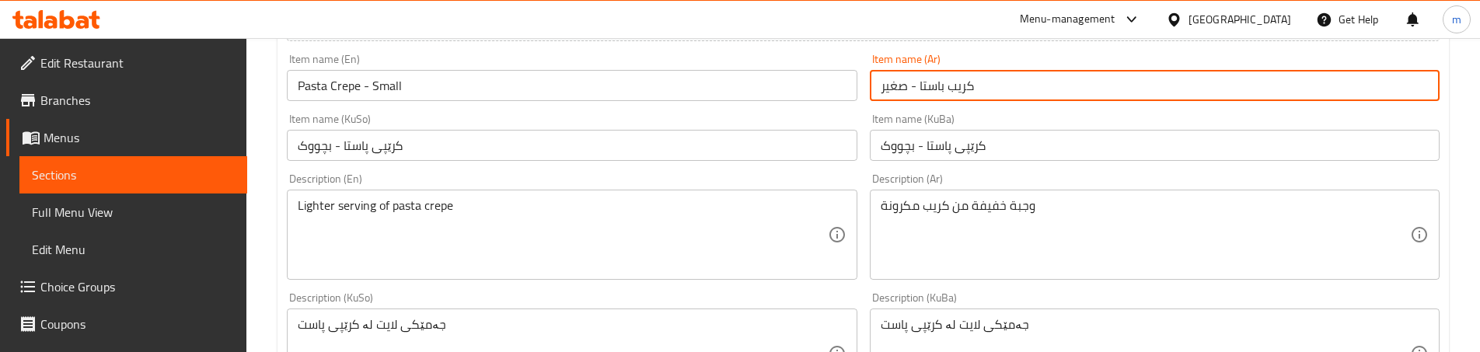
click at [937, 92] on input "كريب باستا - صغير" at bounding box center [1155, 85] width 570 height 31
paste input "مكرونة"
type input "كريب مكرونة - صغير"
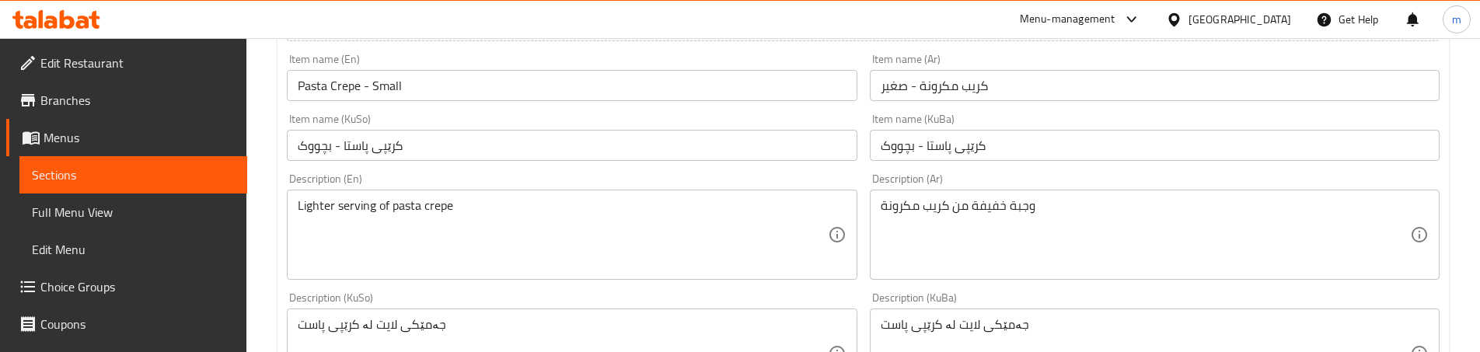
click at [944, 172] on div "Description (Ar) وجبة خفيفة من كريب مكرونة Description (Ar)" at bounding box center [1155, 226] width 582 height 119
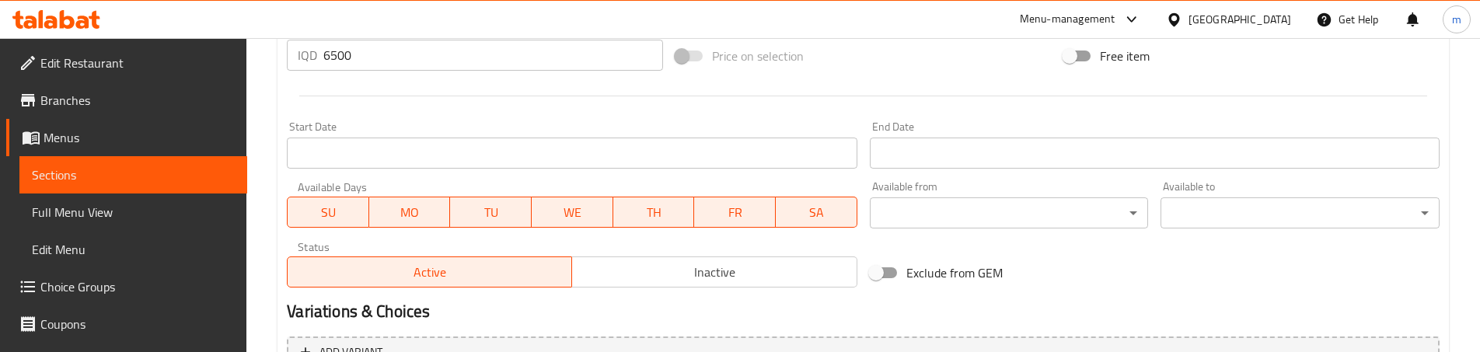
scroll to position [925, 0]
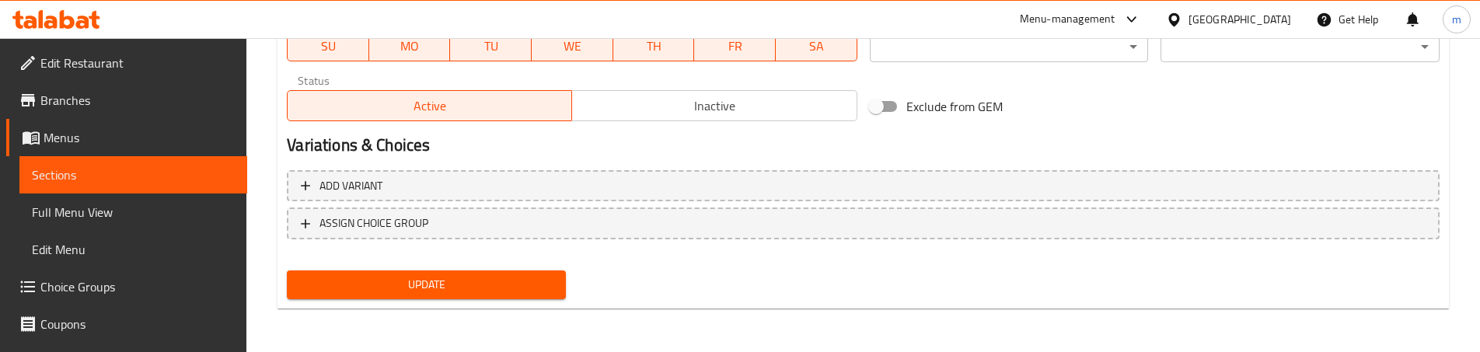
click at [549, 276] on span "Update" at bounding box center [426, 284] width 254 height 19
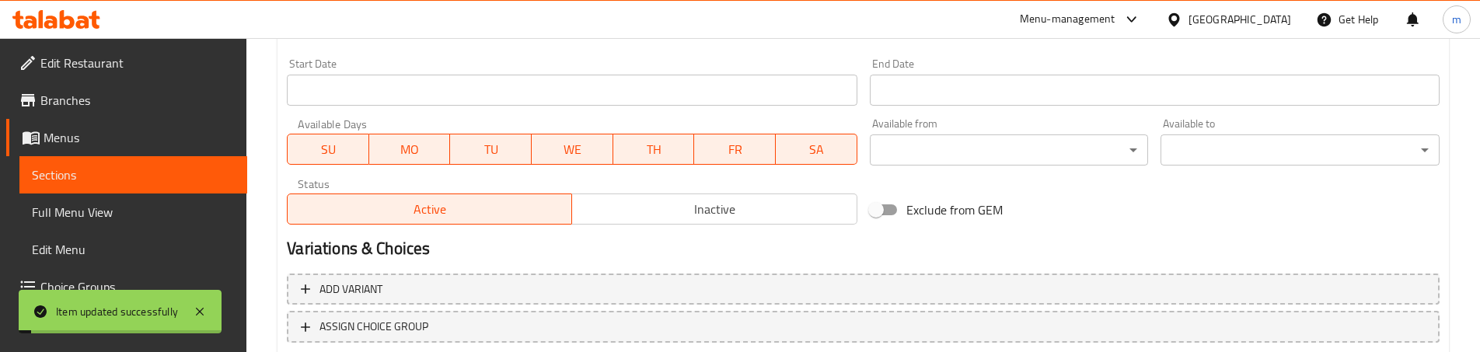
click at [152, 169] on span "Sections" at bounding box center [133, 175] width 203 height 19
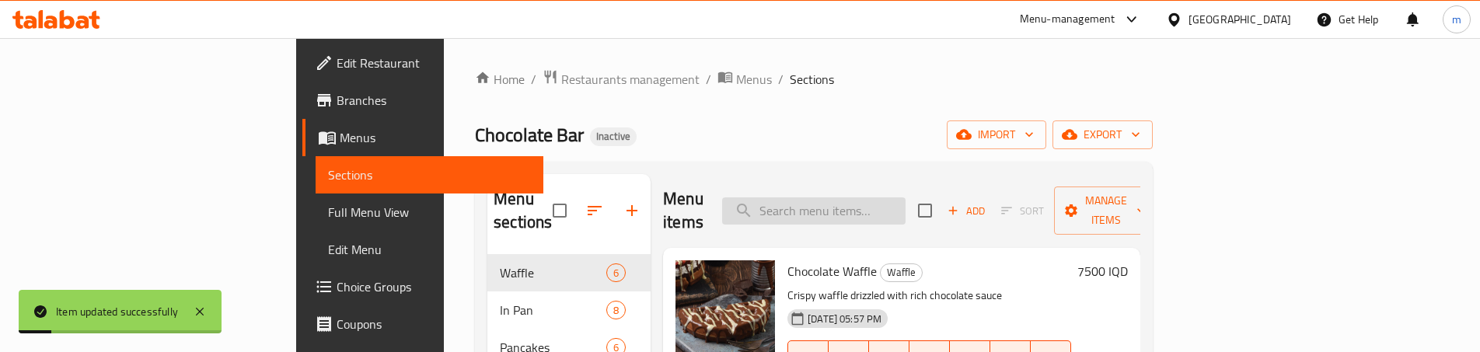
click at [881, 197] on input "search" at bounding box center [813, 210] width 183 height 27
paste input "Pasta"
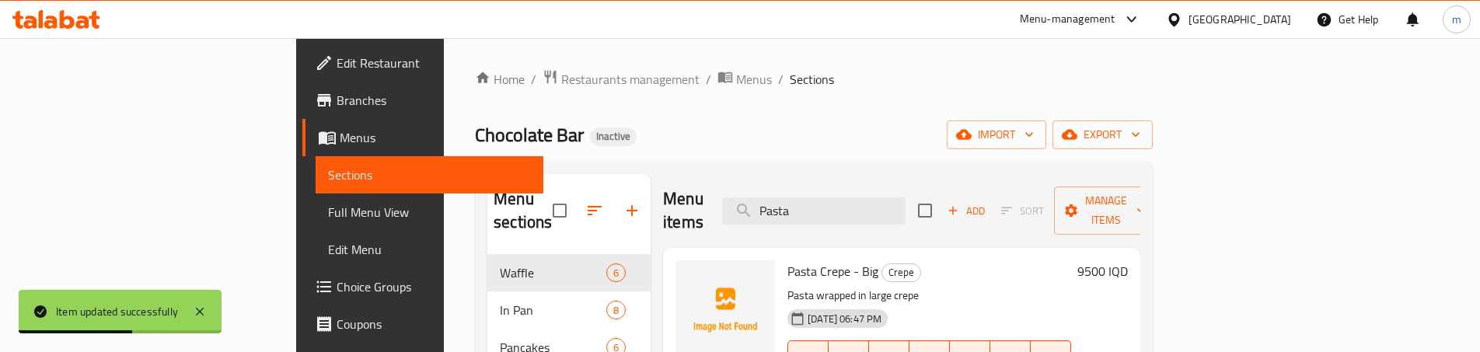
scroll to position [52, 0]
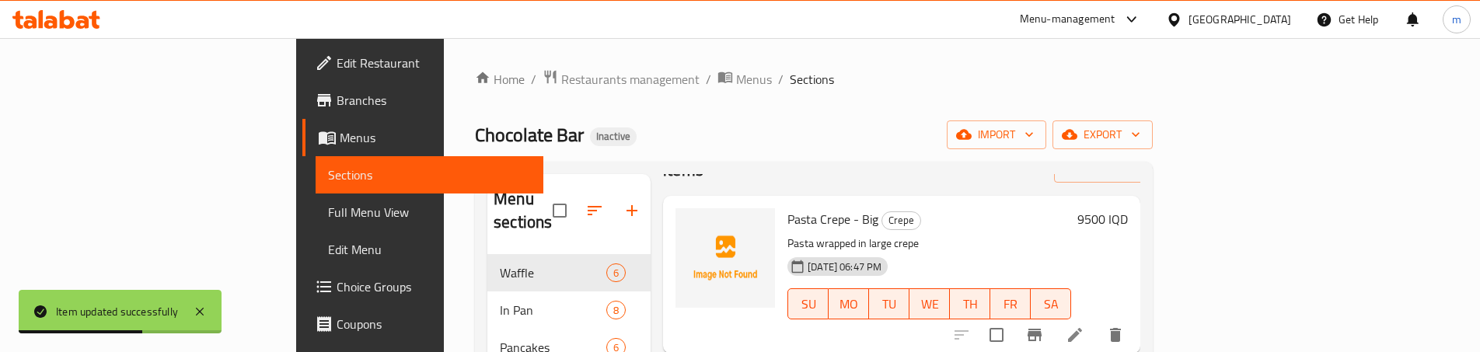
type input "Pasta"
click at [1084, 326] on icon at bounding box center [1075, 335] width 19 height 19
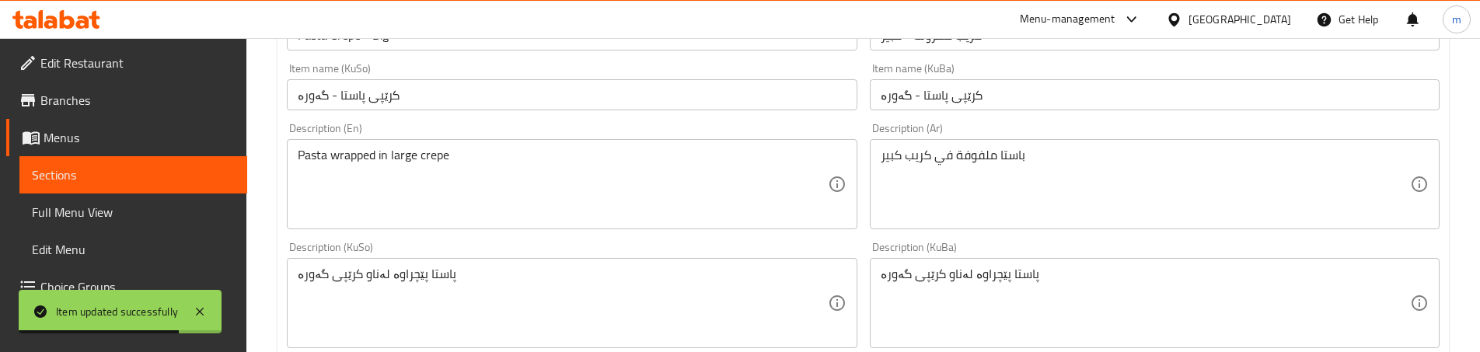
scroll to position [363, 0]
click at [916, 152] on textarea "باستا ملفوفة في كريب كبير" at bounding box center [1145, 183] width 529 height 74
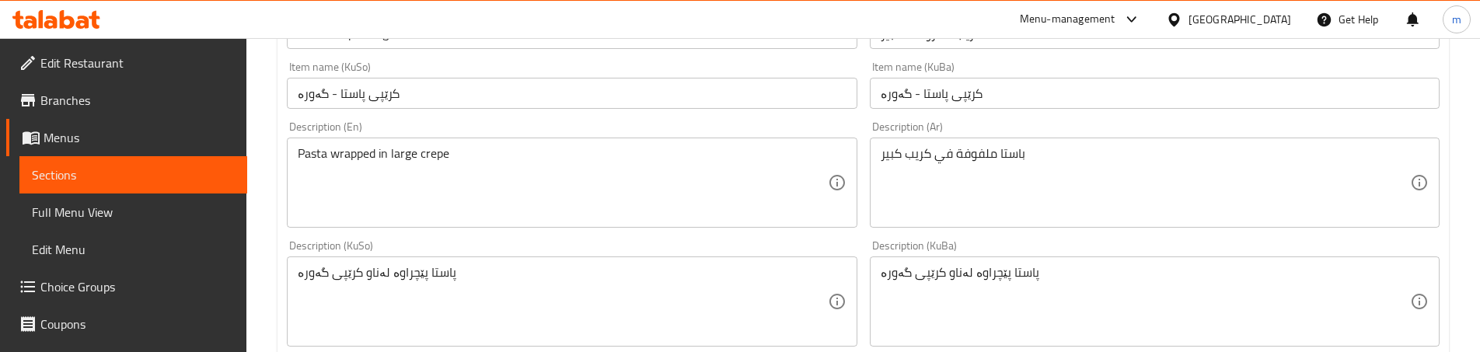
click at [981, 173] on textarea "باستا ملفوفة في كريب كبير" at bounding box center [1145, 183] width 529 height 74
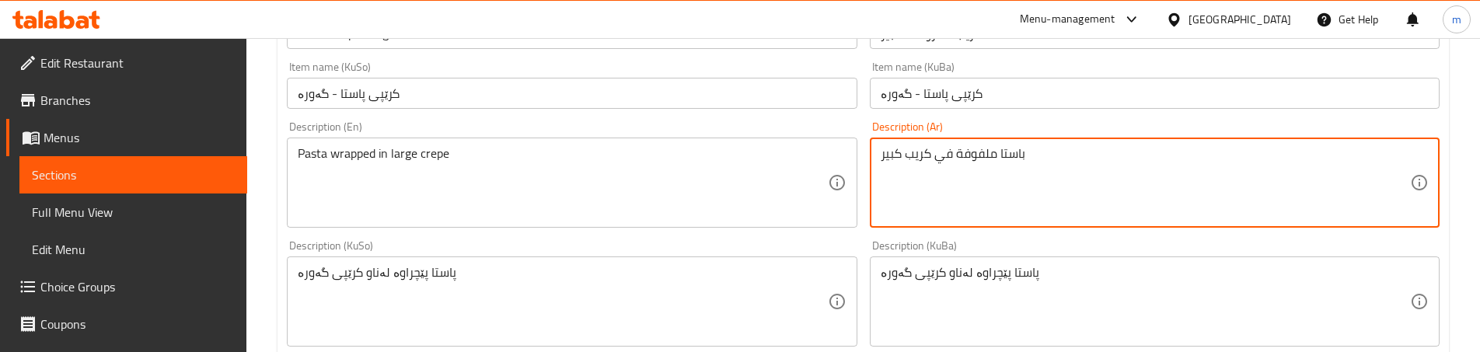
click at [1006, 161] on textarea "باستا ملفوفة في كريب كبير" at bounding box center [1145, 183] width 529 height 74
paste textarea "مكرونة"
click at [1002, 210] on textarea "مكرونة ملفوفة في كريب كبير" at bounding box center [1145, 183] width 529 height 74
type textarea "مكرونة ملفوفة في كريب كبير"
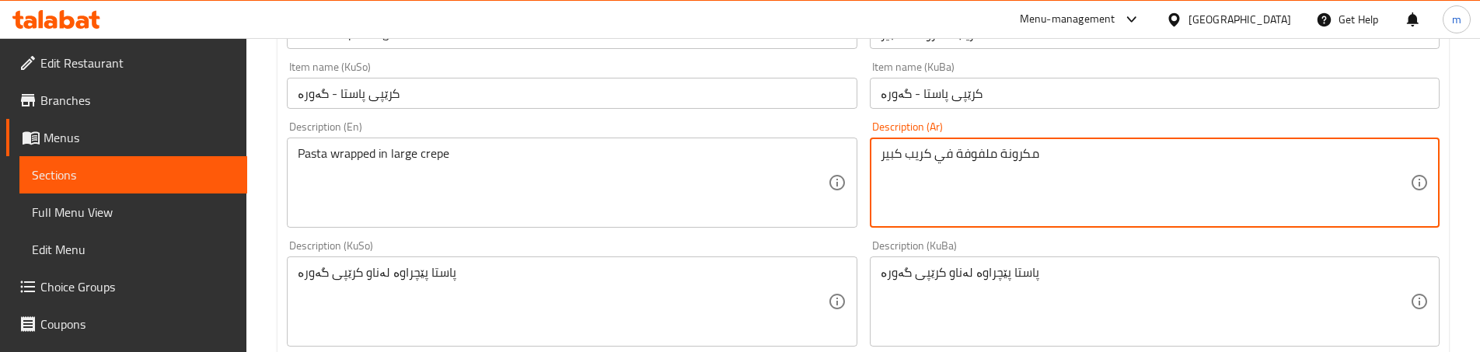
click at [860, 237] on div "Description (KuSo) پاستا پێچراوە لەناو کرێپی گەورە Description (KuSo)" at bounding box center [572, 293] width 582 height 119
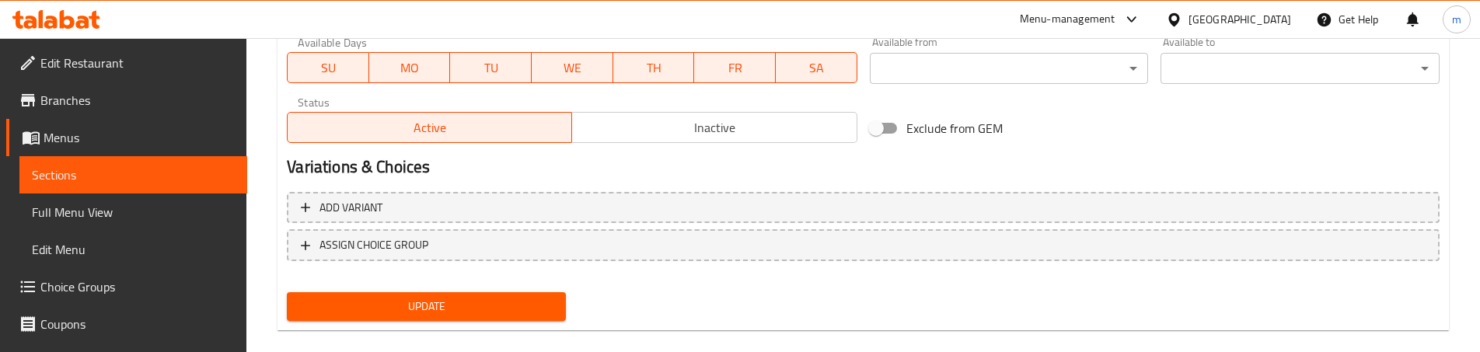
scroll to position [925, 0]
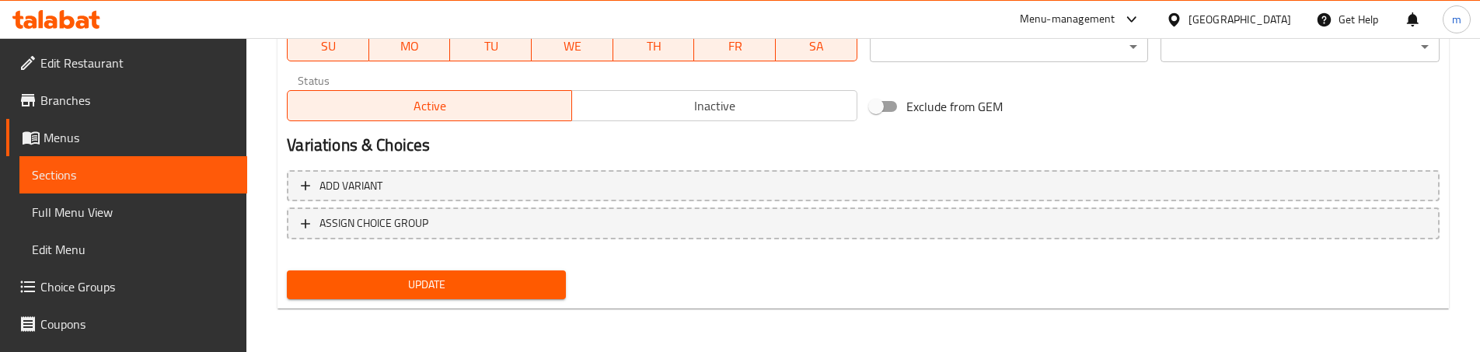
click at [494, 288] on span "Update" at bounding box center [426, 284] width 254 height 19
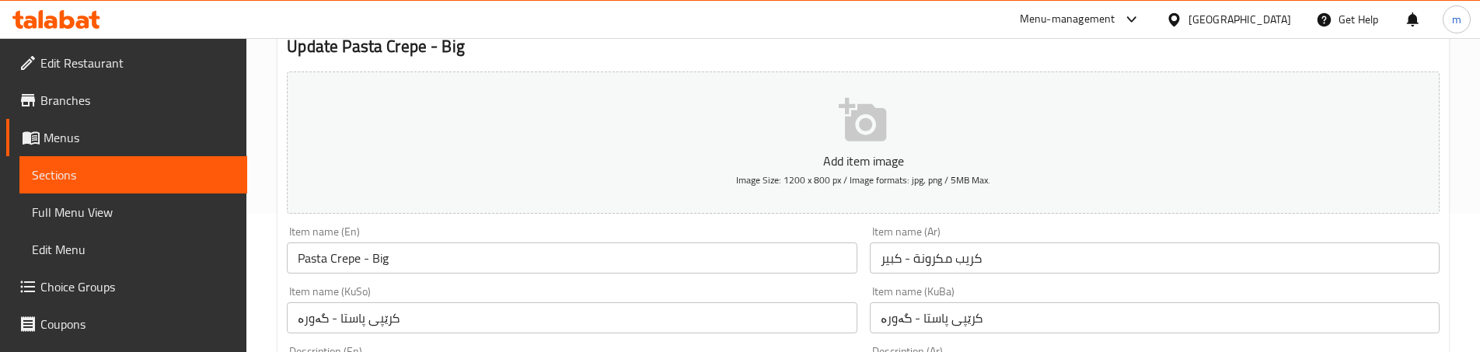
scroll to position [0, 0]
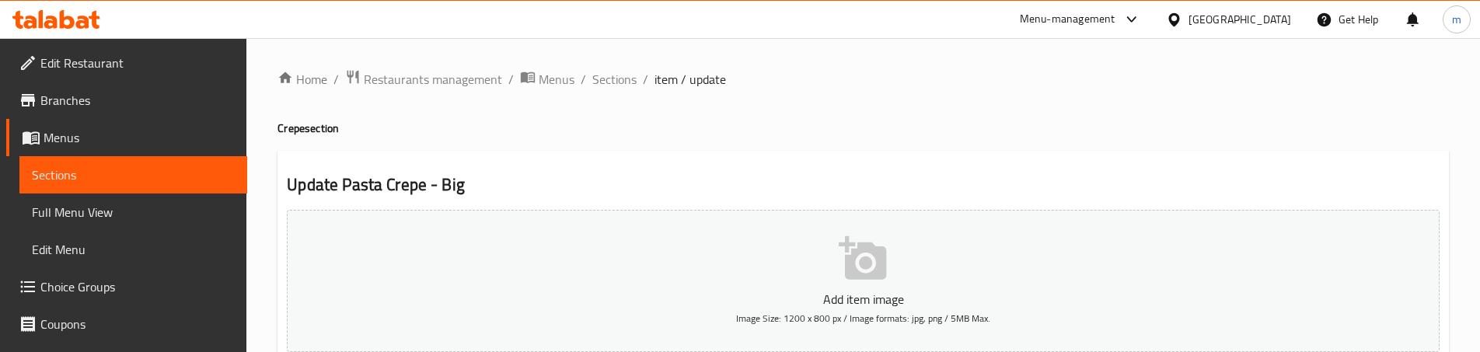
drag, startPoint x: 620, startPoint y: 80, endPoint x: 796, endPoint y: 95, distance: 176.3
click at [620, 79] on span "Sections" at bounding box center [614, 79] width 44 height 19
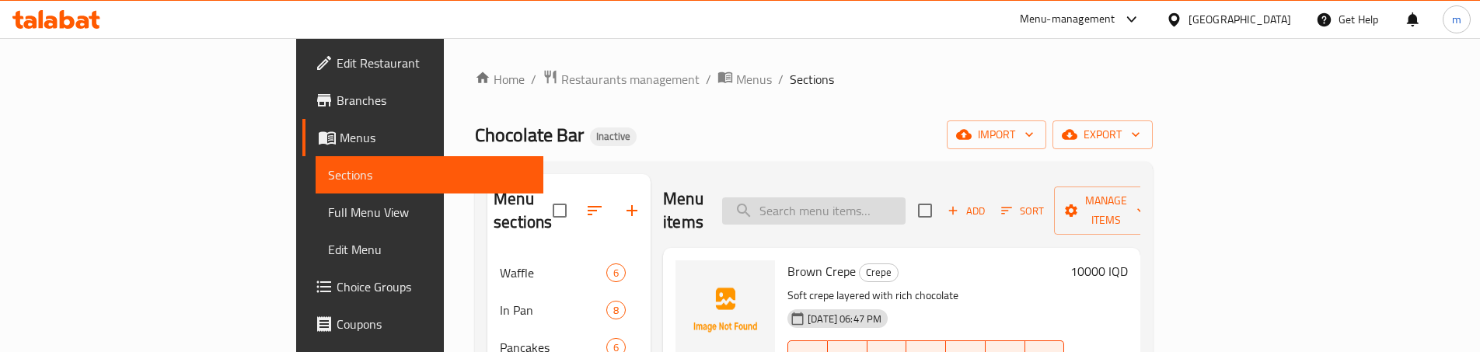
click at [884, 206] on input "search" at bounding box center [813, 210] width 183 height 27
paste input "Spicy Crepe Pouch"
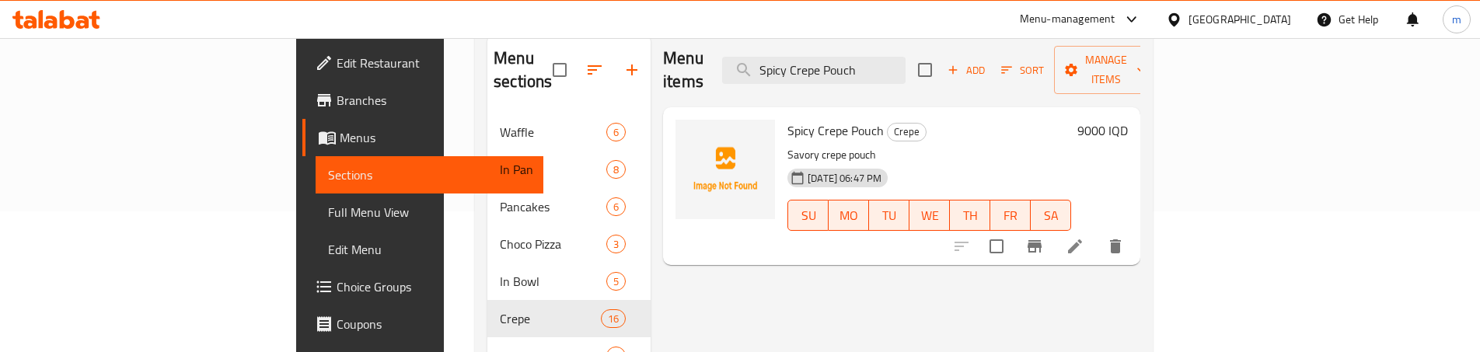
scroll to position [155, 0]
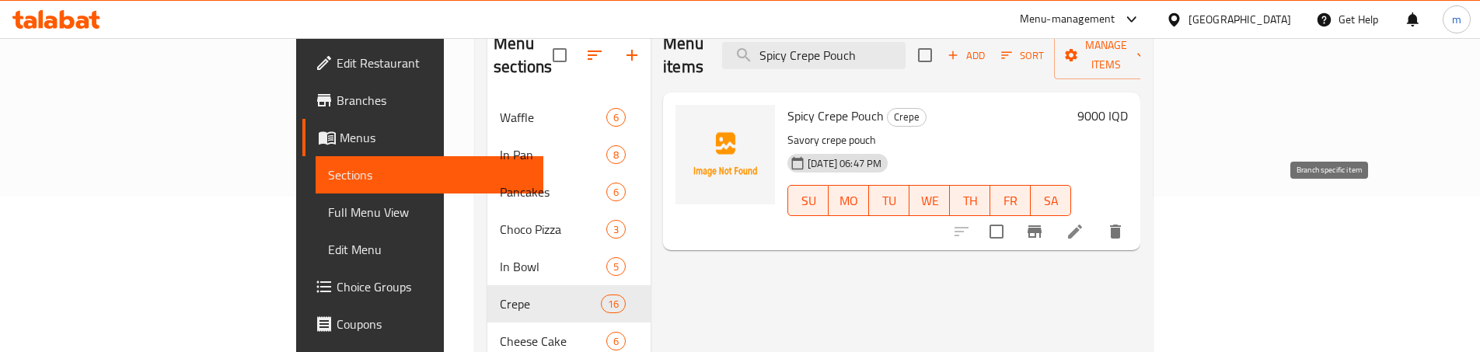
type input "Spicy Crepe Pouch"
click at [1084, 222] on icon at bounding box center [1075, 231] width 19 height 19
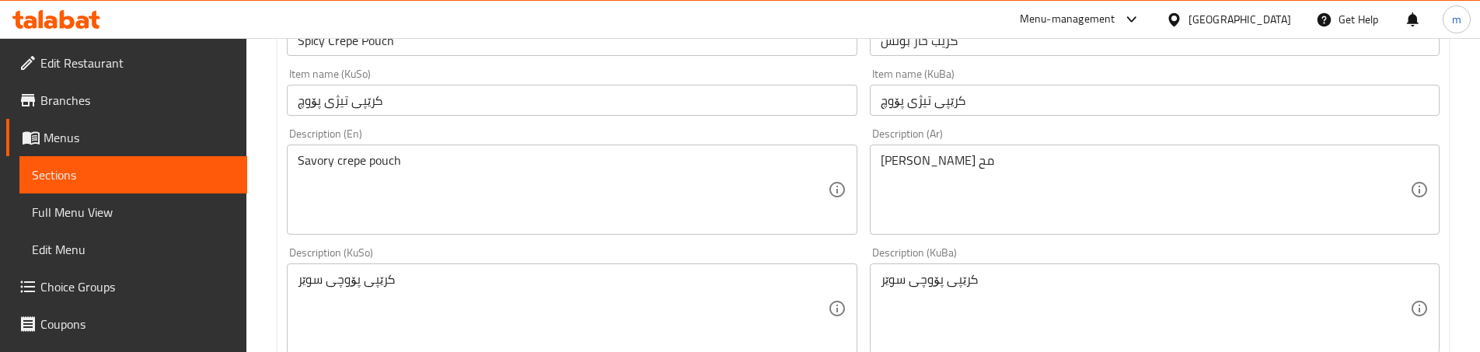
scroll to position [363, 0]
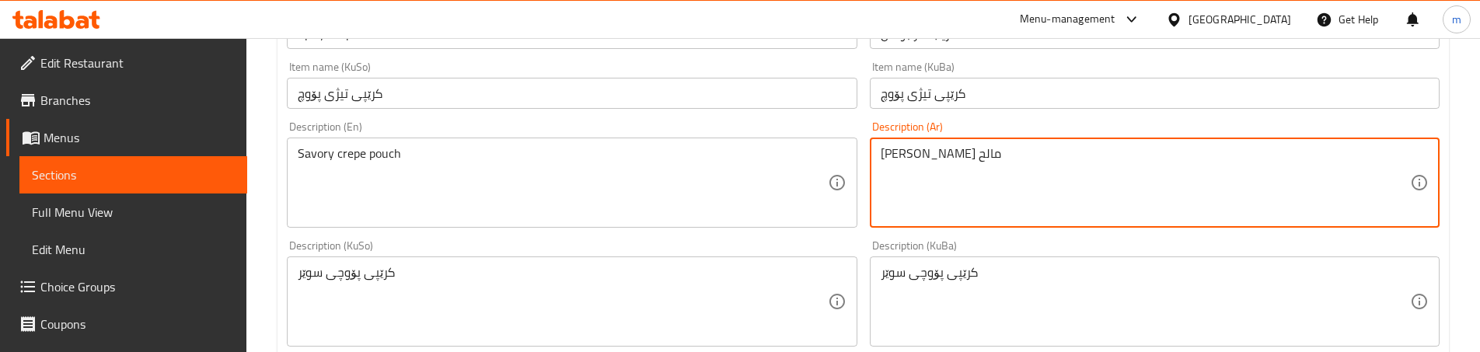
type textarea "كريب بوتش مالح"
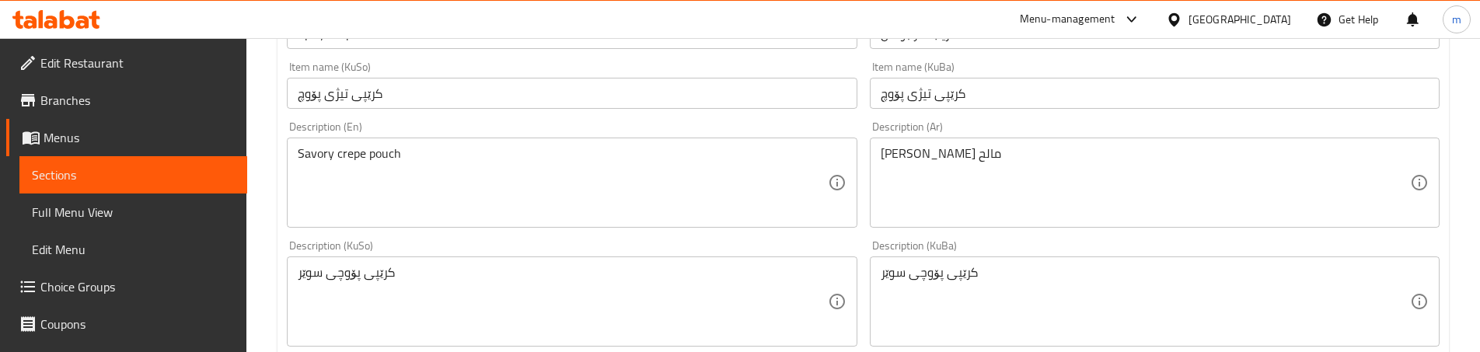
click at [853, 246] on div "Description (KuSo) کرێپی پۆوچی سوێر Description (KuSo)" at bounding box center [572, 293] width 570 height 106
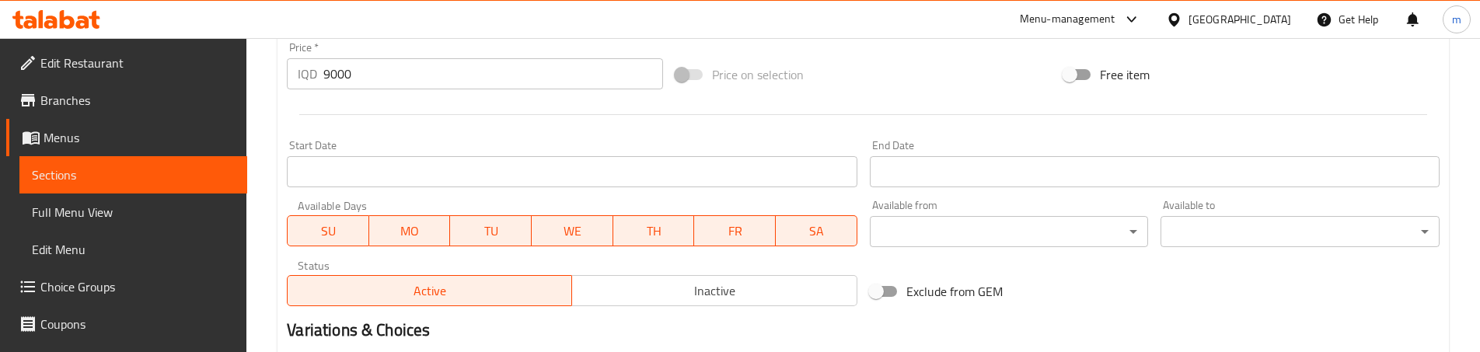
scroll to position [881, 0]
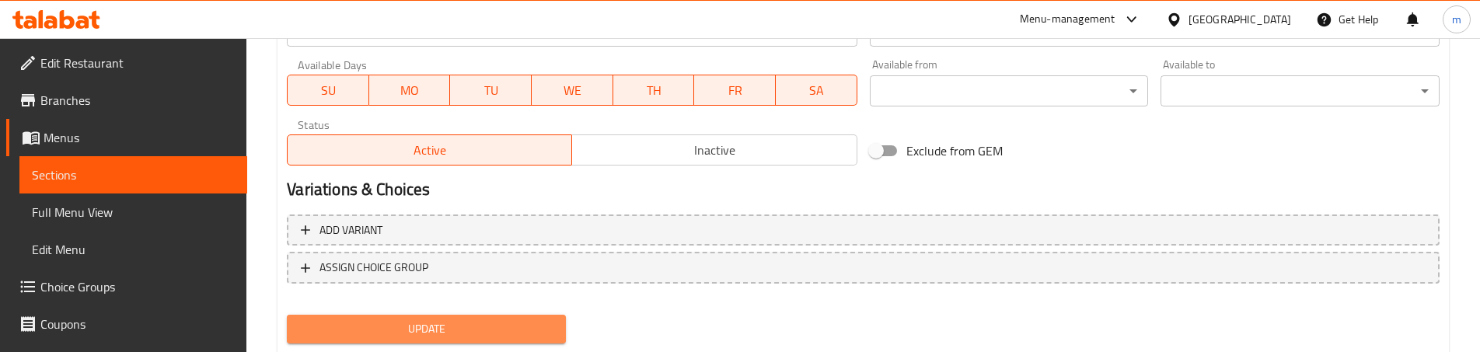
click at [522, 325] on span "Update" at bounding box center [426, 328] width 254 height 19
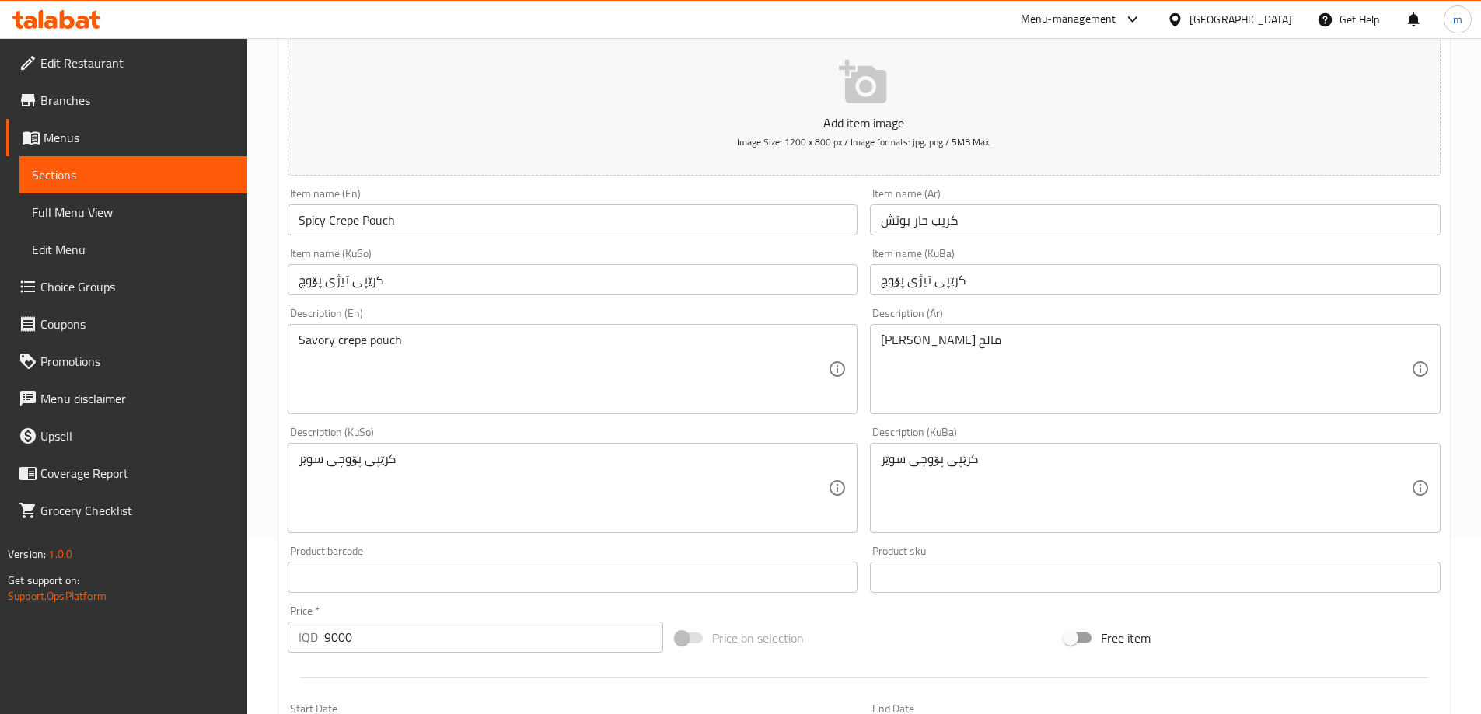
scroll to position [148, 0]
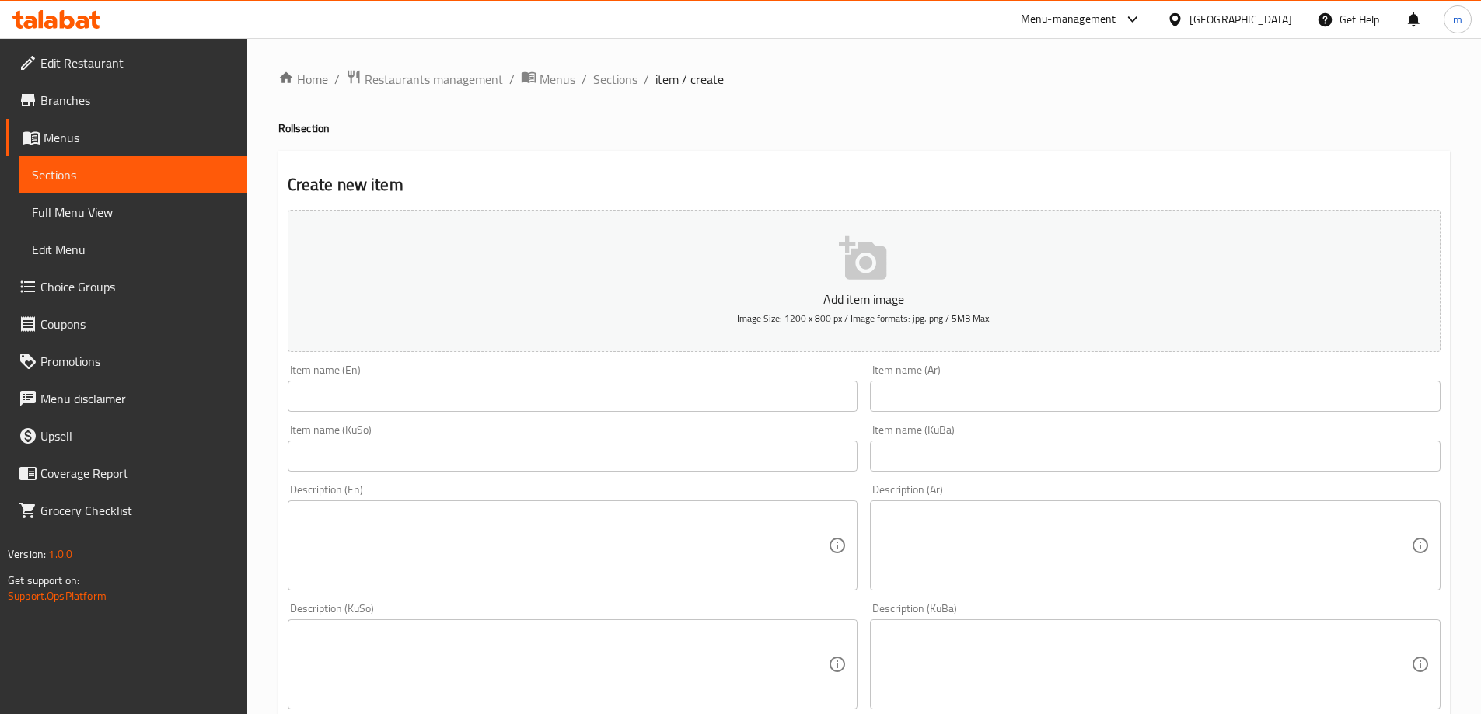
click at [92, 77] on link "Edit Restaurant" at bounding box center [126, 62] width 241 height 37
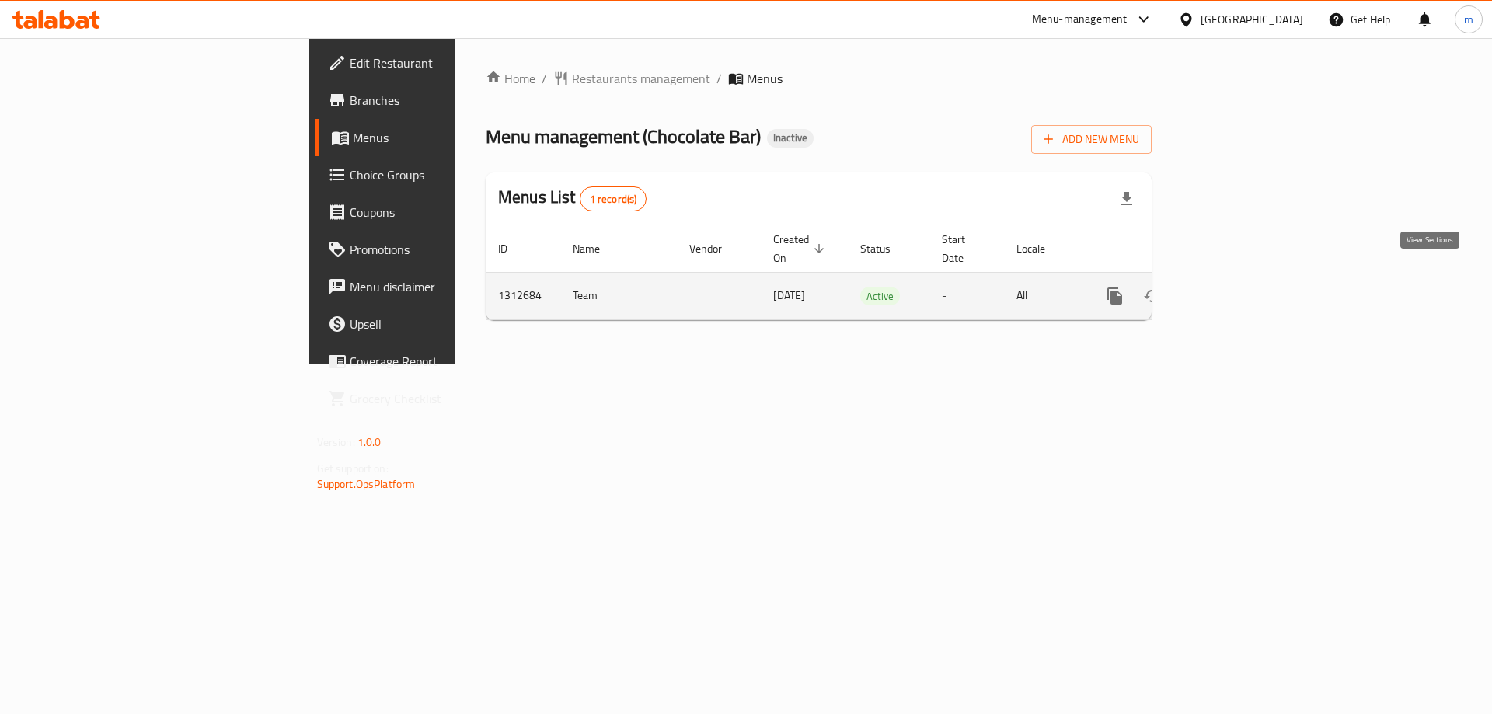
click at [1246, 277] on link "enhanced table" at bounding box center [1227, 295] width 37 height 37
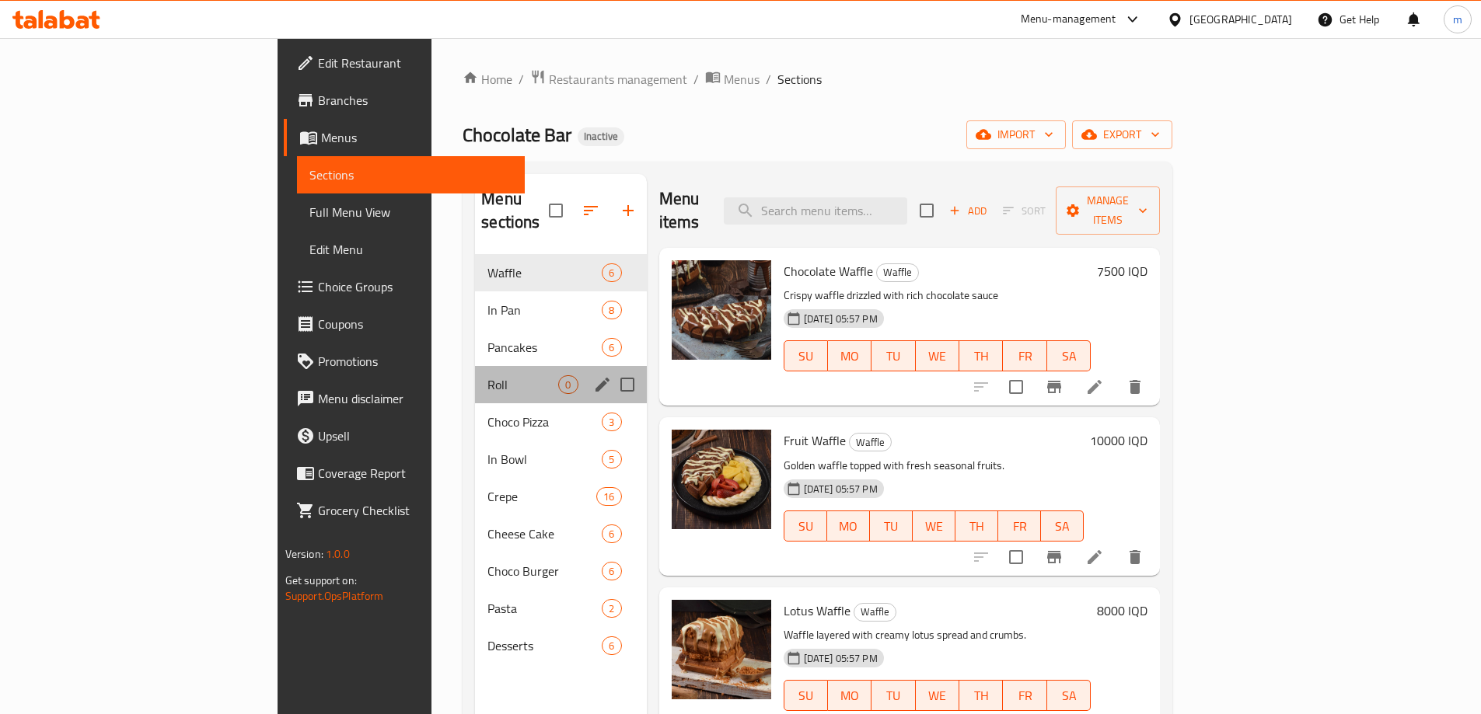
click at [475, 373] on div "Roll 0" at bounding box center [560, 384] width 171 height 37
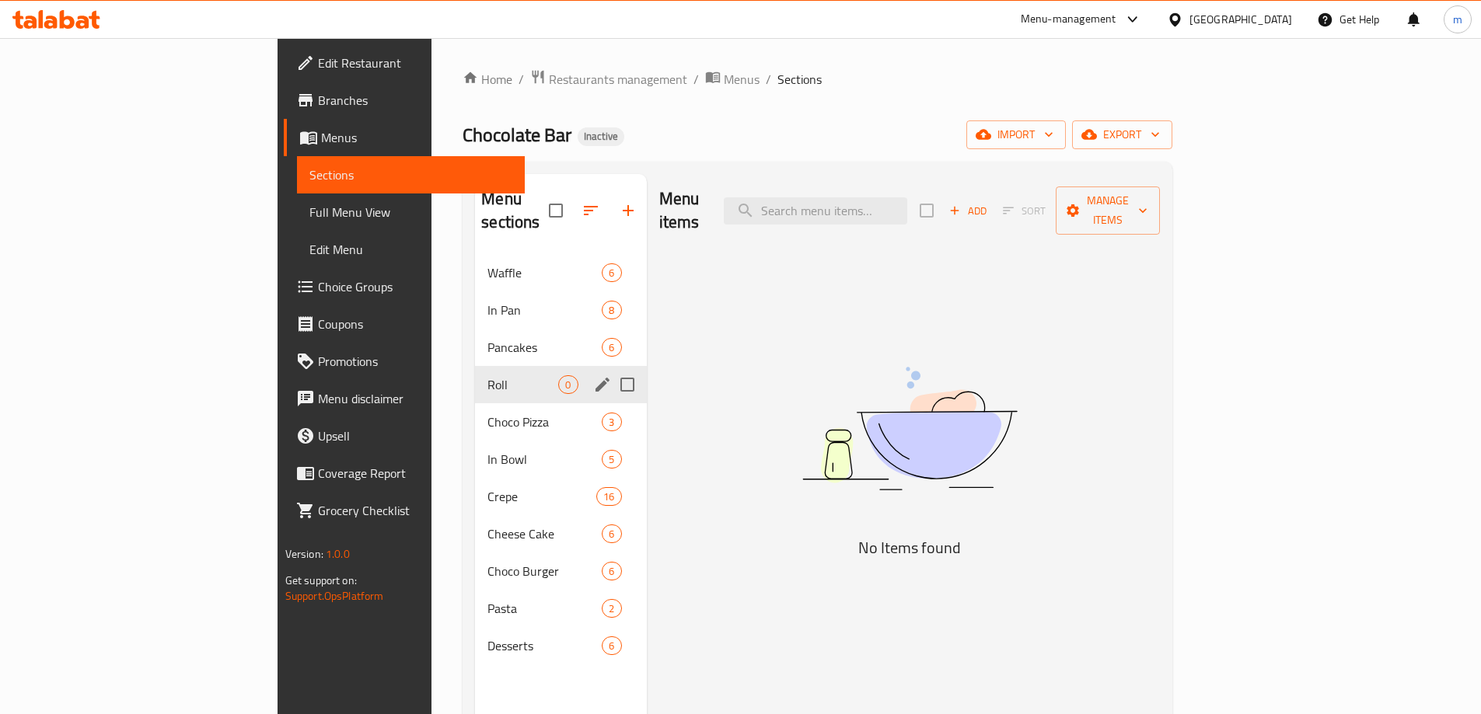
click at [591, 373] on button "edit" at bounding box center [602, 384] width 23 height 23
click at [595, 378] on icon "edit" at bounding box center [602, 385] width 14 height 14
